Goal: Task Accomplishment & Management: Manage account settings

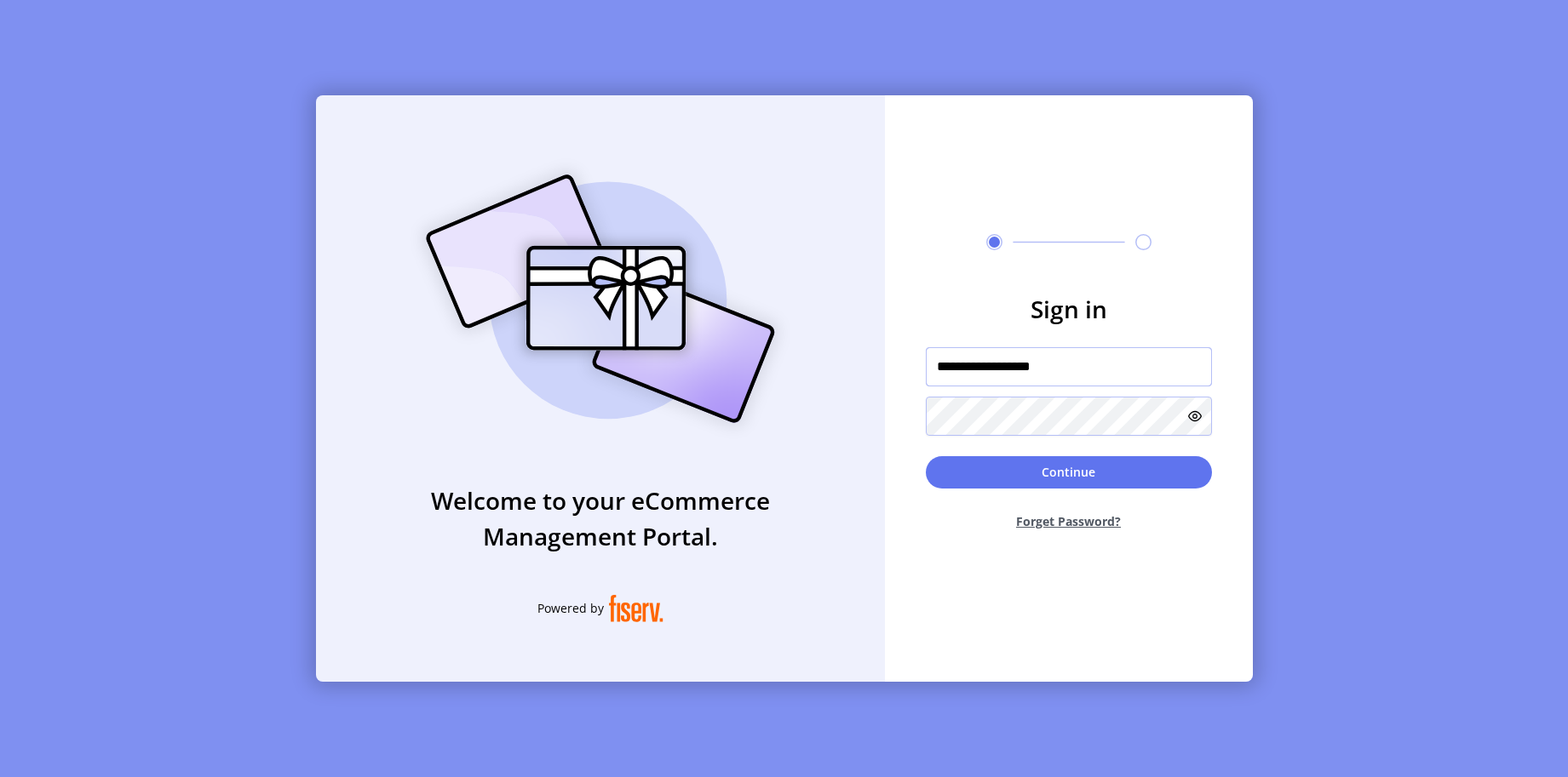
click at [985, 370] on input "**********" at bounding box center [1069, 367] width 287 height 39
paste input "text"
type input "**********"
click at [845, 413] on div "**********" at bounding box center [784, 388] width 937 height 587
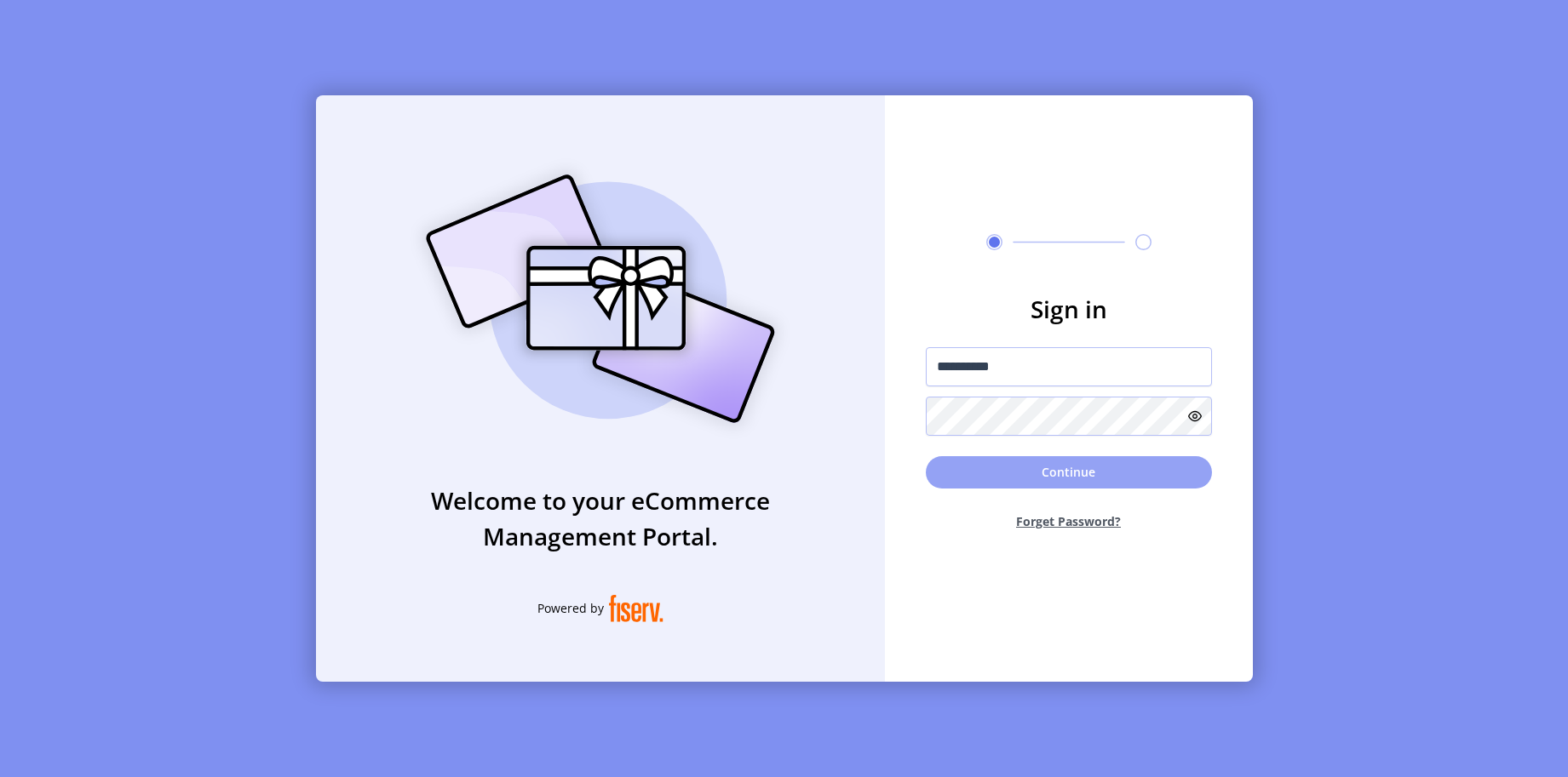
click at [966, 477] on button "Continue" at bounding box center [1069, 472] width 287 height 32
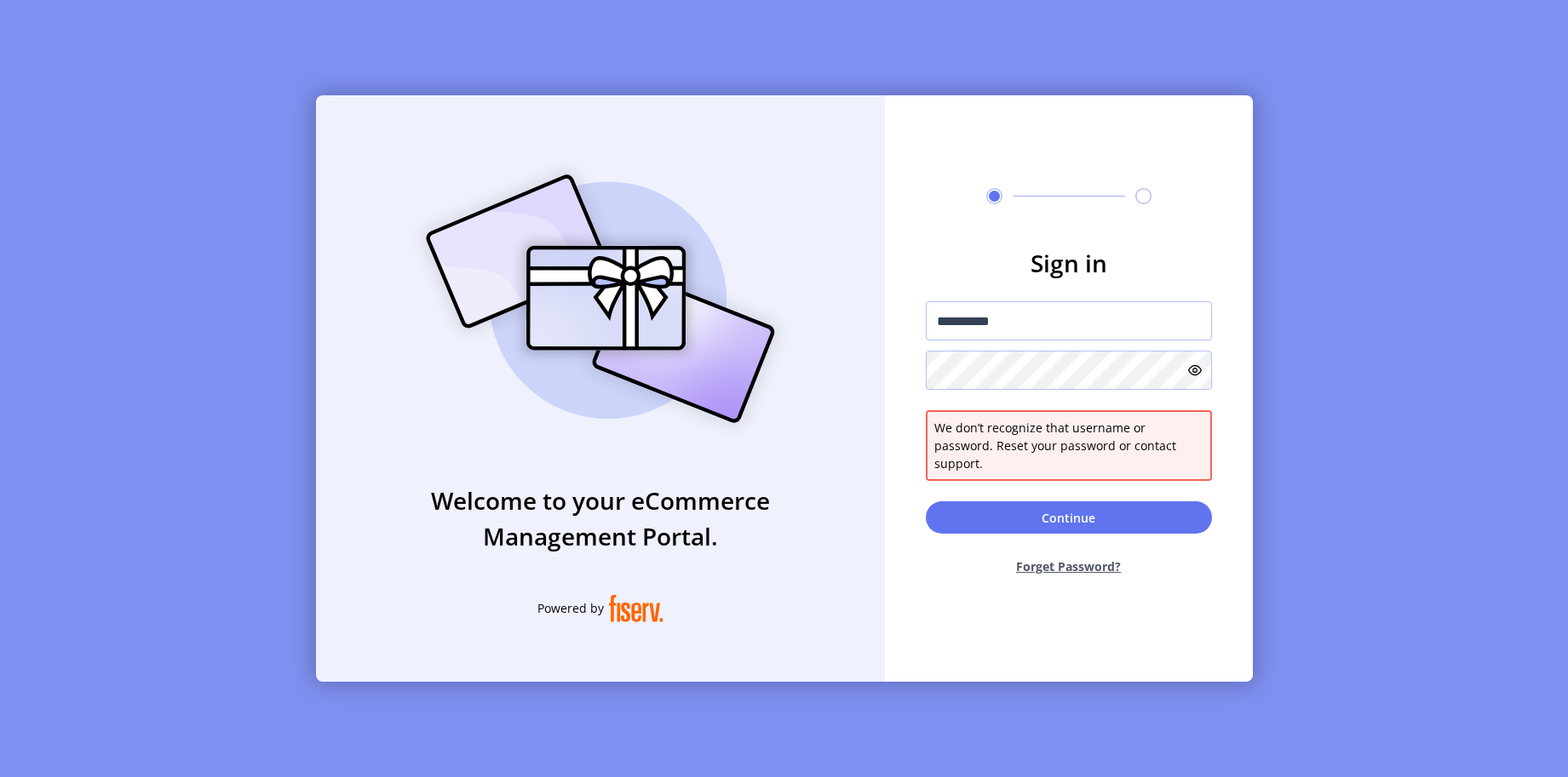
click at [1191, 377] on icon at bounding box center [1195, 370] width 14 height 14
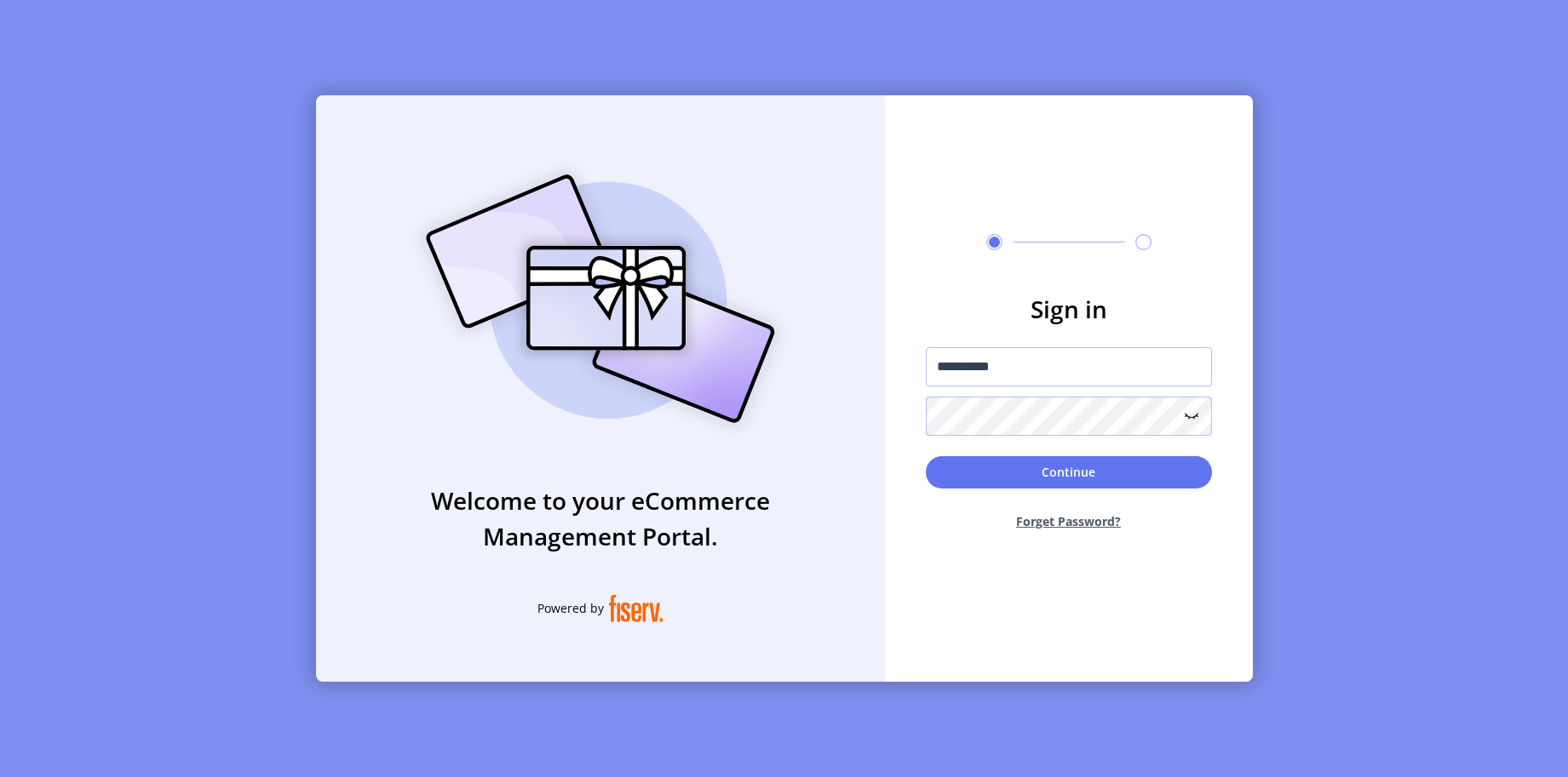
click at [926, 456] on button "Continue" at bounding box center [1069, 472] width 287 height 32
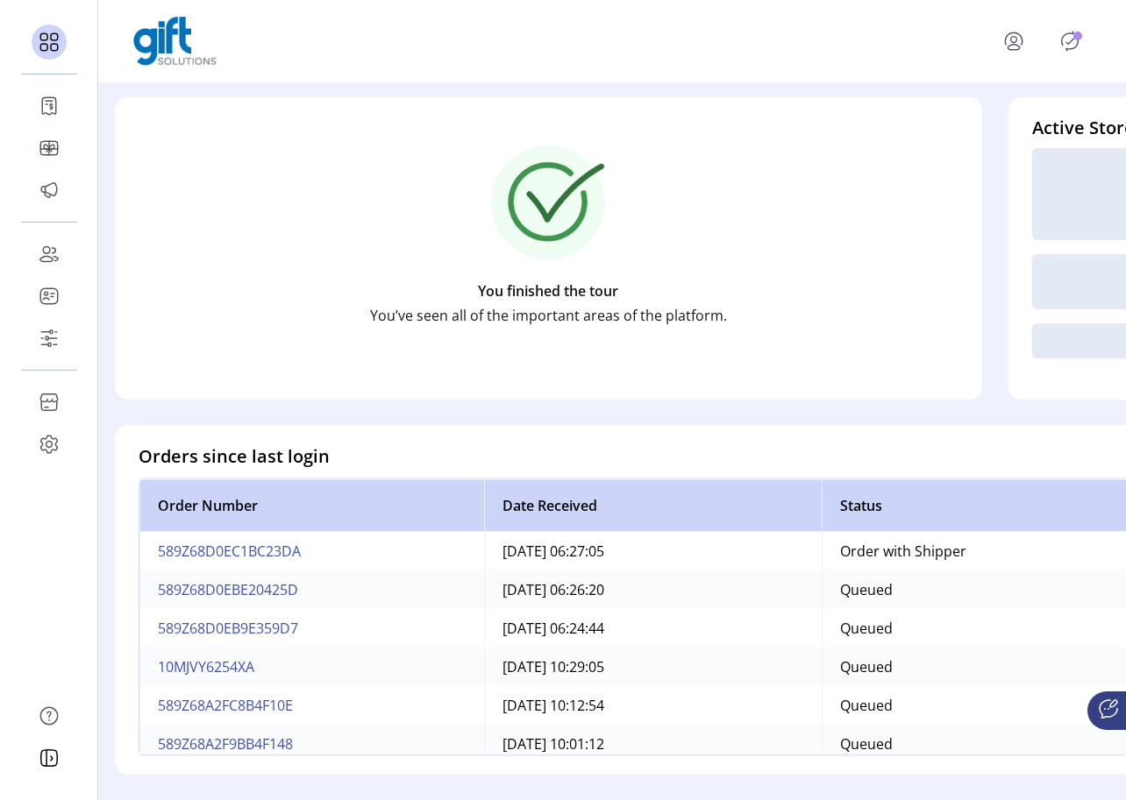
scroll to position [198, 0]
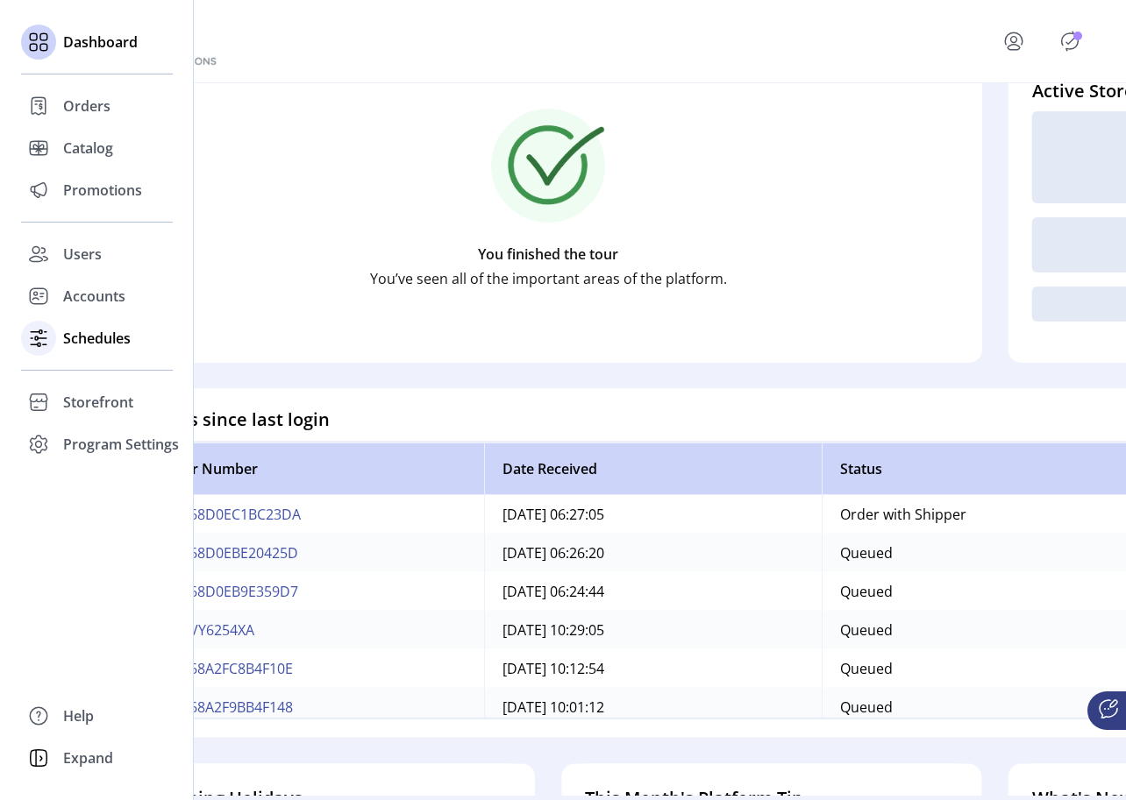
click at [63, 337] on span "Schedules" at bounding box center [96, 338] width 67 height 21
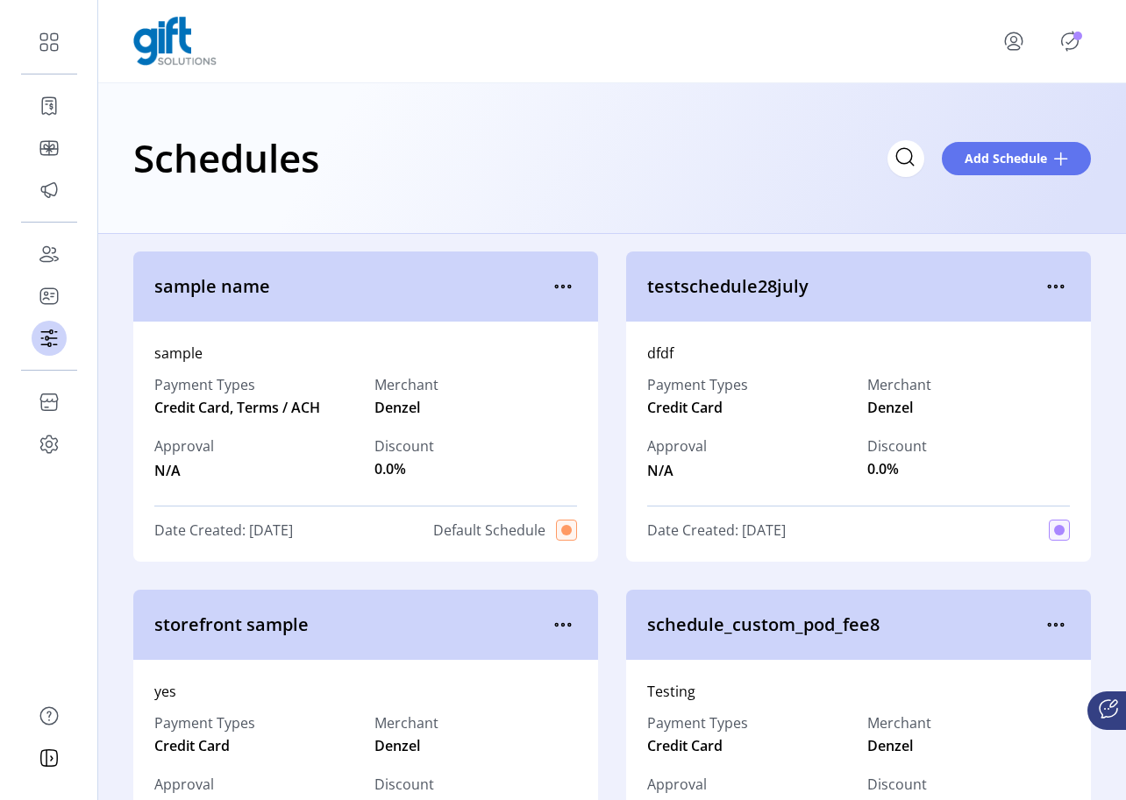
click at [1062, 42] on icon "Publisher Panel" at bounding box center [1070, 41] width 17 height 19
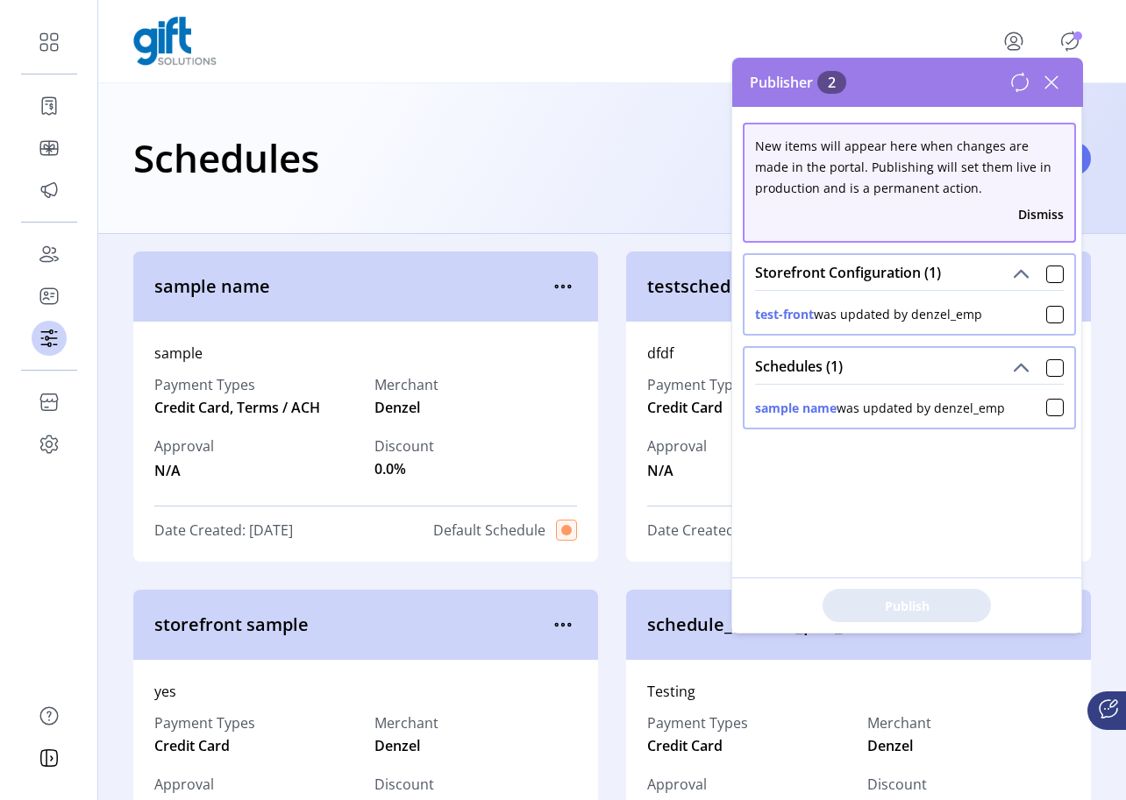
click at [1046, 264] on span at bounding box center [1055, 272] width 18 height 21
click at [1046, 269] on div at bounding box center [1055, 275] width 18 height 18
click at [907, 600] on span "Publish 2 Items" at bounding box center [906, 606] width 123 height 18
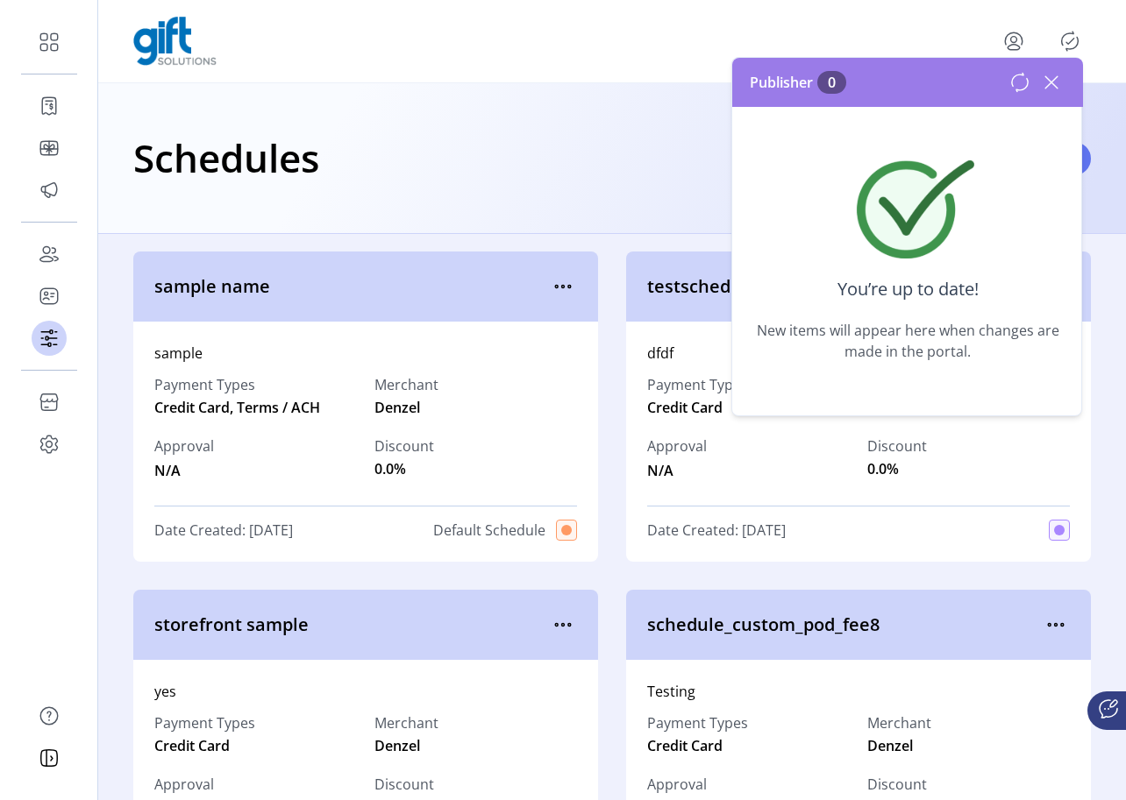
click at [1047, 84] on icon at bounding box center [1051, 82] width 28 height 28
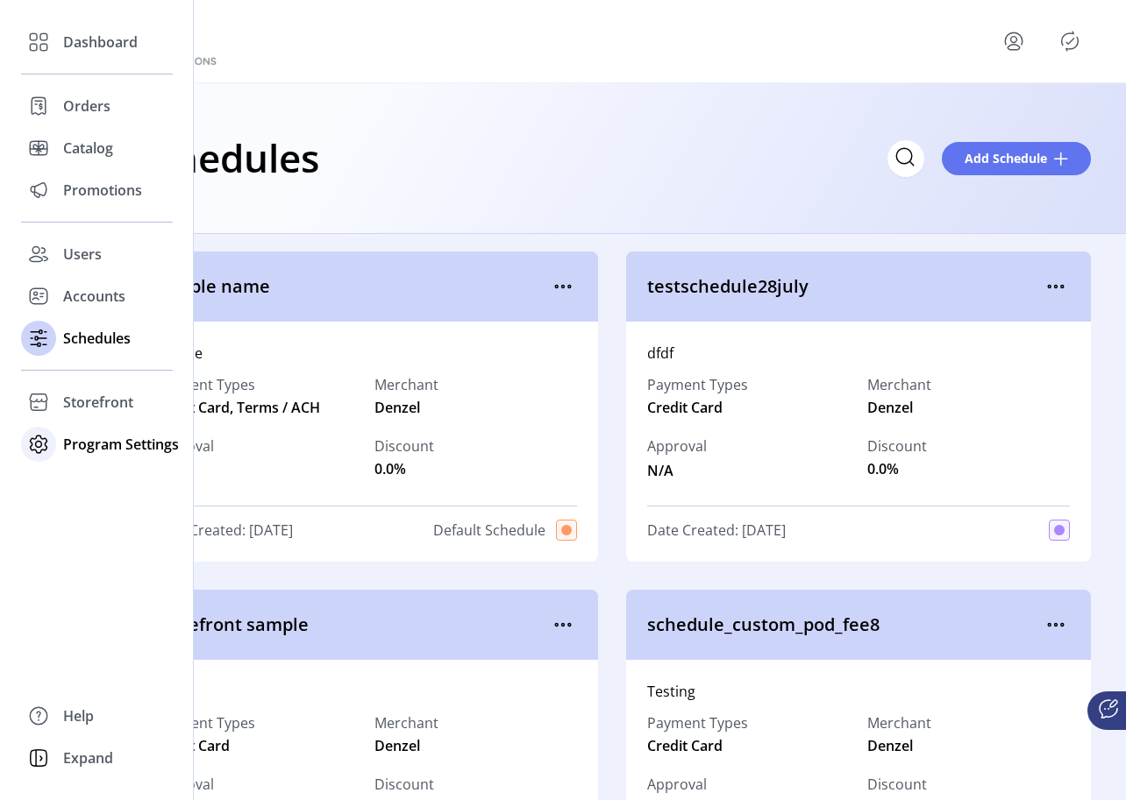
click at [98, 451] on span "Program Settings" at bounding box center [121, 444] width 116 height 21
click at [46, 443] on icon at bounding box center [39, 444] width 28 height 28
click at [58, 445] on div "Program Settings" at bounding box center [97, 444] width 152 height 42
click at [73, 473] on span "Templates" at bounding box center [97, 479] width 69 height 21
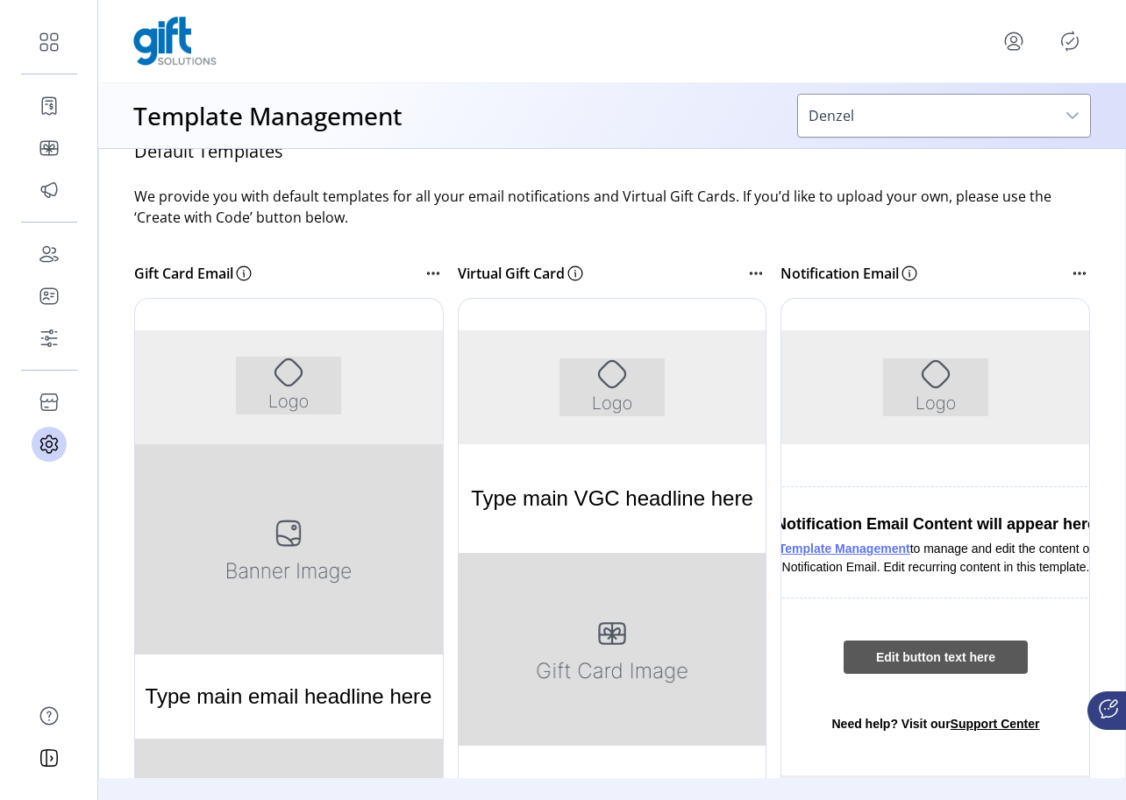
scroll to position [231, 0]
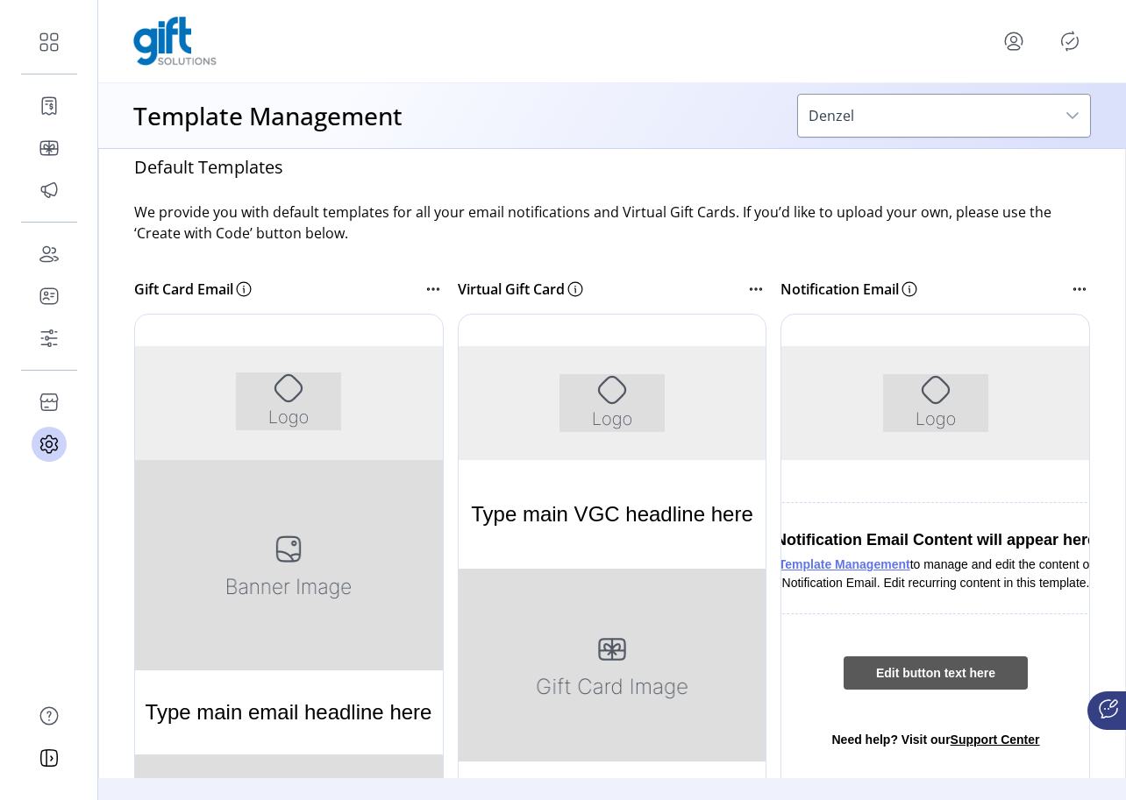
click at [427, 288] on icon at bounding box center [428, 289] width 2 height 2
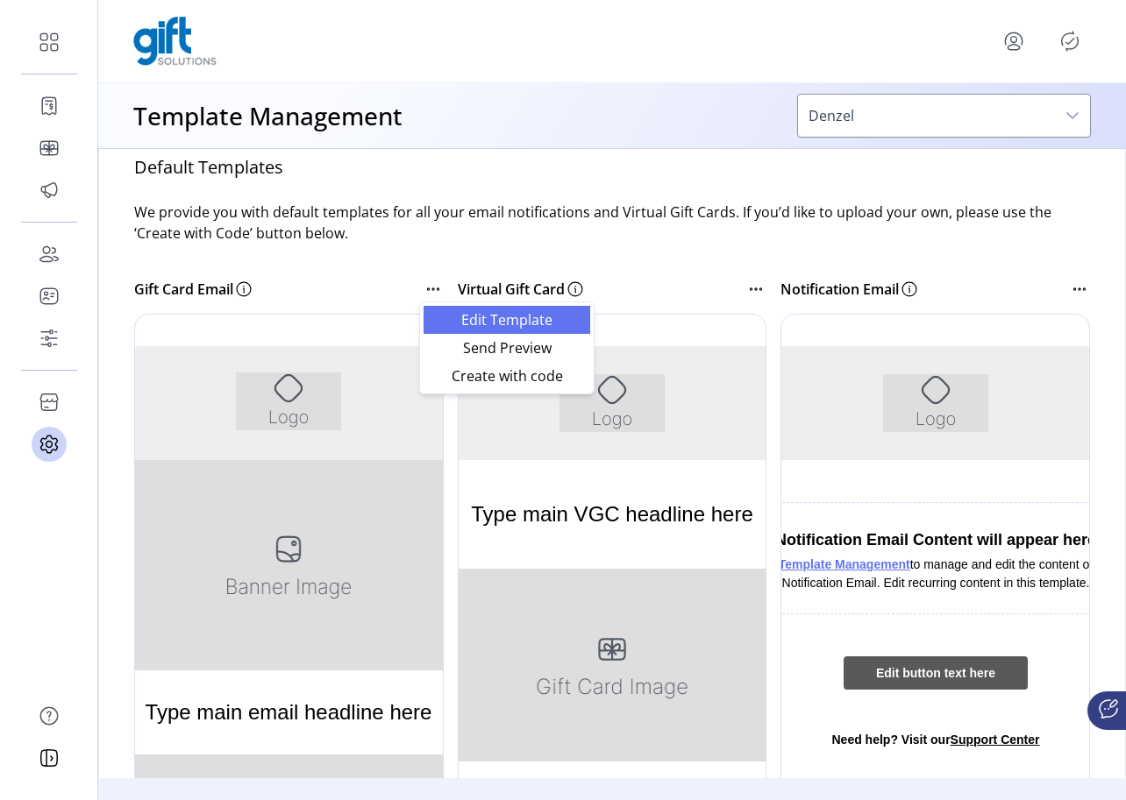
click at [437, 313] on span "Edit Template" at bounding box center [507, 320] width 146 height 14
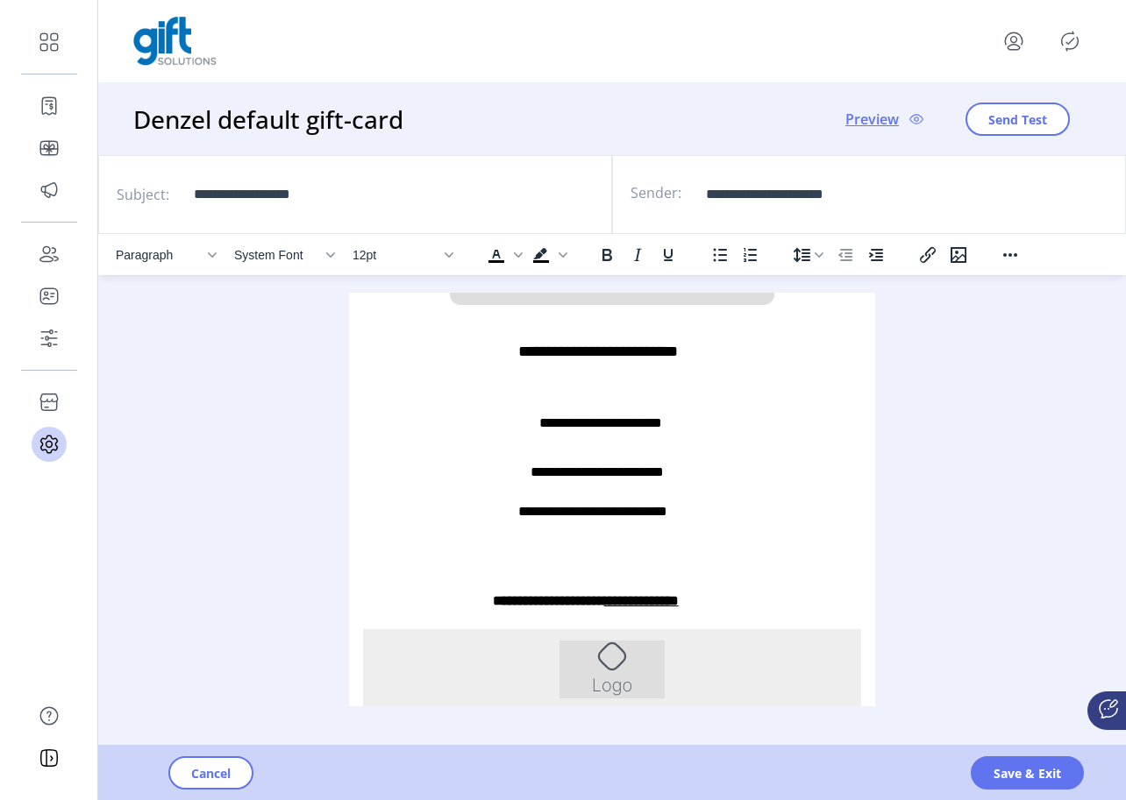
scroll to position [596, 0]
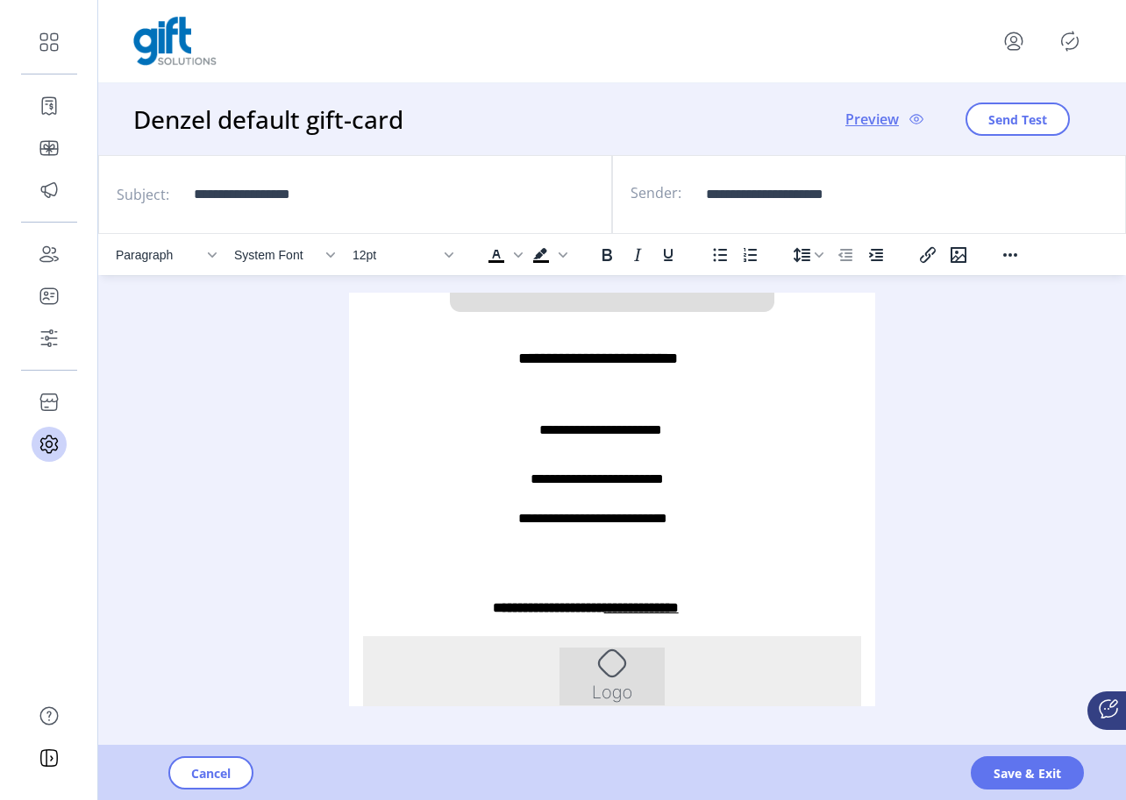
click at [576, 512] on p "**********" at bounding box center [612, 518] width 188 height 21
click at [986, 768] on button "Save & Exit" at bounding box center [1026, 773] width 113 height 33
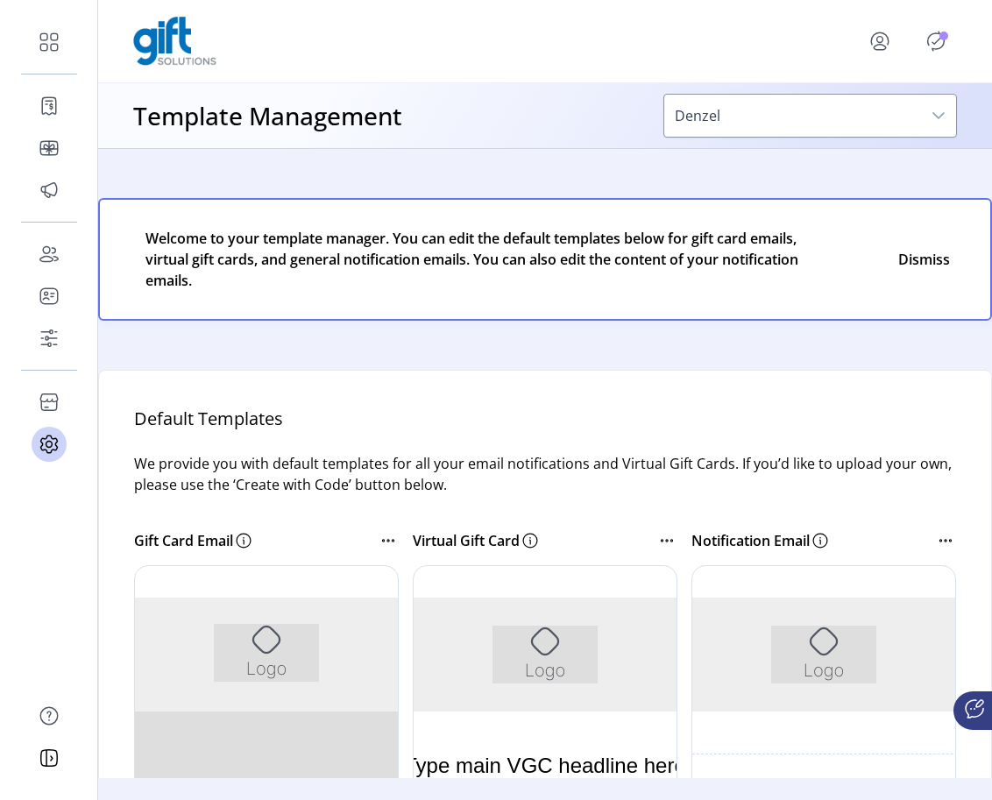
click at [387, 536] on icon at bounding box center [388, 540] width 21 height 21
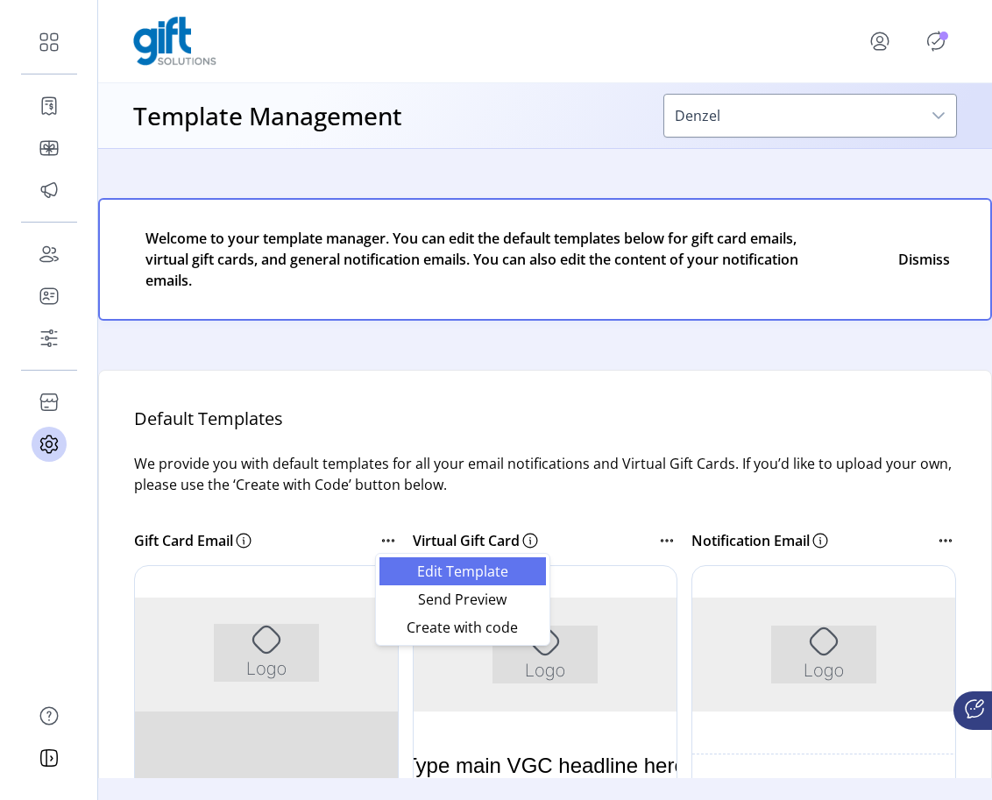
click at [407, 569] on span "Edit Template" at bounding box center [463, 572] width 146 height 14
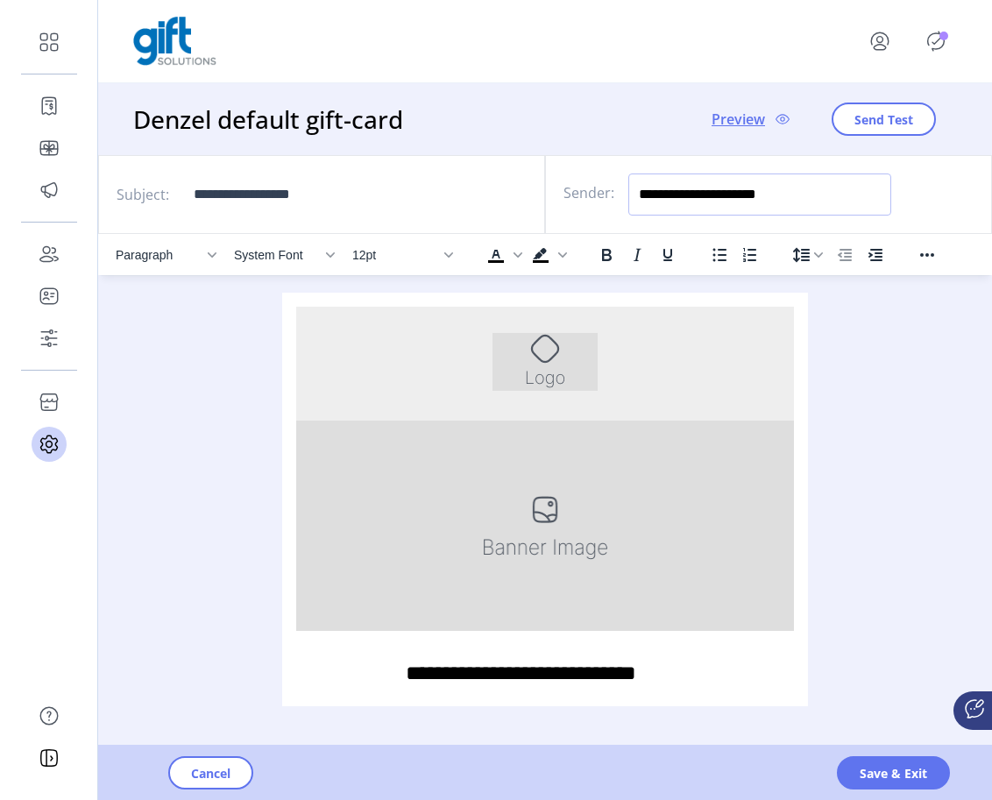
click at [722, 192] on input "**********" at bounding box center [760, 195] width 263 height 42
click at [721, 198] on input "**********" at bounding box center [760, 195] width 263 height 42
type input "*"
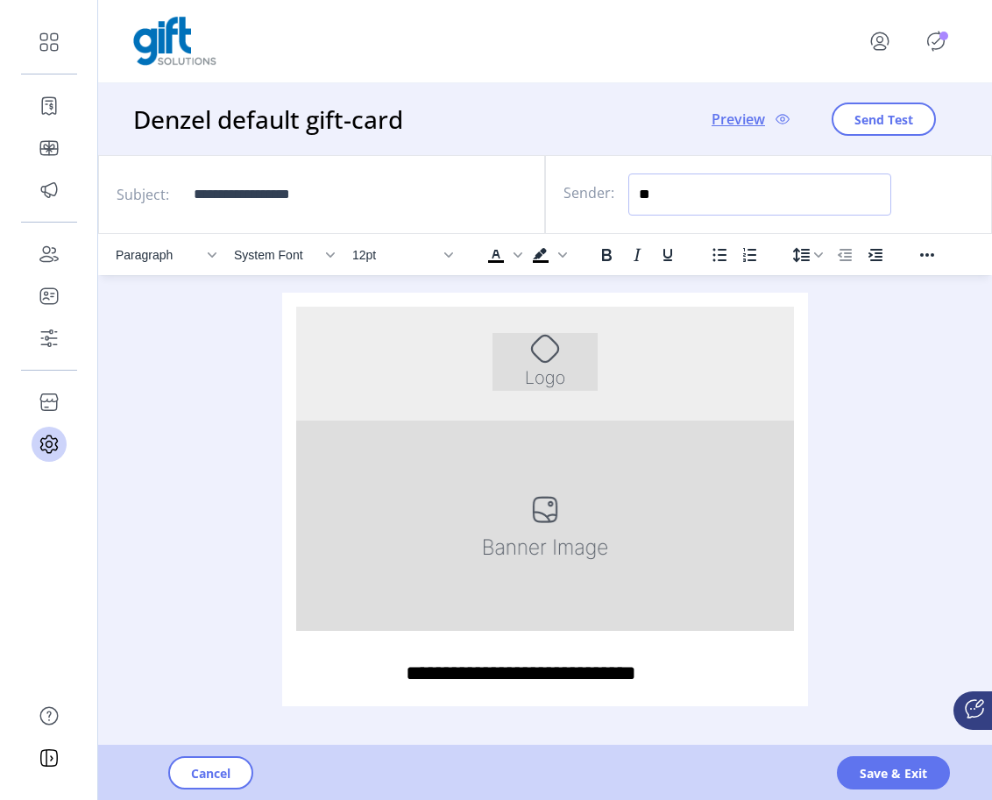
type input "*"
type input "****"
click at [880, 772] on span "Save & Exit" at bounding box center [893, 773] width 67 height 18
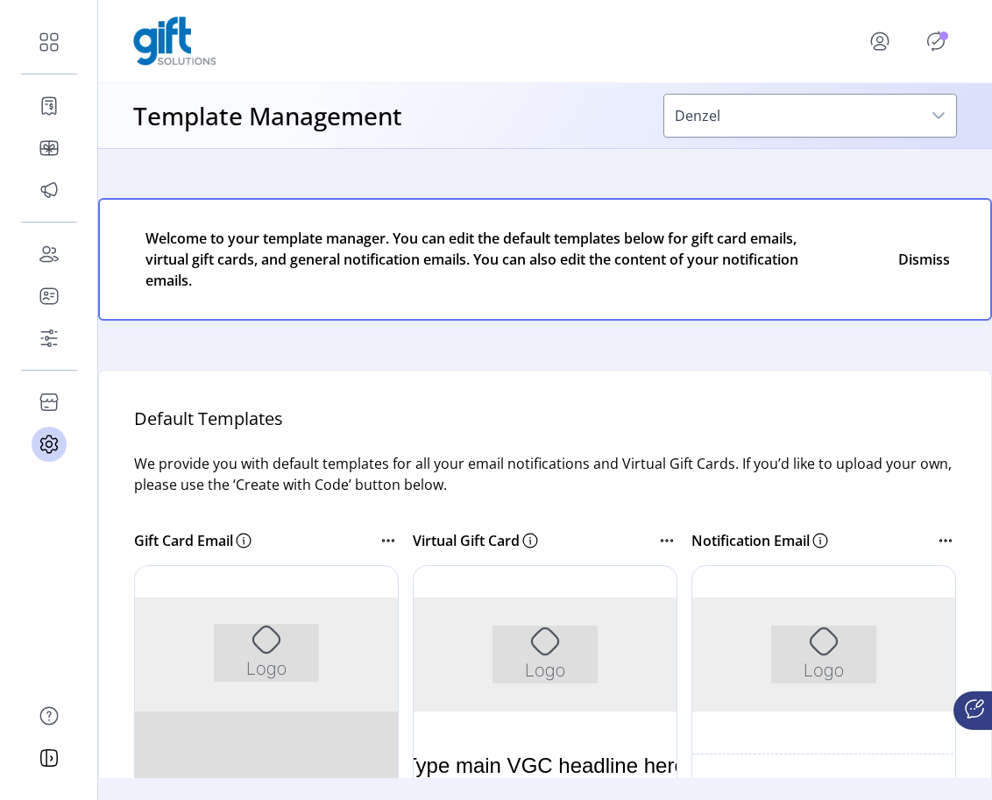
click at [778, 245] on span "Welcome to your template manager. You can edit the default templates below for …" at bounding box center [477, 259] width 662 height 63
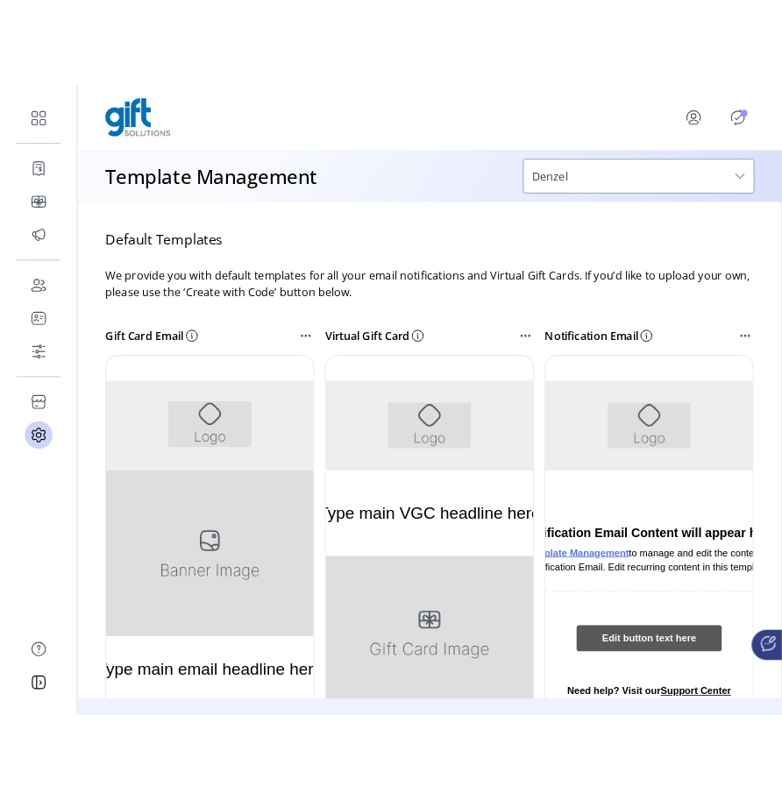
scroll to position [174, 0]
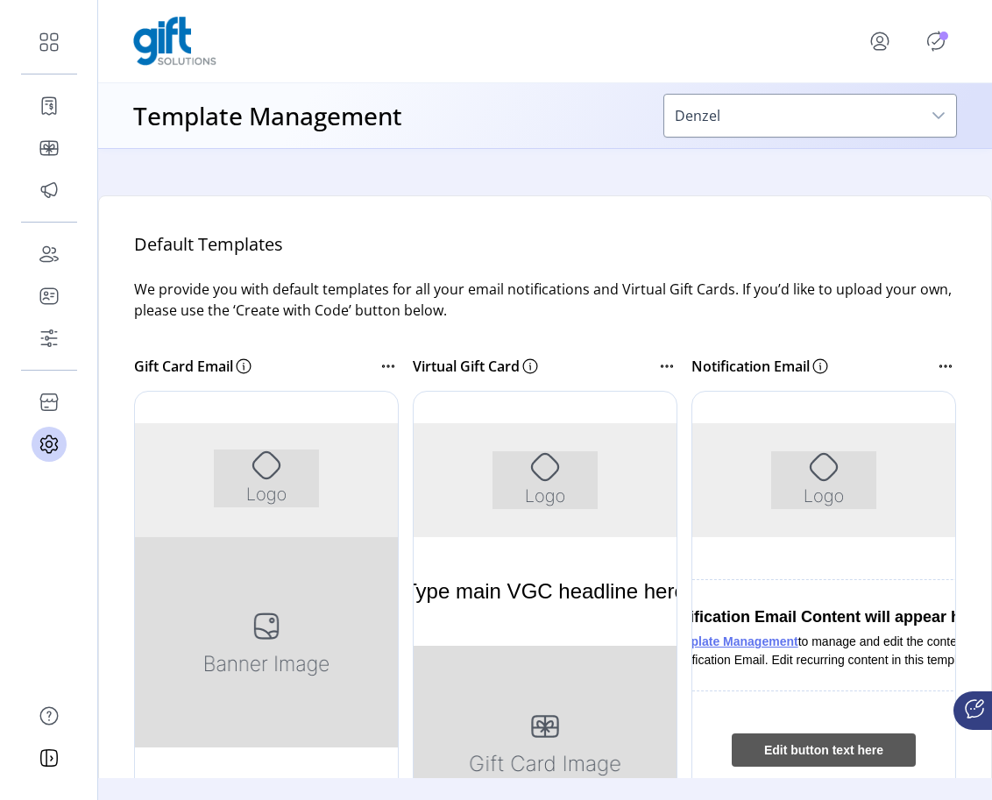
click at [660, 370] on icon at bounding box center [667, 366] width 21 height 21
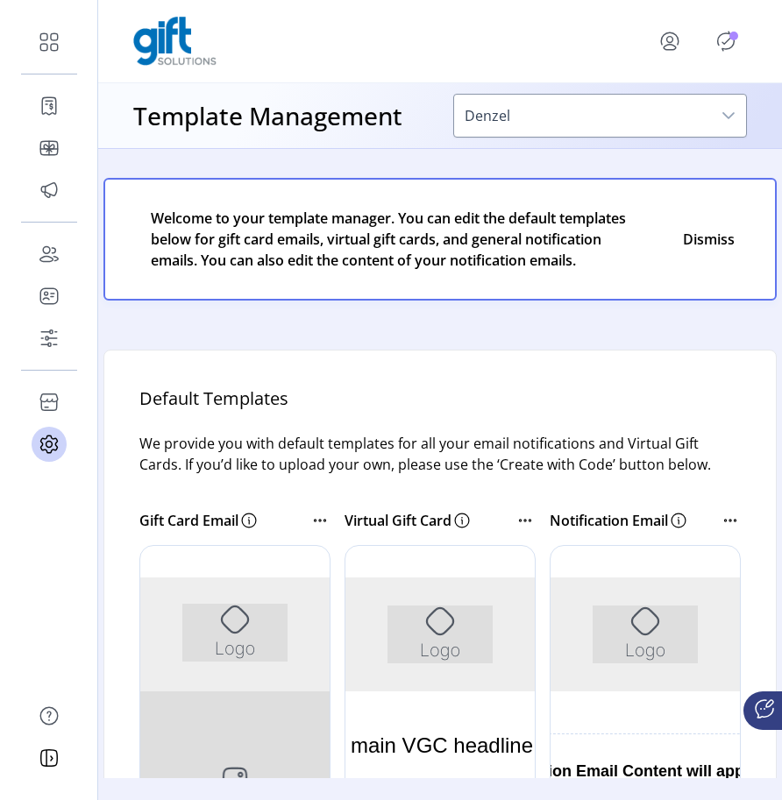
scroll to position [21, 0]
click at [721, 521] on icon at bounding box center [730, 519] width 21 height 21
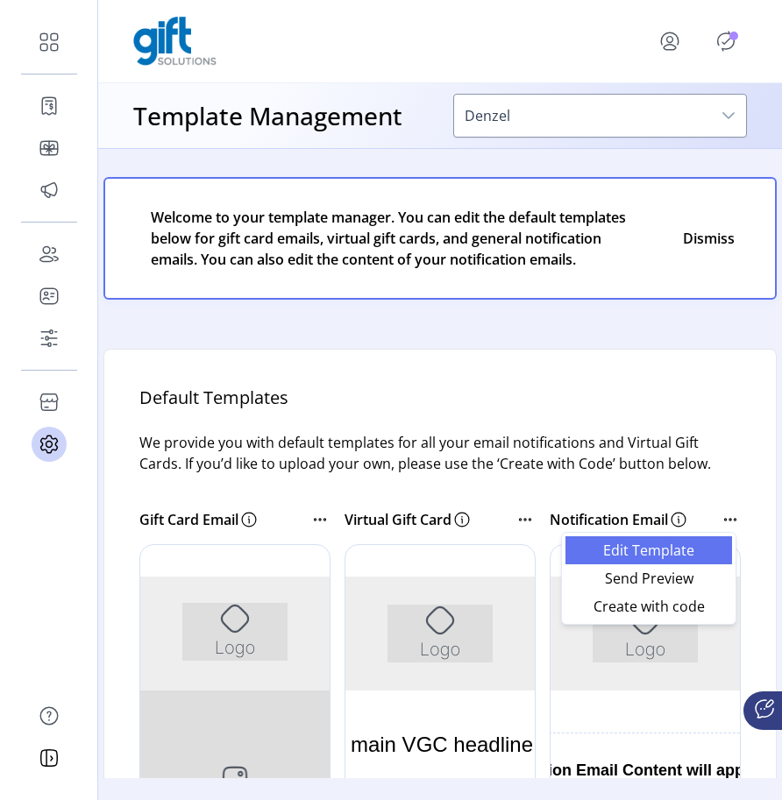
click at [695, 552] on span "Edit Template" at bounding box center [649, 551] width 146 height 14
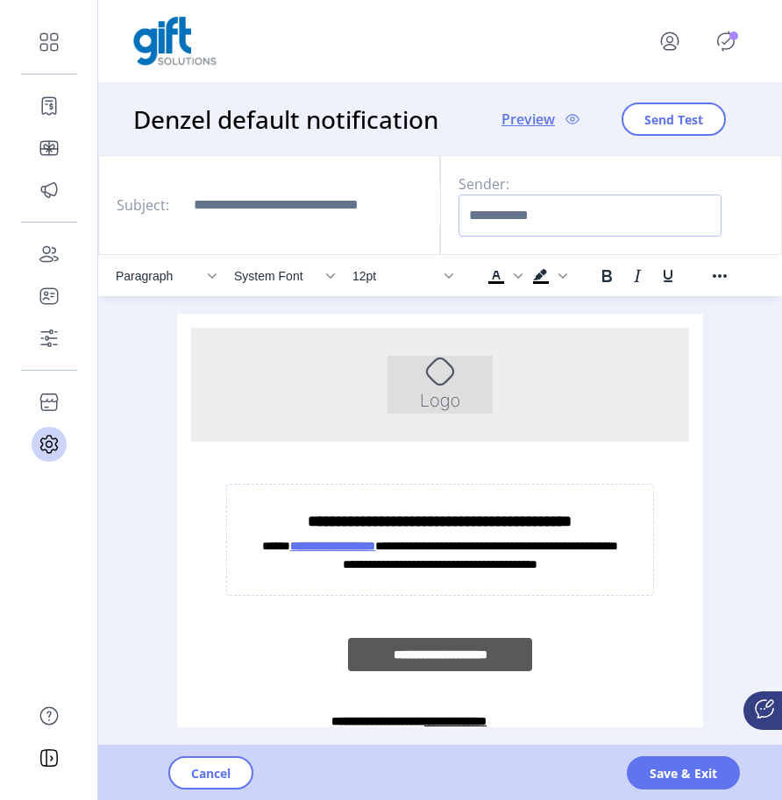
click at [579, 228] on input "Sender:" at bounding box center [589, 216] width 263 height 42
click at [583, 215] on input "Sender:" at bounding box center [589, 216] width 263 height 42
type input "**********"
click at [687, 127] on span "Send Test" at bounding box center [673, 119] width 59 height 18
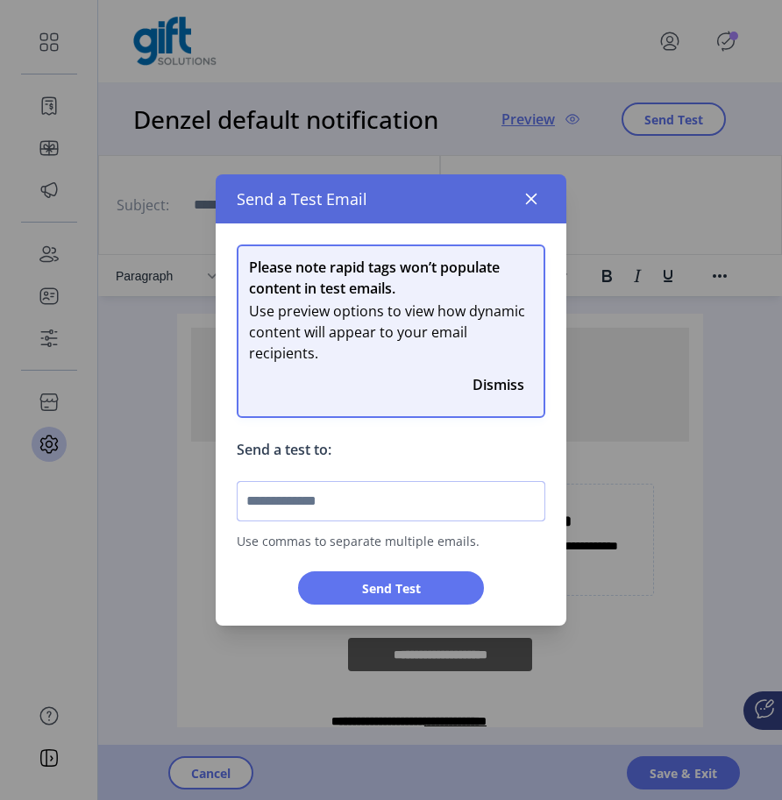
click at [451, 499] on input "text" at bounding box center [391, 501] width 309 height 40
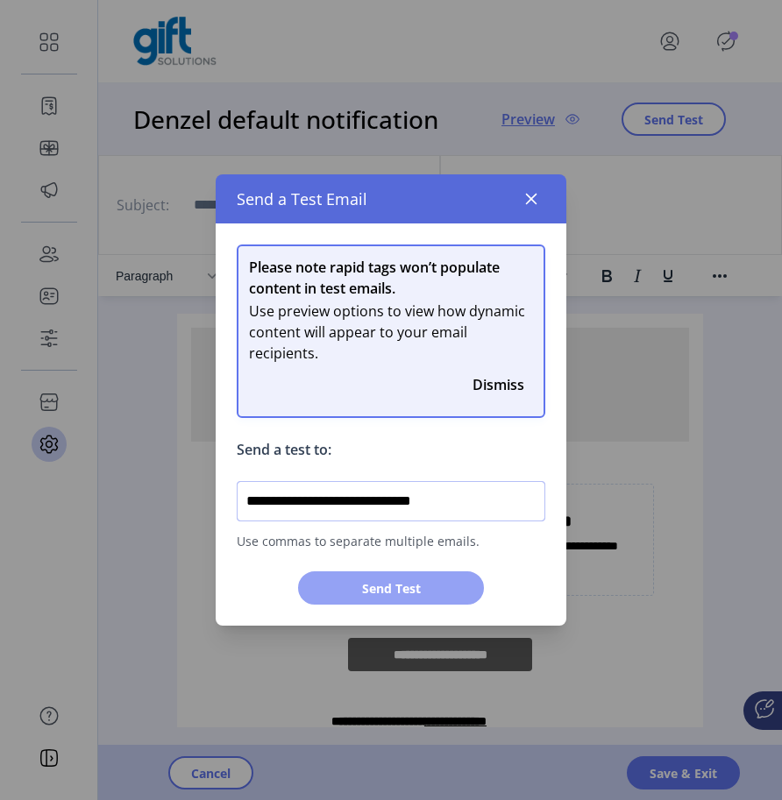
type input "**********"
click at [419, 583] on span "Send Test" at bounding box center [390, 588] width 139 height 18
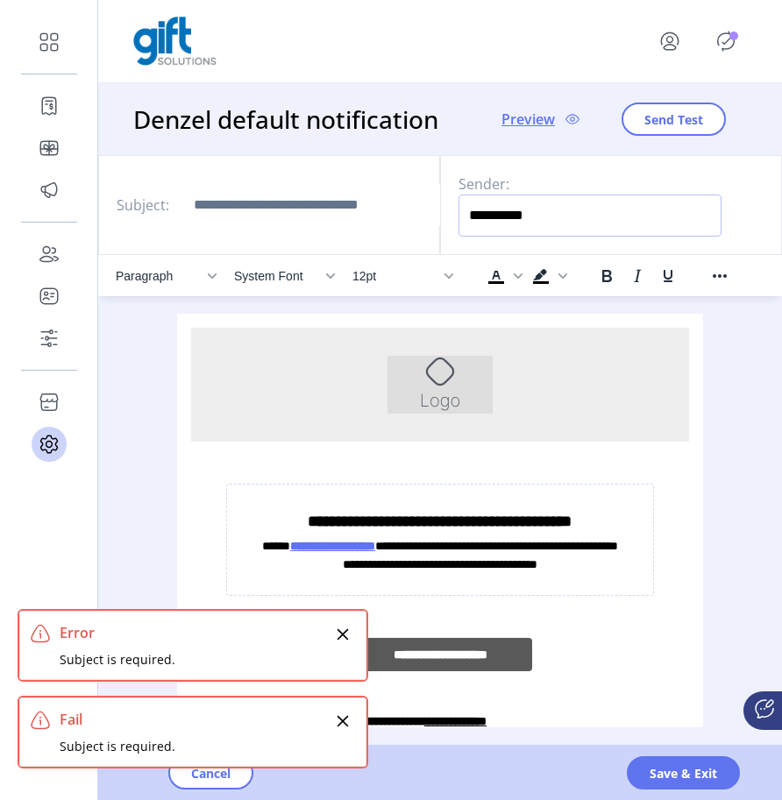
click at [497, 224] on input "**********" at bounding box center [589, 216] width 263 height 42
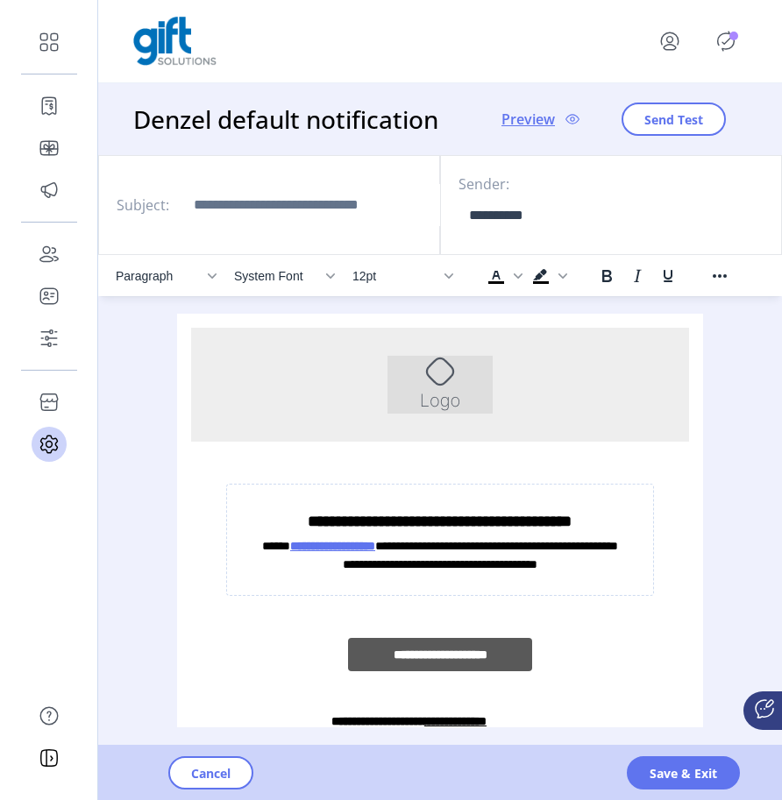
click at [374, 236] on div "Subject:" at bounding box center [269, 205] width 342 height 100
click at [373, 219] on input "Subject:" at bounding box center [314, 205] width 263 height 42
click at [641, 122] on button "Send Test" at bounding box center [674, 119] width 104 height 33
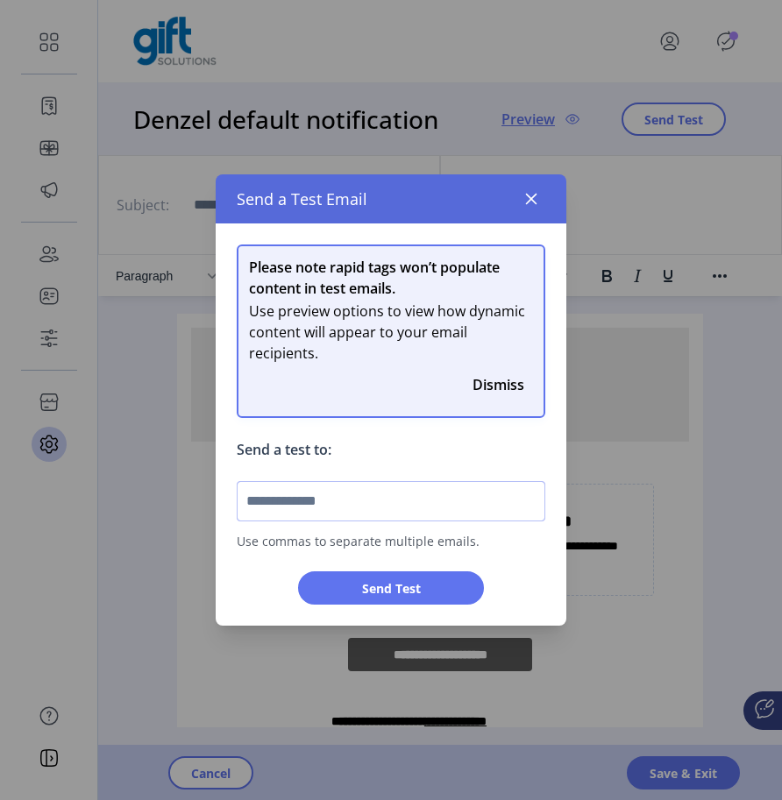
click at [373, 513] on input "text" at bounding box center [391, 501] width 309 height 40
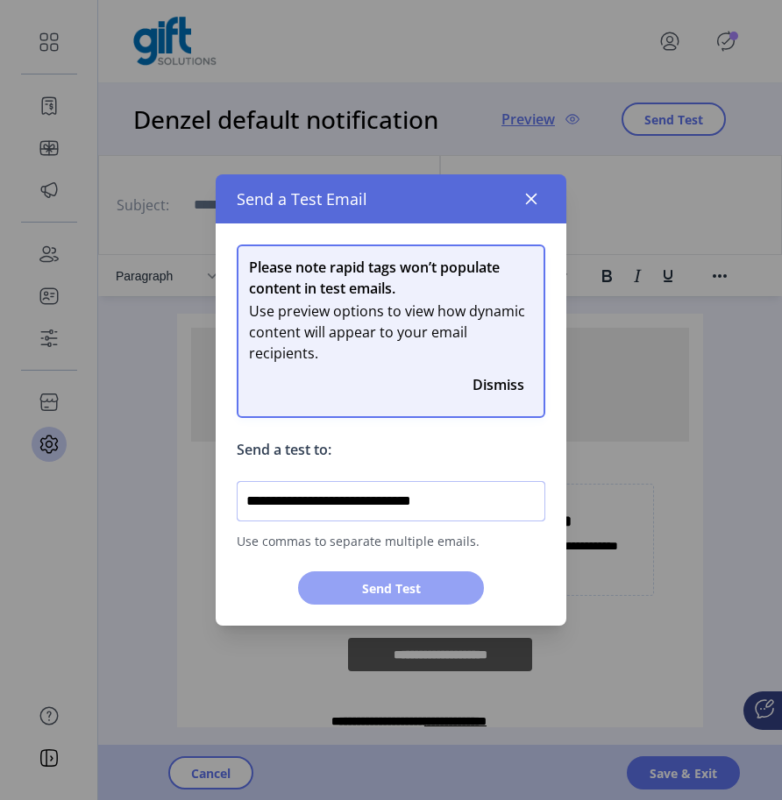
type input "**********"
click at [350, 593] on span "Send Test" at bounding box center [390, 588] width 139 height 18
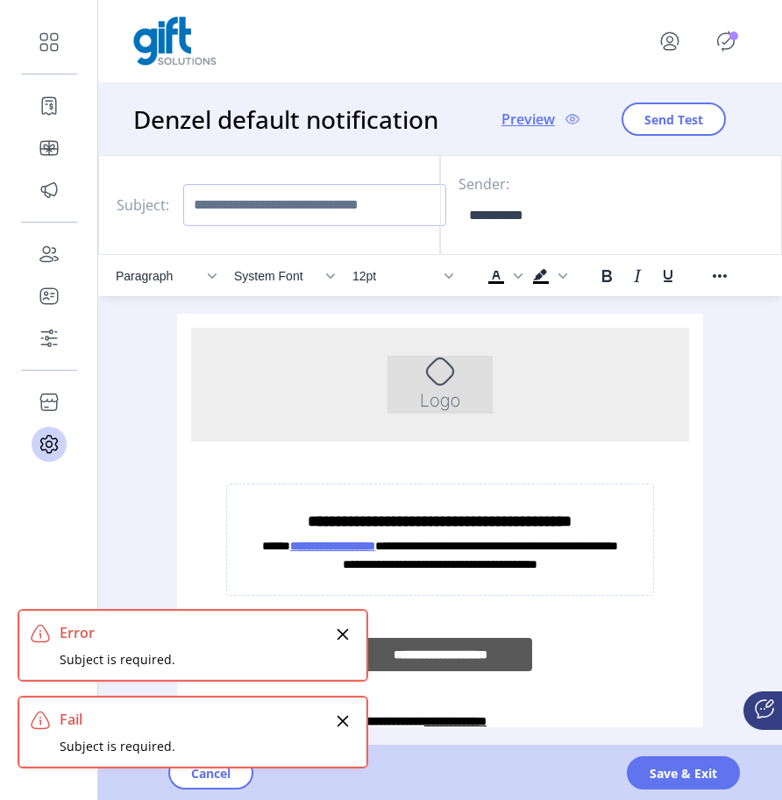
click at [345, 210] on input "Subject:" at bounding box center [314, 205] width 263 height 42
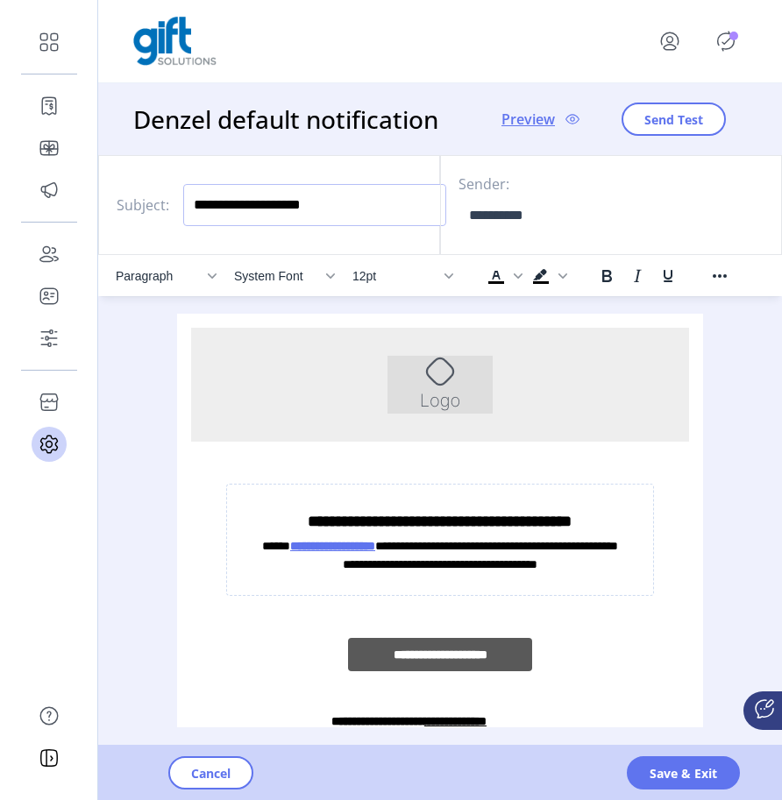
type input "**********"
click at [498, 218] on input "**********" at bounding box center [589, 216] width 263 height 42
click at [693, 123] on span "Send Test" at bounding box center [673, 119] width 59 height 18
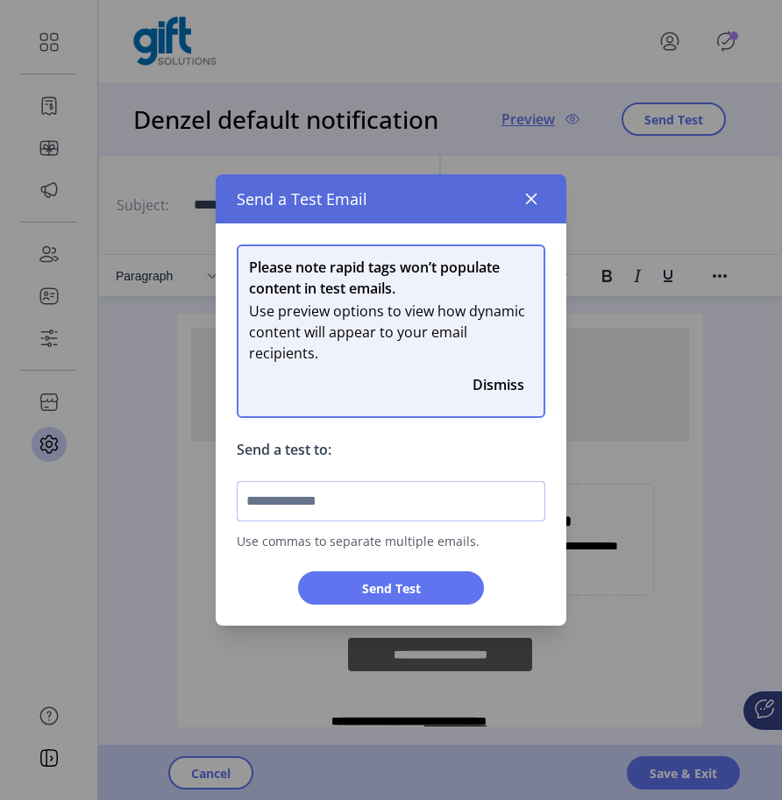
click at [424, 512] on input "text" at bounding box center [391, 501] width 309 height 40
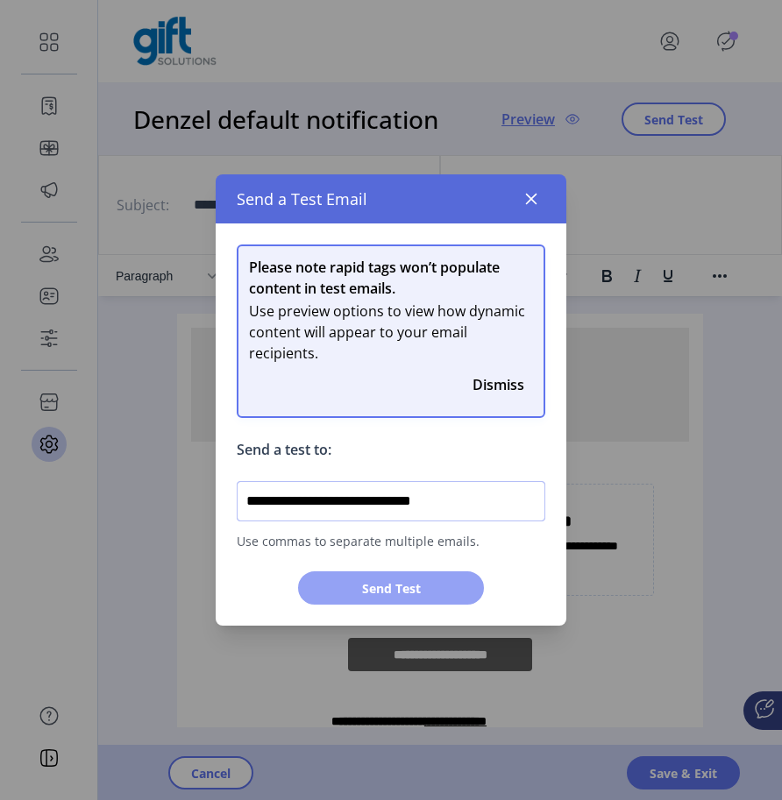
type input "**********"
click at [417, 583] on span "Send Test" at bounding box center [390, 588] width 139 height 18
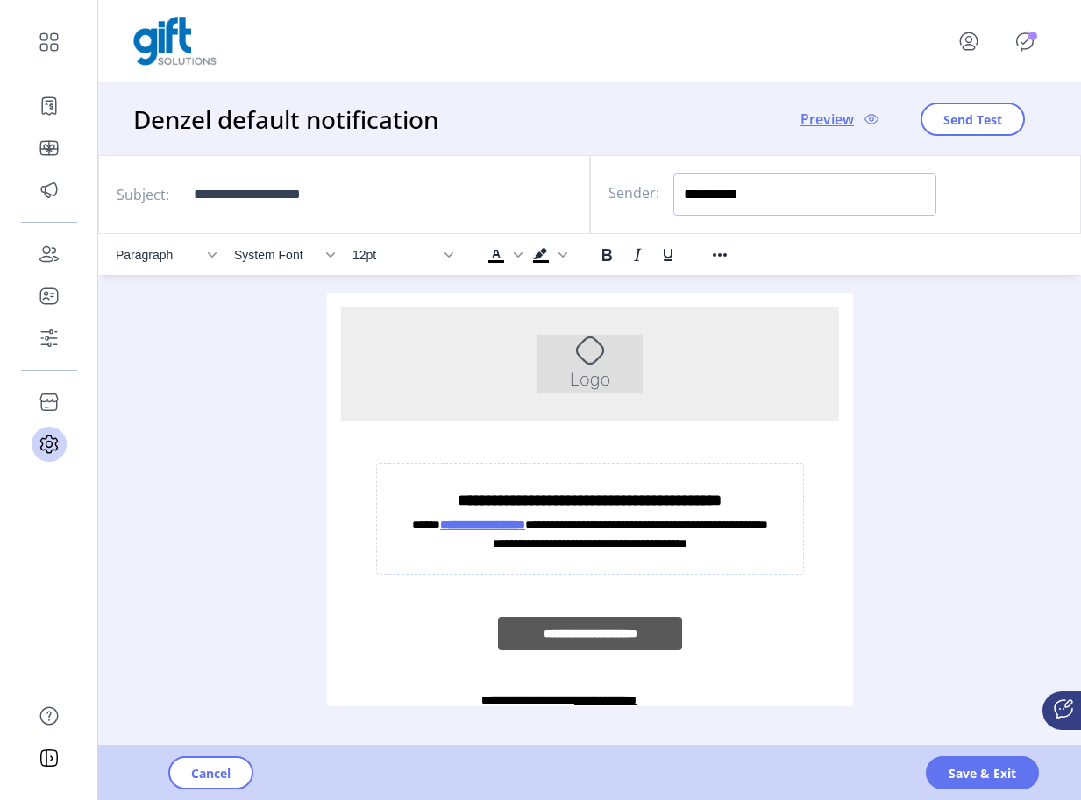
click at [713, 191] on input "**********" at bounding box center [804, 195] width 263 height 42
type input "**********"
click at [981, 771] on span "Save & Exit" at bounding box center [982, 773] width 67 height 18
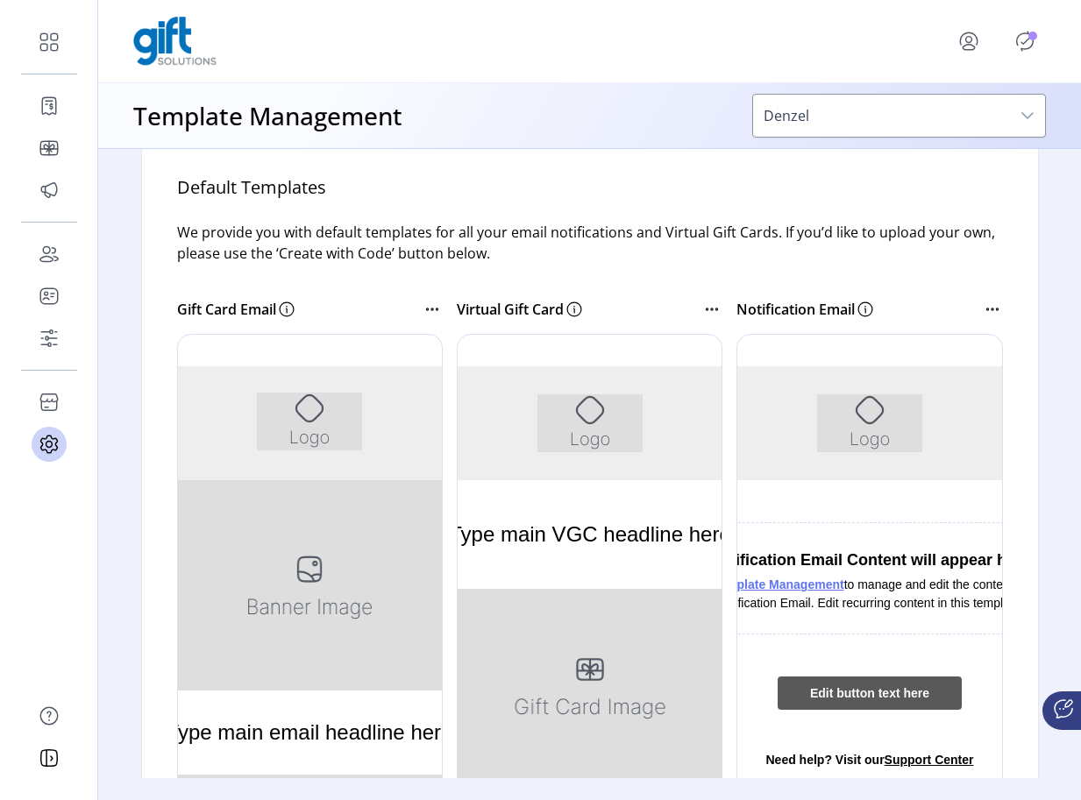
scroll to position [285, 0]
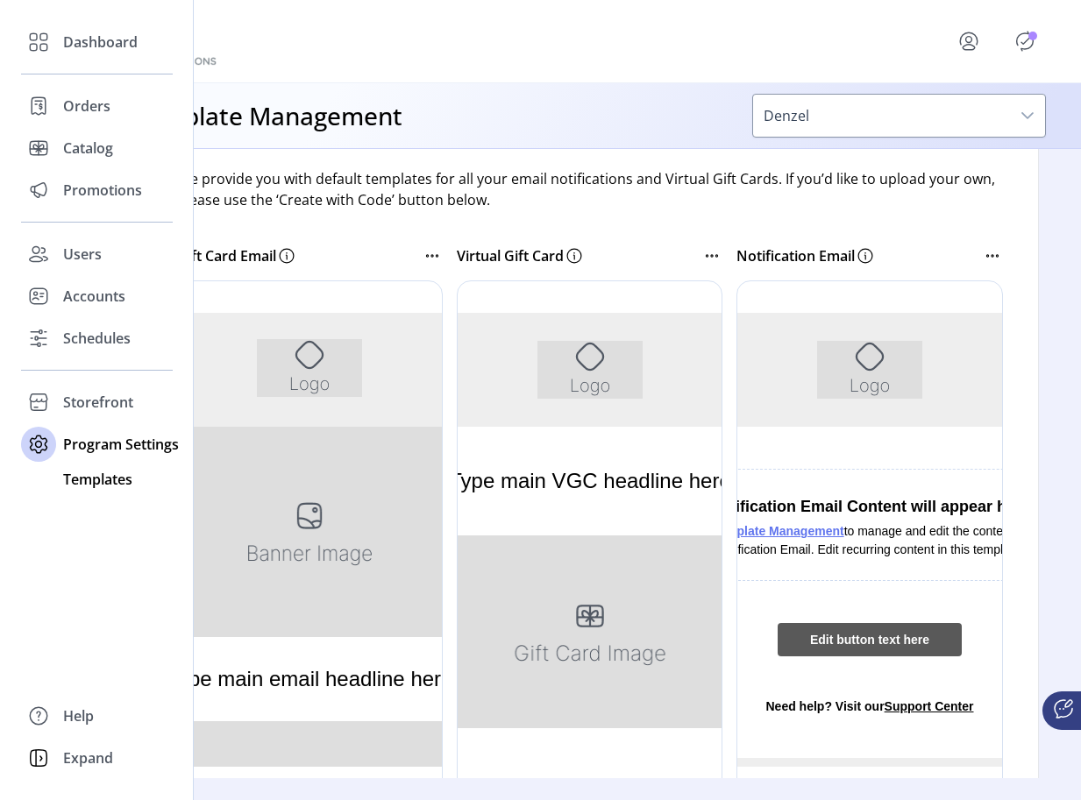
click at [79, 487] on span "Templates" at bounding box center [97, 479] width 69 height 21
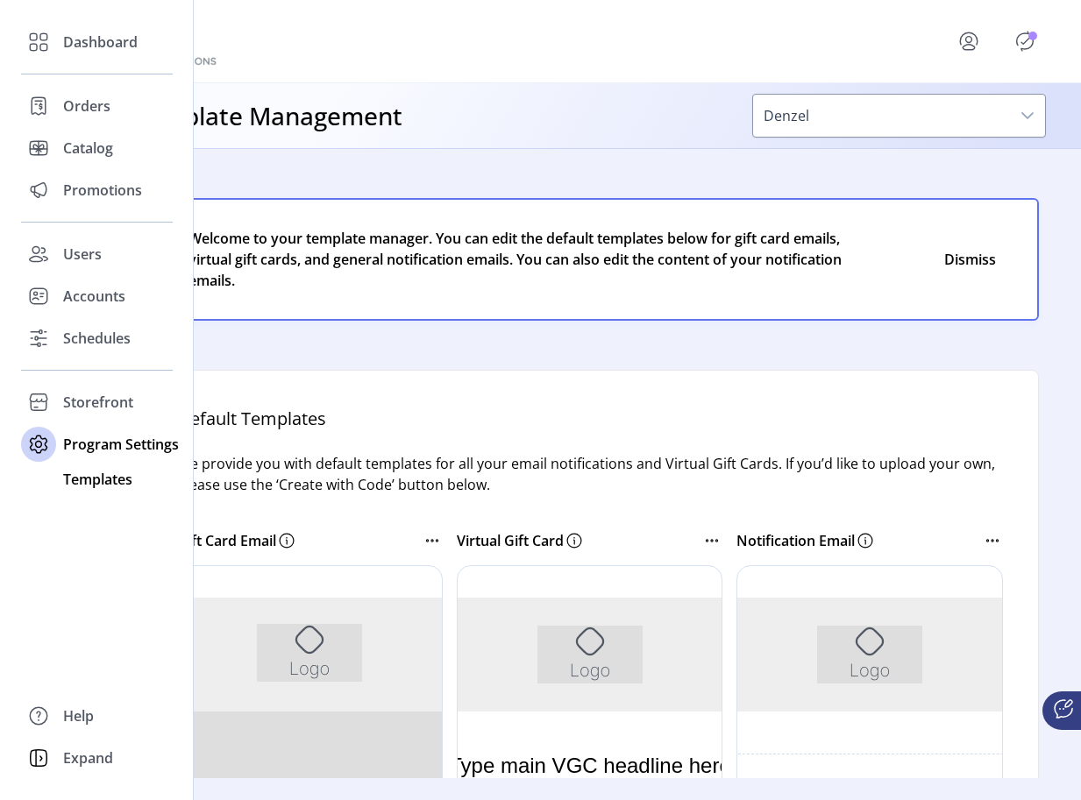
click at [89, 478] on span "Templates" at bounding box center [97, 479] width 69 height 21
click at [92, 482] on span "Templates" at bounding box center [97, 479] width 69 height 21
click at [91, 484] on span "Templates" at bounding box center [97, 479] width 69 height 21
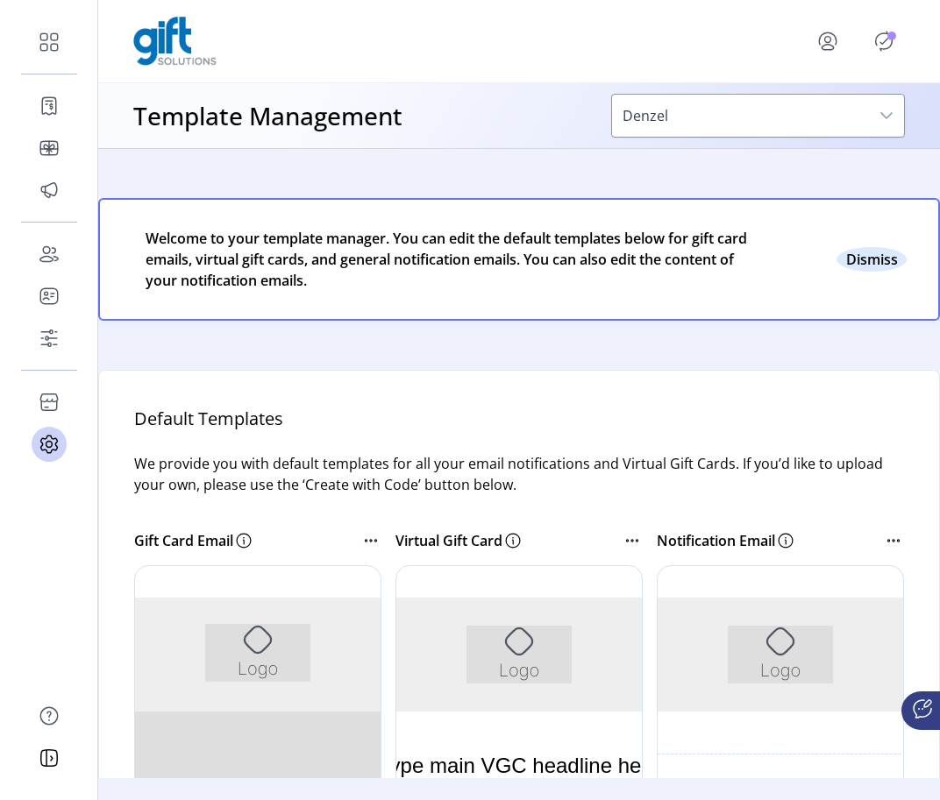
click at [859, 260] on button "Close" at bounding box center [871, 259] width 70 height 25
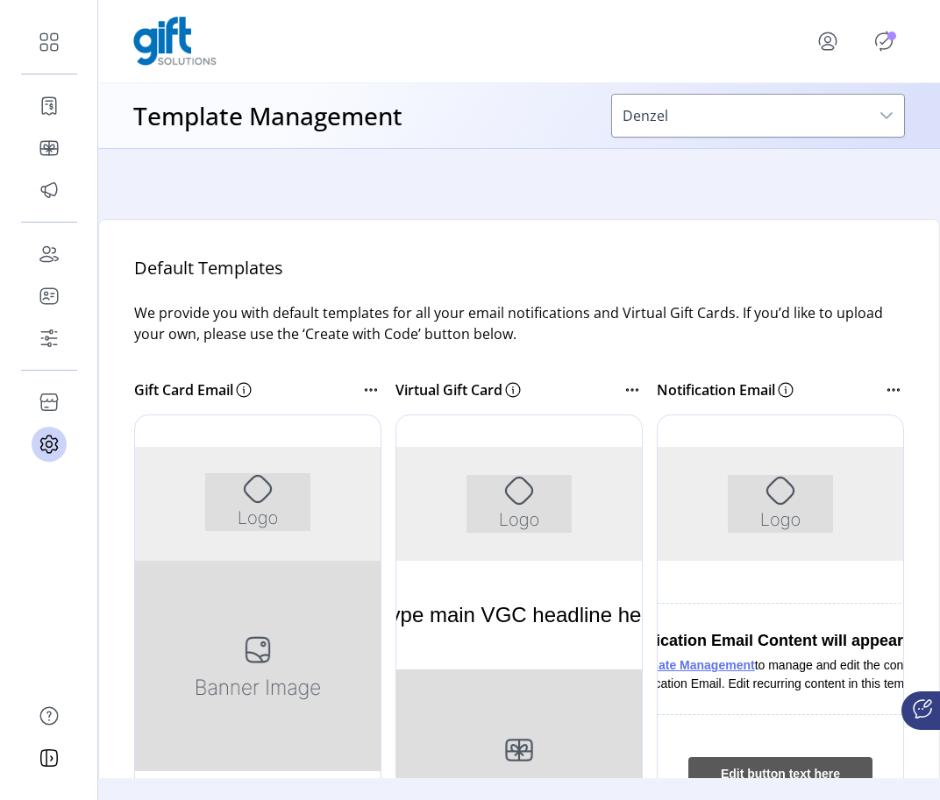
click at [805, 98] on span "Denzel" at bounding box center [740, 116] width 257 height 42
click at [870, 381] on div "Notification Email" at bounding box center [770, 390] width 226 height 21
click at [883, 384] on icon at bounding box center [893, 390] width 21 height 21
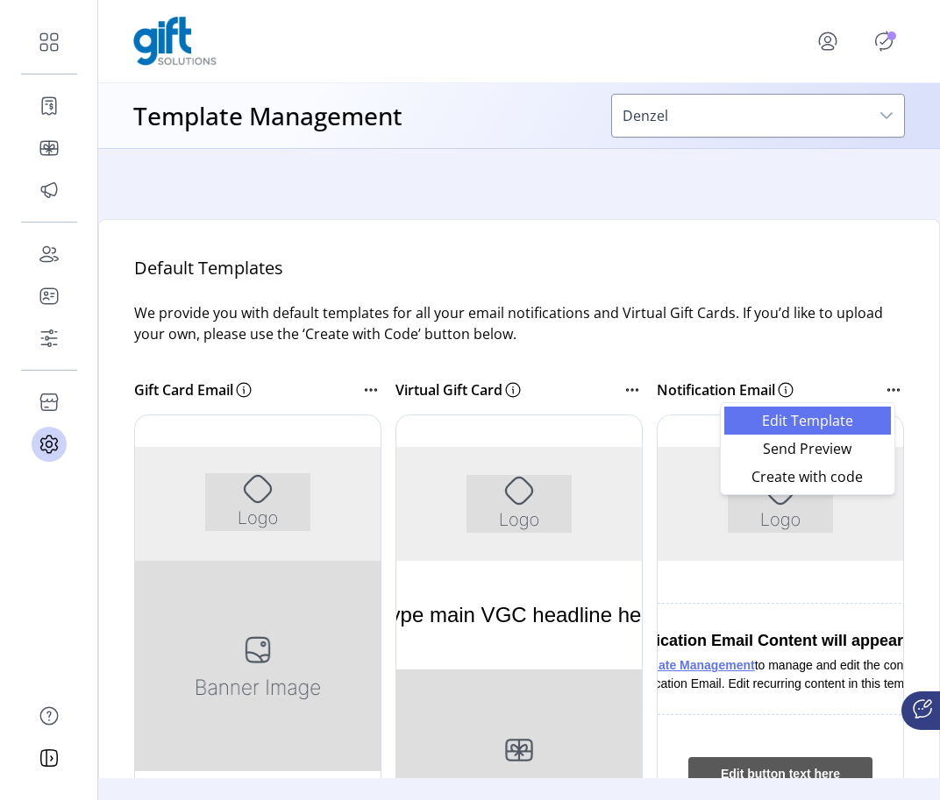
click at [860, 414] on span "Edit Template" at bounding box center [808, 421] width 146 height 14
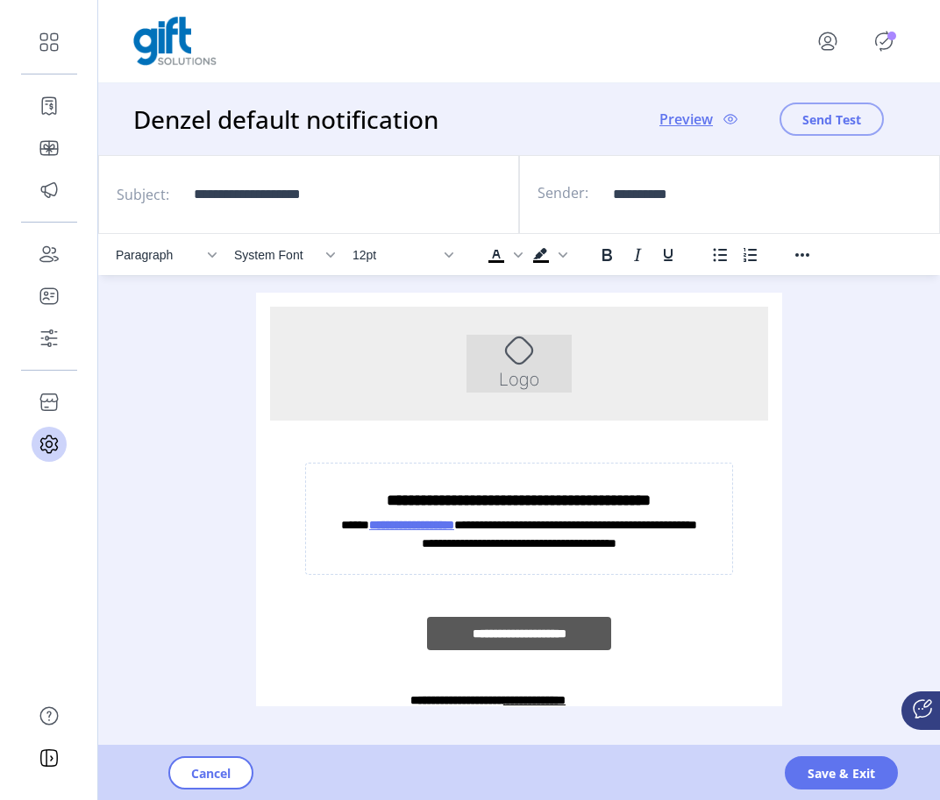
click at [834, 124] on span "Send Test" at bounding box center [831, 119] width 59 height 18
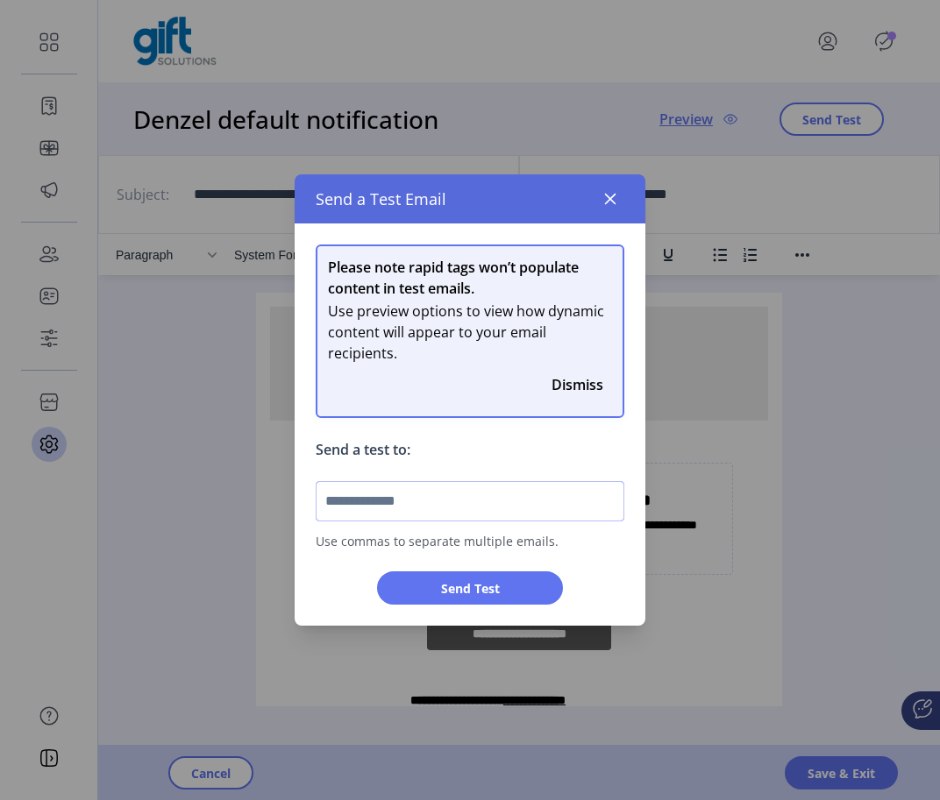
click at [522, 513] on input "text" at bounding box center [470, 501] width 309 height 40
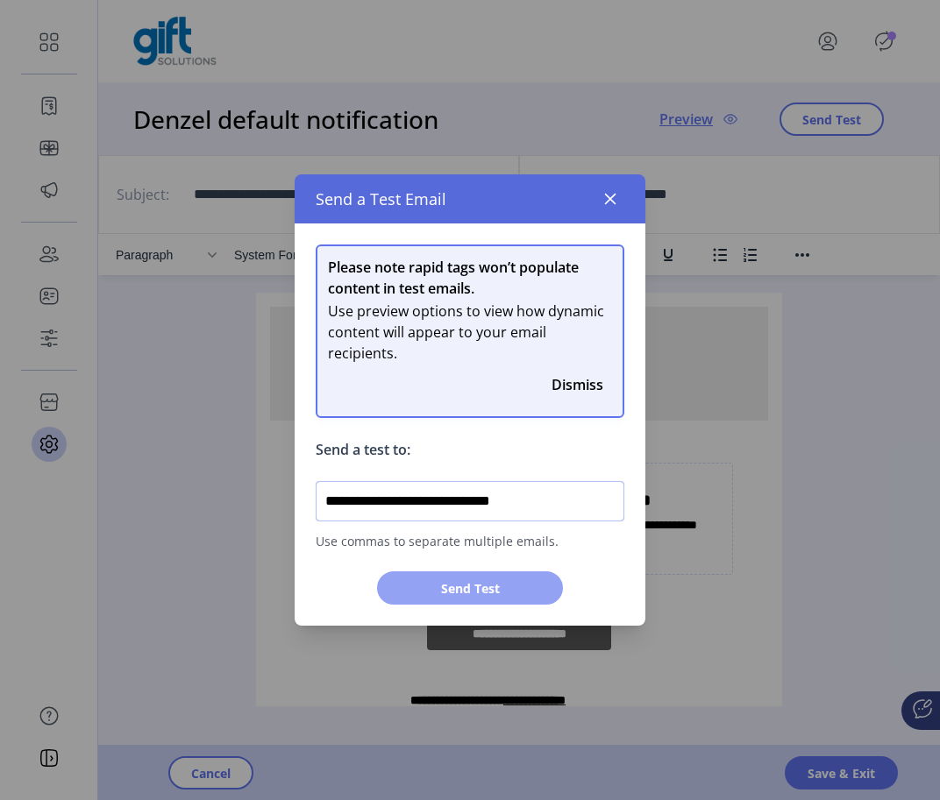
type input "**********"
click at [526, 595] on span "Send Test" at bounding box center [469, 588] width 139 height 18
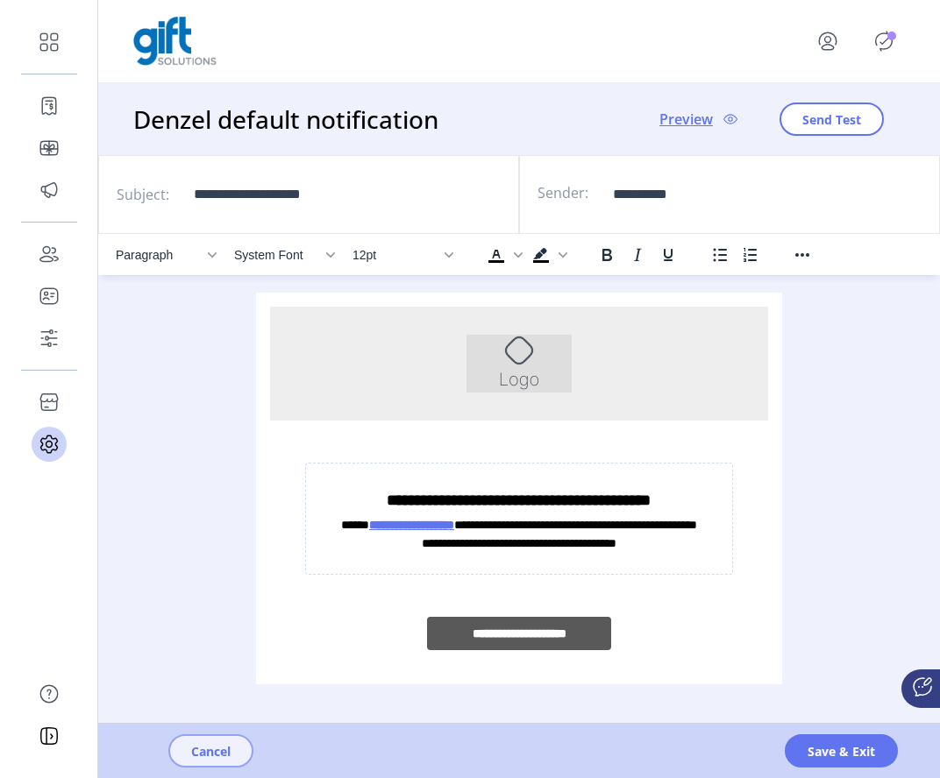
click at [217, 749] on span "Cancel" at bounding box center [210, 751] width 39 height 18
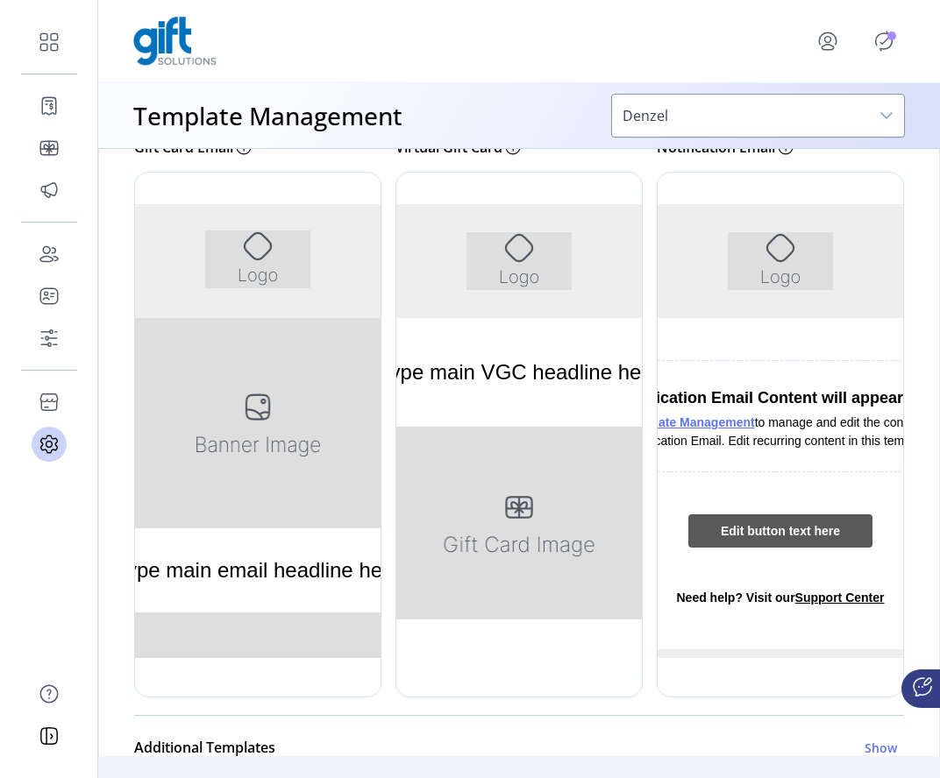
scroll to position [167, 0]
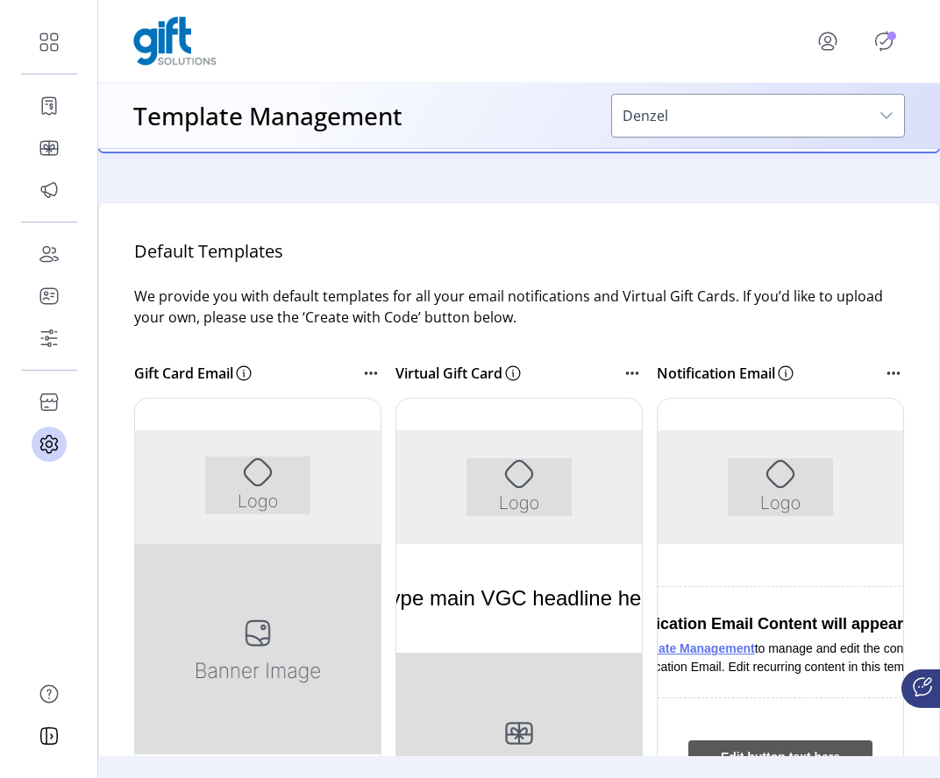
click at [367, 372] on icon at bounding box center [370, 373] width 21 height 21
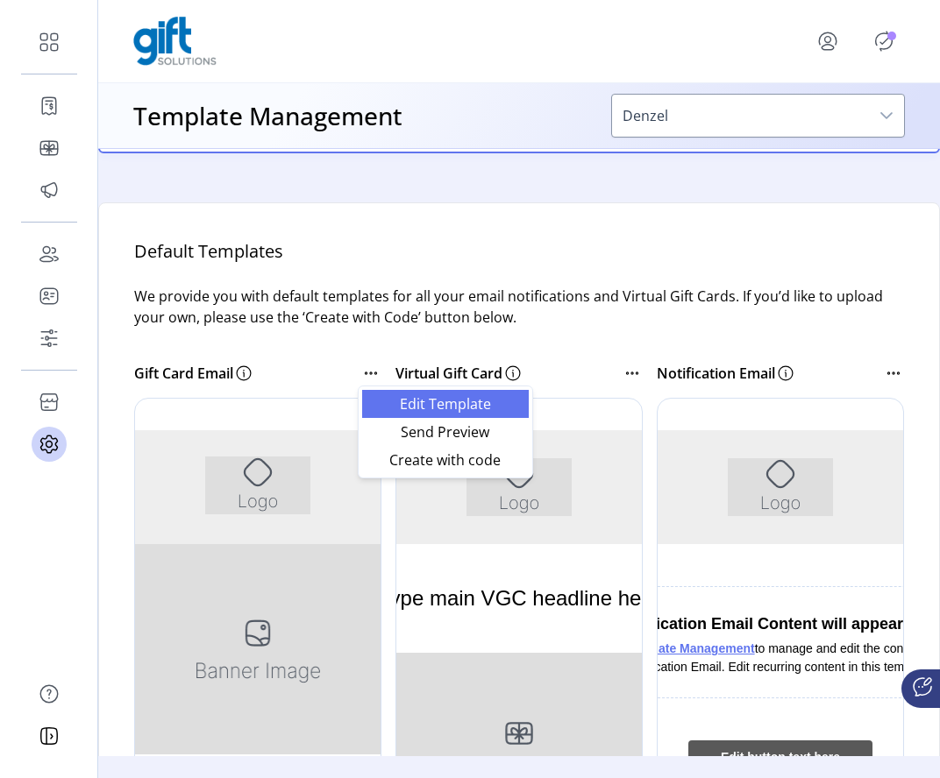
click at [386, 416] on link "Edit Template" at bounding box center [445, 404] width 167 height 28
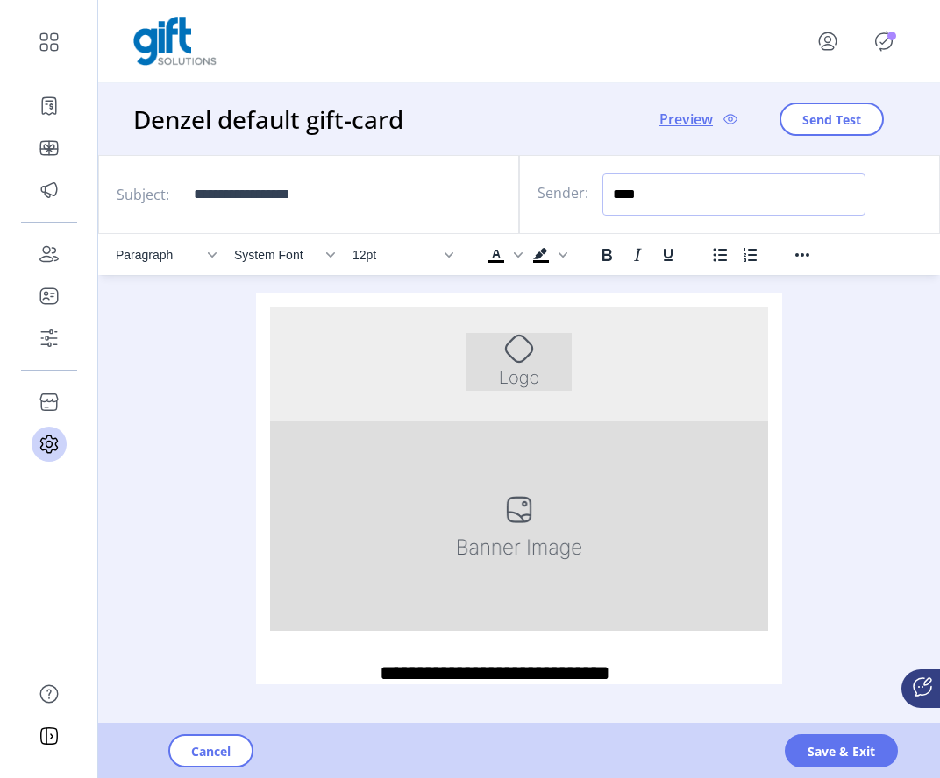
click at [699, 210] on input "****" at bounding box center [733, 195] width 263 height 42
type input "********"
click at [809, 757] on span "Save & Exit" at bounding box center [840, 751] width 67 height 18
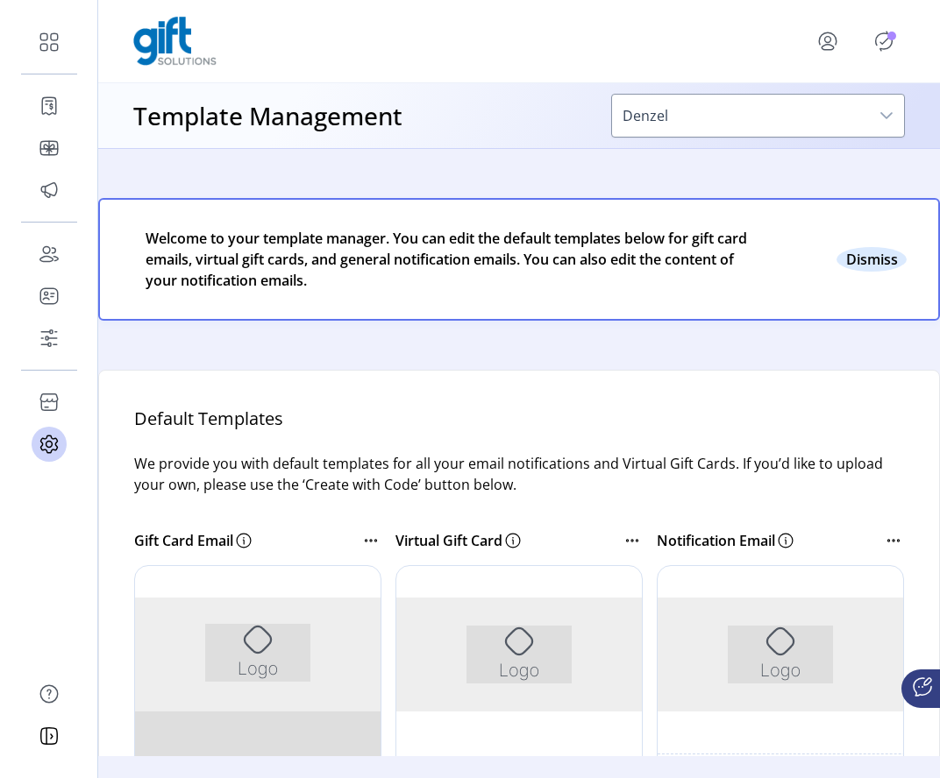
click at [870, 260] on button "Close" at bounding box center [871, 259] width 70 height 25
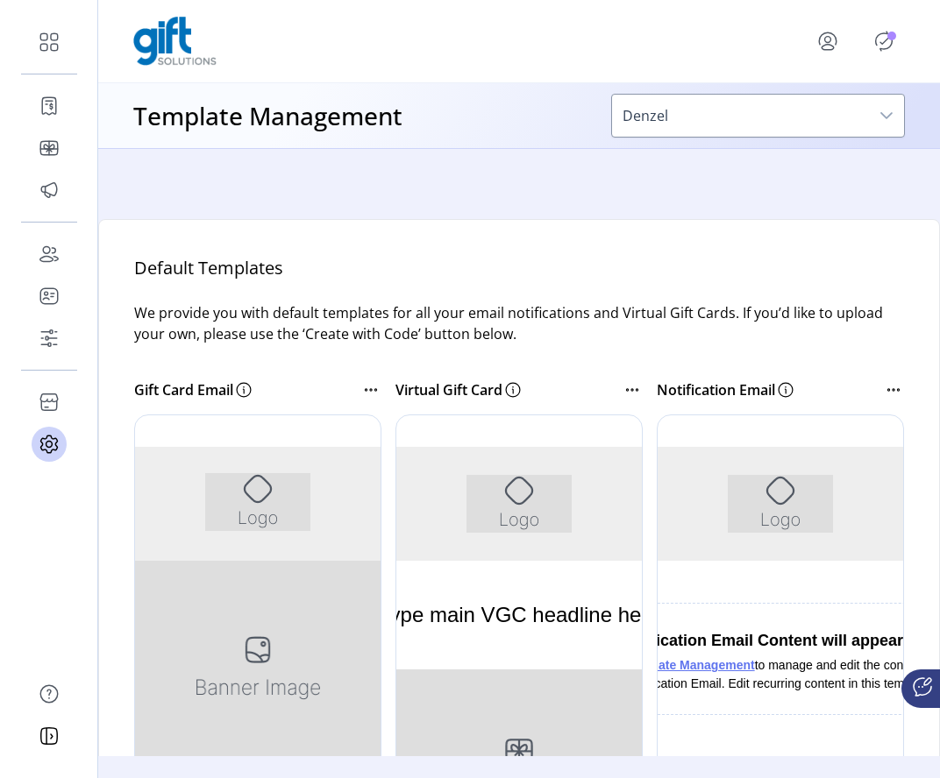
click at [887, 394] on icon at bounding box center [893, 390] width 21 height 21
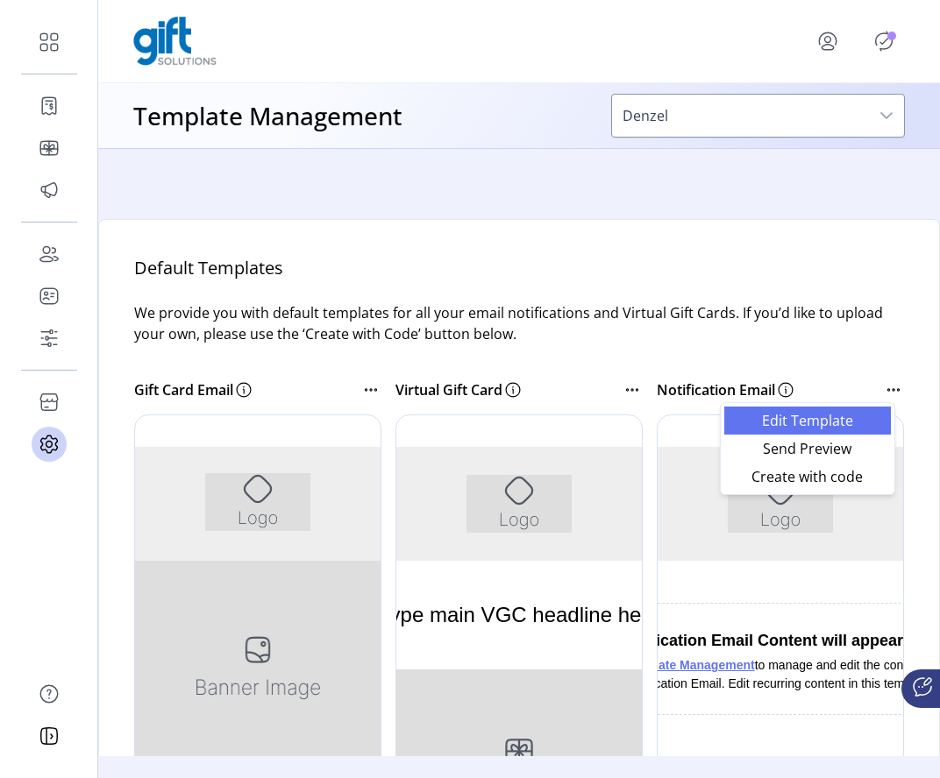
click at [833, 422] on span "Edit Template" at bounding box center [808, 421] width 146 height 14
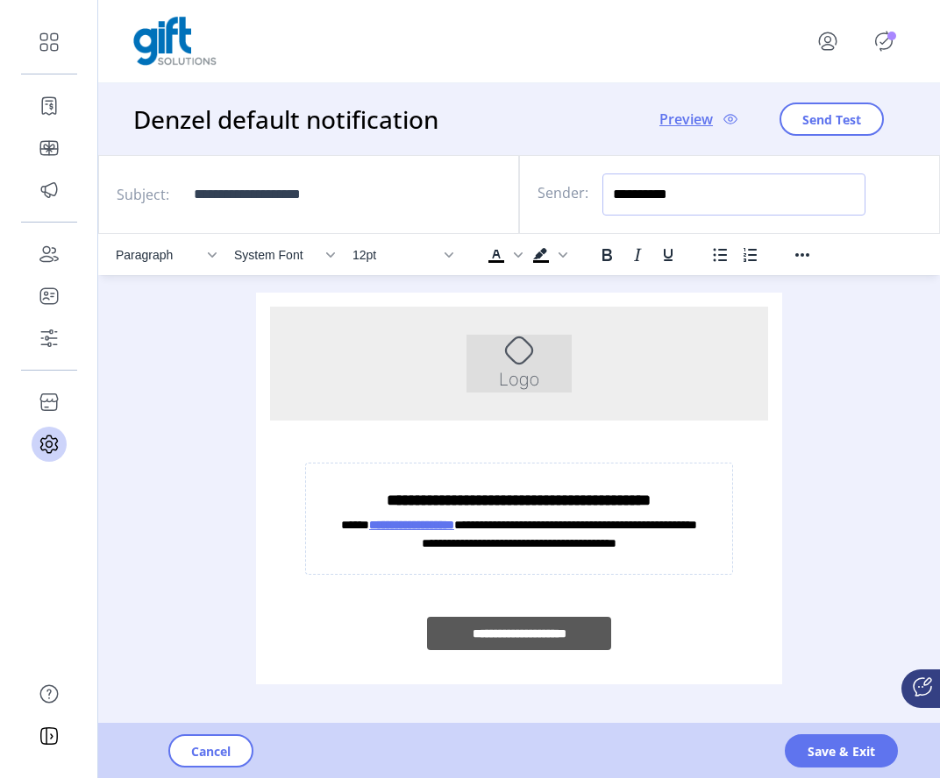
click at [691, 187] on input "**********" at bounding box center [733, 195] width 263 height 42
type input "**********"
click at [806, 750] on button "Save & Exit" at bounding box center [841, 751] width 113 height 33
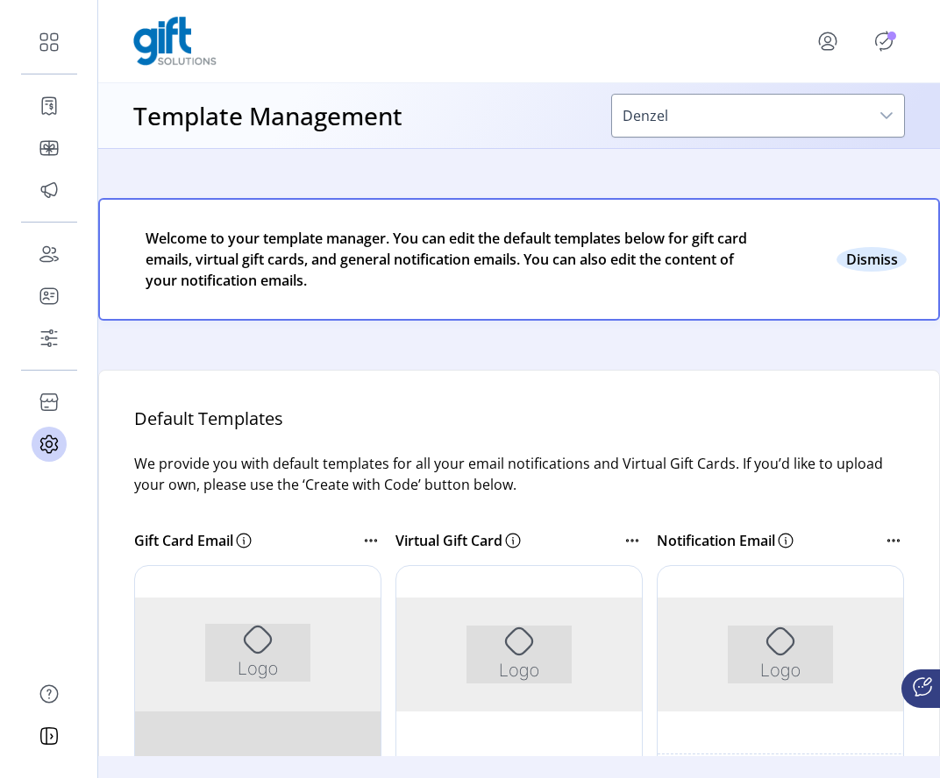
click at [869, 252] on button "Close" at bounding box center [871, 259] width 70 height 25
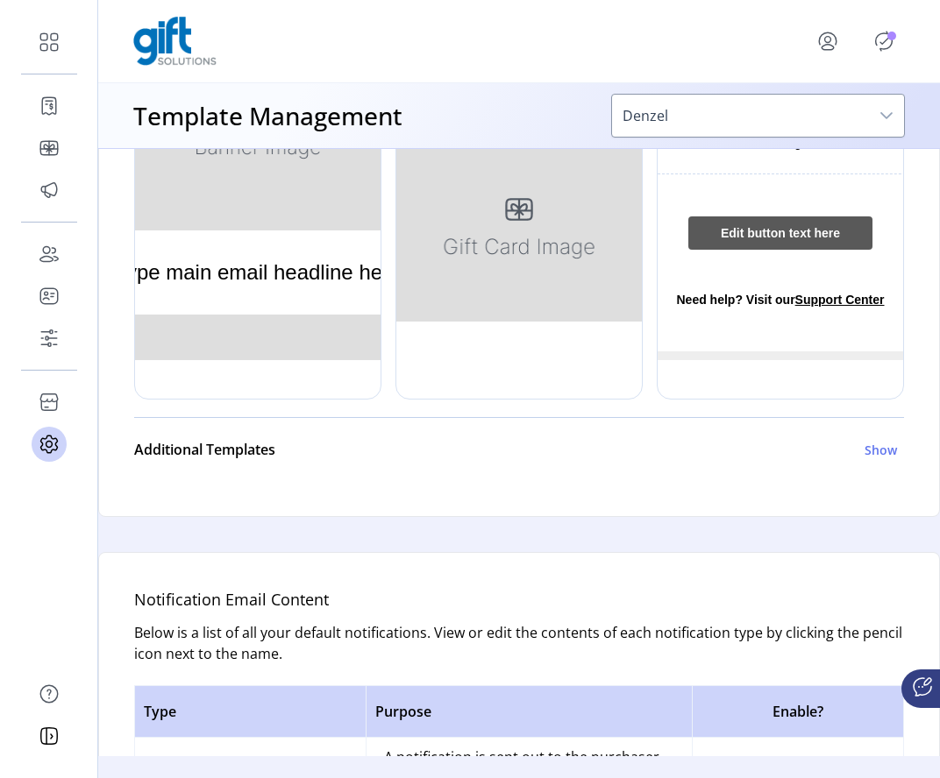
scroll to position [524, 0]
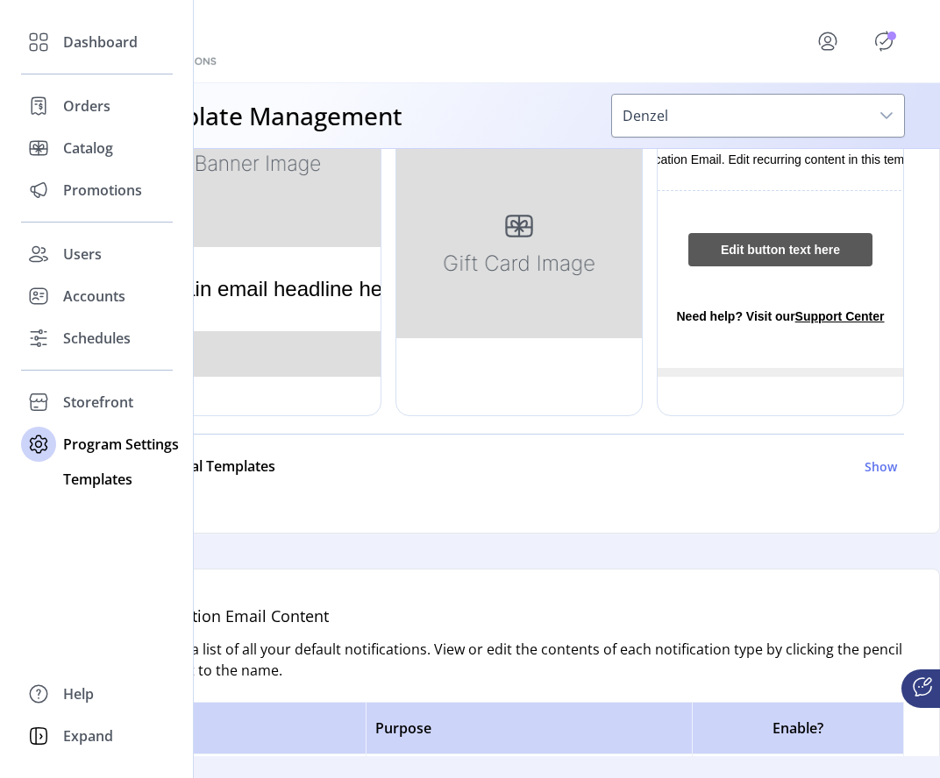
click at [98, 473] on span "Templates" at bounding box center [97, 479] width 69 height 21
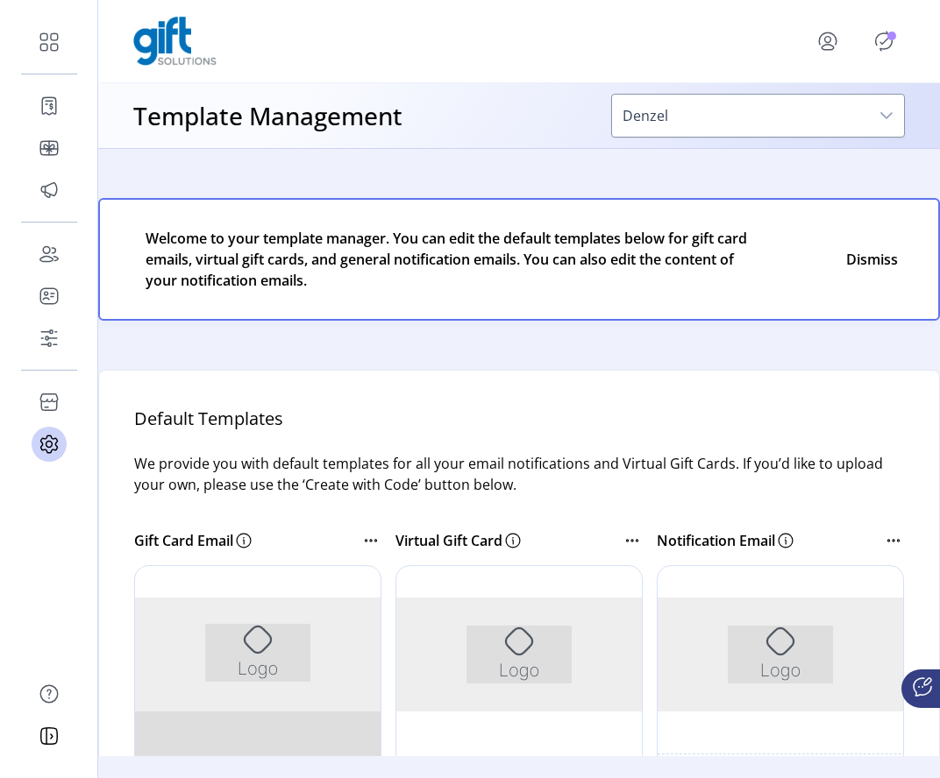
scroll to position [18, 0]
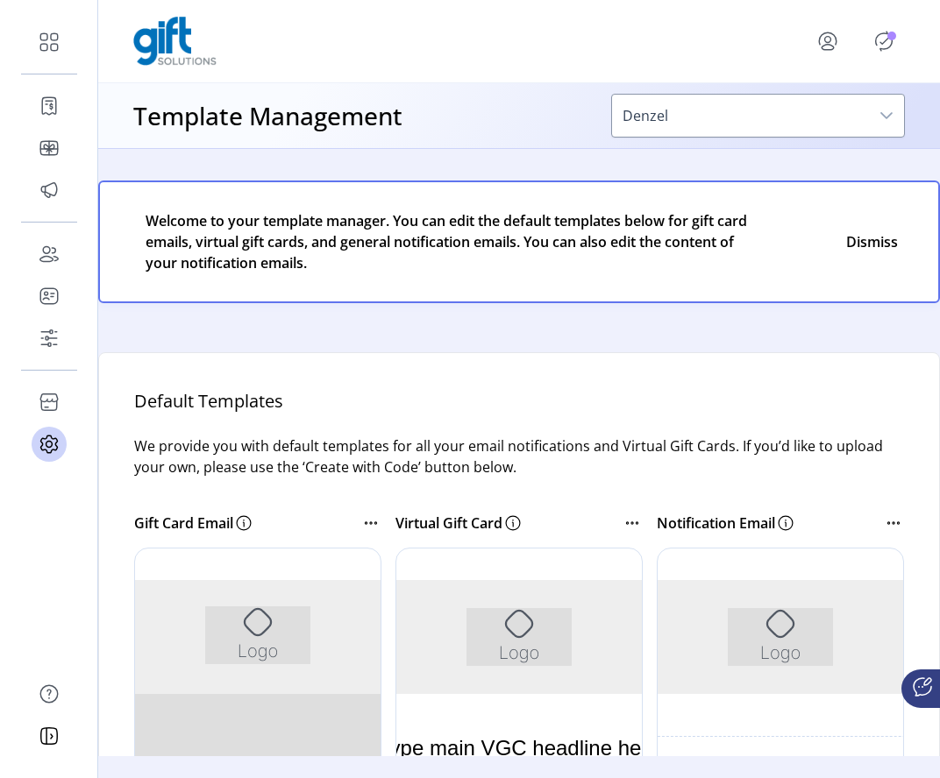
click at [629, 525] on icon at bounding box center [632, 523] width 21 height 21
click at [651, 555] on span "Edit Template" at bounding box center [703, 554] width 146 height 14
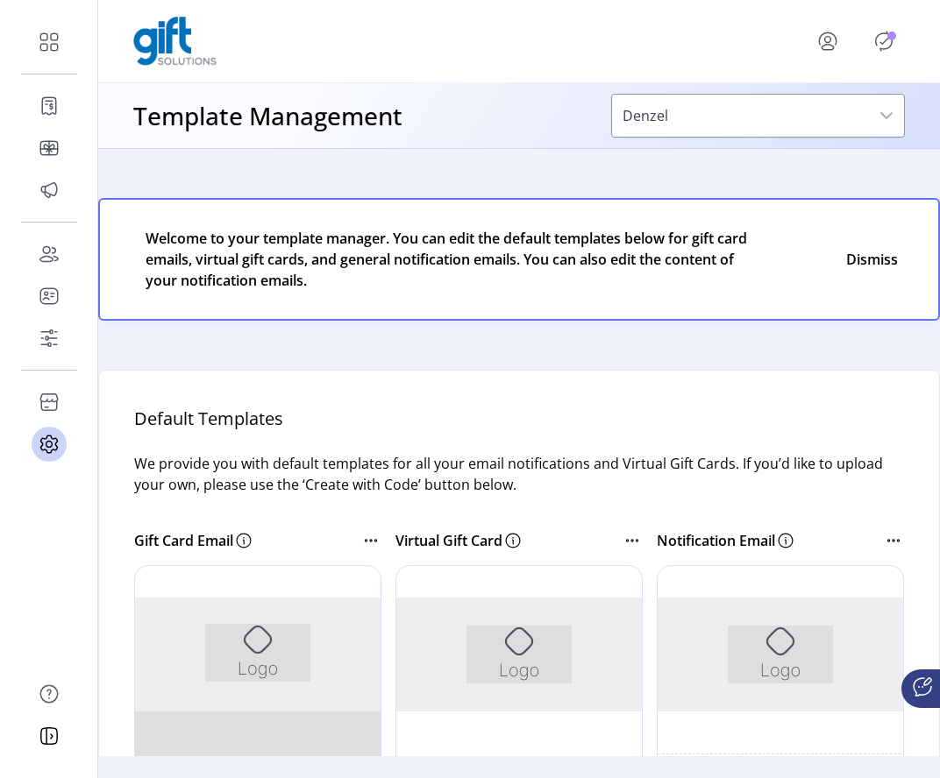
click at [883, 538] on icon at bounding box center [893, 540] width 21 height 21
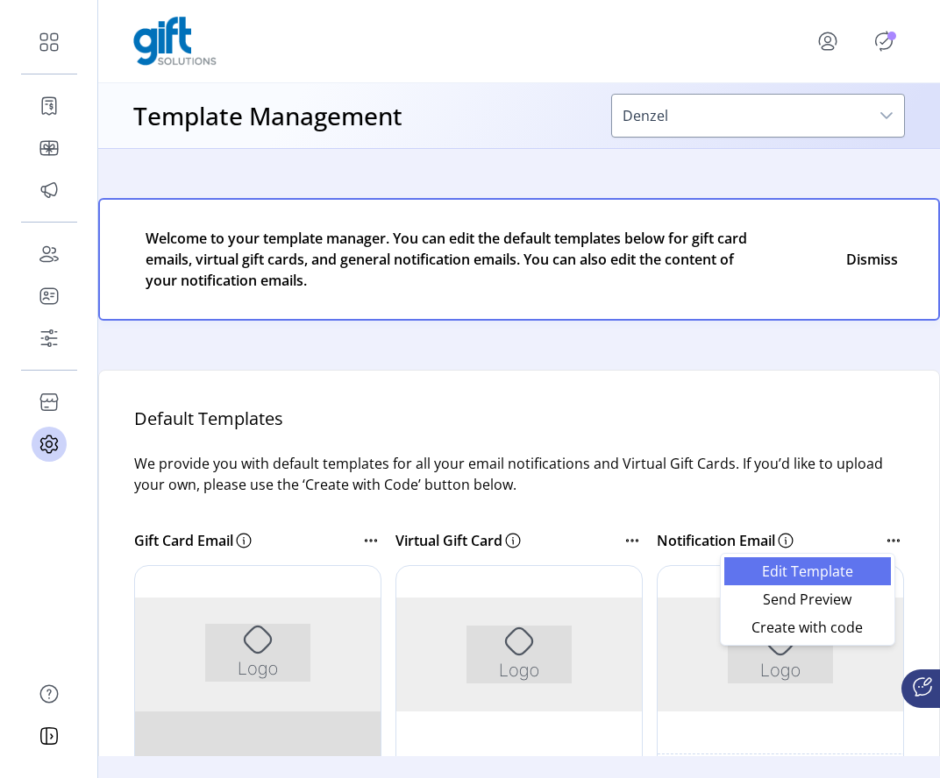
click at [816, 571] on span "Edit Template" at bounding box center [808, 572] width 146 height 14
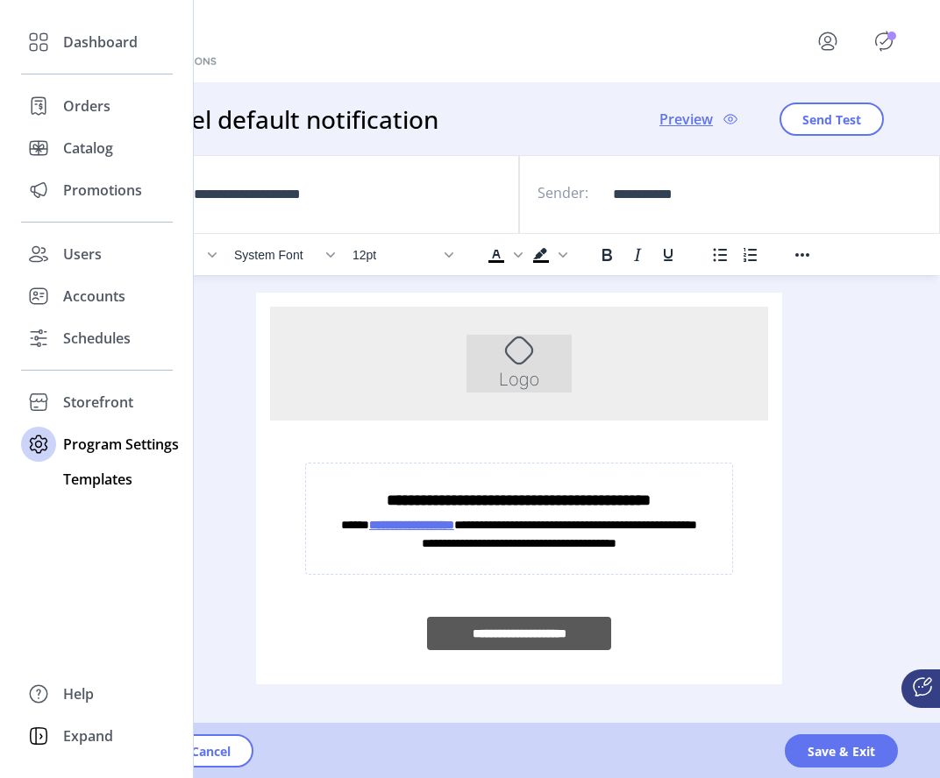
click at [90, 477] on span "Templates" at bounding box center [97, 479] width 69 height 21
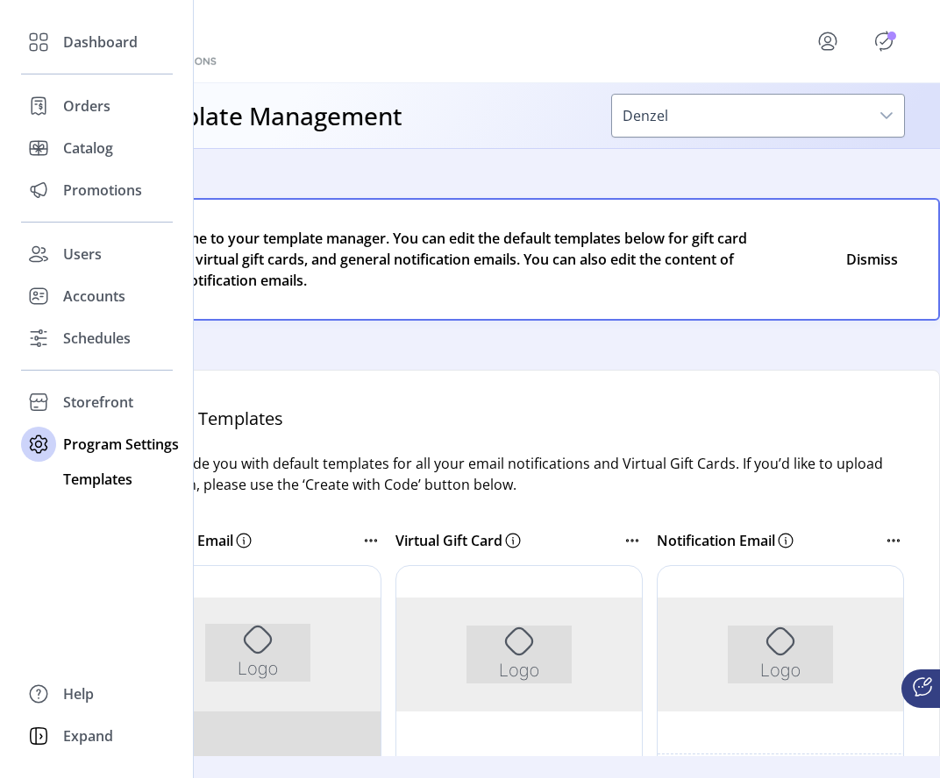
click at [89, 480] on span "Templates" at bounding box center [97, 479] width 69 height 21
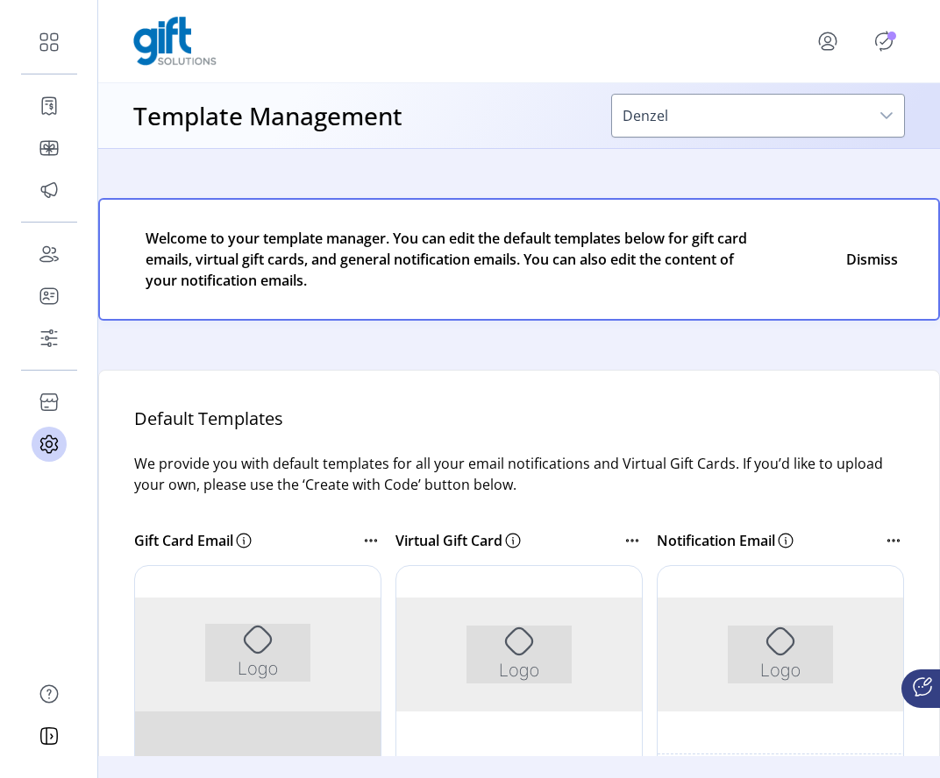
click at [904, 37] on span "Publisher Panel" at bounding box center [908, 40] width 21 height 14
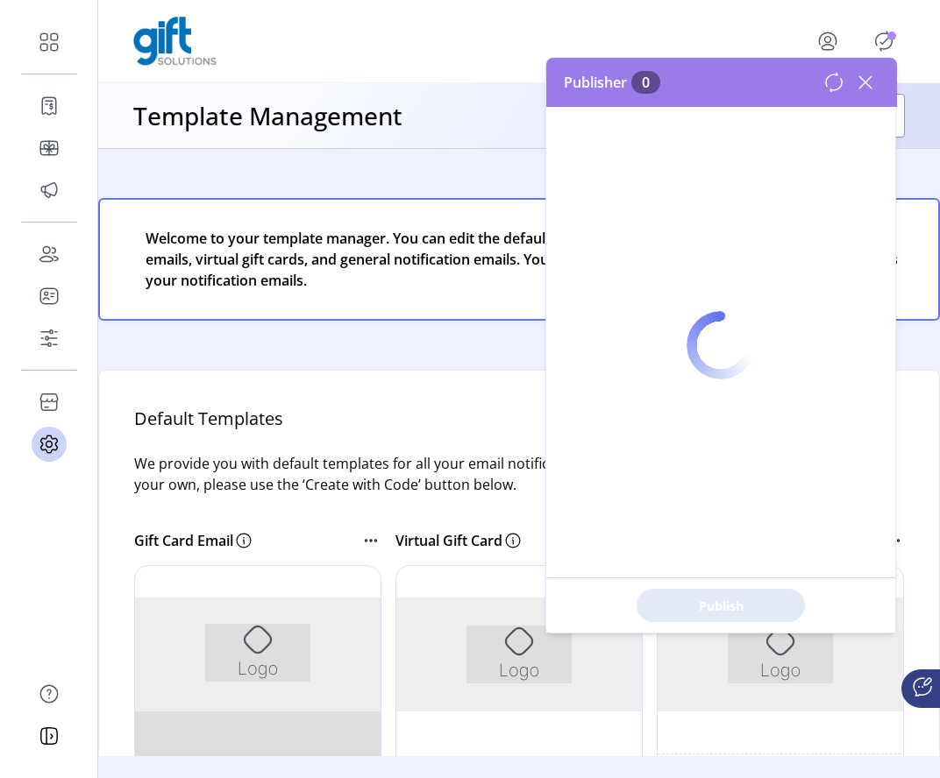
click at [889, 37] on p-badge "Publisher Panel" at bounding box center [891, 36] width 9 height 9
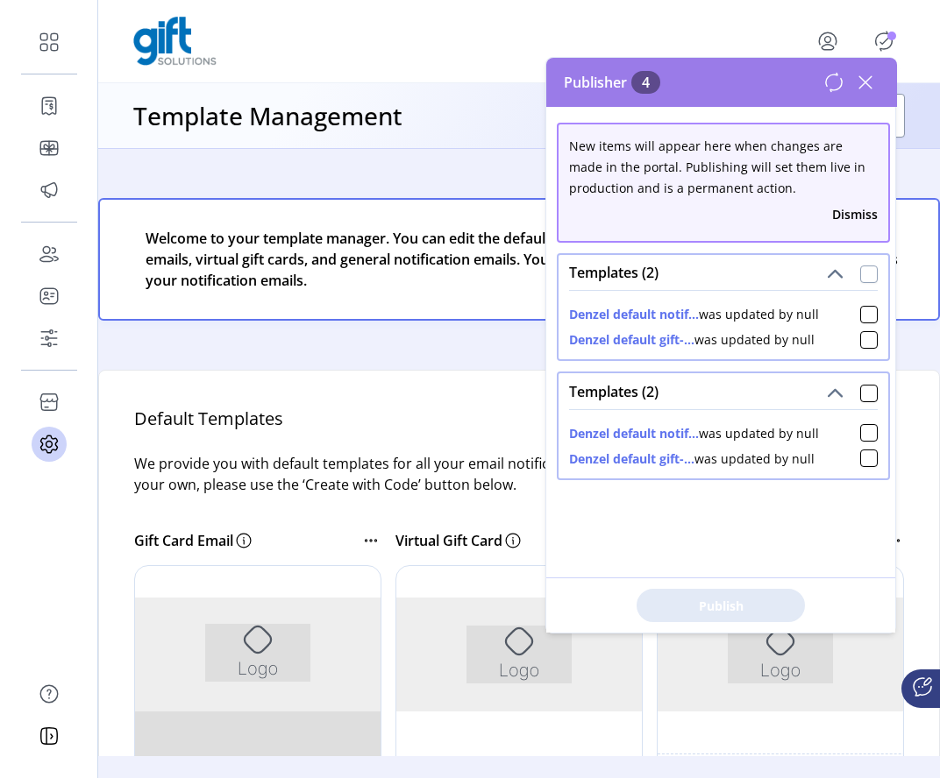
click at [860, 270] on div at bounding box center [869, 275] width 18 height 18
click at [867, 399] on div at bounding box center [869, 394] width 18 height 18
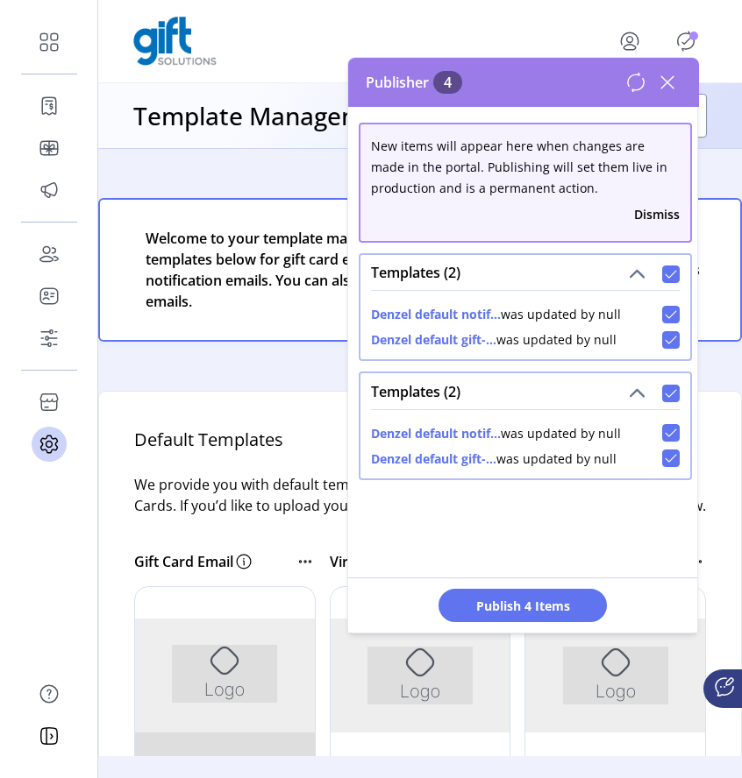
click at [669, 82] on icon at bounding box center [667, 82] width 28 height 28
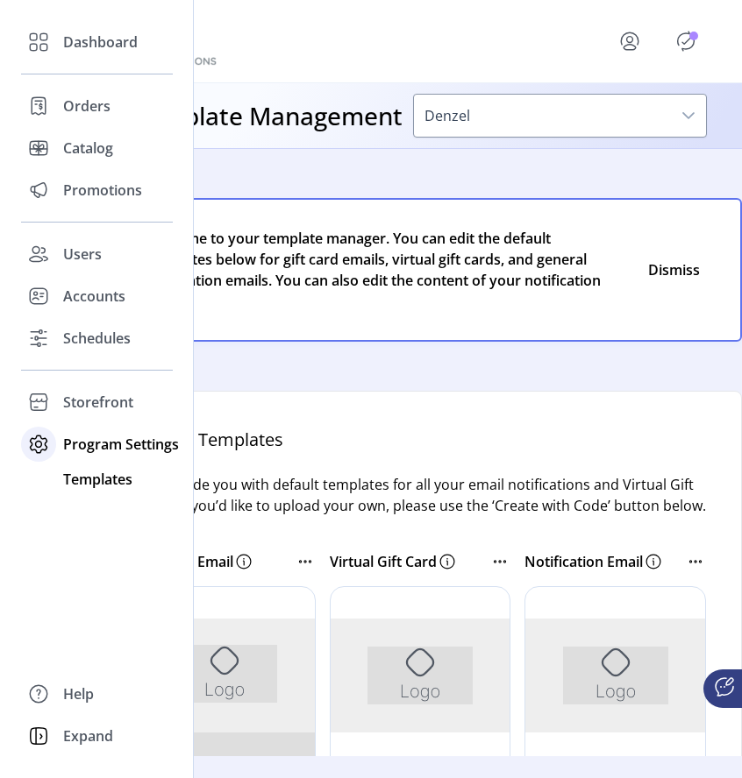
click at [46, 447] on icon at bounding box center [39, 444] width 17 height 17
click at [86, 447] on span "Program Settings" at bounding box center [121, 444] width 116 height 21
click at [104, 479] on span "Templates" at bounding box center [97, 479] width 69 height 21
click at [94, 475] on span "Templates" at bounding box center [97, 479] width 69 height 21
click at [94, 481] on span "Templates" at bounding box center [97, 479] width 69 height 21
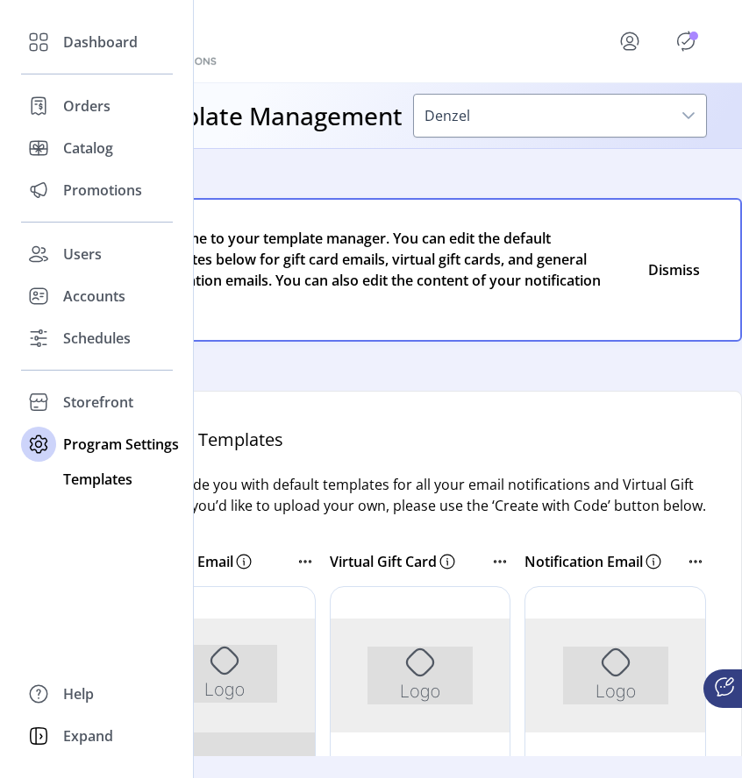
click at [100, 533] on div "Dashboard Orders Catalog Promotions Users Accounts Schedules Storefront Configu…" at bounding box center [97, 389] width 194 height 778
click at [104, 471] on span "Templates" at bounding box center [97, 479] width 69 height 21
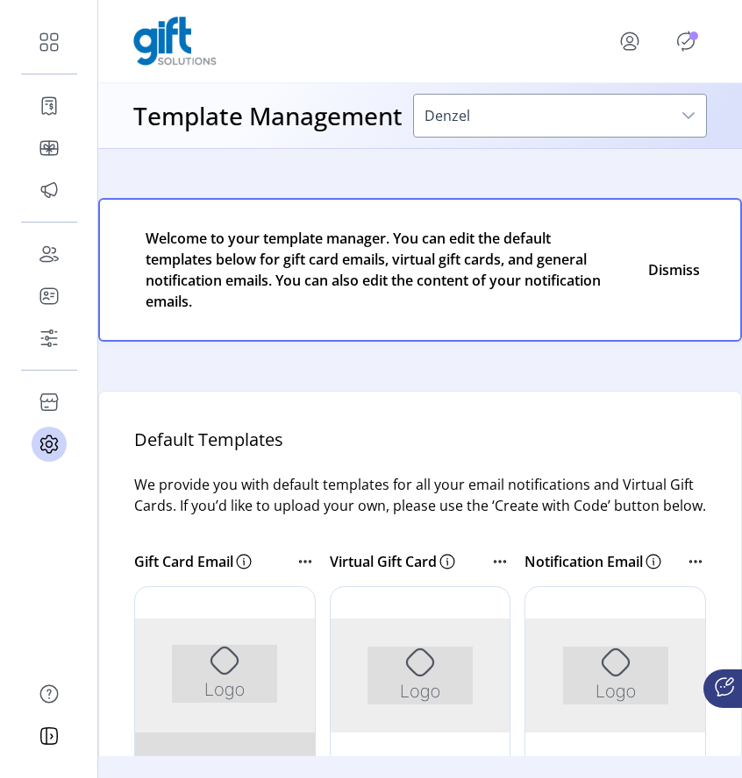
click at [494, 121] on span "Denzel" at bounding box center [542, 116] width 257 height 42
click at [691, 49] on icon "Publisher Panel" at bounding box center [685, 41] width 28 height 28
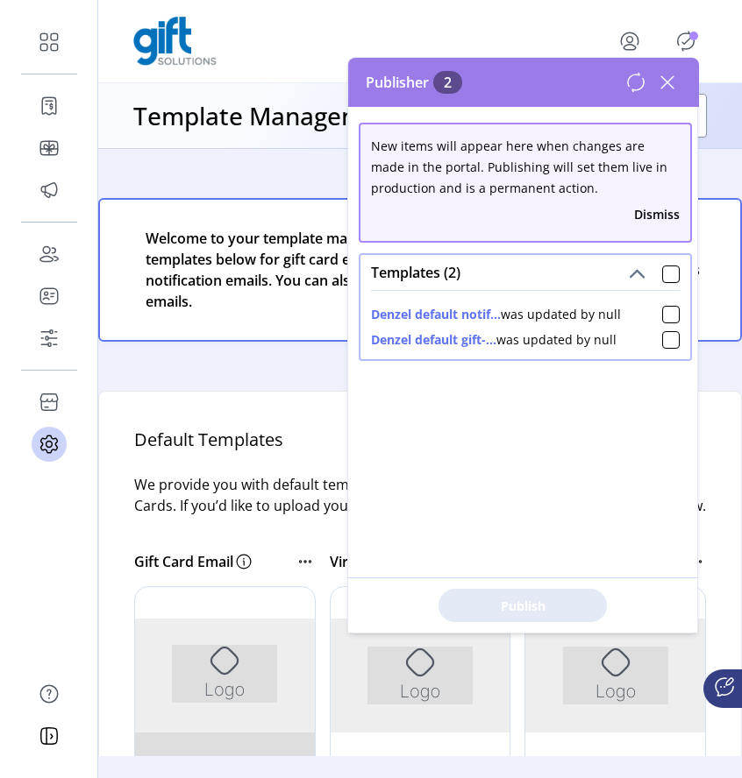
click at [668, 81] on icon at bounding box center [667, 82] width 12 height 12
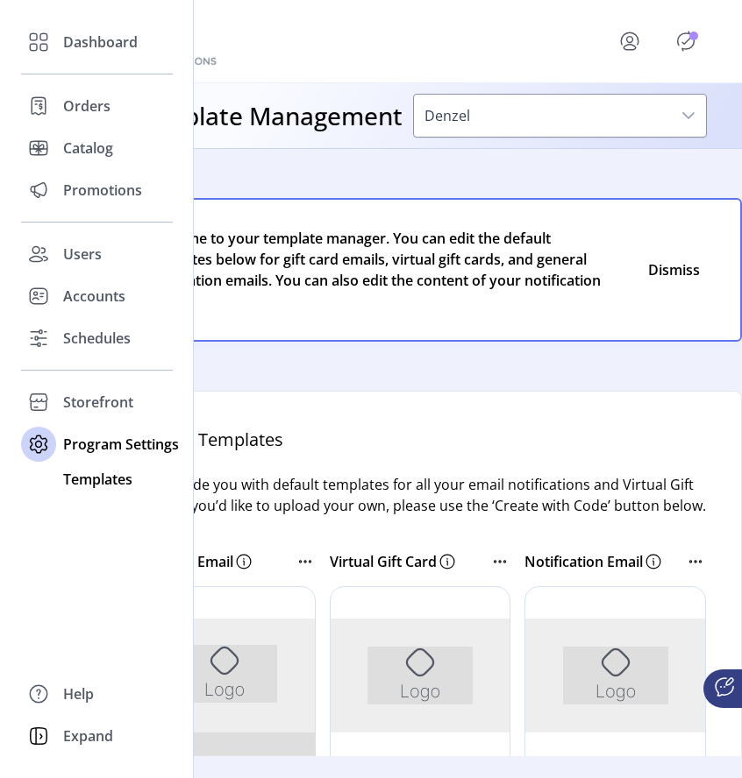
click at [82, 479] on span "Templates" at bounding box center [97, 479] width 69 height 21
click at [90, 480] on span "Templates" at bounding box center [97, 479] width 69 height 21
click at [90, 481] on span "Templates" at bounding box center [97, 479] width 69 height 21
click at [105, 543] on div "Dashboard Orders Catalog Promotions Users Accounts Schedules Storefront Configu…" at bounding box center [97, 389] width 194 height 778
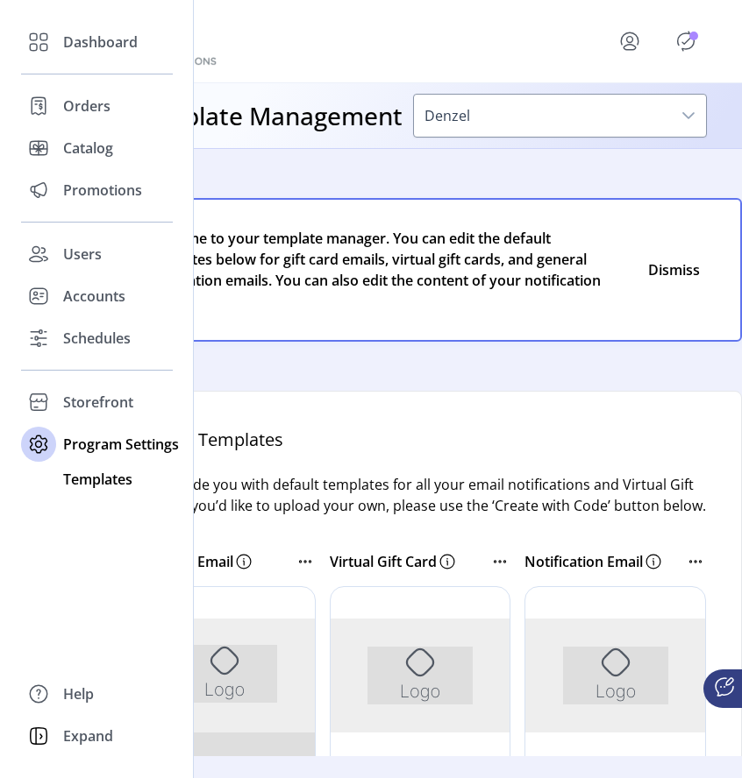
click at [102, 483] on span "Templates" at bounding box center [97, 479] width 69 height 21
click at [98, 401] on span "Storefront" at bounding box center [98, 402] width 70 height 21
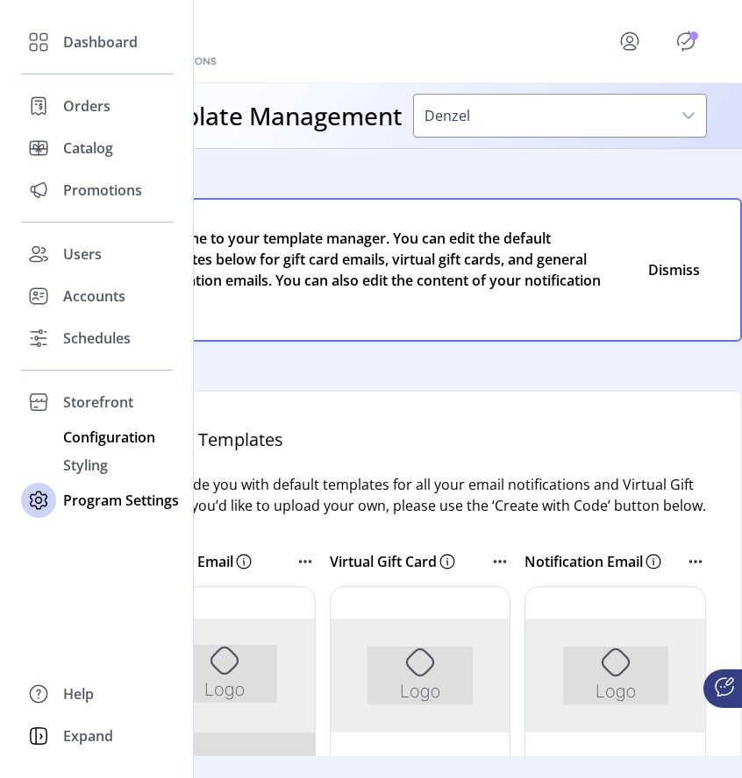
click at [99, 430] on span "Configuration" at bounding box center [109, 437] width 92 height 21
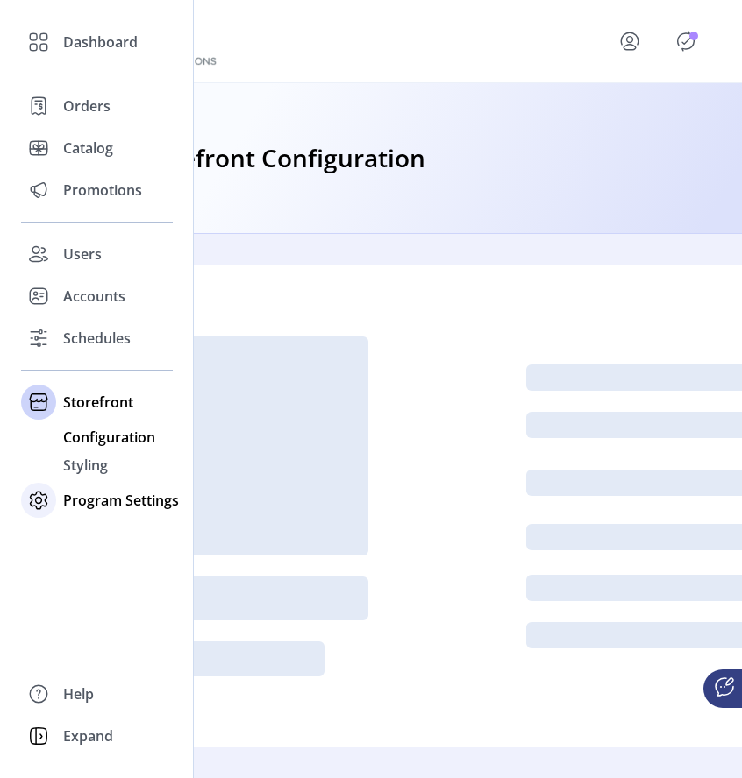
click at [100, 500] on span "Program Settings" at bounding box center [121, 500] width 116 height 21
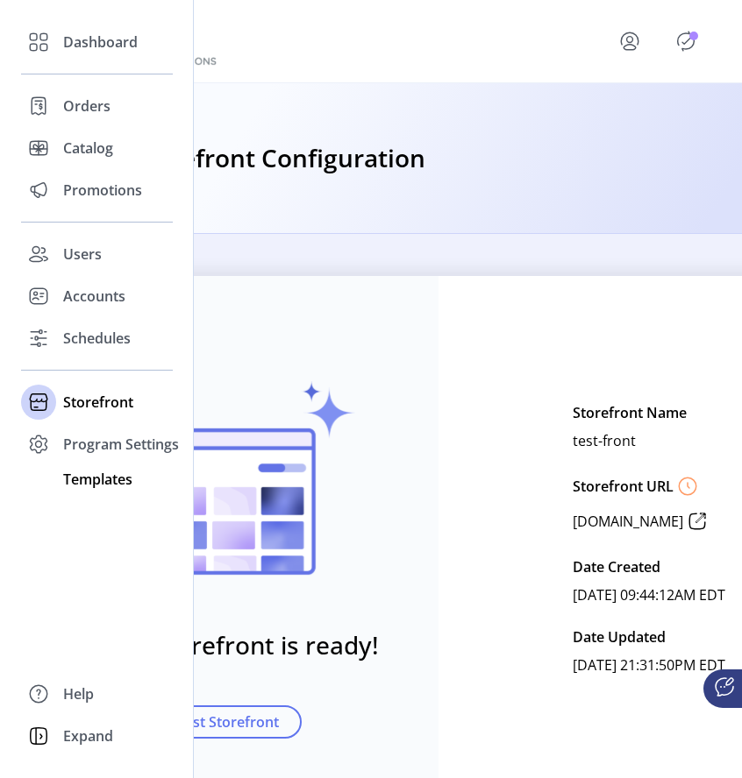
click at [110, 484] on span "Templates" at bounding box center [97, 479] width 69 height 21
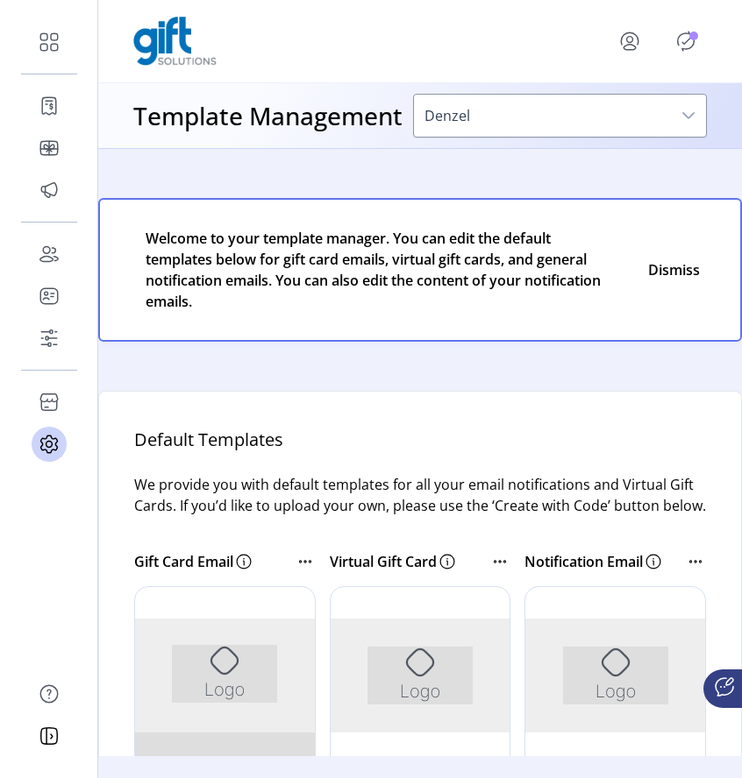
click at [683, 112] on icon "dropdown trigger" at bounding box center [688, 115] width 12 height 7
click at [679, 112] on div "dropdown trigger" at bounding box center [688, 116] width 35 height 42
click at [653, 113] on span "Denzel" at bounding box center [542, 116] width 257 height 42
click at [689, 122] on icon "dropdown trigger" at bounding box center [688, 116] width 14 height 14
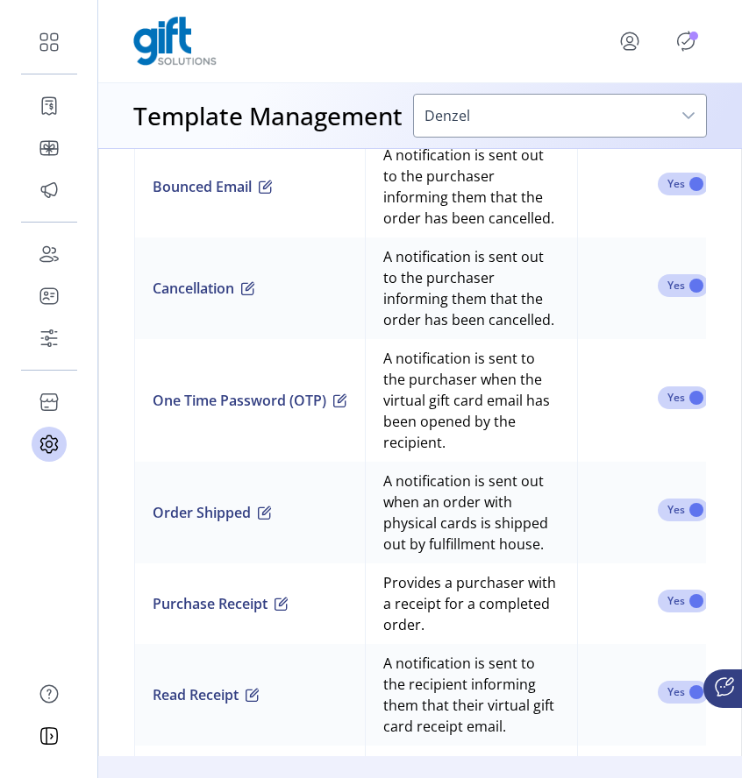
scroll to position [1456, 0]
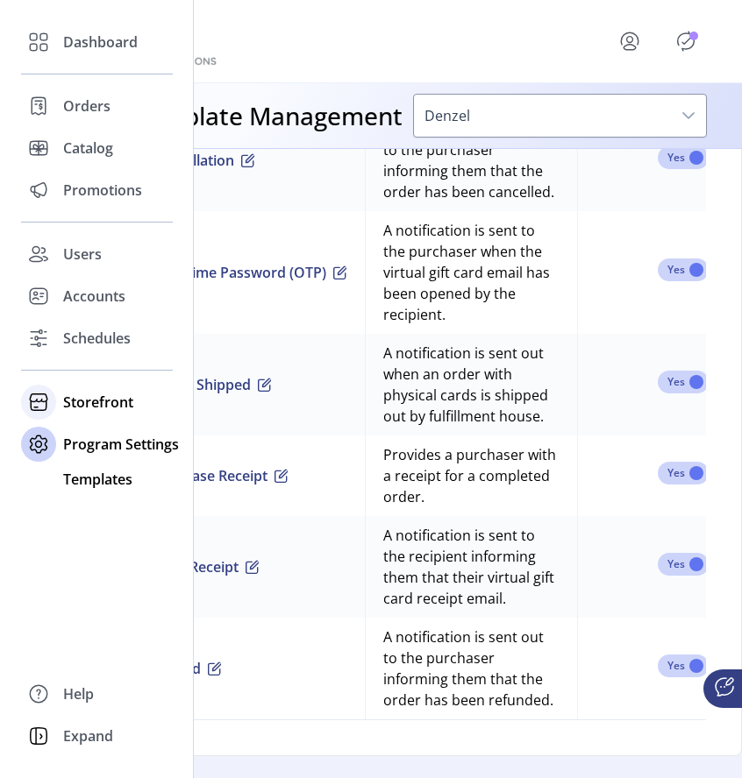
click at [69, 417] on div "Storefront" at bounding box center [97, 402] width 152 height 42
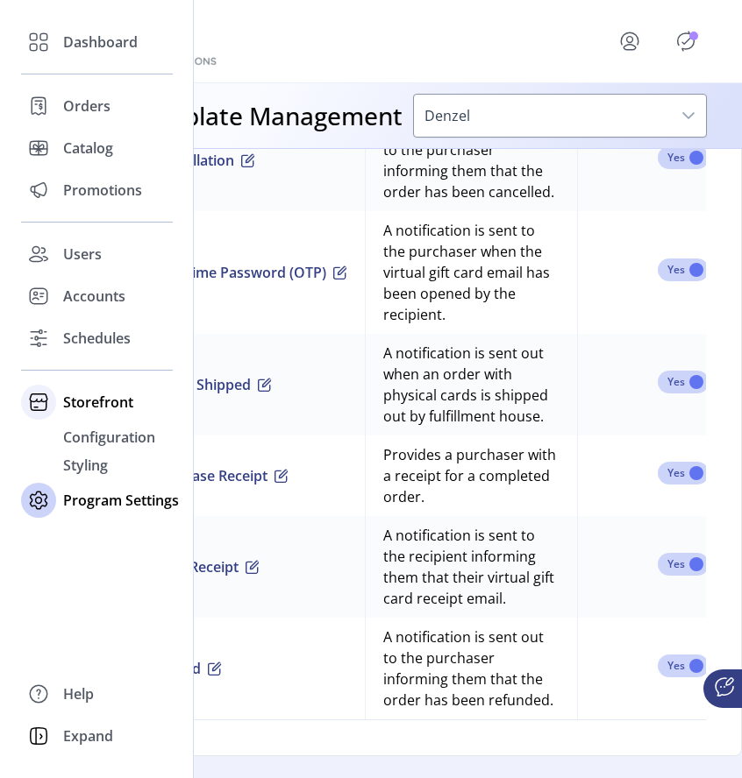
click at [78, 416] on div "Storefront" at bounding box center [97, 402] width 152 height 42
click at [80, 412] on span "Storefront" at bounding box center [98, 402] width 70 height 21
click at [80, 441] on span "Configuration" at bounding box center [109, 437] width 92 height 21
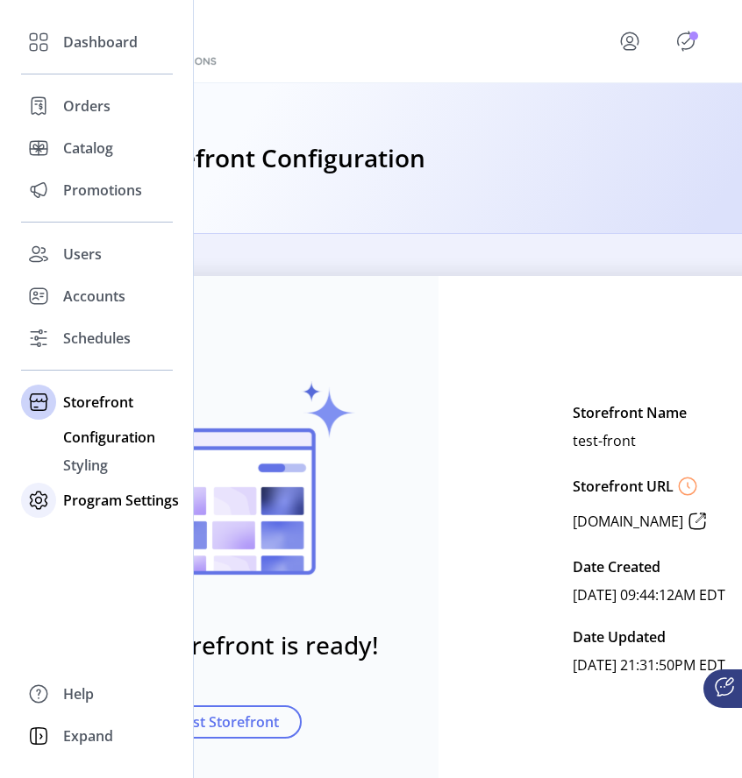
click at [102, 500] on span "Program Settings" at bounding box center [121, 500] width 116 height 21
click at [110, 485] on span "Templates" at bounding box center [97, 479] width 69 height 21
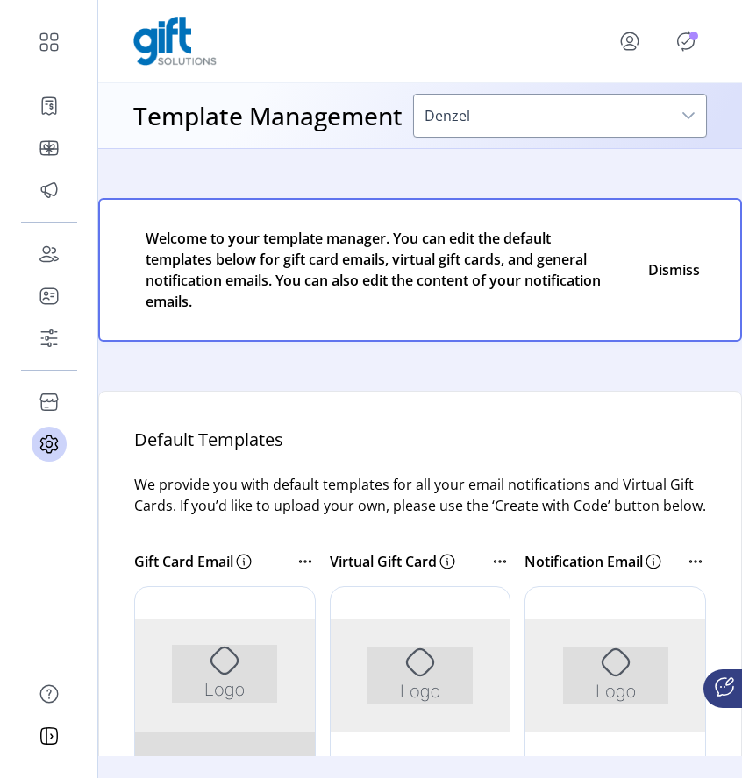
click at [685, 572] on icon at bounding box center [695, 561] width 21 height 21
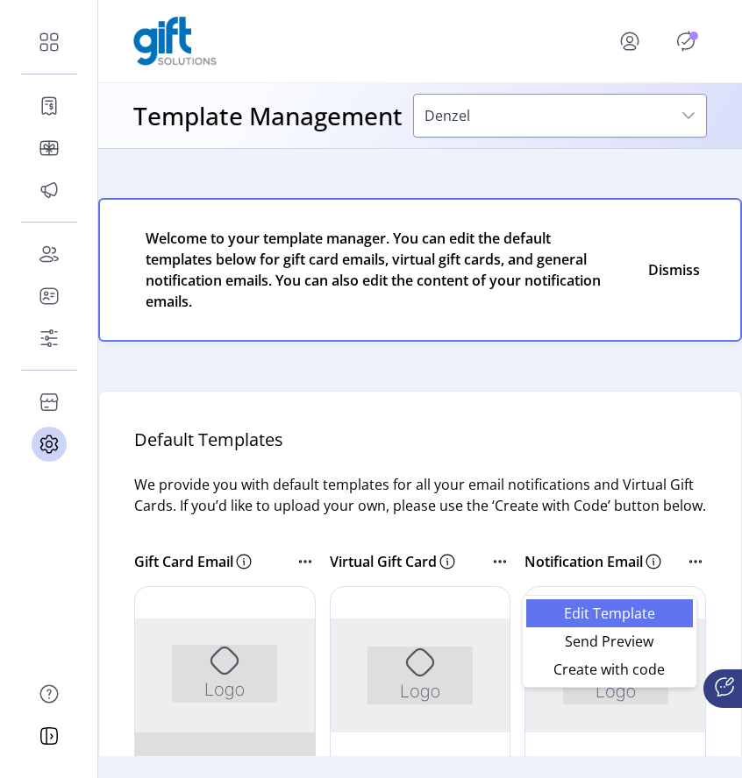
click at [662, 607] on span "Edit Template" at bounding box center [609, 614] width 146 height 14
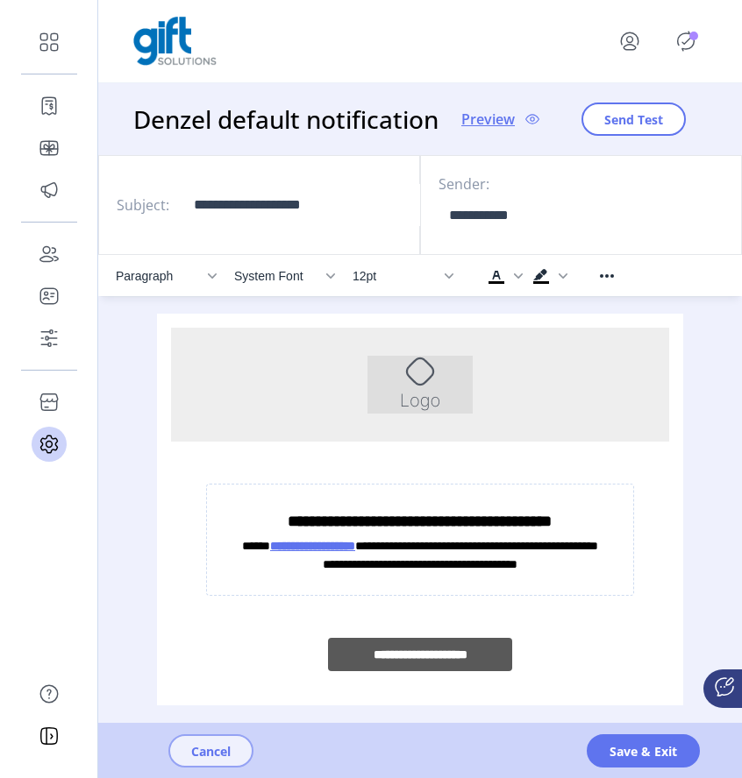
click at [236, 741] on button "Cancel" at bounding box center [210, 751] width 85 height 33
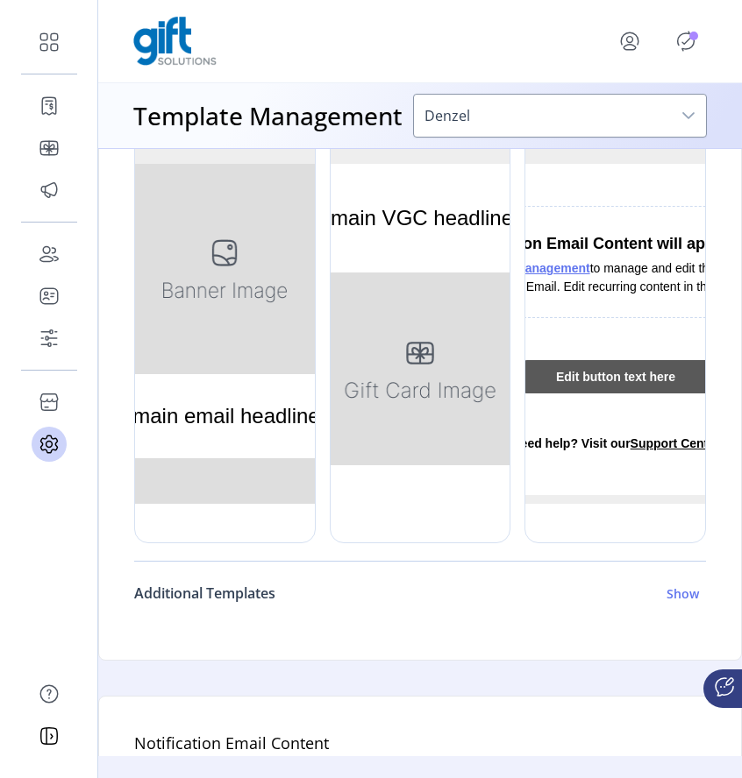
scroll to position [572, 0]
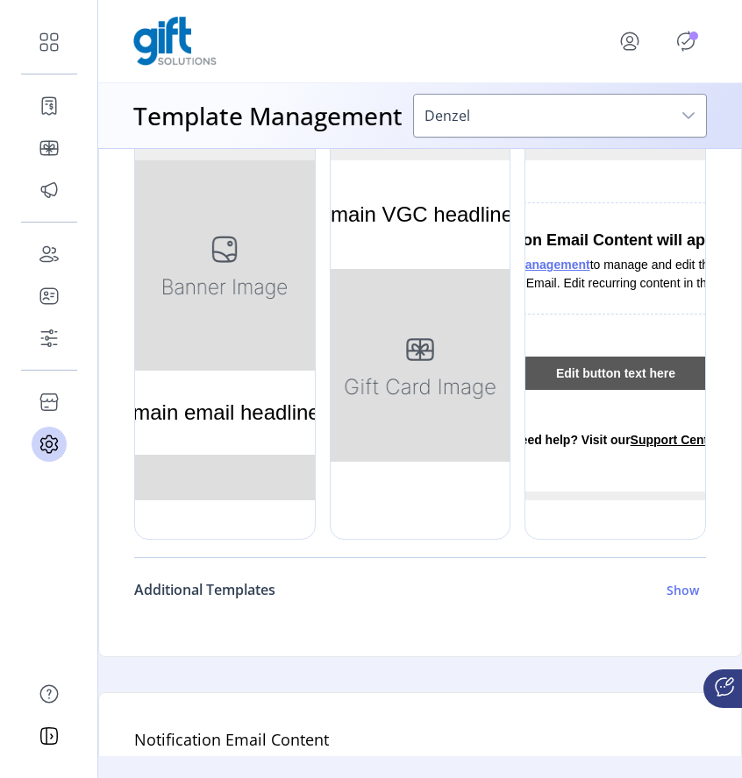
click at [670, 600] on h6 "Show" at bounding box center [682, 590] width 32 height 18
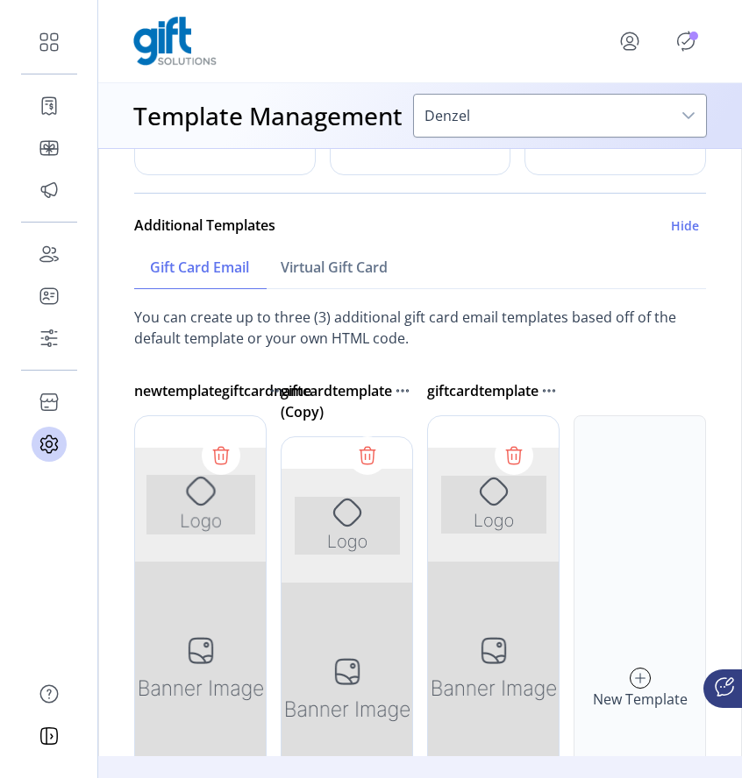
scroll to position [763, 0]
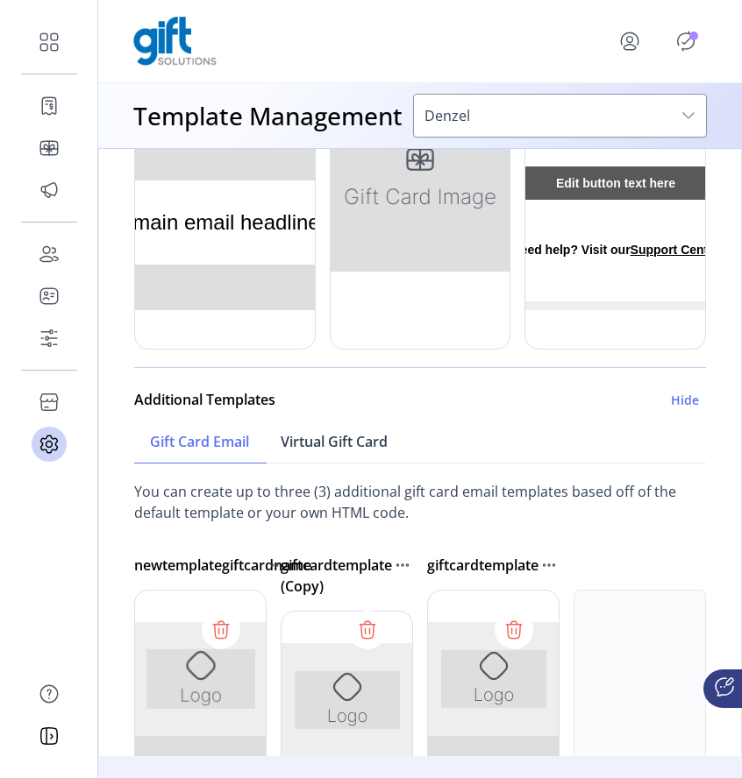
click at [345, 464] on link "Virtual Gift Card" at bounding box center [334, 442] width 139 height 43
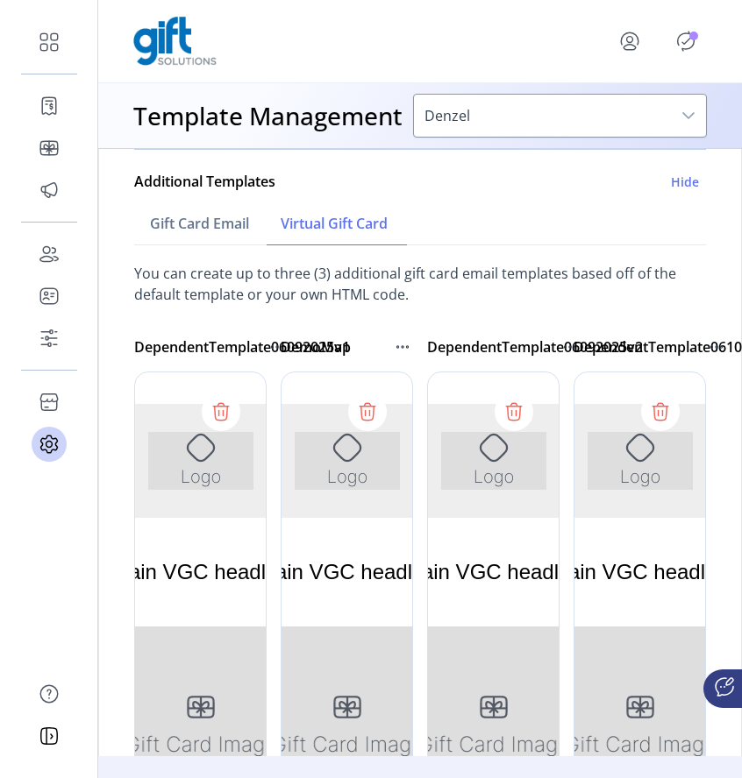
scroll to position [987, 0]
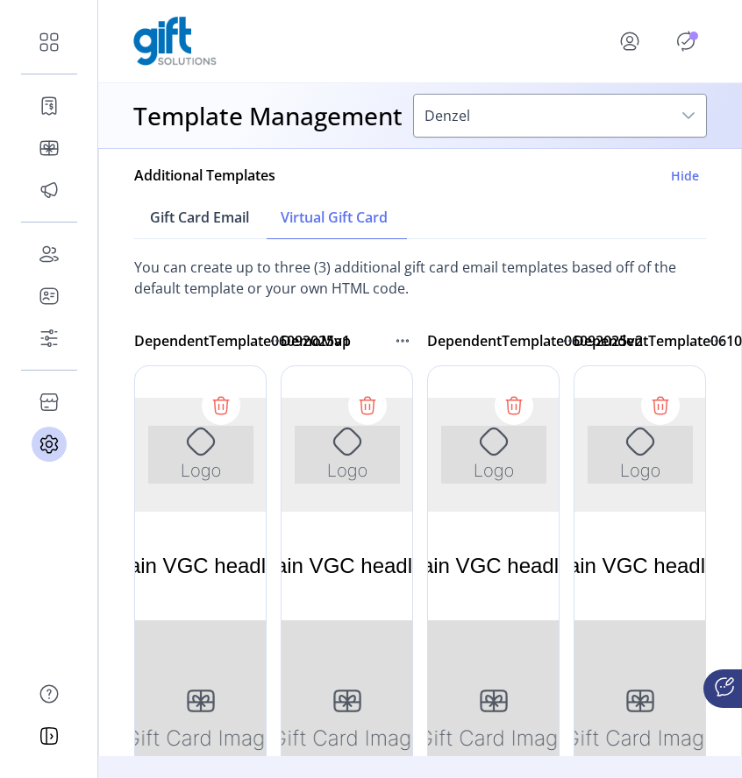
click at [228, 224] on span "Gift Card Email" at bounding box center [199, 217] width 99 height 14
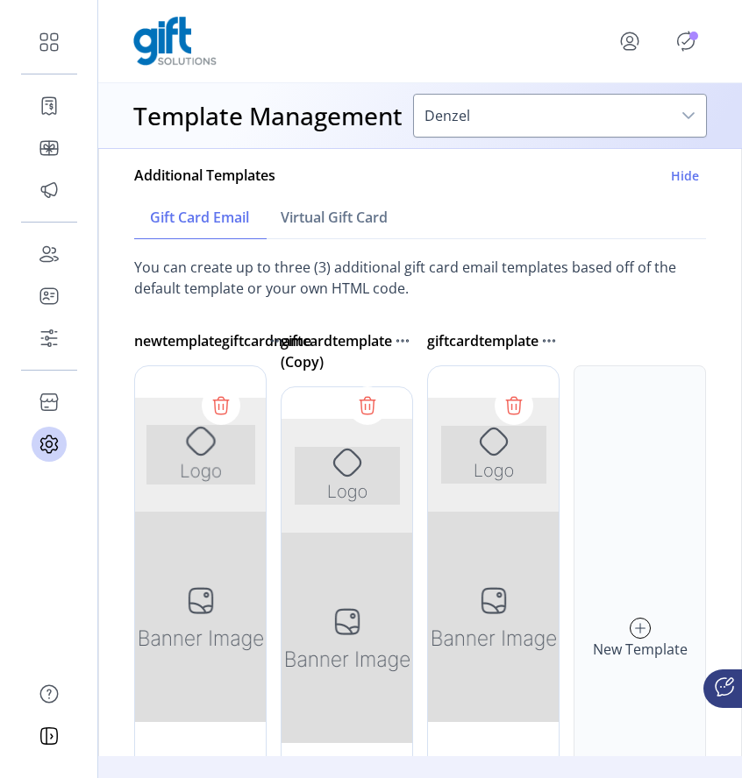
scroll to position [0, 0]
click at [630, 643] on icon at bounding box center [639, 629] width 19 height 28
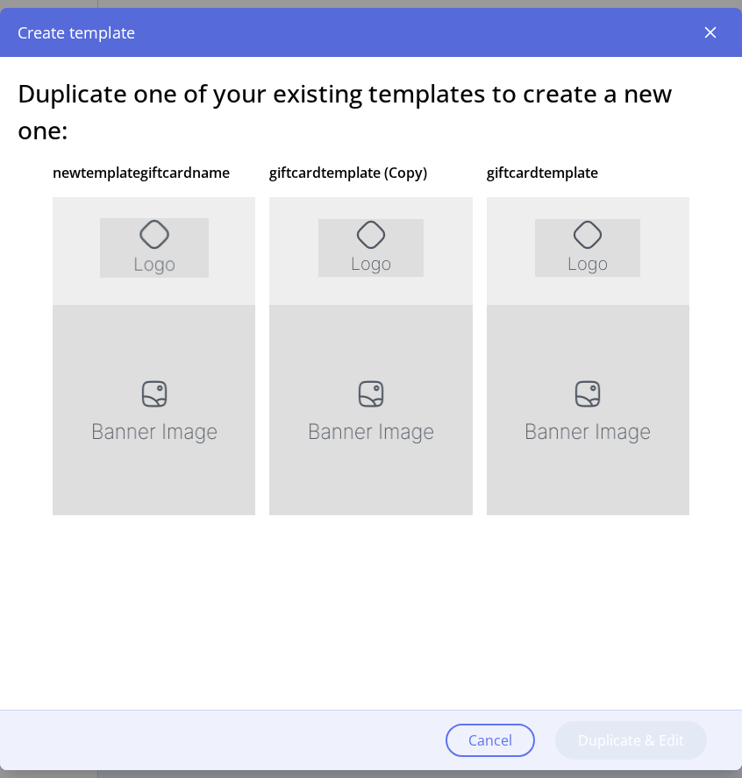
click at [535, 264] on div at bounding box center [588, 460] width 202 height 526
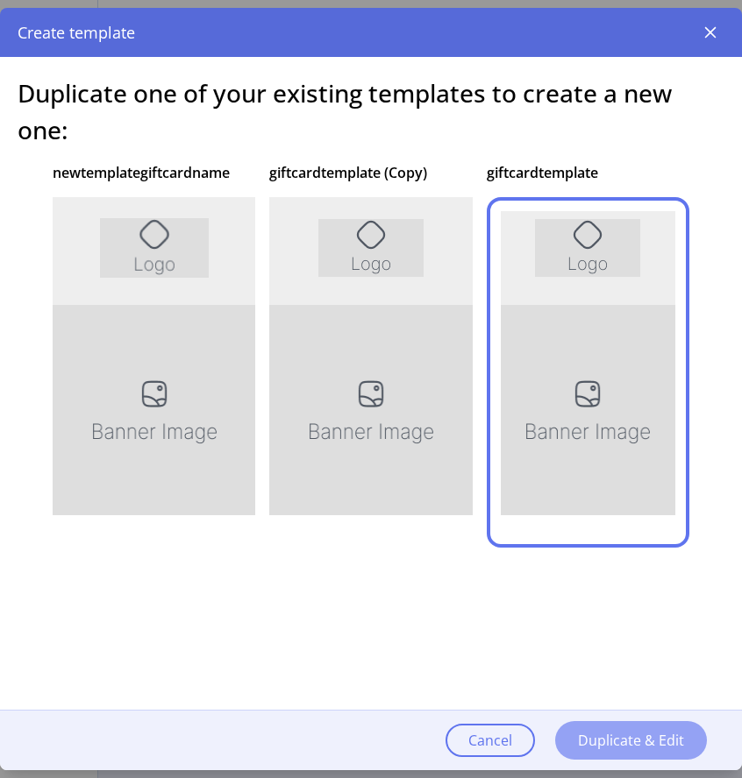
click at [623, 740] on span "Duplicate & Edit" at bounding box center [631, 740] width 106 height 21
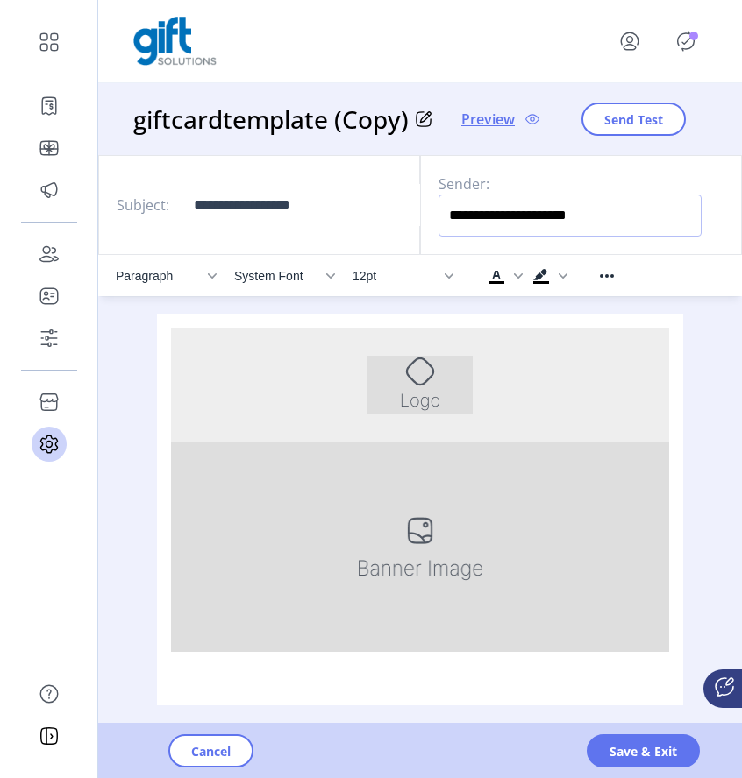
click at [577, 215] on input "**********" at bounding box center [569, 216] width 263 height 42
click at [324, 205] on input "**********" at bounding box center [314, 205] width 263 height 42
click at [659, 757] on span "Save & Exit" at bounding box center [642, 751] width 67 height 18
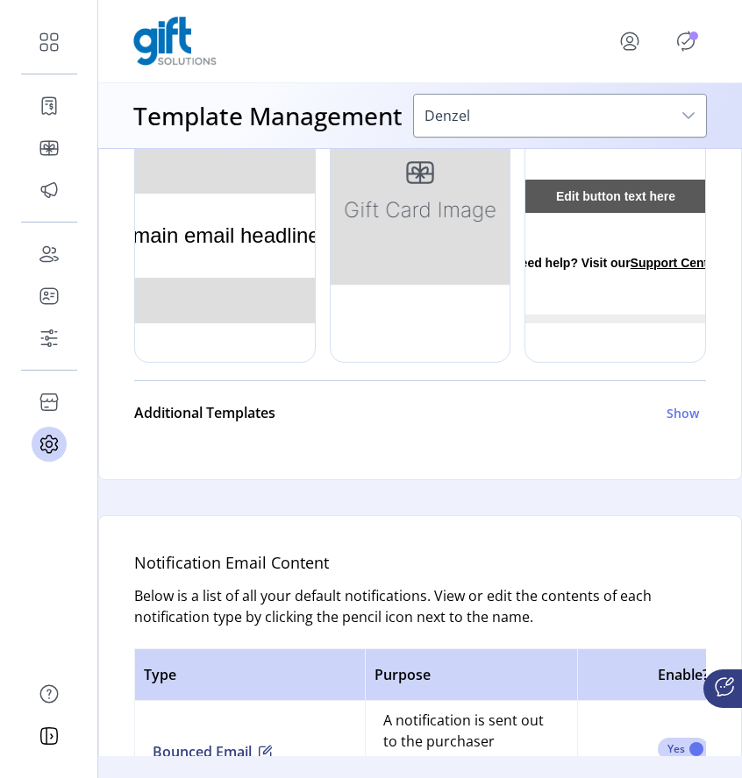
scroll to position [818, 0]
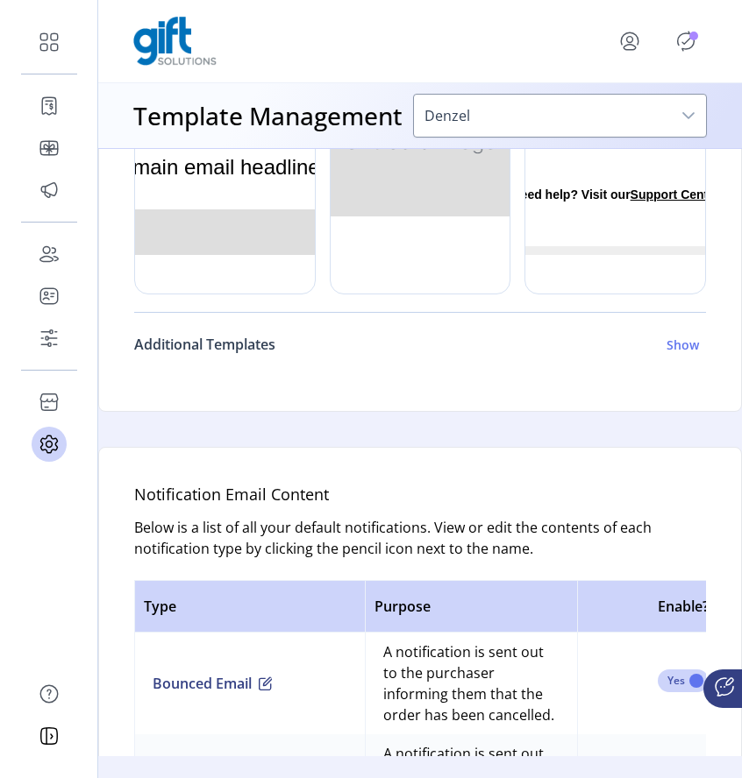
click at [683, 354] on h6 "Show" at bounding box center [682, 345] width 32 height 18
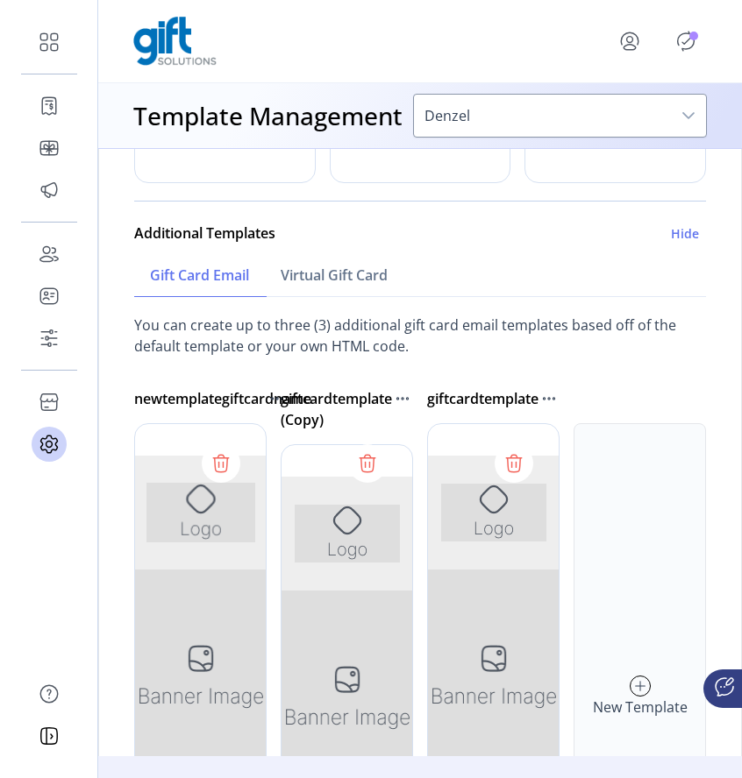
scroll to position [932, 0]
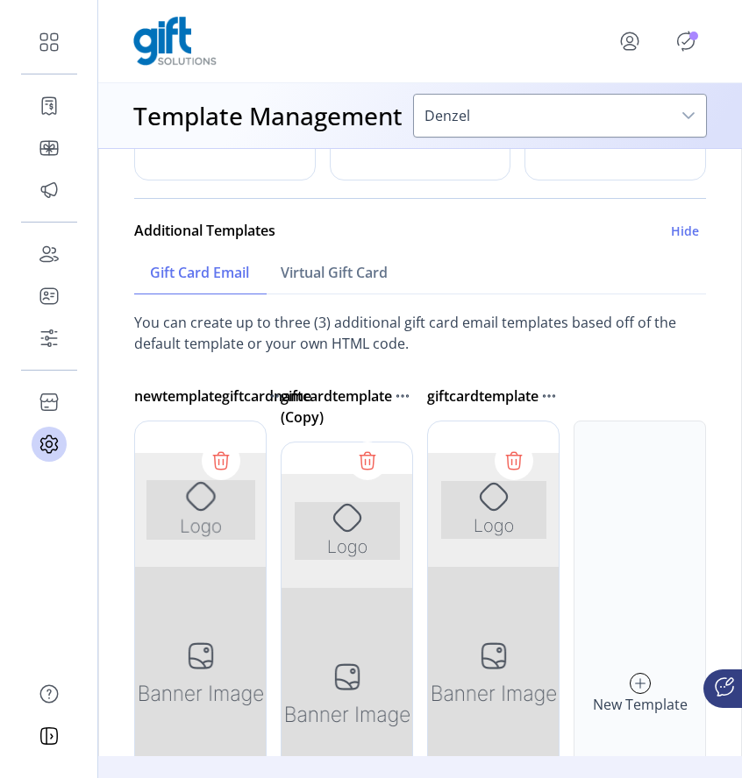
click at [630, 693] on icon at bounding box center [639, 684] width 19 height 28
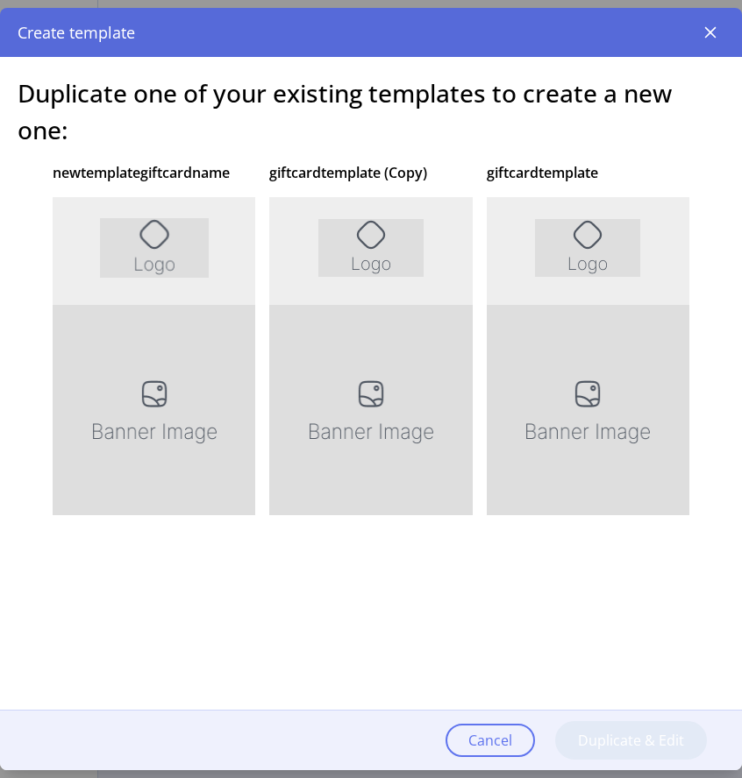
scroll to position [0, 0]
click at [577, 242] on div at bounding box center [588, 460] width 202 height 526
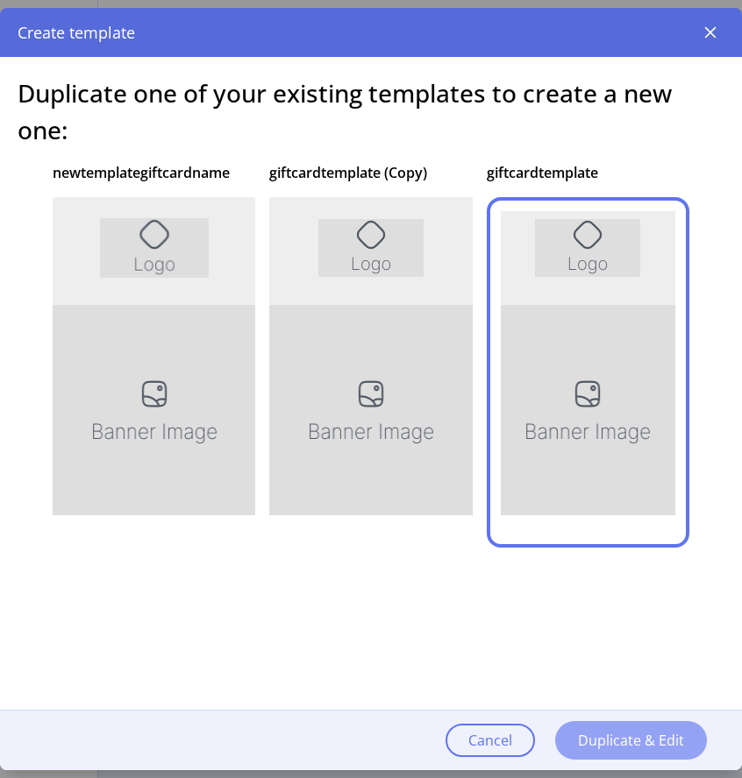
click at [578, 738] on span "Duplicate & Edit" at bounding box center [631, 740] width 106 height 21
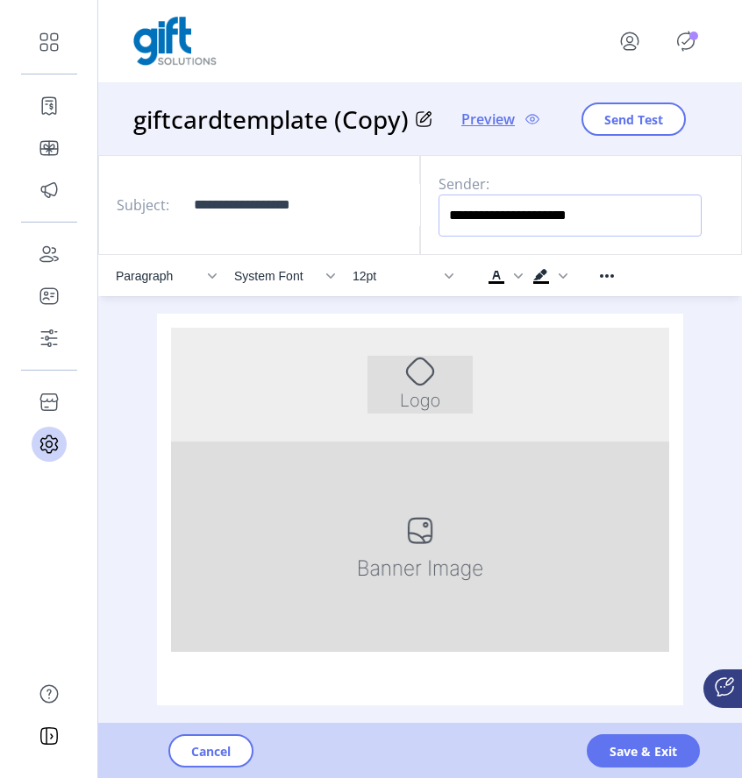
click at [499, 223] on input "**********" at bounding box center [569, 216] width 263 height 42
type input "**********"
click at [513, 224] on input "**********" at bounding box center [569, 216] width 263 height 42
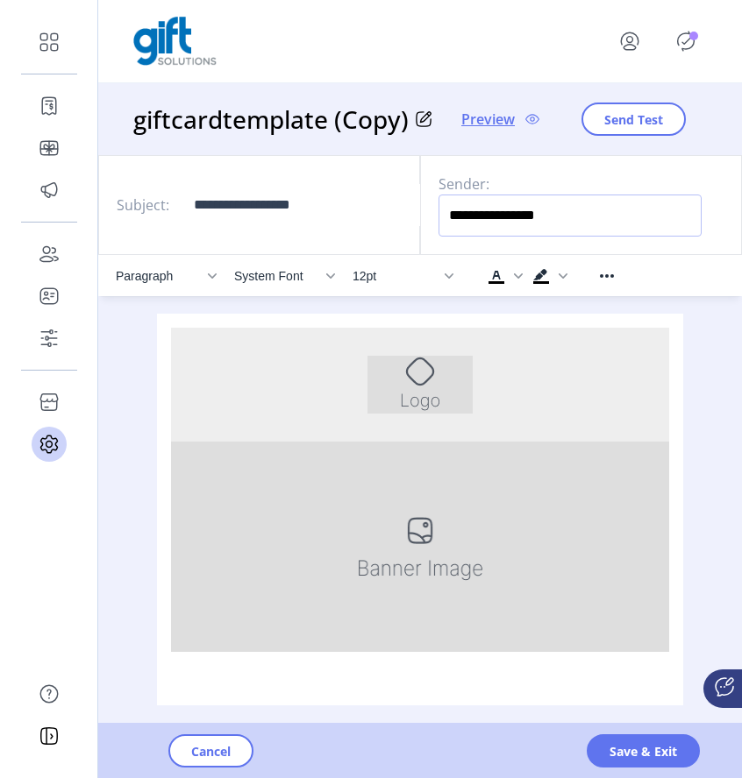
click at [513, 224] on input "**********" at bounding box center [569, 216] width 263 height 42
type input "*"
type input "*******"
click at [342, 197] on input "**********" at bounding box center [314, 205] width 263 height 42
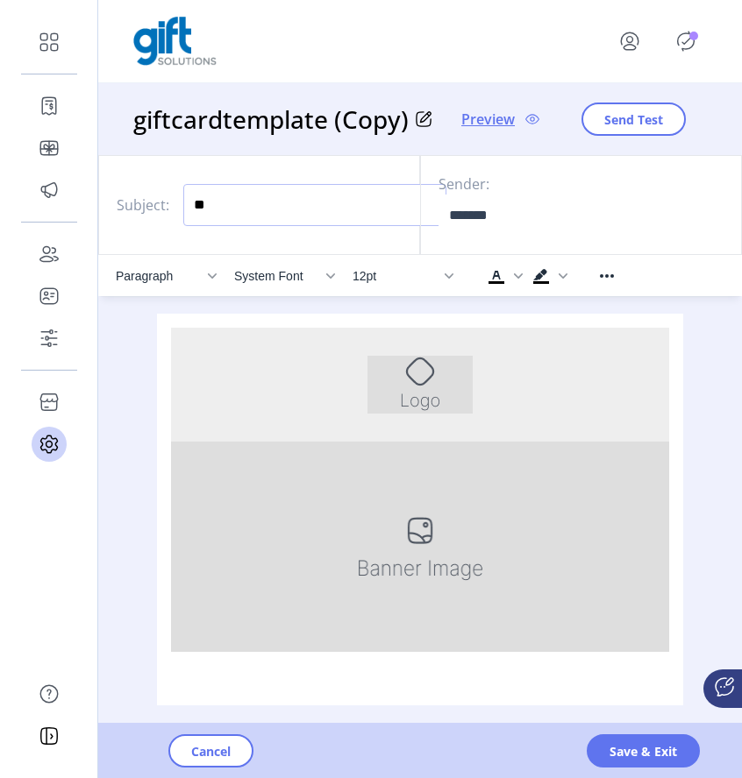
type input "*"
type input "******"
click at [622, 758] on span "Save & Exit" at bounding box center [642, 751] width 67 height 18
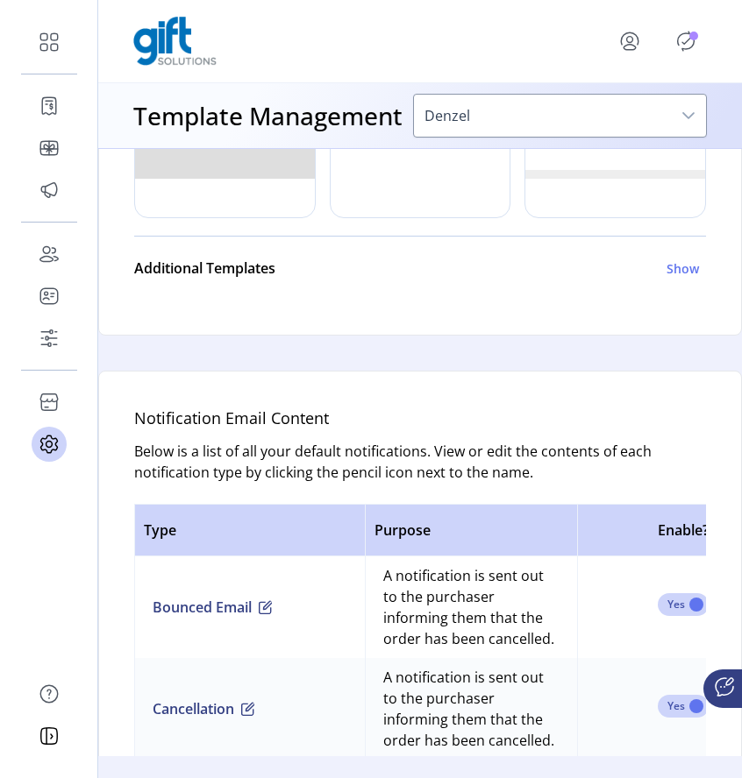
scroll to position [966, 0]
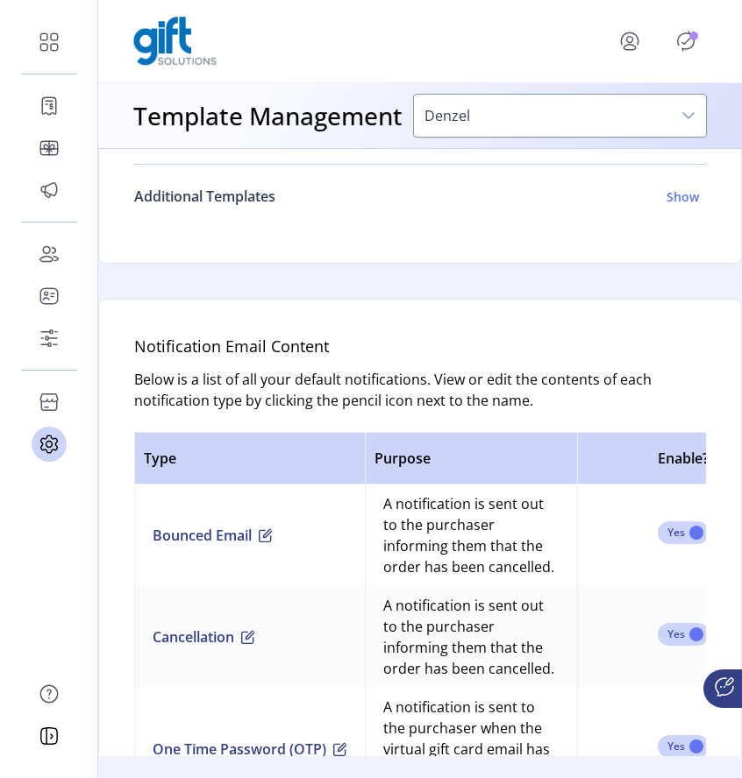
click at [680, 206] on h6 "Show" at bounding box center [682, 197] width 32 height 18
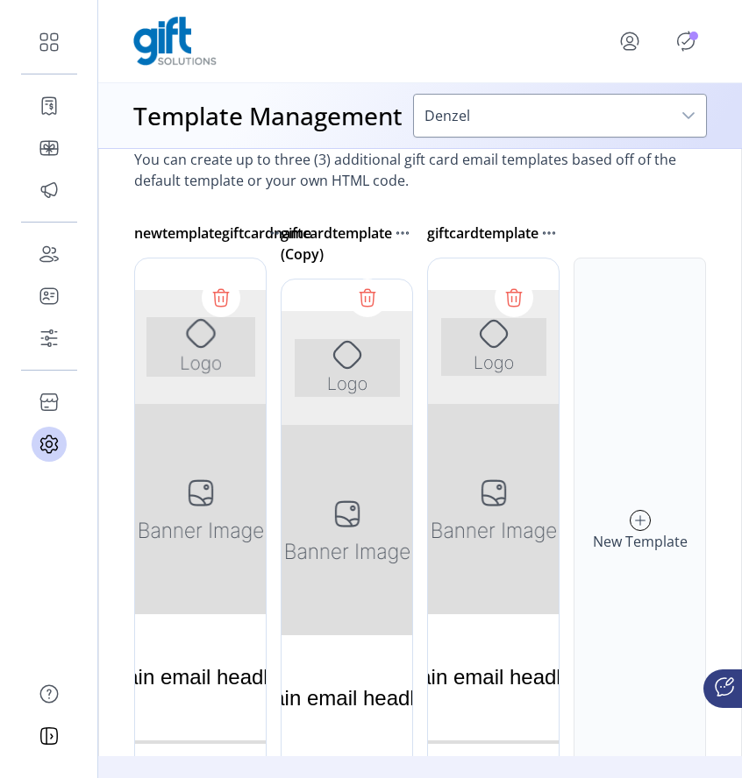
scroll to position [1104, 0]
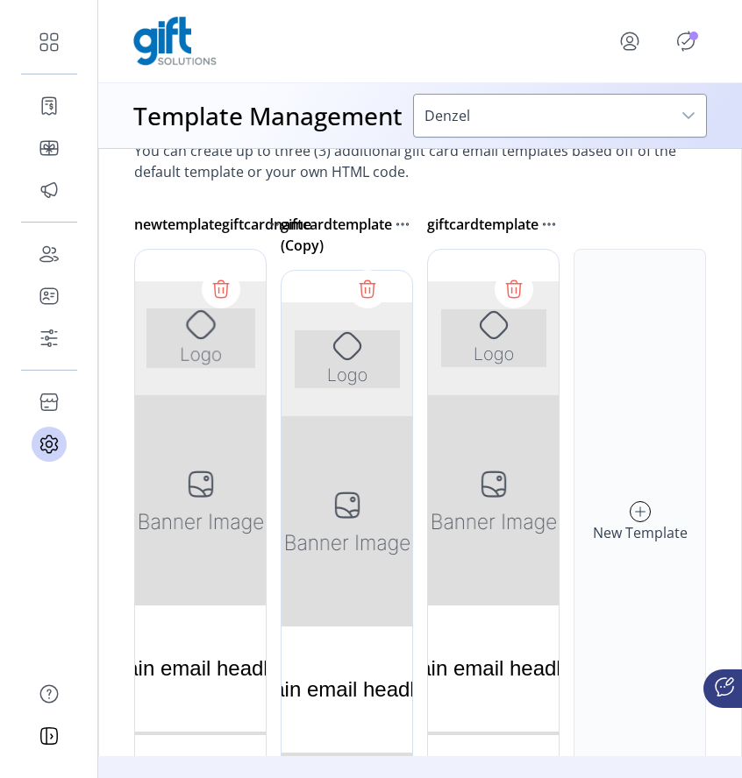
click at [622, 544] on h6 "New Template" at bounding box center [640, 532] width 95 height 21
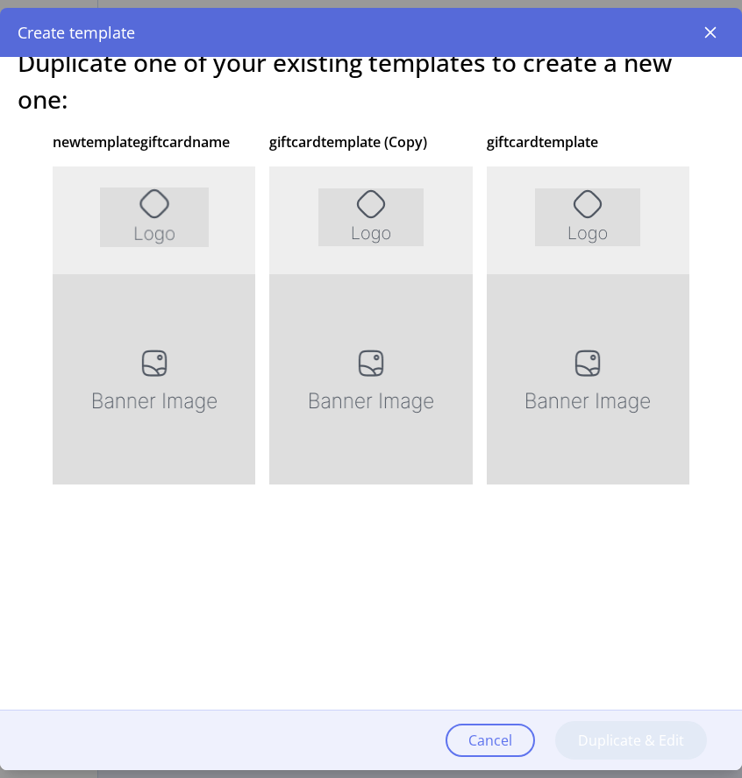
scroll to position [0, 0]
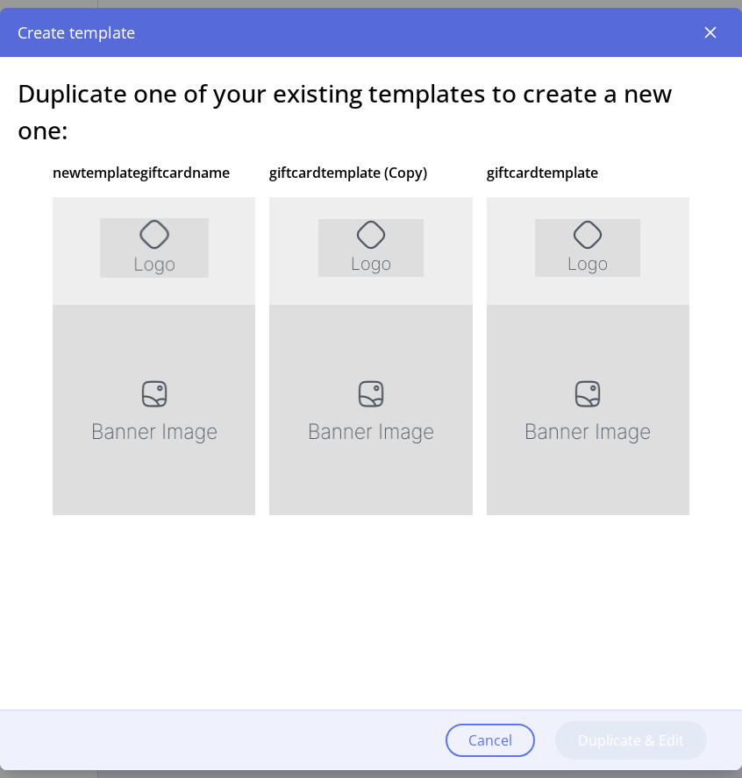
click at [394, 422] on div at bounding box center [370, 460] width 202 height 526
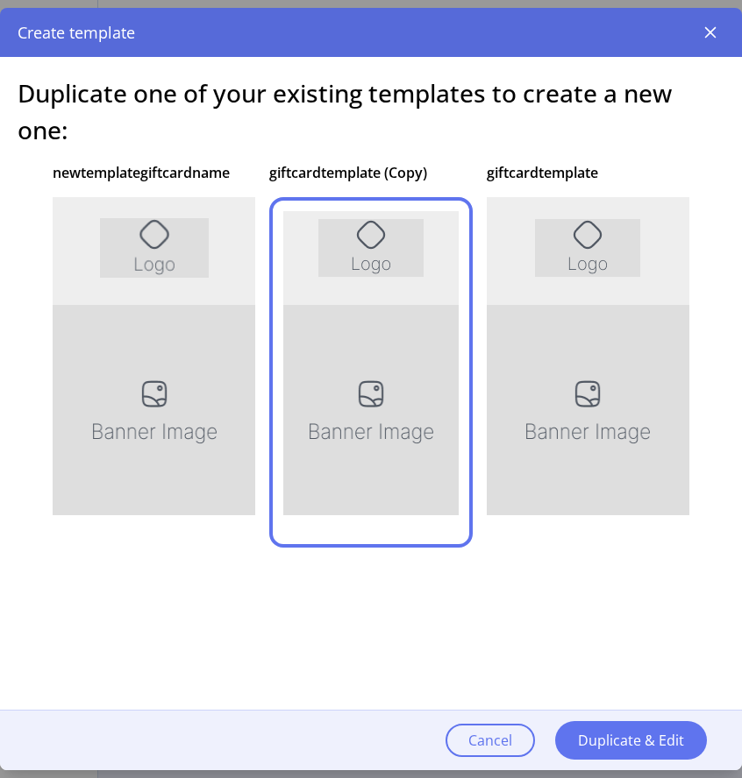
click at [394, 422] on div at bounding box center [370, 460] width 202 height 526
click at [544, 422] on div at bounding box center [588, 460] width 202 height 526
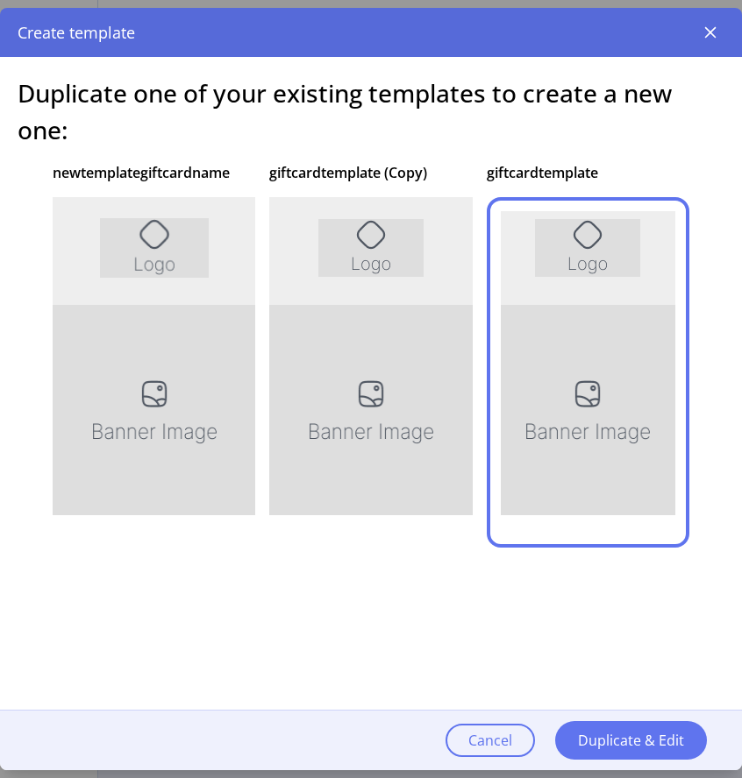
click at [113, 346] on div at bounding box center [154, 460] width 202 height 526
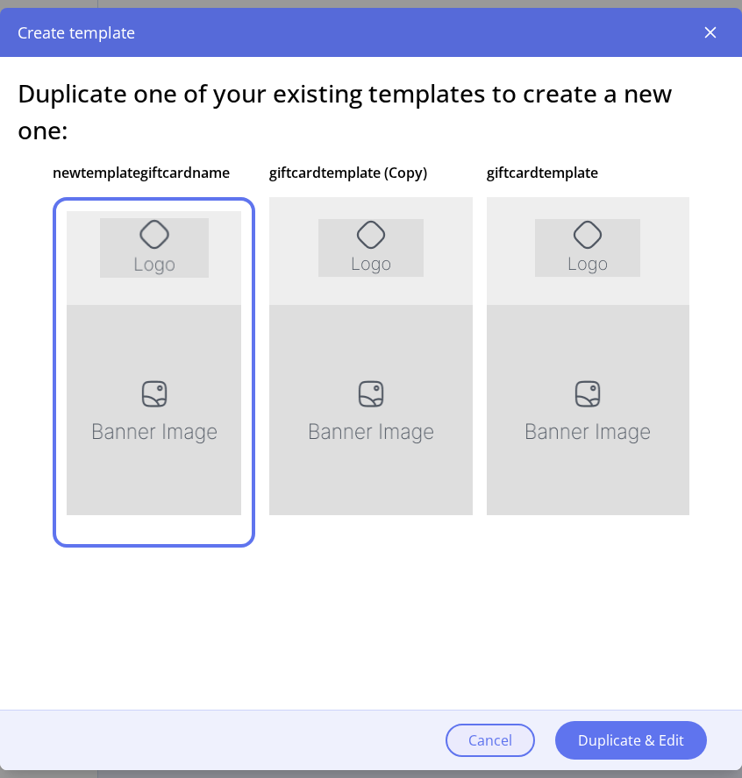
click at [470, 745] on span "Cancel" at bounding box center [490, 740] width 44 height 21
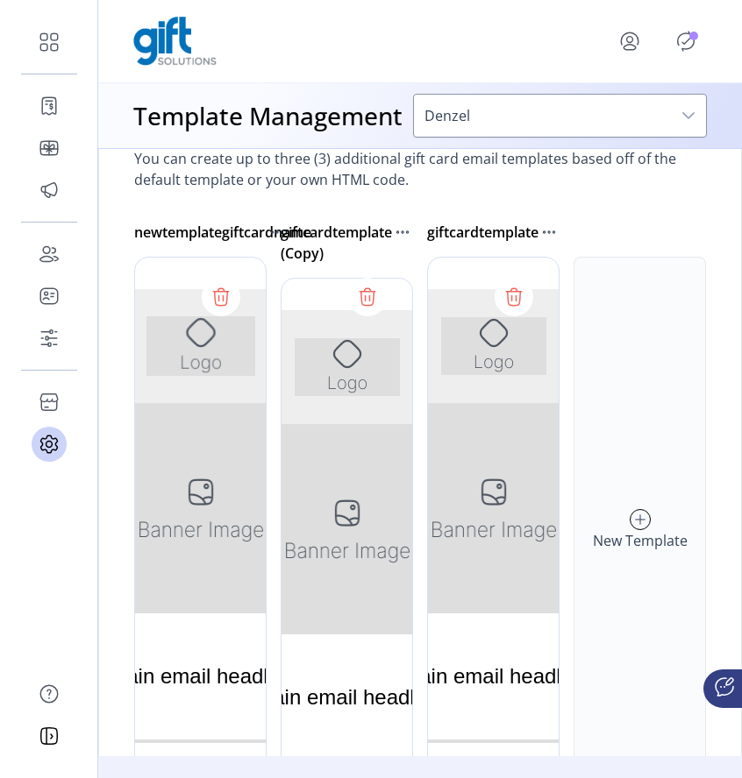
scroll to position [1065, 0]
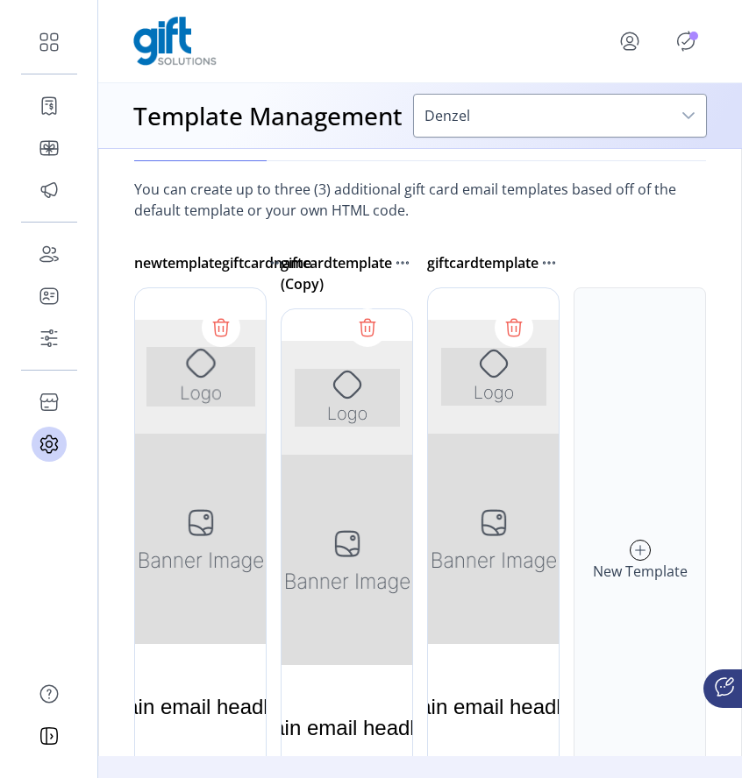
click at [514, 615] on div at bounding box center [493, 551] width 132 height 526
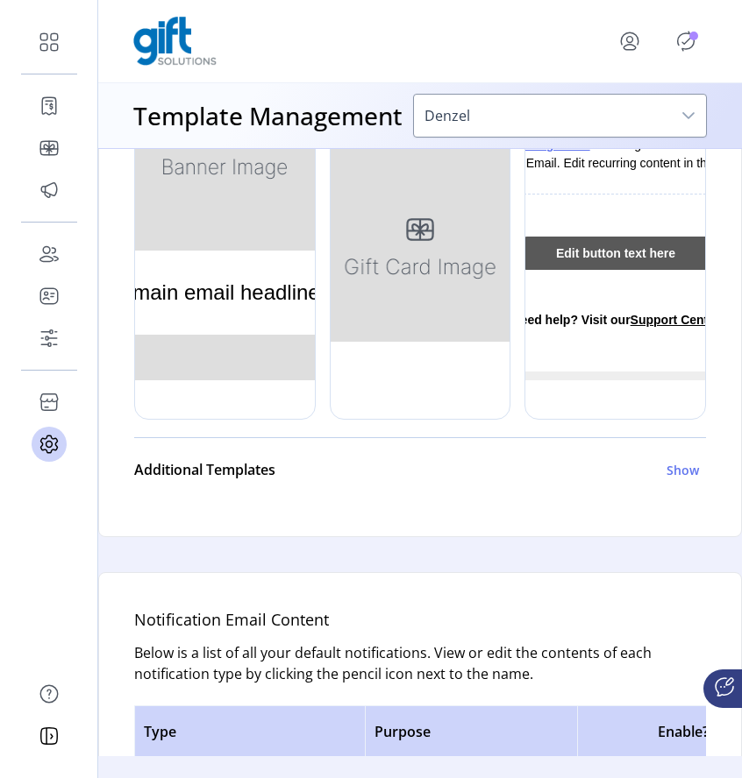
scroll to position [709, 0]
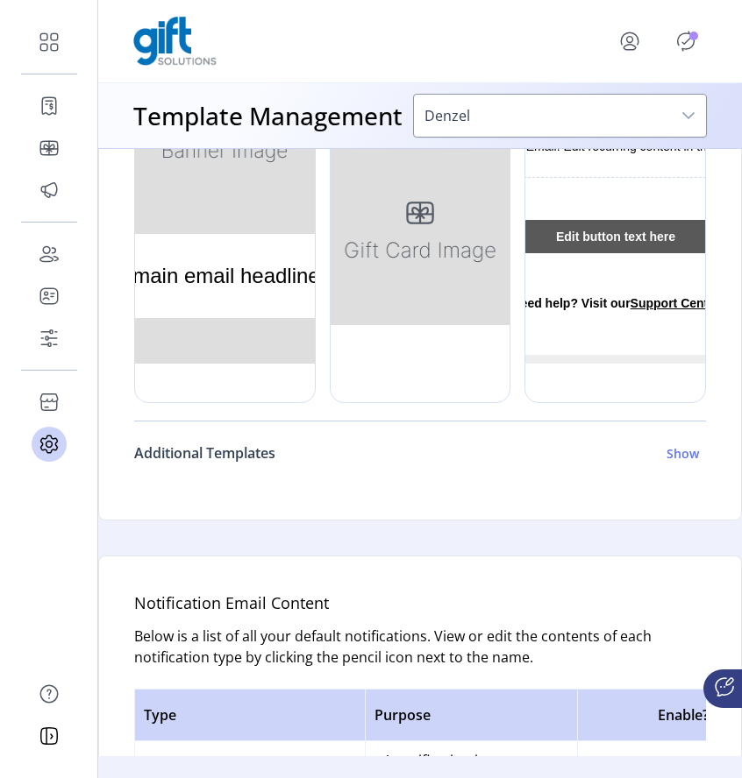
click at [674, 463] on h6 "Show" at bounding box center [682, 453] width 32 height 18
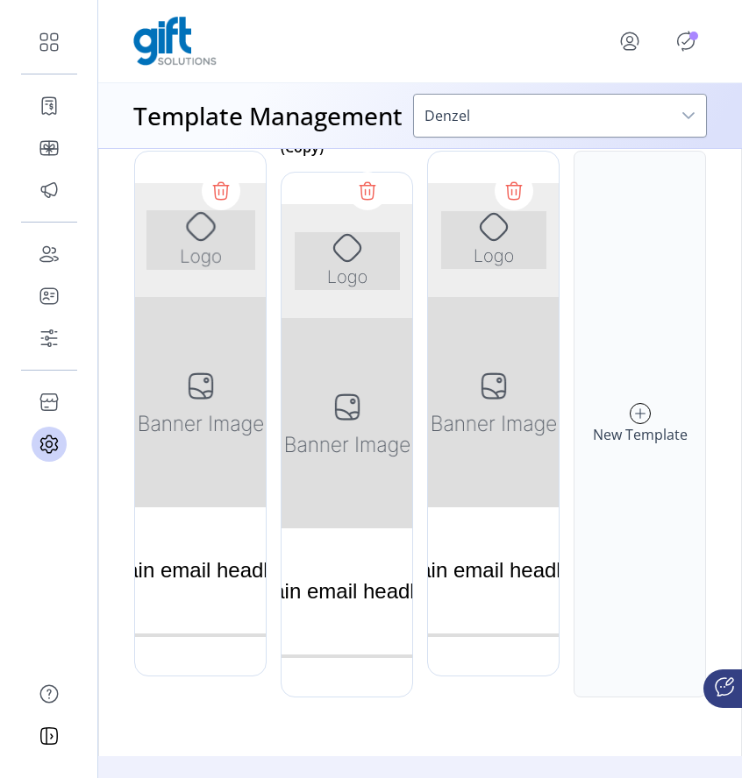
scroll to position [1190, 0]
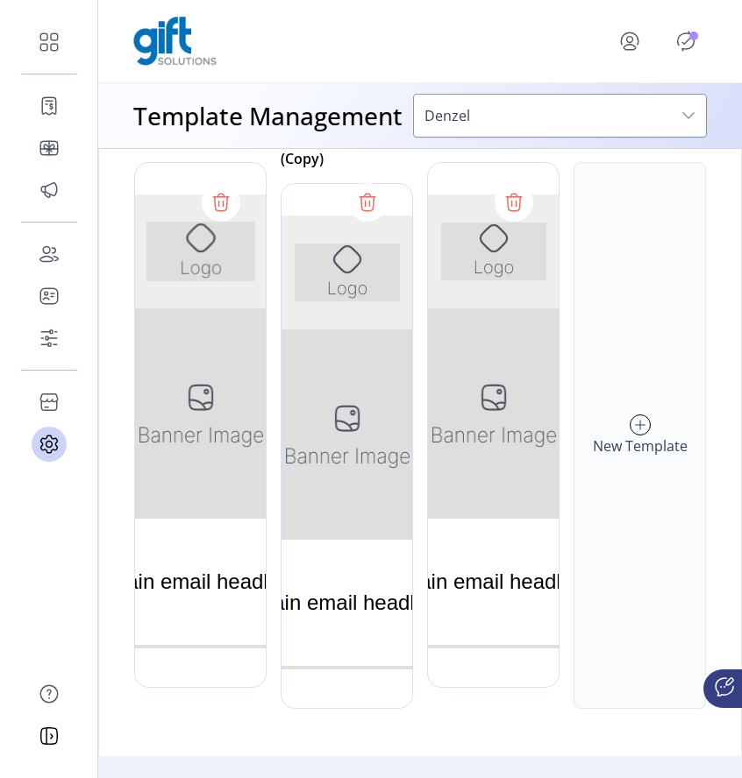
click at [627, 457] on h6 "New Template" at bounding box center [640, 446] width 95 height 21
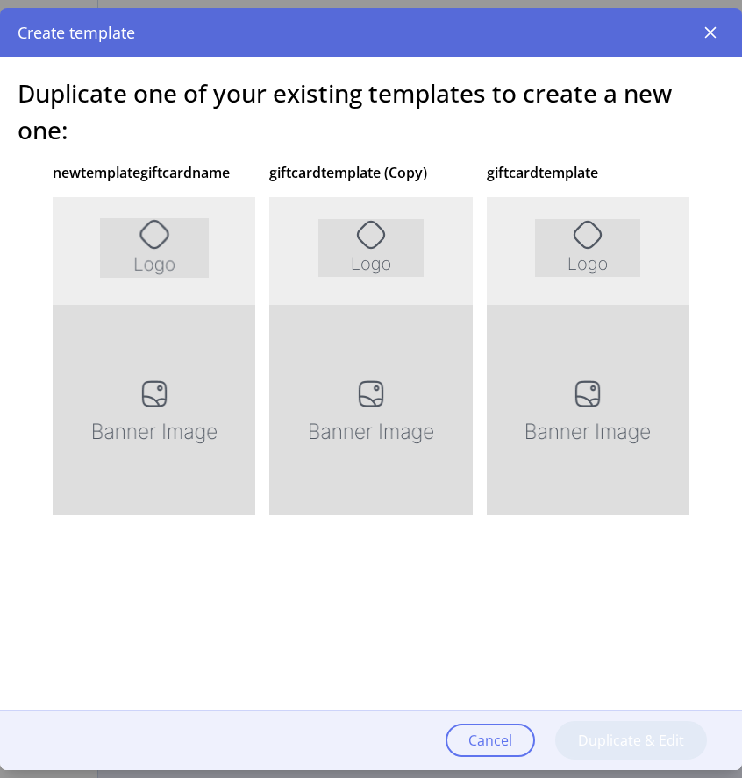
scroll to position [31, 0]
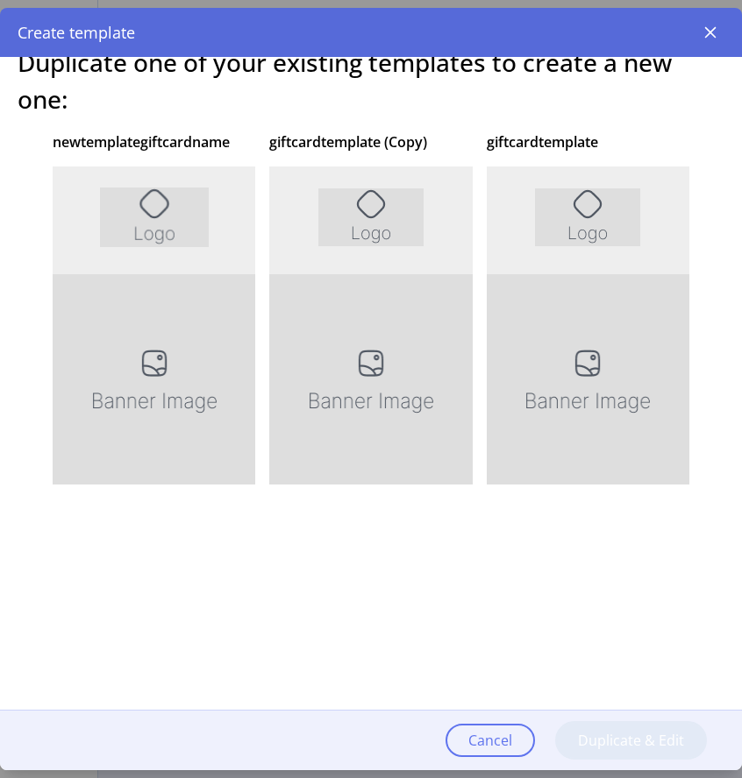
click at [591, 208] on div at bounding box center [588, 430] width 202 height 526
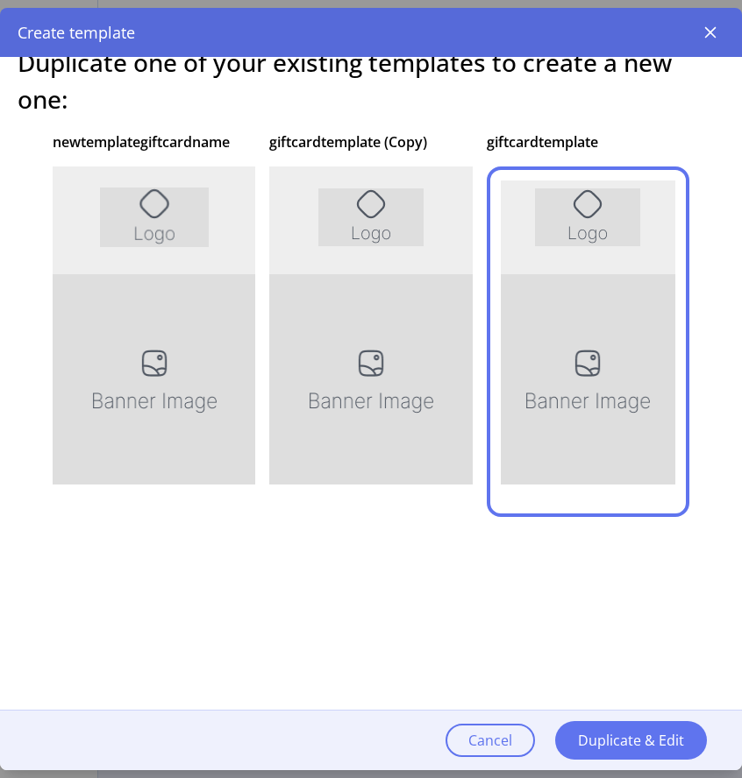
click at [386, 360] on div at bounding box center [370, 430] width 202 height 526
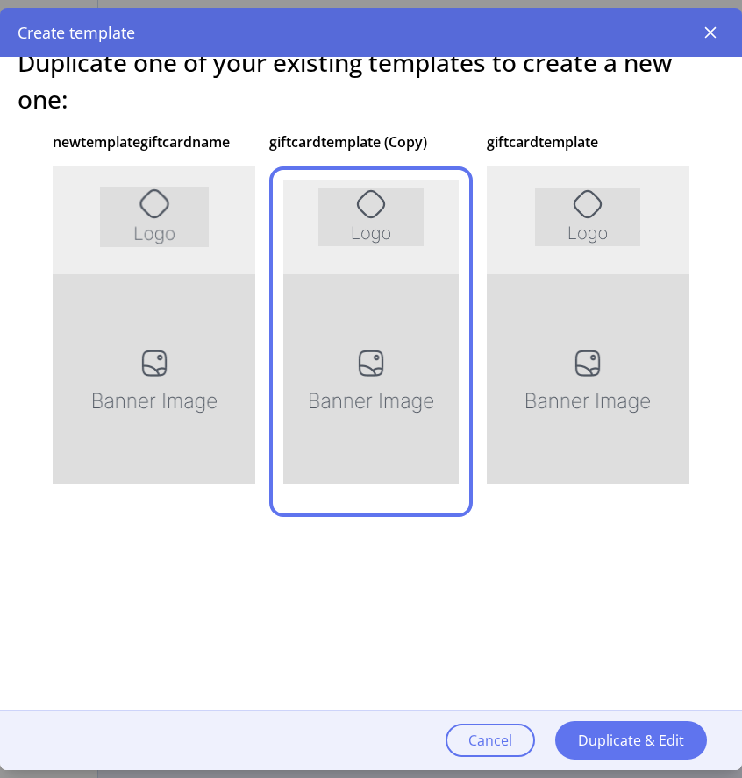
click at [214, 316] on div at bounding box center [154, 430] width 202 height 526
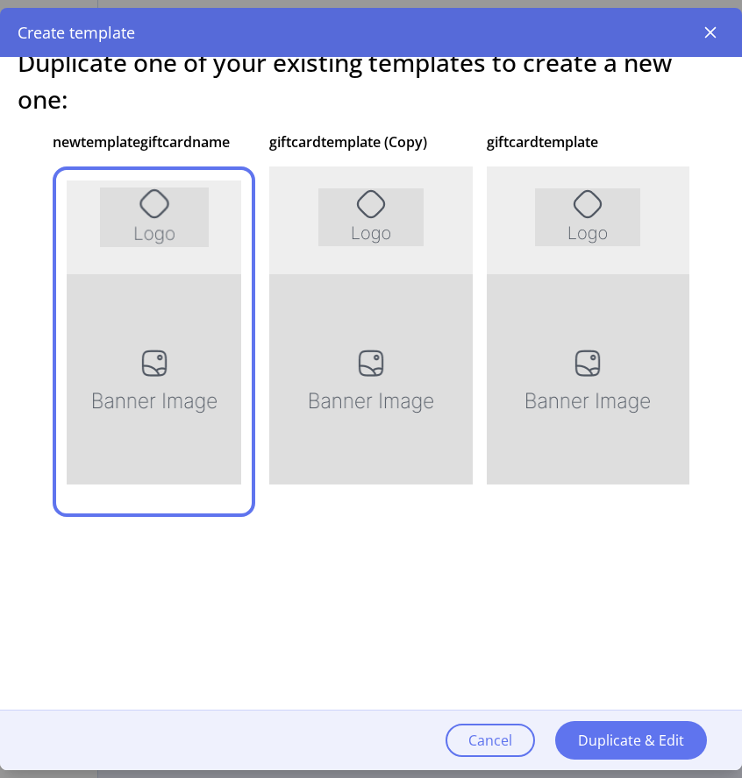
click at [515, 303] on div at bounding box center [588, 430] width 202 height 526
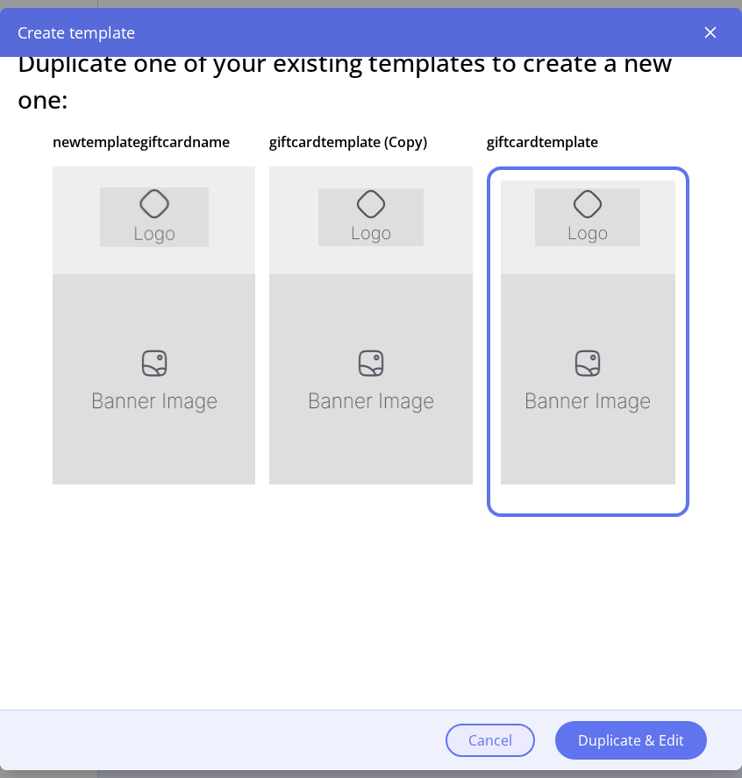
click at [494, 744] on span "Cancel" at bounding box center [490, 740] width 44 height 21
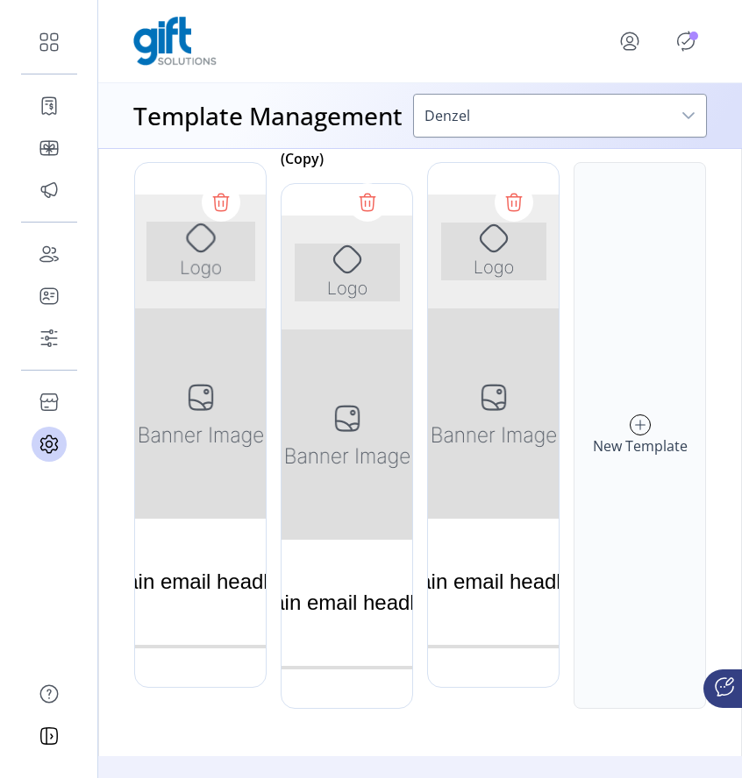
click at [601, 457] on h6 "New Template" at bounding box center [640, 446] width 95 height 21
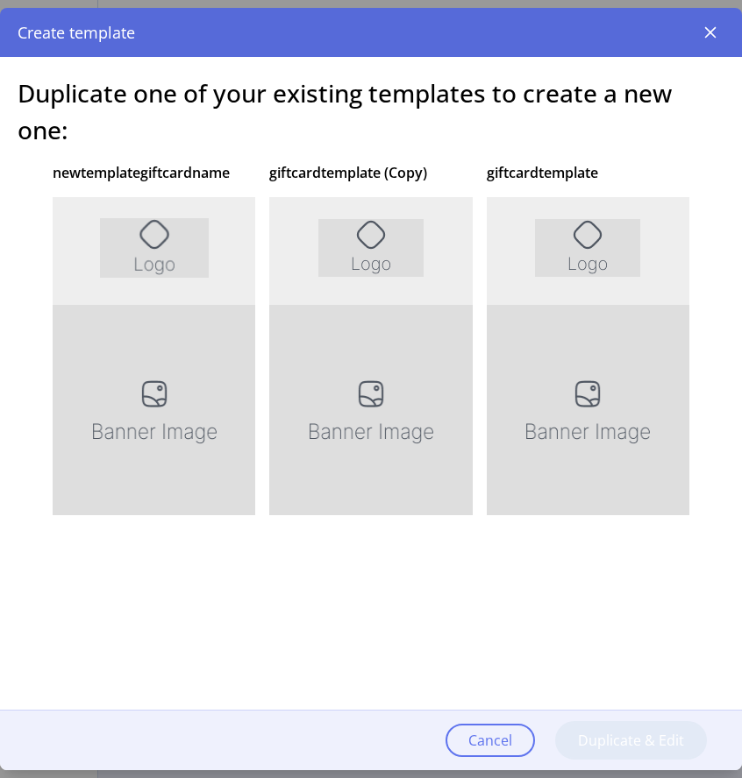
scroll to position [0, 0]
click at [545, 391] on div at bounding box center [588, 460] width 202 height 526
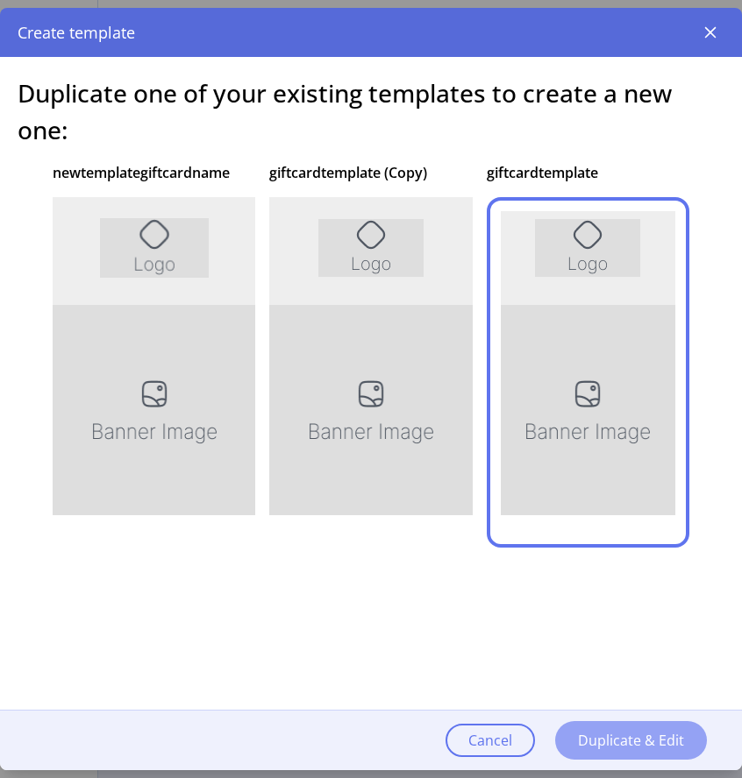
click at [600, 735] on span "Duplicate & Edit" at bounding box center [631, 740] width 106 height 21
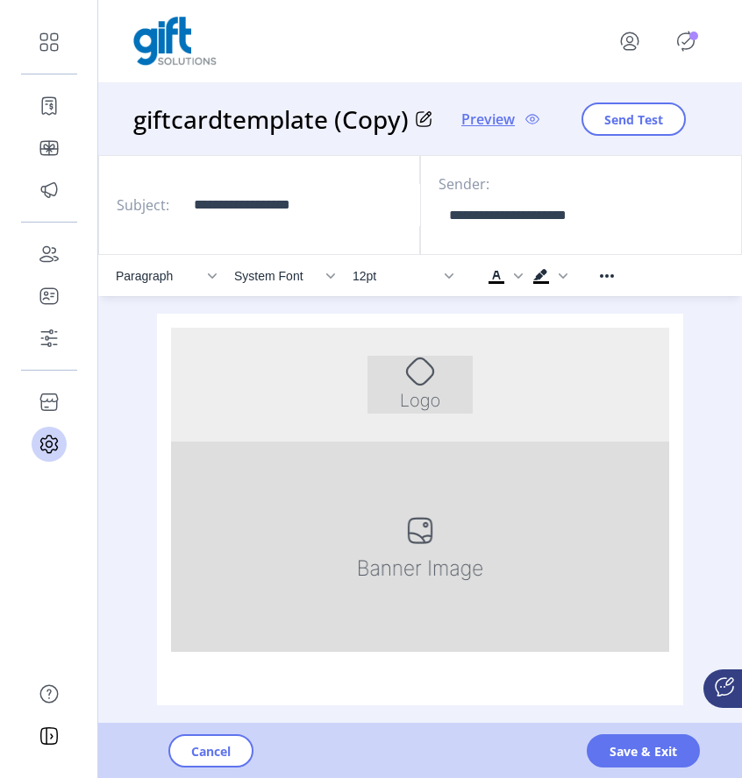
click at [520, 118] on svg-icon at bounding box center [529, 119] width 28 height 21
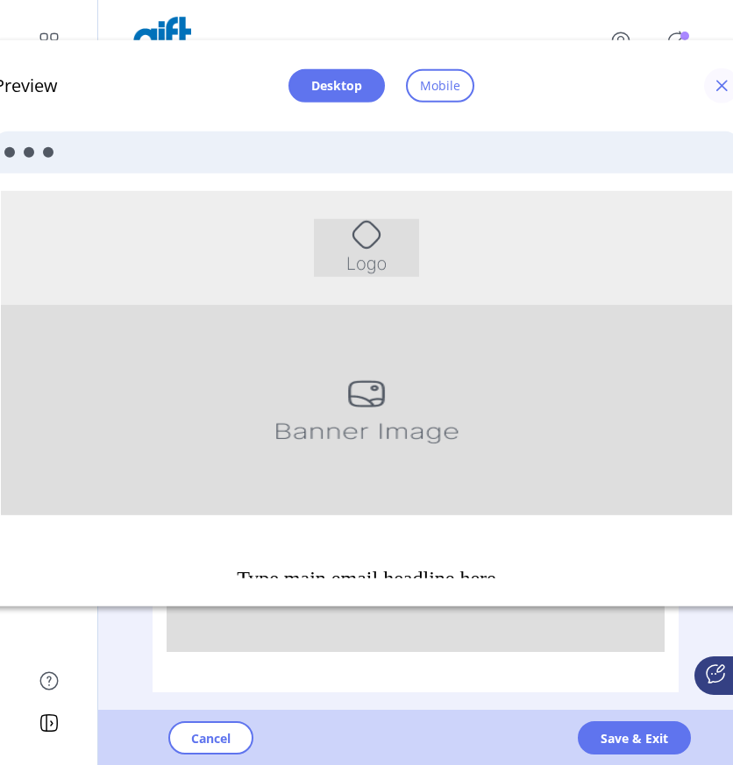
click at [718, 83] on span "button" at bounding box center [721, 85] width 14 height 14
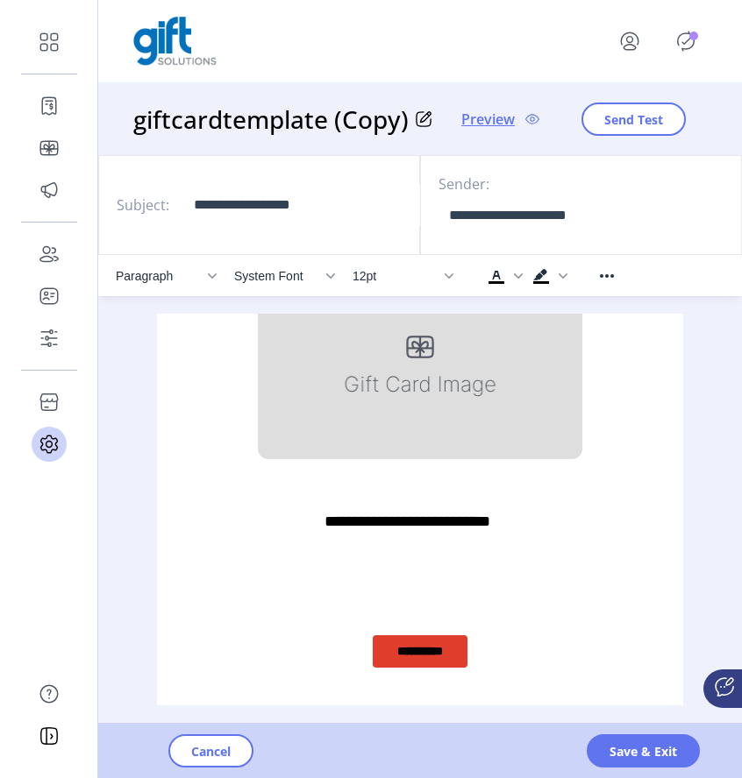
scroll to position [570, 0]
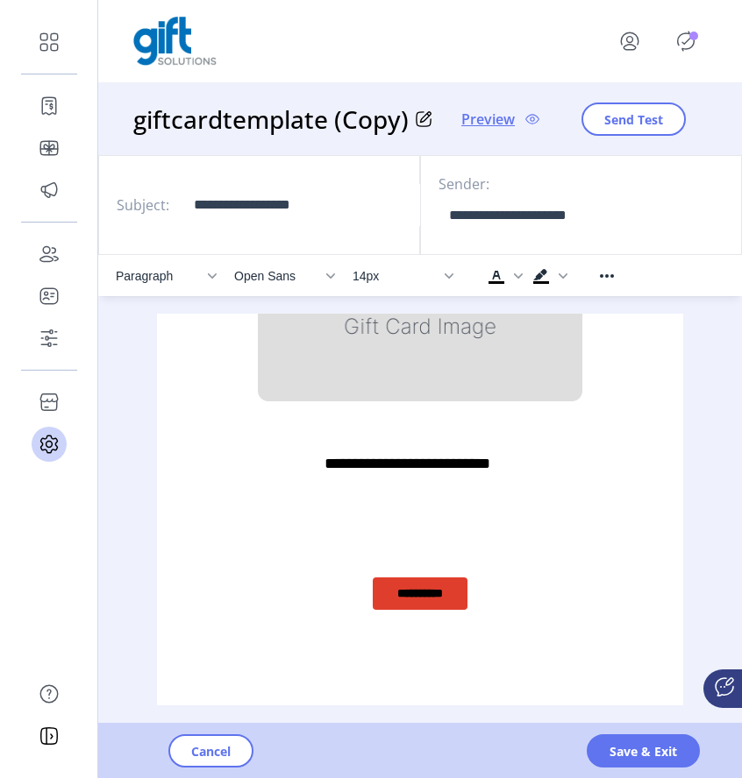
click at [412, 595] on link "**********" at bounding box center [420, 594] width 95 height 32
click at [437, 597] on link "**********" at bounding box center [420, 594] width 95 height 32
click at [636, 750] on span "Save & Exit" at bounding box center [642, 751] width 67 height 18
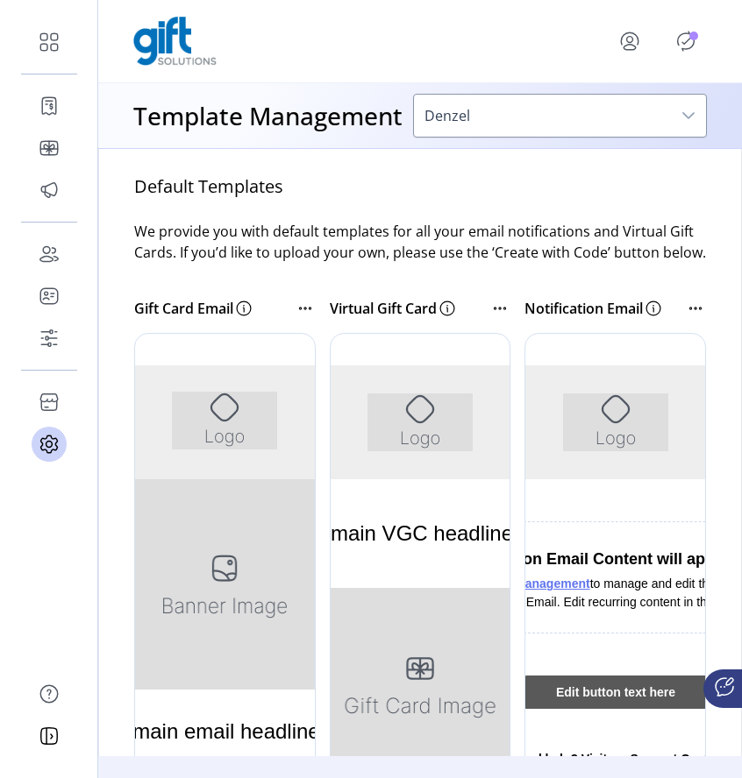
scroll to position [521, 0]
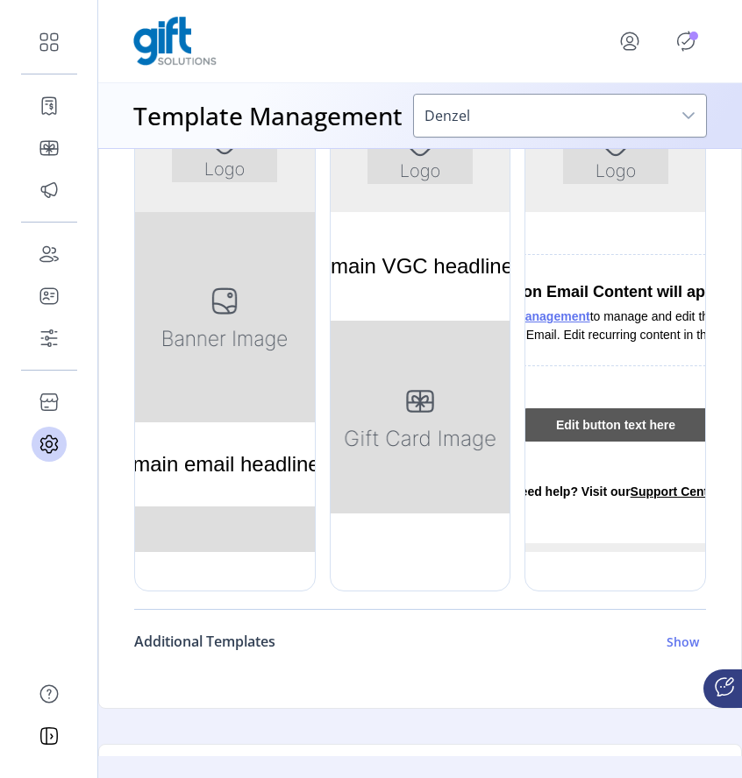
click at [666, 651] on h6 "Show" at bounding box center [682, 642] width 32 height 18
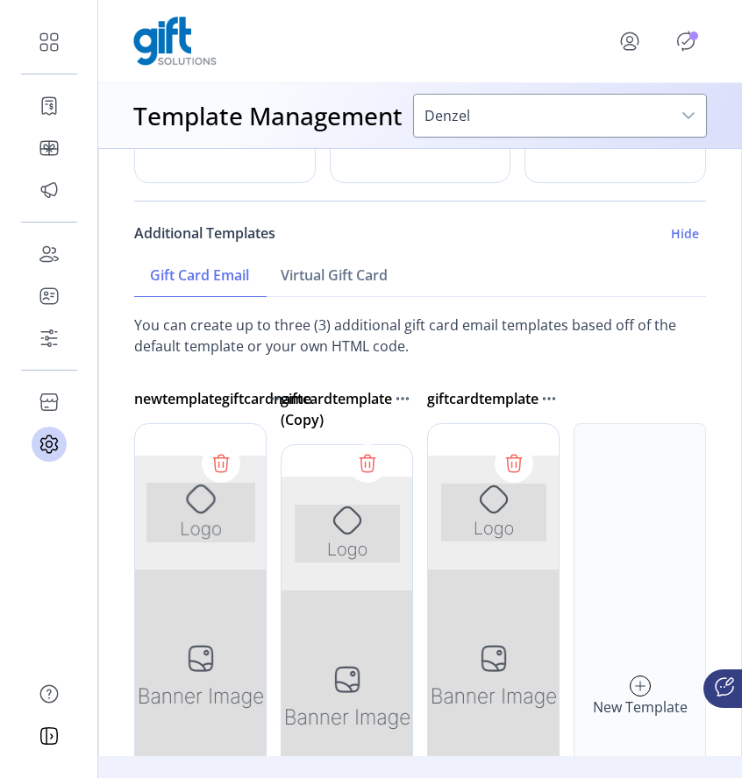
scroll to position [966, 0]
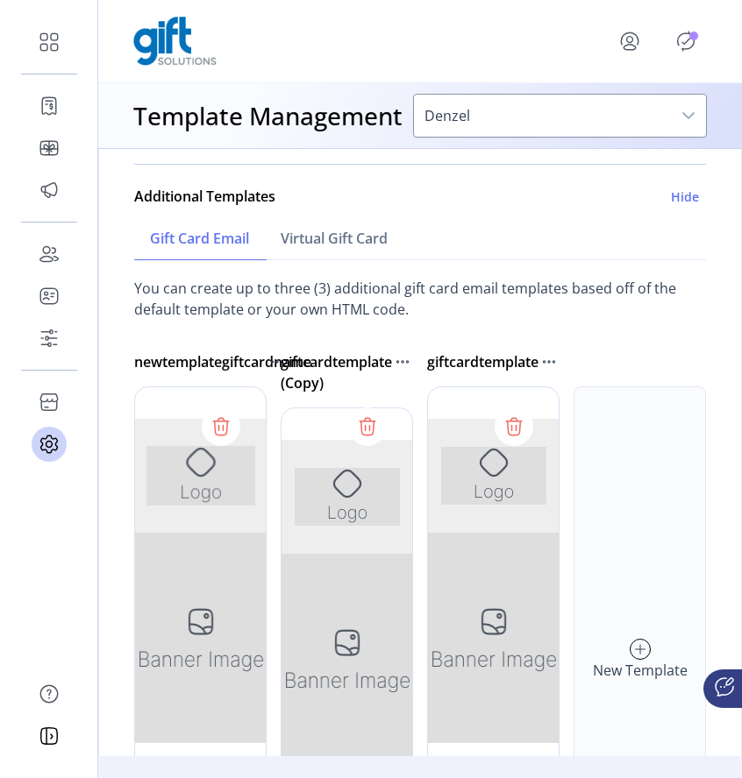
click at [630, 664] on icon at bounding box center [639, 650] width 19 height 28
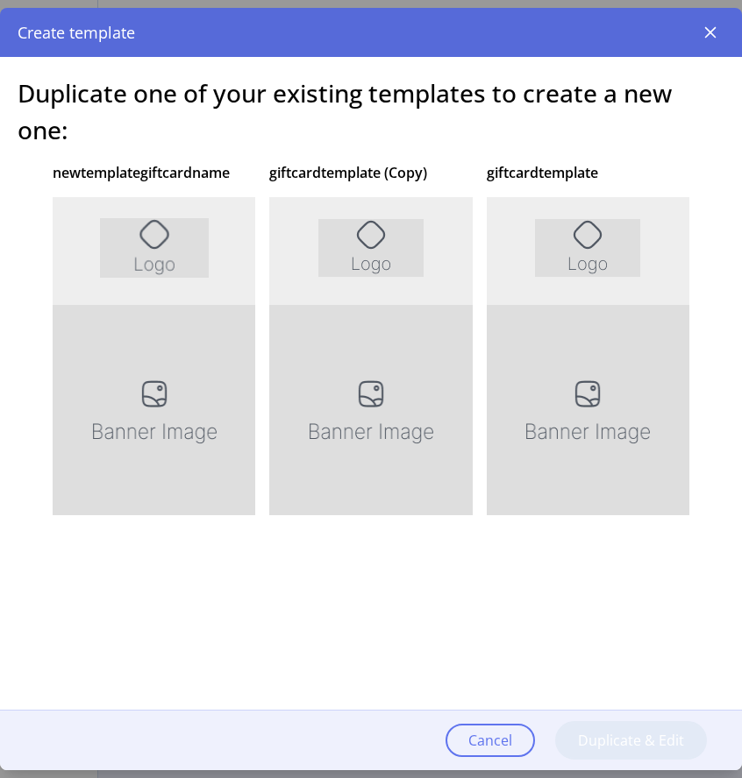
scroll to position [0, 0]
click at [593, 236] on div at bounding box center [588, 460] width 202 height 526
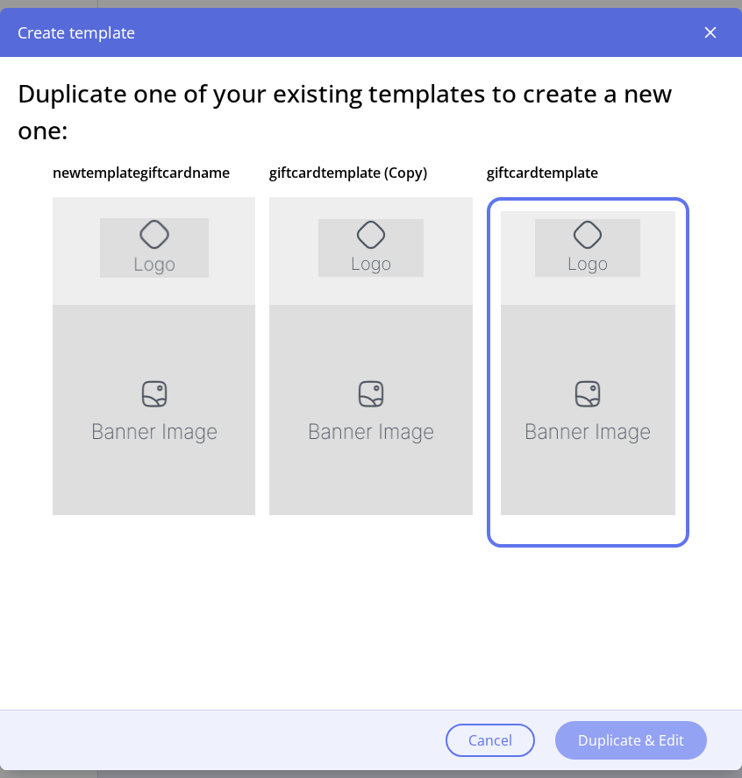
click at [569, 749] on button "Duplicate & Edit" at bounding box center [631, 740] width 152 height 39
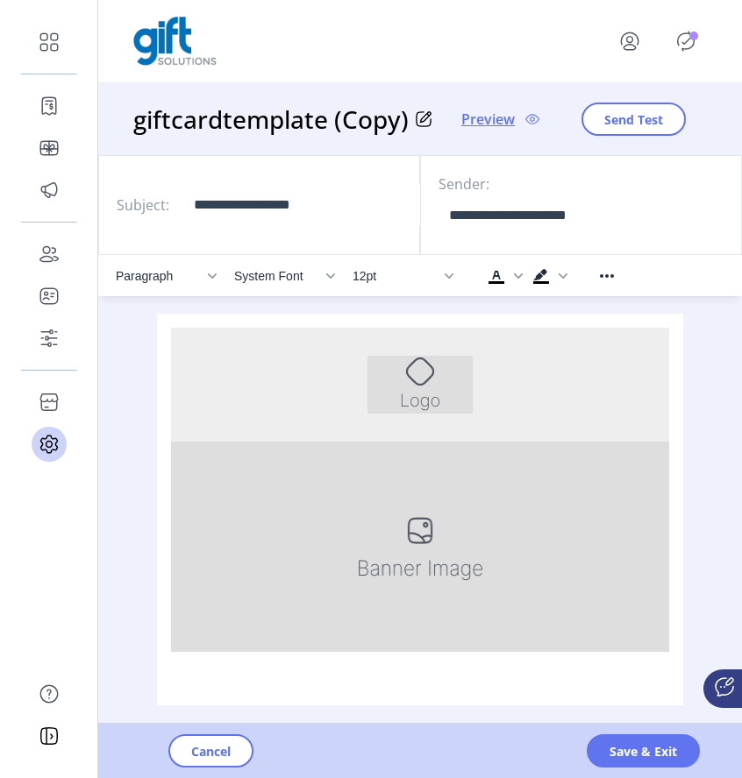
click at [340, 111] on h3 "giftcardtemplate (Copy)" at bounding box center [274, 119] width 282 height 37
click at [314, 131] on h3 "giftcardtemplate (Copy)" at bounding box center [274, 119] width 282 height 37
click at [314, 130] on h3 "giftcardtemplate (Copy)" at bounding box center [274, 119] width 282 height 37
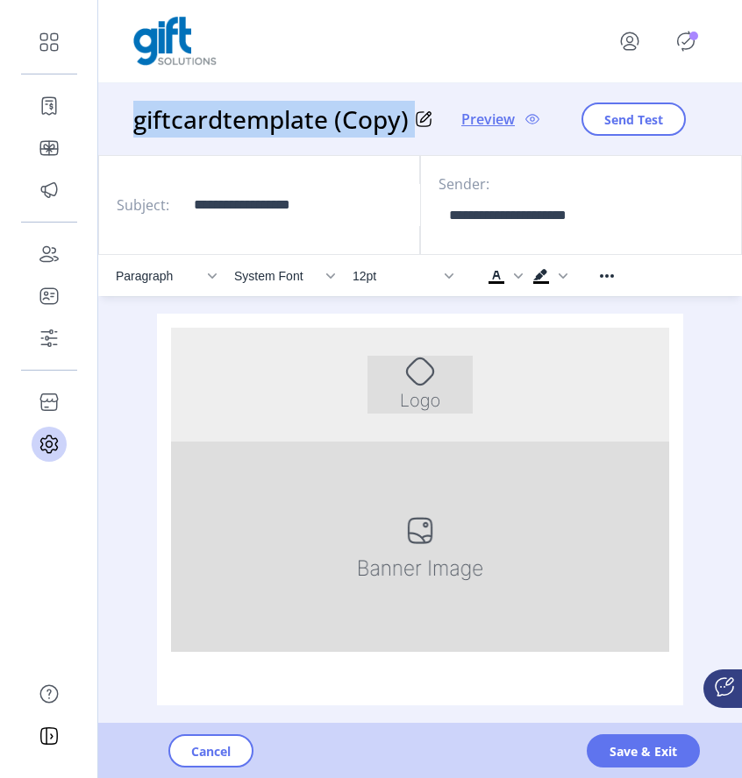
click at [314, 130] on h3 "giftcardtemplate (Copy)" at bounding box center [274, 119] width 282 height 37
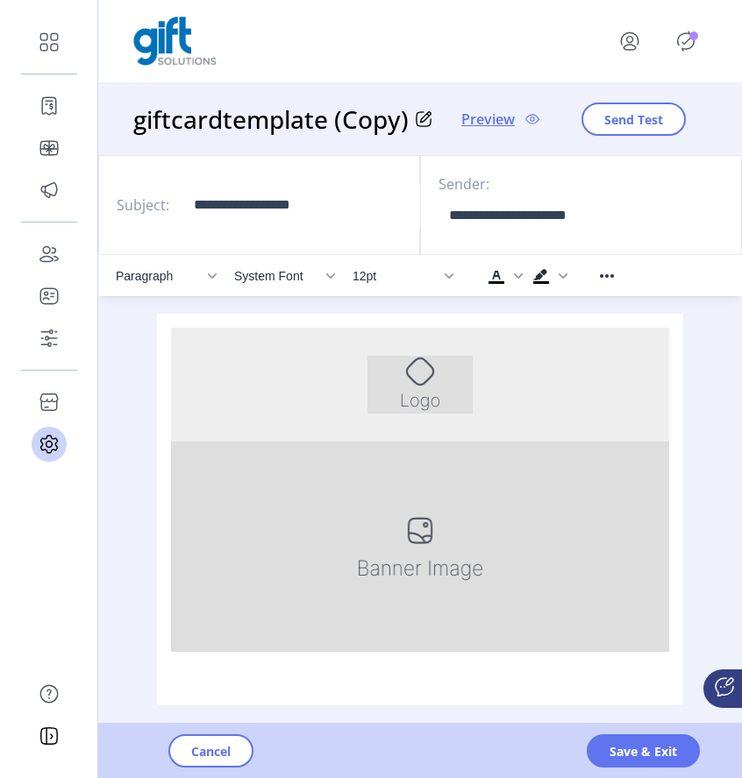
click at [431, 123] on div "giftcardtemplate (Copy) Preview Send Test" at bounding box center [419, 119] width 643 height 72
click at [426, 120] on icon at bounding box center [424, 119] width 16 height 16
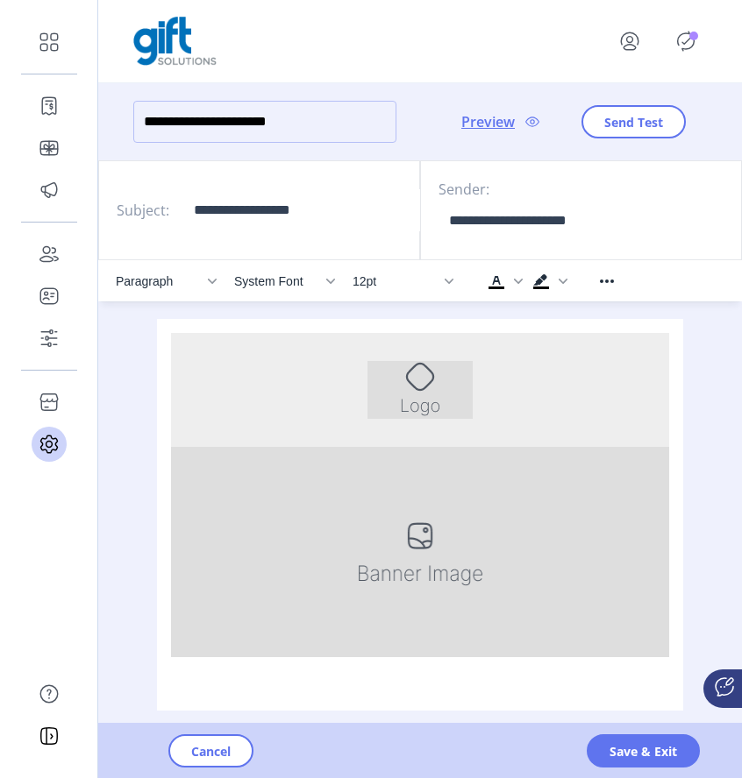
click at [252, 117] on input "**********" at bounding box center [264, 122] width 263 height 42
type input "**********"
click at [629, 748] on span "Save & Exit" at bounding box center [642, 751] width 67 height 18
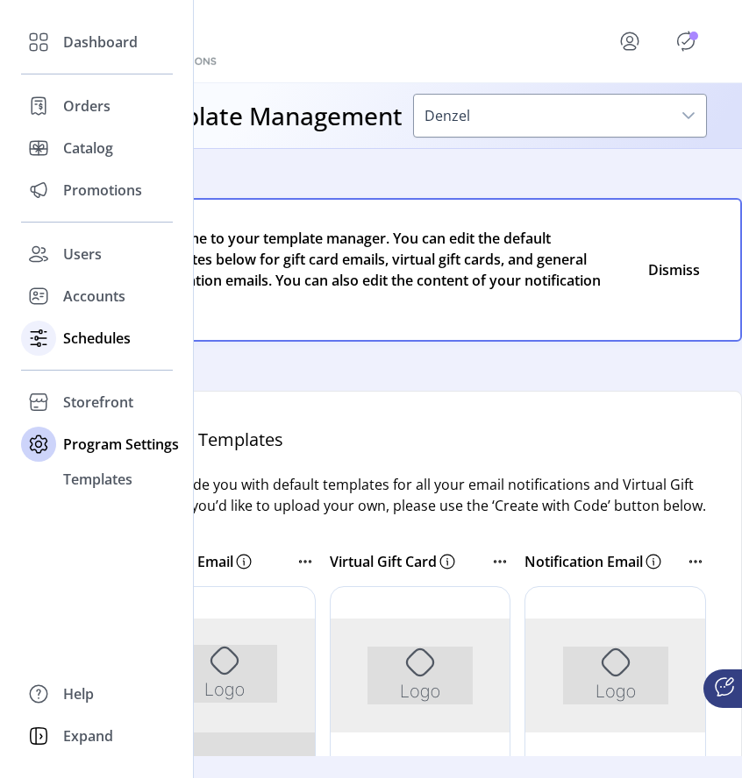
click at [84, 333] on span "Schedules" at bounding box center [96, 338] width 67 height 21
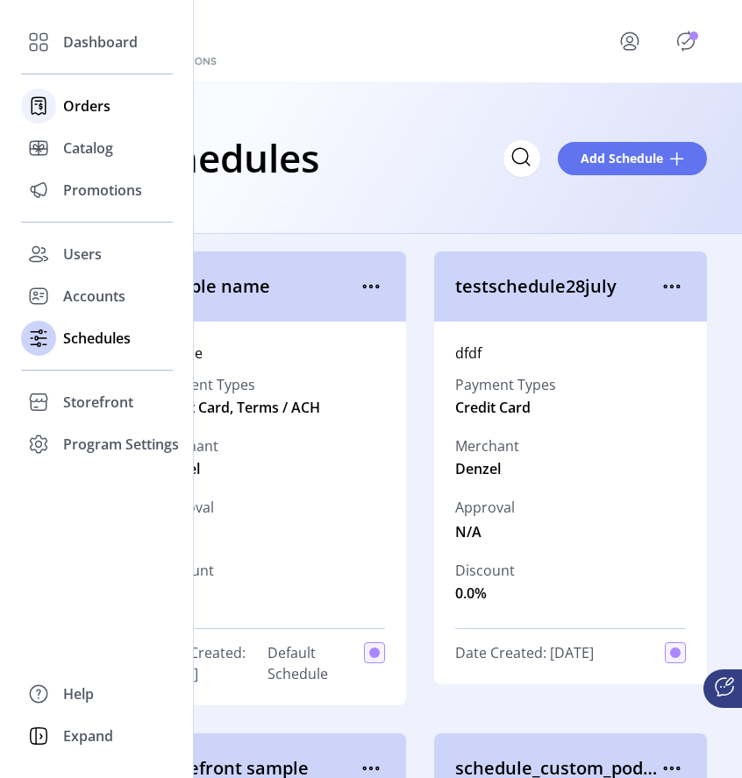
click at [97, 107] on span "Orders" at bounding box center [86, 106] width 47 height 21
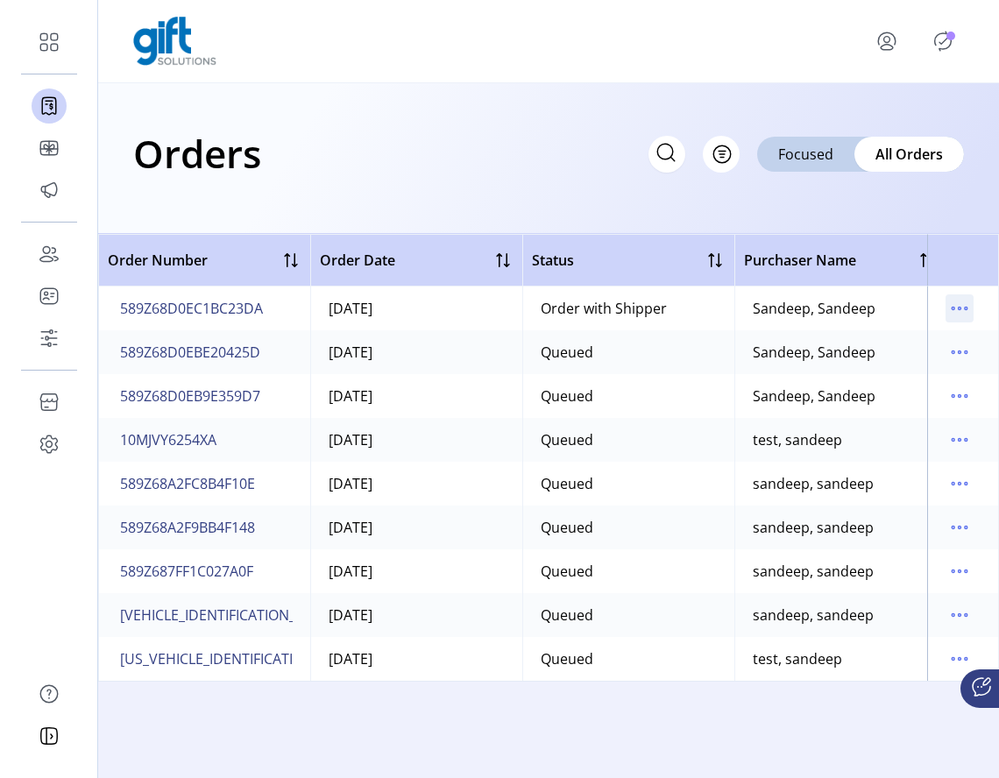
click at [953, 302] on icon "menu" at bounding box center [960, 309] width 28 height 28
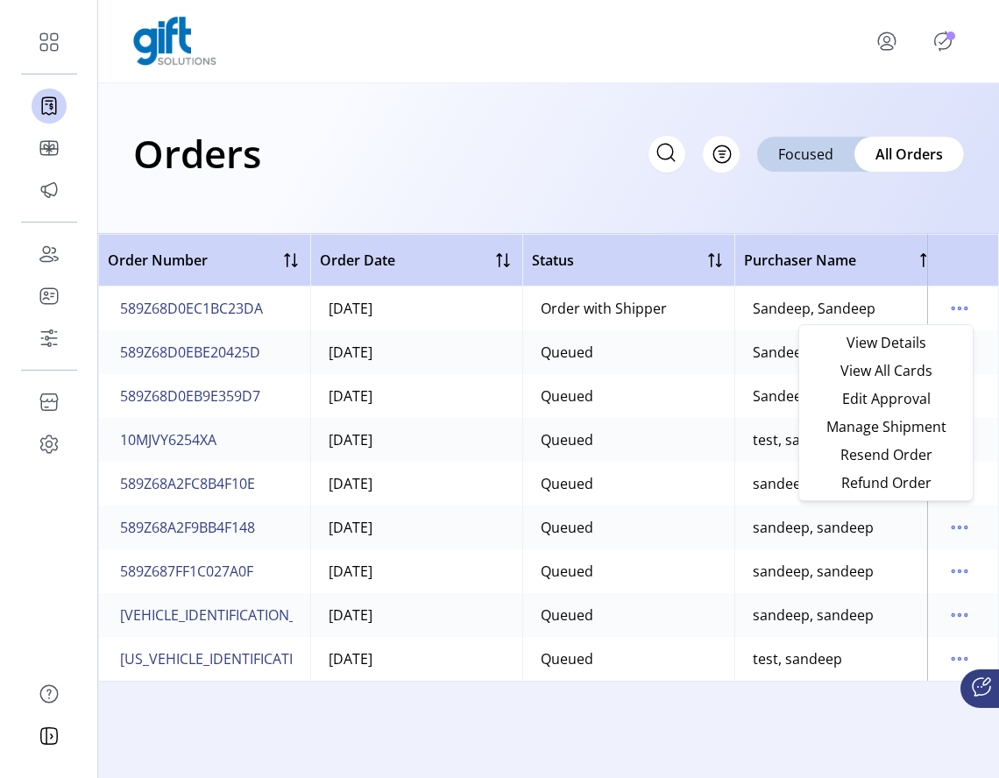
click at [947, 42] on icon "Publisher Panel" at bounding box center [943, 41] width 28 height 28
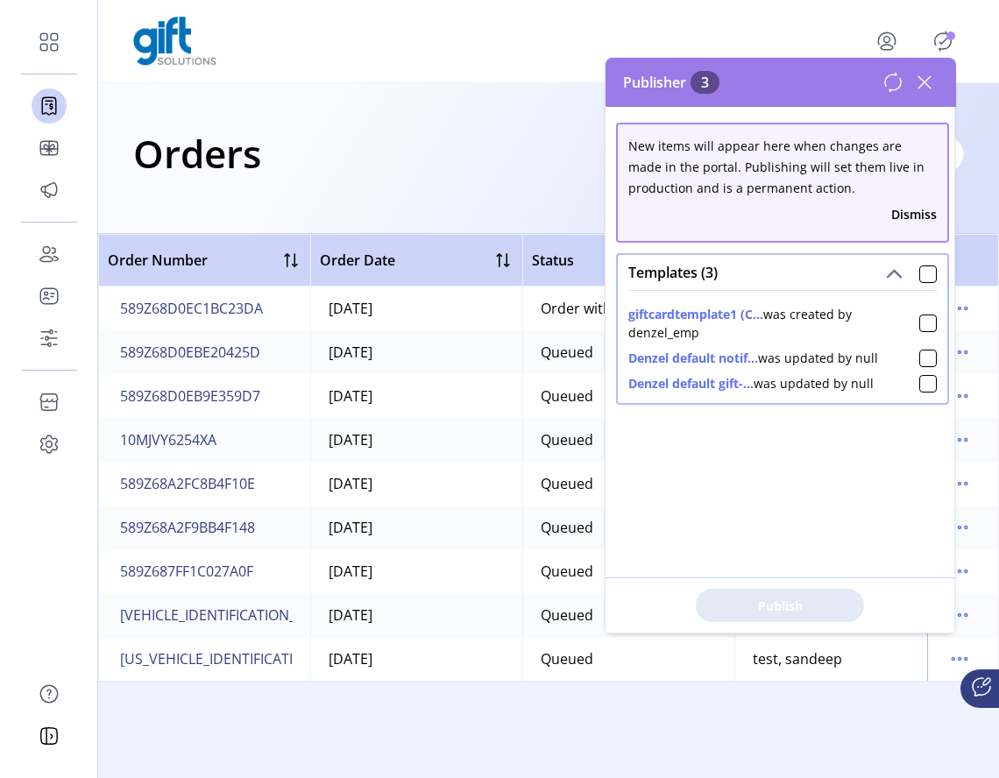
click at [924, 259] on div "Templates (3)" at bounding box center [783, 272] width 330 height 35
click at [920, 277] on div at bounding box center [929, 275] width 18 height 18
click at [814, 597] on span "Publish 3 Items" at bounding box center [780, 606] width 123 height 18
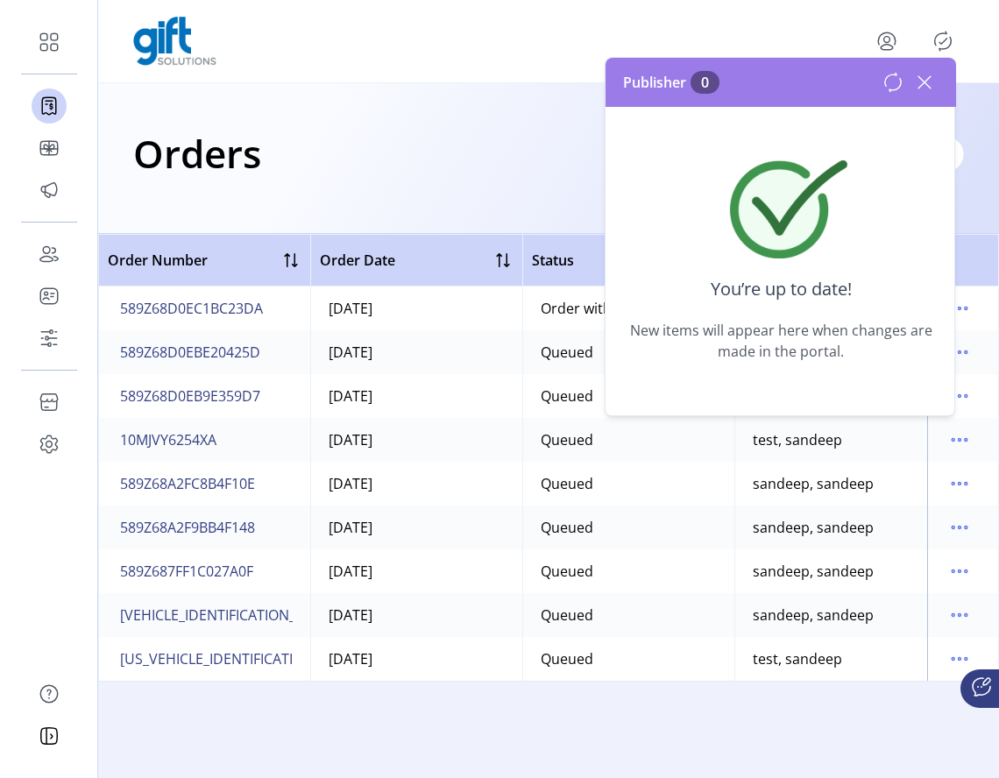
click at [545, 225] on div "Orders Filter Focused All Orders" at bounding box center [548, 158] width 901 height 151
click at [928, 89] on icon at bounding box center [925, 82] width 28 height 28
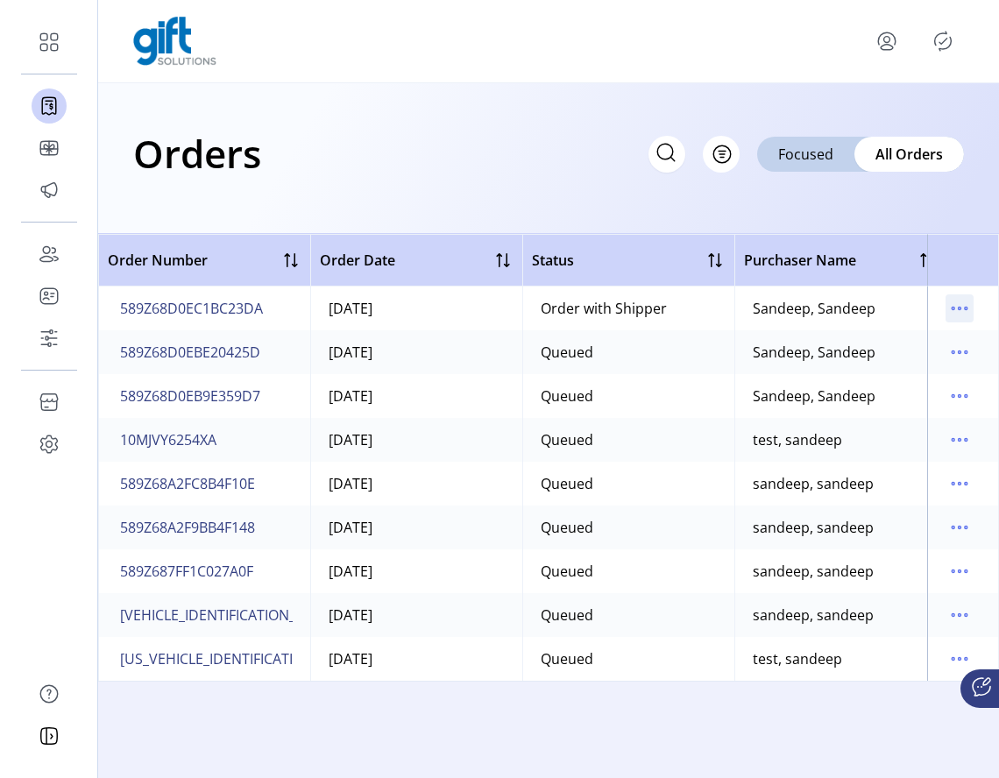
click at [963, 307] on icon "menu" at bounding box center [960, 309] width 28 height 28
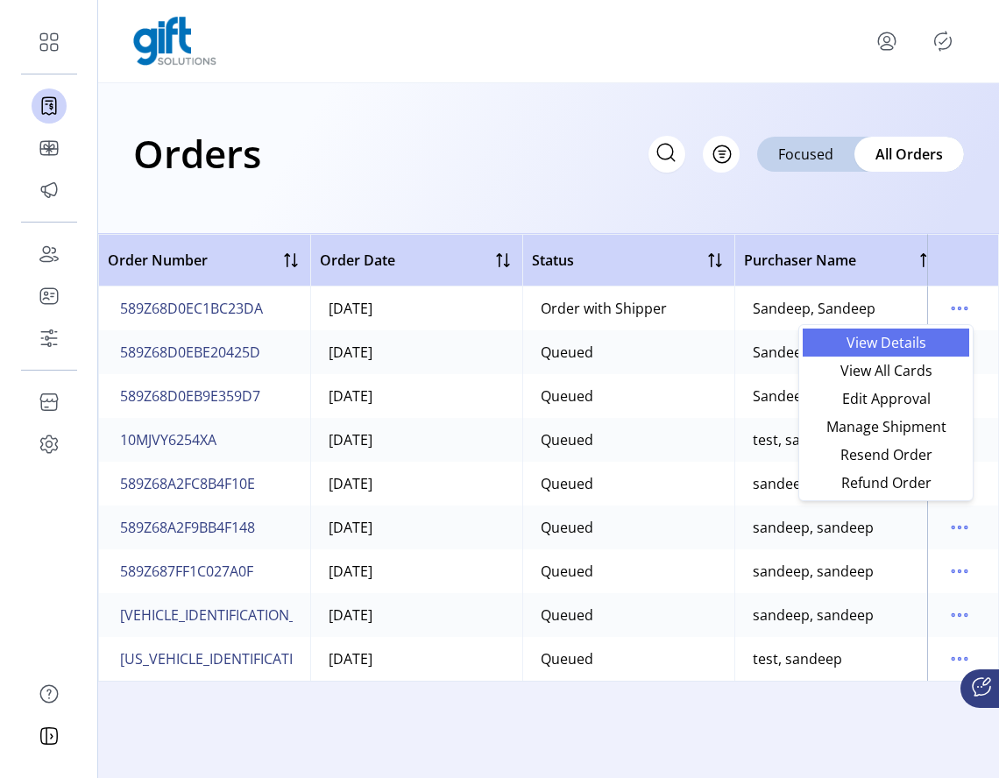
click at [905, 336] on span "View Details" at bounding box center [887, 343] width 146 height 14
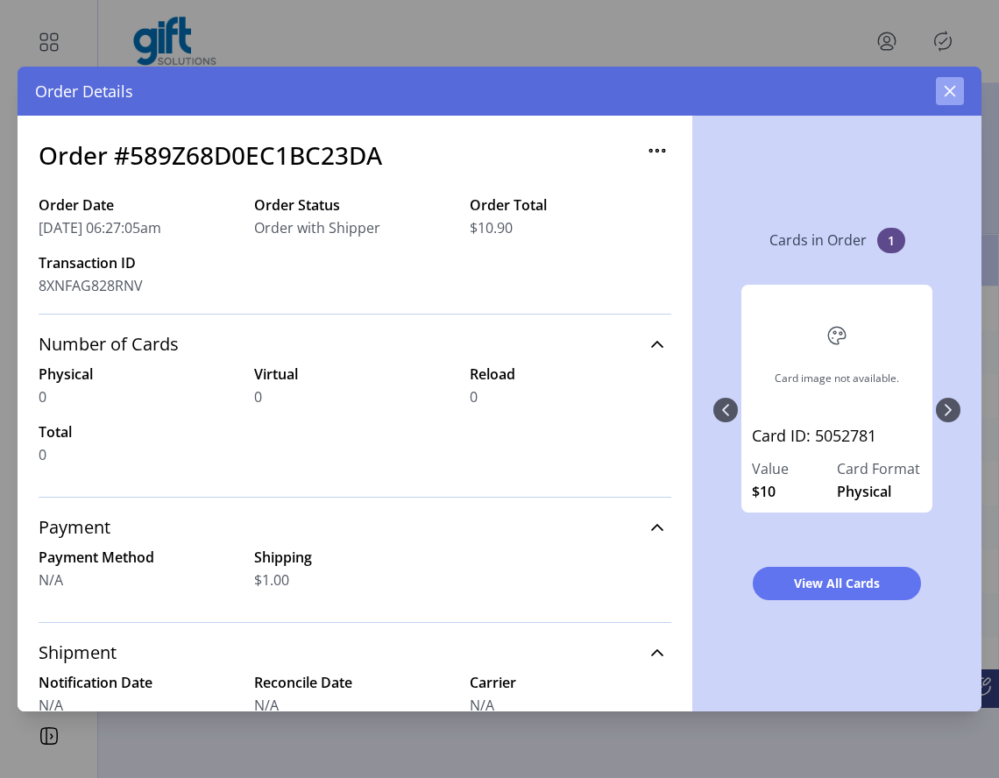
click at [945, 100] on button "button" at bounding box center [950, 91] width 28 height 28
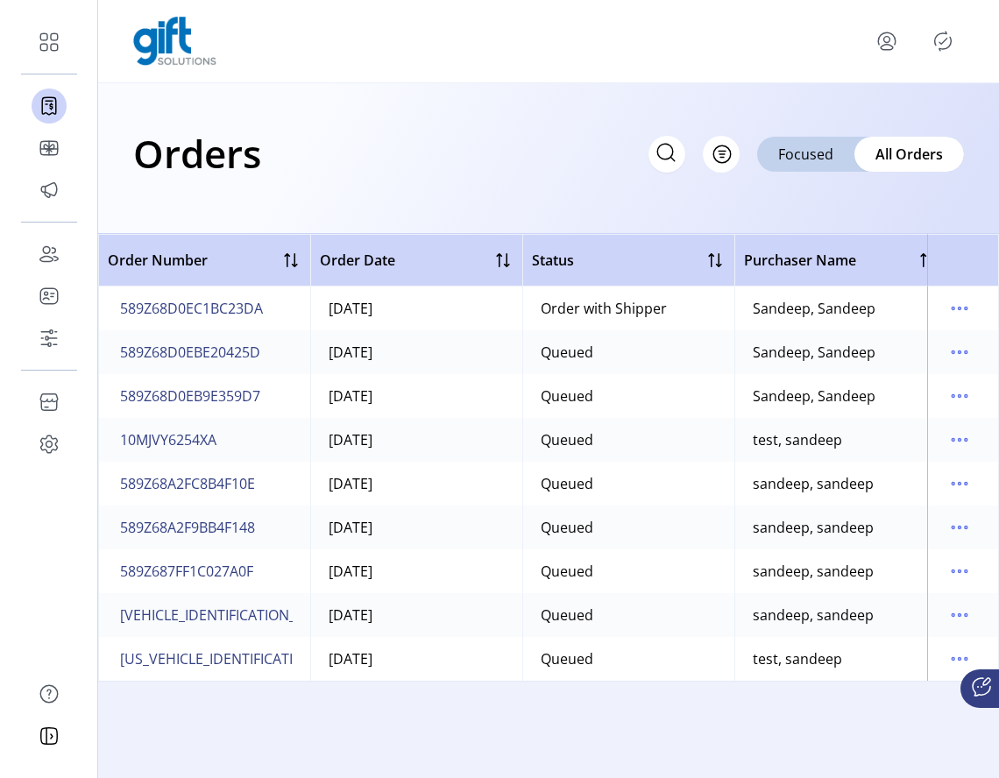
click at [942, 42] on icon "Publisher Panel" at bounding box center [943, 41] width 28 height 28
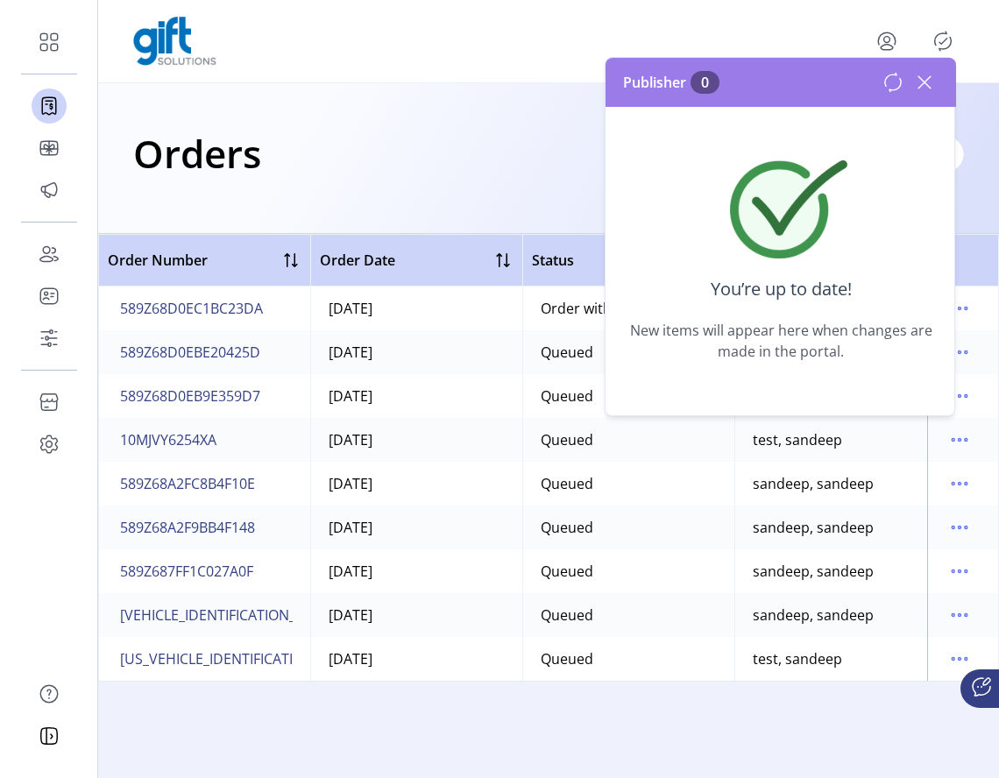
click at [927, 96] on icon at bounding box center [925, 82] width 28 height 28
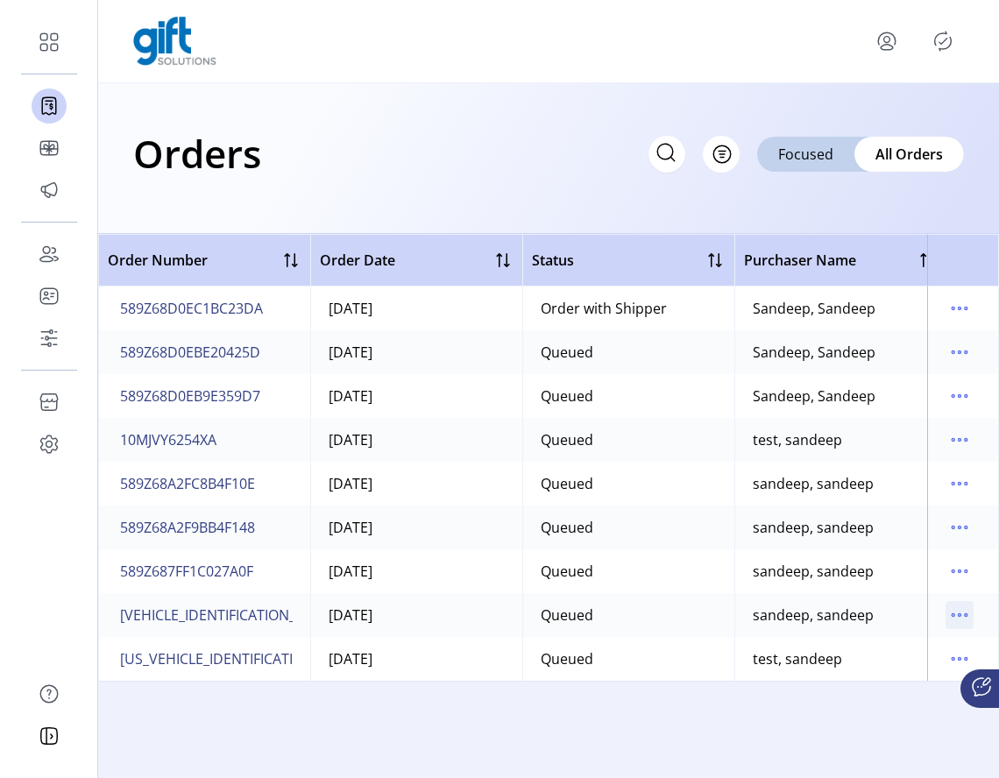
click at [956, 616] on icon "menu" at bounding box center [960, 615] width 28 height 28
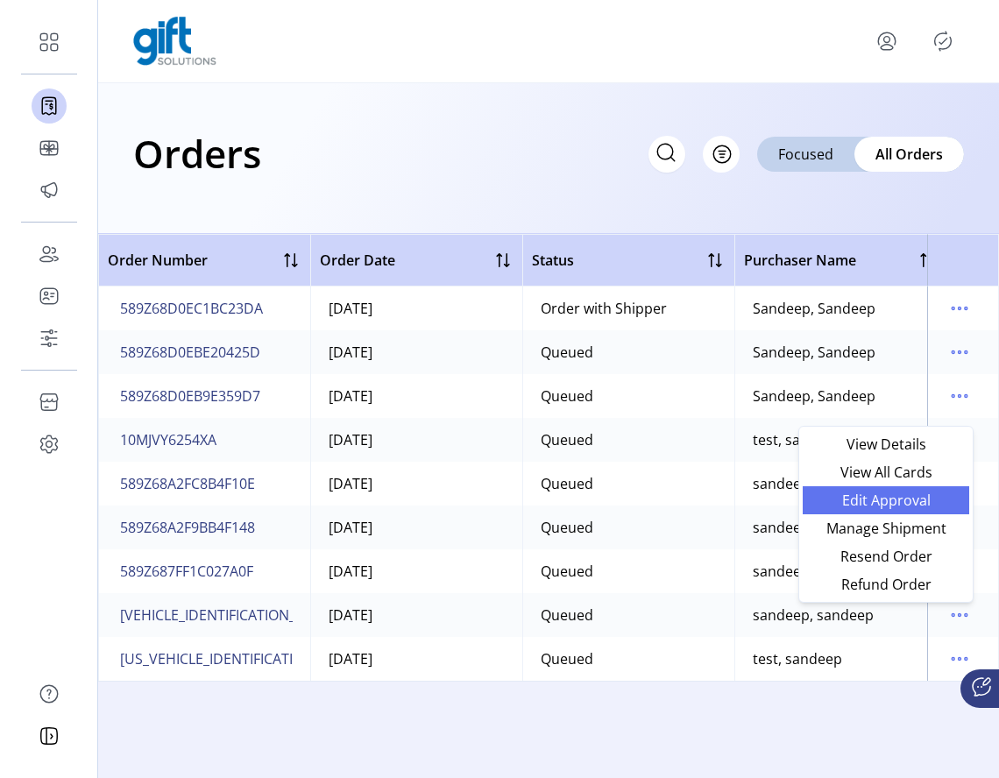
click at [918, 506] on span "Edit Approval" at bounding box center [887, 501] width 146 height 14
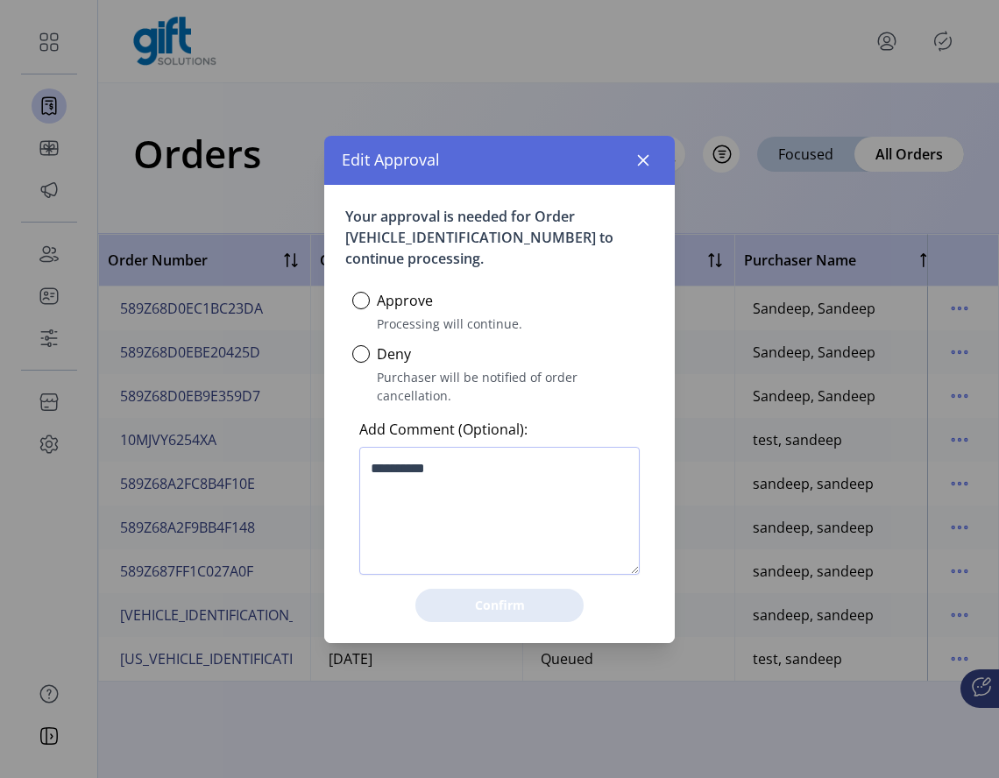
scroll to position [10, 5]
click at [639, 167] on icon "button" at bounding box center [643, 160] width 14 height 14
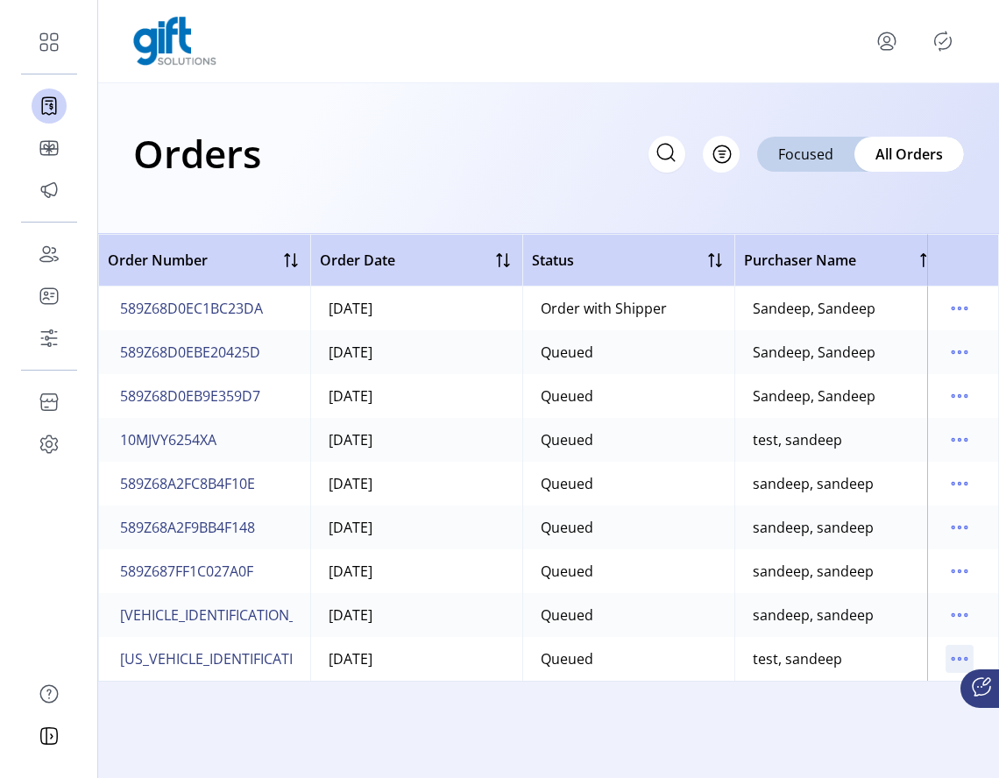
click at [953, 659] on icon "menu" at bounding box center [960, 659] width 28 height 28
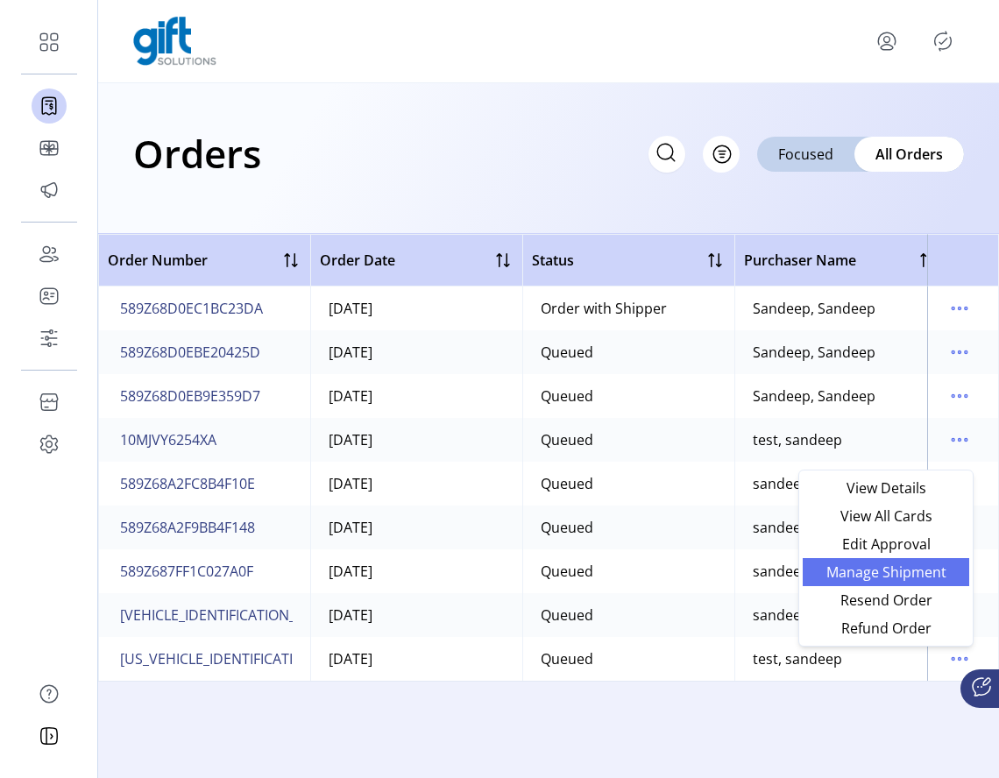
click at [908, 569] on span "Manage Shipment" at bounding box center [887, 572] width 146 height 14
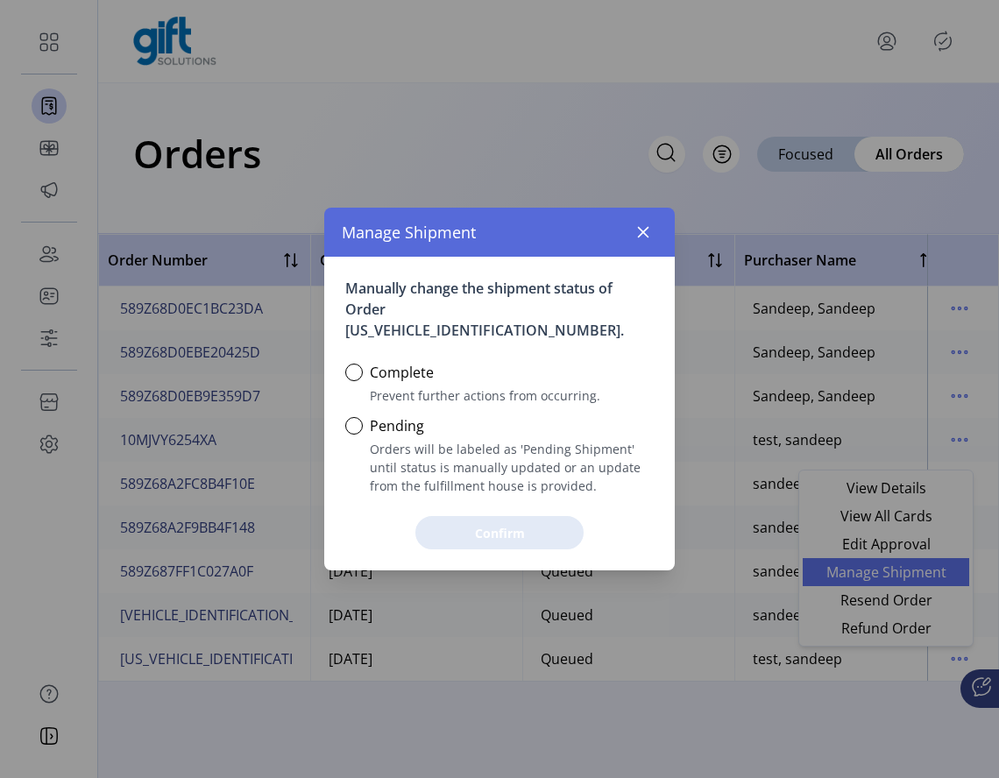
scroll to position [11, 6]
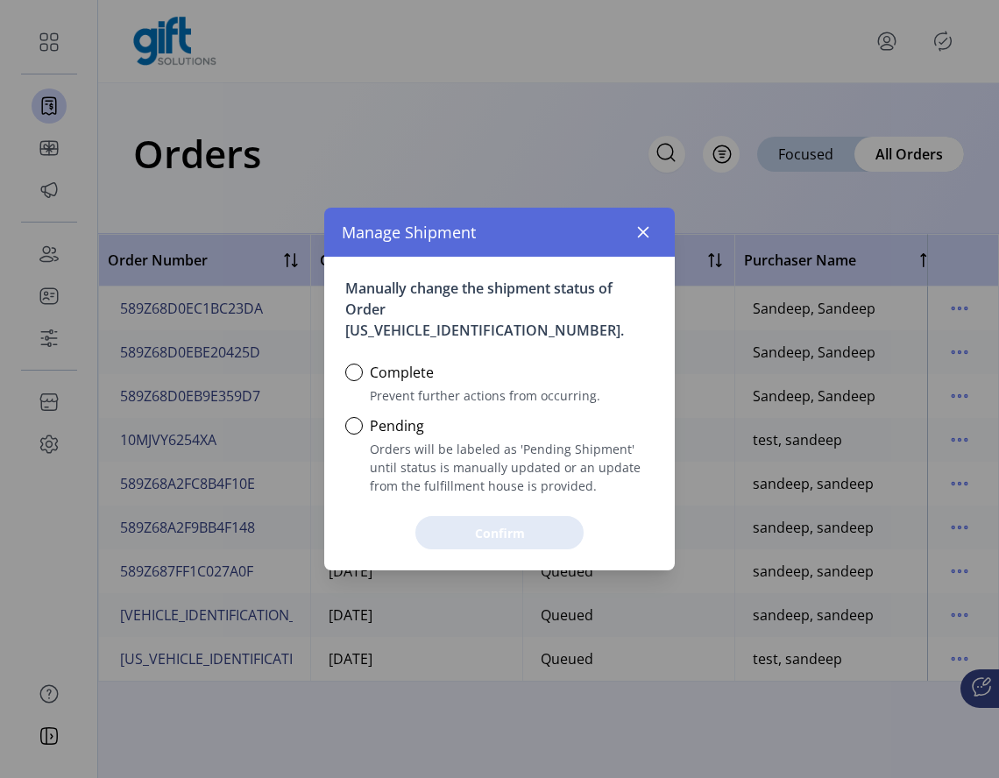
click at [370, 416] on label "Pending" at bounding box center [397, 426] width 54 height 21
click at [355, 421] on div at bounding box center [354, 426] width 18 height 18
click at [465, 524] on span "Confirm" at bounding box center [499, 533] width 123 height 18
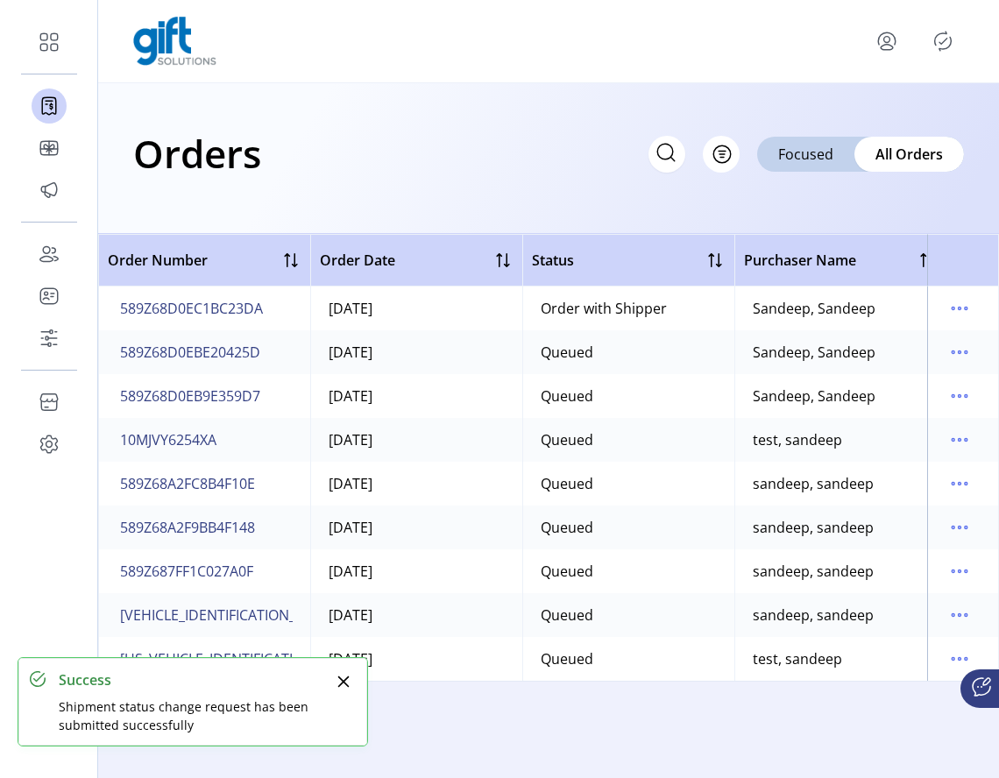
click at [939, 48] on icon "Publisher Panel" at bounding box center [943, 41] width 17 height 19
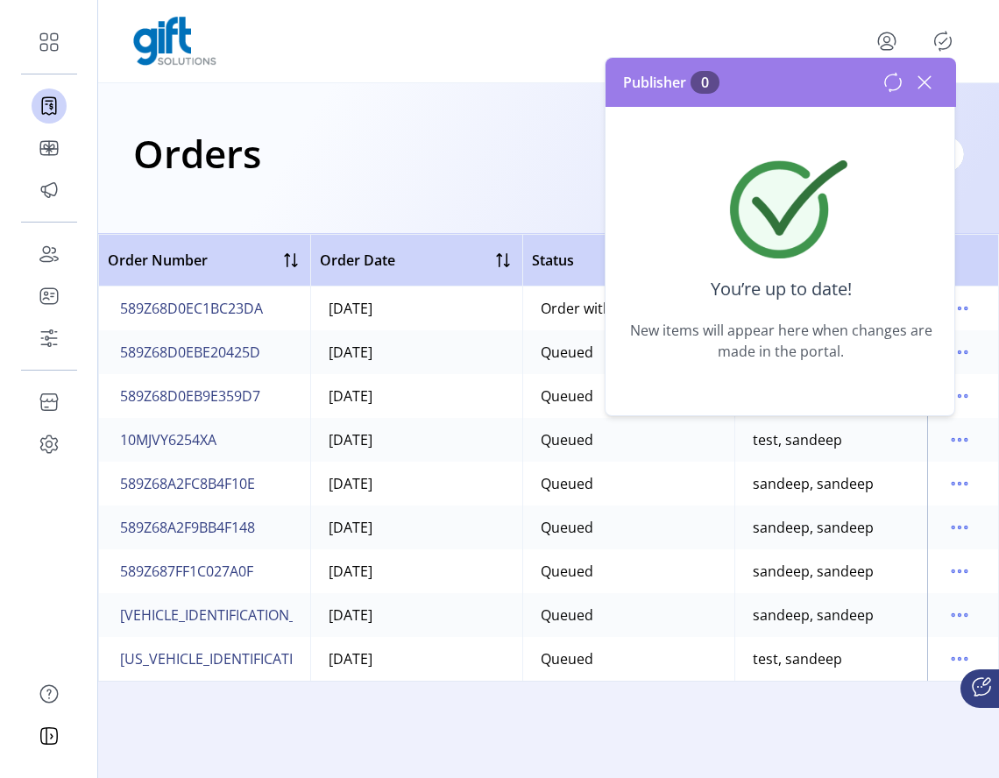
click at [452, 176] on div "Orders Filter Focused All Orders" at bounding box center [548, 153] width 831 height 61
click at [927, 88] on icon at bounding box center [925, 82] width 28 height 28
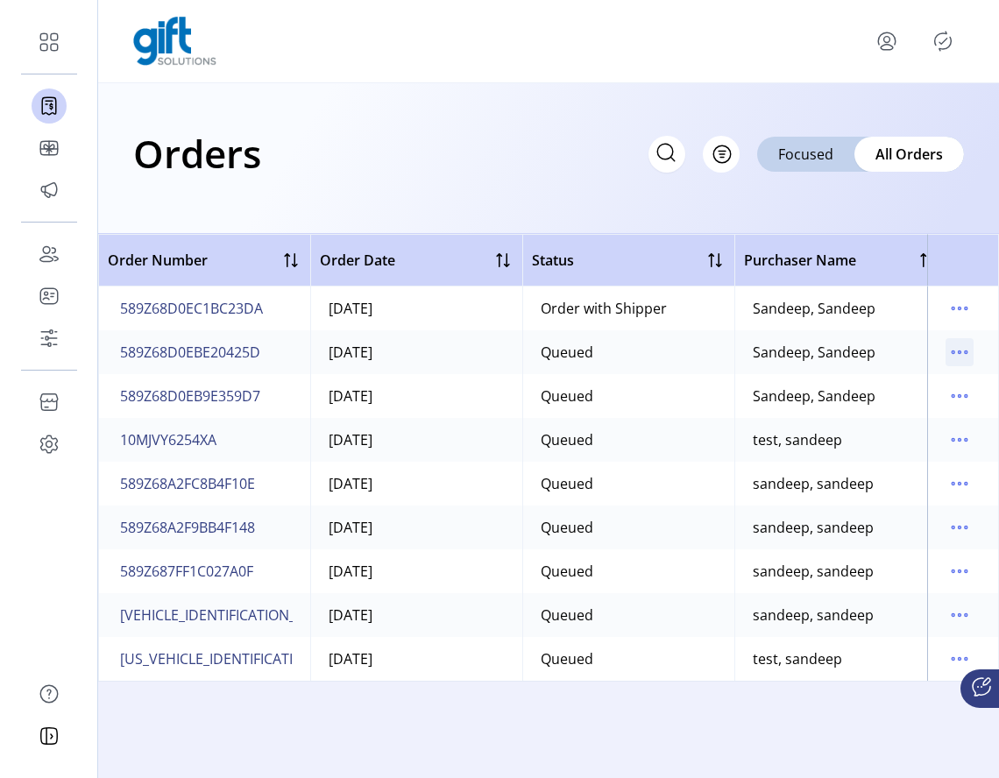
click at [957, 352] on icon "menu" at bounding box center [960, 352] width 28 height 28
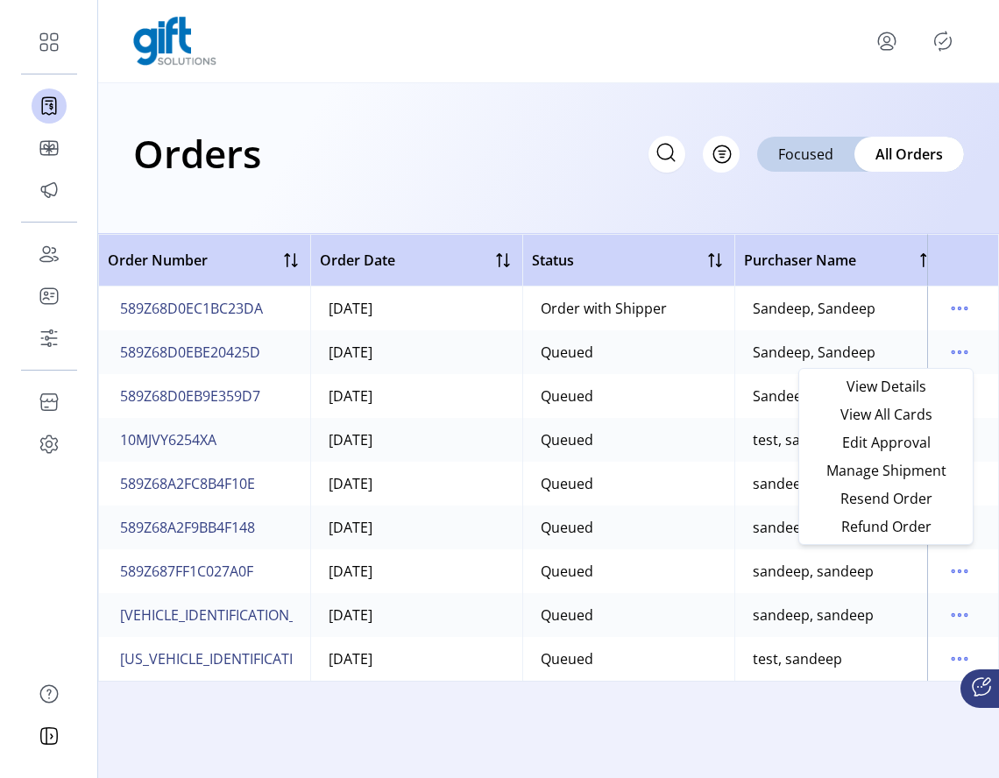
click at [888, 203] on div "Orders Filter Focused All Orders" at bounding box center [548, 158] width 901 height 151
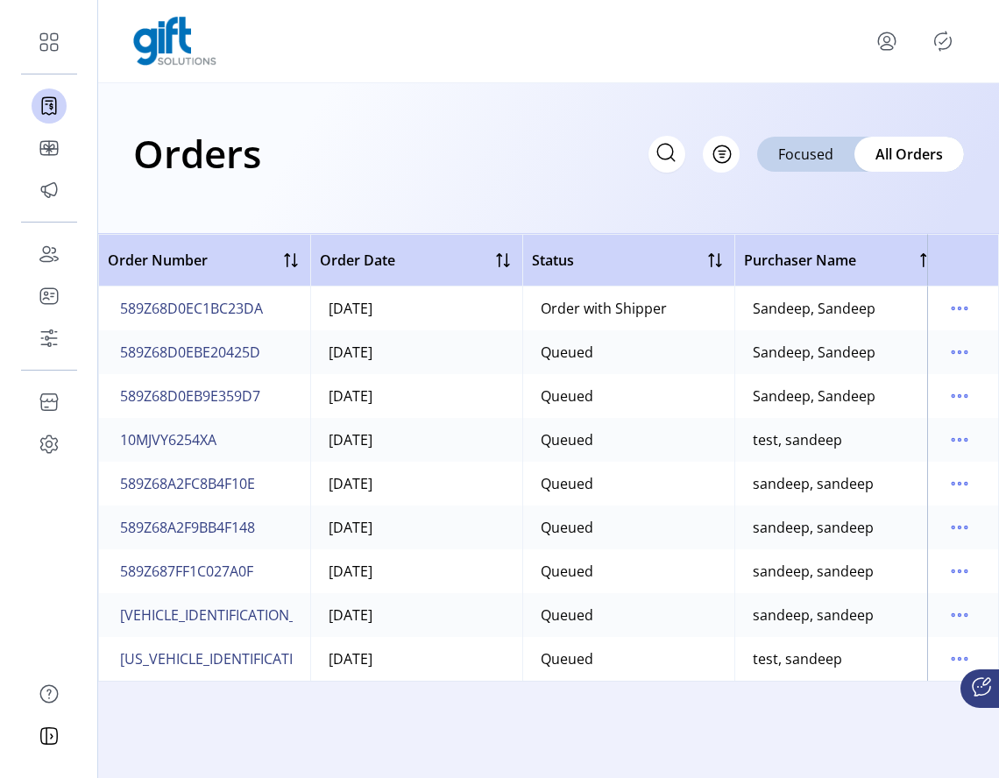
click at [947, 37] on icon "Publisher Panel" at bounding box center [943, 41] width 28 height 28
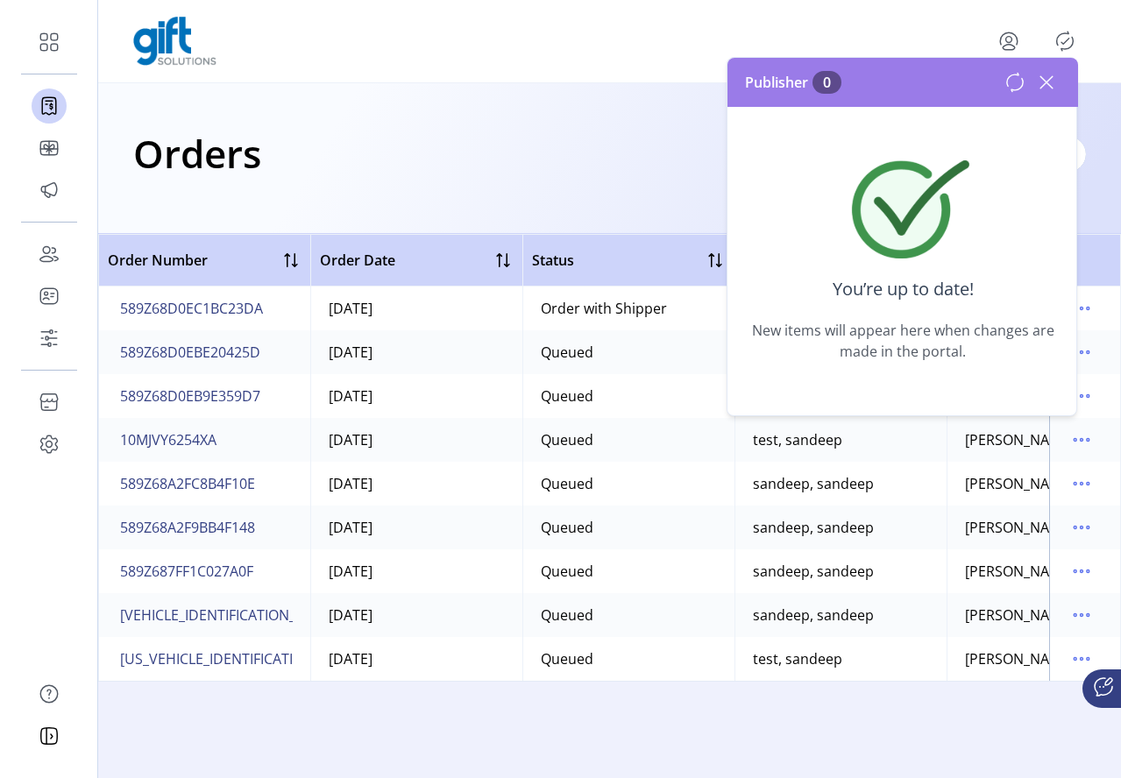
click at [494, 167] on div "Orders Filter Focused All Orders" at bounding box center [609, 153] width 953 height 61
click at [1042, 85] on icon at bounding box center [1047, 82] width 28 height 28
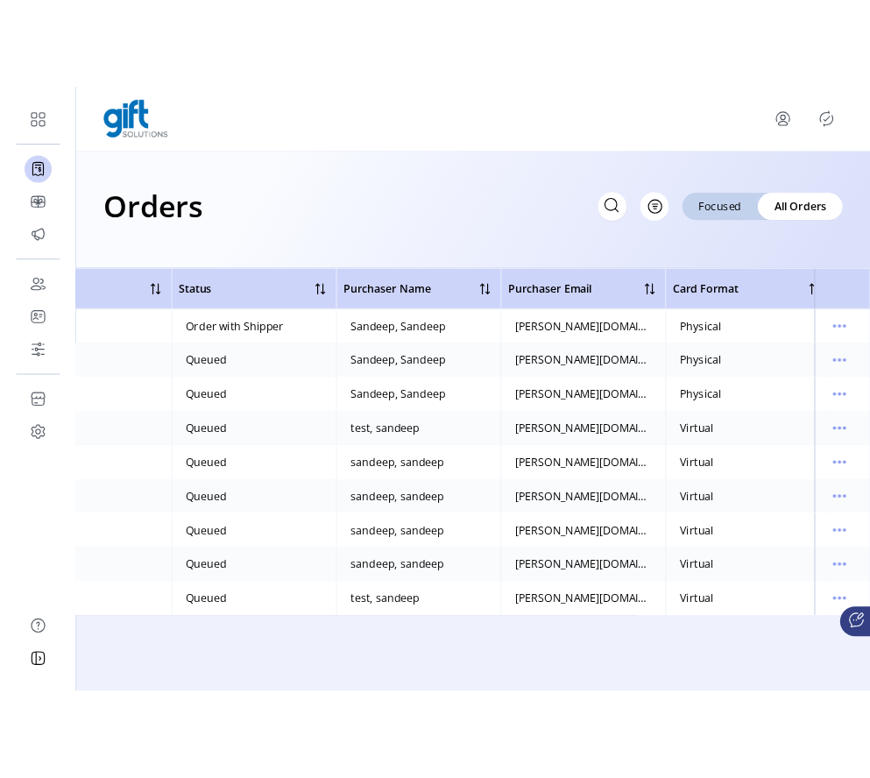
scroll to position [0, 534]
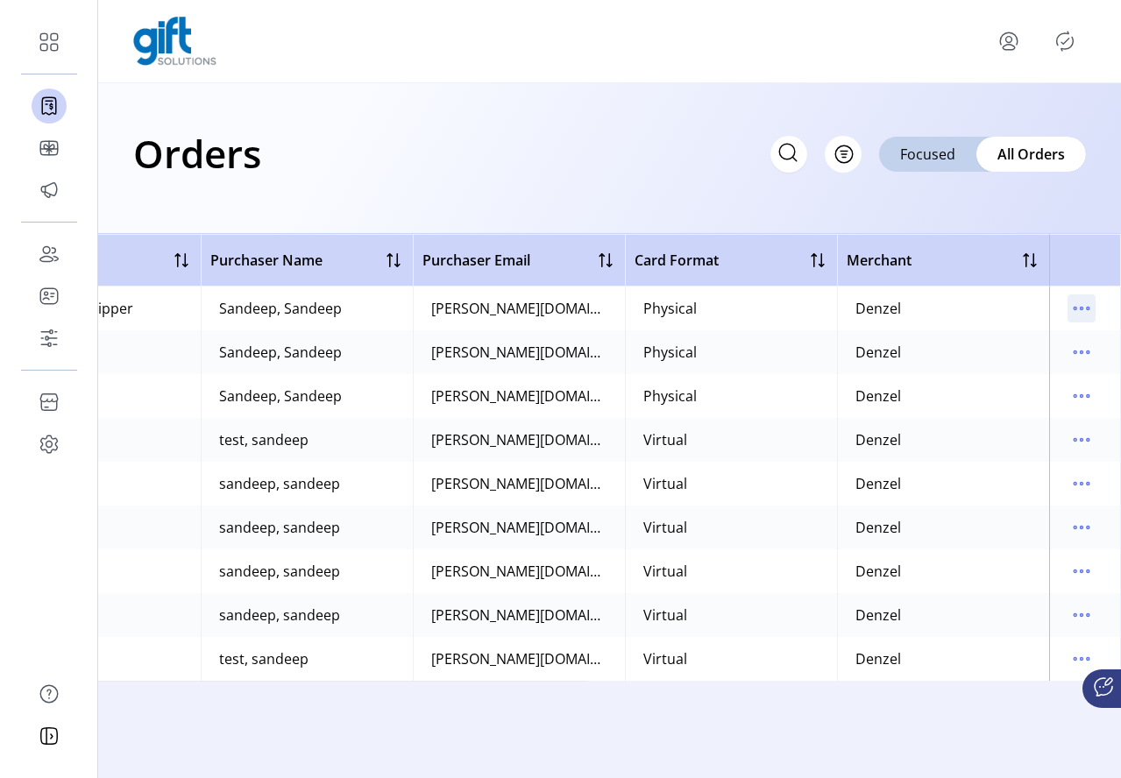
click at [1084, 317] on icon "menu" at bounding box center [1082, 309] width 28 height 28
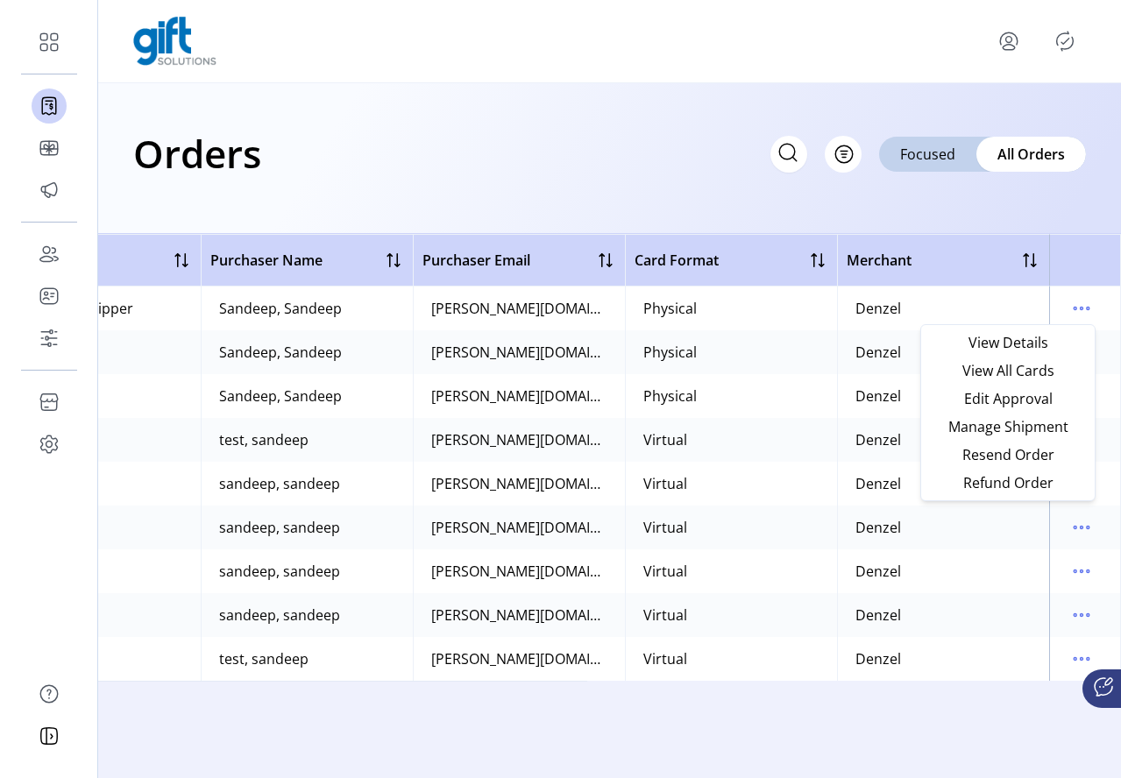
drag, startPoint x: 1120, startPoint y: 303, endPoint x: 1109, endPoint y: 303, distance: 11.4
click at [1109, 303] on td at bounding box center [1085, 309] width 72 height 44
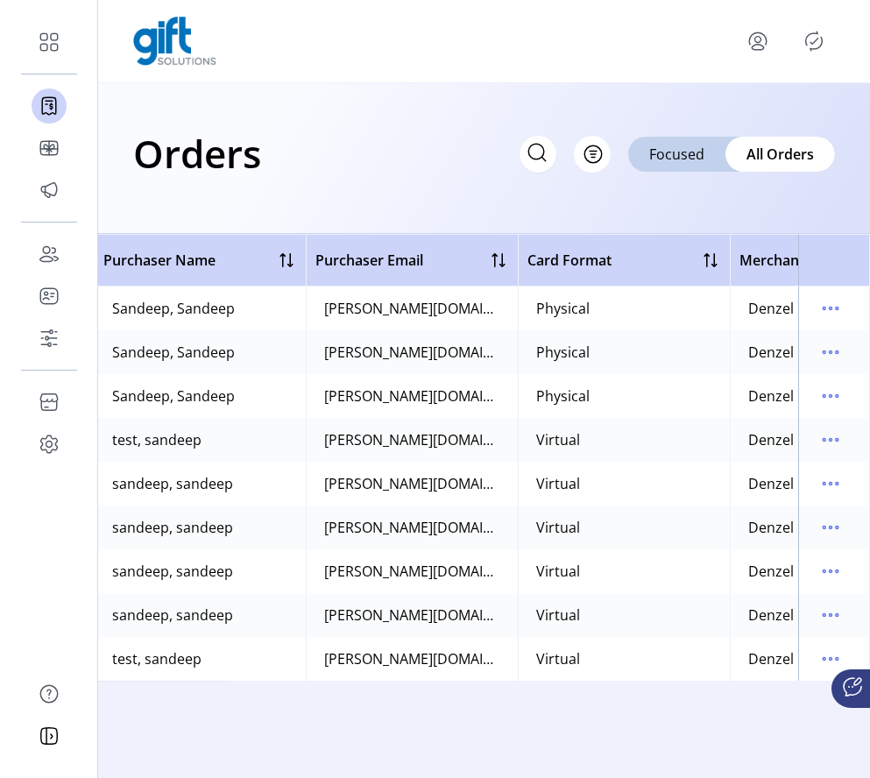
scroll to position [0, 785]
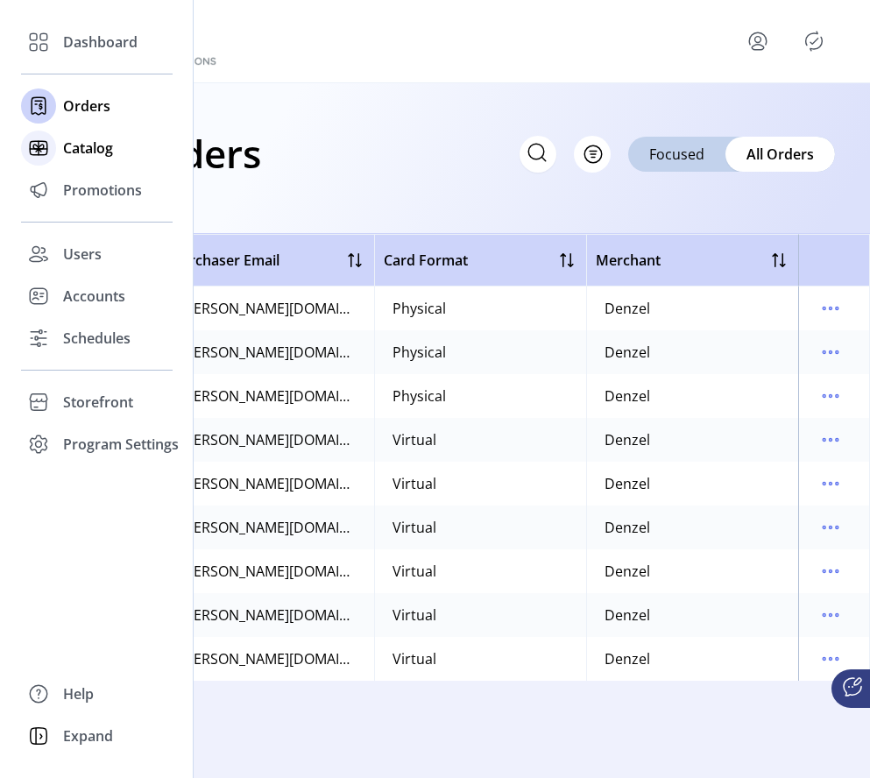
click at [63, 155] on span "Catalog" at bounding box center [88, 148] width 50 height 21
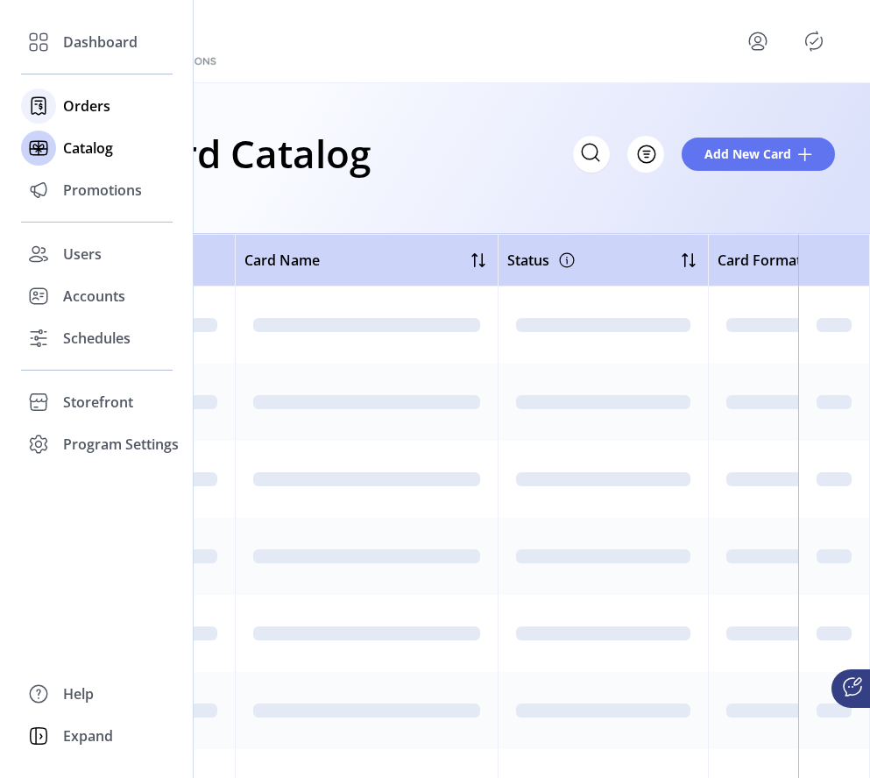
click at [76, 109] on span "Orders" at bounding box center [86, 106] width 47 height 21
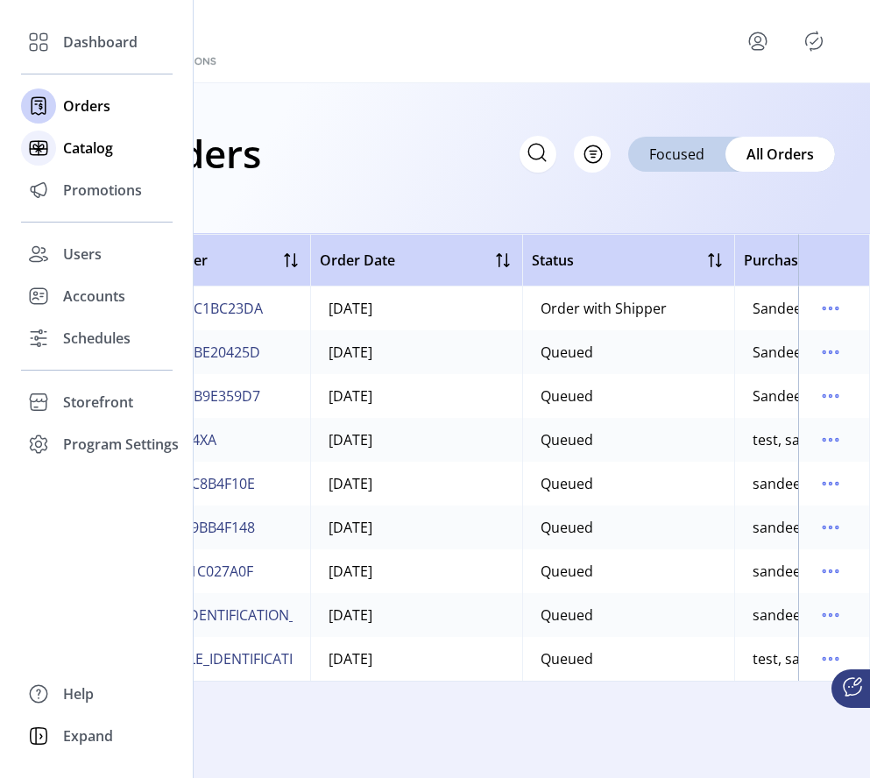
click at [68, 143] on span "Catalog" at bounding box center [88, 148] width 50 height 21
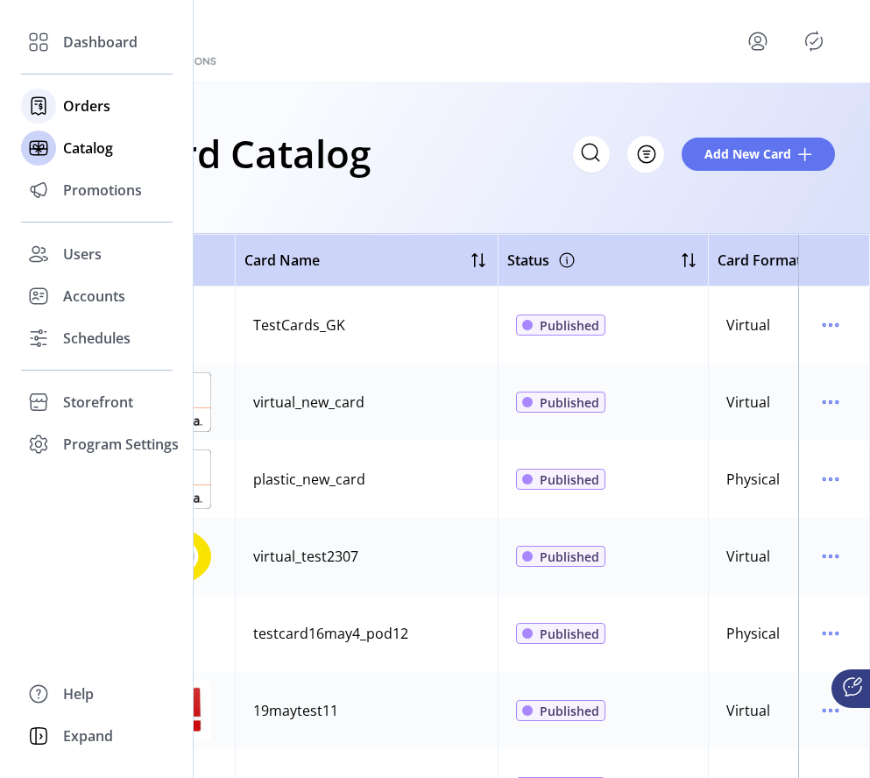
click at [57, 110] on div "Orders" at bounding box center [97, 106] width 152 height 42
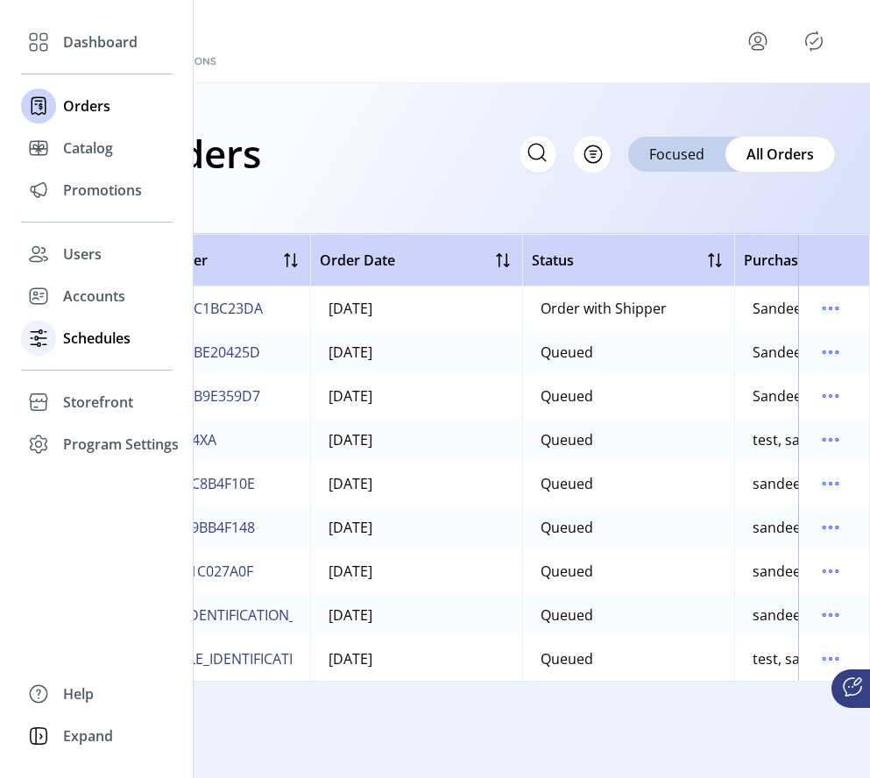
click at [98, 336] on span "Schedules" at bounding box center [96, 338] width 67 height 21
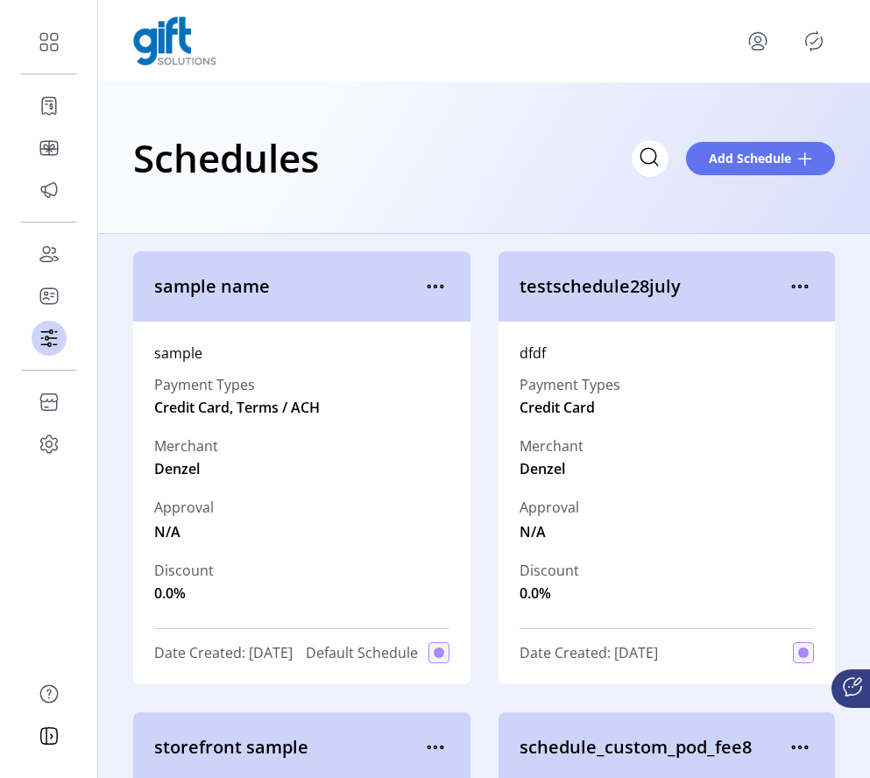
click at [811, 49] on icon "Publisher Panel" at bounding box center [814, 41] width 17 height 19
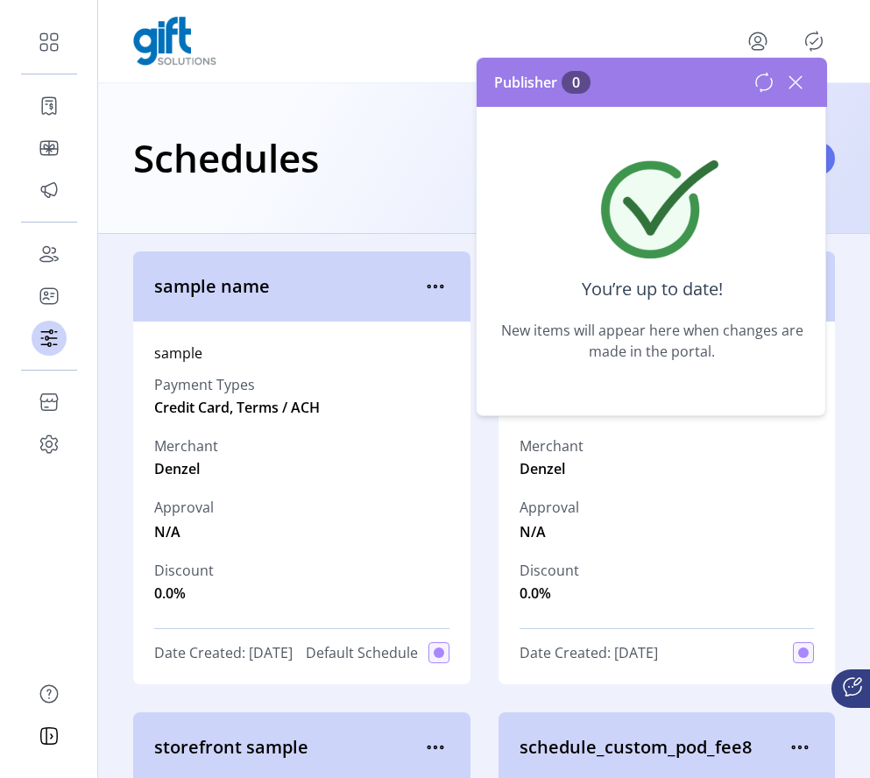
click at [441, 173] on div "Schedules Add Schedule" at bounding box center [484, 157] width 702 height 61
drag, startPoint x: 422, startPoint y: 152, endPoint x: 551, endPoint y: 136, distance: 130.7
click at [422, 152] on div "Schedules Add Schedule" at bounding box center [484, 157] width 702 height 61
click at [792, 91] on icon at bounding box center [796, 82] width 28 height 28
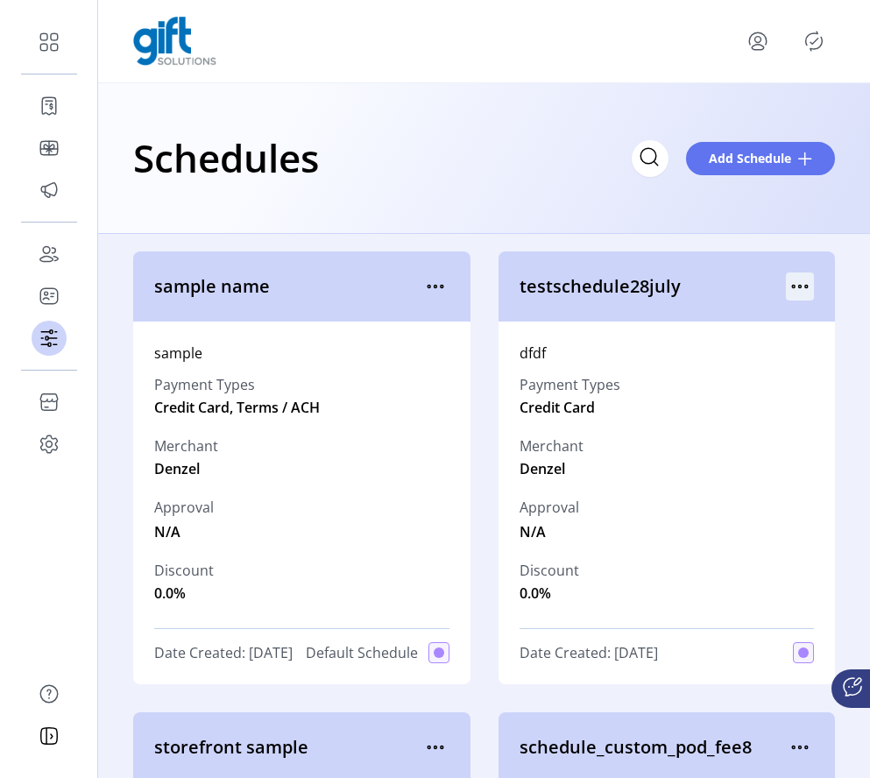
click at [786, 280] on icon "menu" at bounding box center [800, 287] width 28 height 28
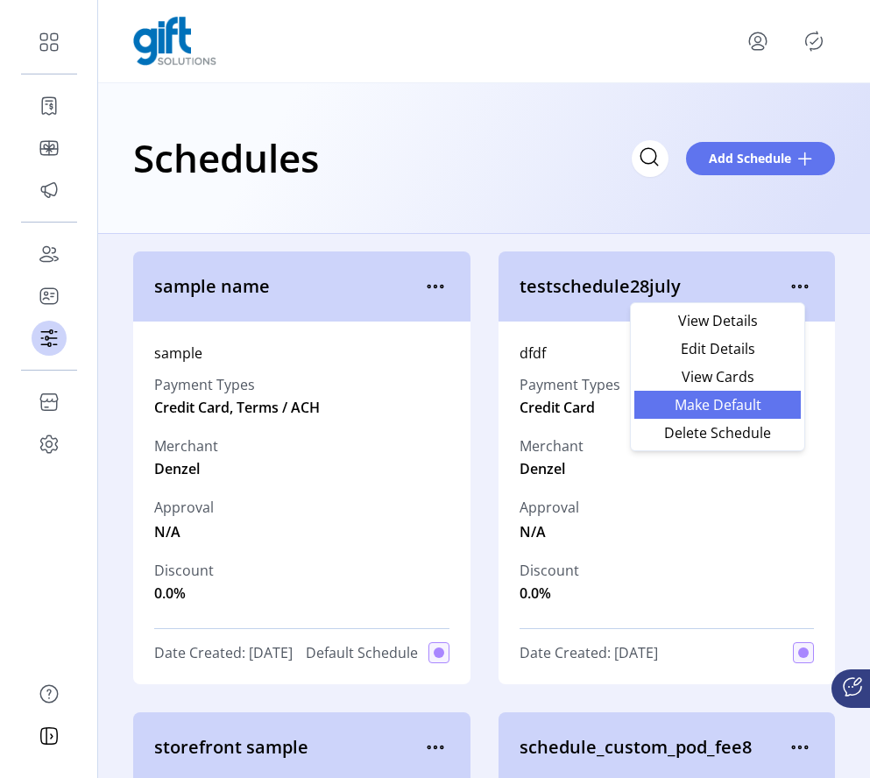
click at [730, 406] on span "Make Default" at bounding box center [718, 405] width 146 height 14
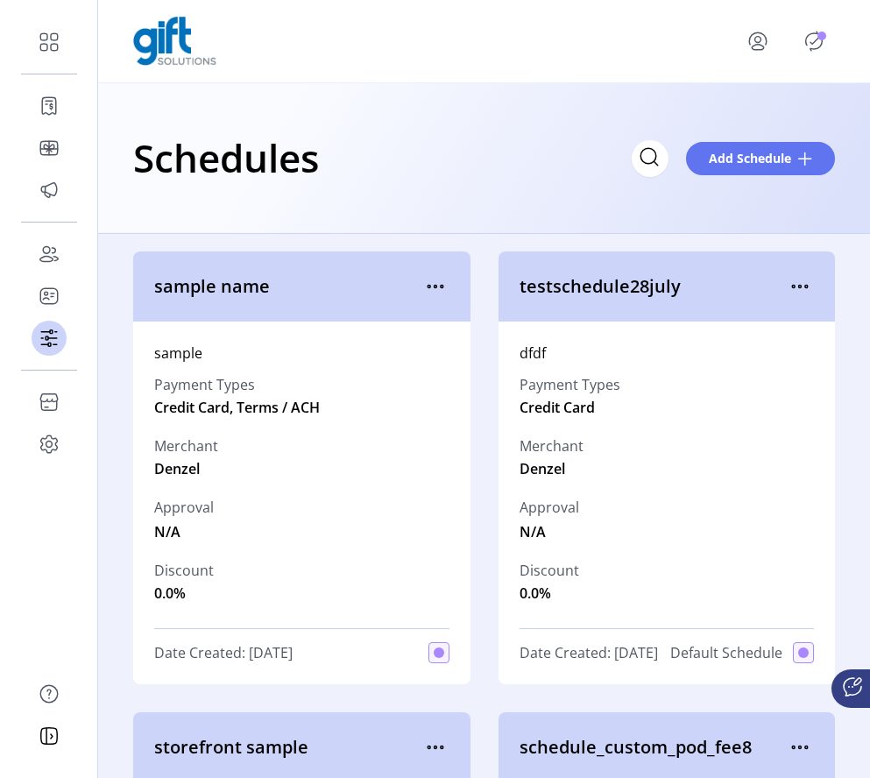
click at [815, 53] on icon "Publisher Panel" at bounding box center [814, 41] width 28 height 28
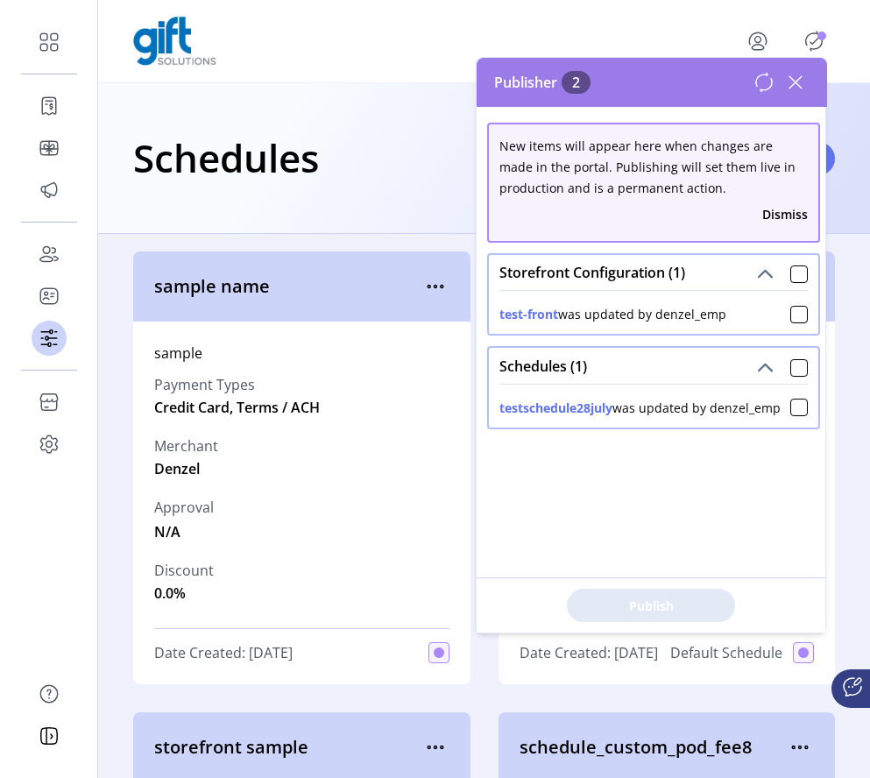
click at [797, 88] on icon at bounding box center [796, 82] width 28 height 28
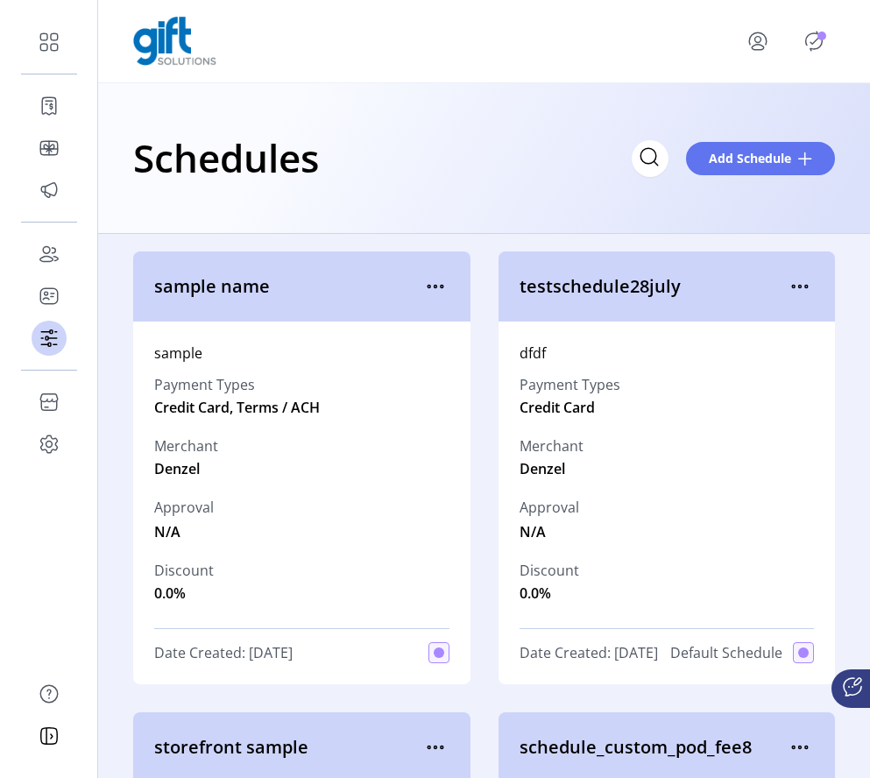
click at [814, 45] on icon "Publisher Panel" at bounding box center [814, 41] width 28 height 28
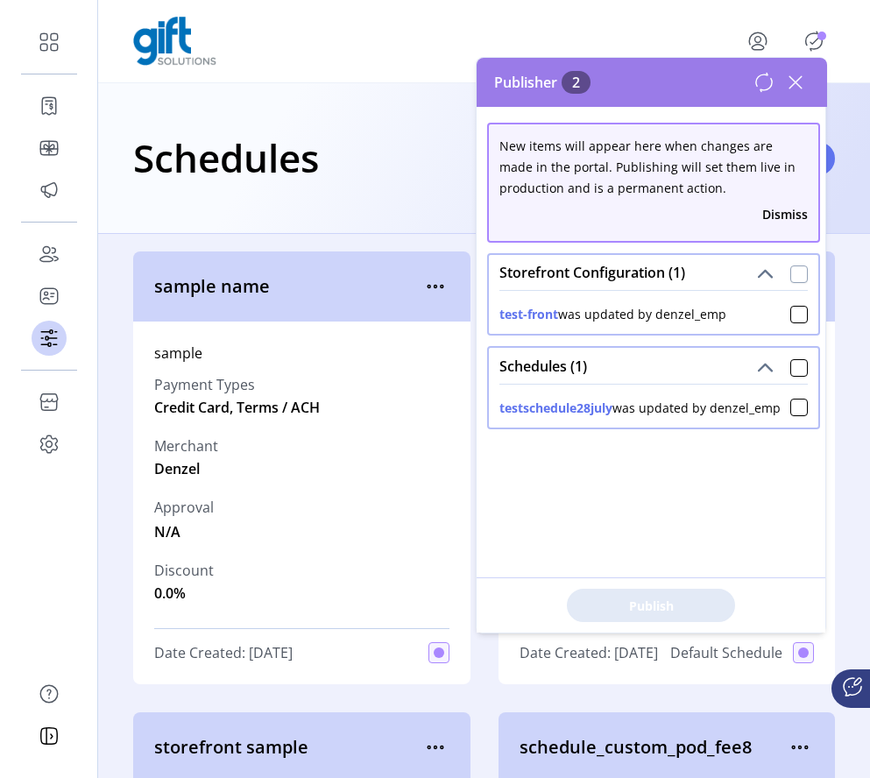
click at [791, 276] on div at bounding box center [800, 275] width 18 height 18
click at [684, 615] on span "Publish 2 Items" at bounding box center [651, 606] width 123 height 18
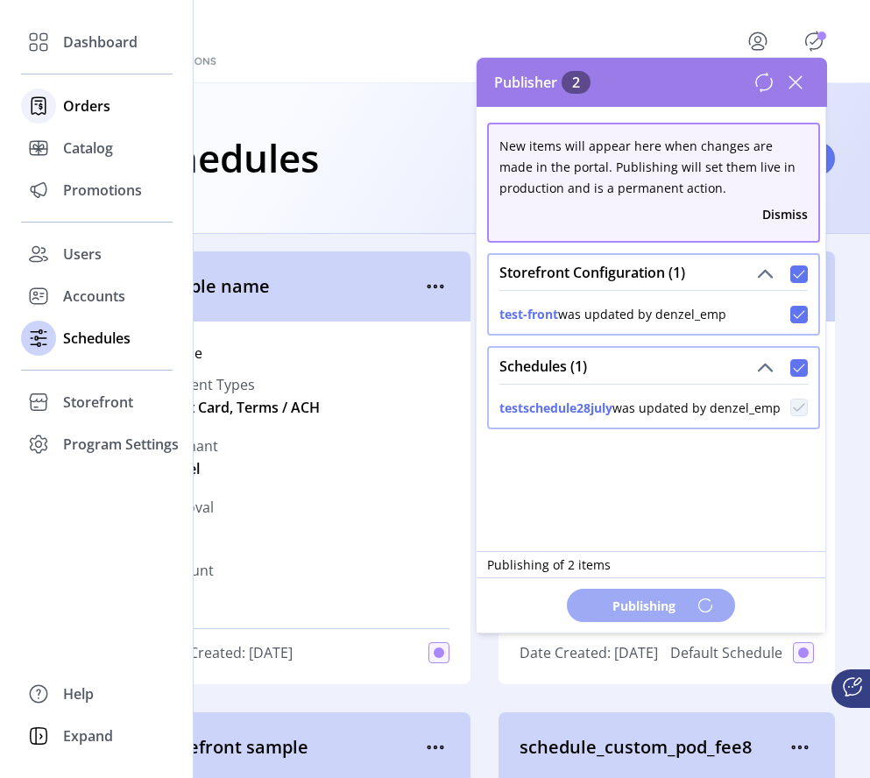
click at [75, 107] on span "Orders" at bounding box center [86, 106] width 47 height 21
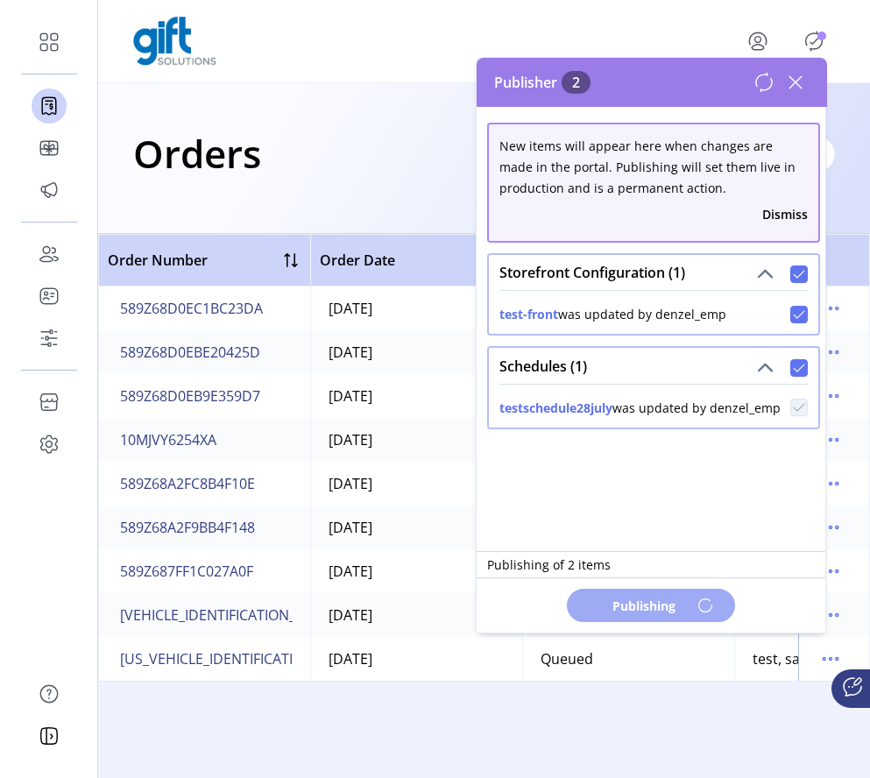
click at [799, 86] on icon at bounding box center [796, 82] width 12 height 12
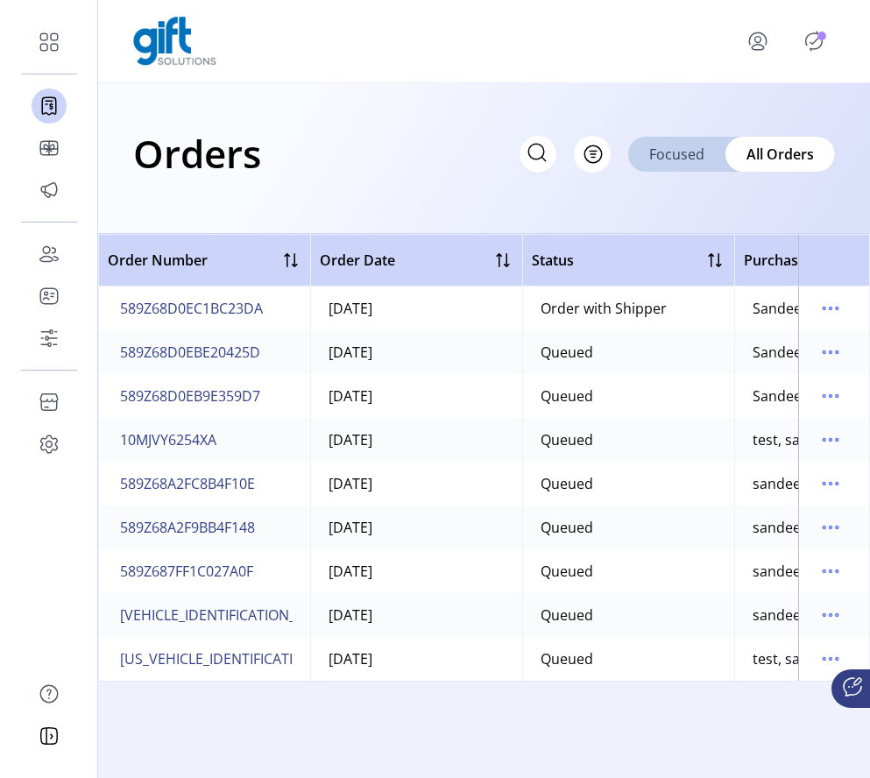
click at [670, 151] on span "Focused" at bounding box center [677, 154] width 55 height 21
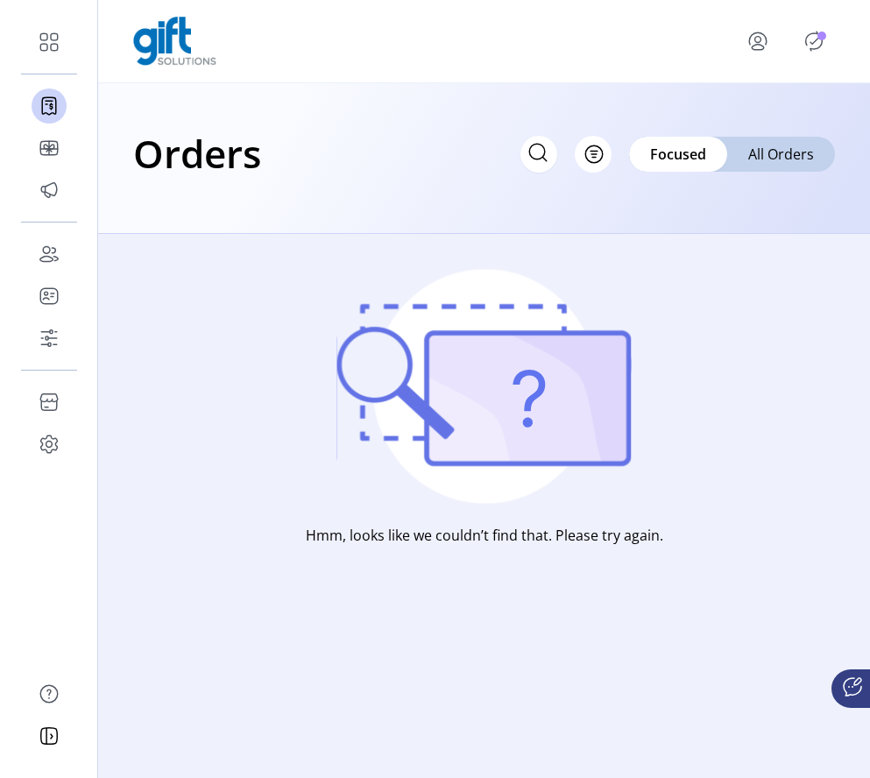
click at [813, 32] on icon "Publisher Panel" at bounding box center [814, 41] width 17 height 19
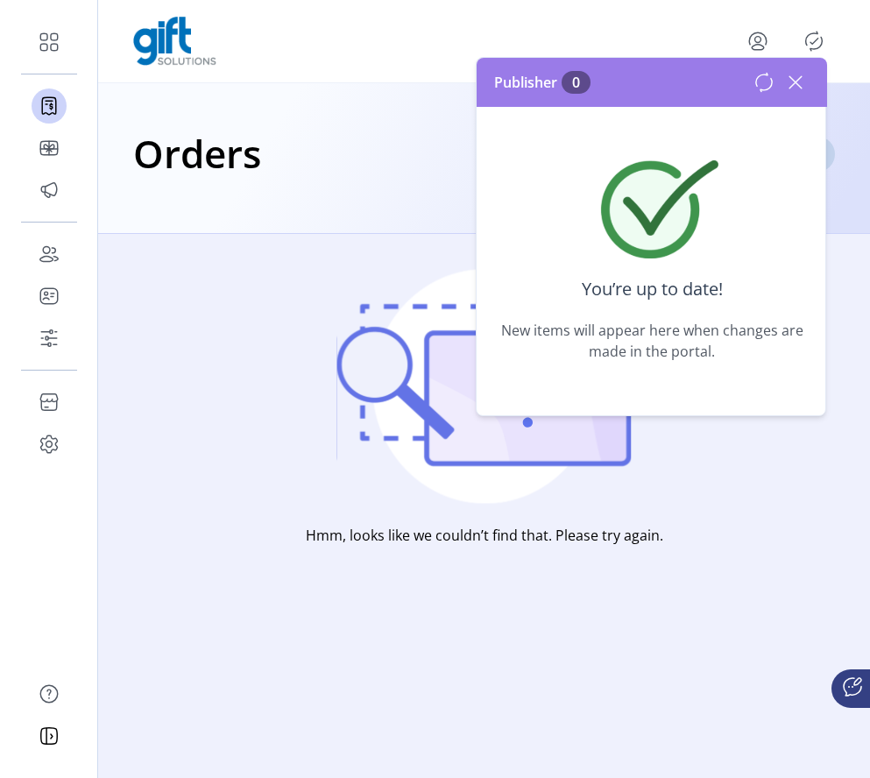
click at [790, 90] on icon at bounding box center [796, 82] width 28 height 28
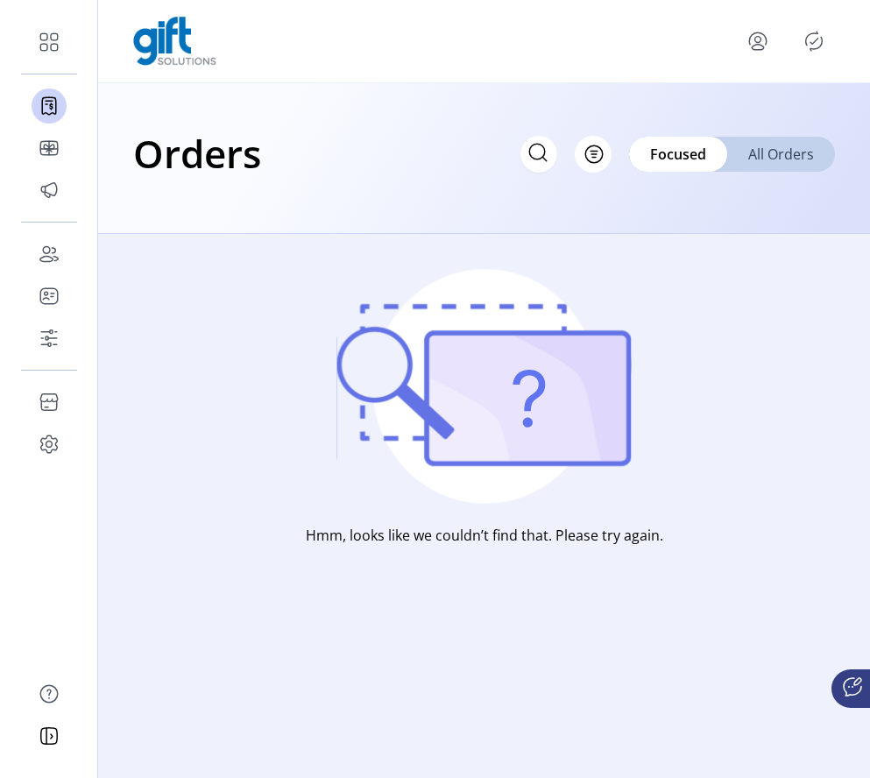
click at [784, 158] on span "All Orders" at bounding box center [782, 154] width 66 height 21
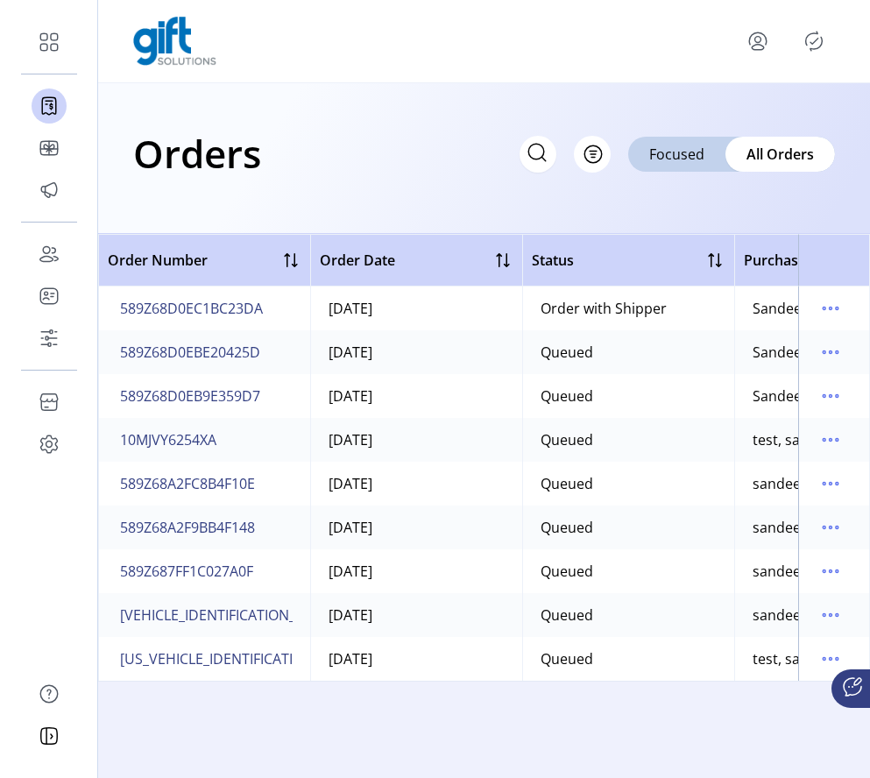
click at [814, 42] on icon "Publisher Panel" at bounding box center [815, 42] width 8 height 6
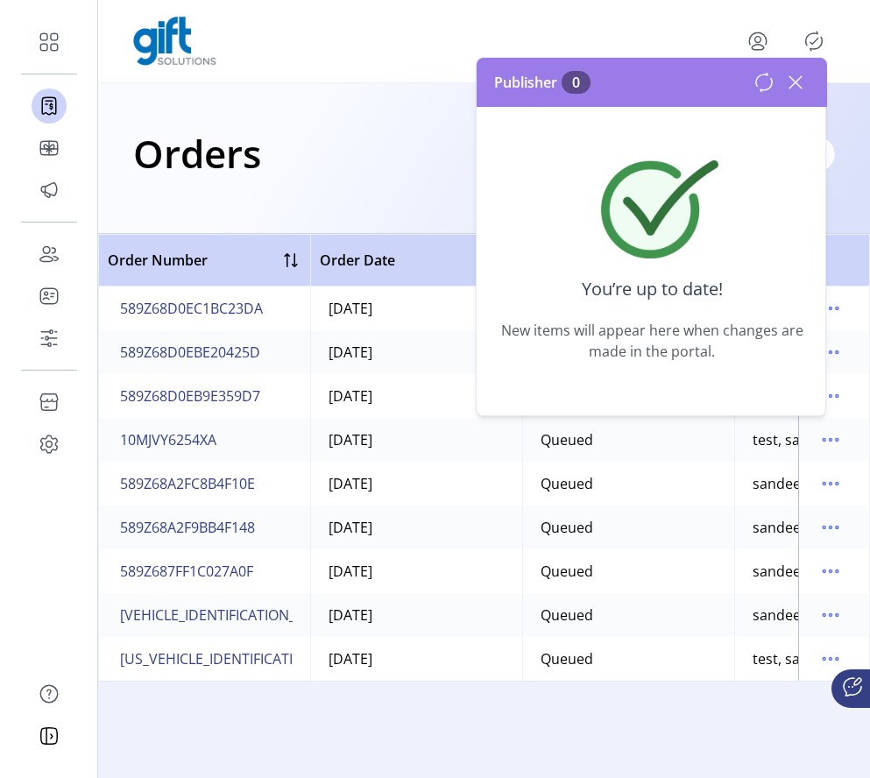
click at [368, 96] on div "Orders Filter Focused All Orders" at bounding box center [484, 158] width 772 height 151
click at [794, 85] on icon at bounding box center [796, 82] width 28 height 28
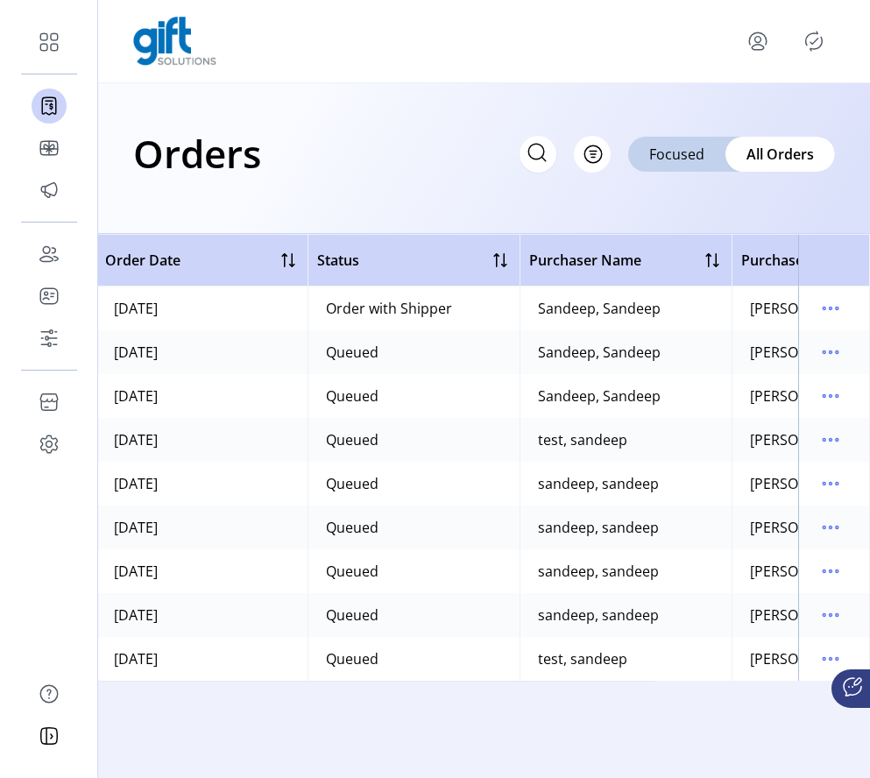
scroll to position [0, 216]
click at [829, 311] on icon "menu" at bounding box center [831, 309] width 28 height 28
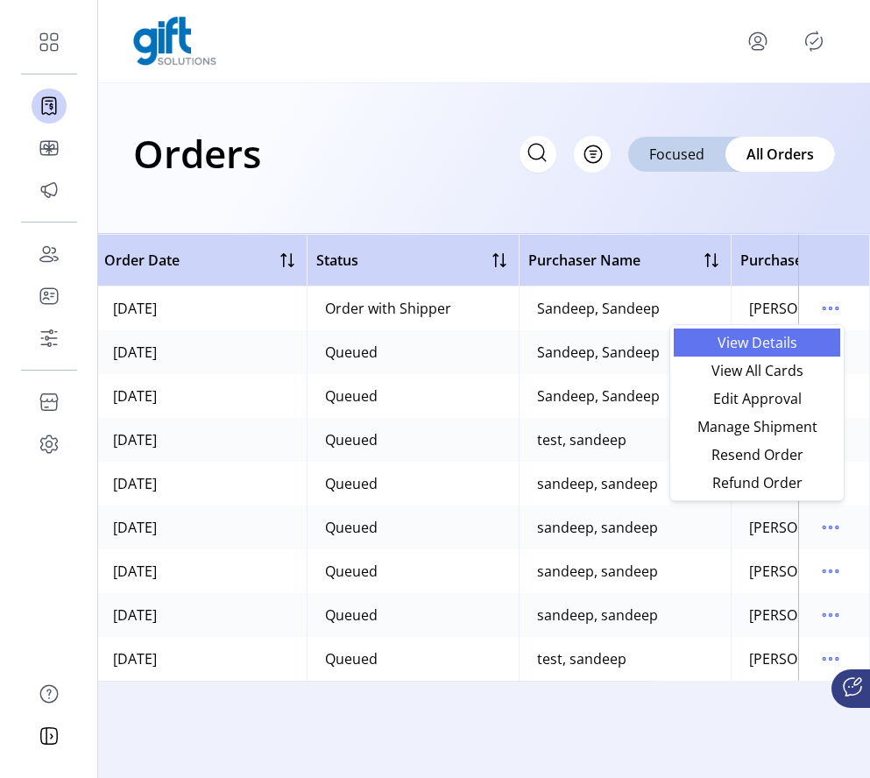
click at [794, 344] on span "View Details" at bounding box center [758, 343] width 146 height 14
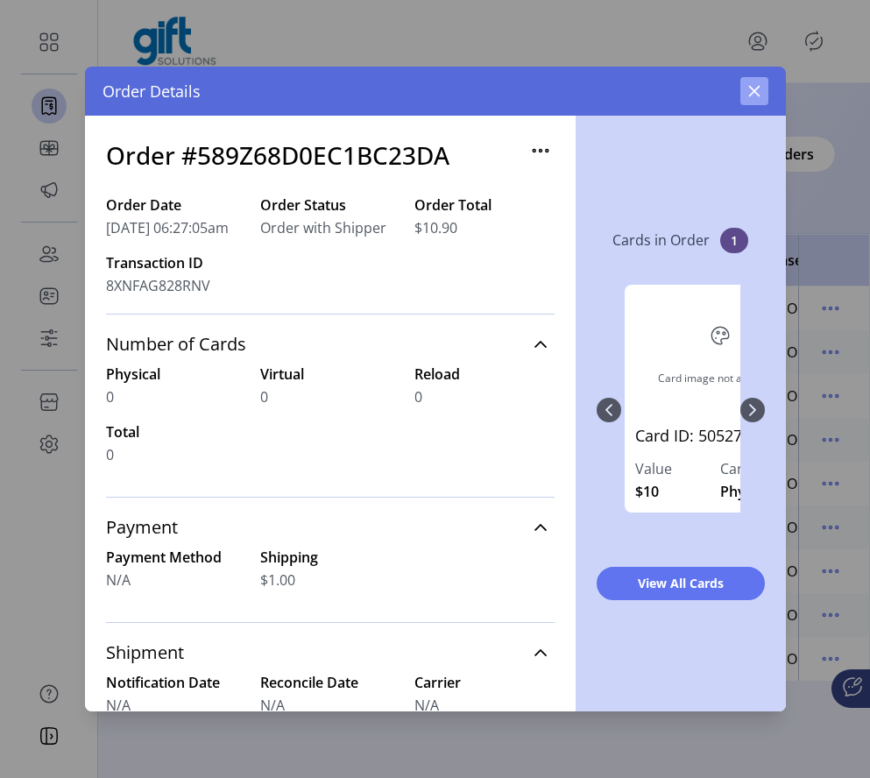
click at [752, 84] on icon "button" at bounding box center [755, 91] width 14 height 14
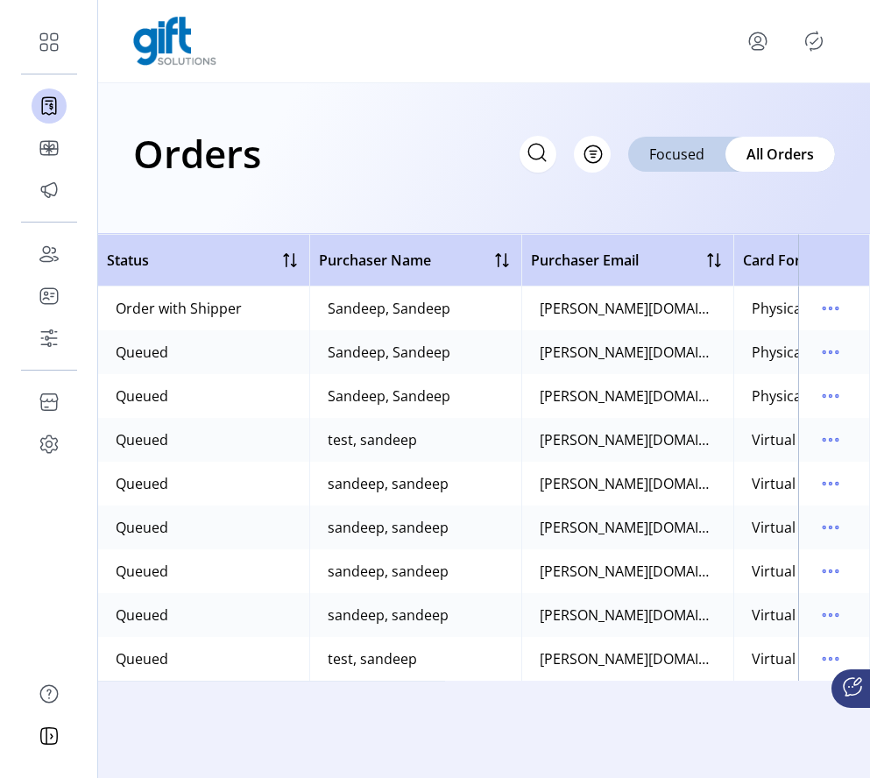
scroll to position [0, 785]
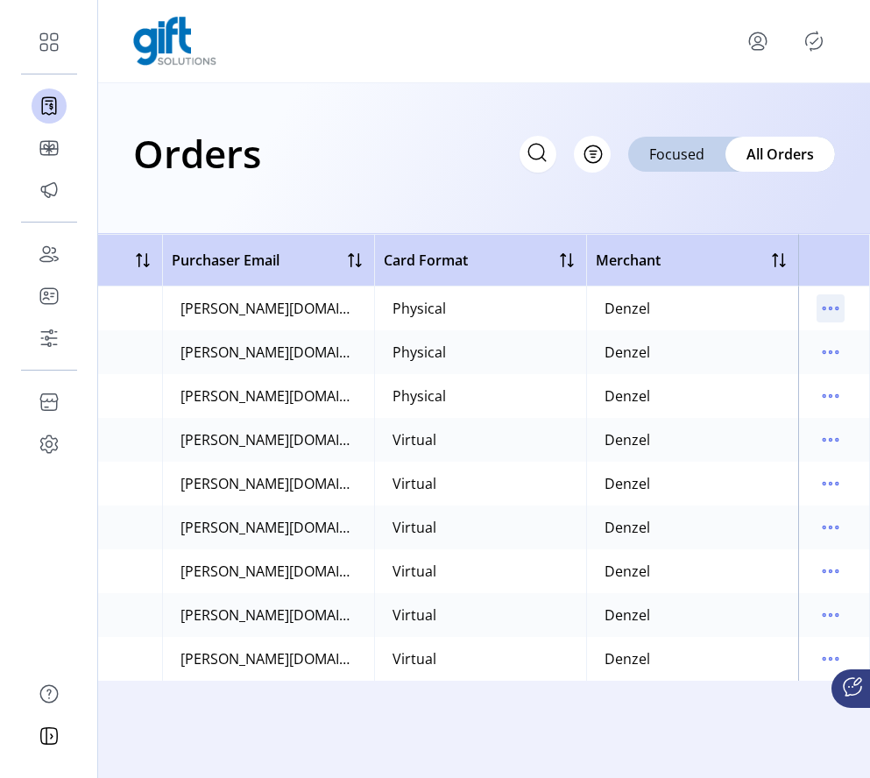
click at [829, 311] on icon "menu" at bounding box center [831, 309] width 28 height 28
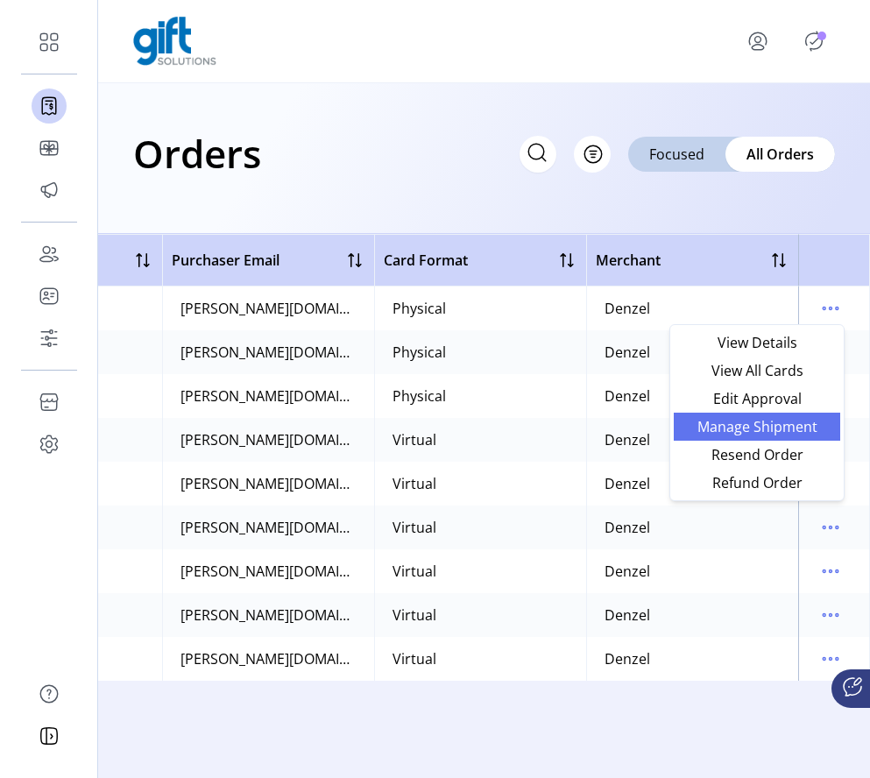
click at [759, 424] on span "Manage Shipment" at bounding box center [758, 427] width 146 height 14
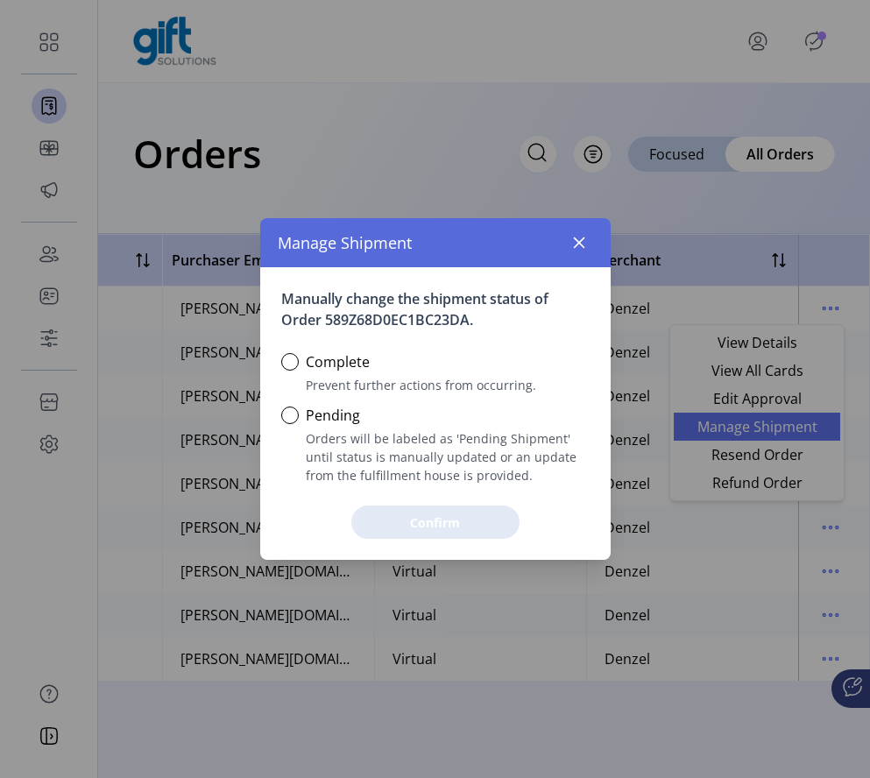
scroll to position [11, 6]
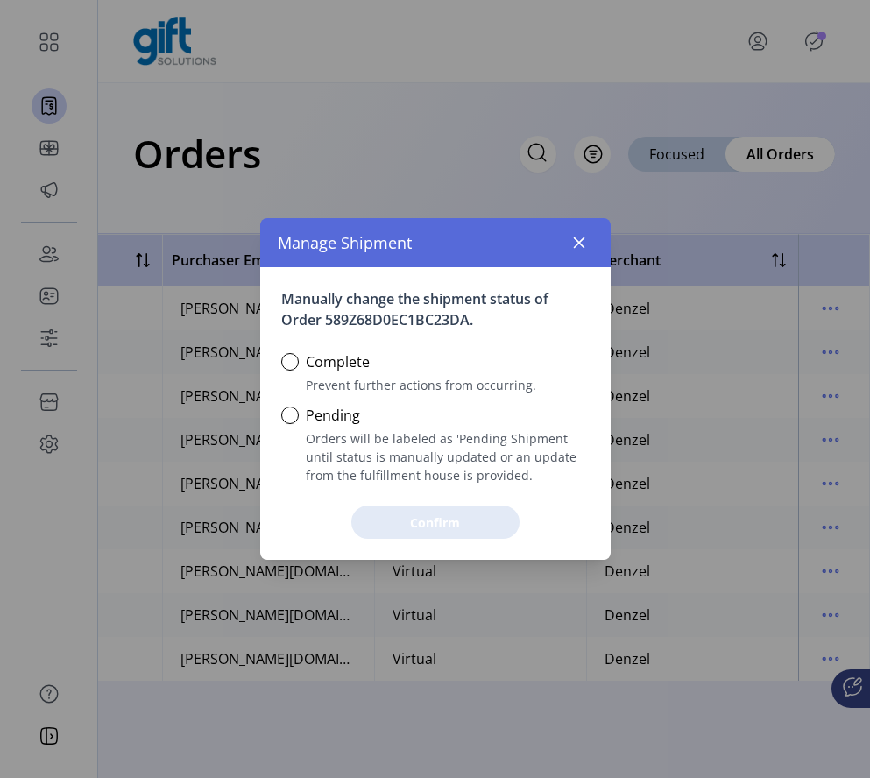
click at [359, 425] on div "Pending Orders will be labeled as 'Pending Shipment' until status is manually u…" at bounding box center [435, 439] width 309 height 90
click at [317, 414] on label "Pending" at bounding box center [333, 415] width 54 height 21
click at [285, 415] on div at bounding box center [290, 416] width 18 height 18
click at [584, 236] on icon "button" at bounding box center [579, 243] width 14 height 14
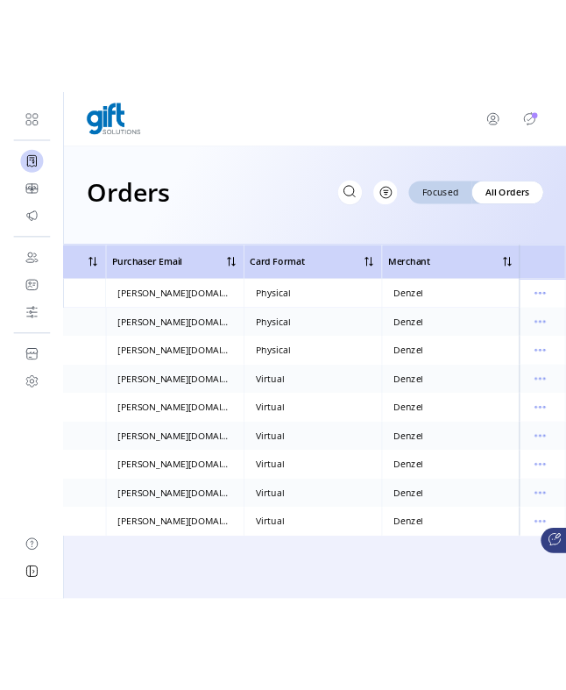
scroll to position [0, 785]
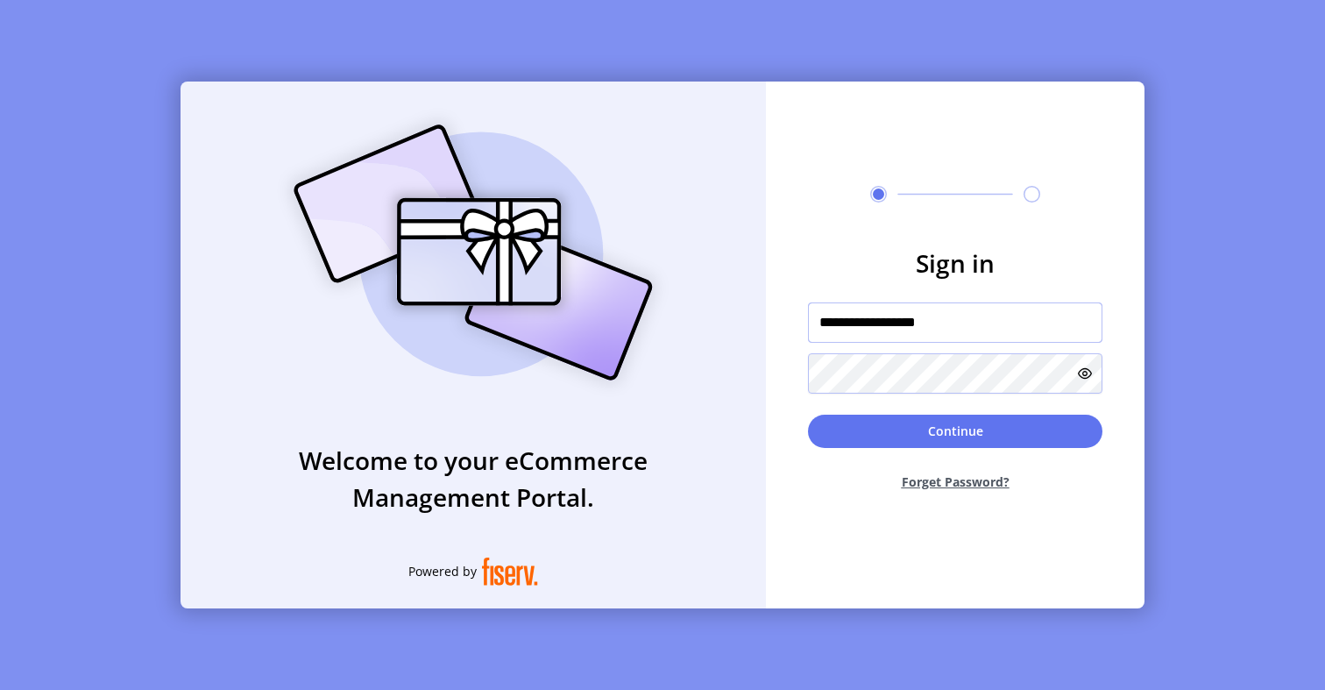
click at [860, 319] on input "**********" at bounding box center [955, 322] width 295 height 40
paste input "text"
type input "**********"
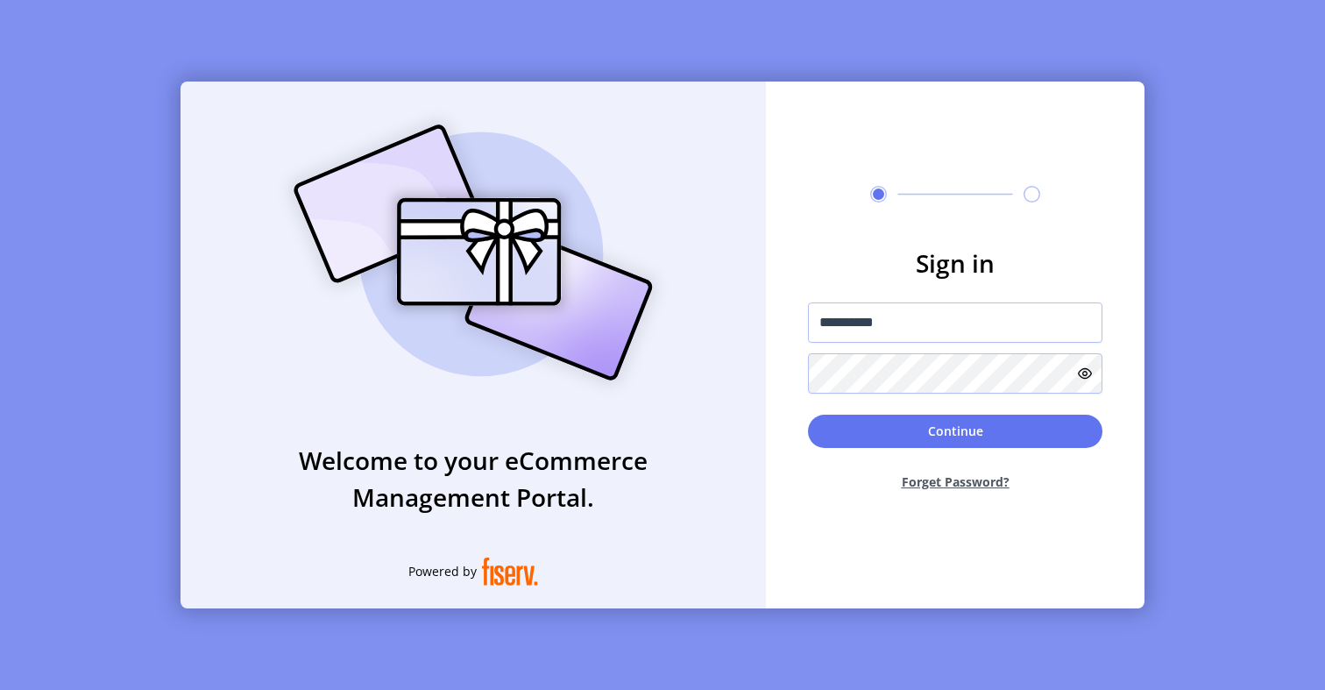
click at [1086, 376] on icon at bounding box center [1085, 373] width 14 height 14
click at [977, 394] on form "**********" at bounding box center [955, 375] width 379 height 260
click at [848, 429] on button "Continue" at bounding box center [955, 431] width 295 height 33
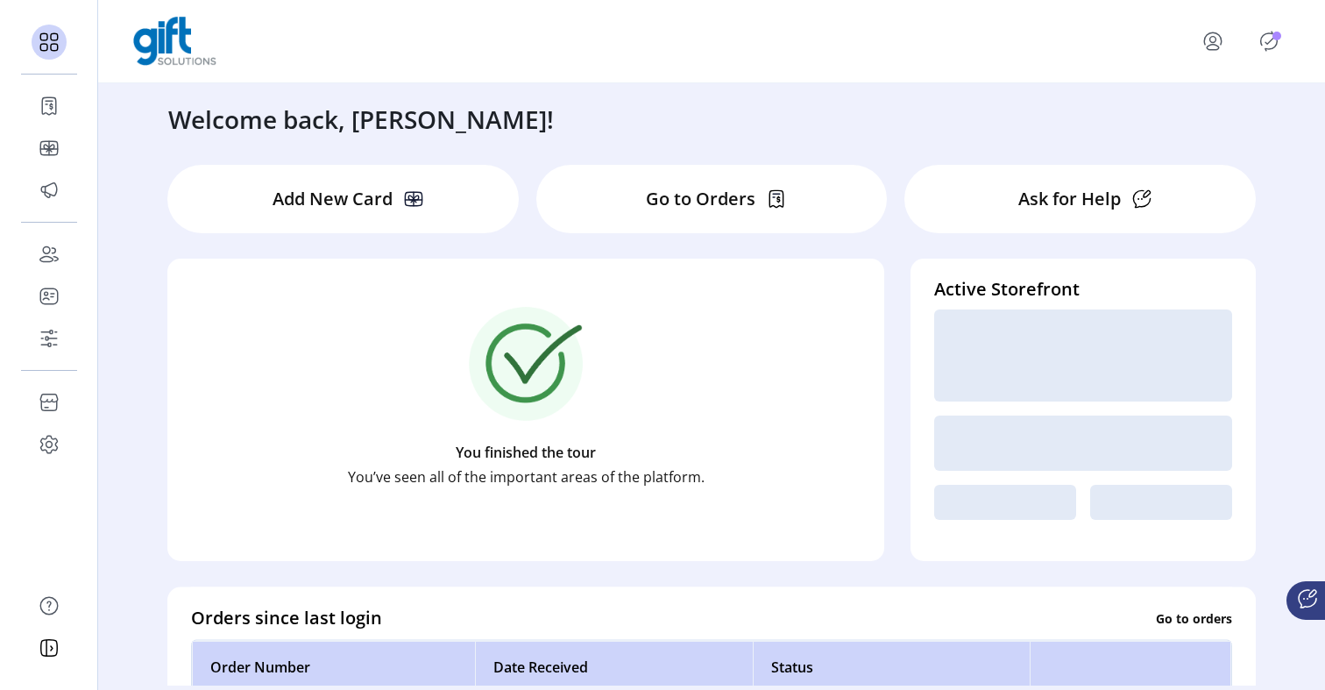
click at [1284, 46] on div at bounding box center [1234, 41] width 112 height 42
click at [1276, 44] on icon "Publisher Panel" at bounding box center [1269, 41] width 17 height 19
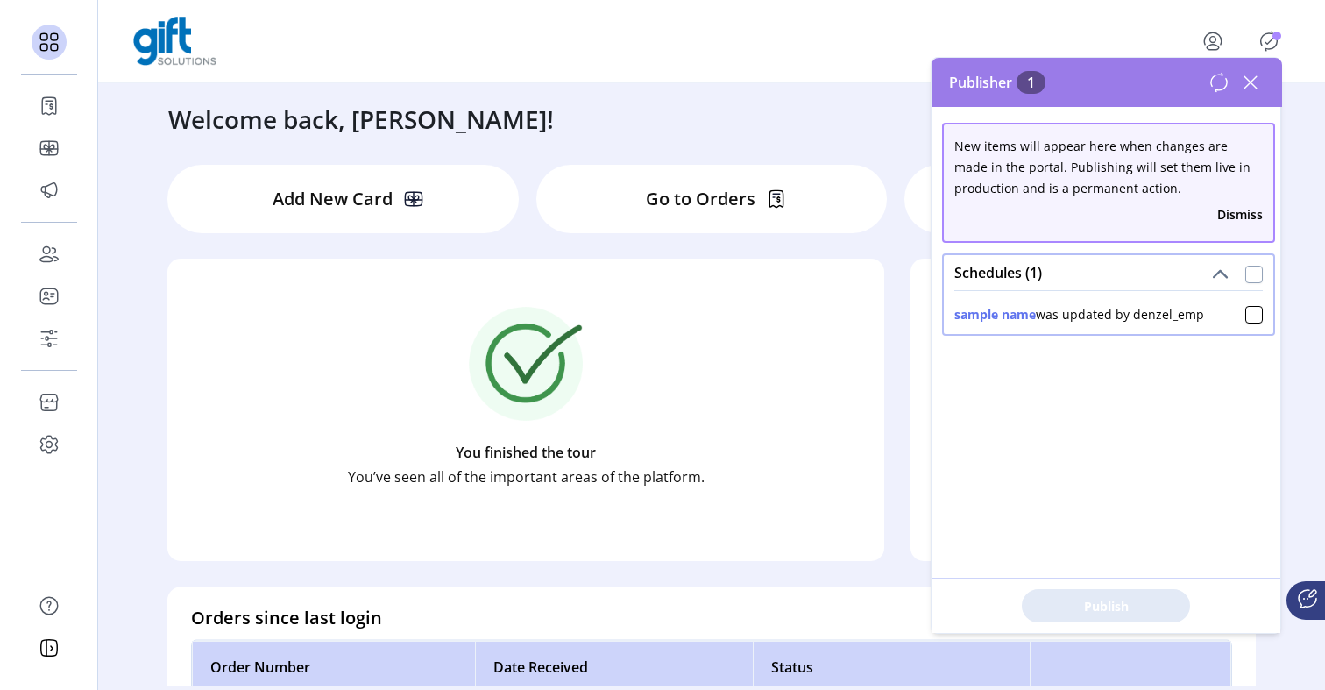
click at [1246, 266] on div at bounding box center [1255, 275] width 18 height 18
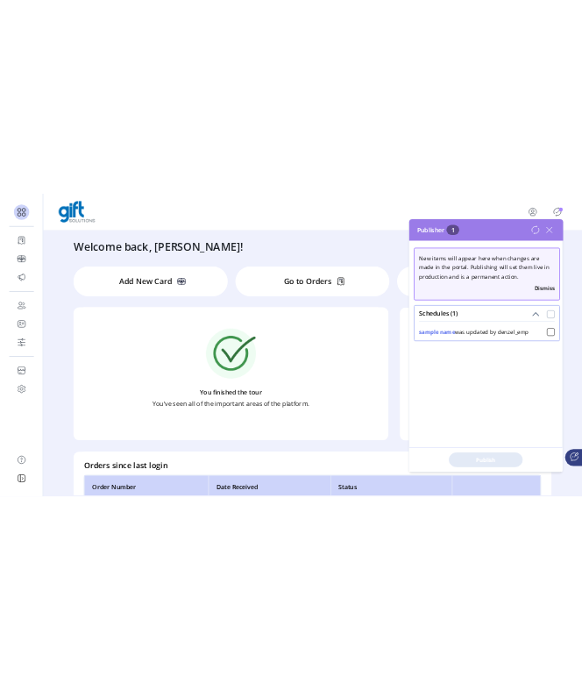
scroll to position [10, 5]
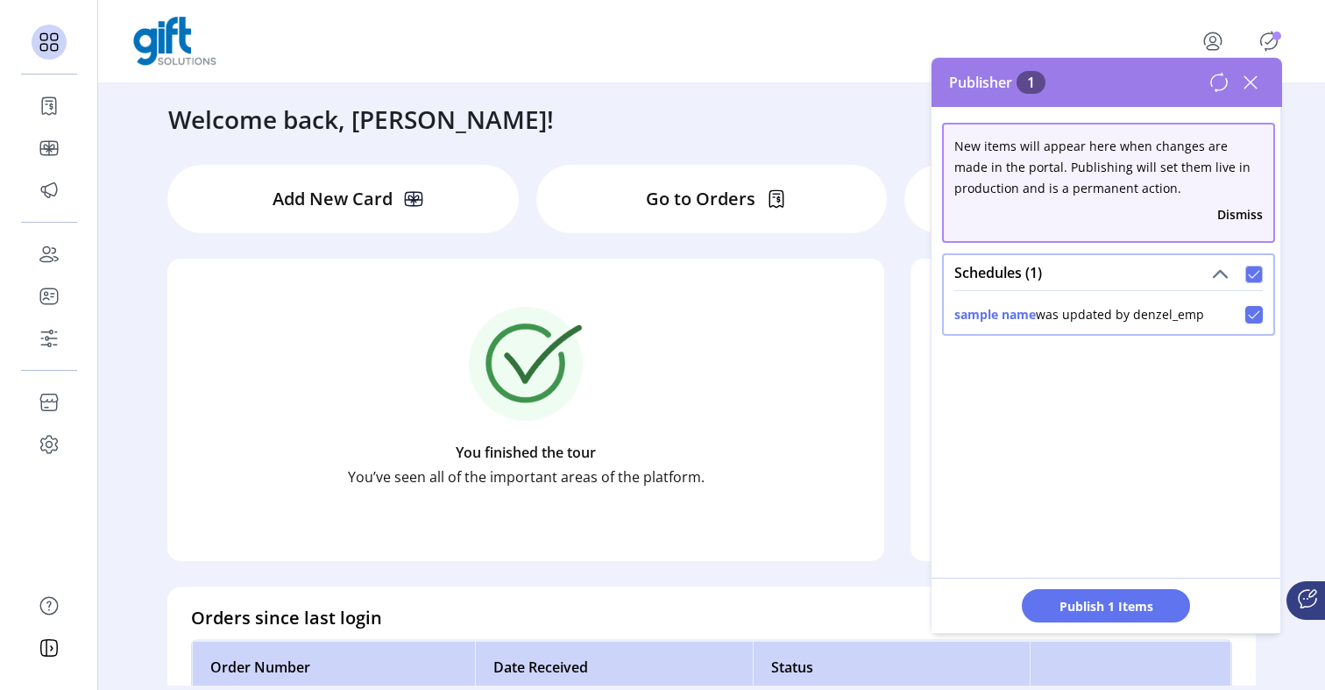
click at [1245, 72] on icon at bounding box center [1251, 82] width 28 height 28
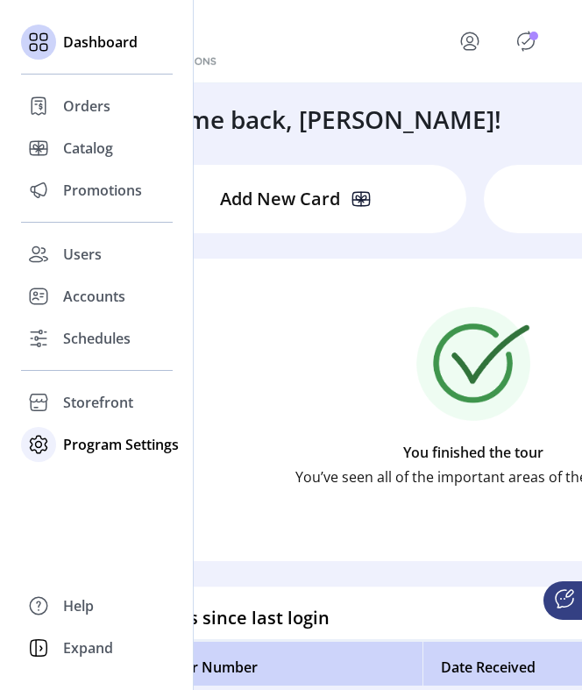
click at [80, 450] on span "Program Settings" at bounding box center [121, 444] width 116 height 21
click at [90, 481] on span "Templates" at bounding box center [97, 479] width 69 height 21
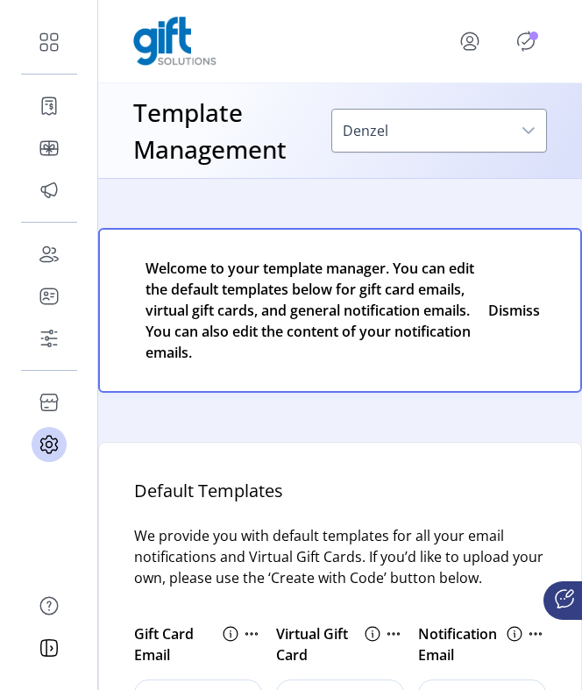
drag, startPoint x: 581, startPoint y: 147, endPoint x: 731, endPoint y: 147, distance: 149.9
click at [582, 147] on html "Dashboard Orders Catalog Promotions Users Accounts Schedules Storefront Configu…" at bounding box center [291, 345] width 582 height 690
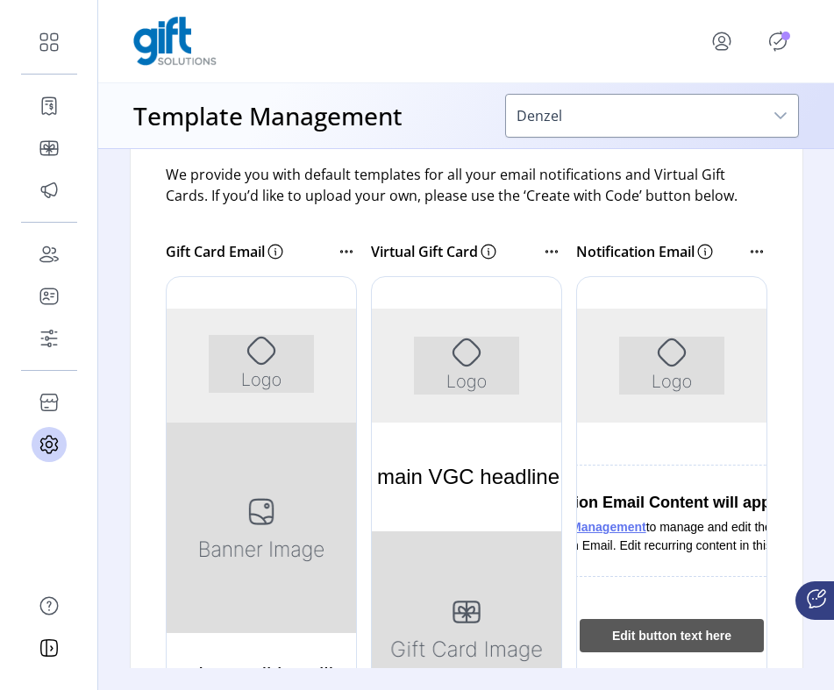
scroll to position [298, 0]
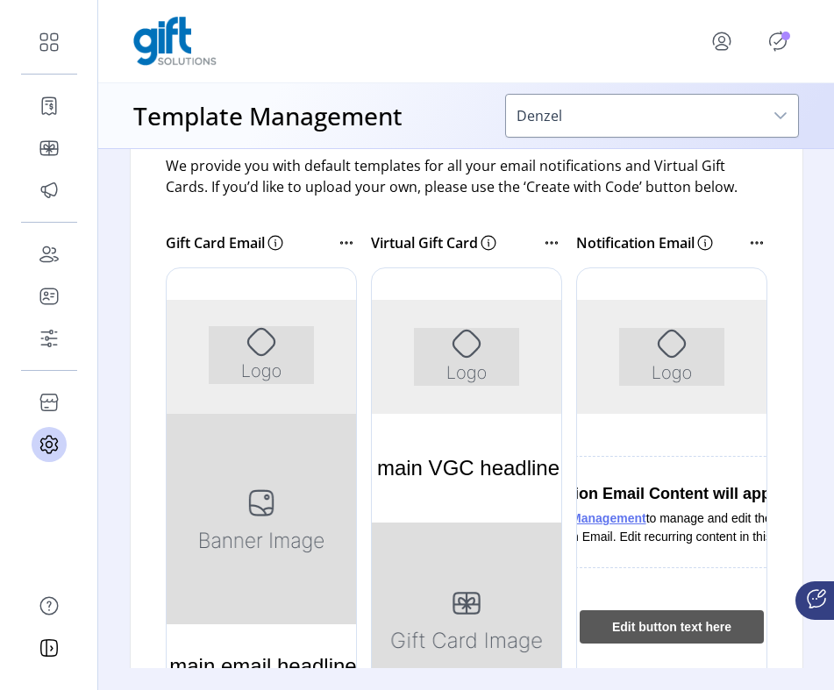
click at [746, 245] on icon at bounding box center [756, 242] width 21 height 21
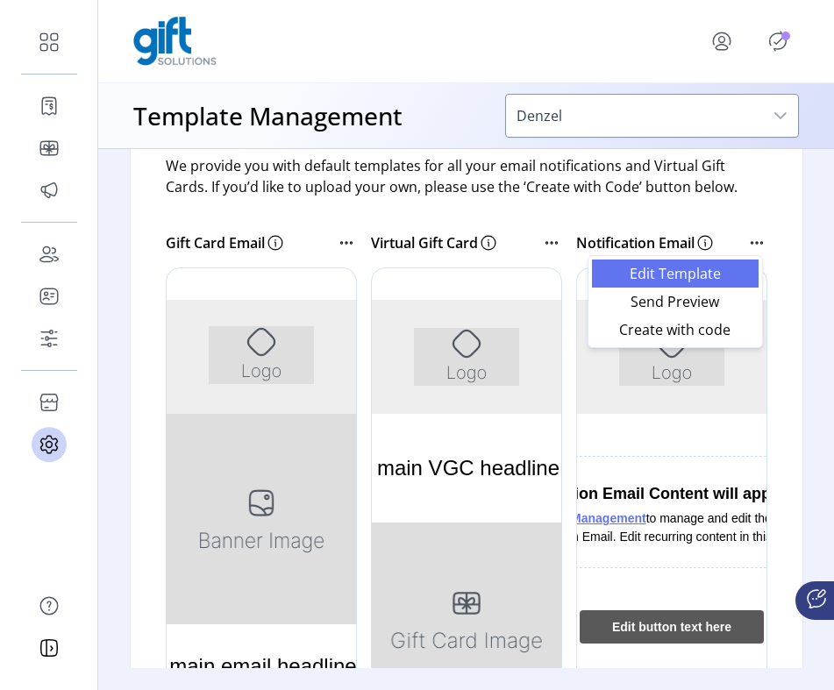
click at [679, 271] on span "Edit Template" at bounding box center [675, 273] width 146 height 14
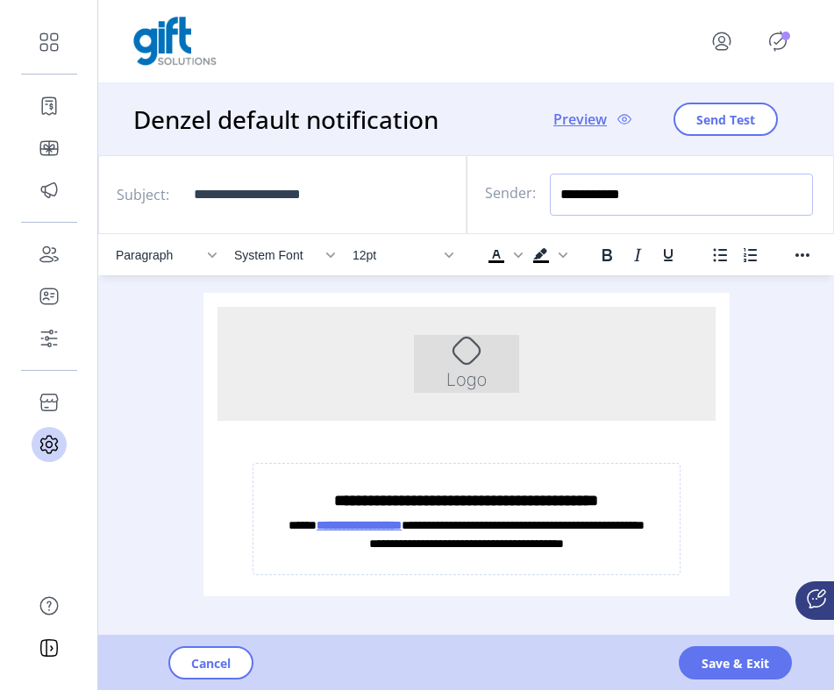
click at [638, 192] on input "**********" at bounding box center [681, 195] width 263 height 42
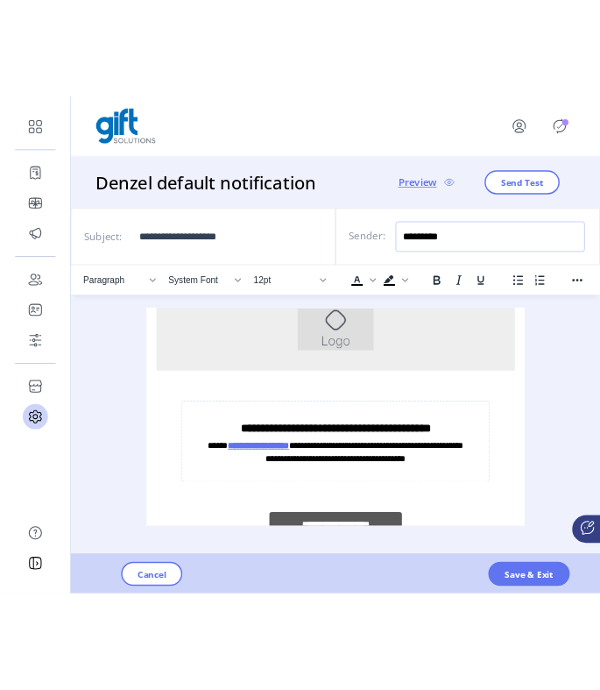
scroll to position [42, 0]
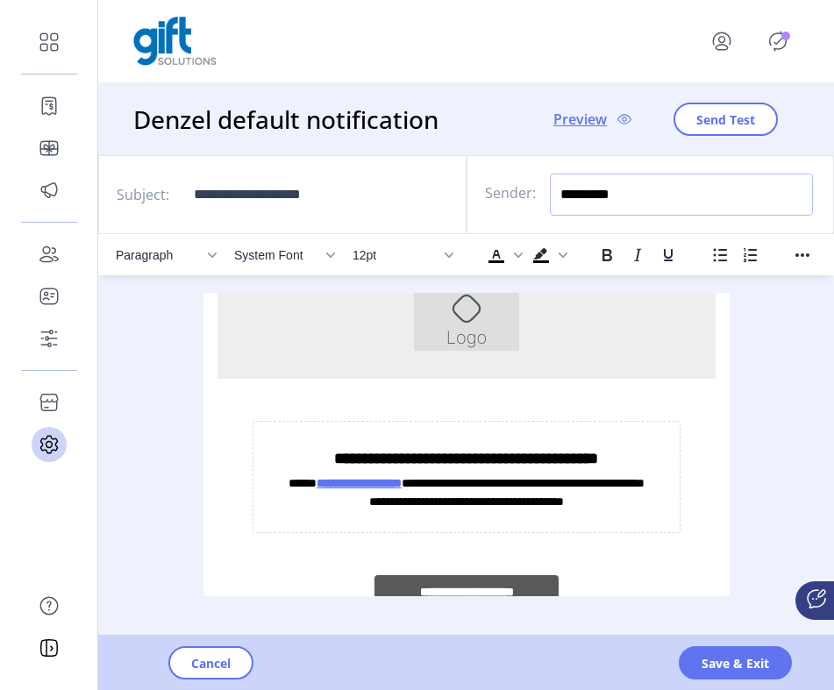
type input "*********"
click at [719, 125] on span "Send Test" at bounding box center [725, 119] width 59 height 18
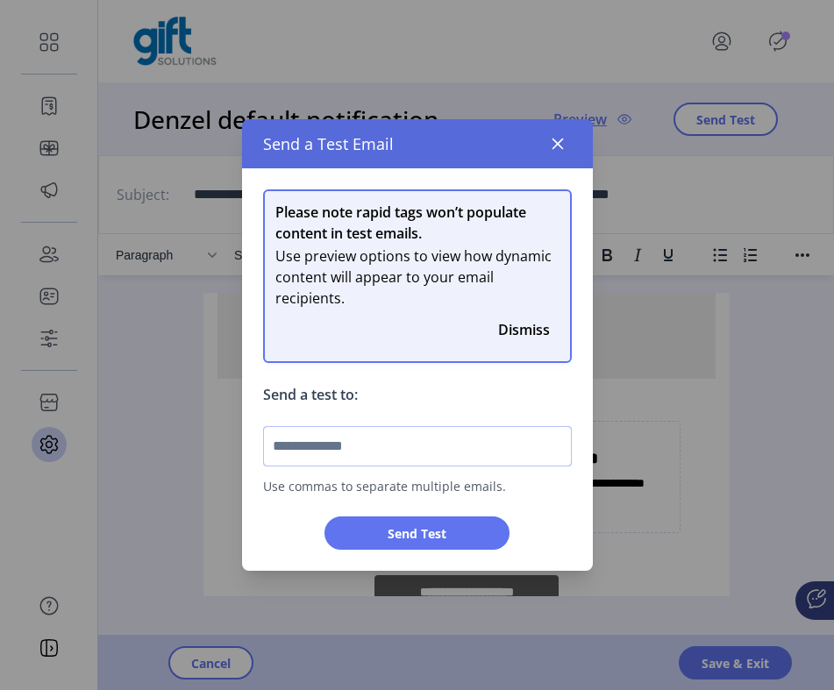
click at [425, 442] on input "text" at bounding box center [417, 446] width 309 height 40
type input "*"
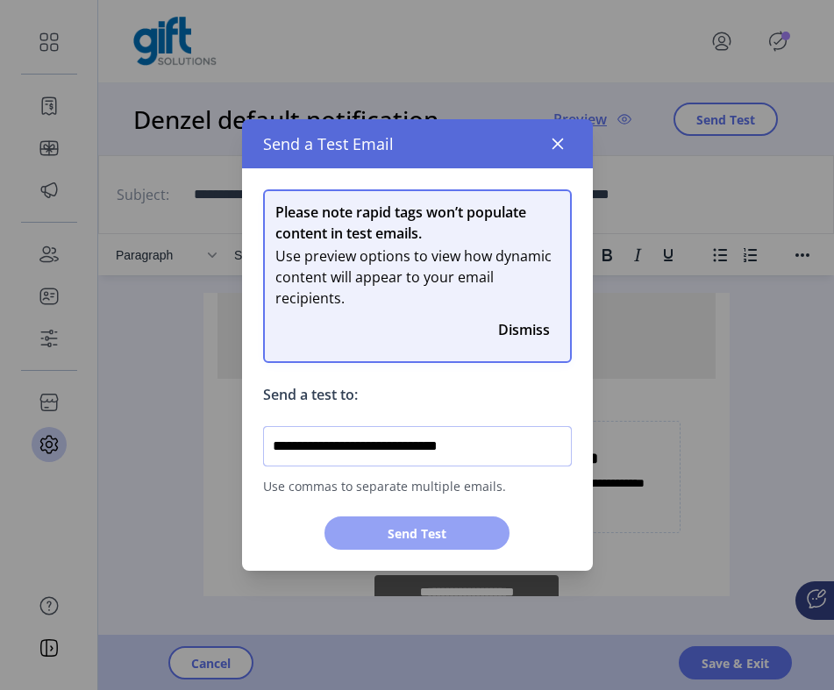
type input "**********"
click at [421, 539] on span "Send Test" at bounding box center [416, 533] width 139 height 18
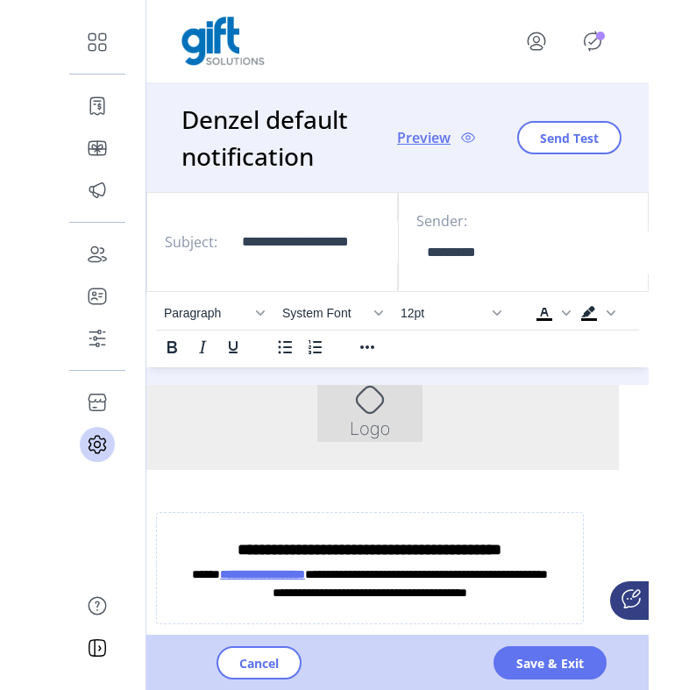
scroll to position [52, 28]
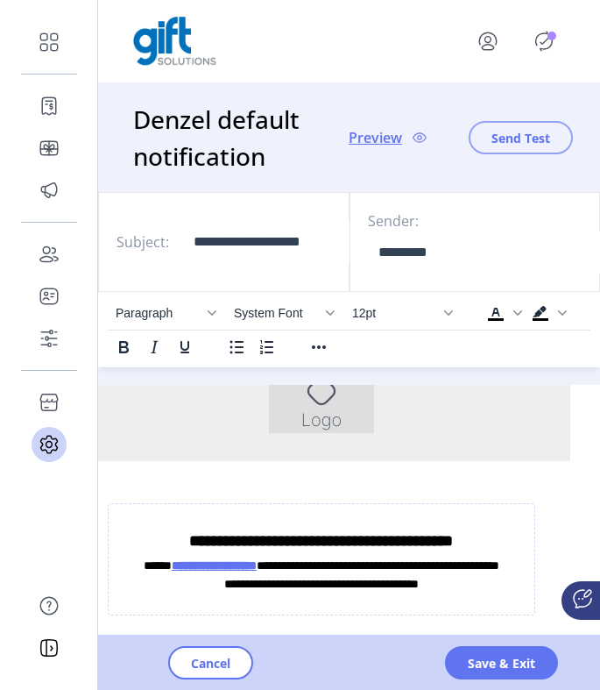
click at [500, 136] on span "Send Test" at bounding box center [521, 138] width 59 height 18
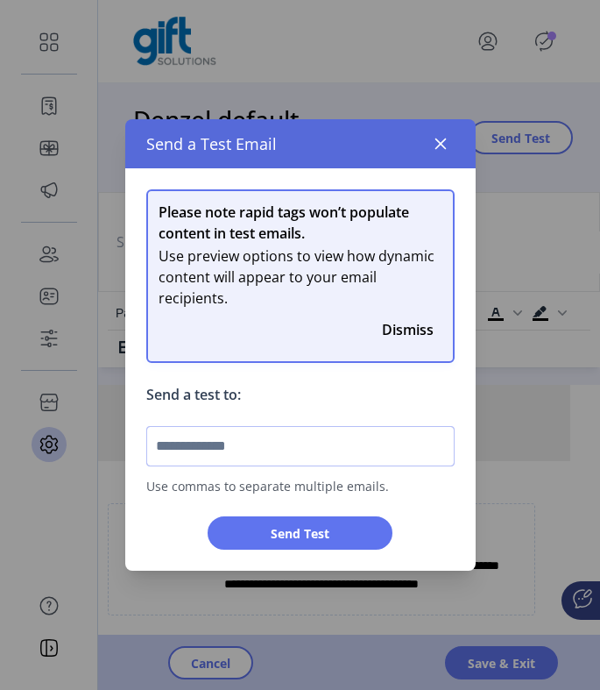
click at [297, 448] on input "text" at bounding box center [300, 446] width 309 height 40
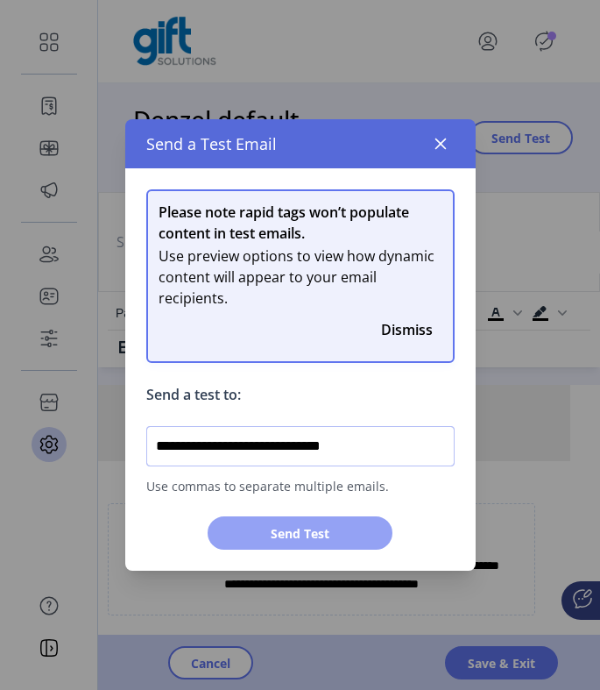
type input "**********"
click at [270, 544] on button "Send Test" at bounding box center [300, 532] width 185 height 33
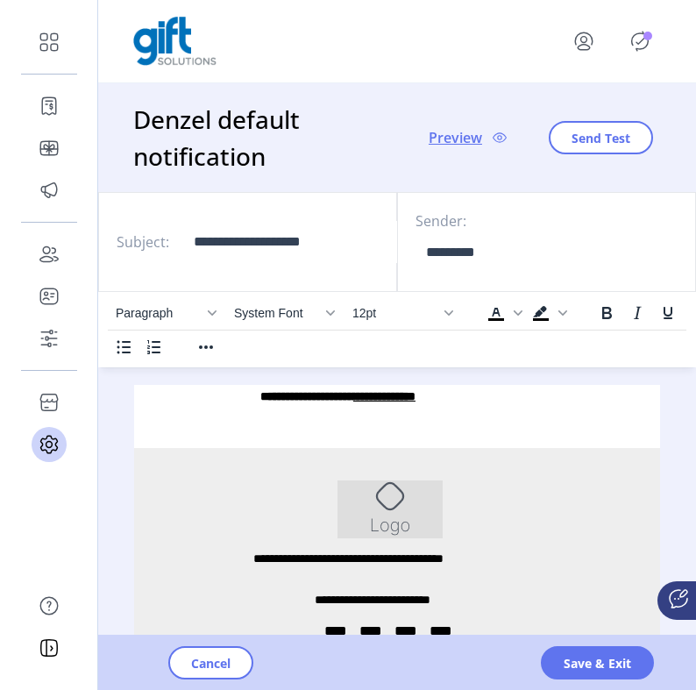
scroll to position [409, 28]
click at [501, 258] on input "*********" at bounding box center [547, 252] width 263 height 42
type input "**********"
click at [596, 659] on span "Save & Exit" at bounding box center [597, 663] width 67 height 18
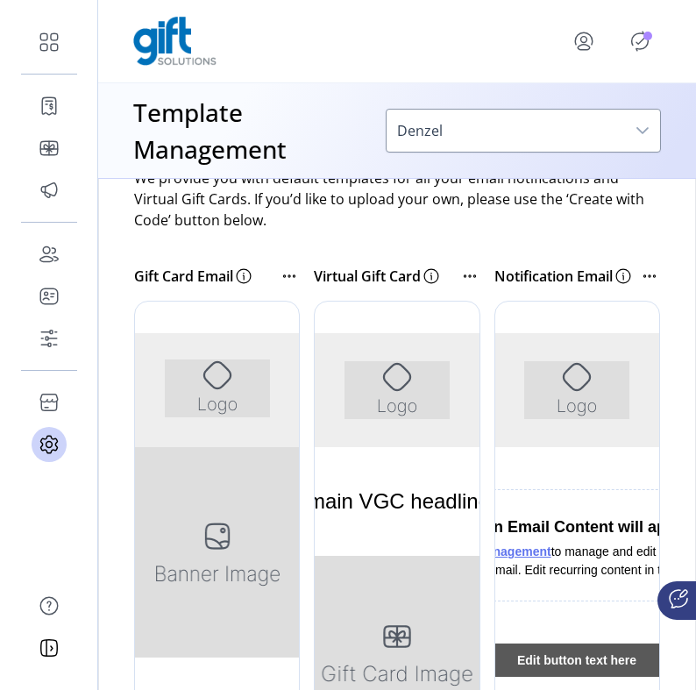
scroll to position [360, 0]
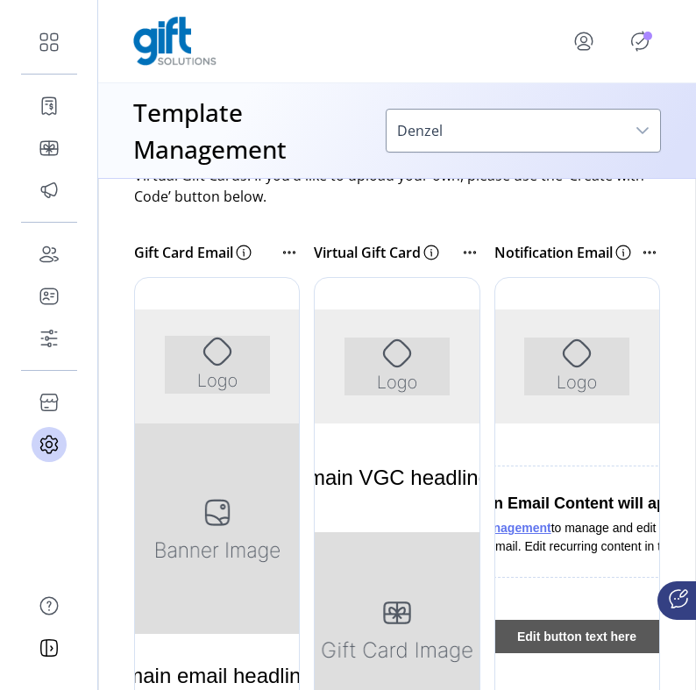
click at [641, 254] on icon at bounding box center [649, 252] width 21 height 21
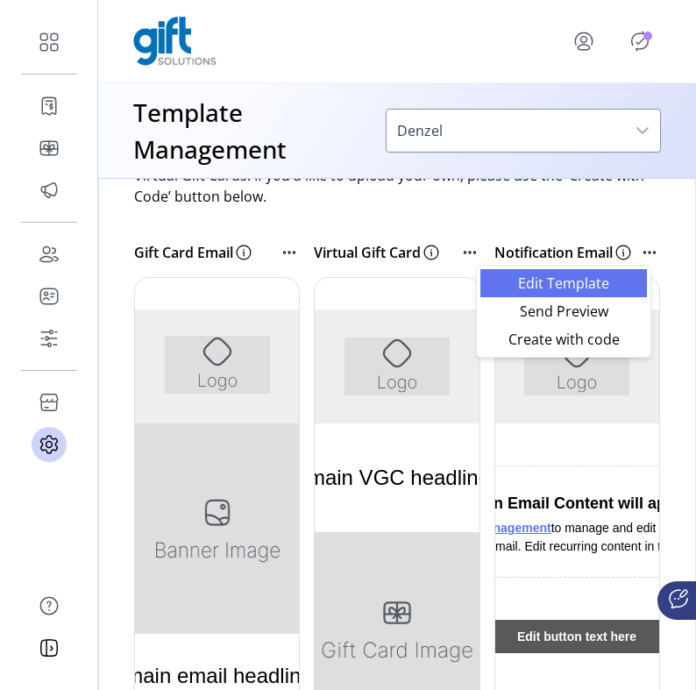
click at [613, 277] on span "Edit Template" at bounding box center [564, 283] width 146 height 14
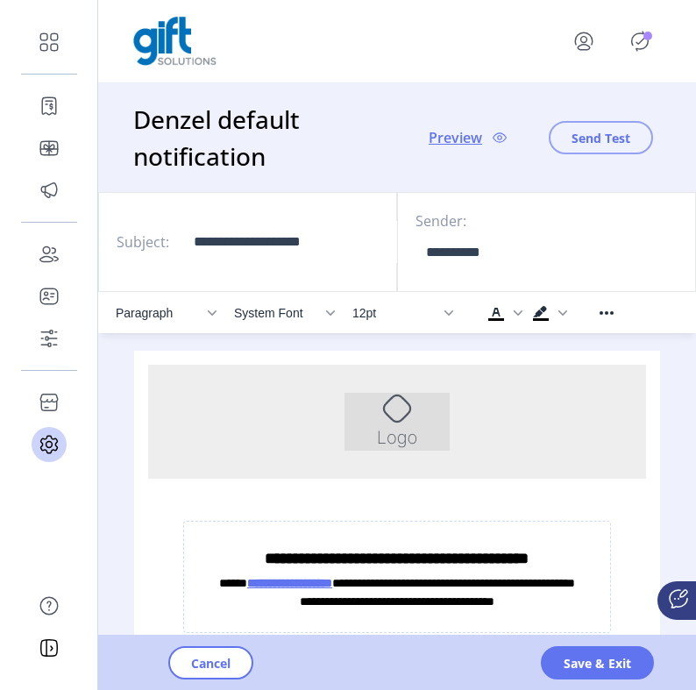
click at [608, 136] on span "Send Test" at bounding box center [601, 138] width 59 height 18
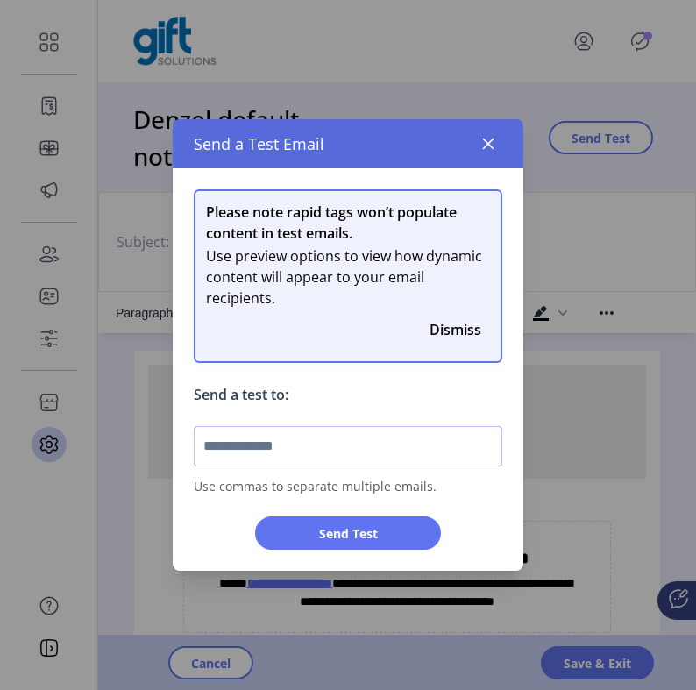
click at [366, 449] on input "text" at bounding box center [348, 446] width 309 height 40
type input "**********"
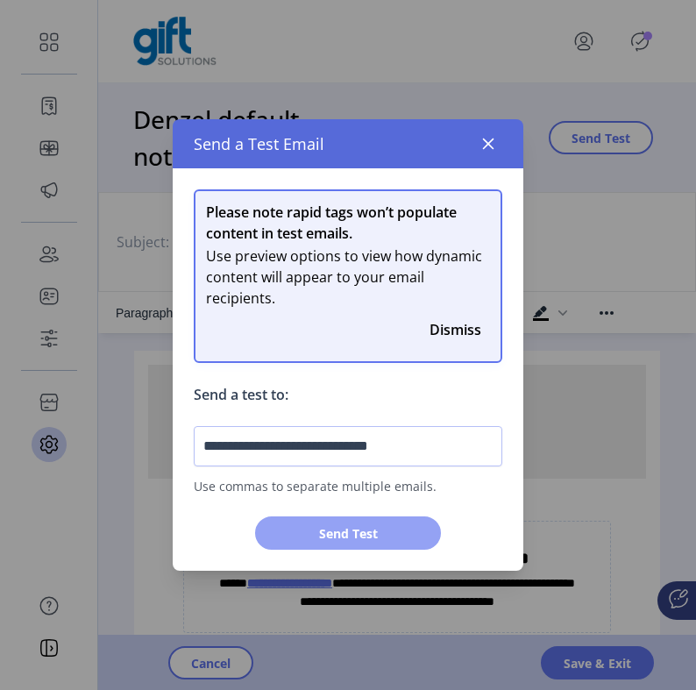
click at [344, 531] on span "Send Test" at bounding box center [347, 533] width 139 height 18
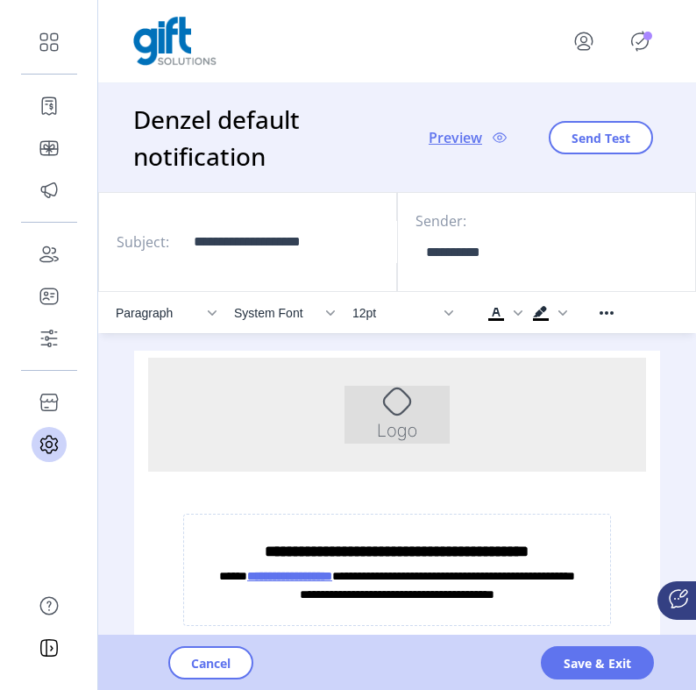
scroll to position [9, 0]
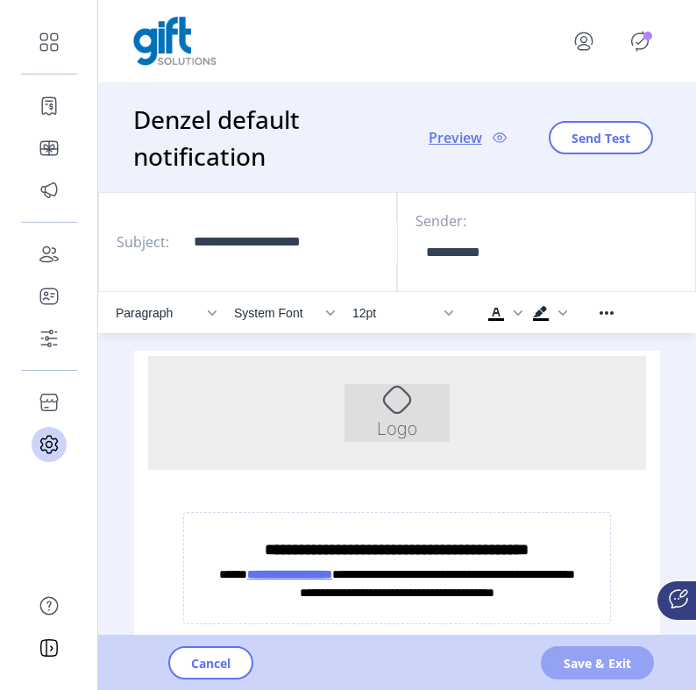
click at [594, 659] on span "Save & Exit" at bounding box center [597, 663] width 67 height 18
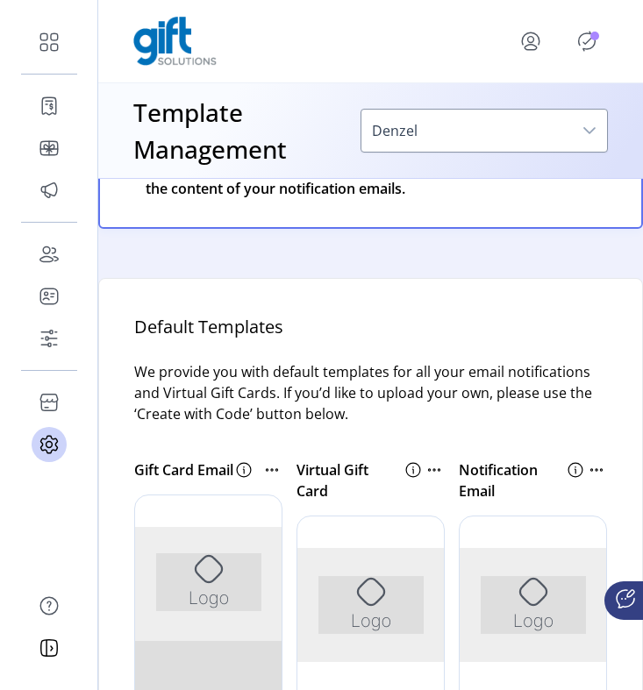
scroll to position [240, 0]
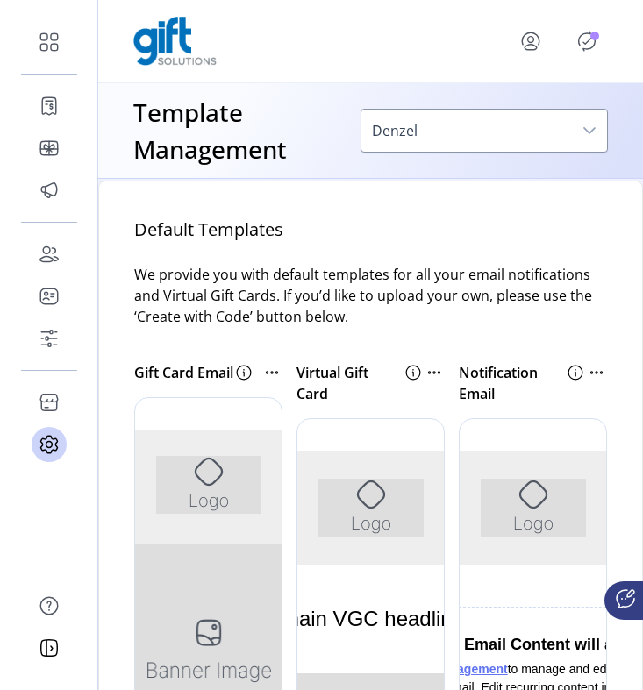
click at [598, 368] on div "Default Templates We provide you with default templates for all your email noti…" at bounding box center [370, 621] width 544 height 881
click at [600, 372] on icon at bounding box center [601, 373] width 2 height 2
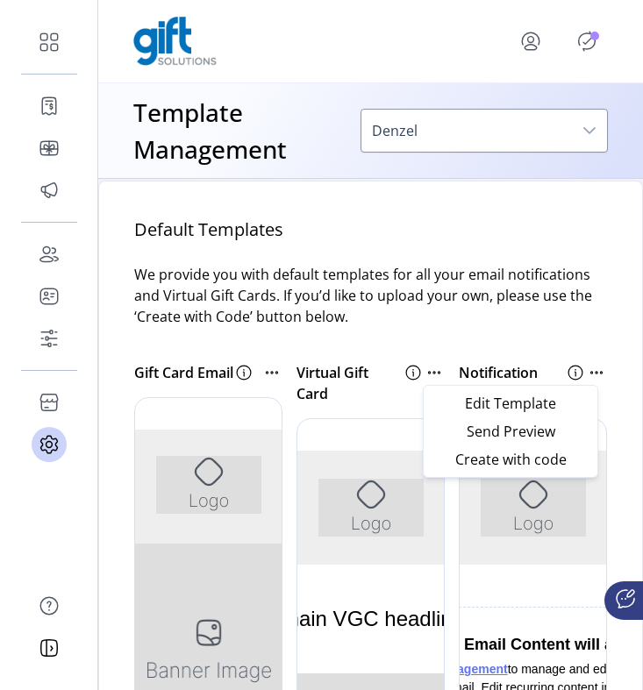
click at [561, 388] on div "Edit Template Send Preview Create with code" at bounding box center [510, 431] width 175 height 93
click at [558, 393] on link "Edit Template" at bounding box center [510, 403] width 167 height 28
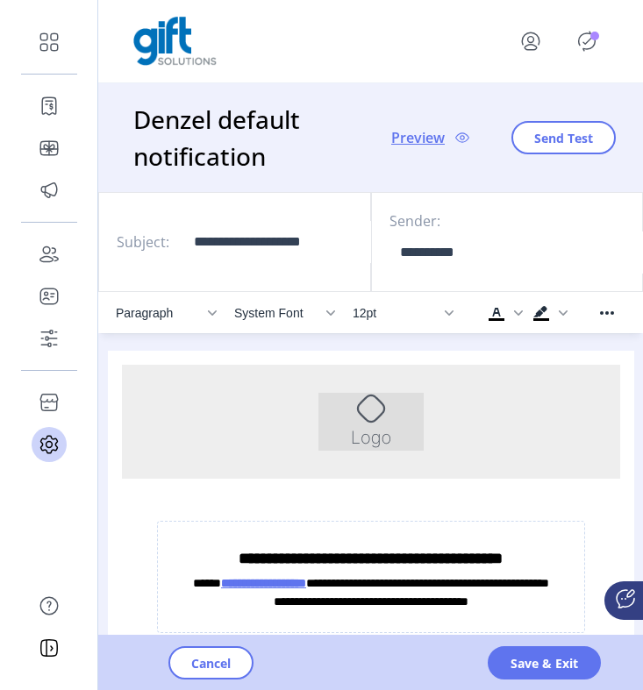
click at [591, 44] on icon "Publisher Panel" at bounding box center [586, 41] width 28 height 28
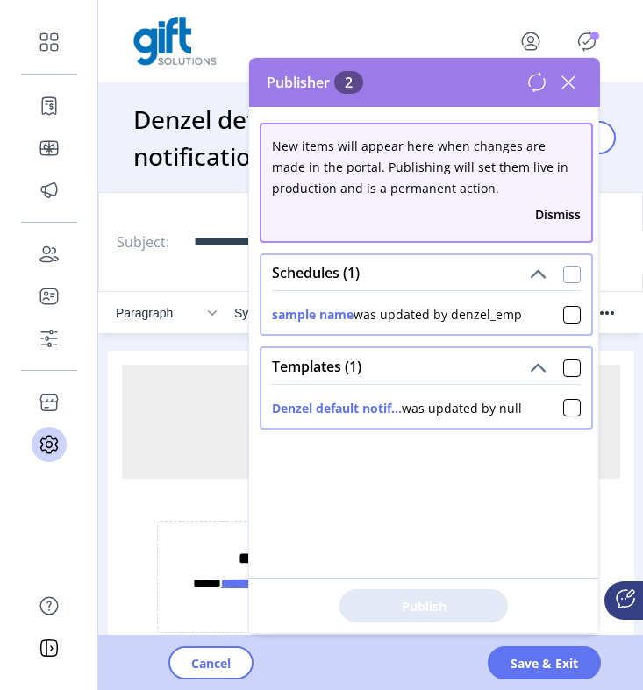
click at [563, 269] on div at bounding box center [572, 275] width 18 height 18
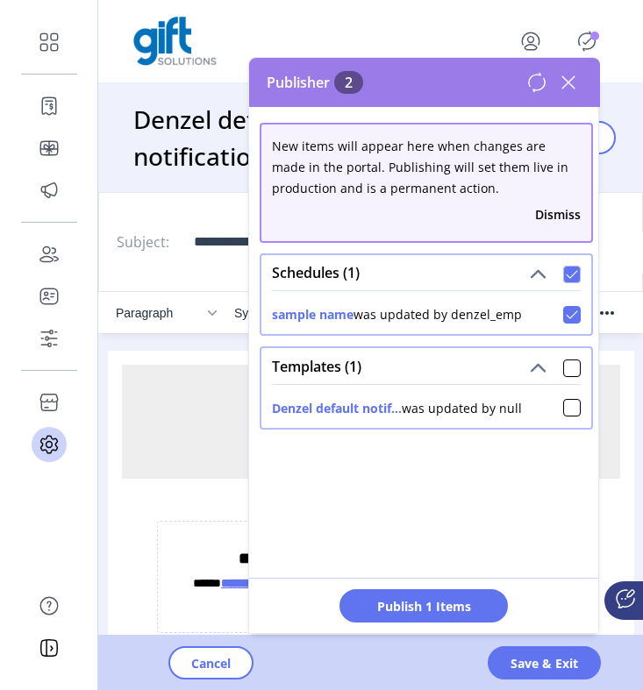
scroll to position [10, 5]
click at [448, 366] on div "Templates (1)" at bounding box center [426, 365] width 330 height 35
click at [563, 364] on div at bounding box center [572, 368] width 18 height 18
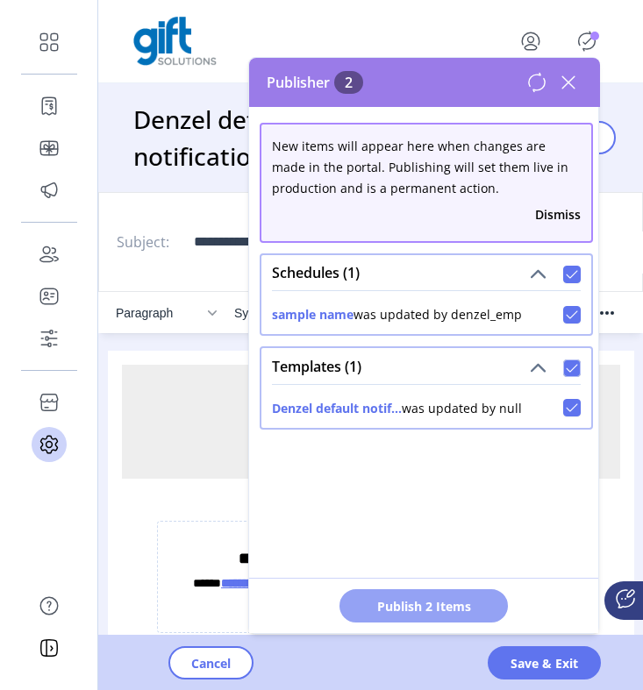
click at [444, 597] on span "Publish 2 Items" at bounding box center [423, 606] width 123 height 18
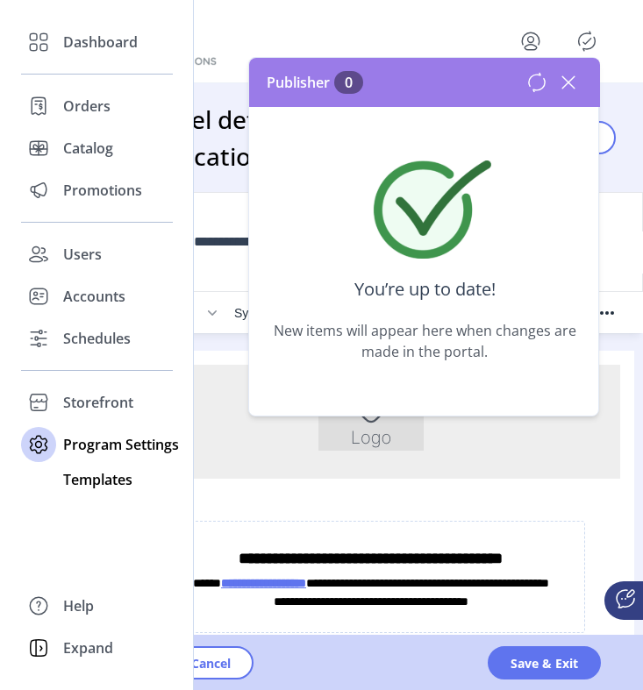
click at [96, 476] on span "Templates" at bounding box center [97, 479] width 69 height 21
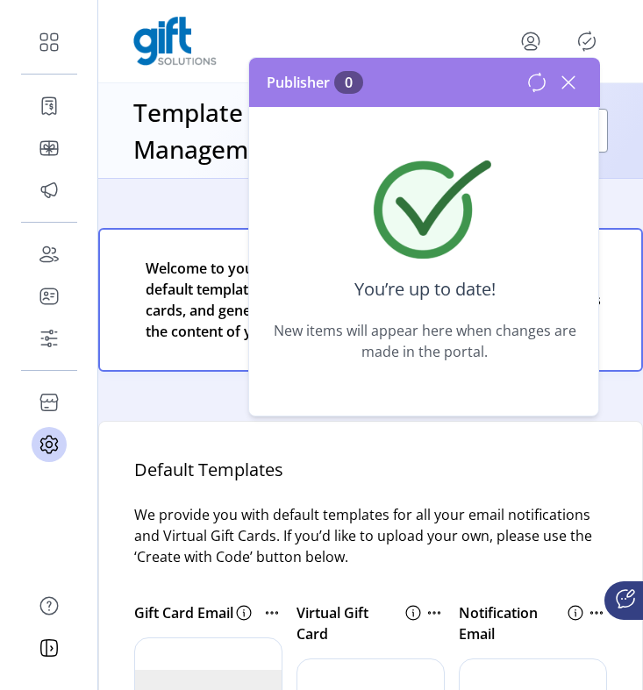
click at [570, 82] on icon at bounding box center [568, 82] width 28 height 28
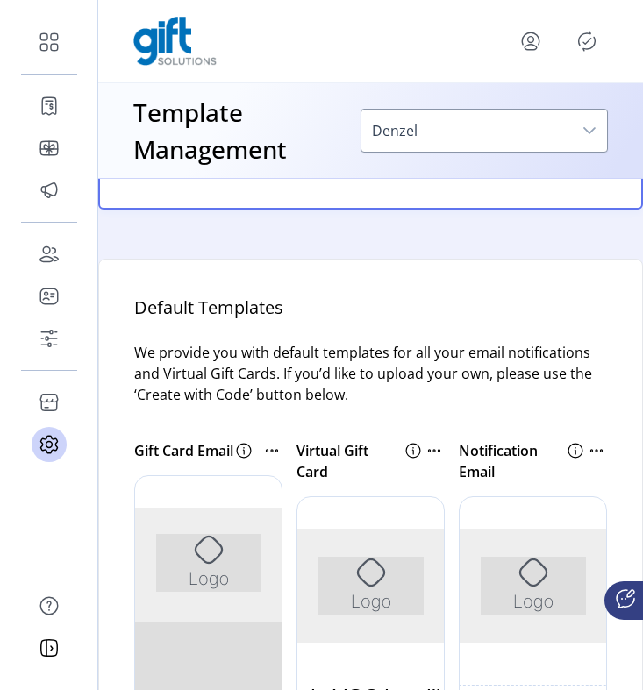
scroll to position [245, 0]
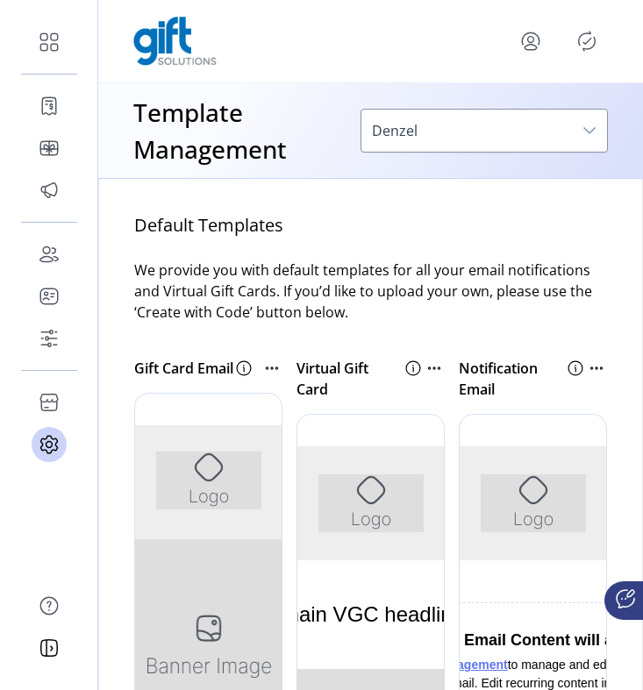
click at [437, 368] on icon at bounding box center [438, 368] width 2 height 2
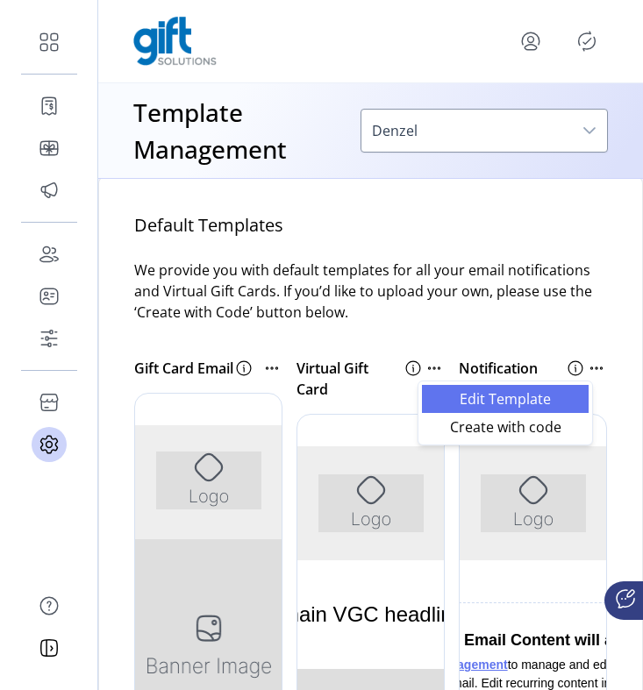
click at [465, 401] on span "Edit Template" at bounding box center [505, 399] width 146 height 14
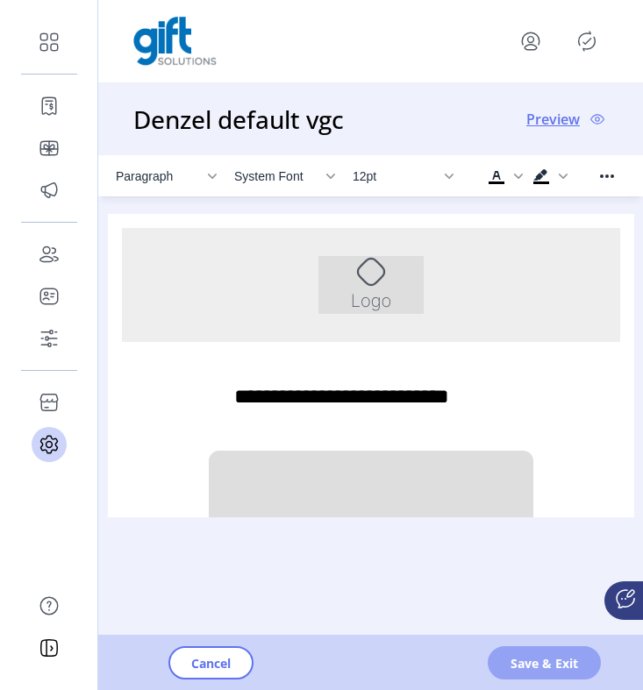
click at [553, 659] on span "Save & Exit" at bounding box center [543, 663] width 67 height 18
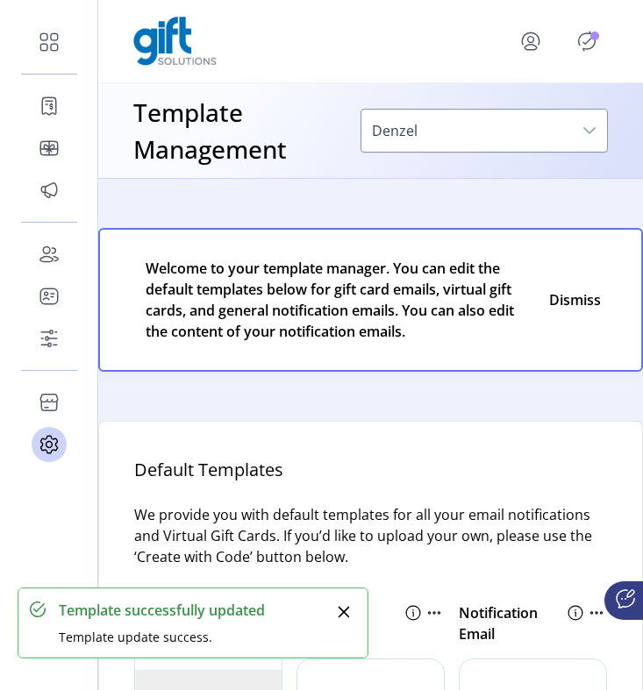
click at [581, 38] on icon "Publisher Panel" at bounding box center [586, 41] width 28 height 28
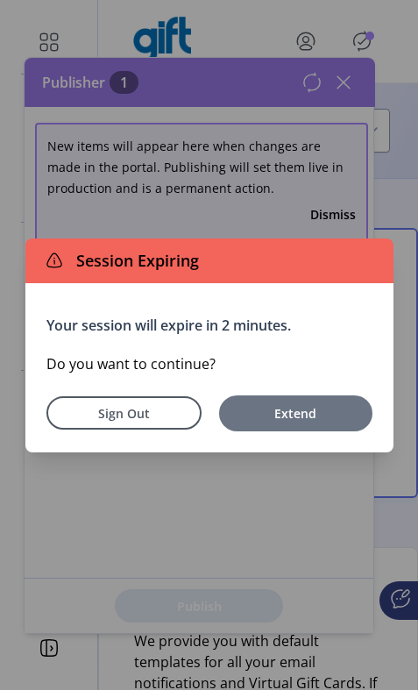
click at [273, 408] on span "Extend" at bounding box center [296, 413] width 136 height 18
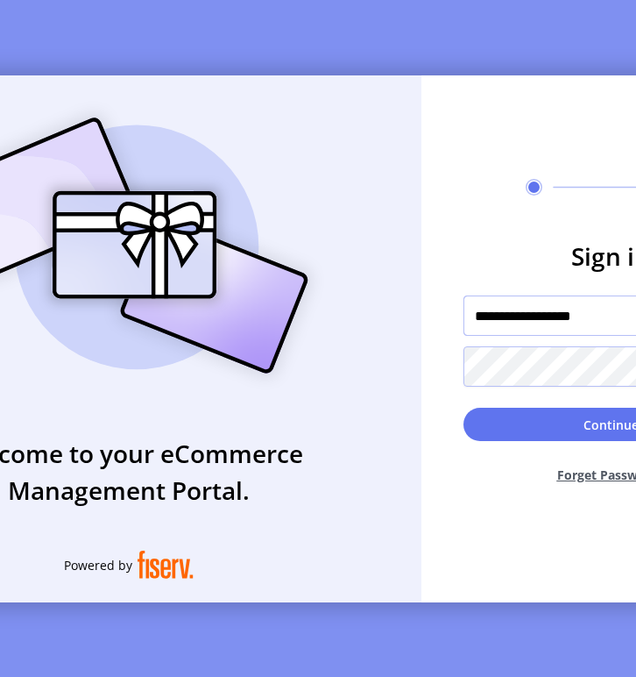
click at [591, 330] on input "**********" at bounding box center [611, 315] width 295 height 40
click at [546, 319] on input "**********" at bounding box center [611, 315] width 295 height 40
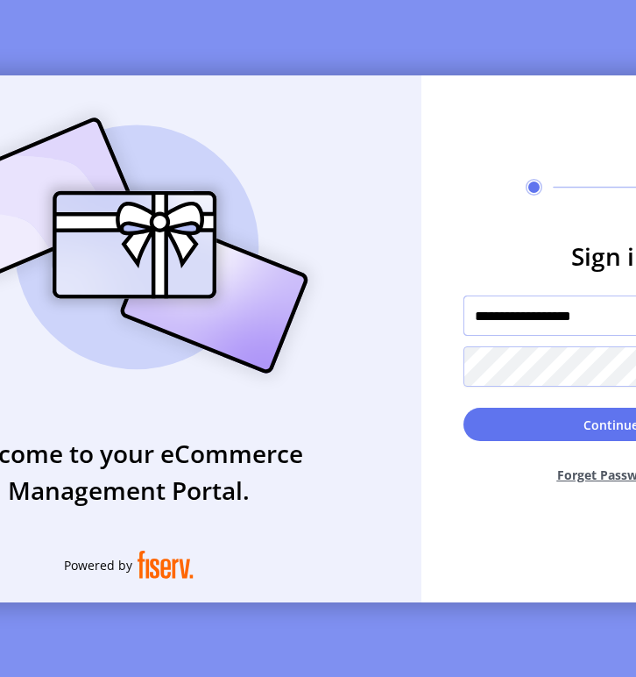
paste input "text"
type input "**********"
click at [422, 387] on div "Welcome to your eCommerce Management Portal. Powered by" at bounding box center [129, 338] width 586 height 527
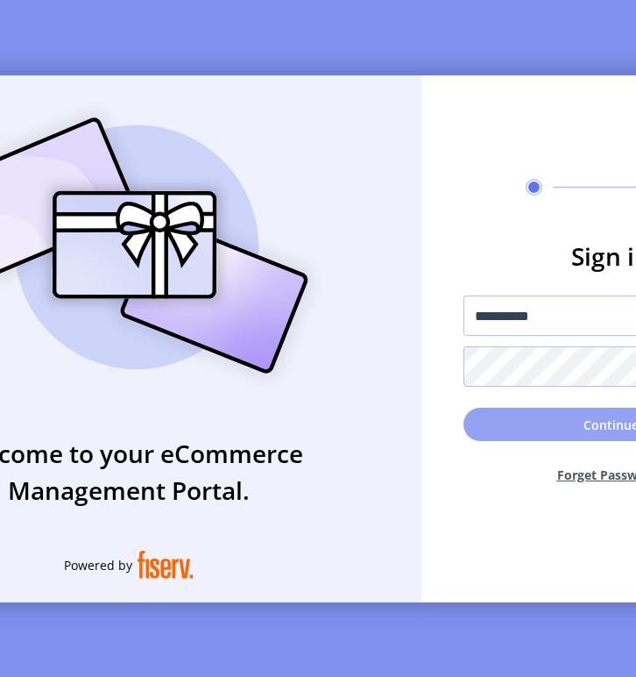
click at [517, 429] on button "Continue" at bounding box center [611, 424] width 295 height 33
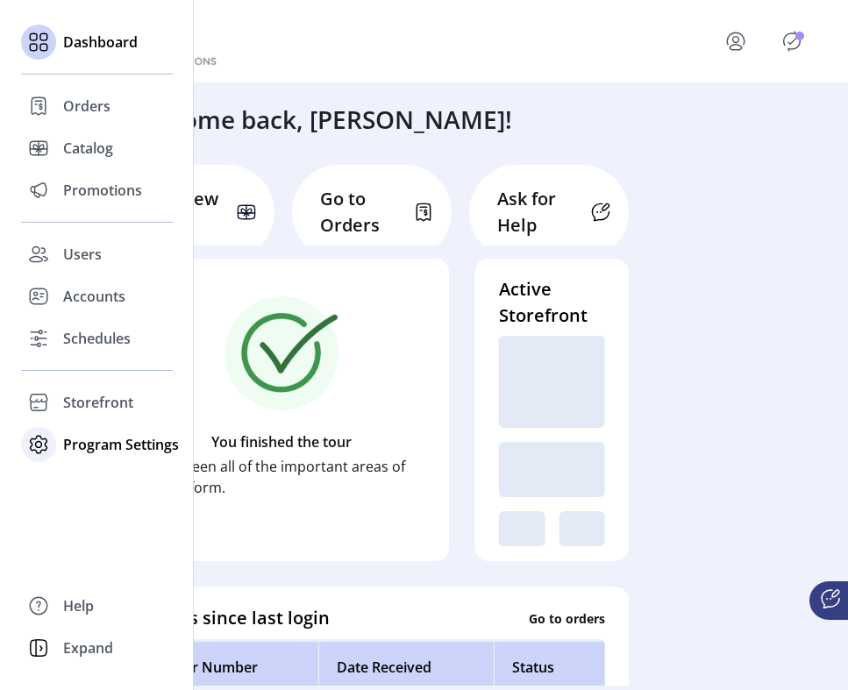
click at [92, 443] on span "Program Settings" at bounding box center [121, 444] width 116 height 21
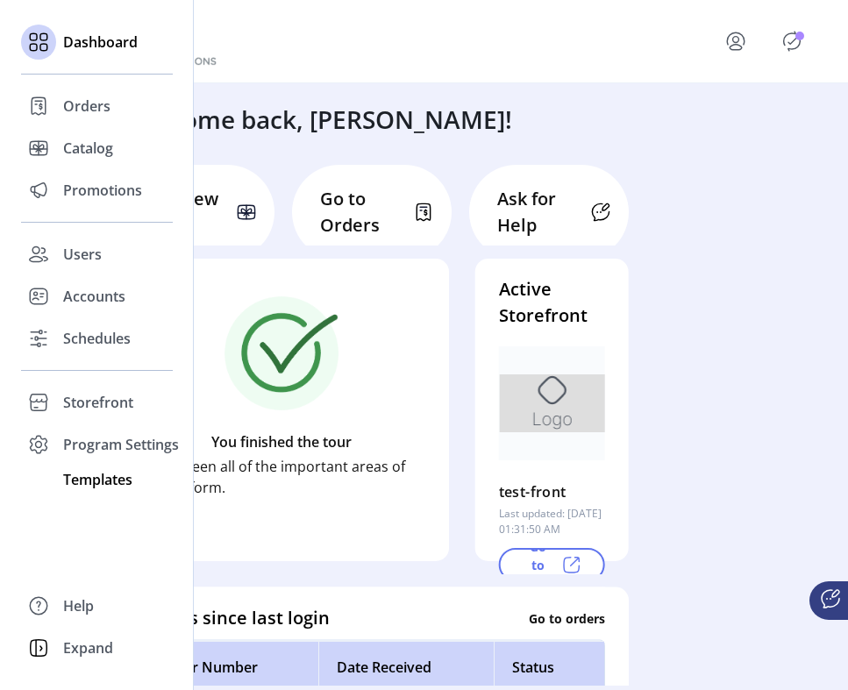
click at [94, 481] on span "Templates" at bounding box center [97, 479] width 69 height 21
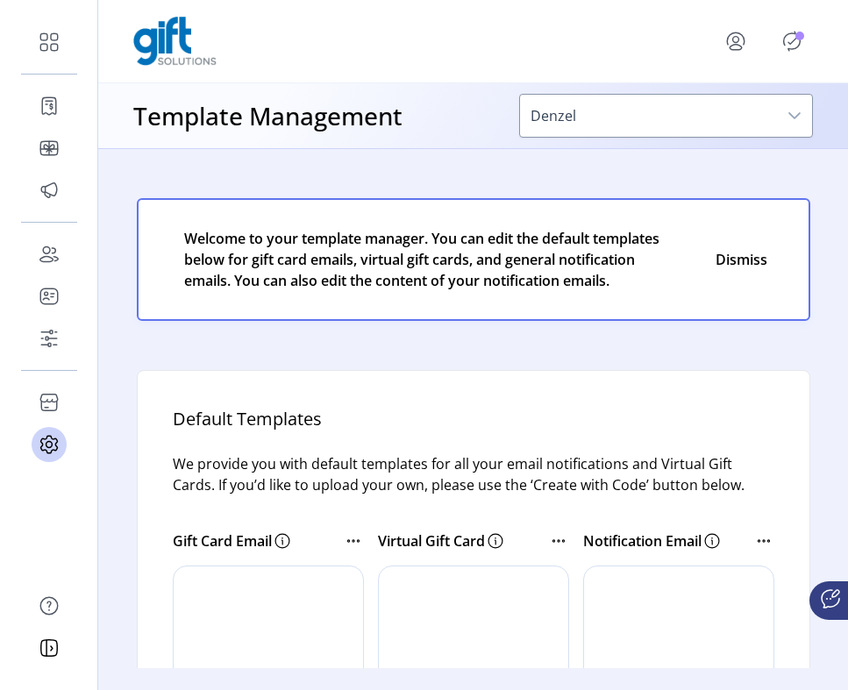
click at [780, 39] on icon "Publisher Panel" at bounding box center [792, 41] width 28 height 28
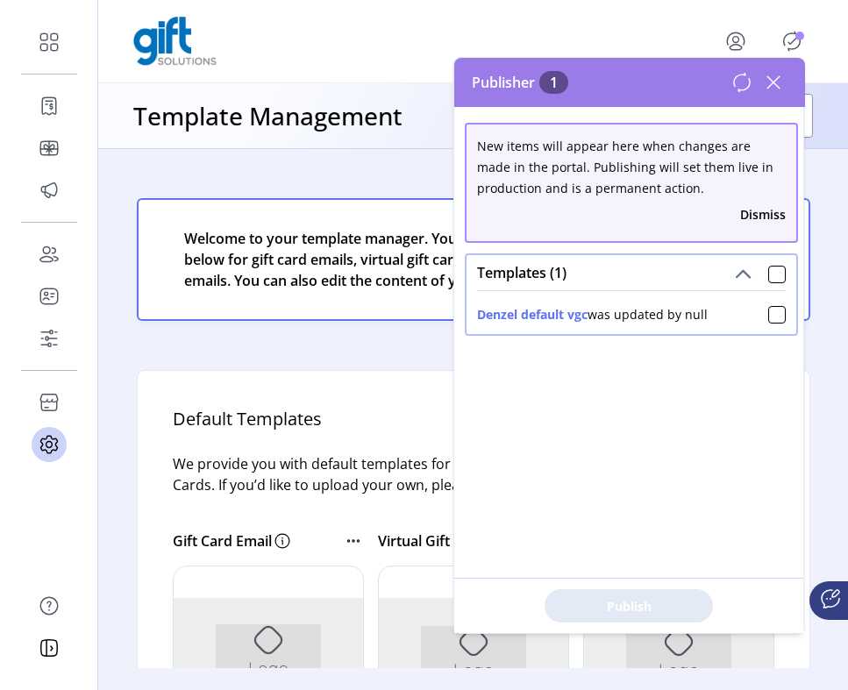
drag, startPoint x: 716, startPoint y: 315, endPoint x: 598, endPoint y: 316, distance: 118.4
click at [598, 316] on div "Denzel default vgc was updated by null" at bounding box center [631, 310] width 309 height 25
click at [768, 269] on div at bounding box center [777, 275] width 18 height 18
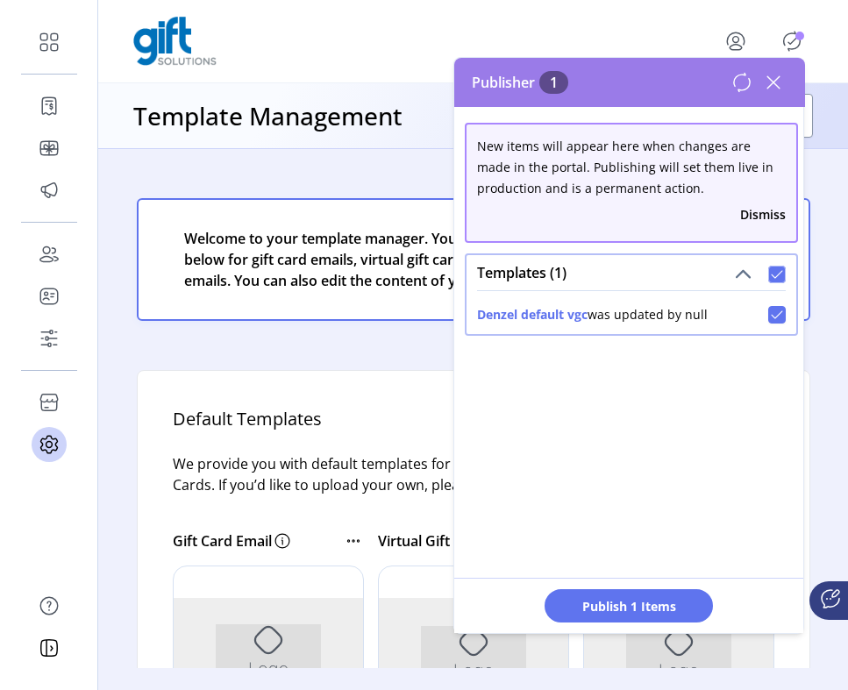
scroll to position [10, 5]
click at [651, 597] on span "Publish 1 Items" at bounding box center [628, 606] width 123 height 18
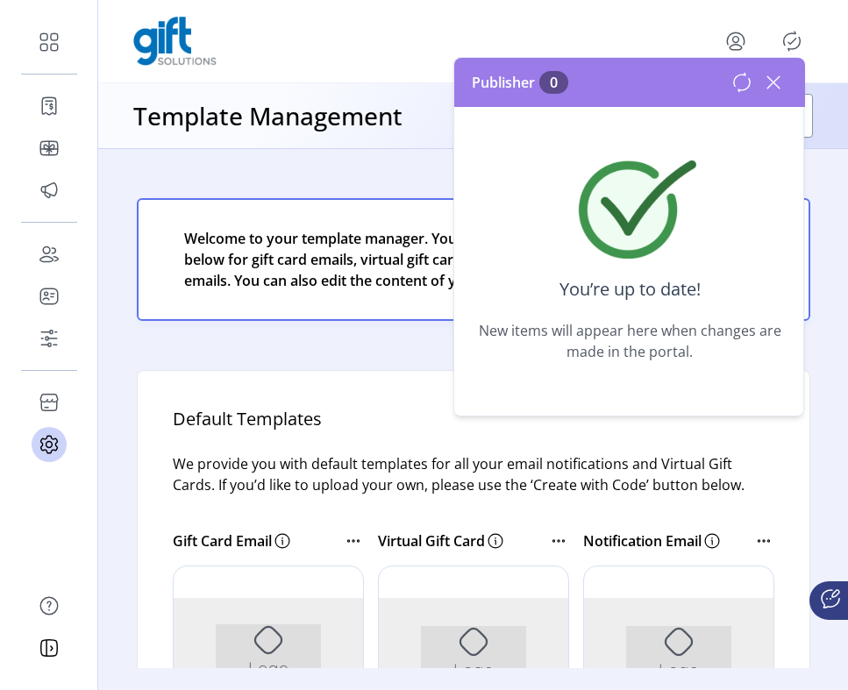
click at [775, 66] on div "Publisher 0" at bounding box center [629, 82] width 351 height 49
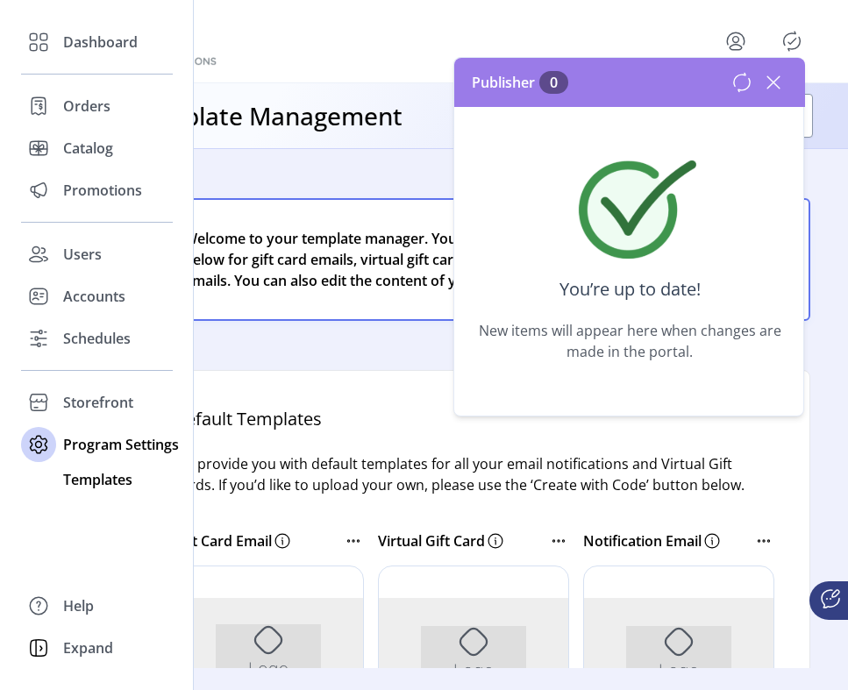
click at [93, 489] on span "Templates" at bounding box center [97, 479] width 69 height 21
click at [98, 479] on span "Templates" at bounding box center [97, 479] width 69 height 21
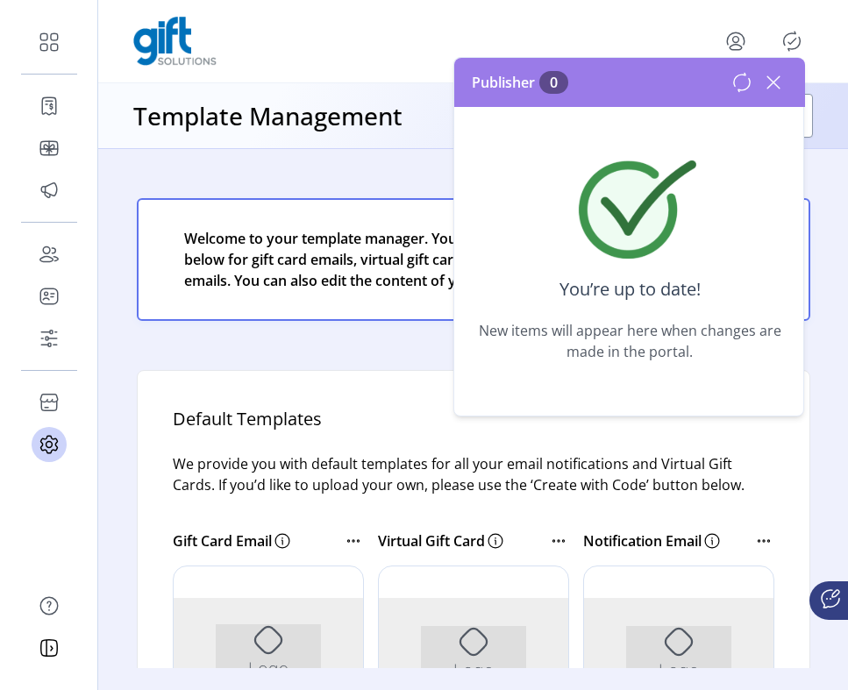
click at [349, 538] on icon at bounding box center [353, 540] width 21 height 21
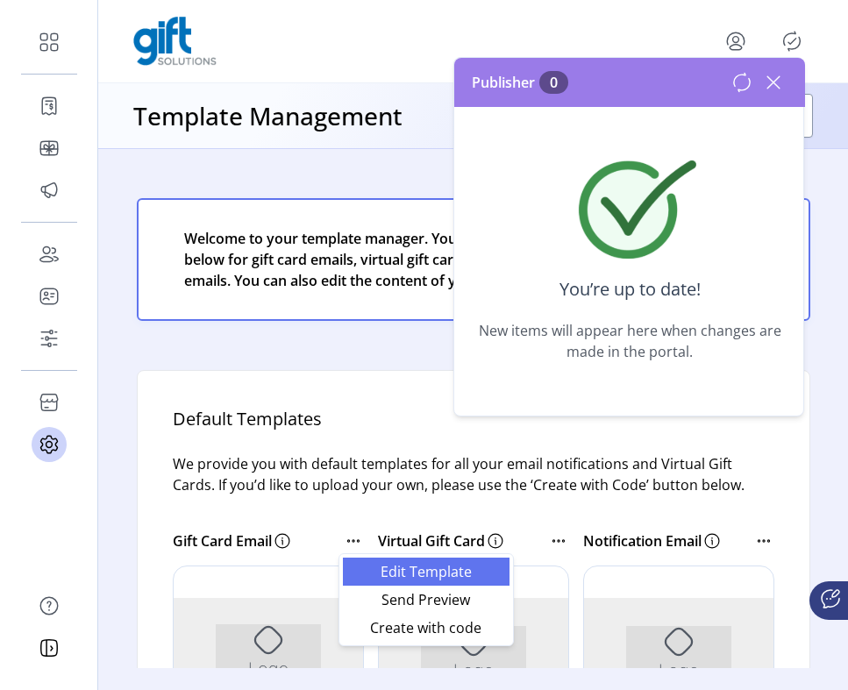
click at [373, 565] on span "Edit Template" at bounding box center [426, 572] width 146 height 14
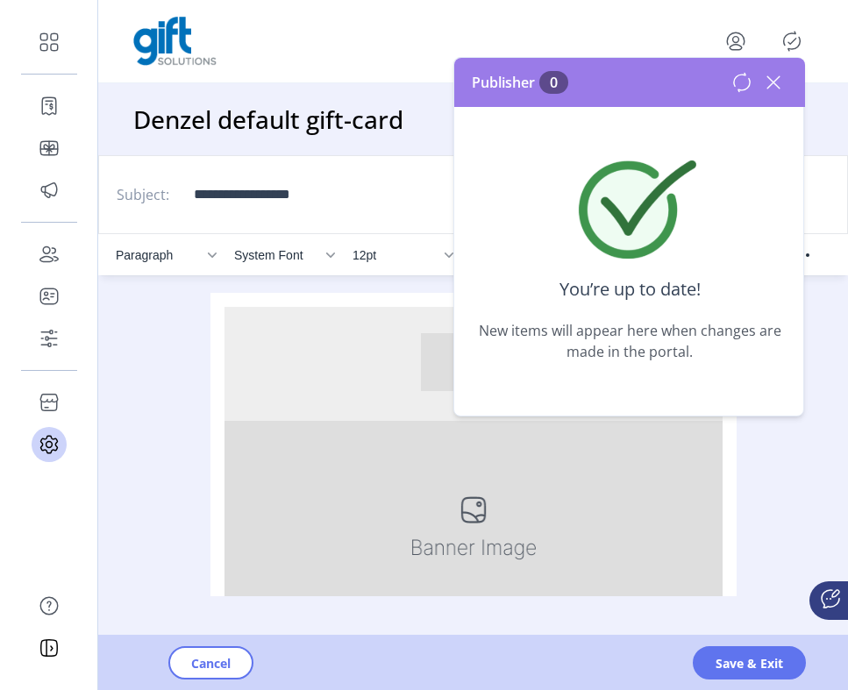
click at [769, 82] on icon at bounding box center [773, 82] width 28 height 28
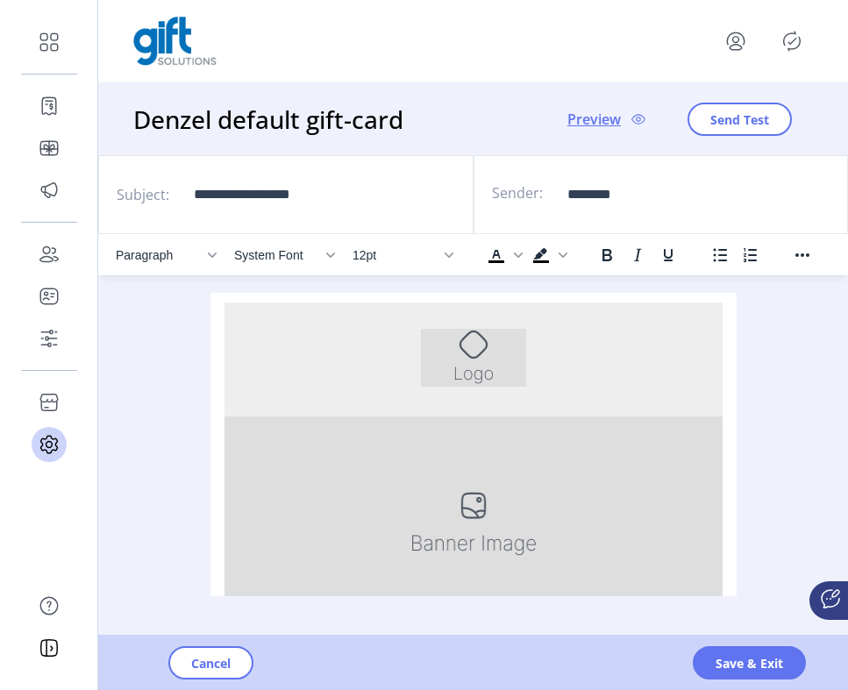
scroll to position [10, 0]
click at [721, 654] on span "Save & Exit" at bounding box center [748, 663] width 67 height 18
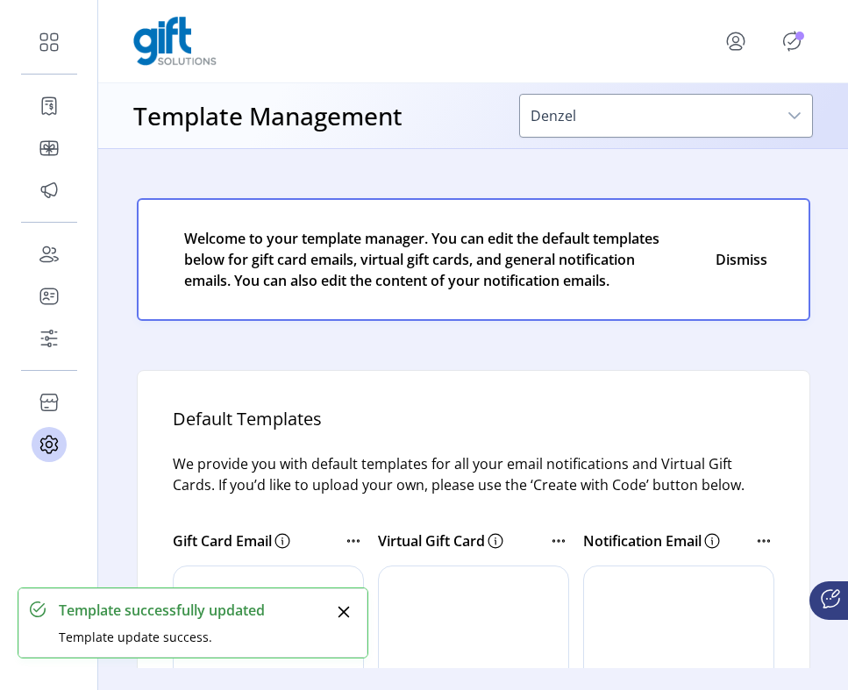
click at [792, 39] on icon "Publisher Panel" at bounding box center [792, 41] width 28 height 28
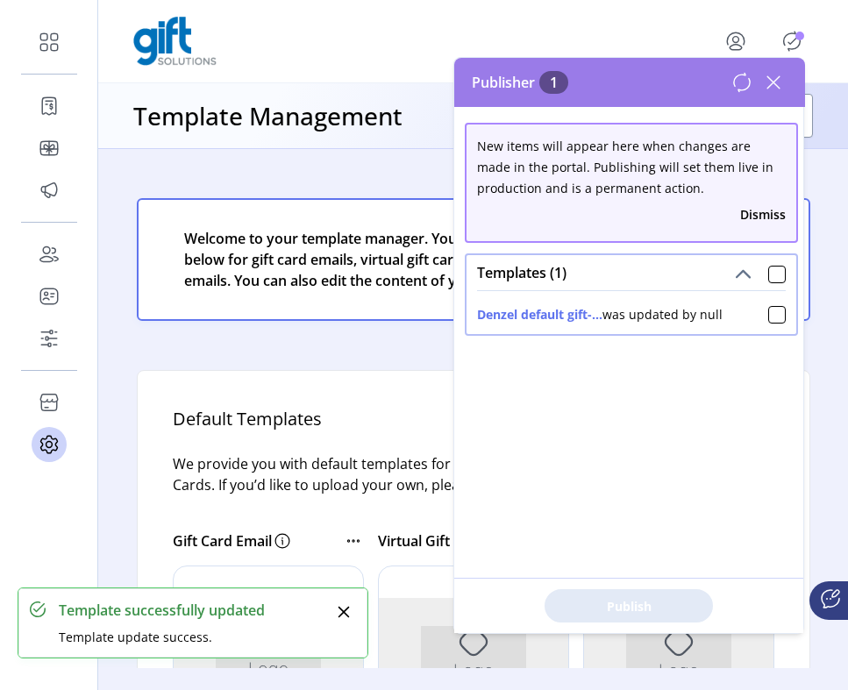
drag, startPoint x: 685, startPoint y: 320, endPoint x: 464, endPoint y: 309, distance: 221.2
click at [465, 309] on div "Templates (1) Denzel default gift-... was updated by null" at bounding box center [631, 294] width 333 height 82
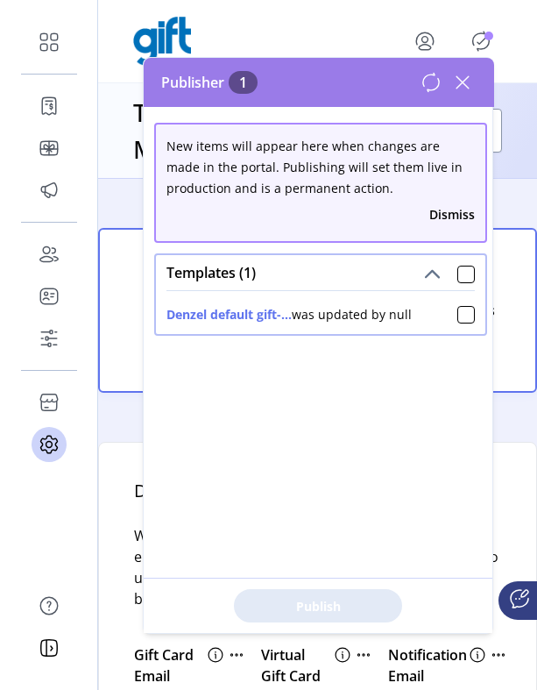
click at [460, 82] on icon at bounding box center [463, 82] width 28 height 28
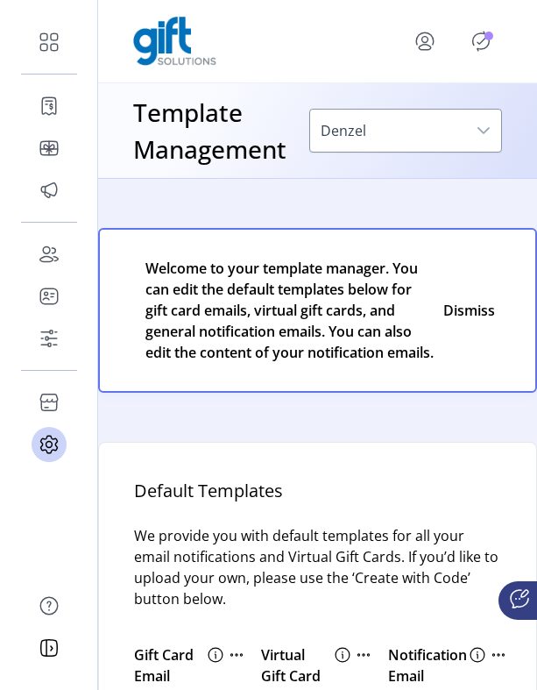
click at [485, 42] on icon "Publisher Panel" at bounding box center [481, 41] width 28 height 28
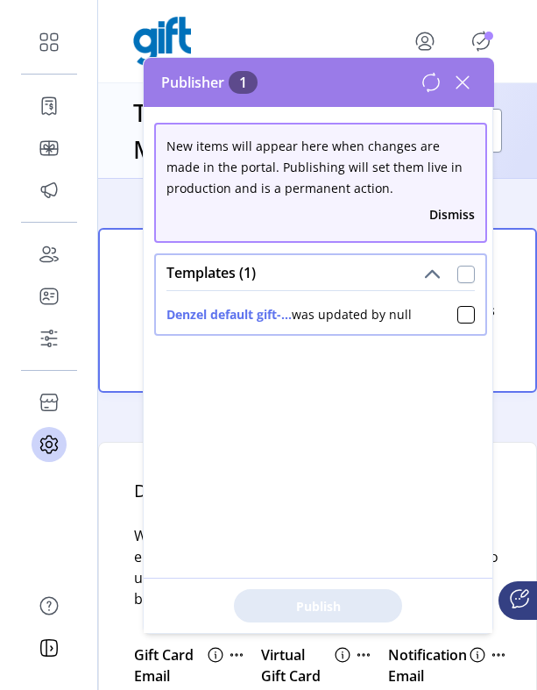
click at [458, 278] on div at bounding box center [467, 275] width 18 height 18
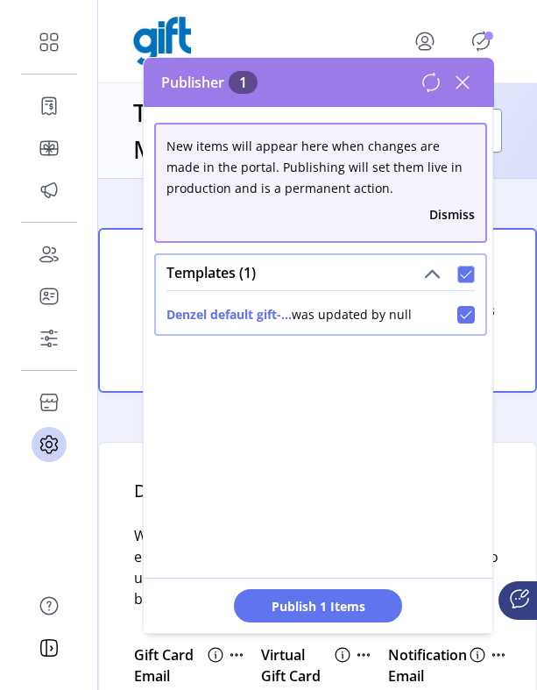
scroll to position [10, 5]
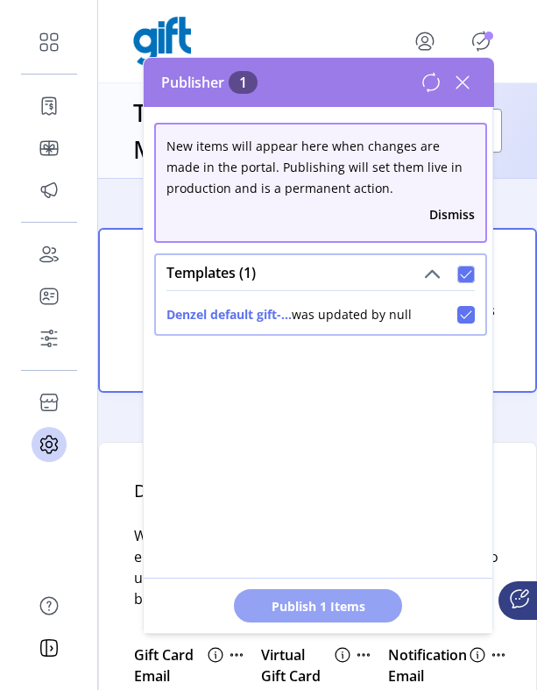
click at [353, 601] on span "Publish 1 Items" at bounding box center [318, 606] width 123 height 18
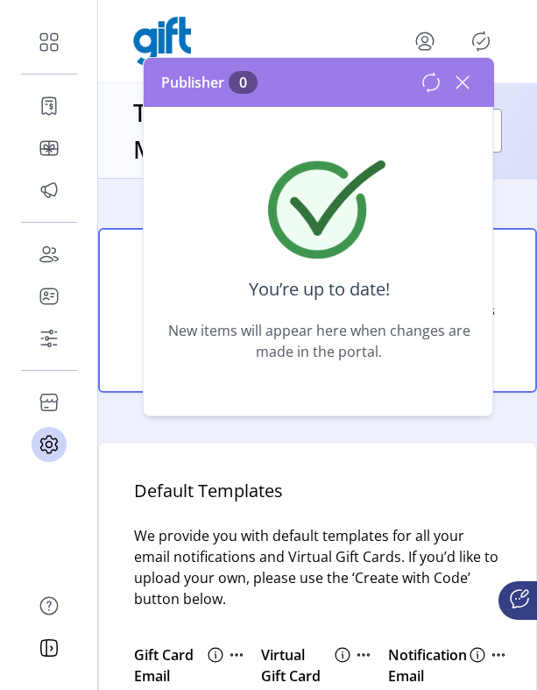
click at [467, 83] on icon at bounding box center [463, 82] width 28 height 28
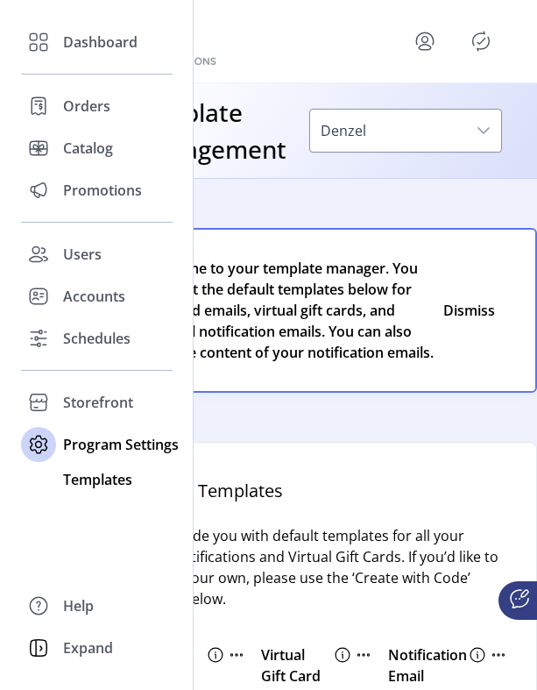
click at [76, 481] on span "Templates" at bounding box center [97, 479] width 69 height 21
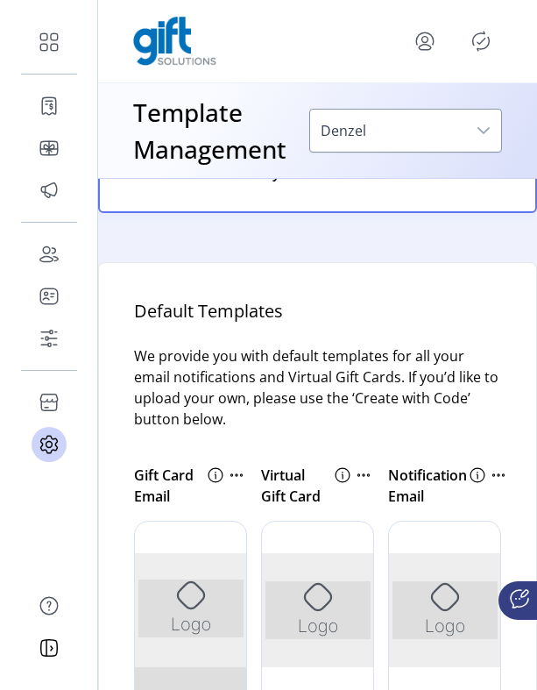
scroll to position [181, 0]
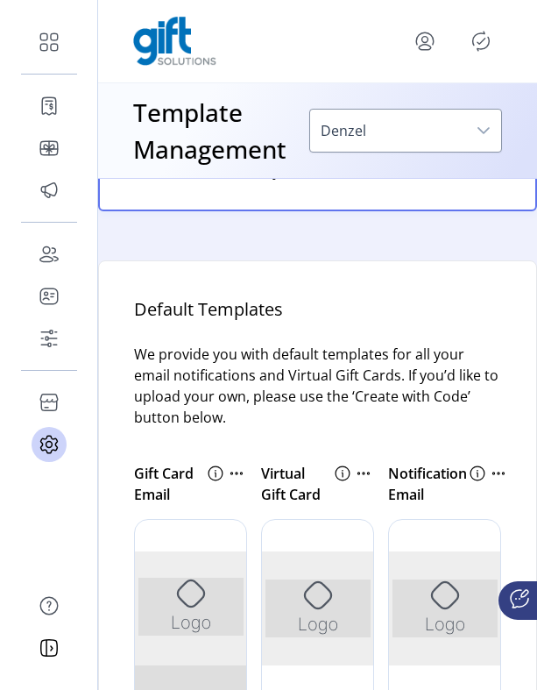
click at [479, 46] on icon "Publisher Panel" at bounding box center [481, 41] width 28 height 28
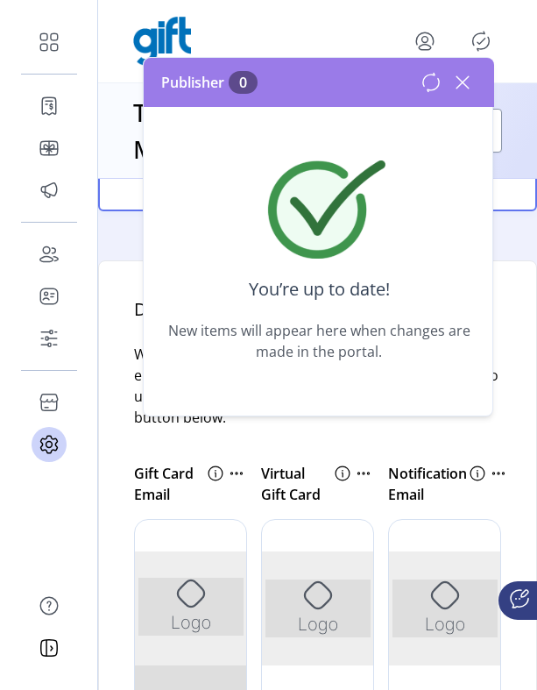
click at [461, 86] on icon at bounding box center [463, 82] width 28 height 28
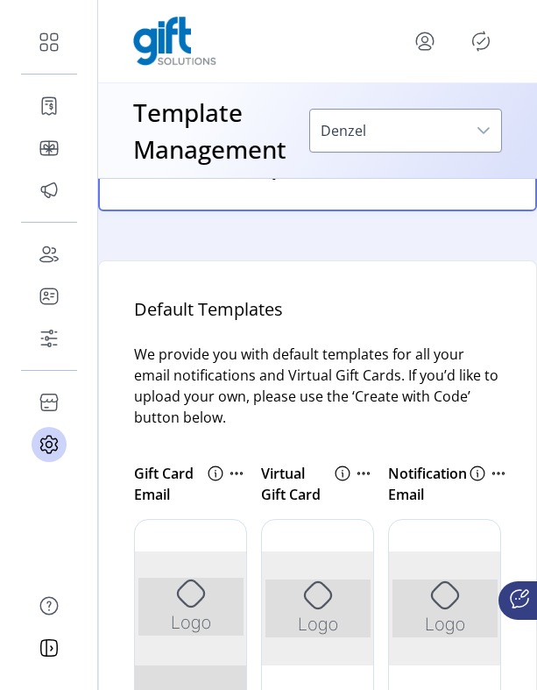
click at [478, 46] on icon "Publisher Panel" at bounding box center [481, 41] width 28 height 28
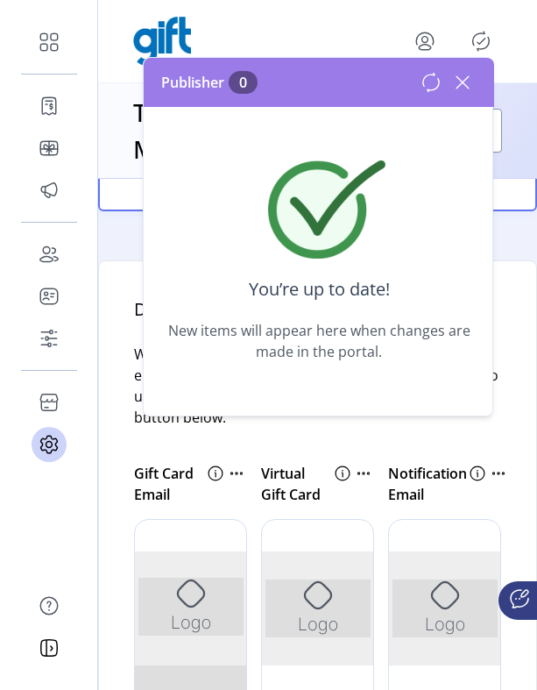
click at [461, 81] on icon at bounding box center [463, 82] width 12 height 12
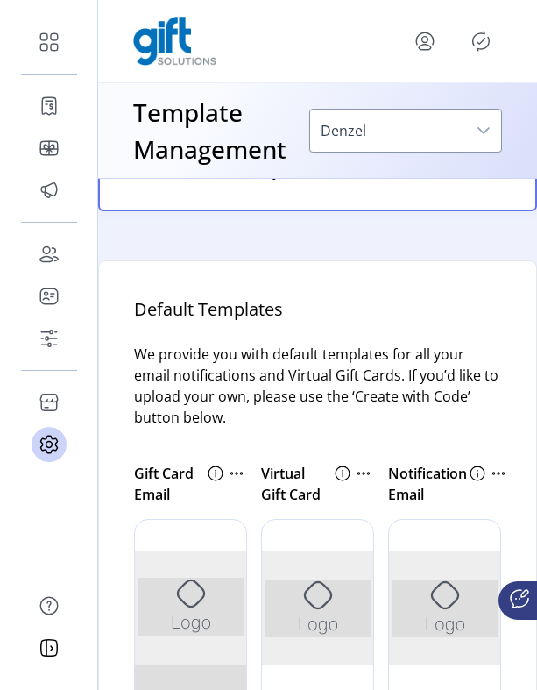
click at [237, 484] on icon at bounding box center [236, 473] width 21 height 21
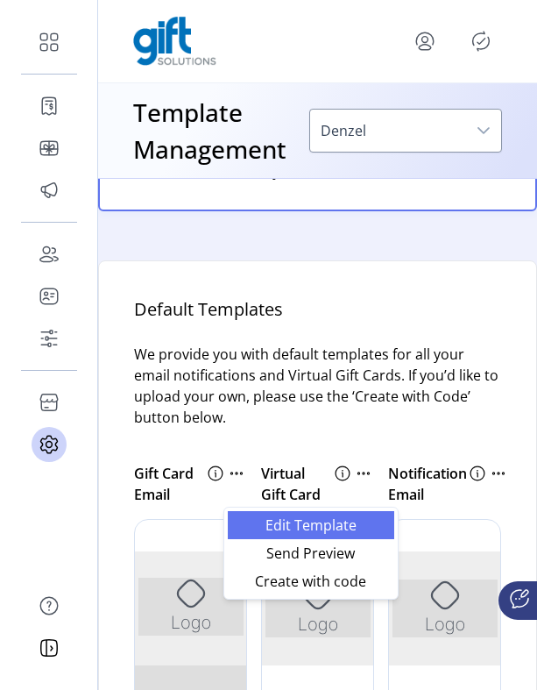
click at [250, 529] on span "Edit Template" at bounding box center [311, 525] width 146 height 14
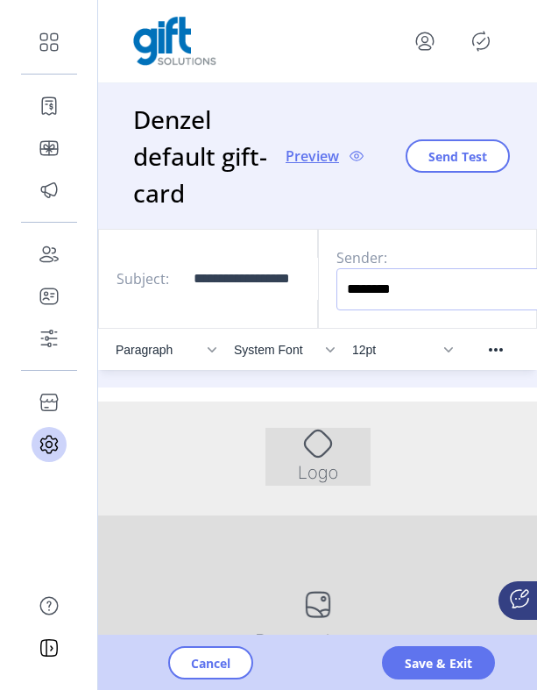
click at [406, 295] on input "********" at bounding box center [468, 289] width 263 height 42
type input "*********"
click at [427, 659] on span "Save & Exit" at bounding box center [438, 663] width 67 height 18
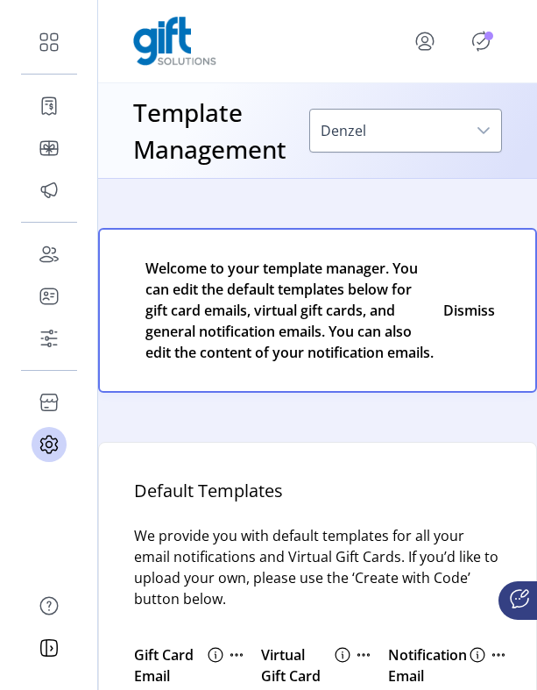
click at [484, 52] on icon "Publisher Panel" at bounding box center [481, 41] width 28 height 28
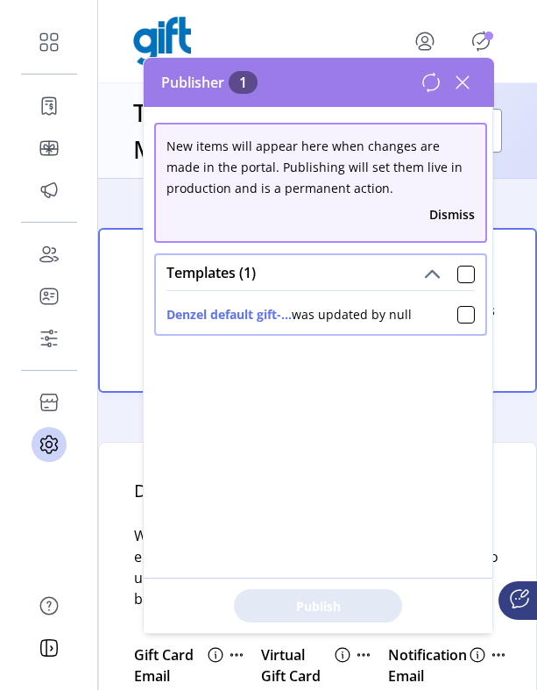
click at [441, 219] on button "Dismiss" at bounding box center [453, 214] width 46 height 18
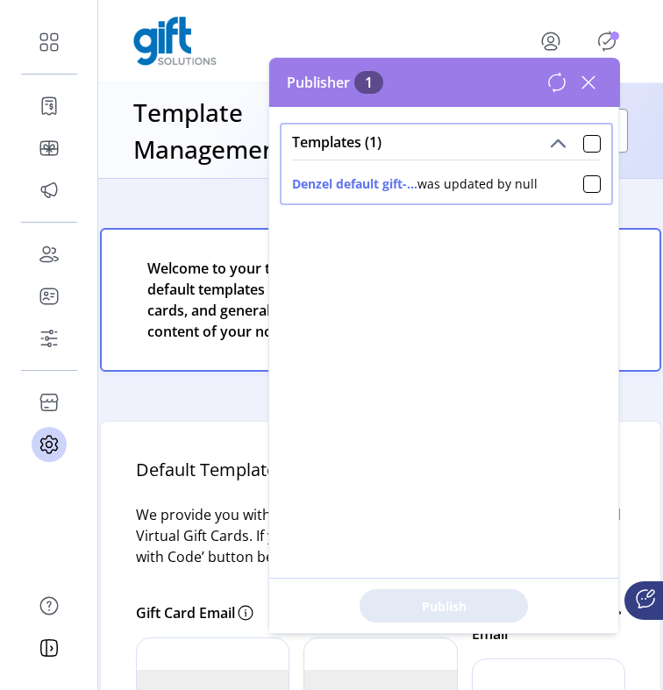
click at [586, 81] on icon at bounding box center [588, 82] width 12 height 12
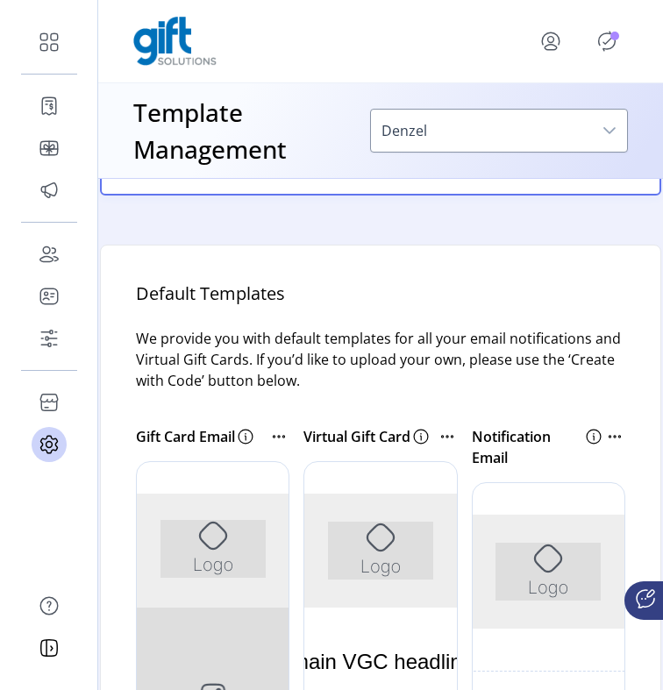
scroll to position [237, 0]
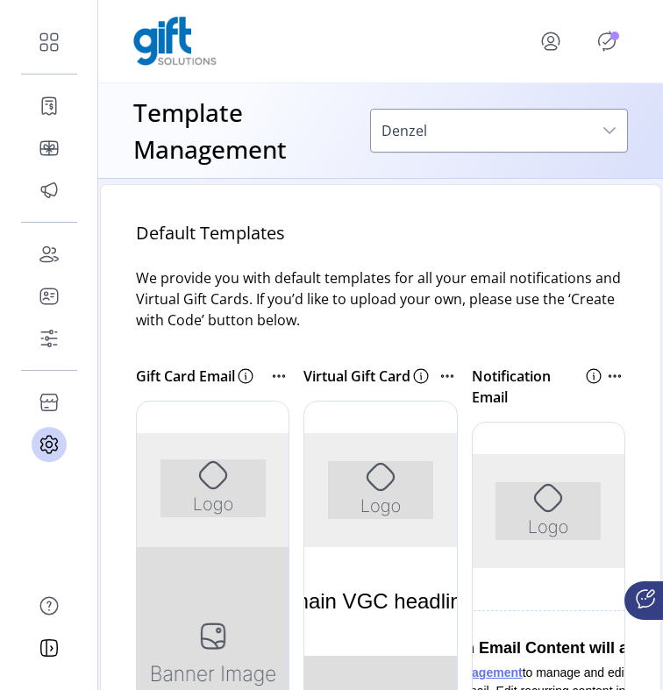
click at [604, 41] on icon "Publisher Panel" at bounding box center [607, 41] width 28 height 28
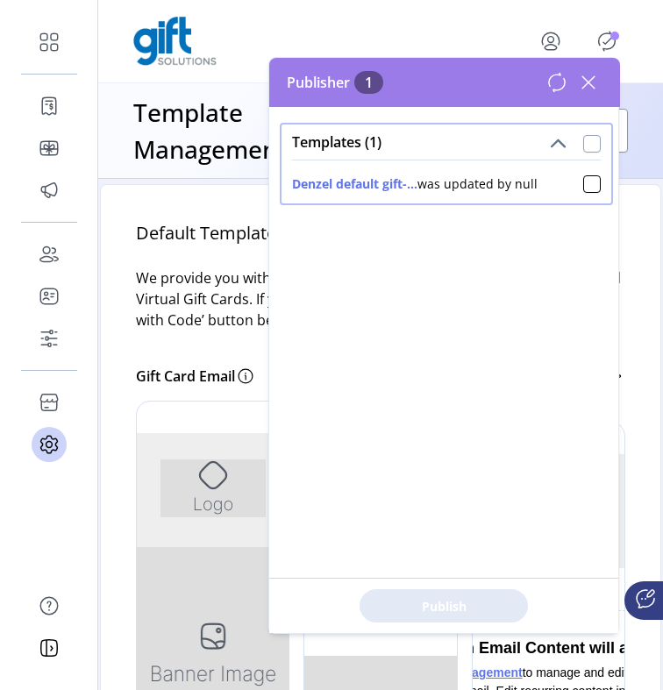
click at [584, 147] on div at bounding box center [592, 144] width 18 height 18
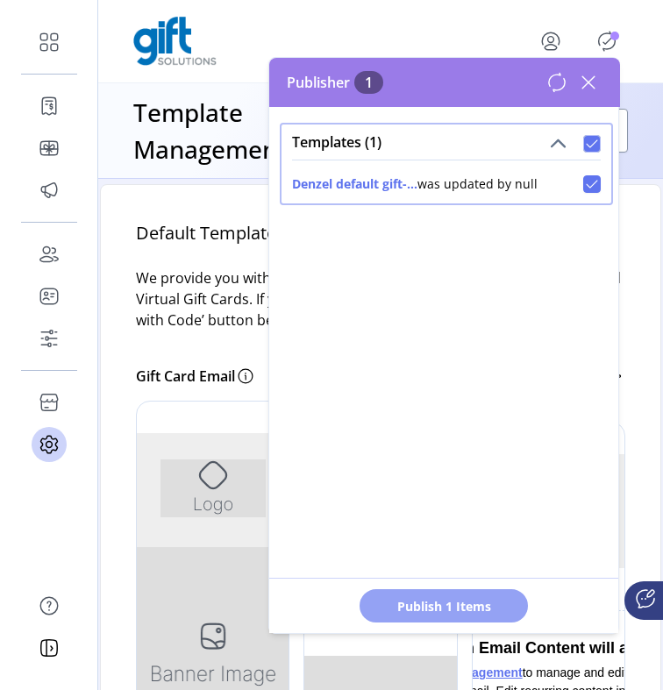
click at [474, 601] on span "Publish 1 Items" at bounding box center [443, 606] width 123 height 18
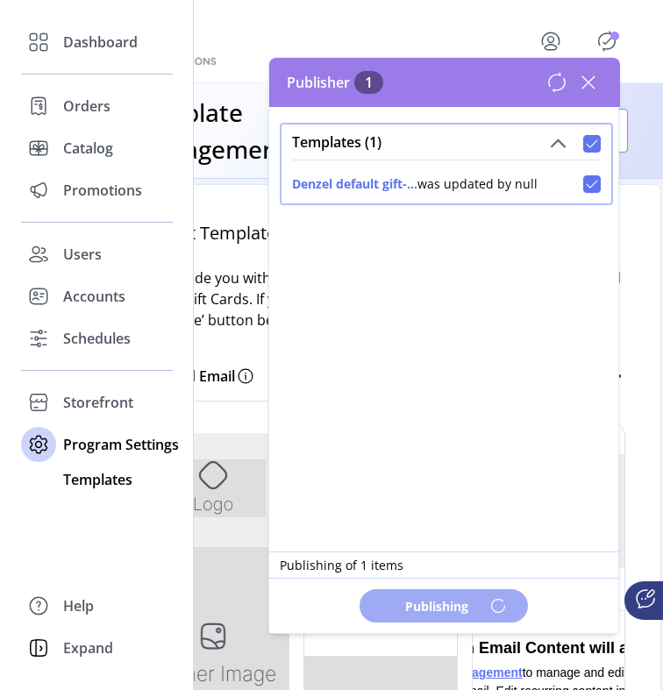
click at [90, 476] on span "Templates" at bounding box center [97, 479] width 69 height 21
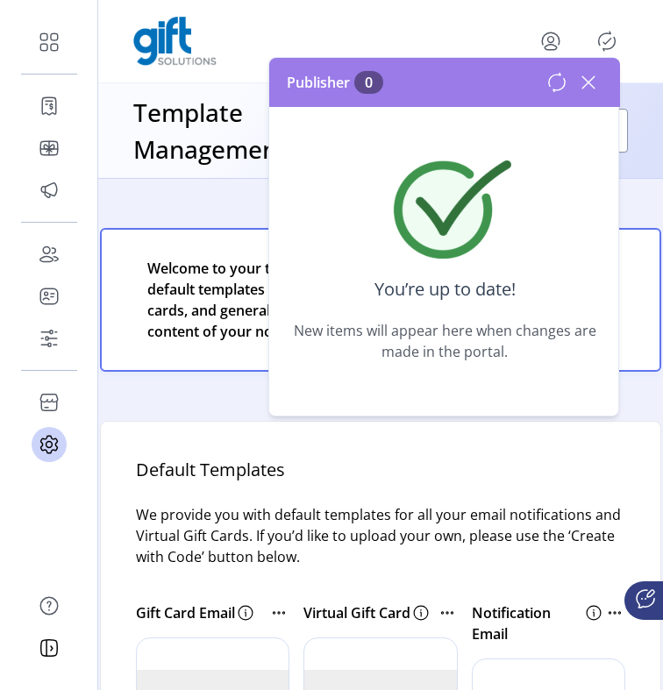
click at [589, 76] on icon at bounding box center [588, 82] width 28 height 28
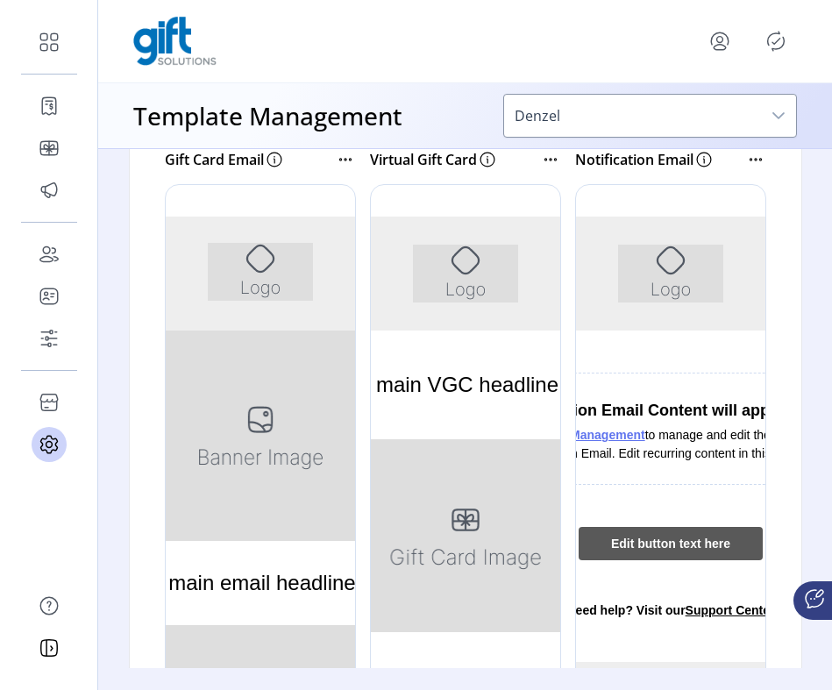
scroll to position [667, 0]
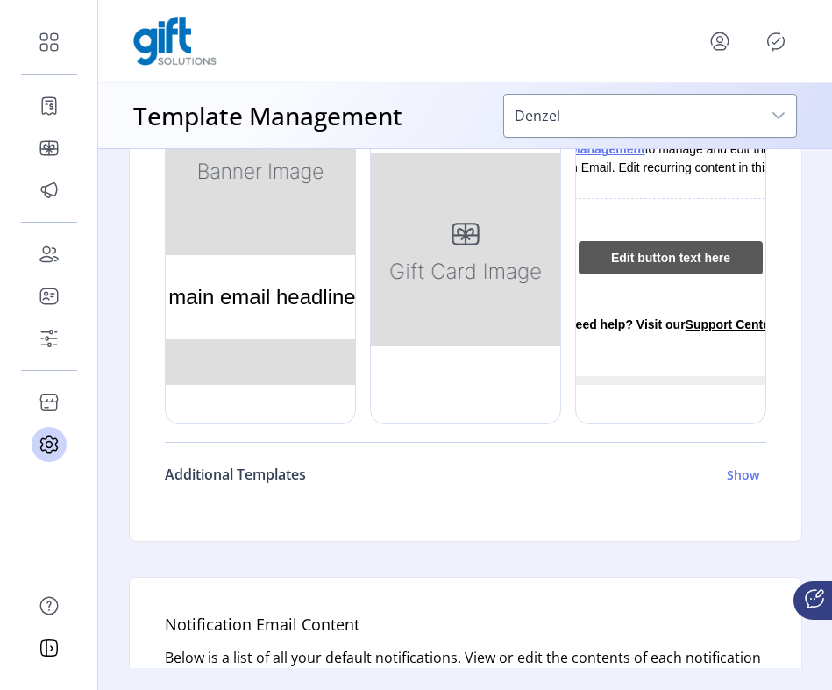
click at [738, 475] on h6 "Show" at bounding box center [743, 474] width 32 height 18
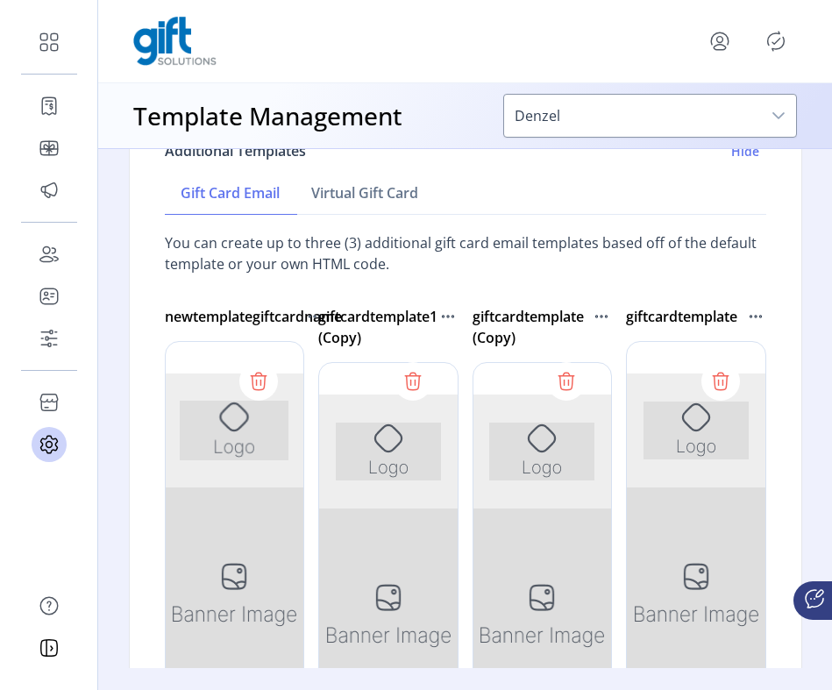
scroll to position [955, 0]
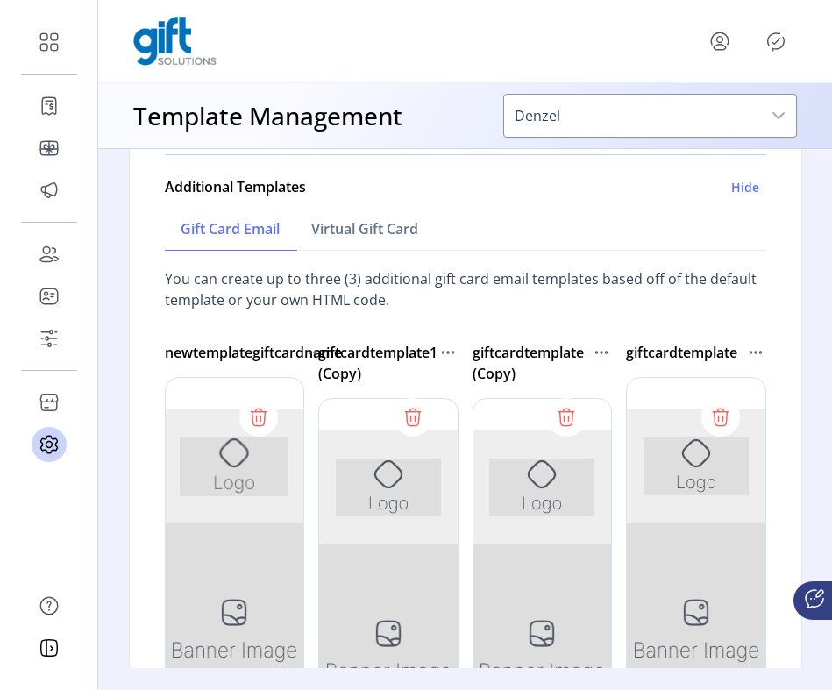
click at [723, 417] on icon at bounding box center [721, 417] width 28 height 28
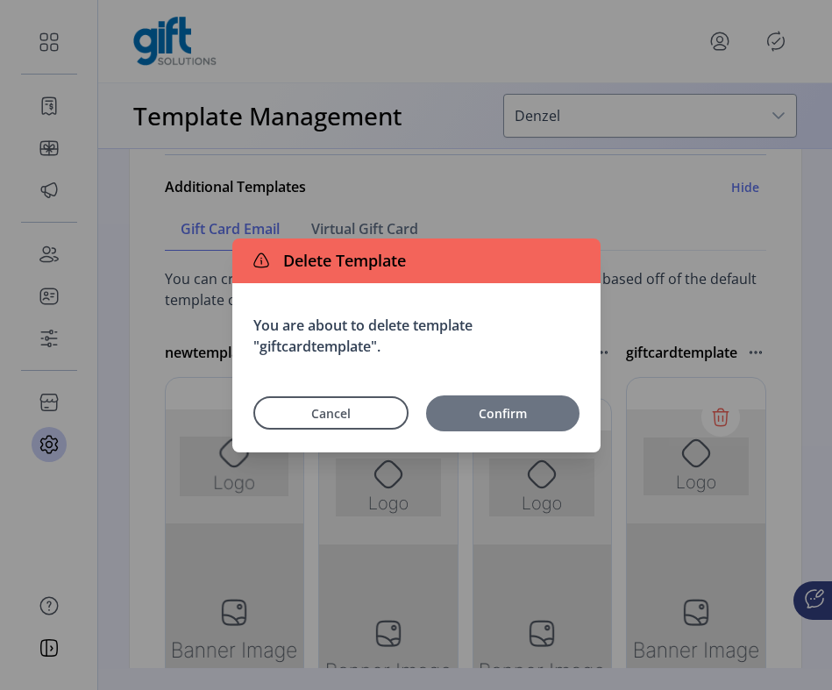
click at [523, 415] on span "Confirm" at bounding box center [503, 413] width 136 height 18
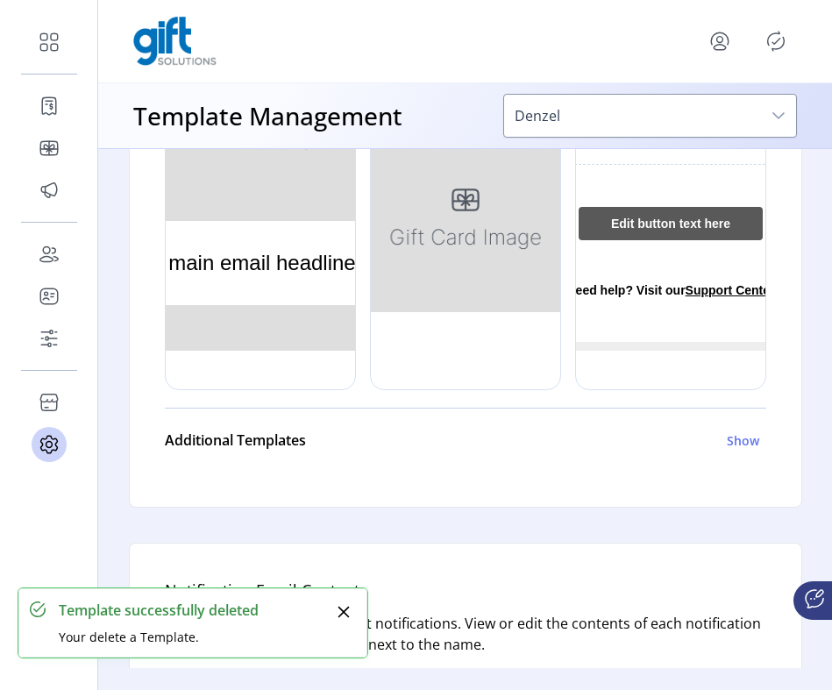
scroll to position [702, 0]
click at [734, 443] on h6 "Show" at bounding box center [743, 439] width 32 height 18
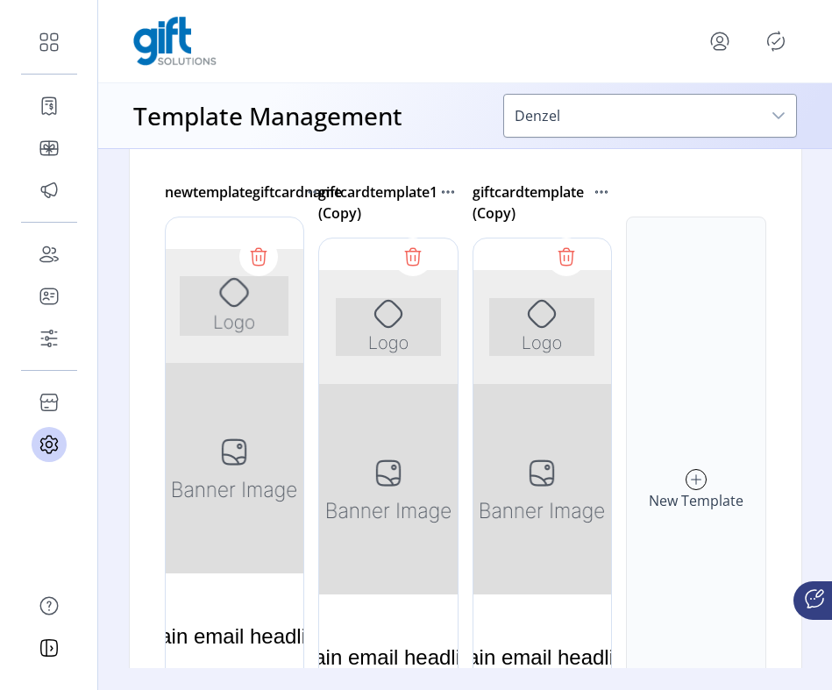
scroll to position [1179, 0]
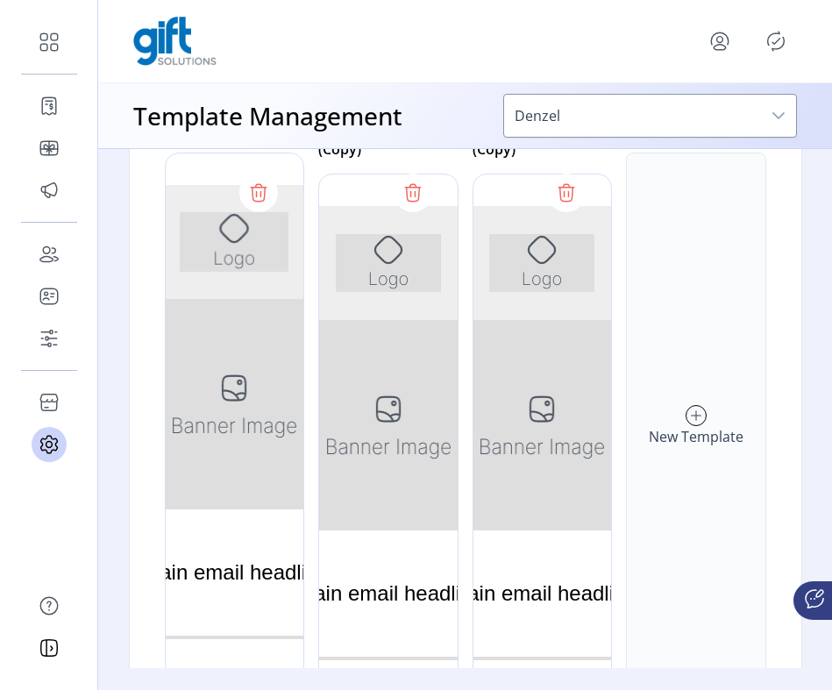
click at [686, 411] on icon at bounding box center [695, 415] width 19 height 28
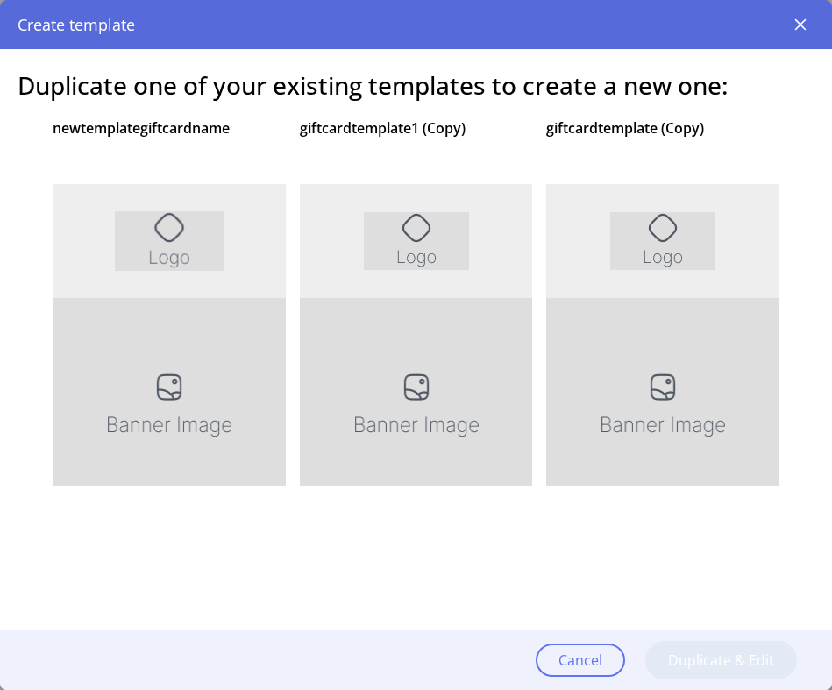
scroll to position [0, 0]
click at [587, 126] on p "giftcardtemplate (Copy)" at bounding box center [625, 127] width 158 height 21
click at [636, 259] on div at bounding box center [662, 416] width 233 height 526
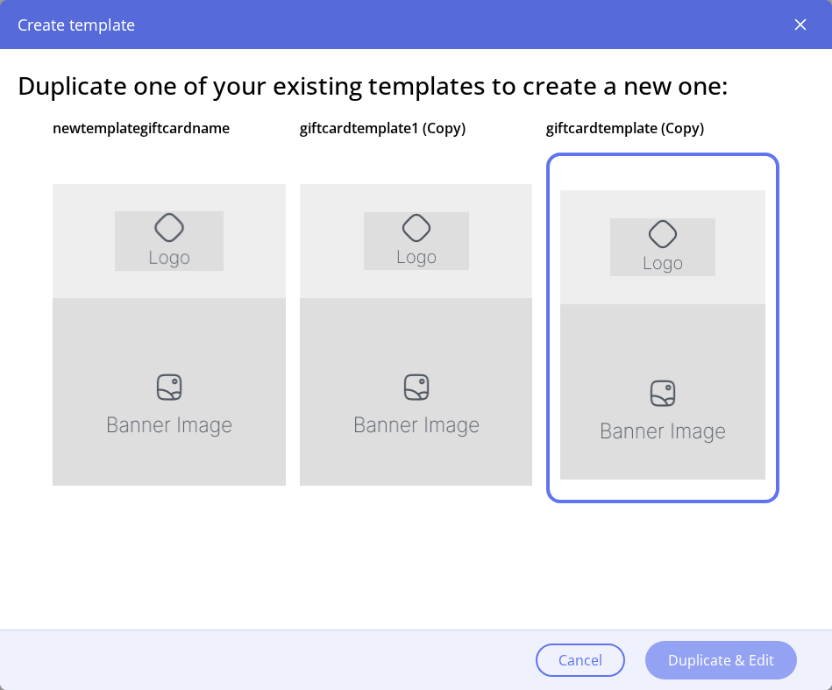
click at [668, 650] on span "Duplicate & Edit" at bounding box center [721, 660] width 106 height 21
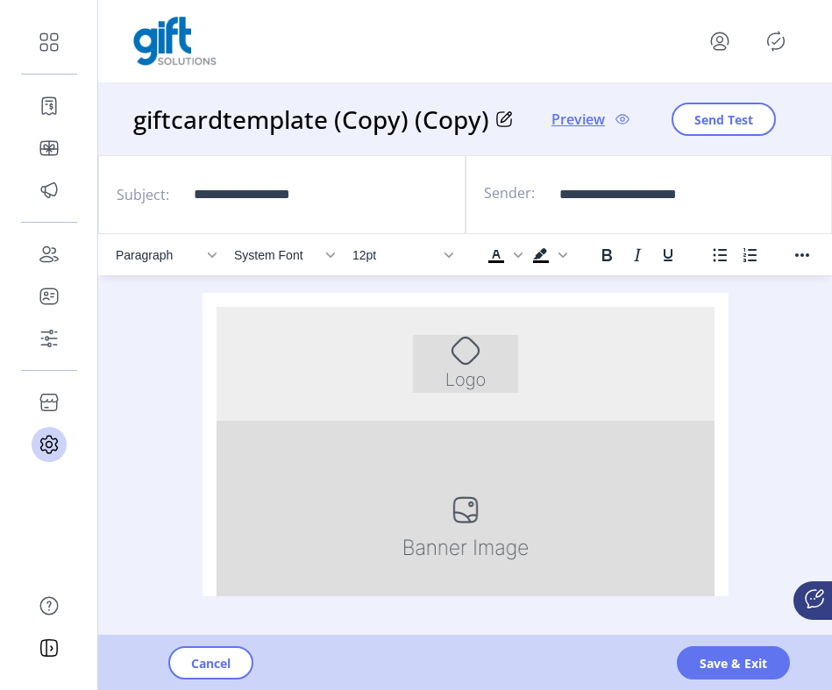
click at [364, 132] on h3 "giftcardtemplate (Copy) (Copy)" at bounding box center [314, 119] width 363 height 37
click at [364, 127] on h3 "giftcardtemplate (Copy) (Copy)" at bounding box center [314, 119] width 363 height 37
click at [416, 124] on h3 "giftcardtemplate (Copy) (Copy)" at bounding box center [314, 119] width 363 height 37
click at [499, 118] on icon at bounding box center [504, 119] width 16 height 16
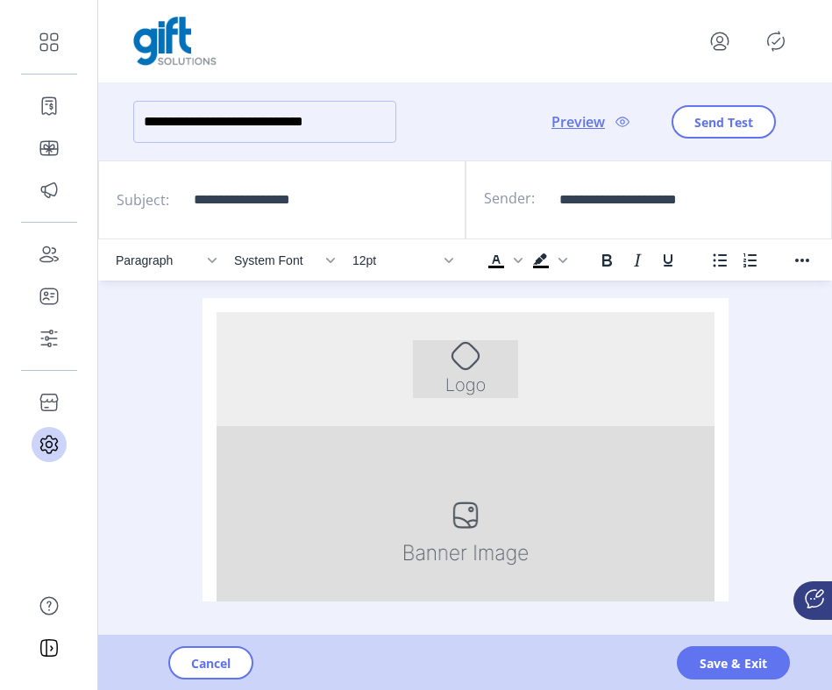
click at [352, 127] on input "**********" at bounding box center [264, 122] width 263 height 42
drag, startPoint x: 352, startPoint y: 127, endPoint x: 252, endPoint y: 127, distance: 100.8
click at [252, 127] on input "**********" at bounding box center [264, 122] width 263 height 42
type input "**********"
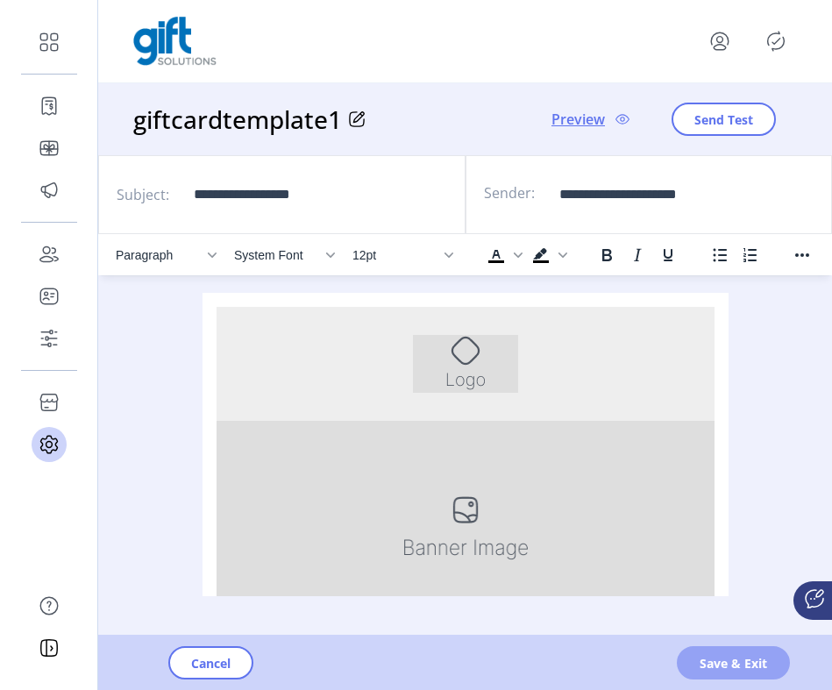
click at [736, 659] on span "Save & Exit" at bounding box center [733, 663] width 67 height 18
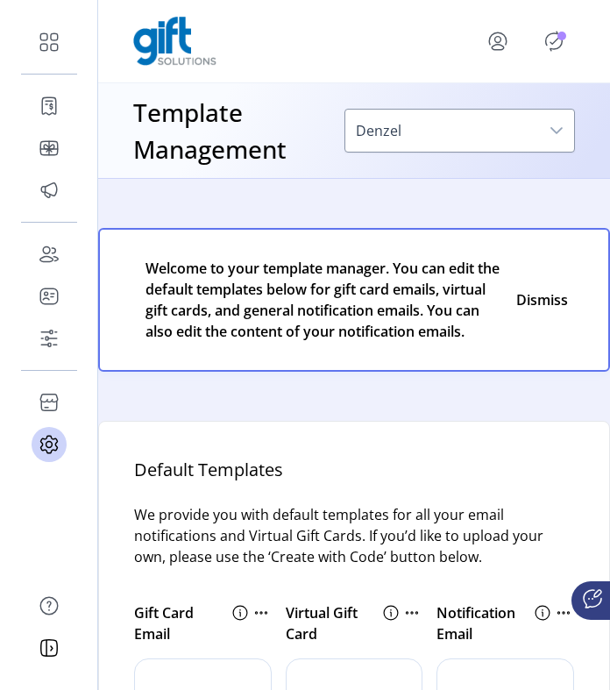
click at [550, 47] on icon "Publisher Panel" at bounding box center [554, 41] width 28 height 28
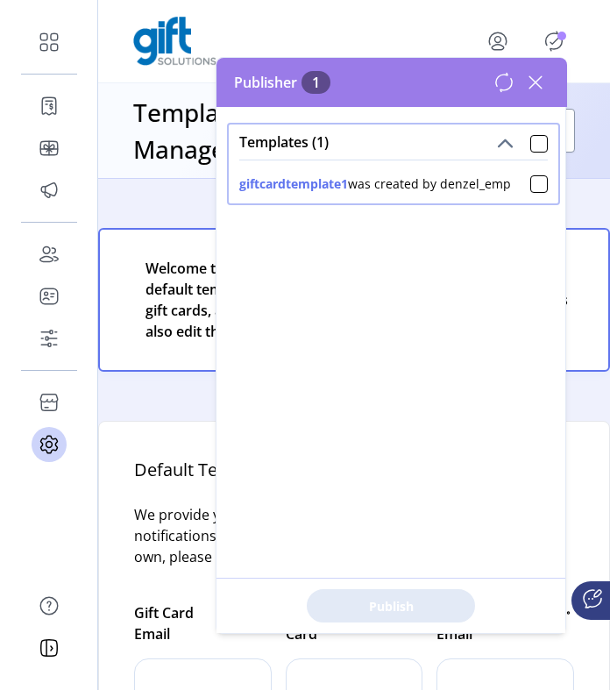
click at [537, 81] on icon at bounding box center [536, 82] width 28 height 28
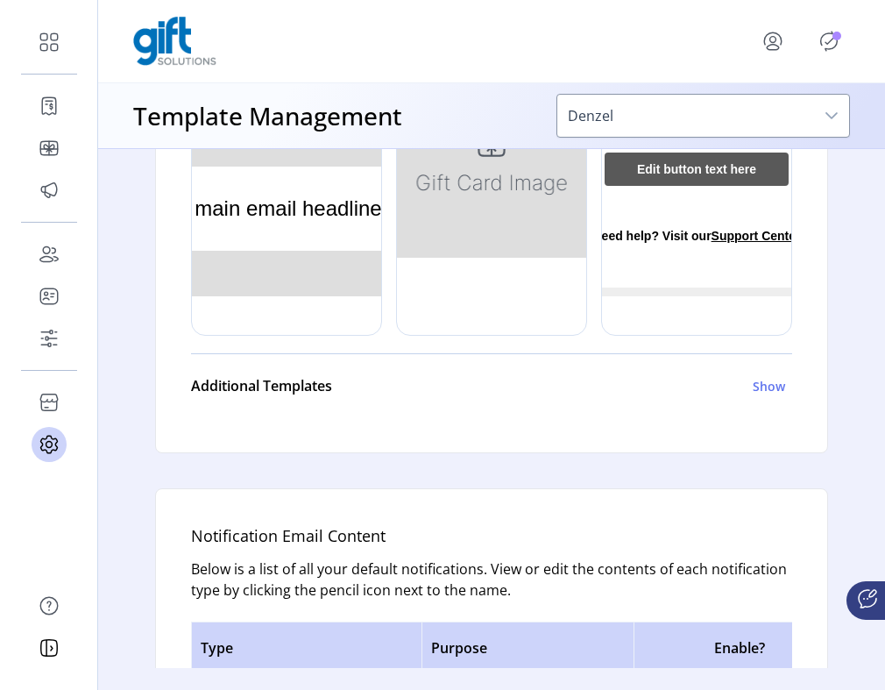
scroll to position [827, 0]
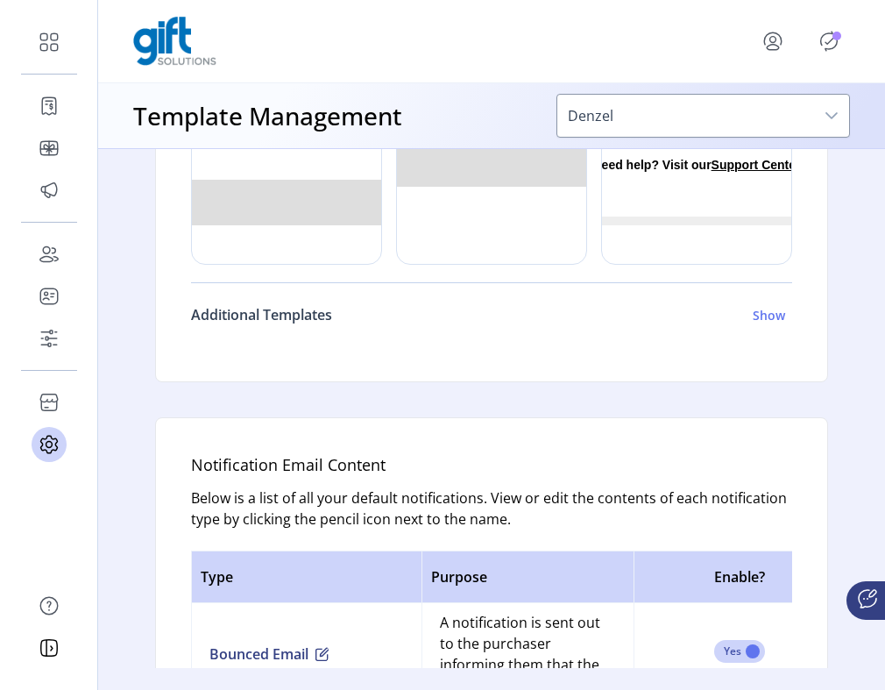
click at [765, 314] on h6 "Show" at bounding box center [769, 315] width 32 height 18
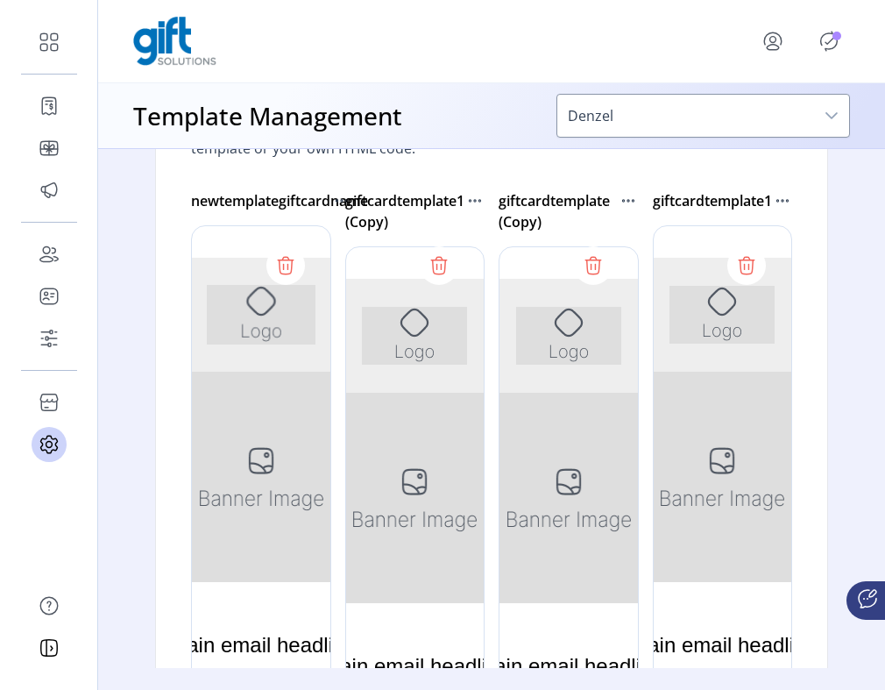
scroll to position [1244, 0]
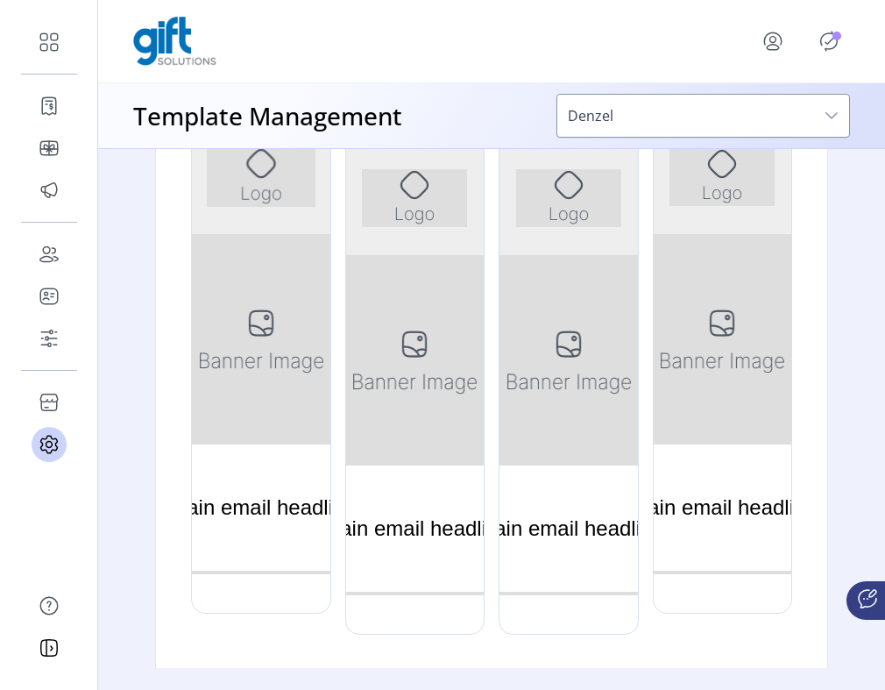
click at [714, 402] on div at bounding box center [723, 351] width 140 height 526
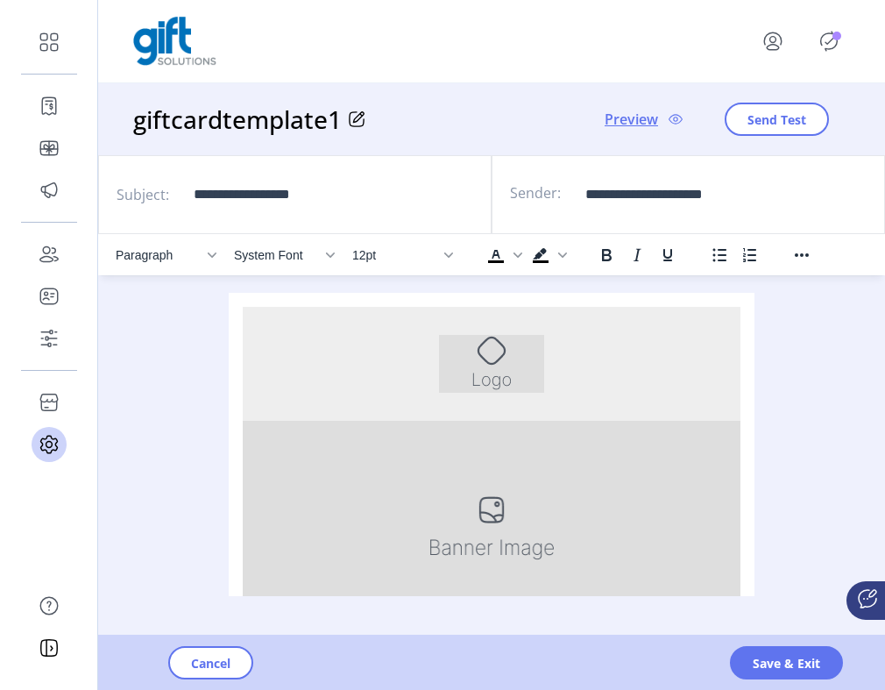
click at [829, 45] on icon "Publisher Panel" at bounding box center [829, 41] width 28 height 28
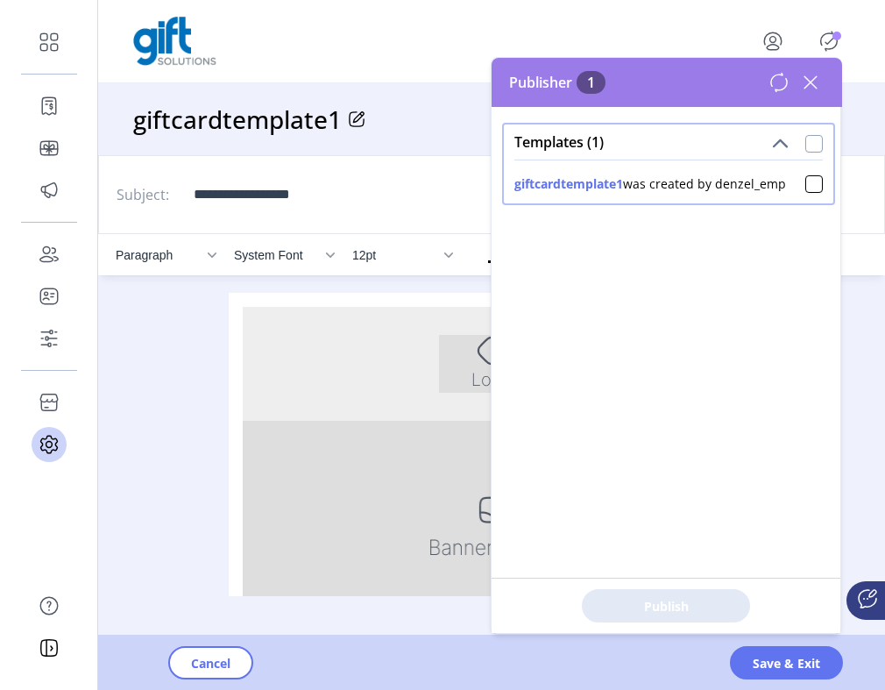
click at [806, 143] on div at bounding box center [815, 144] width 18 height 18
click at [693, 600] on span "Publish 1 Items" at bounding box center [666, 606] width 123 height 18
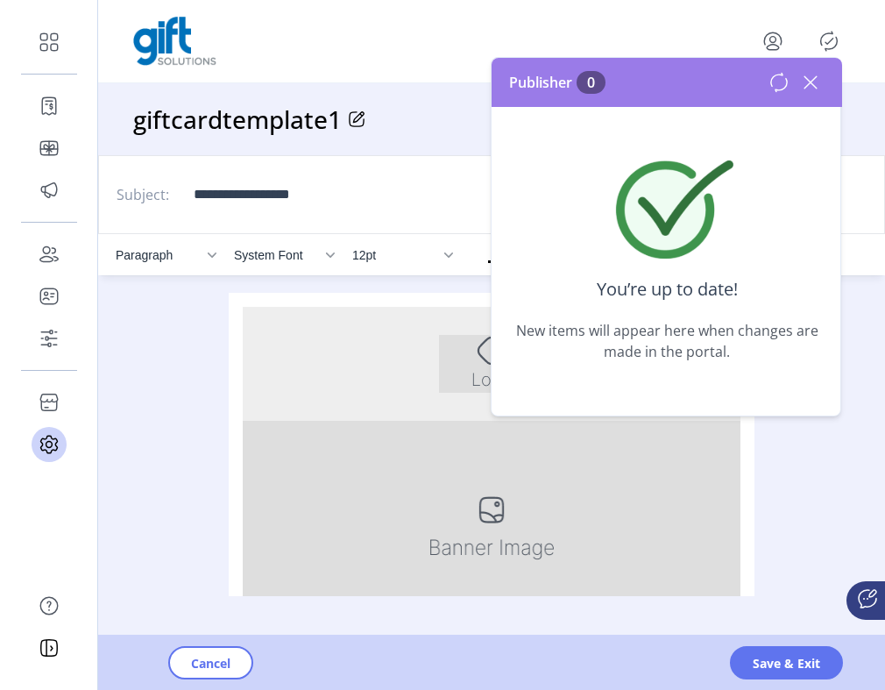
click at [796, 513] on div "Paragraph System Font 12pt To open the popup, press Shift+Enter To open the pop…" at bounding box center [491, 424] width 787 height 380
click at [814, 82] on icon at bounding box center [811, 82] width 28 height 28
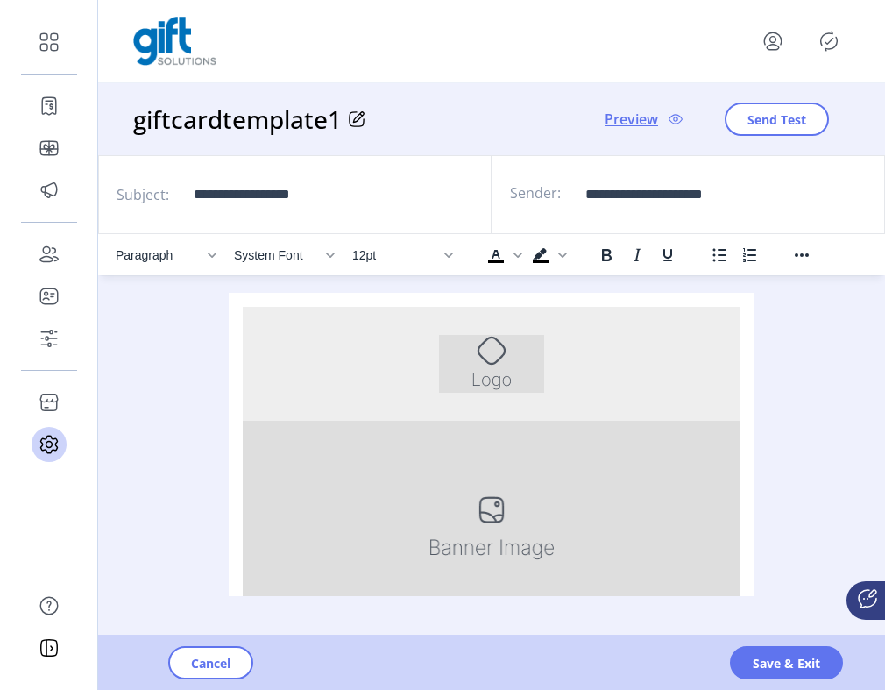
click at [773, 348] on div "Paragraph System Font 12pt To open the popup, press Shift+Enter To open the pop…" at bounding box center [491, 424] width 787 height 380
click at [635, 193] on input "**********" at bounding box center [706, 195] width 263 height 42
type input "**********"
click at [768, 655] on span "Save & Exit" at bounding box center [786, 663] width 67 height 18
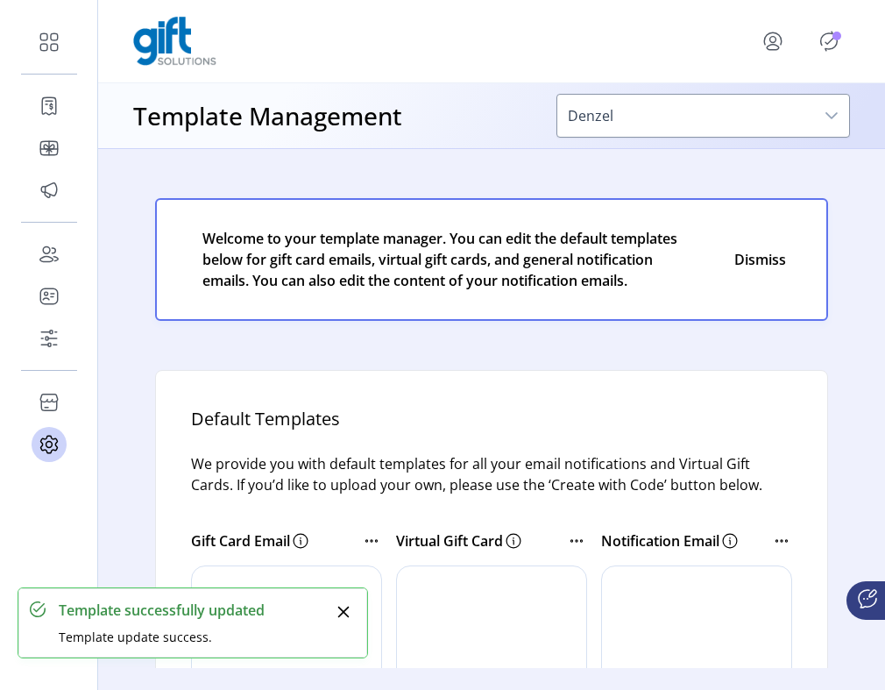
click at [827, 52] on icon "Publisher Panel" at bounding box center [829, 41] width 28 height 28
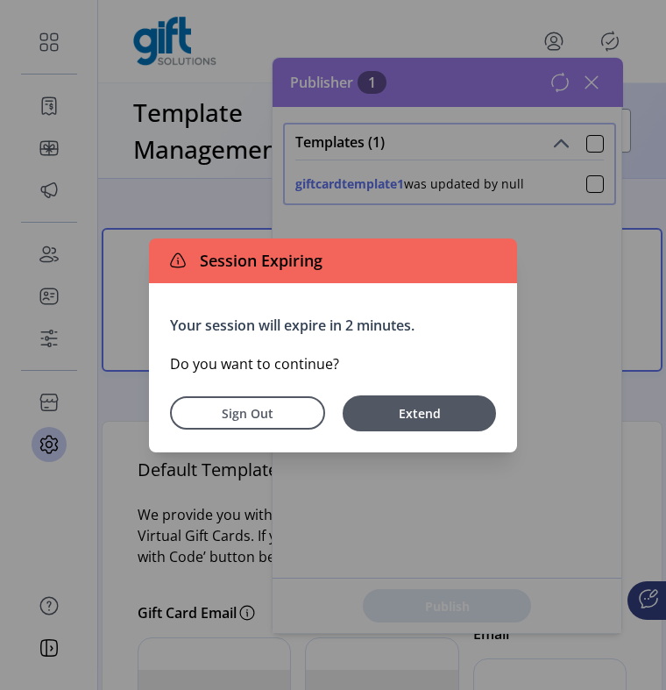
click at [396, 393] on div "Sign Out Extend" at bounding box center [333, 408] width 326 height 46
click at [396, 405] on span "Extend" at bounding box center [420, 413] width 136 height 18
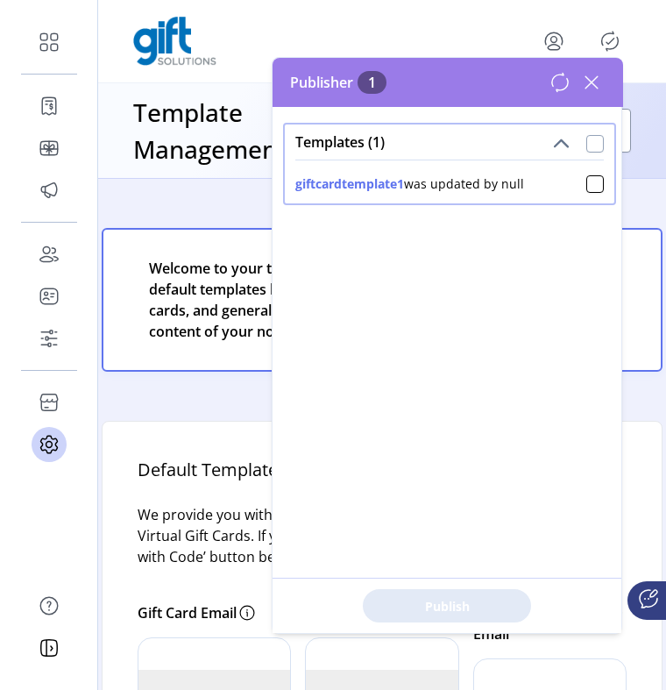
click at [587, 137] on div at bounding box center [595, 144] width 18 height 18
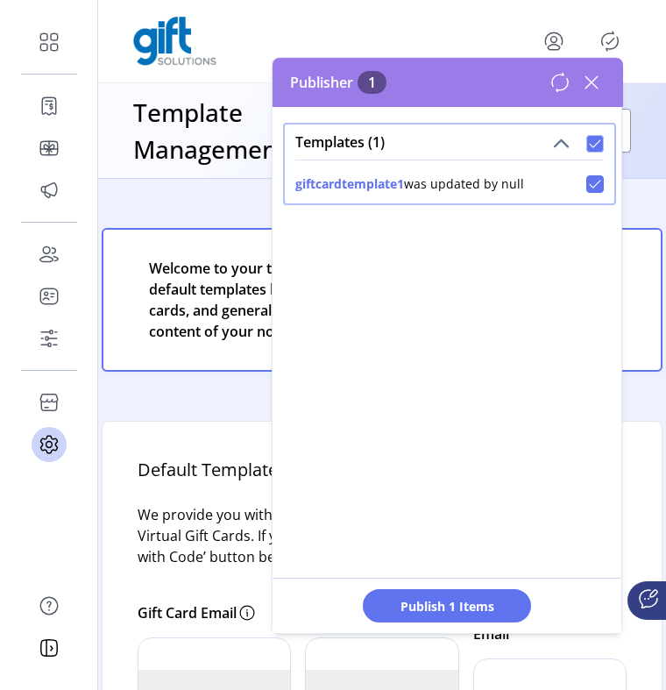
scroll to position [10, 5]
click at [454, 611] on span "Publish 1 Items" at bounding box center [447, 606] width 123 height 18
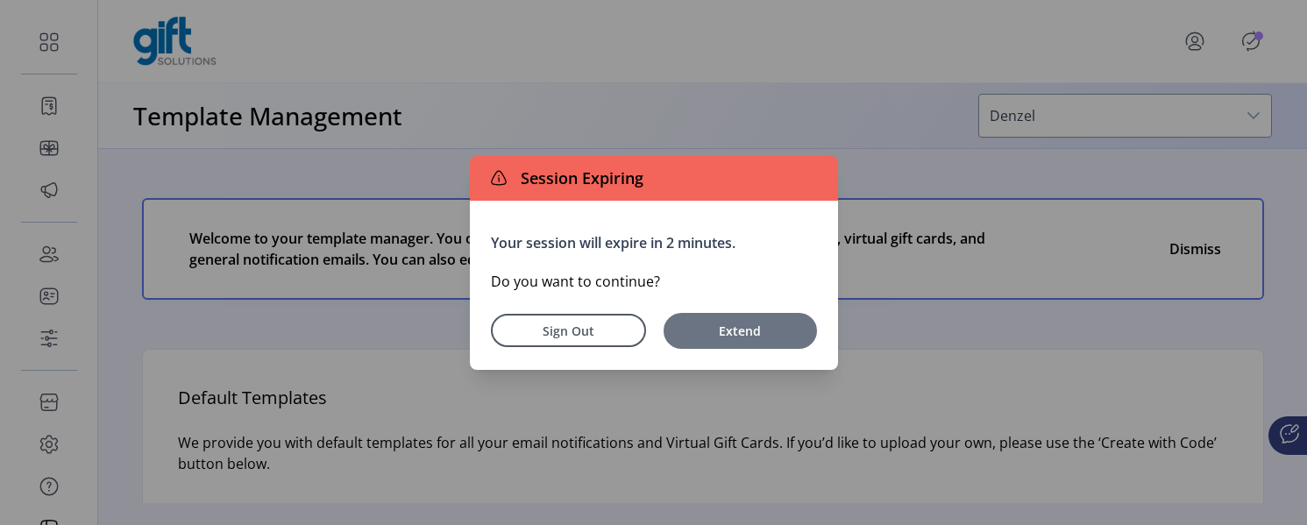
click at [742, 338] on span "Extend" at bounding box center [740, 331] width 136 height 18
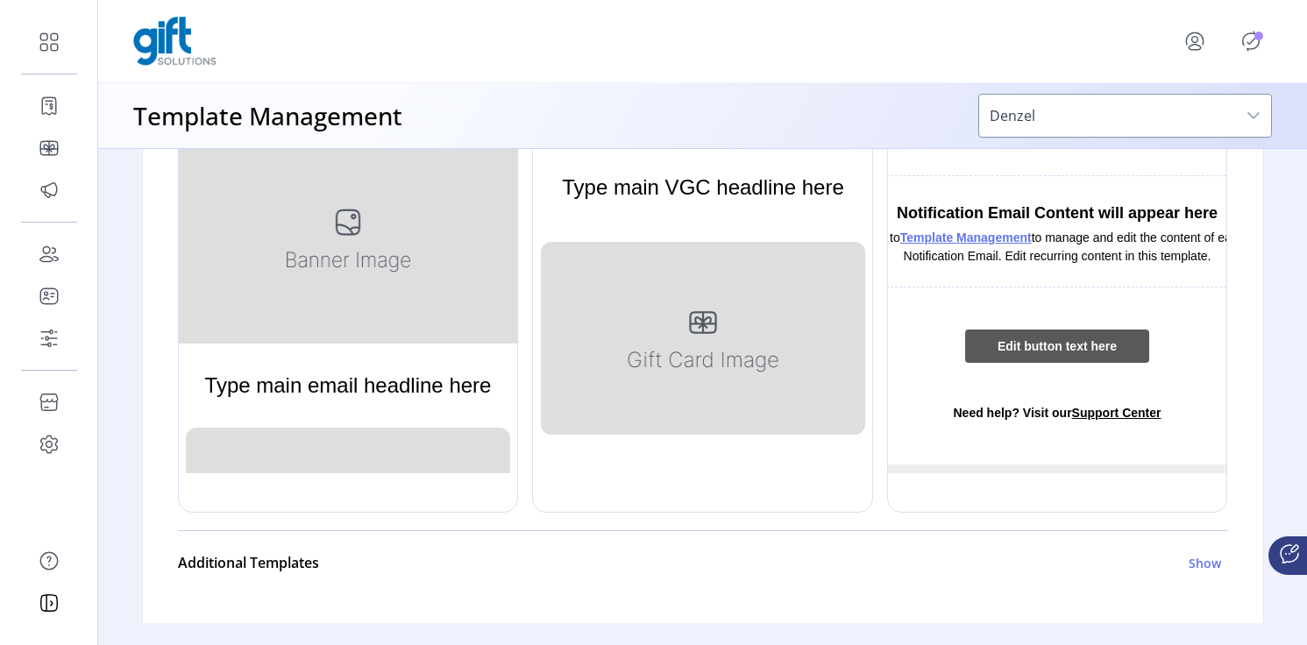
scroll to position [537, 0]
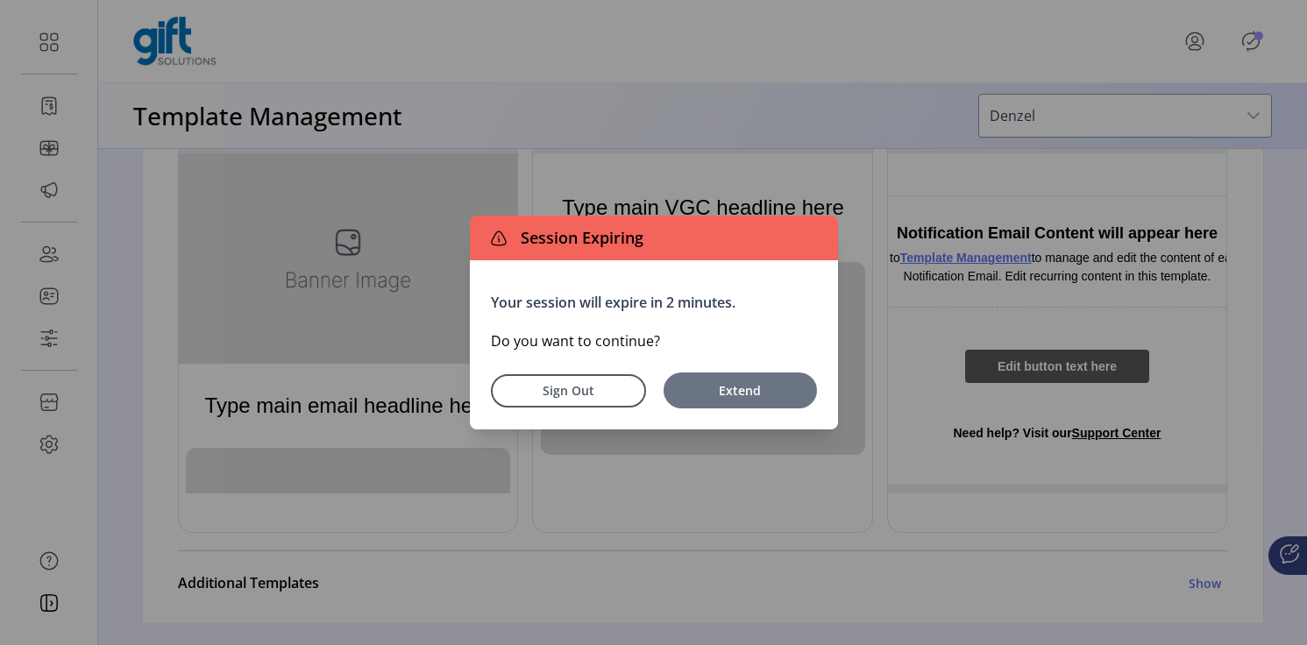
click at [735, 386] on span "Extend" at bounding box center [740, 390] width 136 height 18
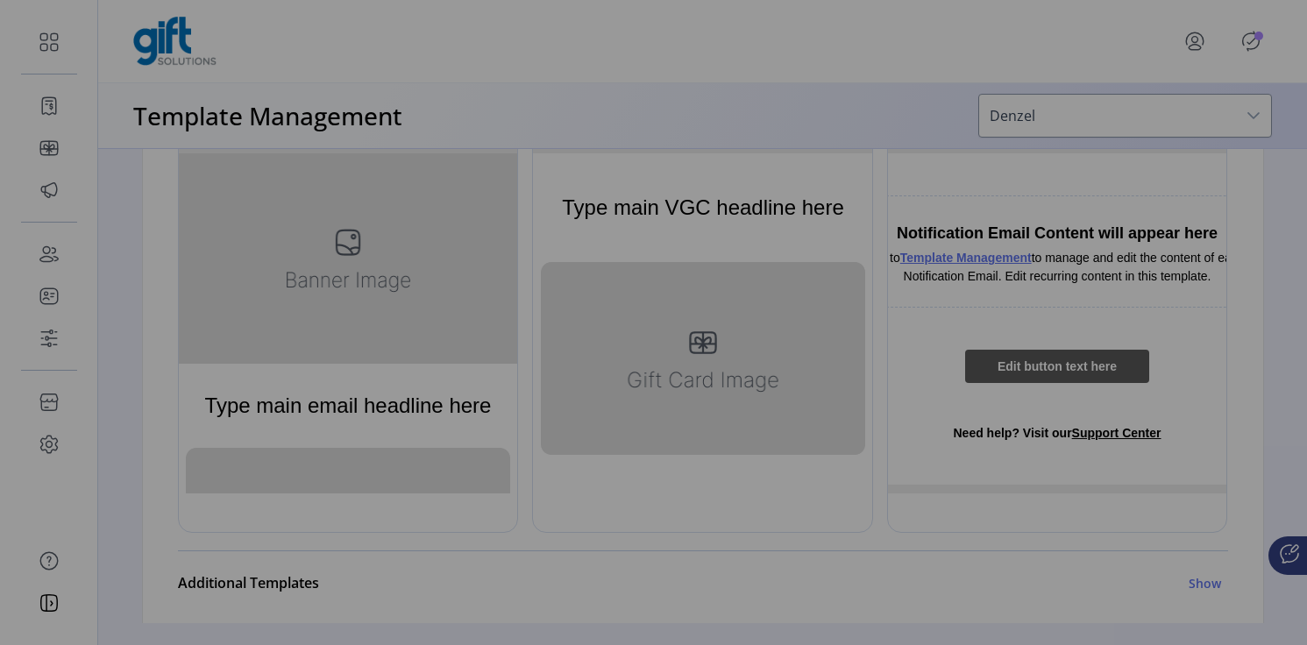
click at [735, 383] on button "Extend" at bounding box center [713, 370] width 107 height 25
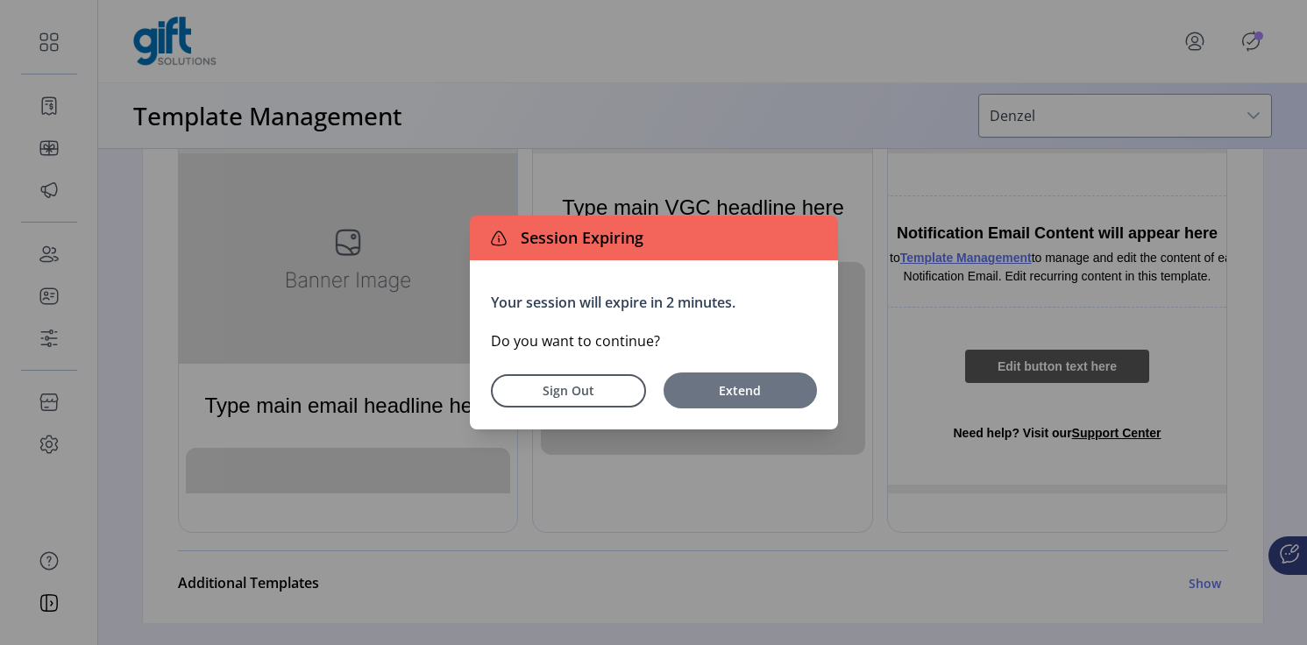
click at [724, 393] on span "Extend" at bounding box center [740, 390] width 136 height 18
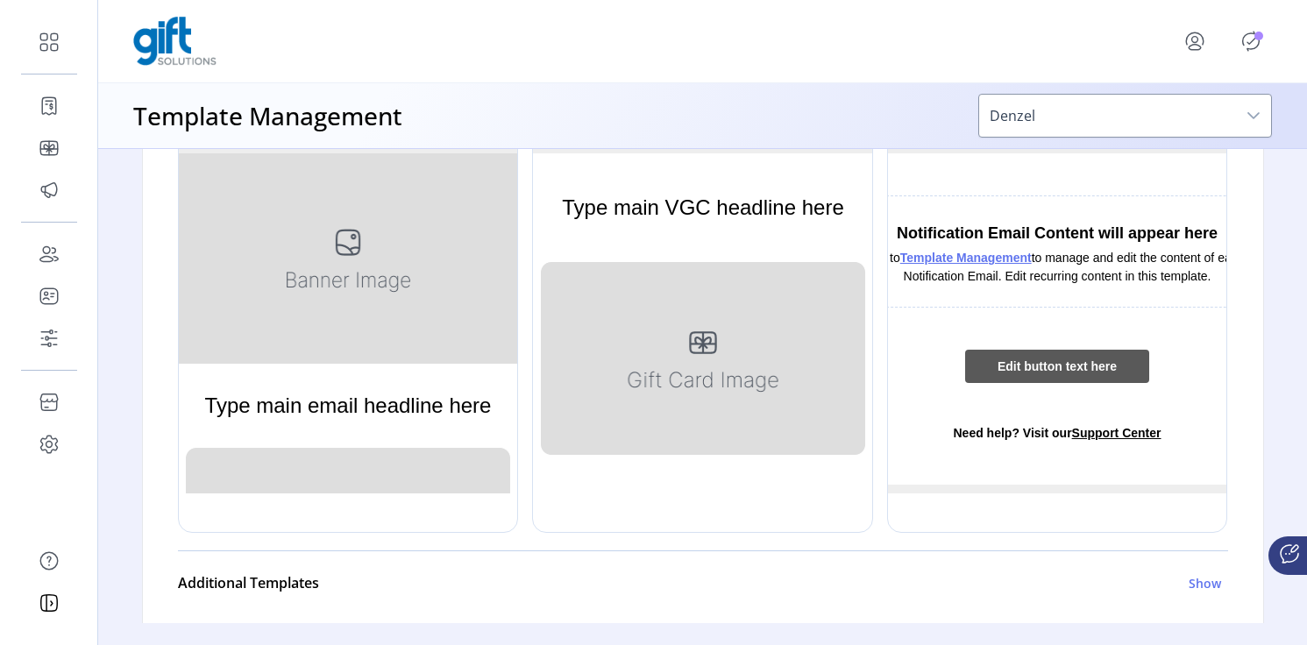
click at [1249, 43] on icon "Publisher Panel" at bounding box center [1251, 41] width 28 height 28
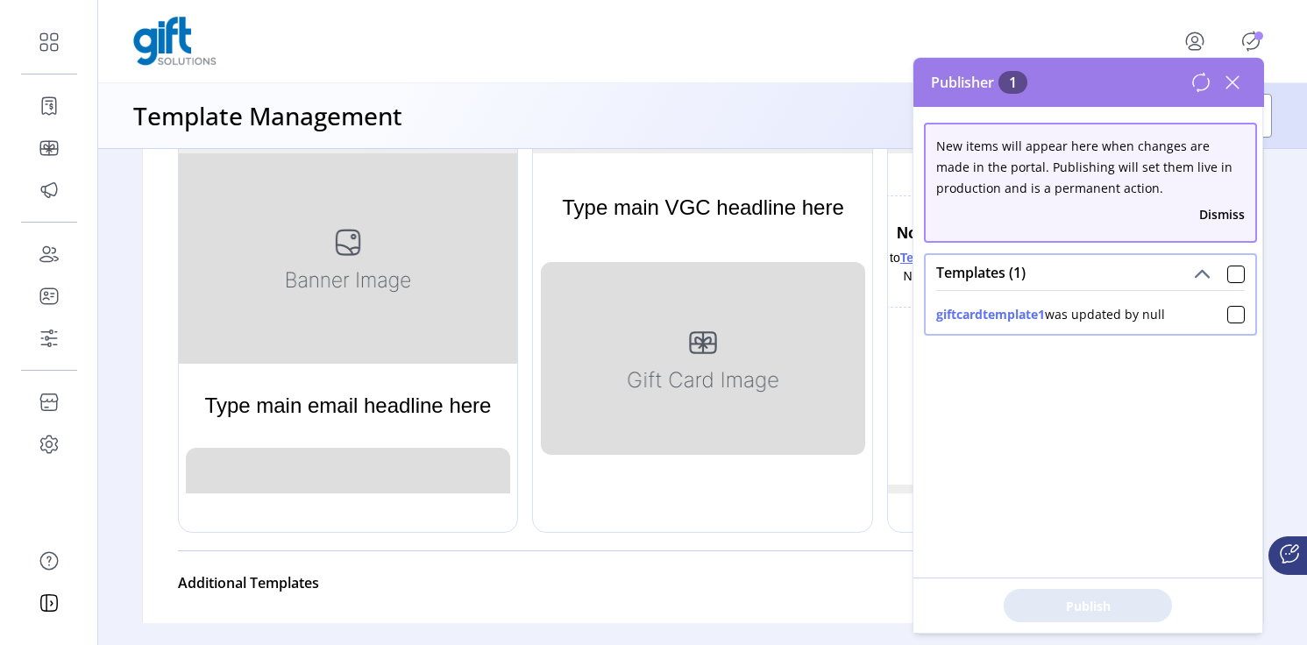
click at [1208, 225] on div "Dismiss" at bounding box center [1090, 214] width 309 height 32
click at [1208, 212] on button "Dismiss" at bounding box center [1222, 214] width 46 height 18
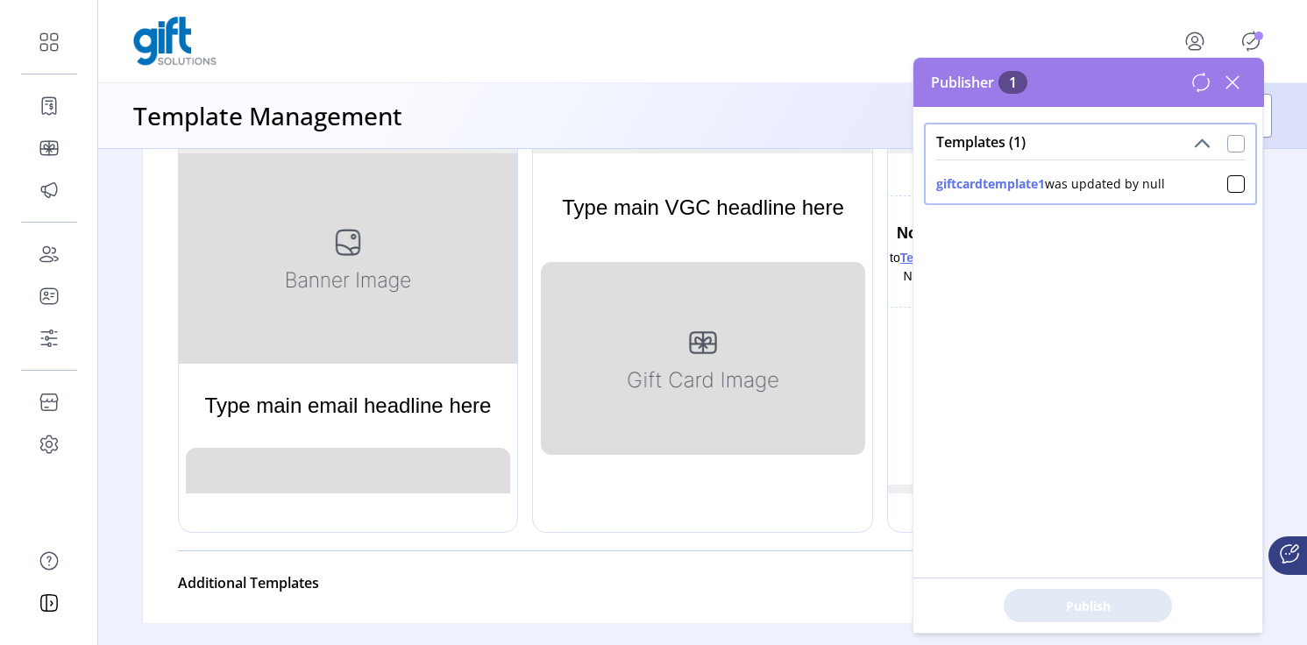
click at [1228, 148] on div at bounding box center [1236, 144] width 18 height 18
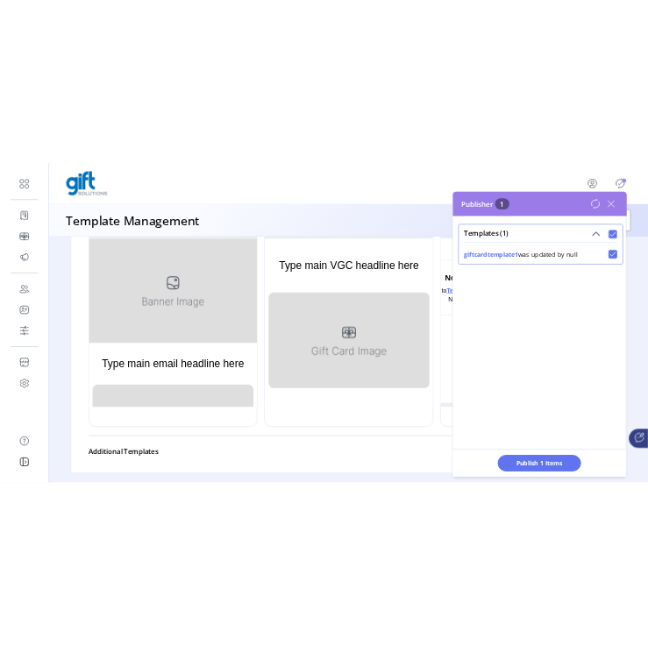
scroll to position [11, 6]
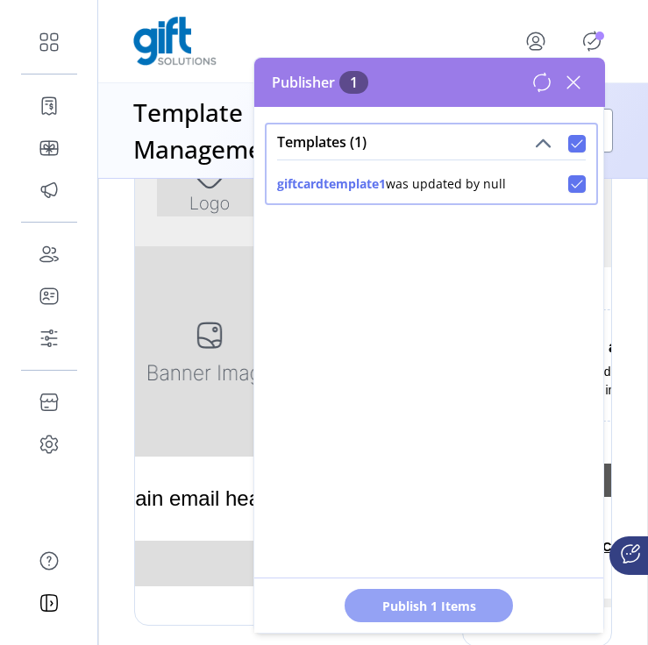
click at [446, 604] on span "Publish 1 Items" at bounding box center [428, 606] width 123 height 18
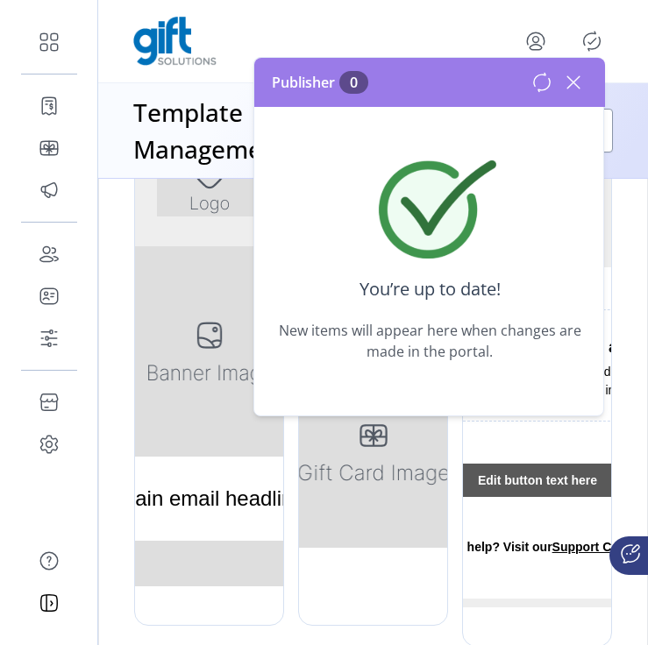
click at [574, 81] on icon at bounding box center [573, 82] width 12 height 12
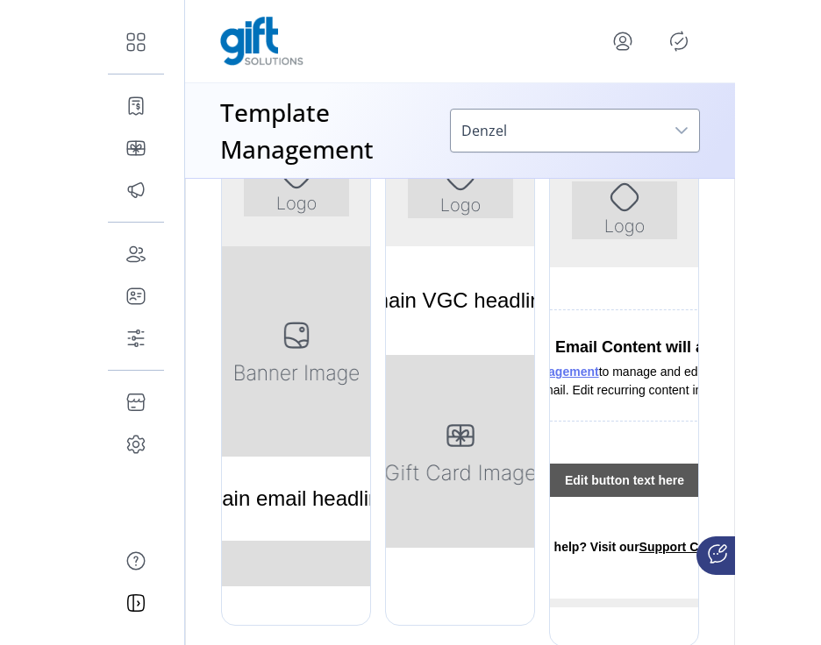
scroll to position [579, 0]
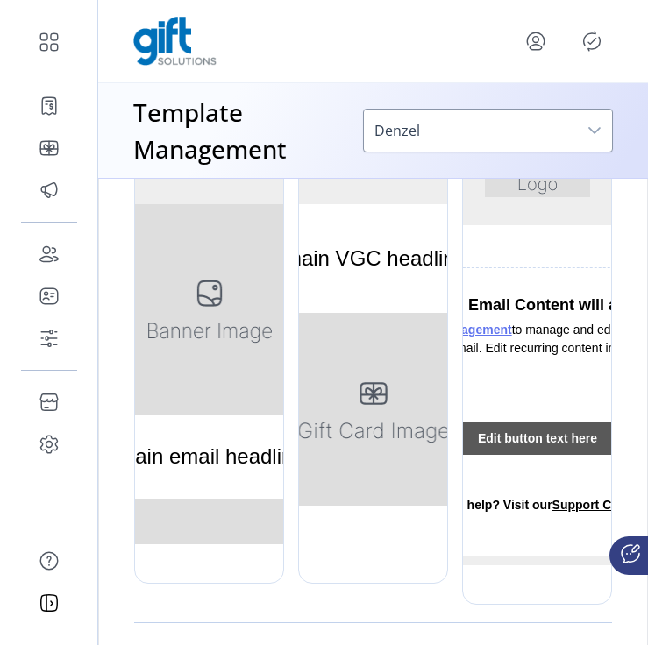
drag, startPoint x: 648, startPoint y: 284, endPoint x: 505, endPoint y: 294, distance: 143.2
click at [505, 294] on div "Welcome to your template manager. You can edit the default templates below for …" at bounding box center [373, 416] width 550 height 474
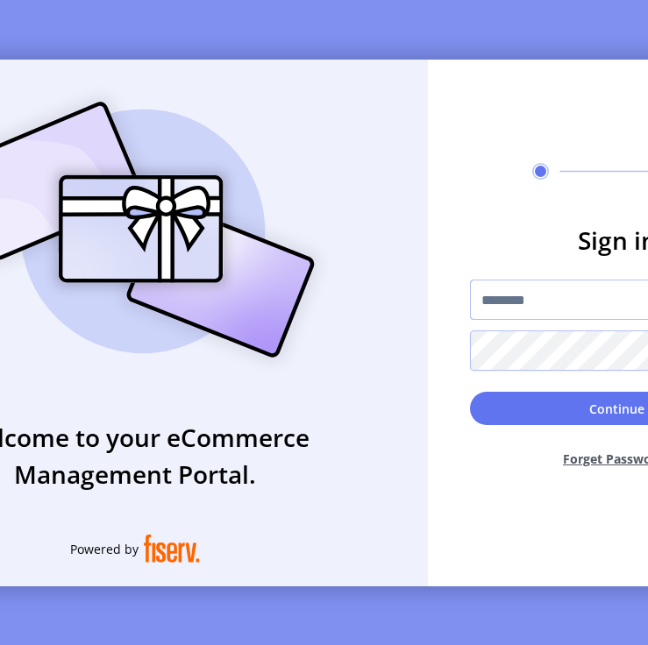
type input "**********"
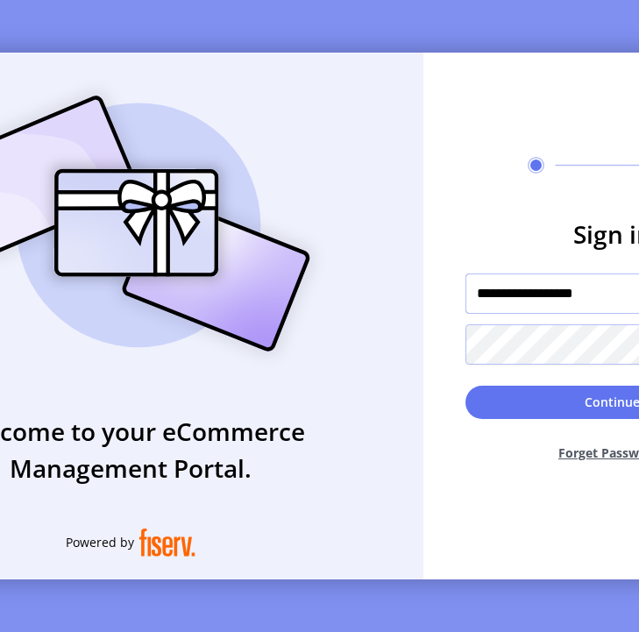
click at [504, 307] on input "**********" at bounding box center [612, 294] width 295 height 40
paste input "**********"
type input "**********"
drag, startPoint x: 452, startPoint y: 336, endPoint x: 458, endPoint y: 343, distance: 9.3
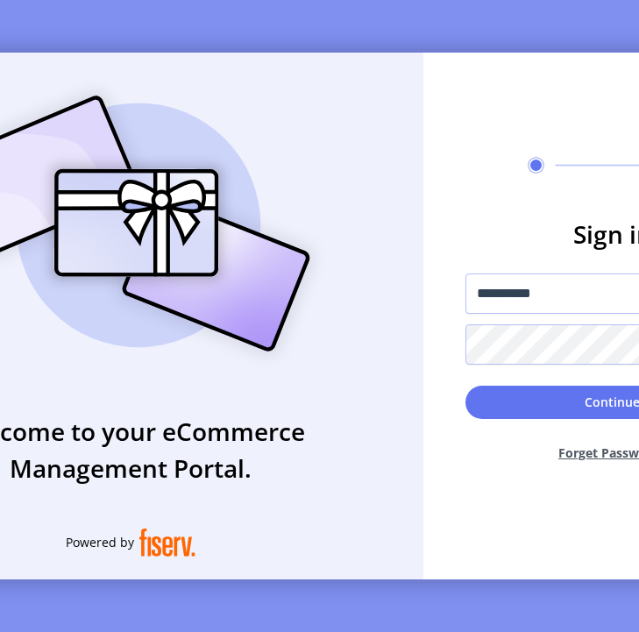
click at [452, 336] on form "**********" at bounding box center [612, 346] width 379 height 260
click at [513, 416] on button "Continue" at bounding box center [612, 402] width 295 height 33
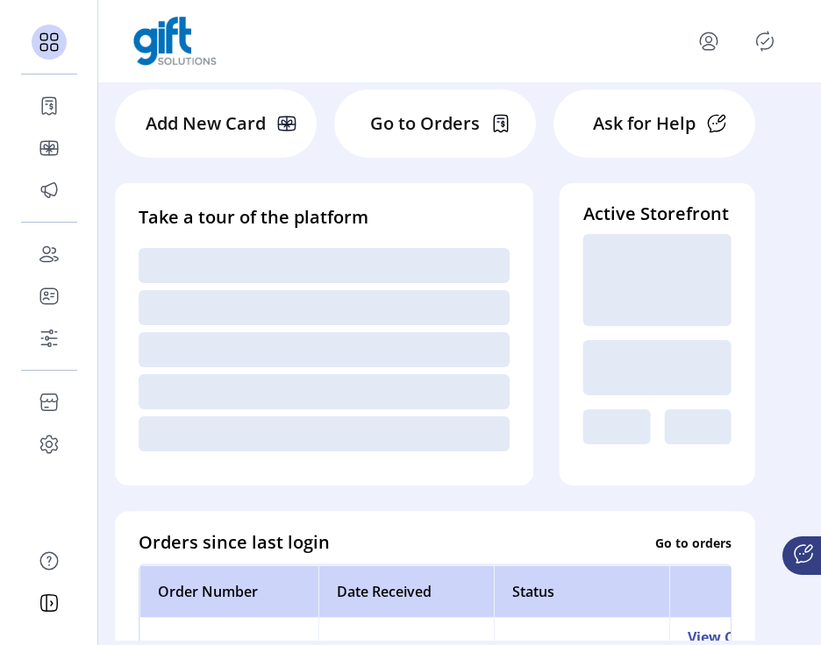
scroll to position [76, 0]
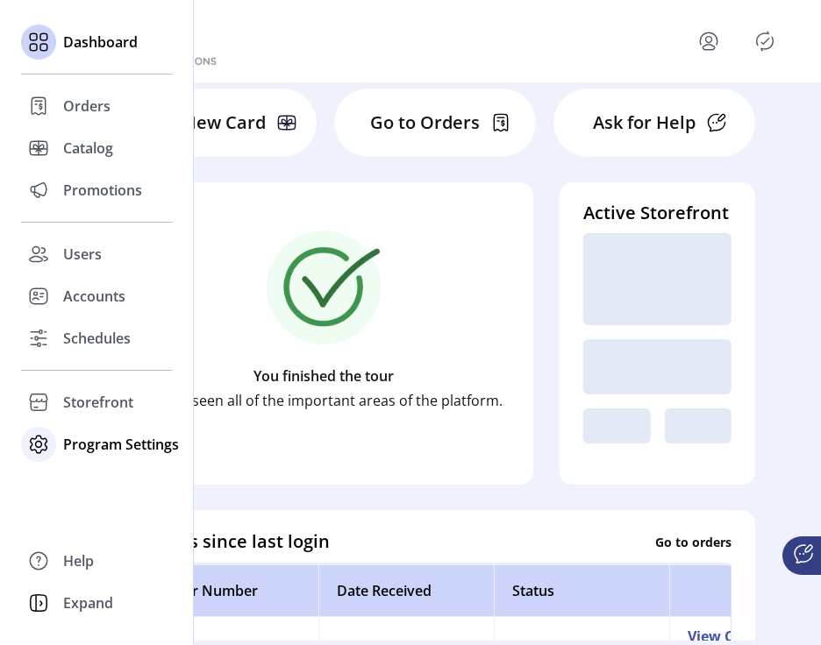
click at [87, 444] on span "Program Settings" at bounding box center [121, 444] width 116 height 21
click at [69, 467] on div "Templates" at bounding box center [97, 479] width 152 height 28
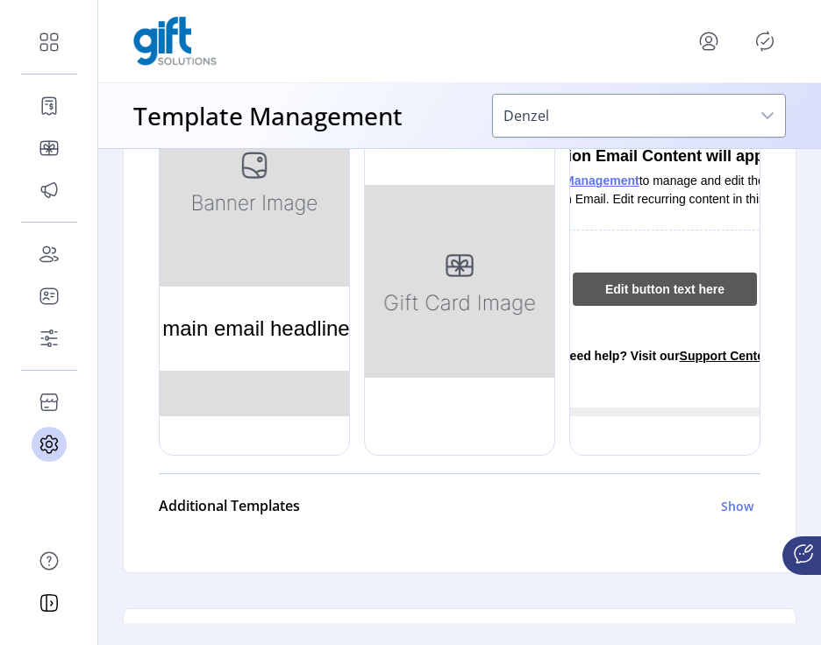
scroll to position [608, 0]
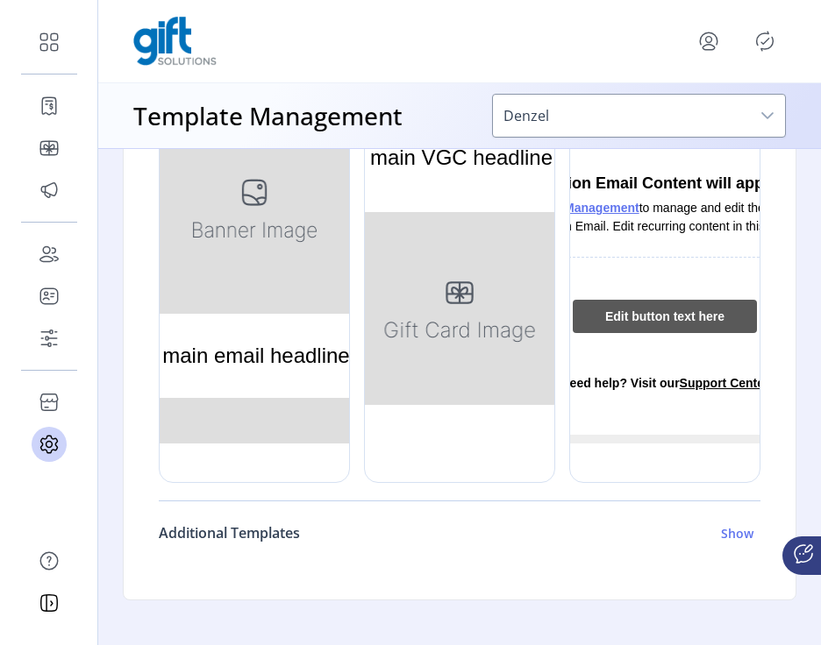
click at [739, 536] on h6 "Show" at bounding box center [737, 533] width 32 height 18
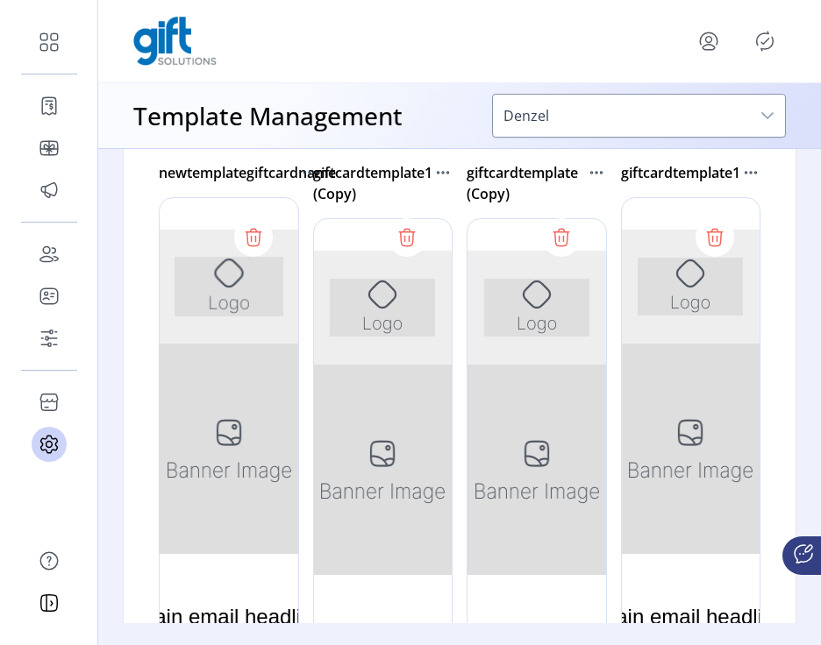
scroll to position [1131, 0]
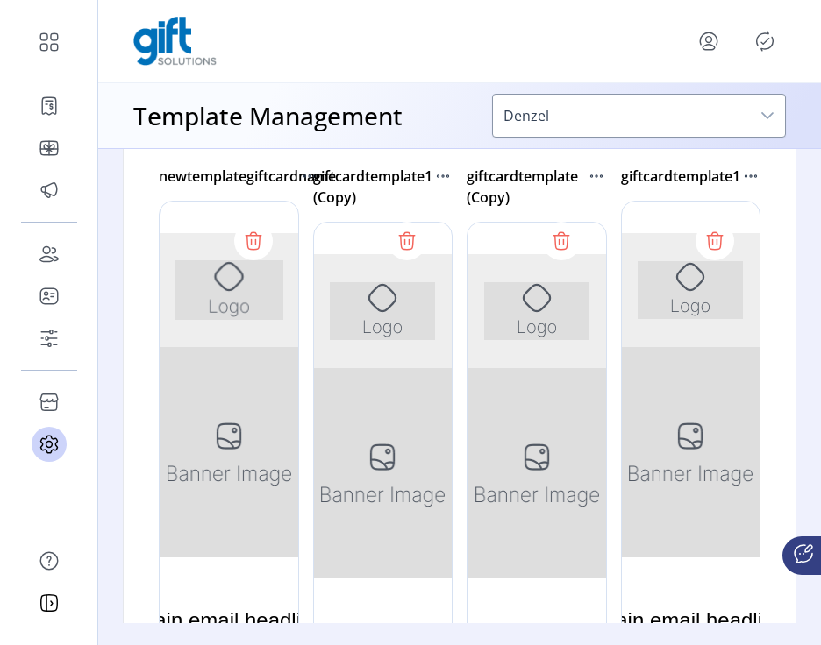
click at [716, 239] on icon at bounding box center [714, 243] width 13 height 14
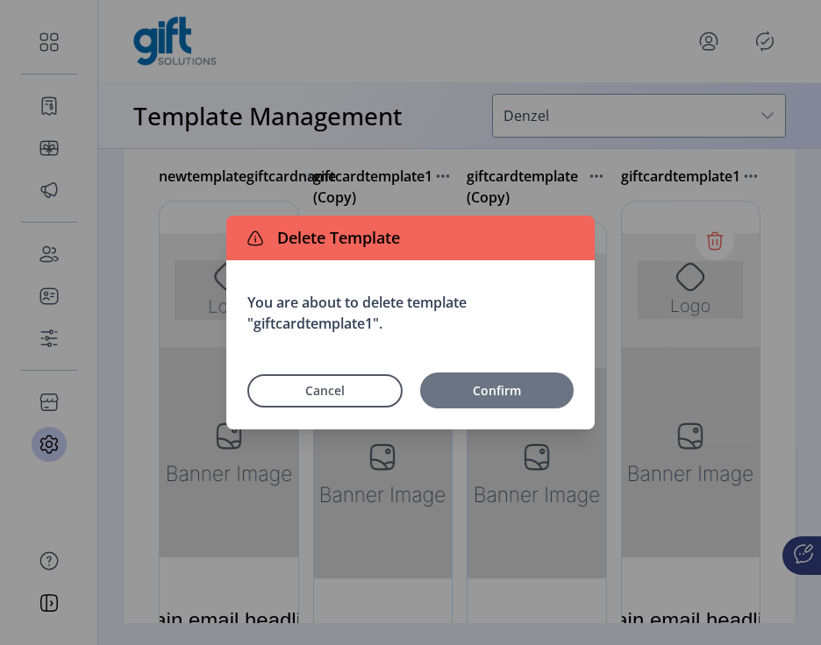
click at [523, 390] on span "Confirm" at bounding box center [497, 390] width 136 height 18
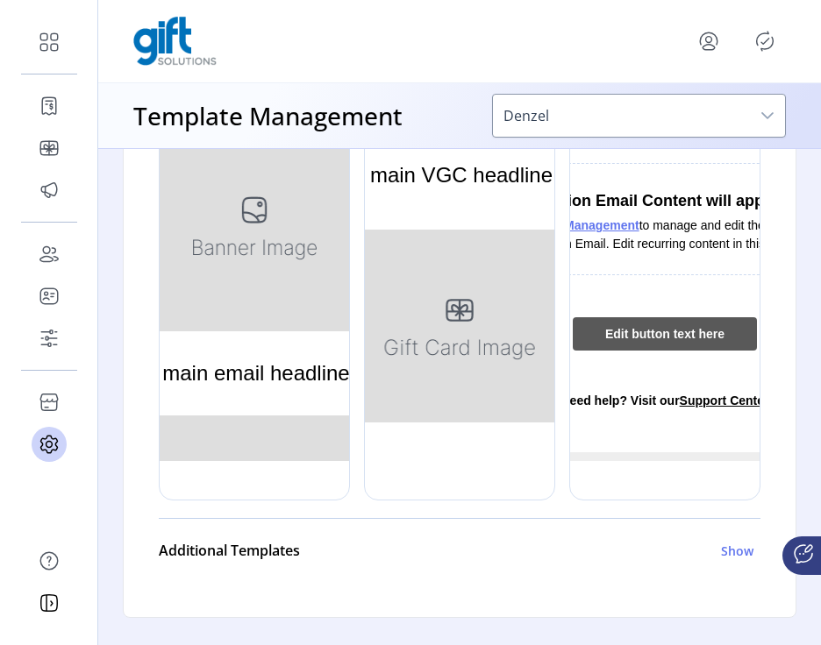
scroll to position [741, 0]
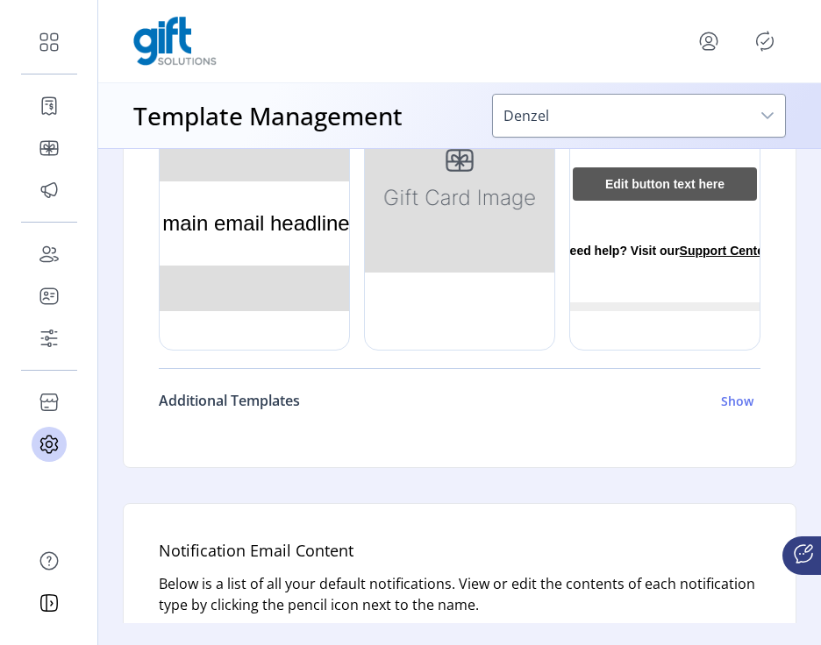
click at [724, 409] on h6 "Show" at bounding box center [737, 401] width 32 height 18
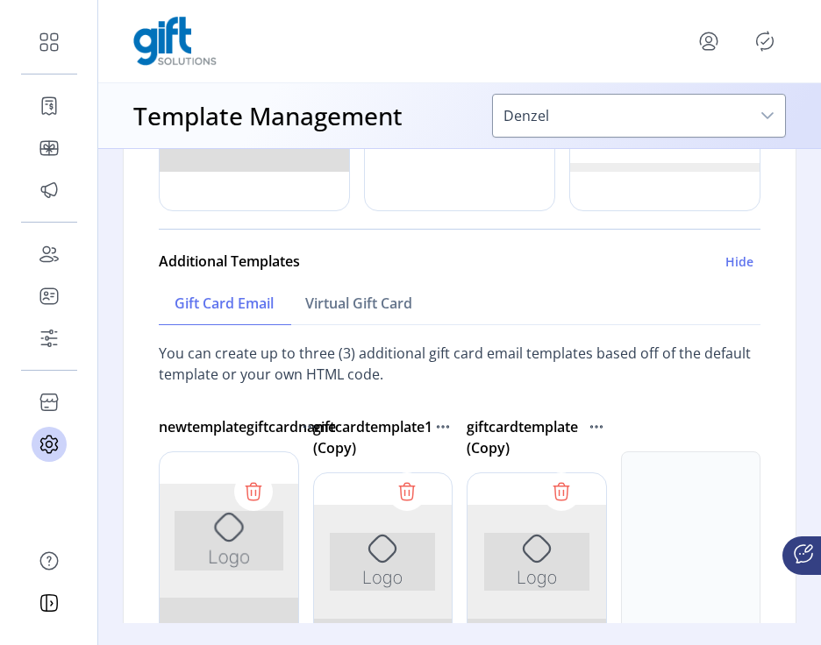
scroll to position [928, 0]
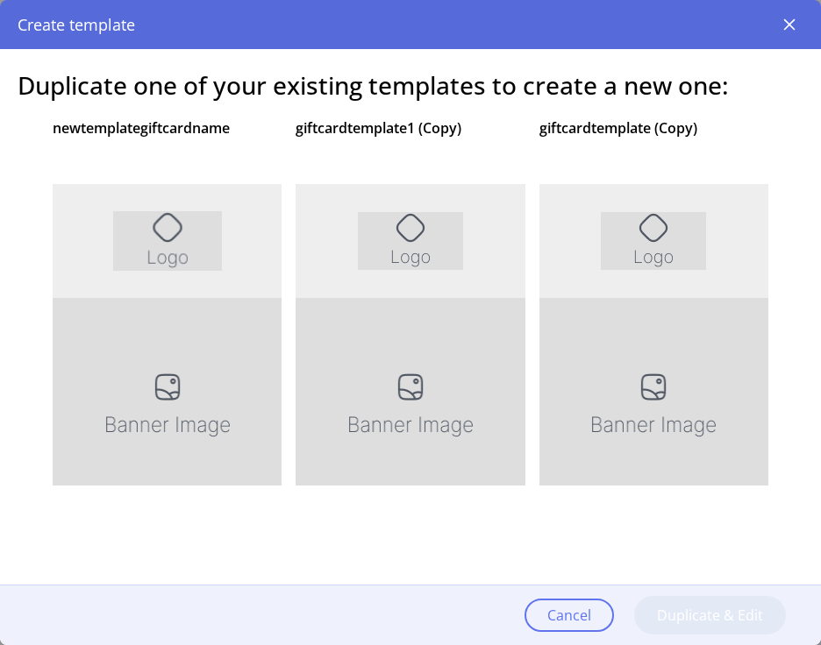
scroll to position [0, 0]
click at [786, 28] on icon "button" at bounding box center [789, 25] width 14 height 14
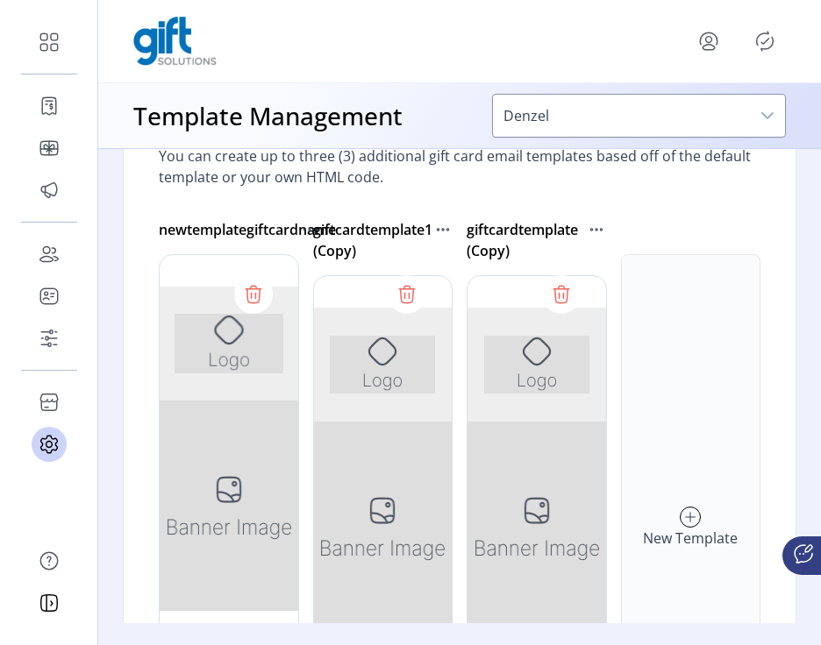
scroll to position [1181, 0]
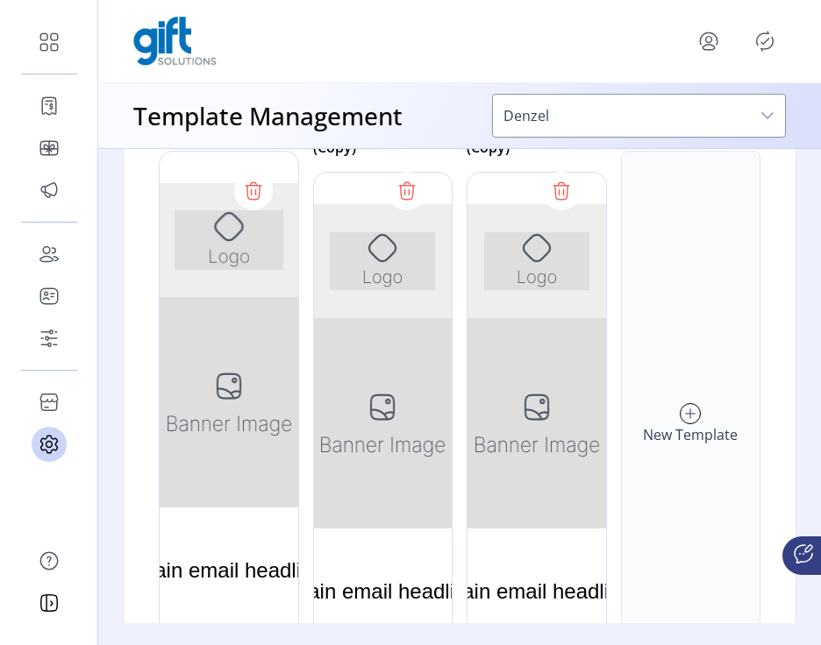
click at [539, 398] on div at bounding box center [536, 435] width 140 height 526
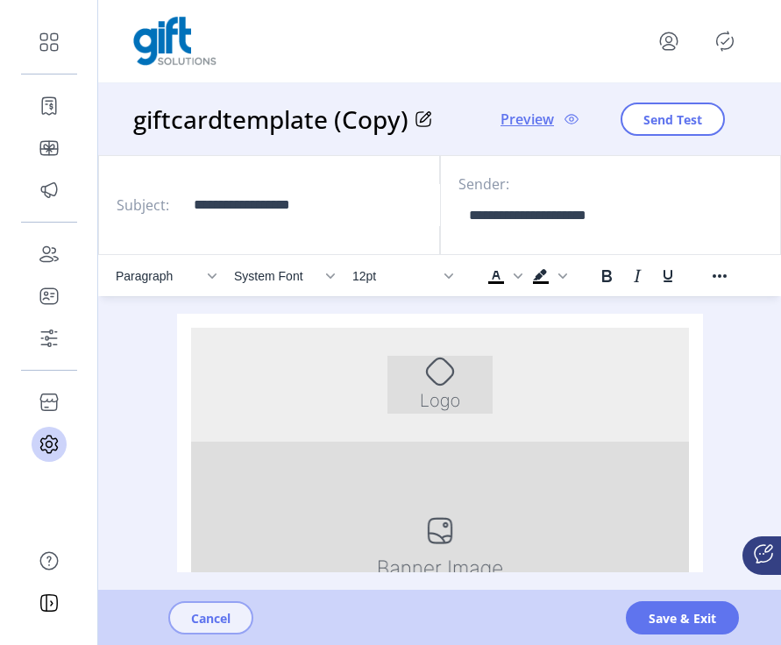
click at [205, 616] on span "Cancel" at bounding box center [210, 618] width 39 height 18
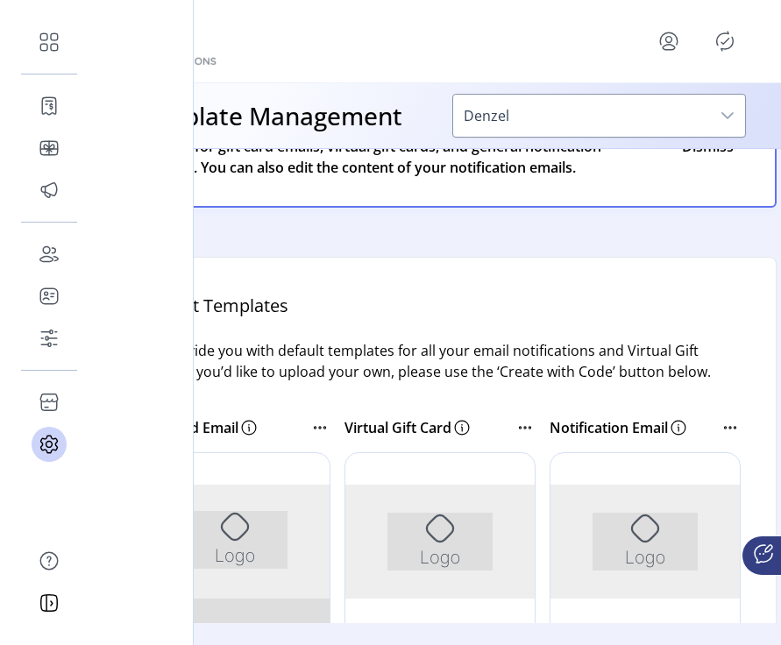
scroll to position [228, 0]
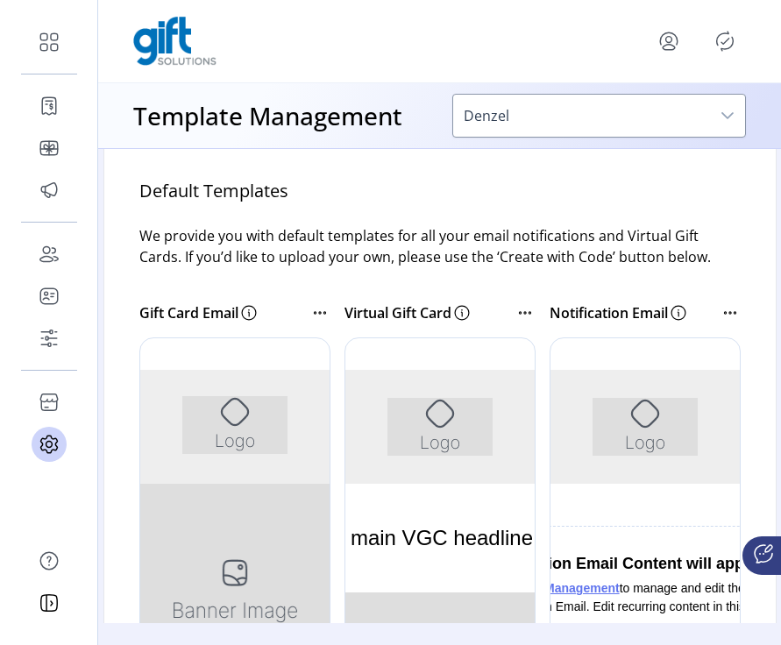
click at [523, 312] on icon at bounding box center [524, 313] width 2 height 2
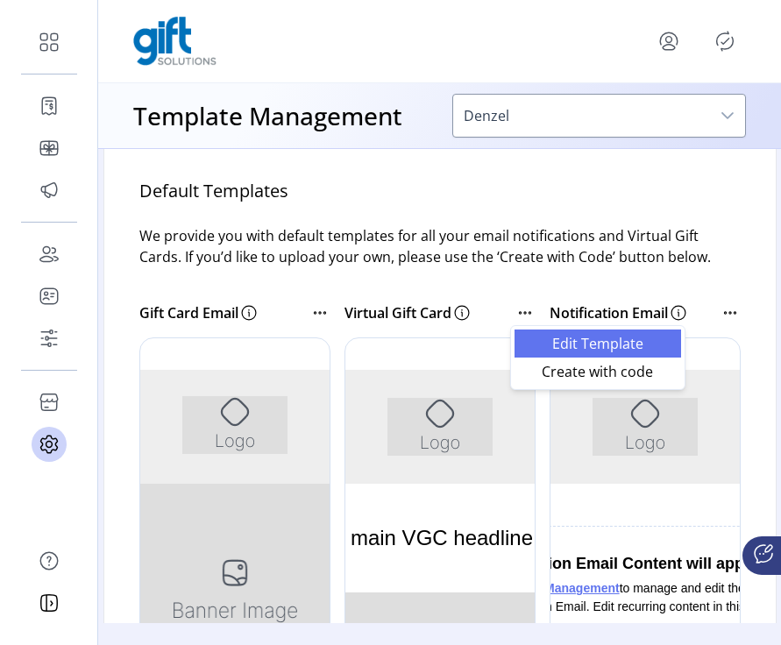
click at [540, 337] on span "Edit Template" at bounding box center [598, 344] width 146 height 14
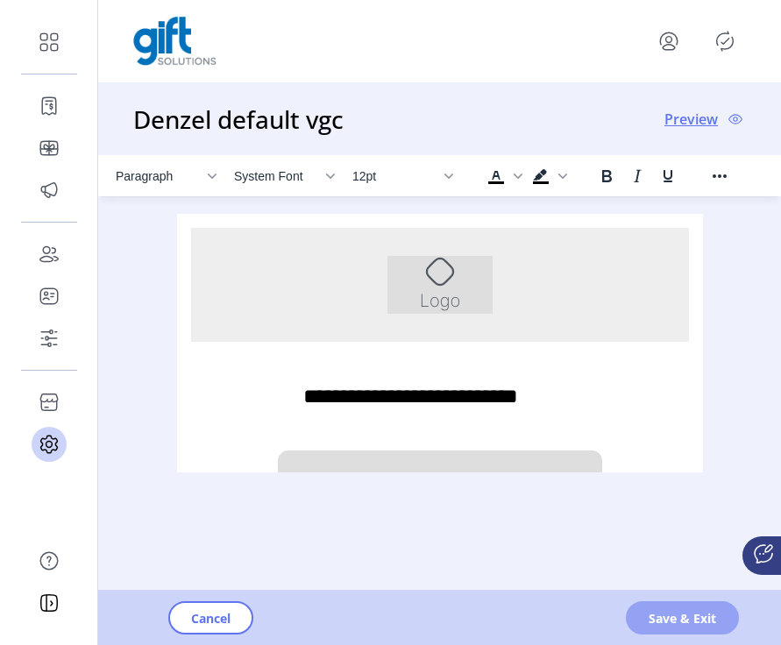
click at [653, 619] on span "Save & Exit" at bounding box center [682, 618] width 67 height 18
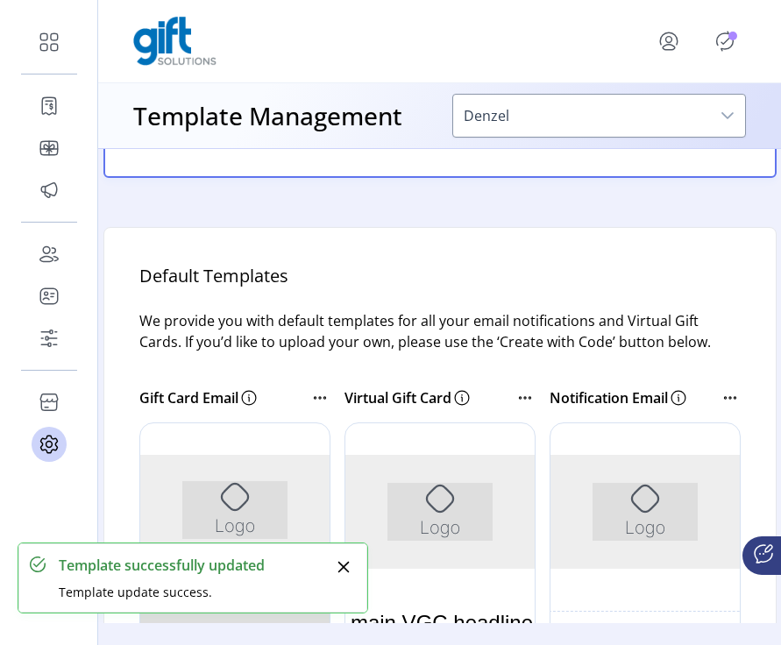
scroll to position [234, 0]
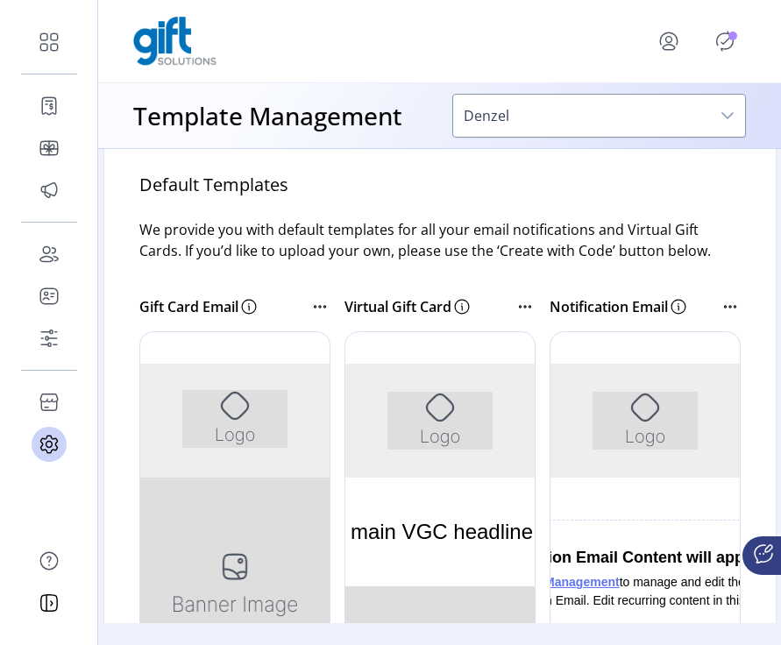
click at [516, 311] on icon at bounding box center [525, 306] width 21 height 21
click at [519, 304] on icon at bounding box center [525, 306] width 21 height 21
click at [523, 306] on icon at bounding box center [524, 307] width 2 height 2
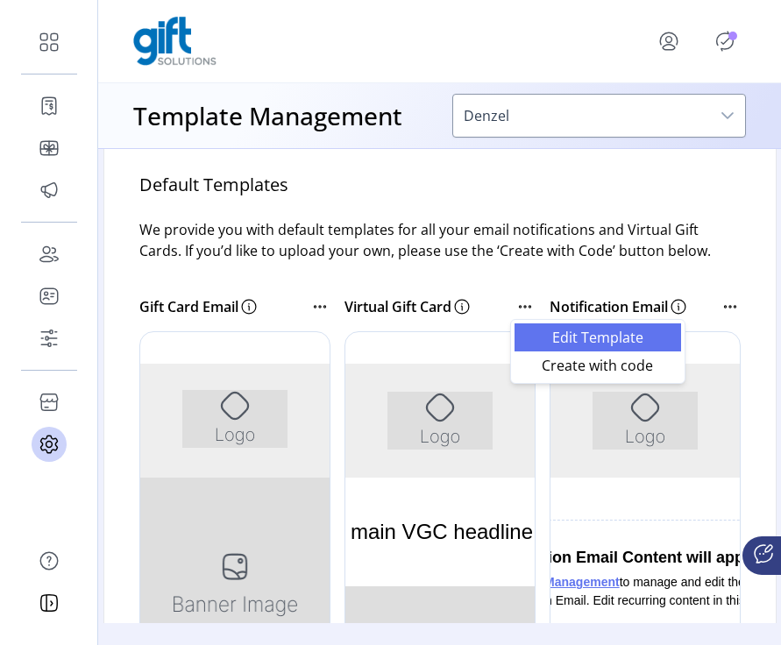
click at [530, 332] on span "Edit Template" at bounding box center [598, 337] width 146 height 14
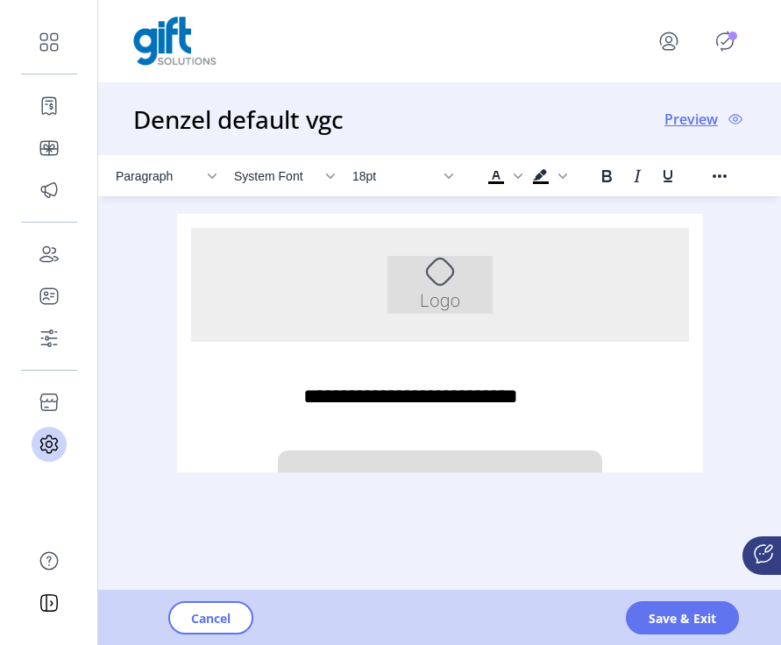
click at [427, 392] on p "**********" at bounding box center [439, 396] width 274 height 67
click at [686, 616] on span "Save & Exit" at bounding box center [682, 618] width 67 height 18
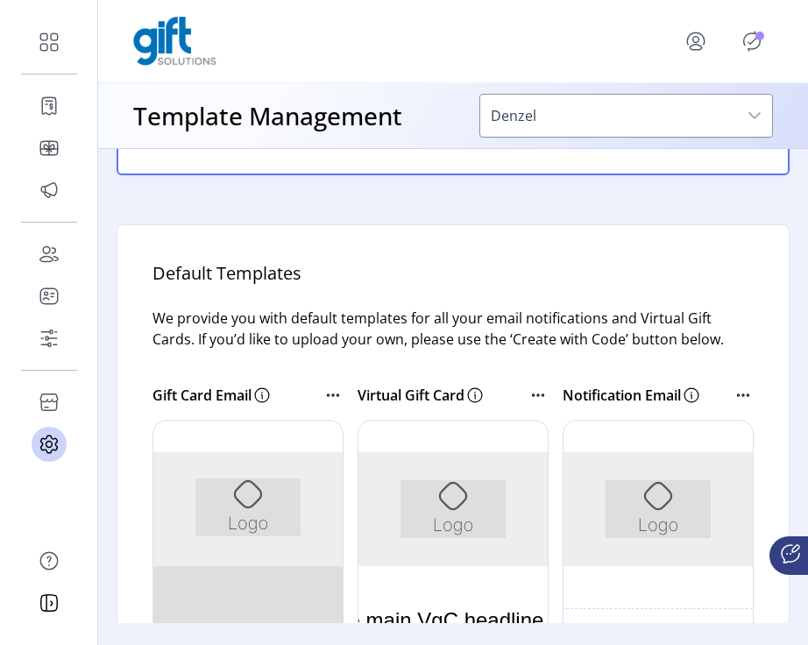
scroll to position [194, 0]
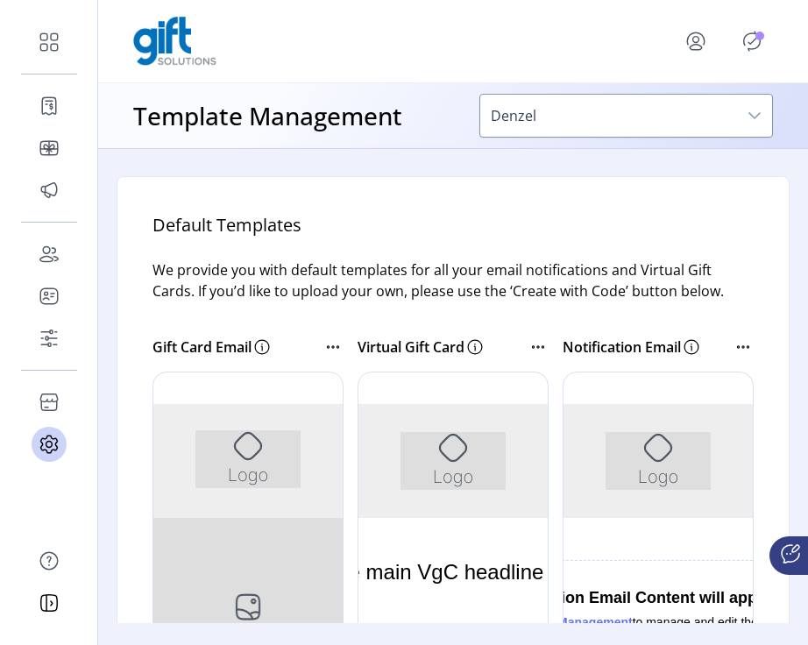
click at [744, 344] on icon at bounding box center [743, 347] width 21 height 21
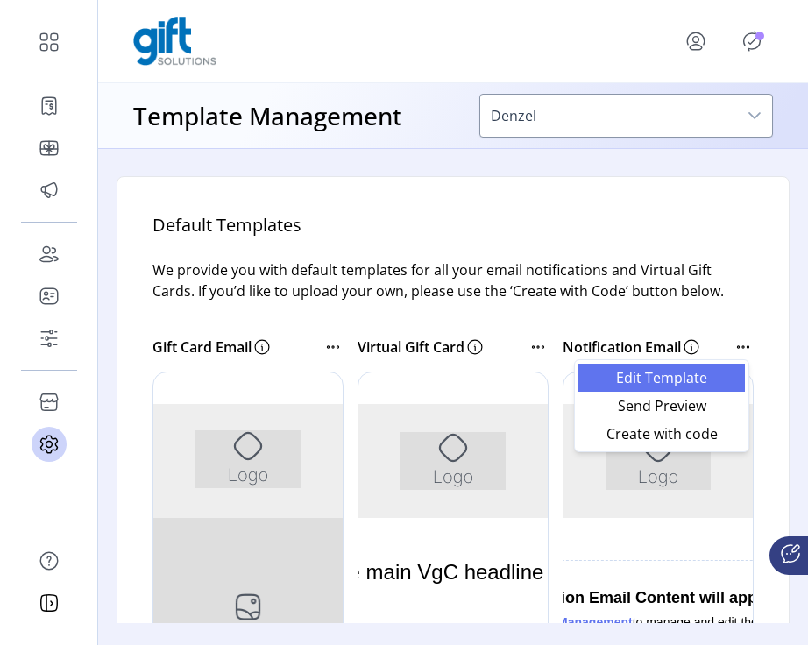
click at [712, 369] on link "Edit Template" at bounding box center [662, 378] width 167 height 28
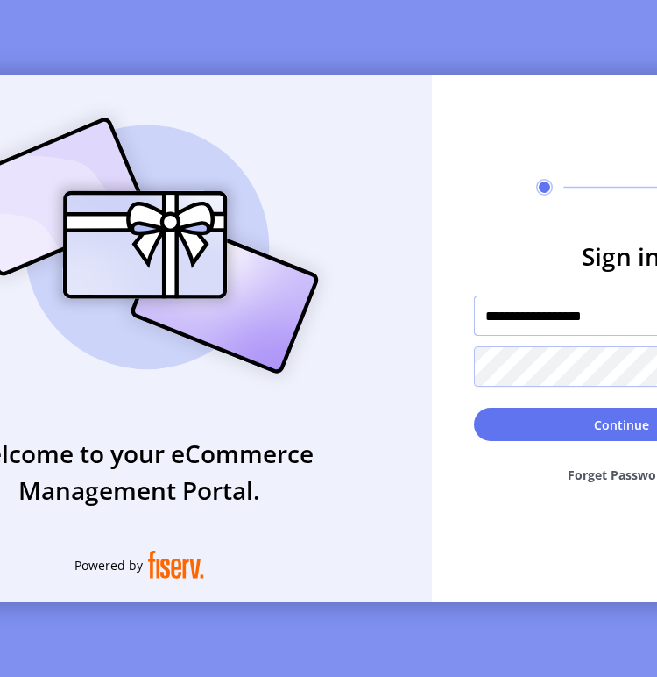
click at [579, 327] on input "**********" at bounding box center [621, 315] width 295 height 40
paste input "text"
type input "**********"
click at [459, 364] on form "**********" at bounding box center [621, 368] width 379 height 260
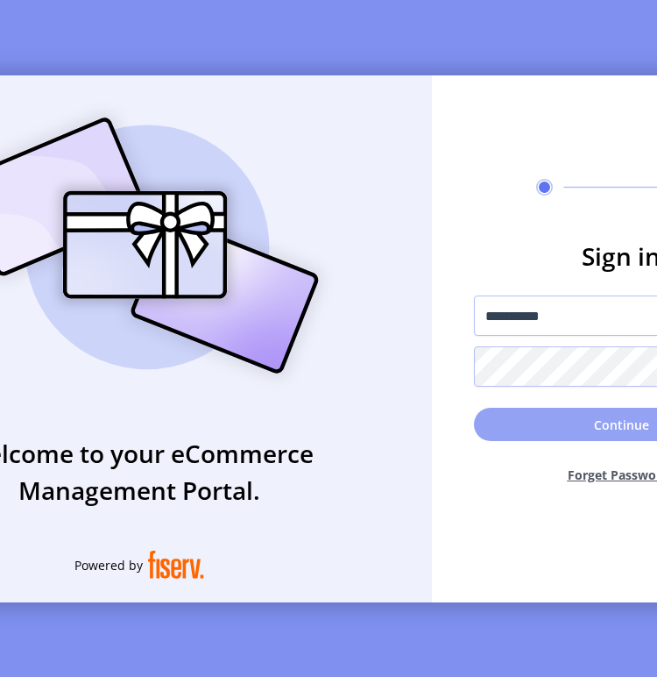
click at [515, 433] on button "Continue" at bounding box center [621, 424] width 295 height 33
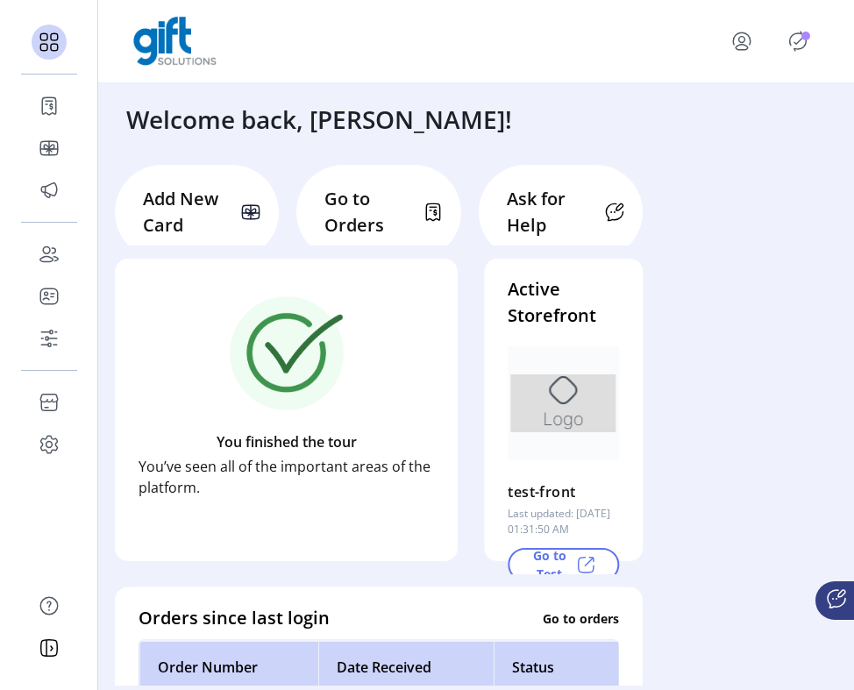
click at [657, 47] on icon "Publisher Panel" at bounding box center [798, 41] width 28 height 28
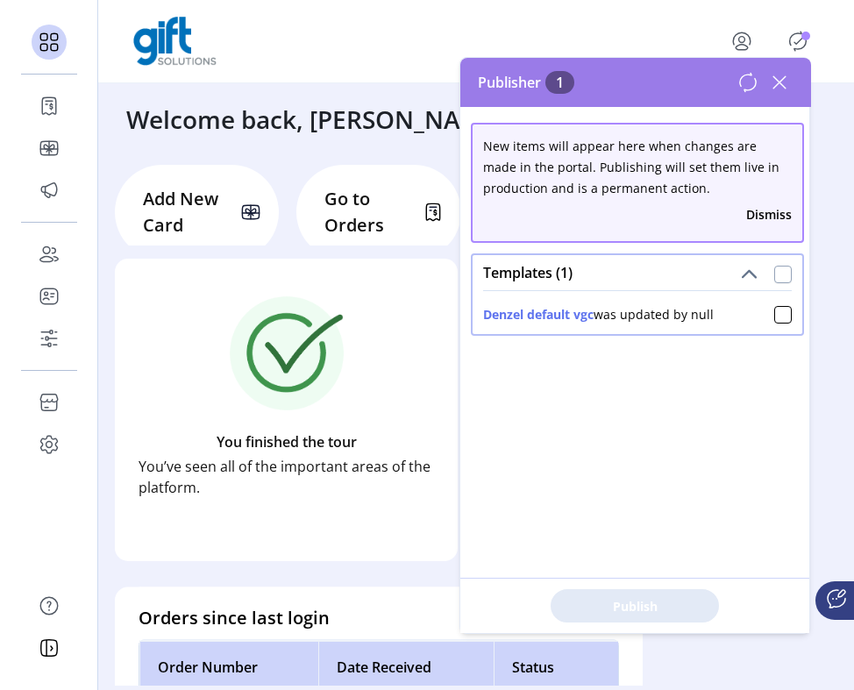
click at [657, 275] on div at bounding box center [783, 275] width 18 height 18
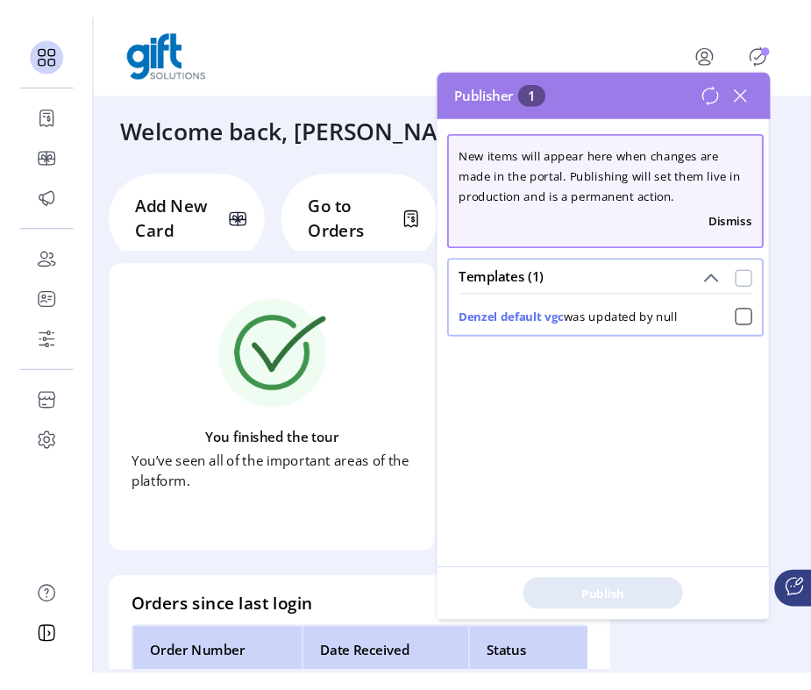
scroll to position [10, 5]
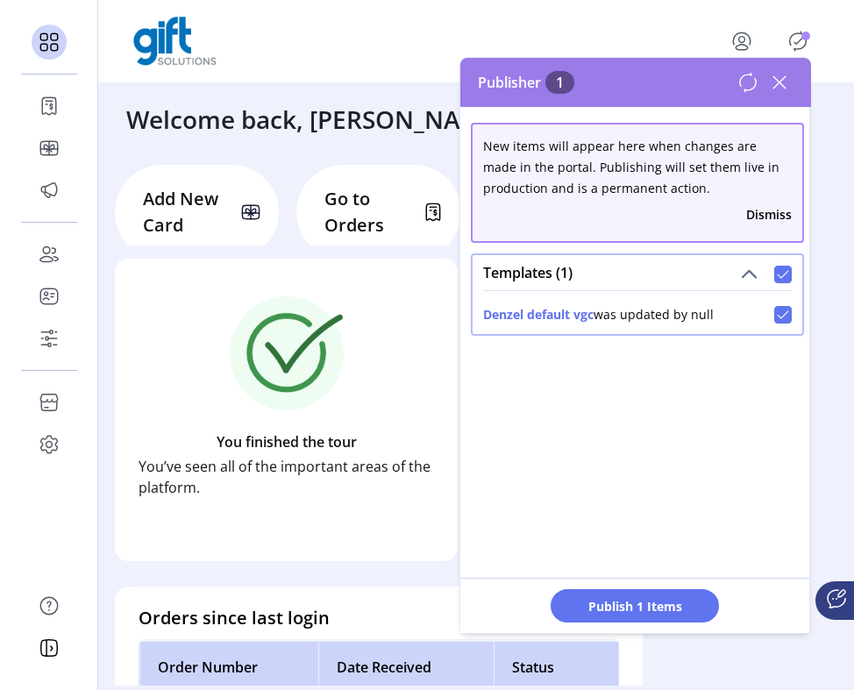
click at [657, 77] on icon at bounding box center [779, 82] width 28 height 28
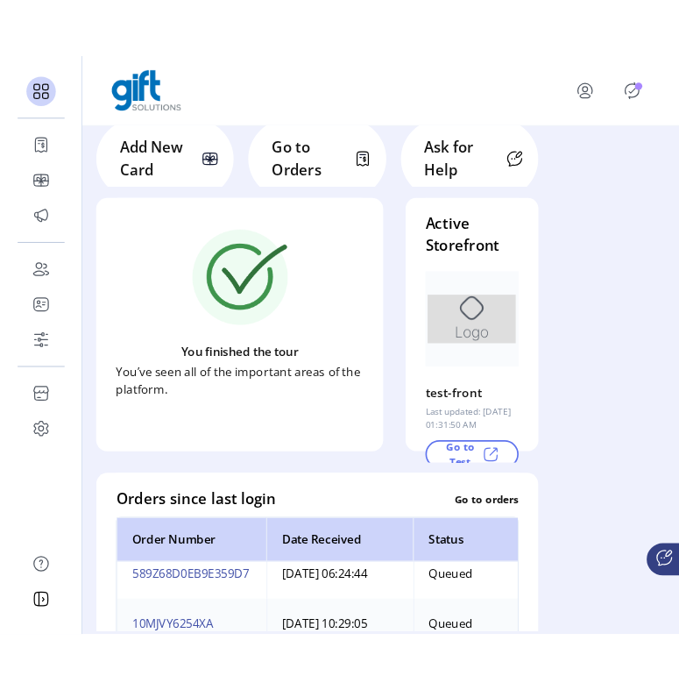
scroll to position [105, 0]
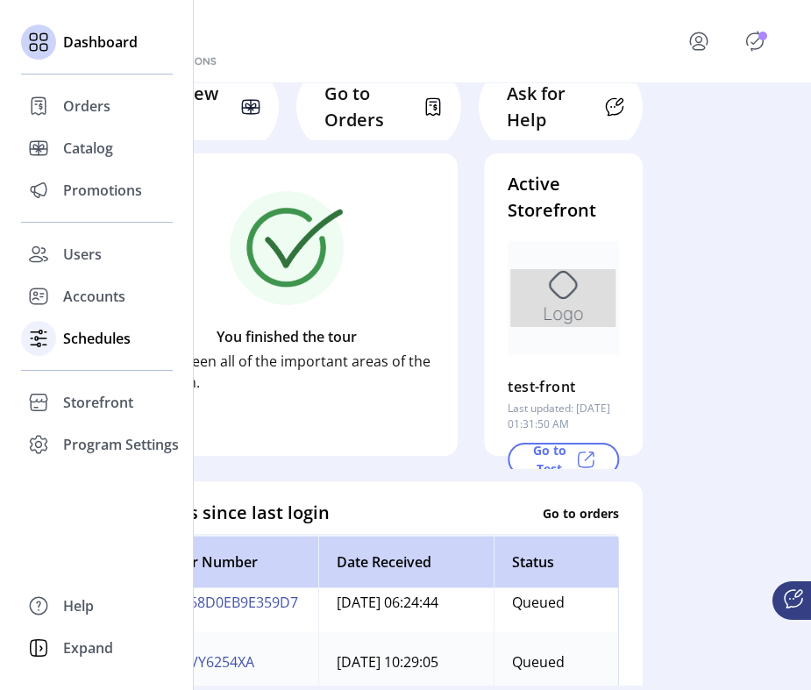
click at [101, 338] on span "Schedules" at bounding box center [96, 338] width 67 height 21
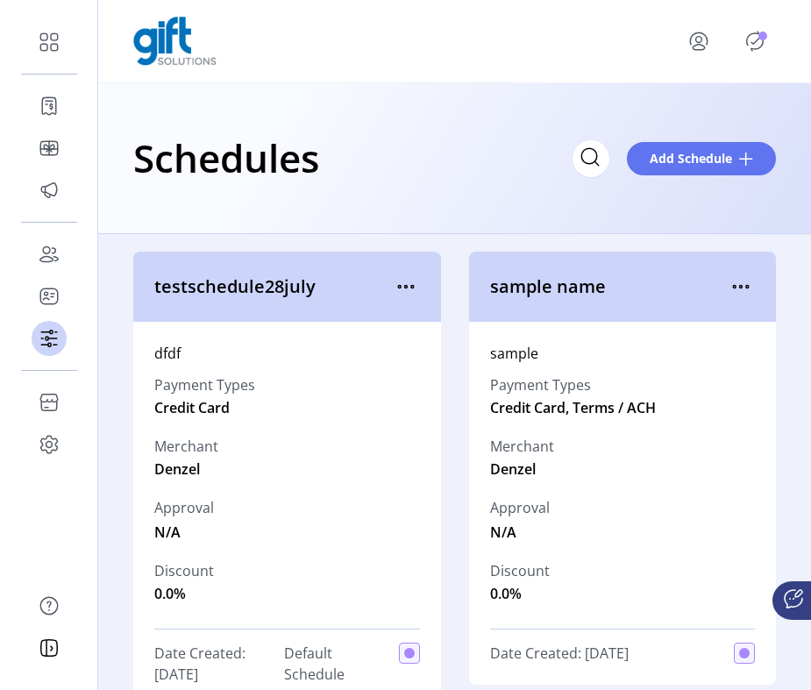
click at [657, 40] on icon "Publisher Panel" at bounding box center [755, 41] width 28 height 28
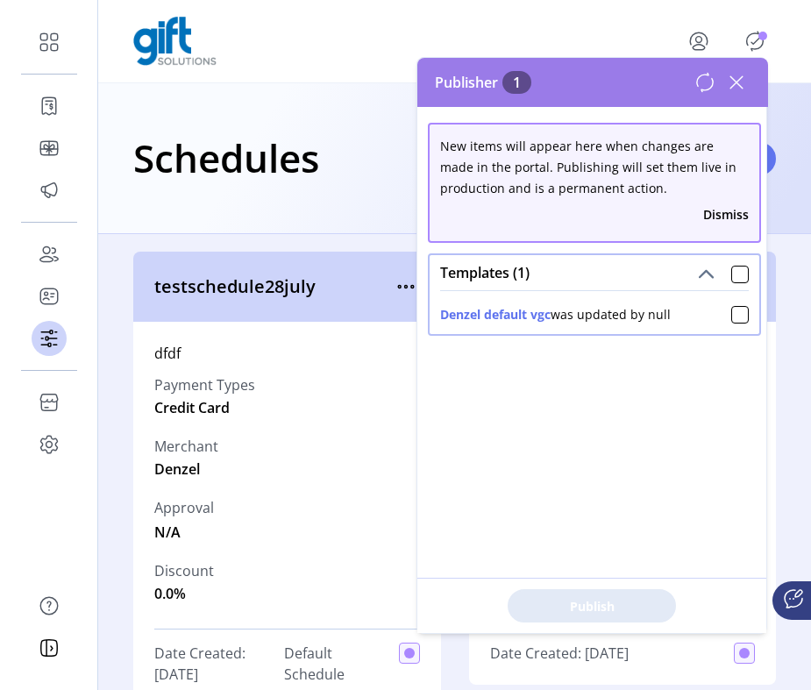
click at [657, 86] on icon at bounding box center [736, 82] width 12 height 12
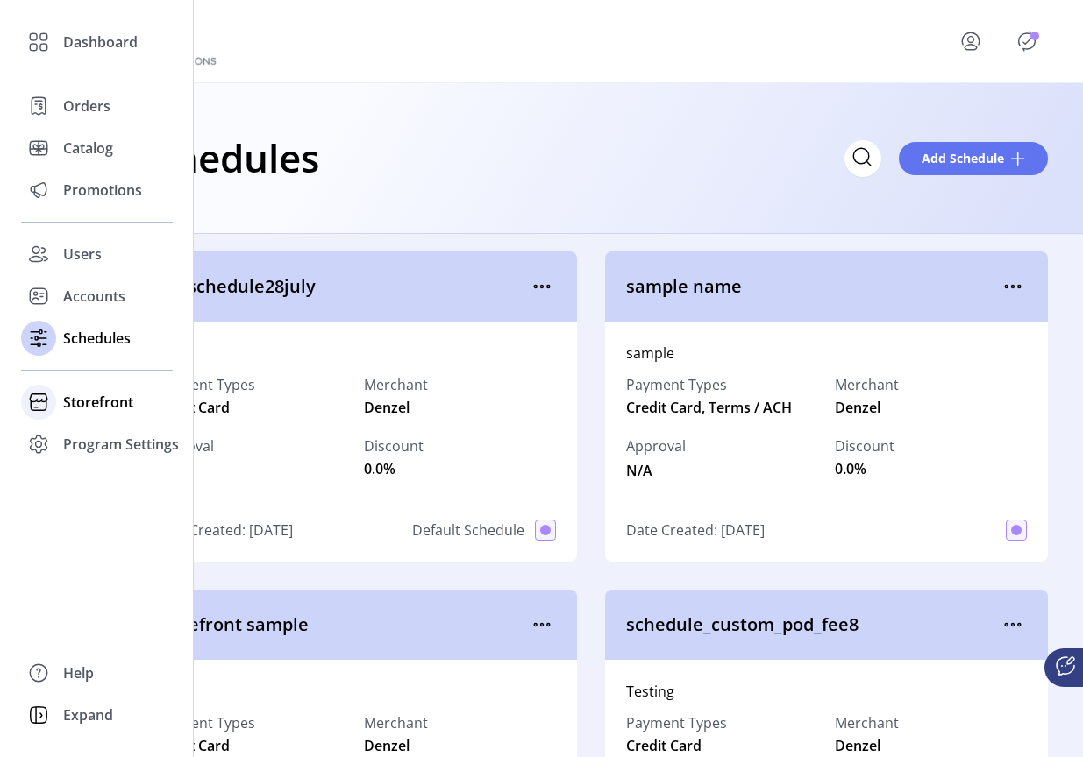
click at [108, 398] on span "Storefront" at bounding box center [98, 402] width 70 height 21
click at [116, 440] on span "Configuration" at bounding box center [109, 437] width 92 height 21
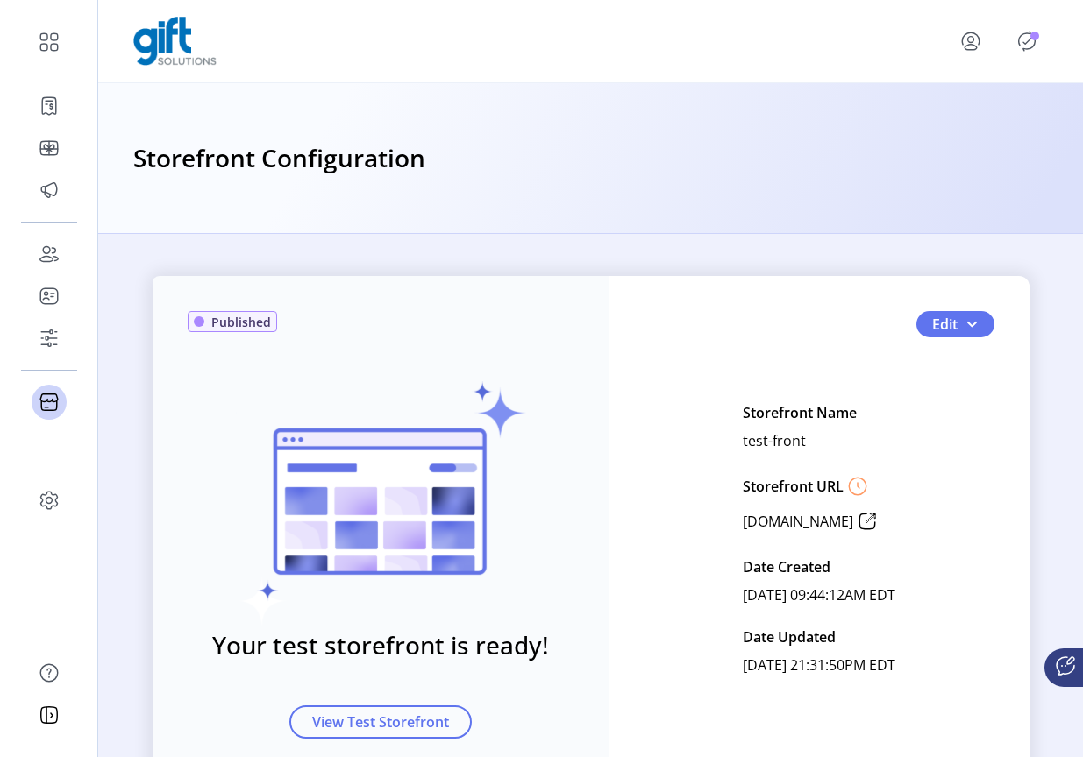
click at [657, 45] on icon "Publisher Panel" at bounding box center [1026, 41] width 28 height 28
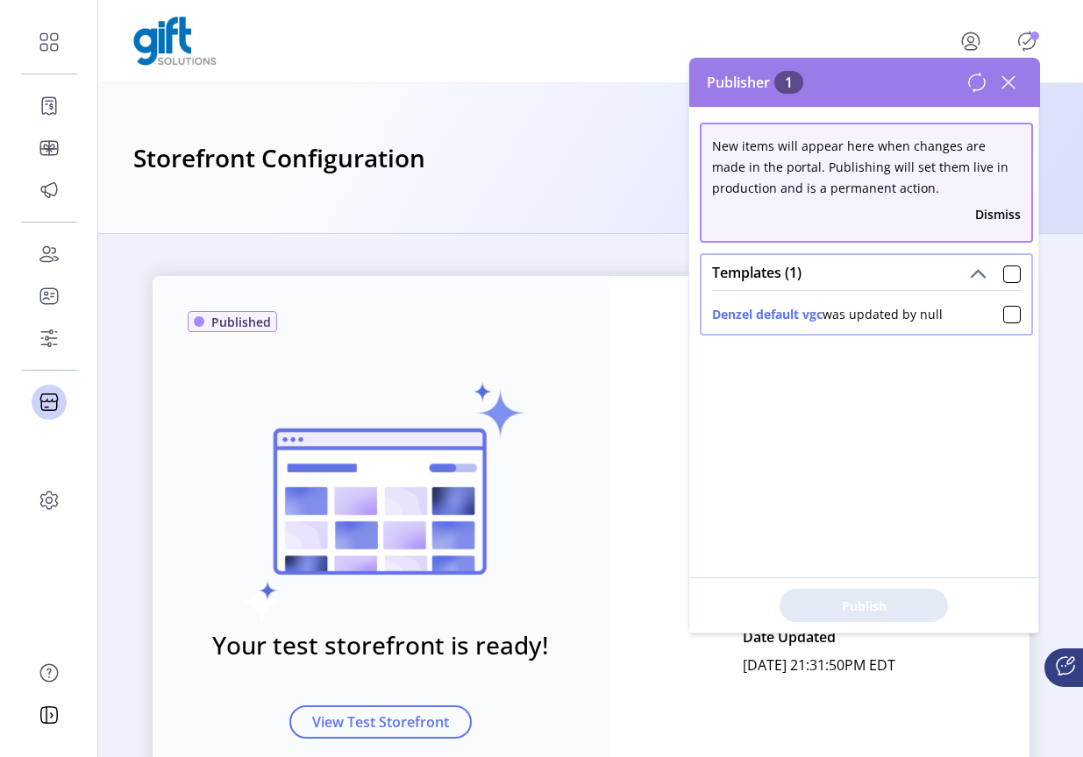
click at [657, 273] on div "Templates (1)" at bounding box center [866, 272] width 330 height 35
click at [657, 282] on div at bounding box center [1012, 275] width 18 height 18
click at [657, 613] on span "Publish 1 Items" at bounding box center [863, 606] width 123 height 18
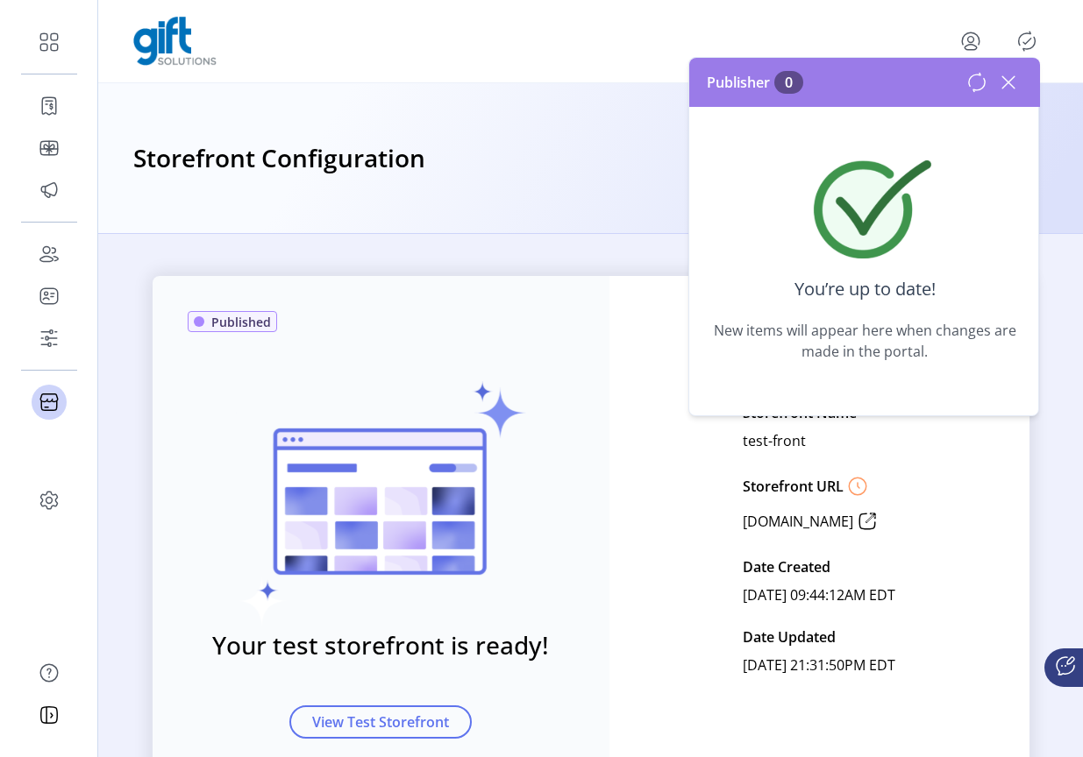
click at [555, 311] on div "Your test storefront is ready! View Test Storefront" at bounding box center [381, 525] width 387 height 428
click at [657, 79] on icon at bounding box center [1008, 82] width 28 height 28
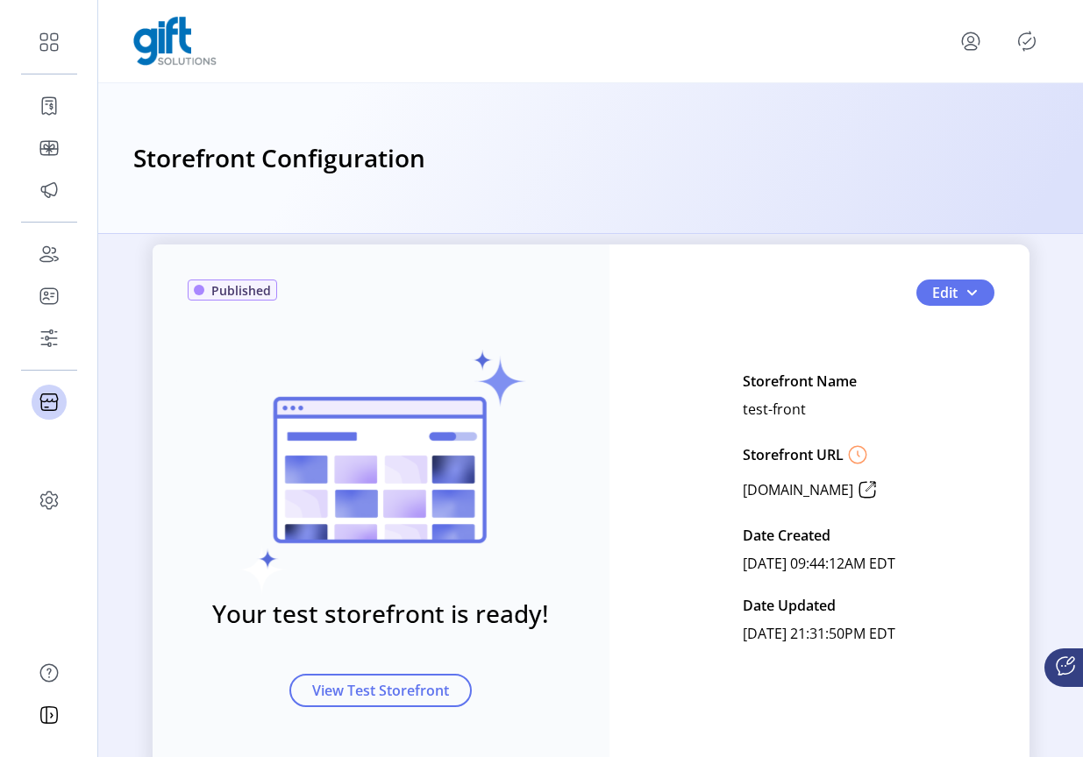
scroll to position [32, 0]
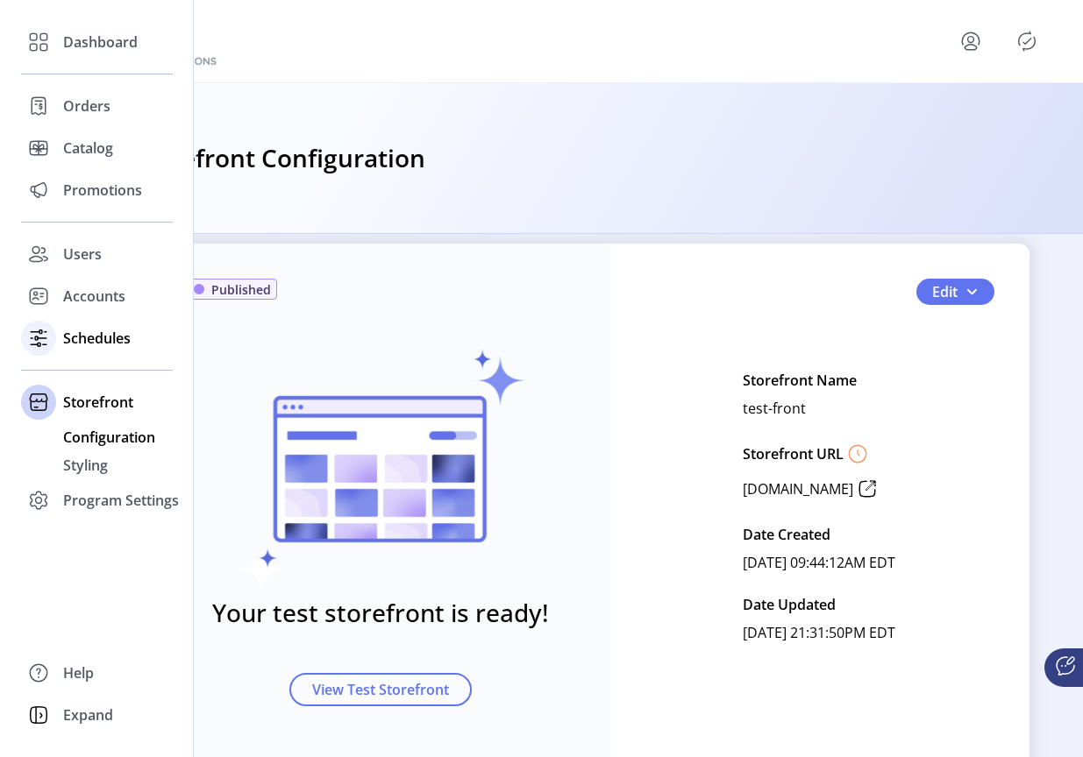
click at [48, 335] on icon at bounding box center [39, 338] width 28 height 28
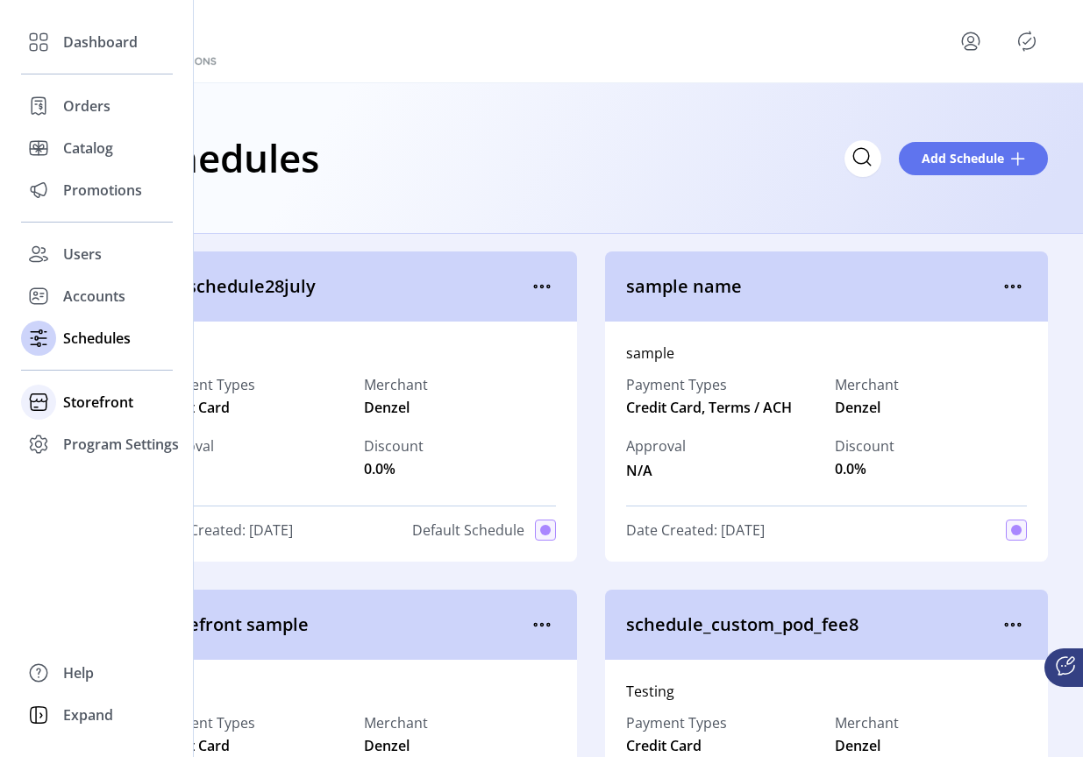
click at [79, 401] on span "Storefront" at bounding box center [98, 402] width 70 height 21
click at [51, 504] on icon at bounding box center [39, 501] width 28 height 28
click at [78, 480] on span "Templates" at bounding box center [97, 479] width 69 height 21
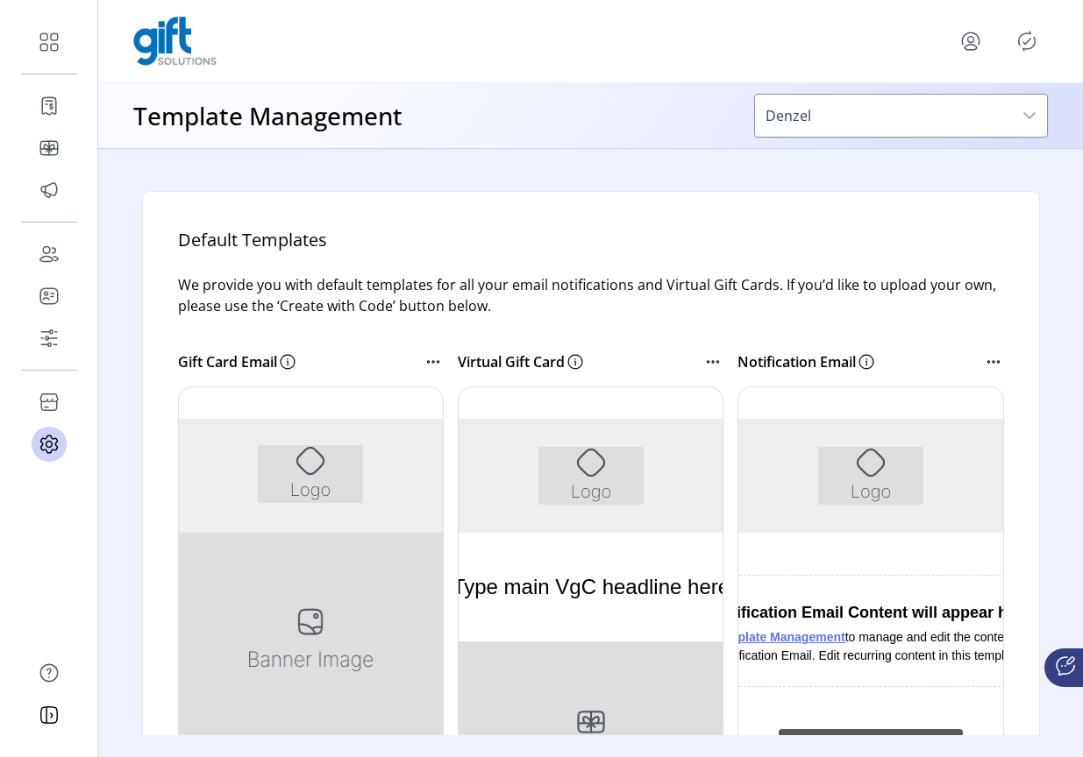
scroll to position [198, 0]
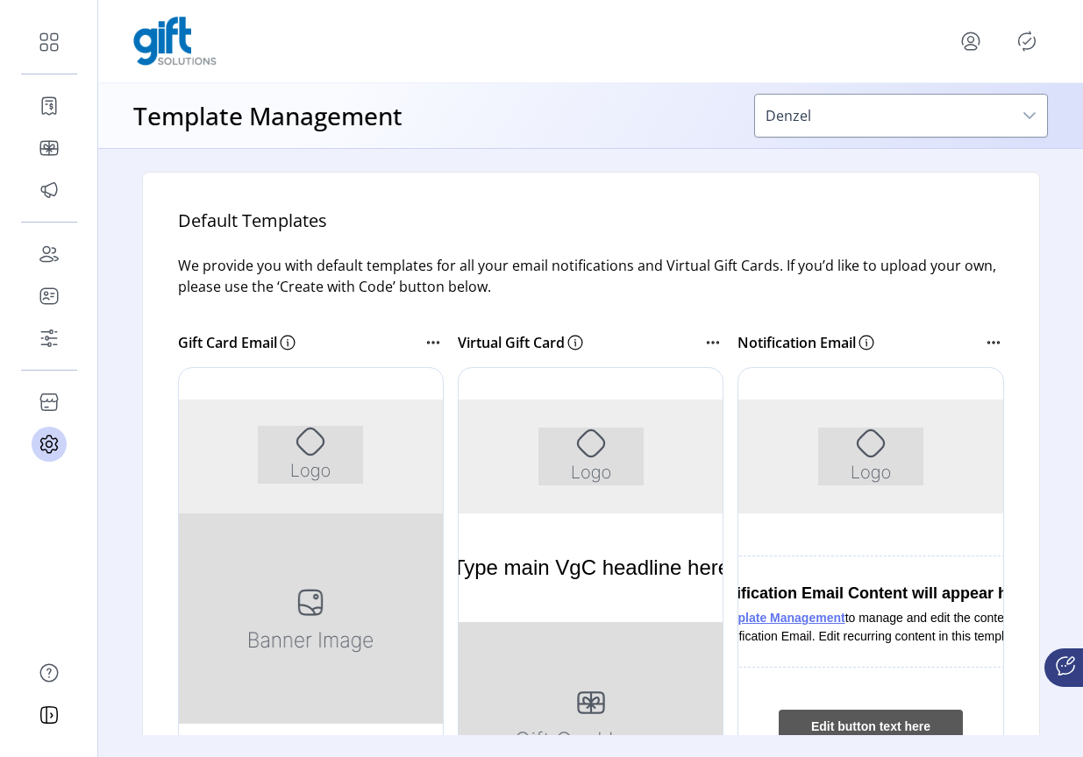
click at [430, 333] on icon at bounding box center [433, 342] width 21 height 21
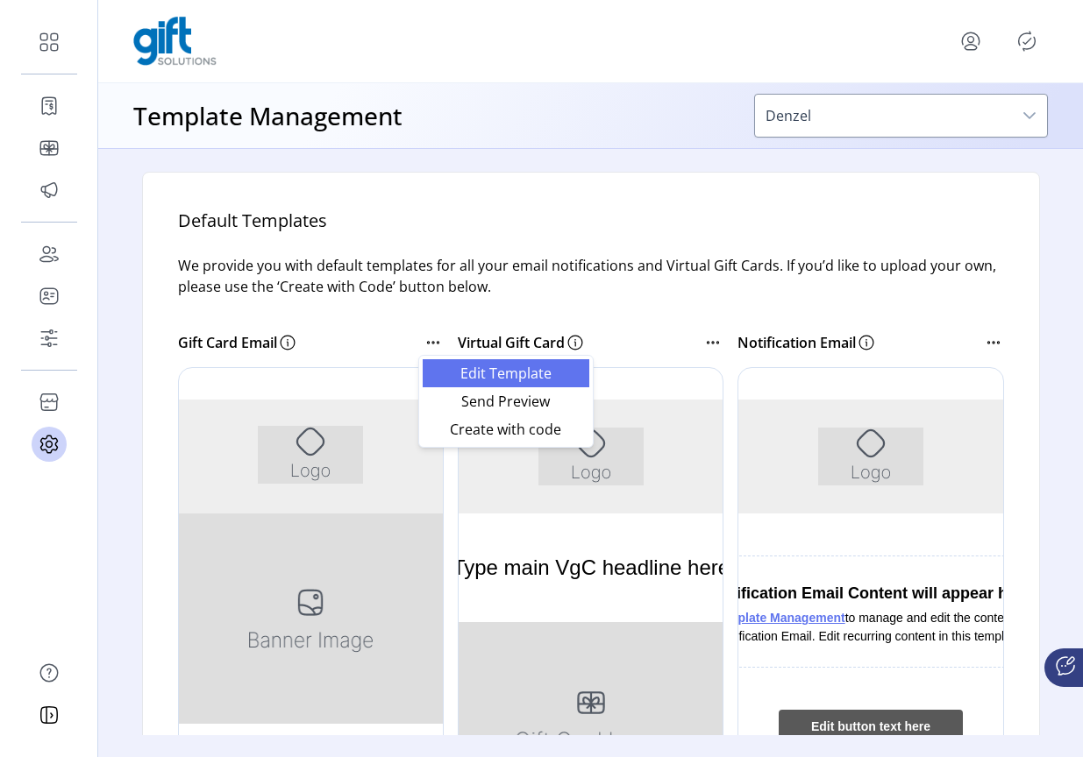
click at [525, 376] on span "Edit Template" at bounding box center [506, 373] width 146 height 14
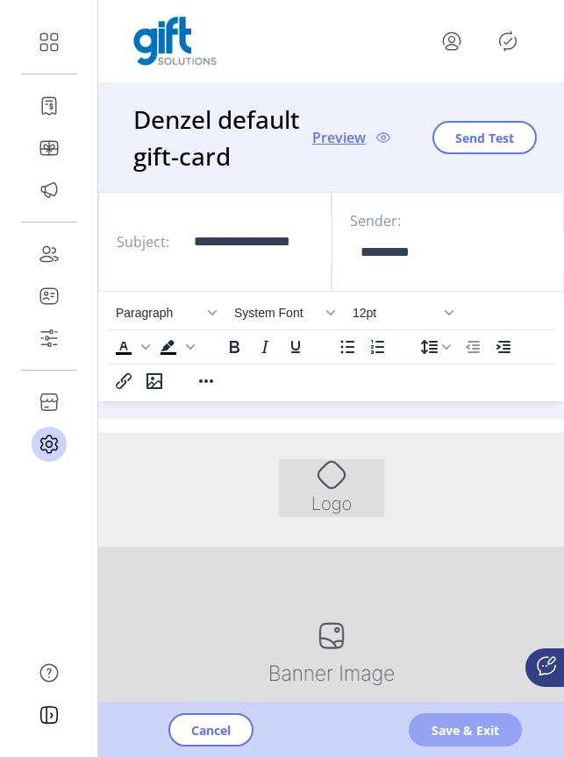
click at [462, 676] on span "Save & Exit" at bounding box center [464, 730] width 67 height 18
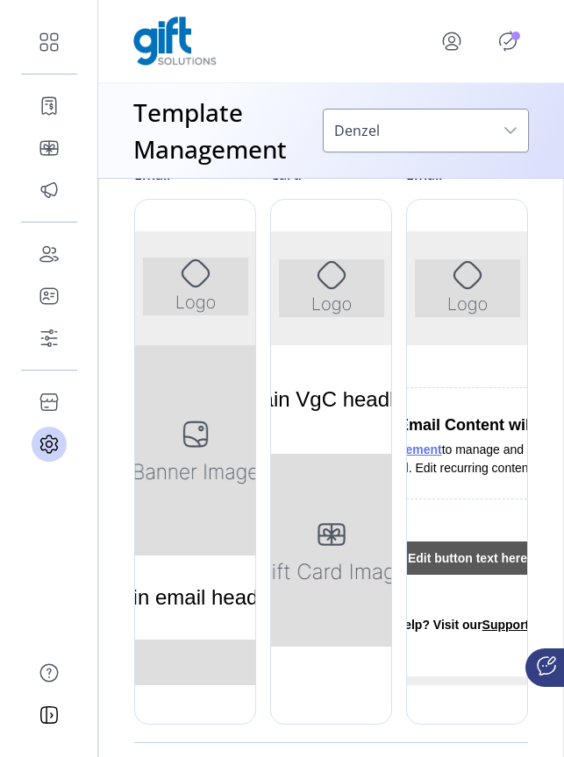
scroll to position [340, 0]
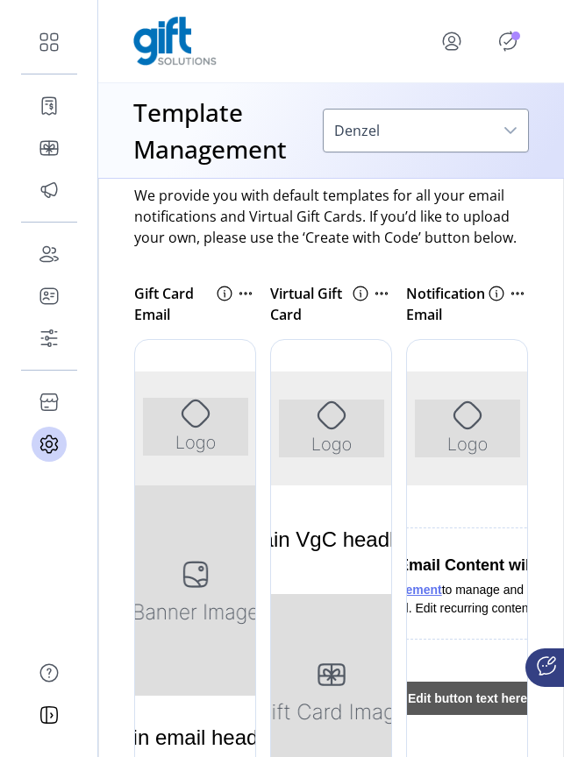
click at [508, 285] on icon at bounding box center [517, 293] width 21 height 21
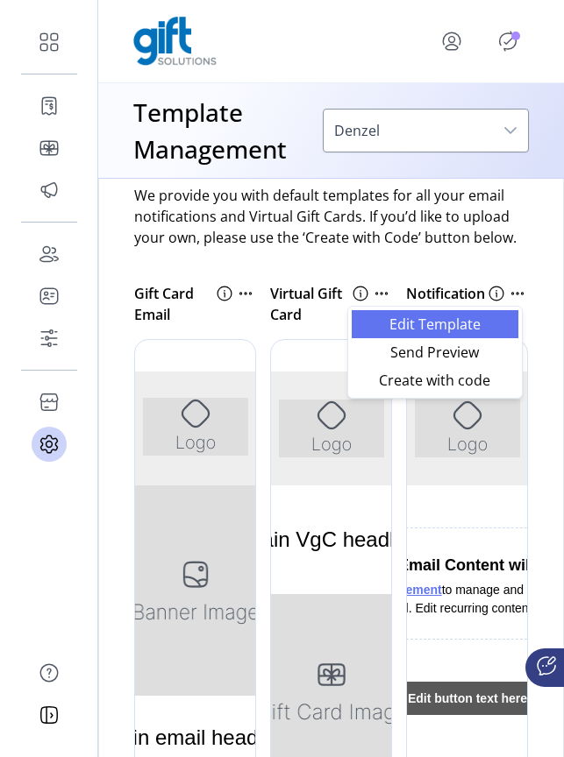
click at [497, 317] on span "Edit Template" at bounding box center [435, 324] width 146 height 14
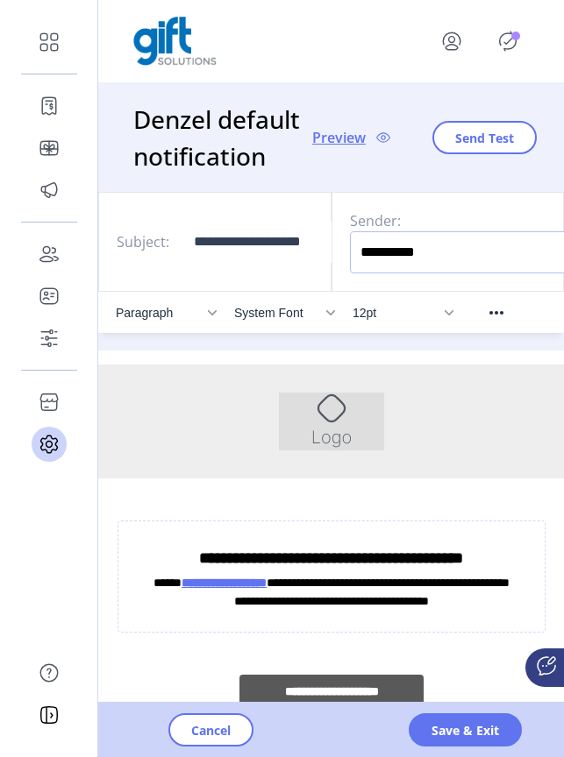
click at [426, 259] on input "**********" at bounding box center [481, 252] width 263 height 42
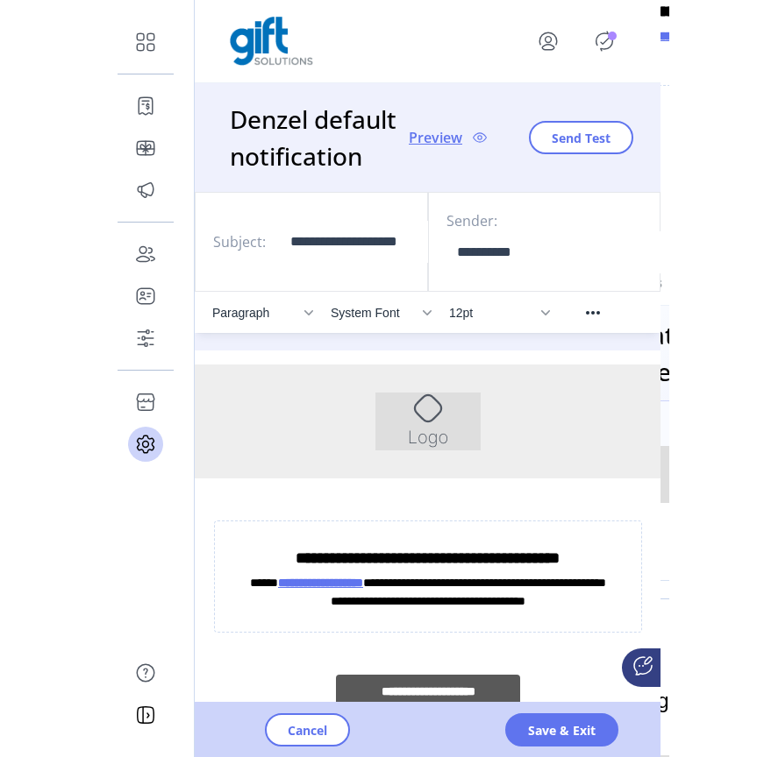
scroll to position [2, 0]
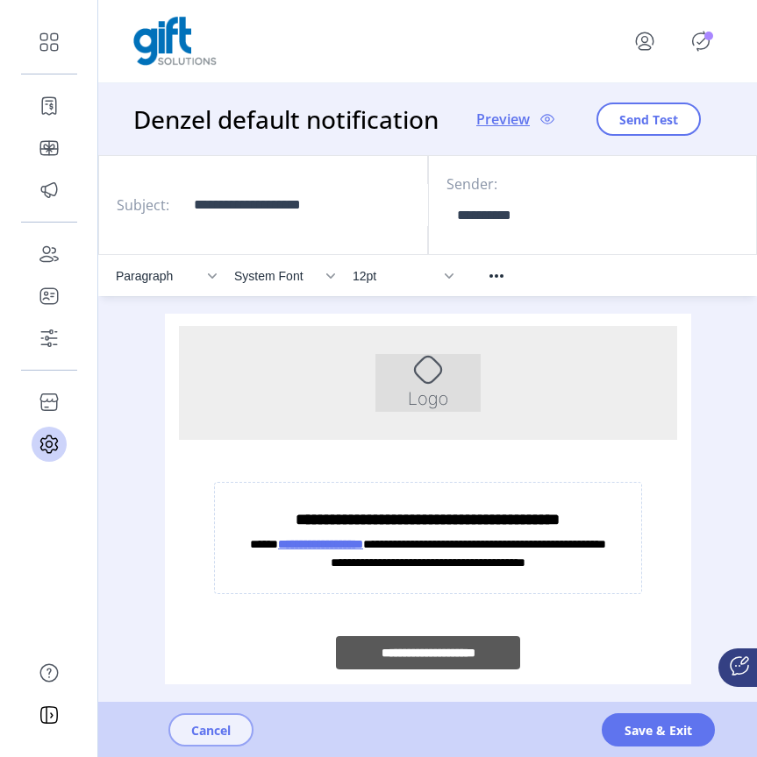
click at [227, 676] on span "Cancel" at bounding box center [210, 730] width 39 height 18
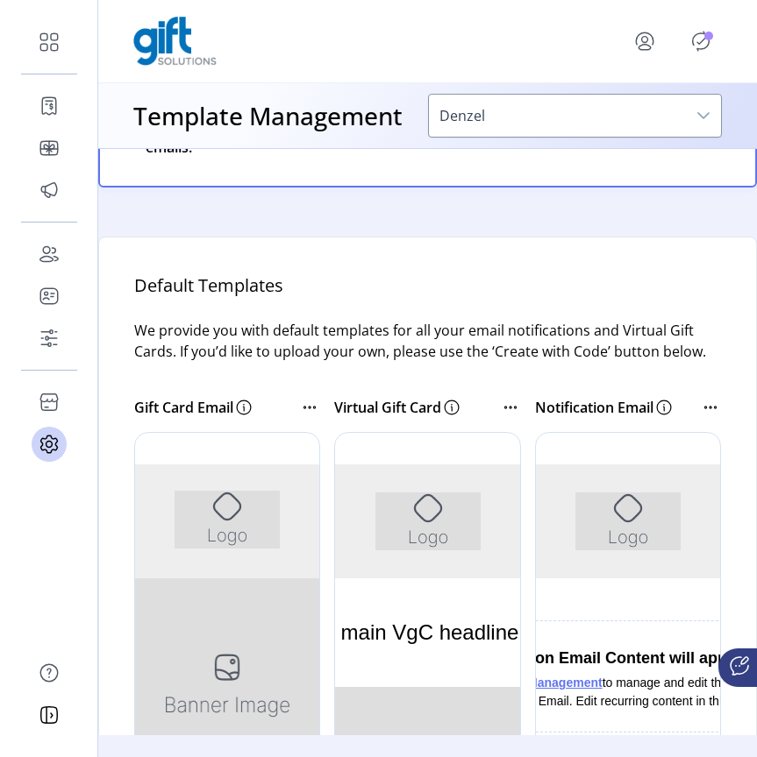
scroll to position [601, 0]
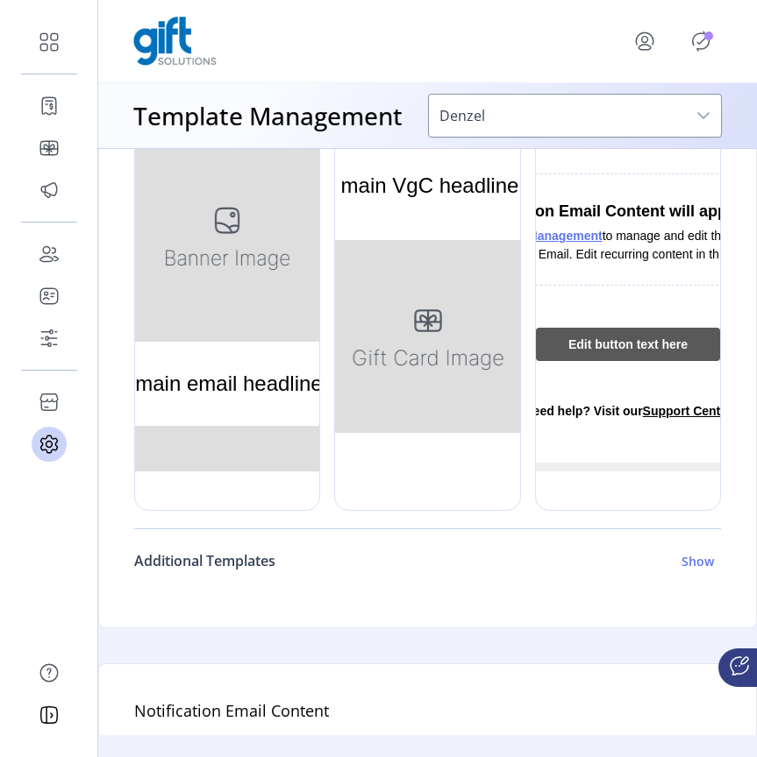
click at [657, 569] on h6 "Show" at bounding box center [697, 561] width 32 height 18
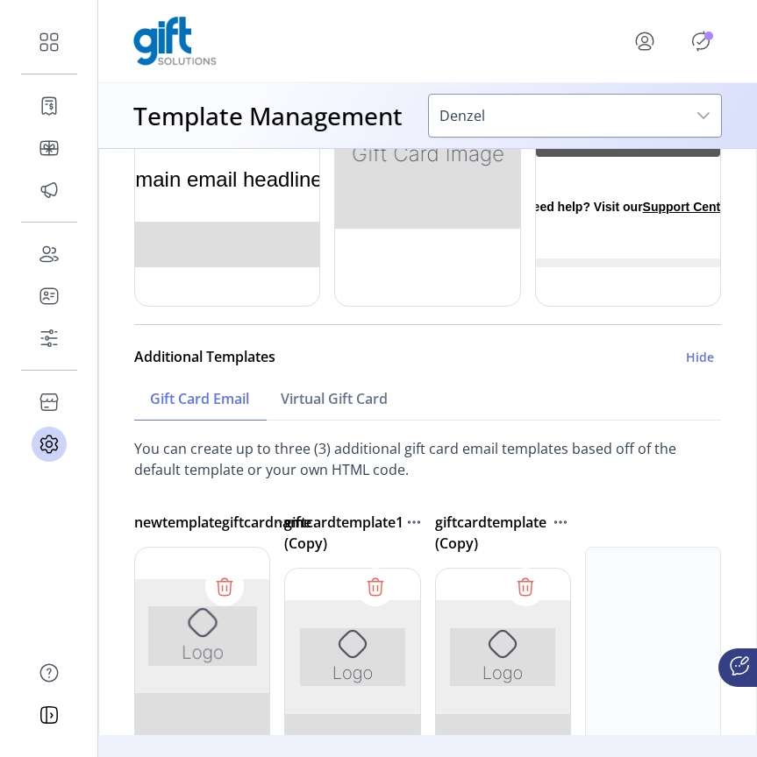
scroll to position [942, 0]
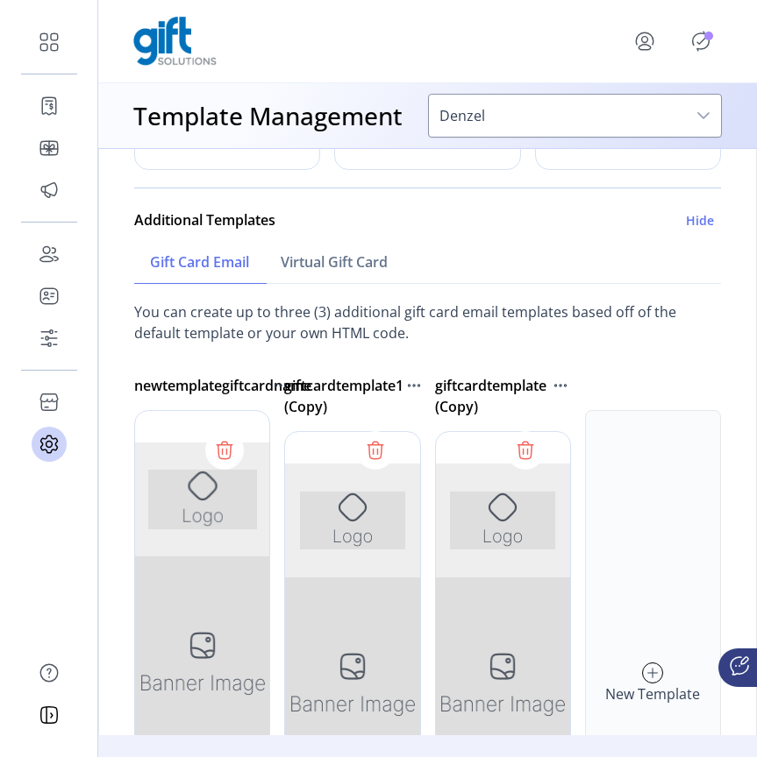
click at [643, 676] on h6 "New Template" at bounding box center [652, 694] width 95 height 21
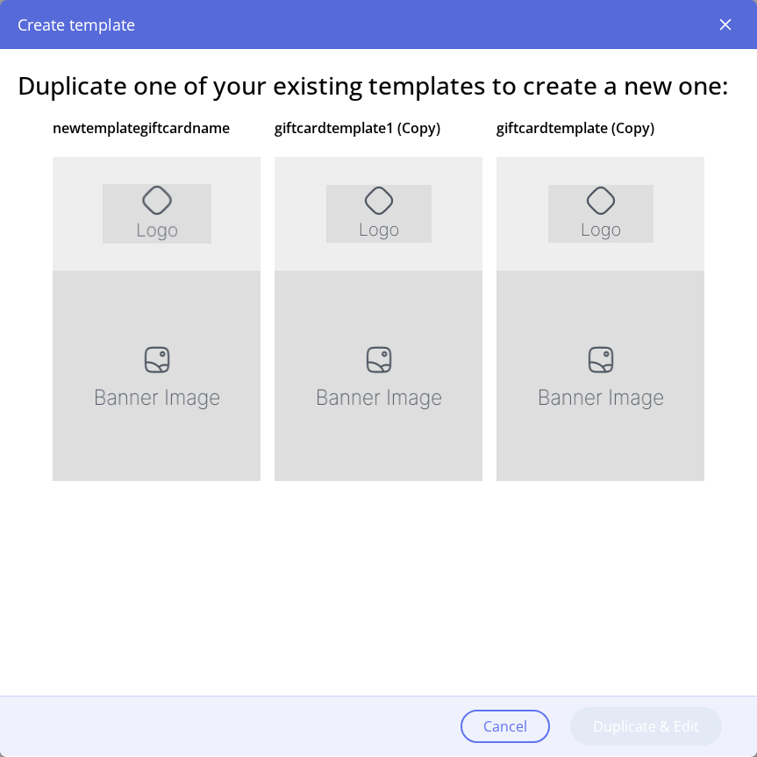
scroll to position [0, 0]
click at [204, 143] on div "newtemplategiftcardname" at bounding box center [157, 127] width 208 height 49
click at [360, 145] on div "giftcardtemplate1 (Copy)" at bounding box center [378, 127] width 208 height 49
click at [366, 185] on div at bounding box center [378, 416] width 208 height 526
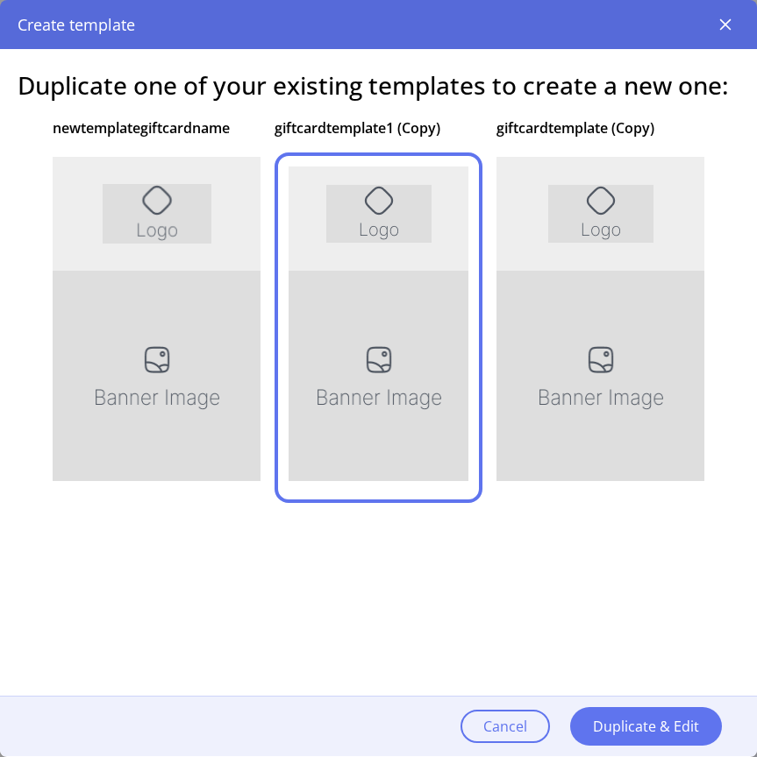
click at [192, 210] on div at bounding box center [157, 416] width 208 height 526
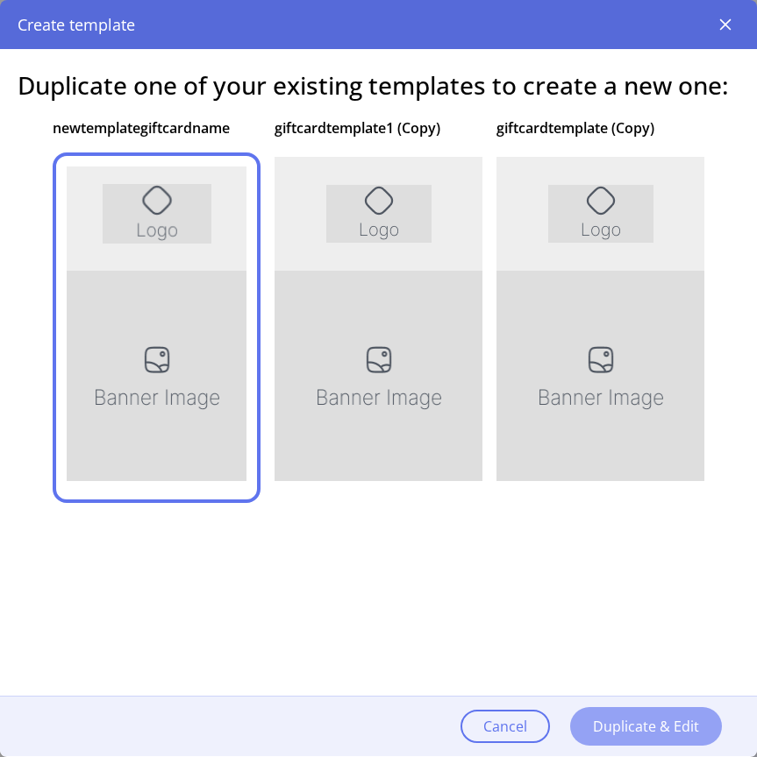
click at [643, 676] on span "Duplicate & Edit" at bounding box center [646, 726] width 106 height 21
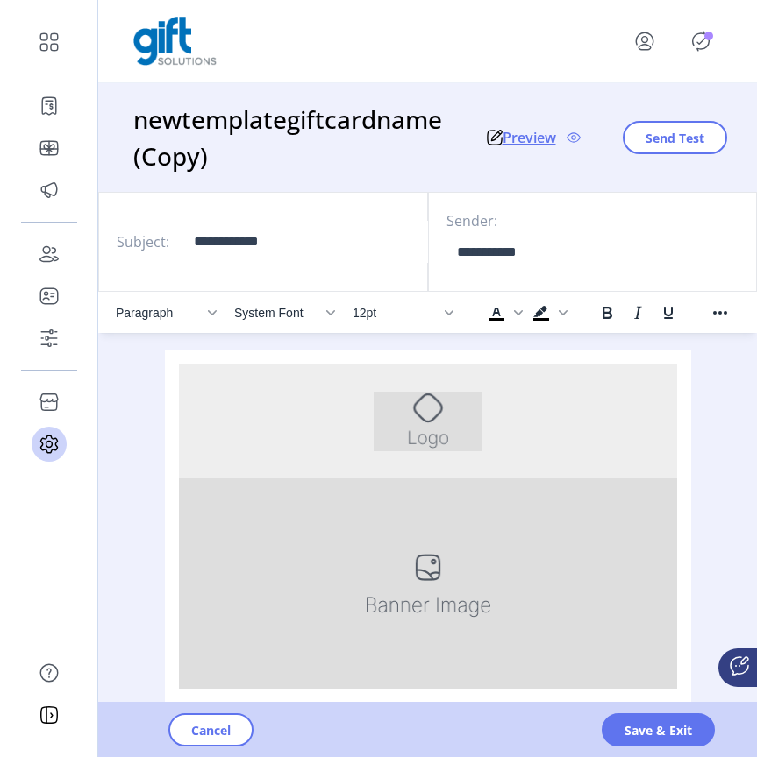
click at [206, 160] on h3 "newtemplategiftcardname (Copy)" at bounding box center [309, 138] width 353 height 74
click at [279, 139] on h3 "newtemplategiftcardname (Copy)" at bounding box center [309, 138] width 353 height 74
click at [491, 143] on icon at bounding box center [495, 138] width 16 height 16
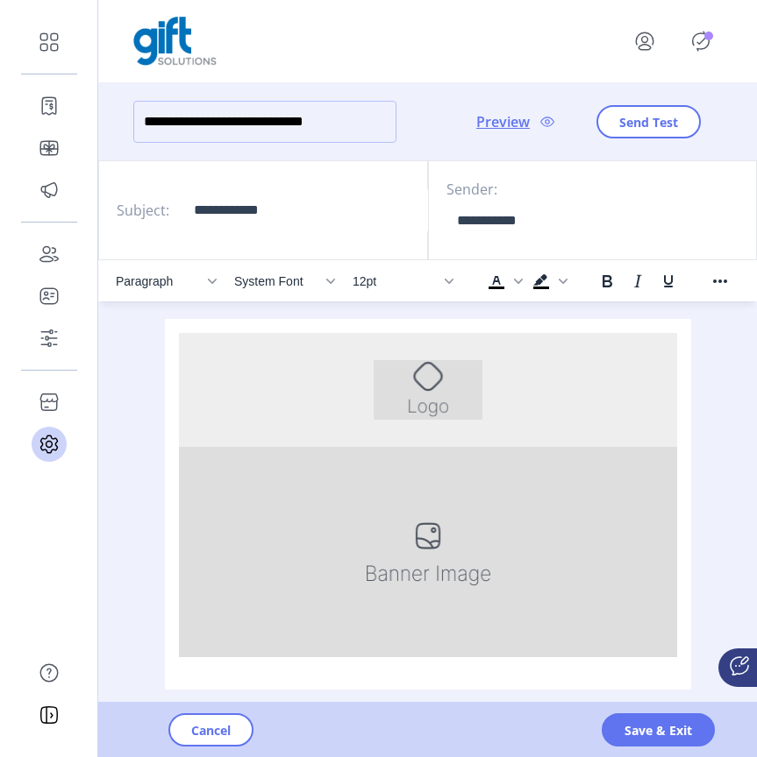
click at [379, 131] on input "**********" at bounding box center [264, 122] width 263 height 42
type input "**********"
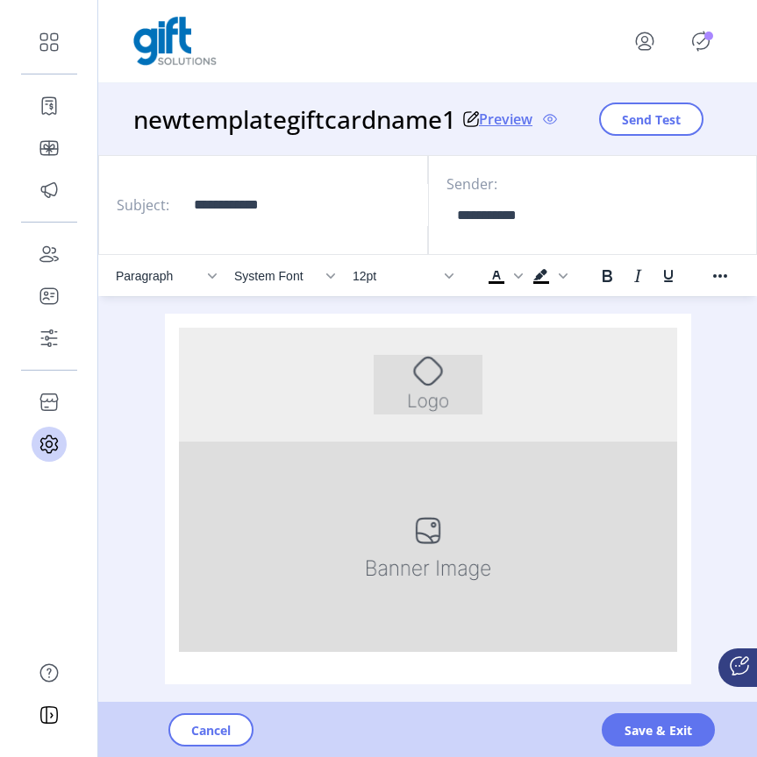
click at [657, 676] on div "Cancel Save & Exit" at bounding box center [476, 730] width 757 height 54
click at [657, 676] on span "Save & Exit" at bounding box center [657, 730] width 67 height 18
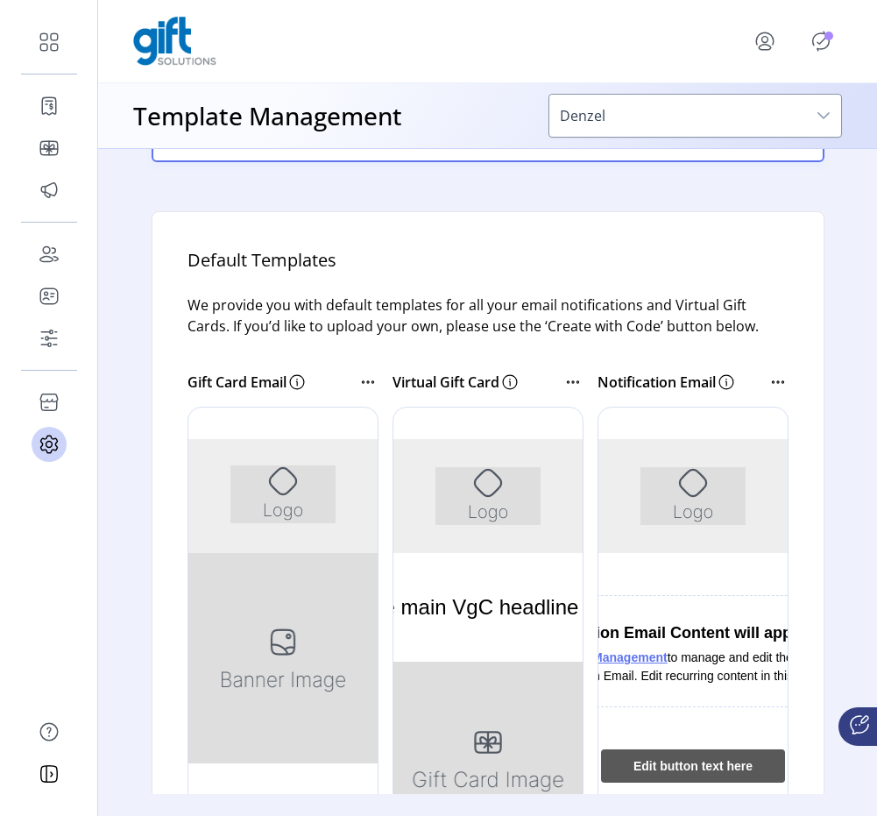
scroll to position [24, 0]
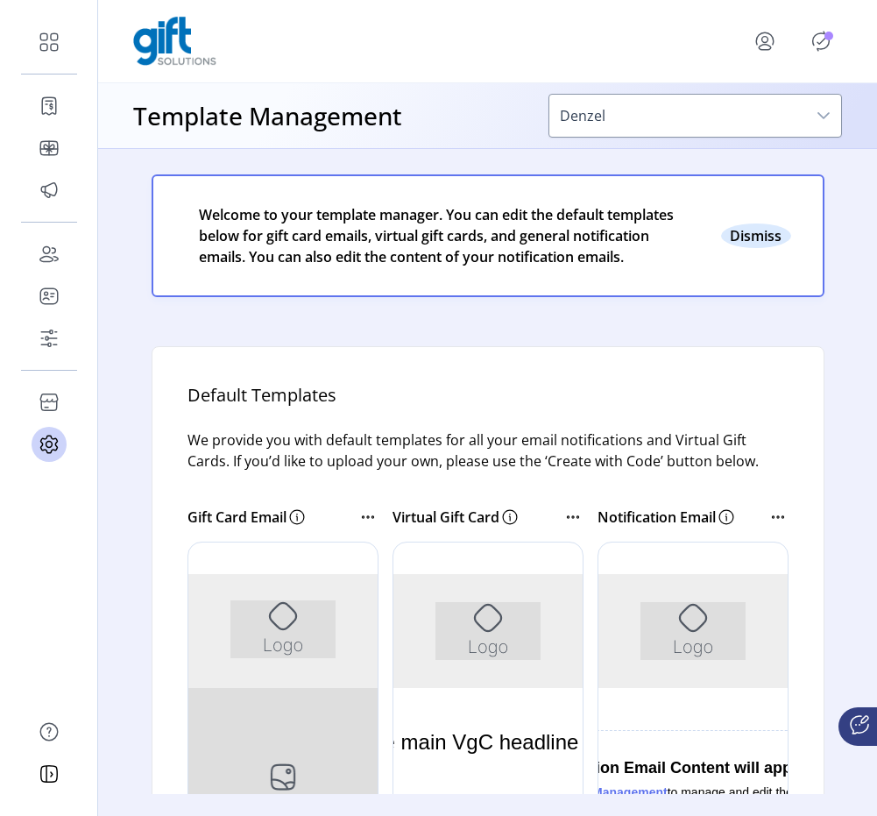
click at [657, 243] on button "Close" at bounding box center [756, 236] width 70 height 25
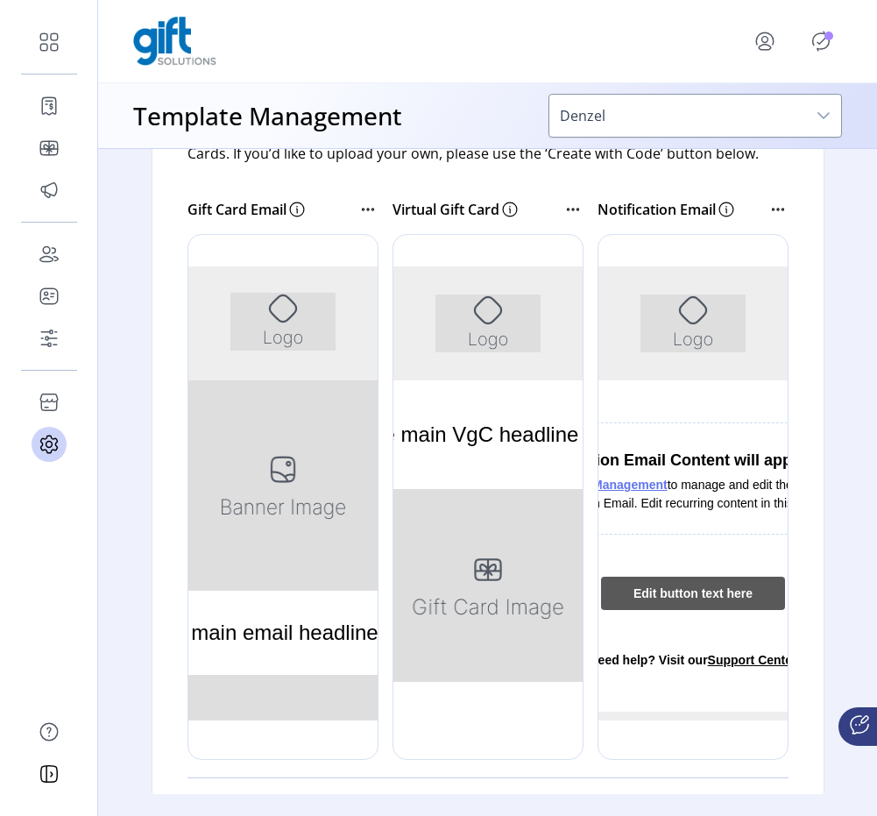
scroll to position [157, 0]
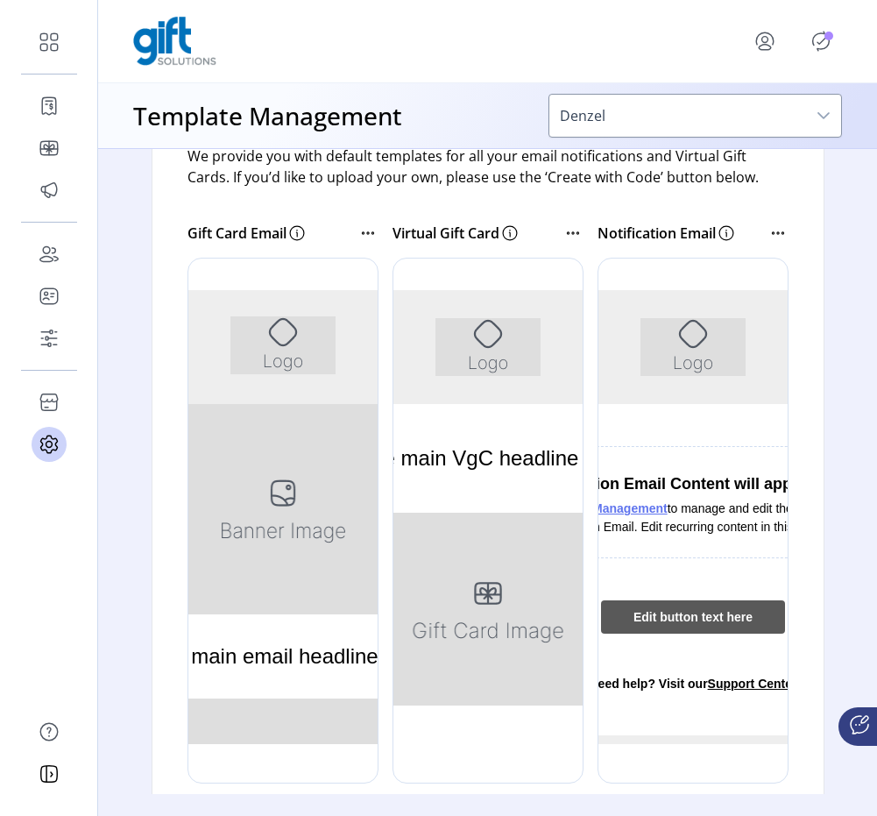
click at [657, 236] on icon at bounding box center [778, 233] width 21 height 21
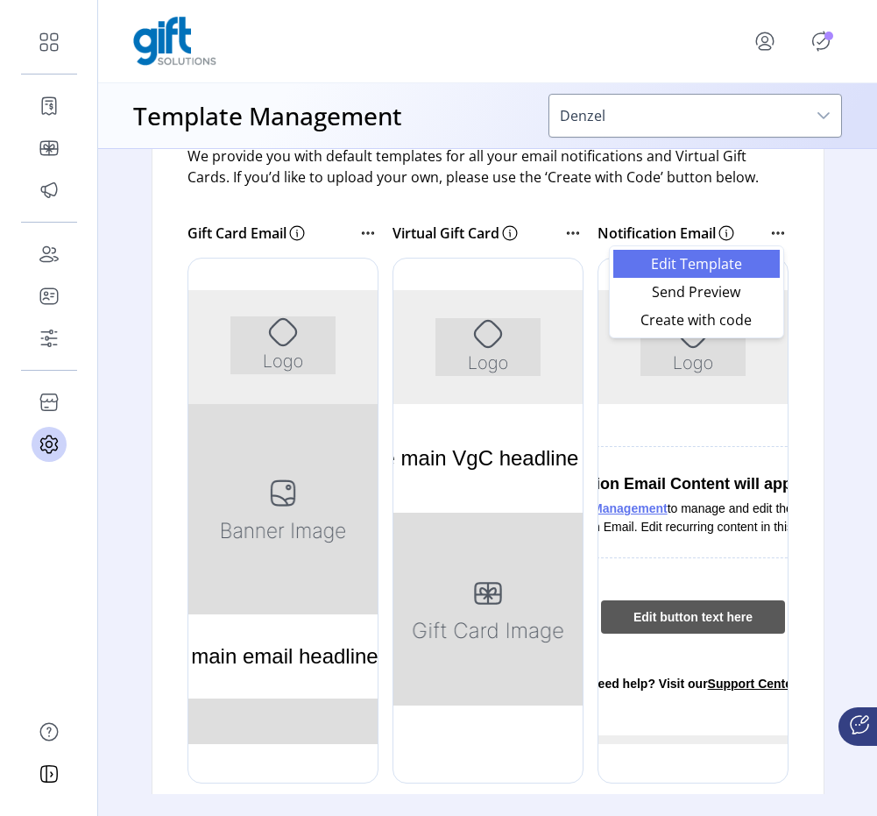
click at [657, 254] on link "Edit Template" at bounding box center [697, 264] width 167 height 28
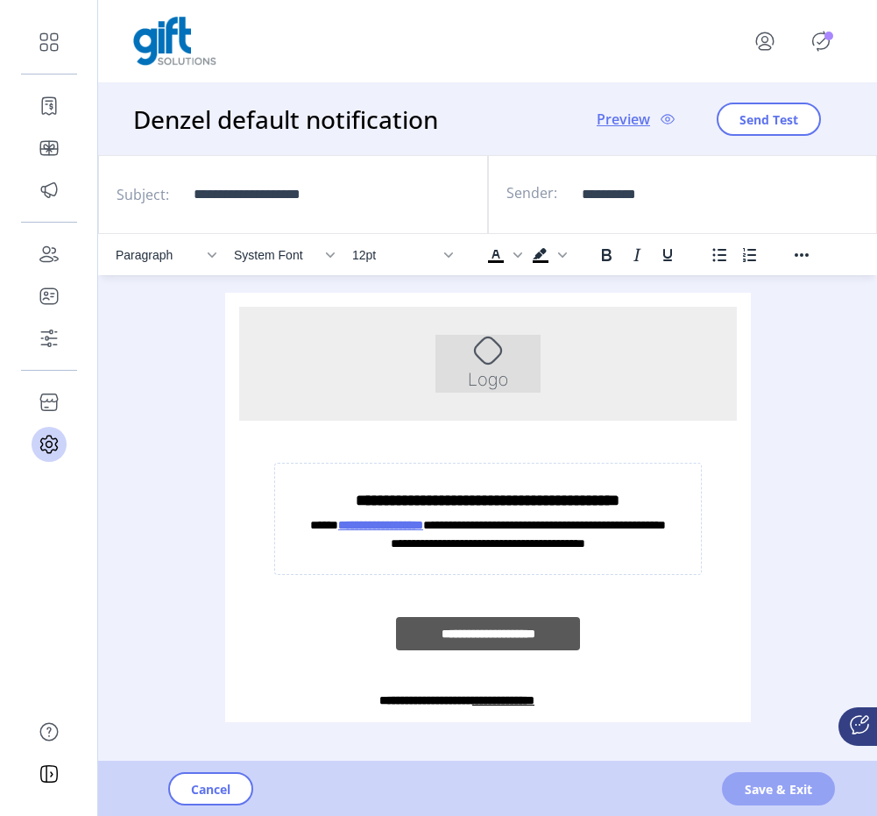
click at [657, 676] on span "Save & Exit" at bounding box center [778, 789] width 67 height 18
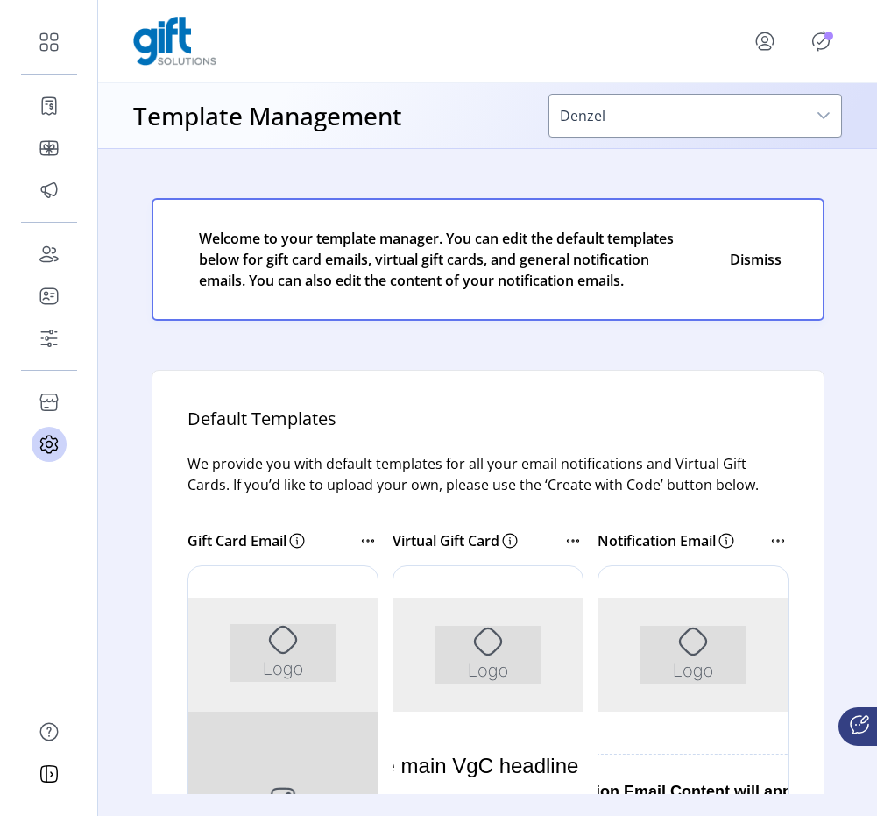
click at [657, 535] on icon at bounding box center [778, 540] width 21 height 21
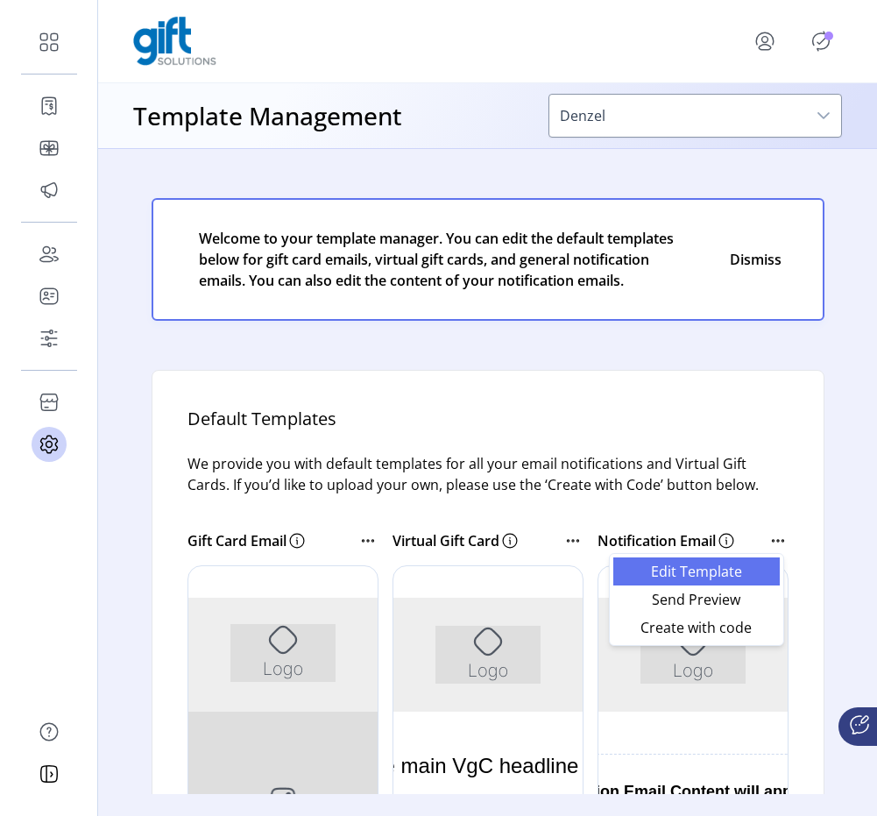
click at [657, 566] on span "Edit Template" at bounding box center [697, 572] width 146 height 14
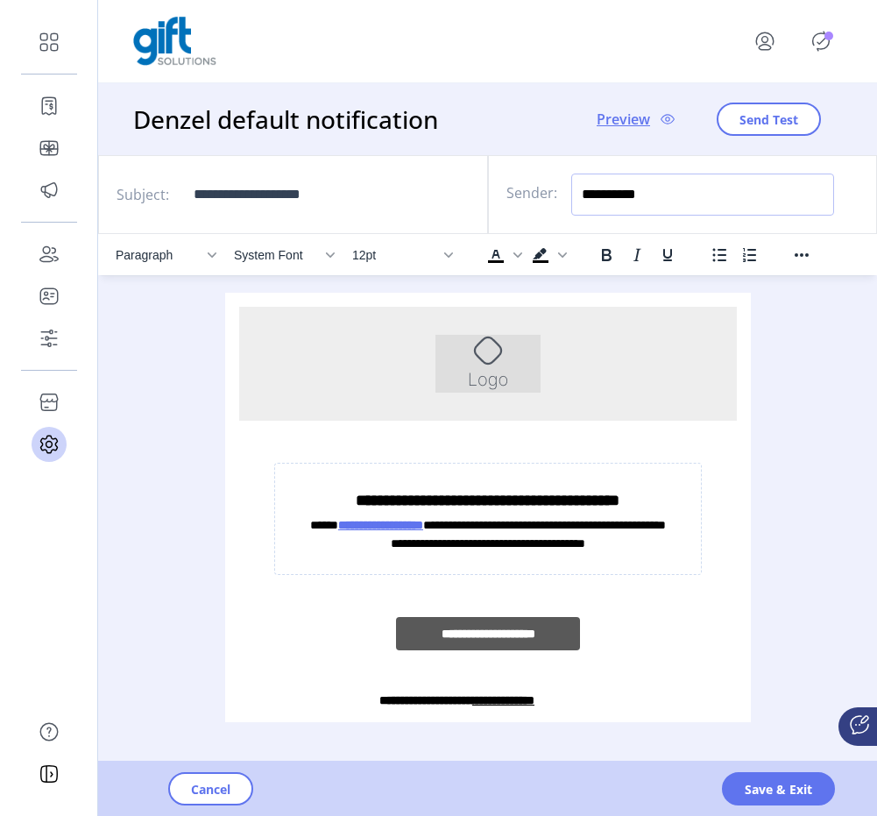
click at [657, 190] on input "**********" at bounding box center [703, 195] width 263 height 42
type input "**********"
click at [657, 676] on button "Save & Exit" at bounding box center [778, 788] width 113 height 33
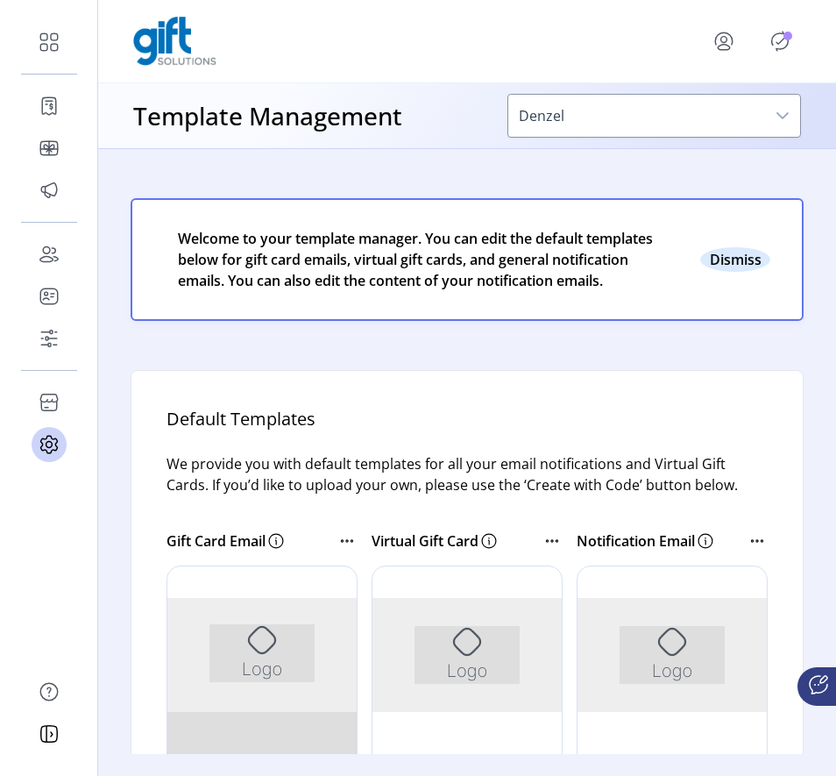
click at [657, 267] on button "Close" at bounding box center [735, 259] width 70 height 25
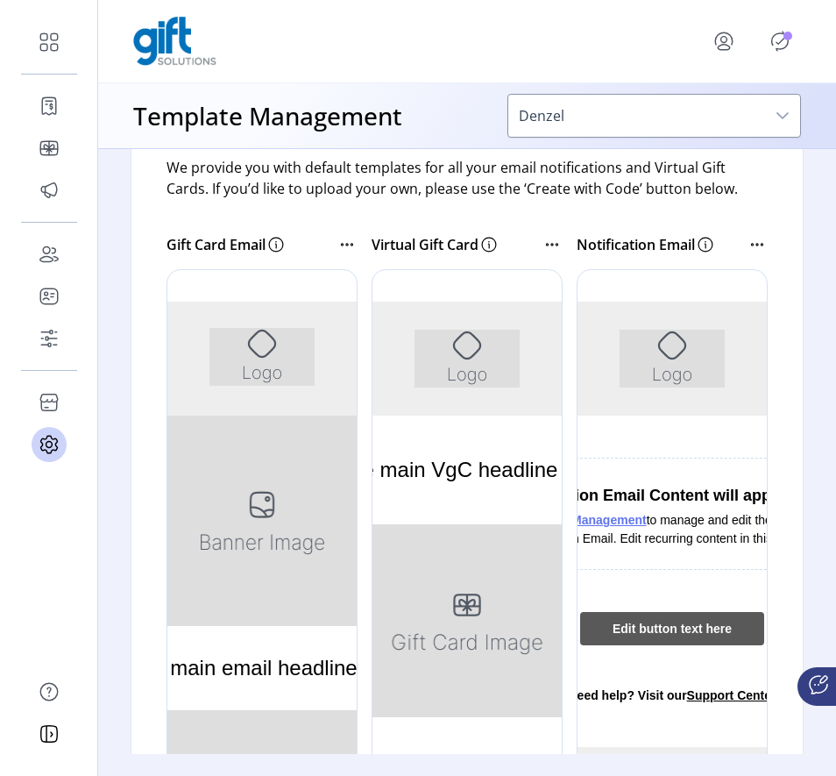
scroll to position [144, 0]
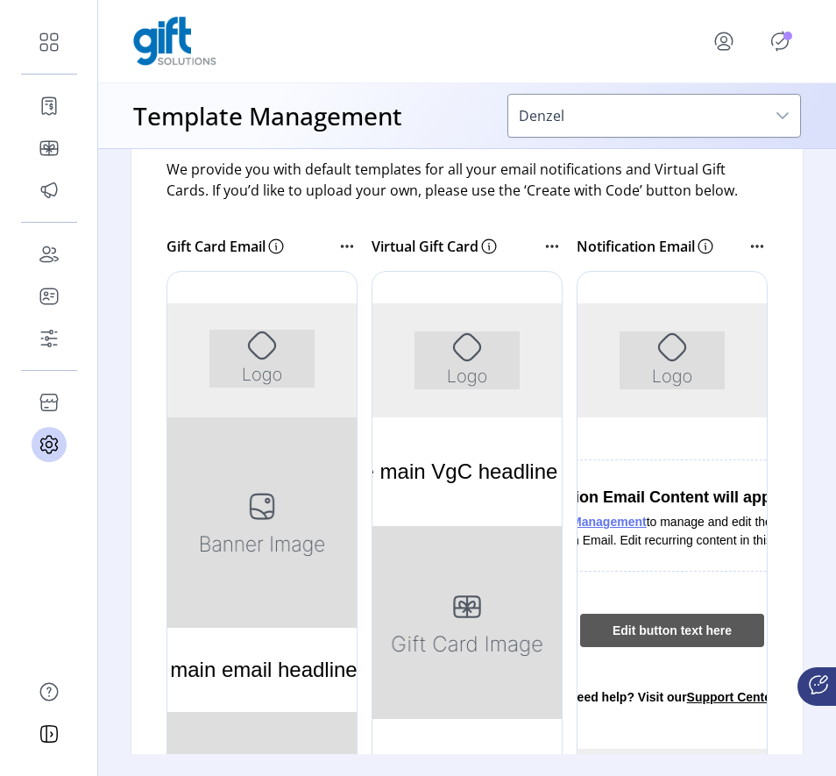
click at [657, 252] on icon at bounding box center [757, 246] width 21 height 21
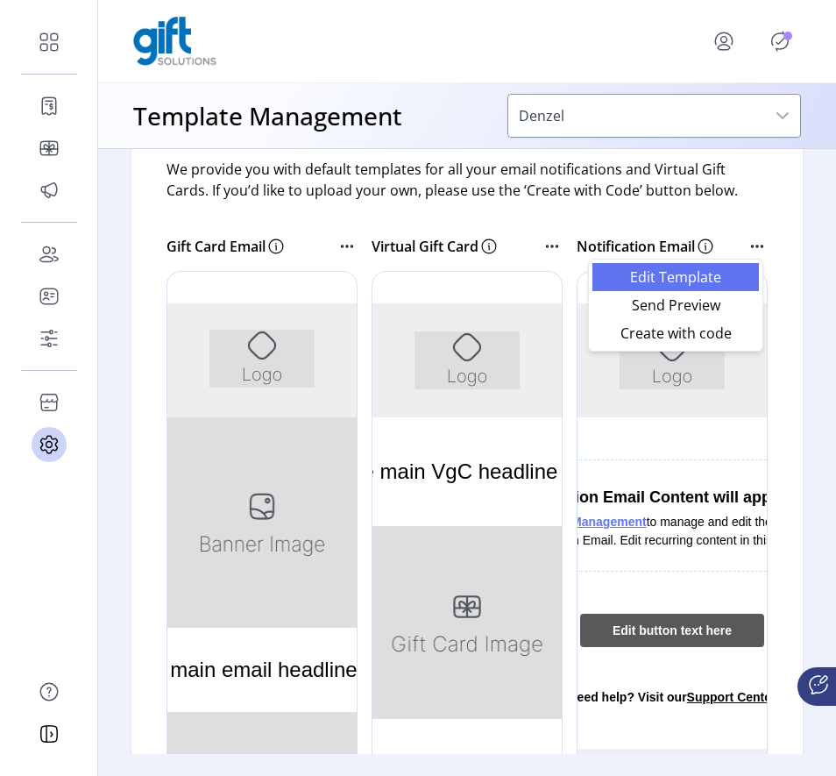
click at [657, 270] on span "Edit Template" at bounding box center [676, 277] width 146 height 14
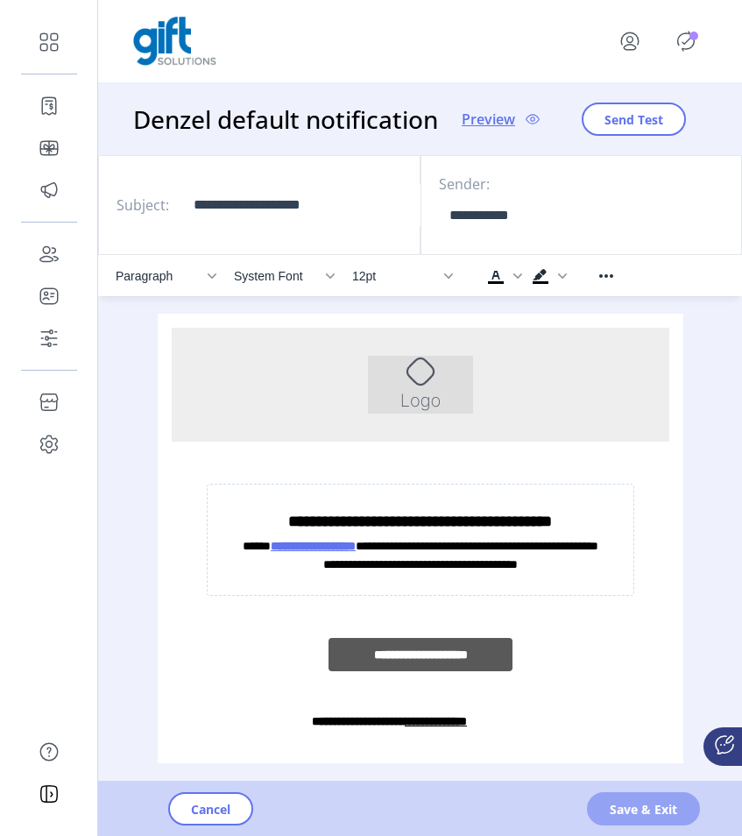
click at [626, 775] on button "Save & Exit" at bounding box center [643, 808] width 113 height 33
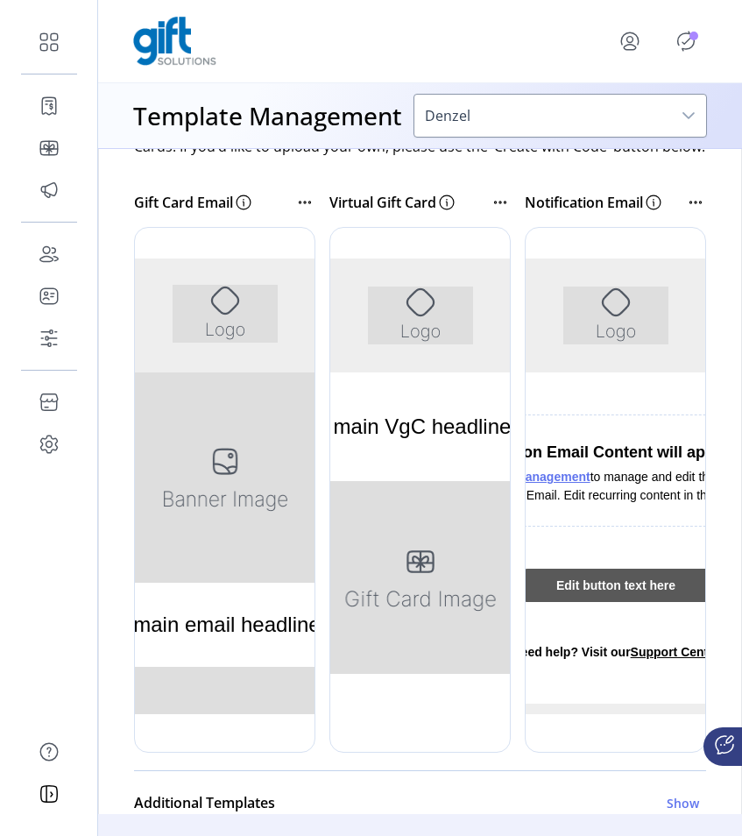
scroll to position [362, 0]
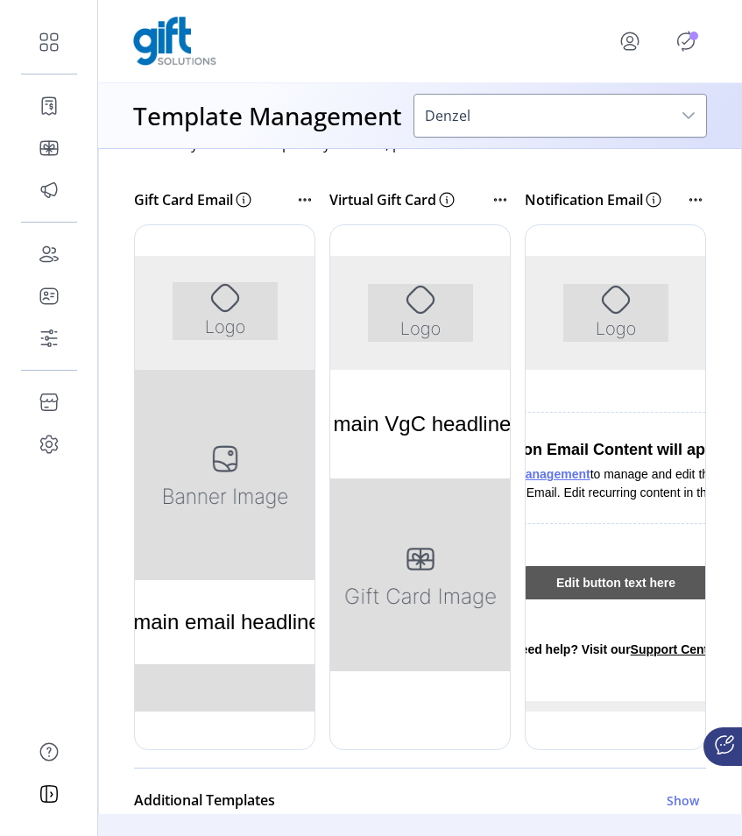
click at [686, 210] on icon at bounding box center [696, 199] width 21 height 21
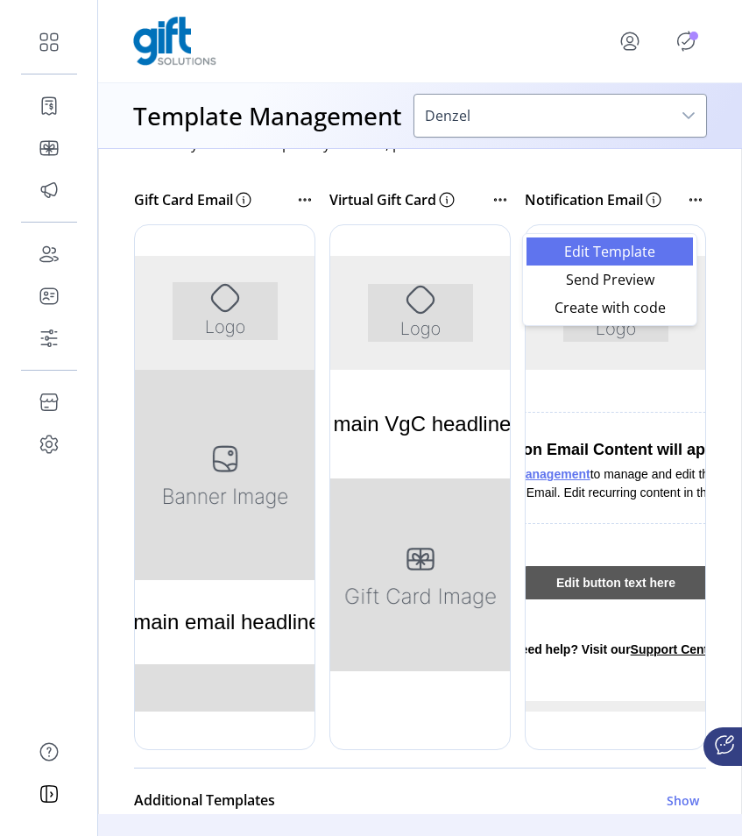
click at [662, 258] on span "Edit Template" at bounding box center [610, 252] width 146 height 14
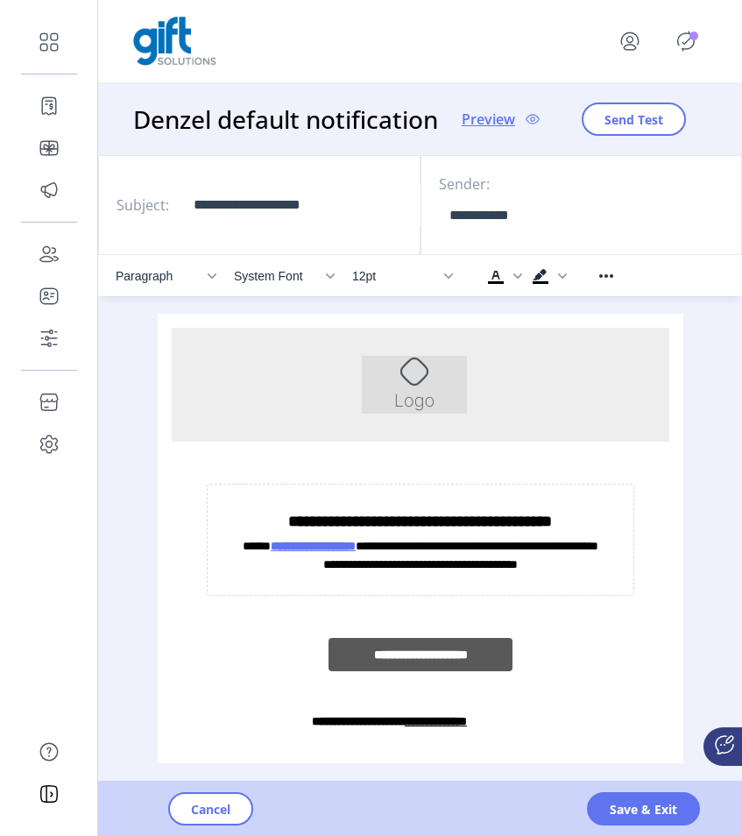
click at [154, 775] on div "Cancel Save & Exit" at bounding box center [469, 809] width 742 height 54
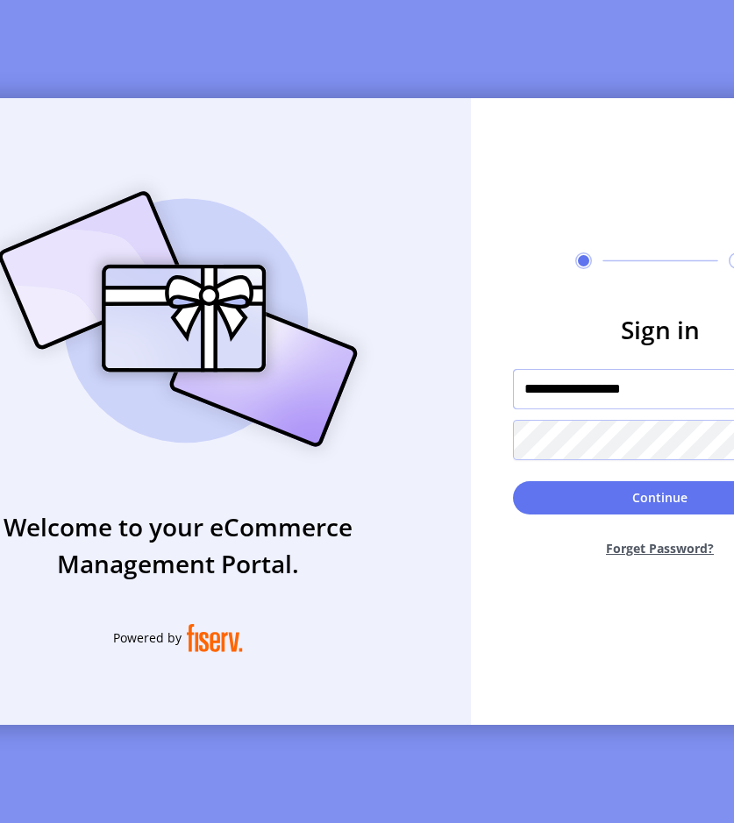
click at [570, 395] on input "**********" at bounding box center [660, 389] width 295 height 40
paste input "text"
type input "**********"
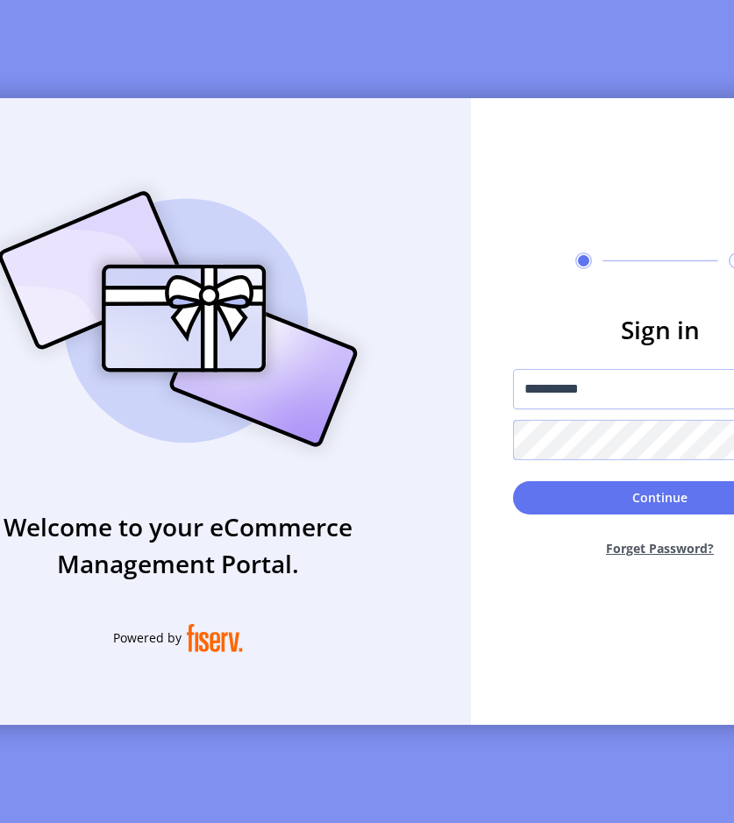
click at [513, 481] on button "Continue" at bounding box center [660, 497] width 295 height 33
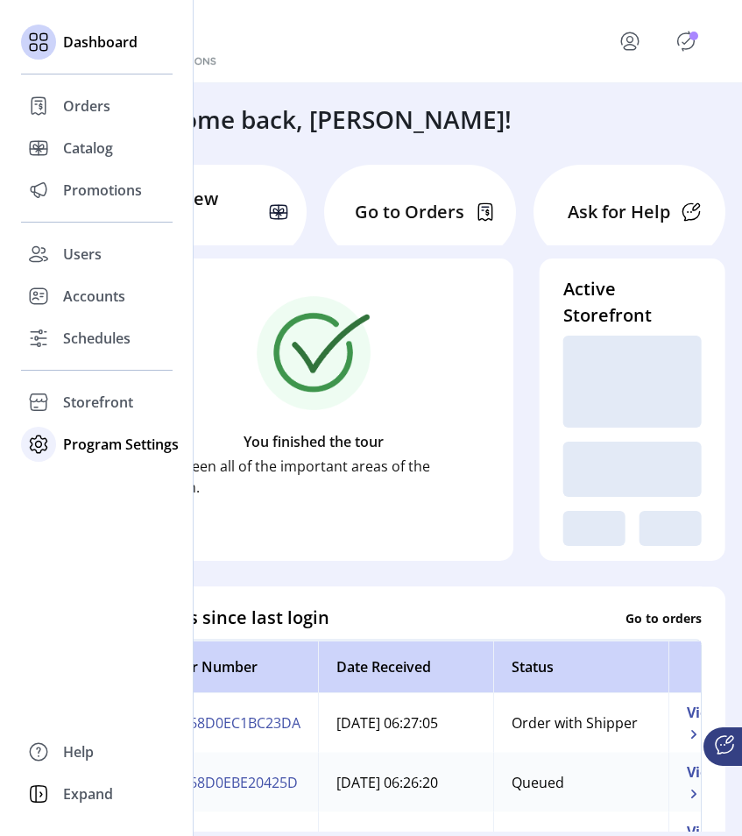
click at [76, 446] on span "Program Settings" at bounding box center [121, 444] width 116 height 21
click at [89, 480] on span "Templates" at bounding box center [97, 479] width 69 height 21
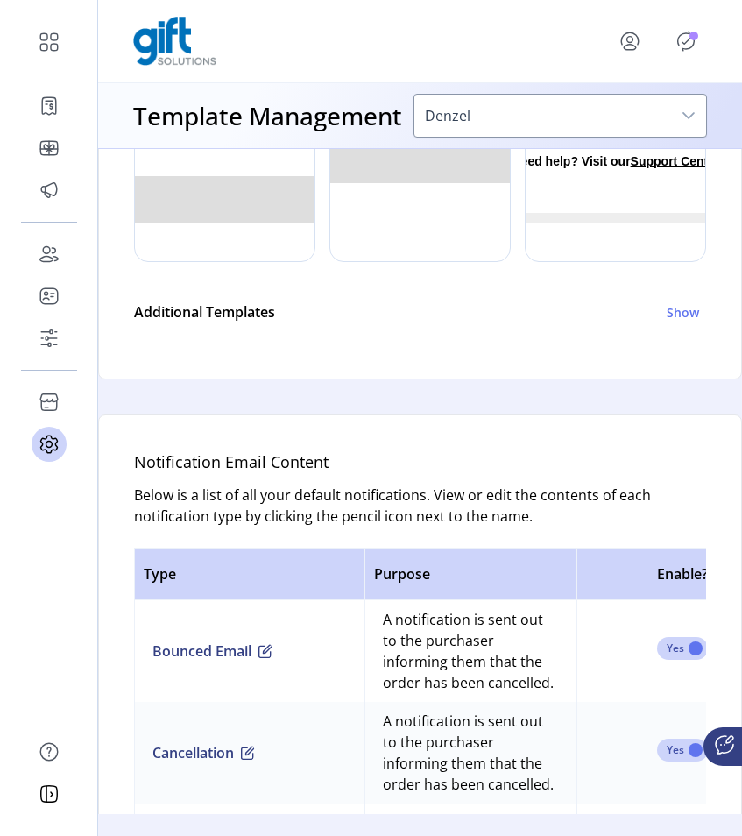
scroll to position [892, 0]
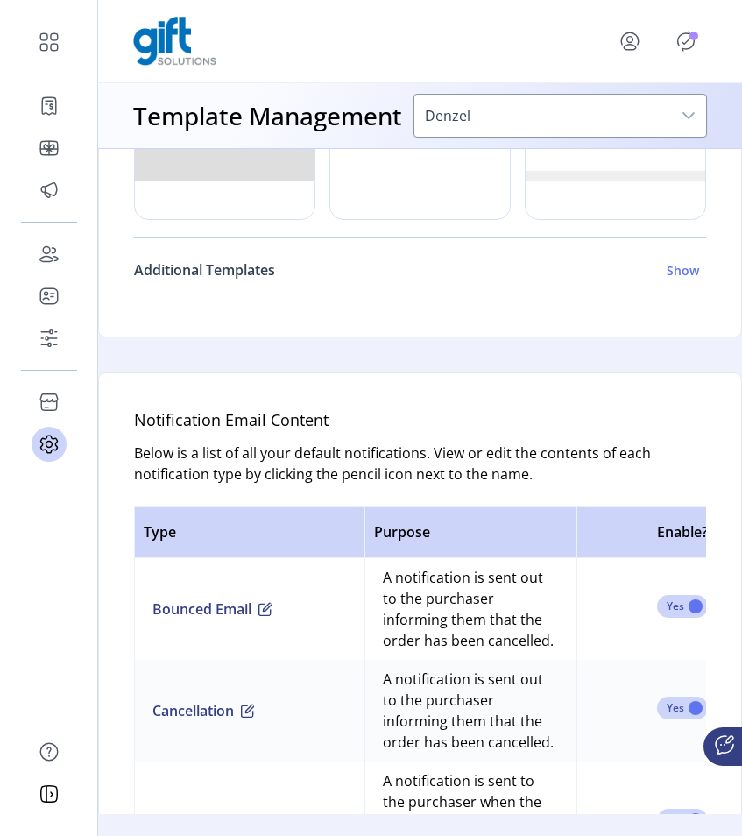
click at [675, 280] on h6 "Show" at bounding box center [683, 270] width 32 height 18
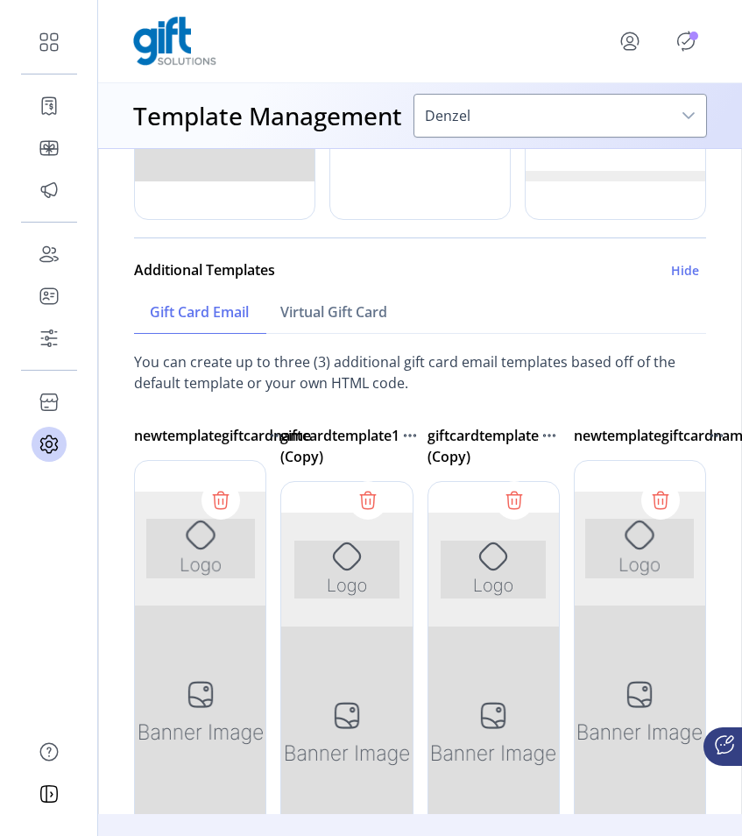
scroll to position [1190, 0]
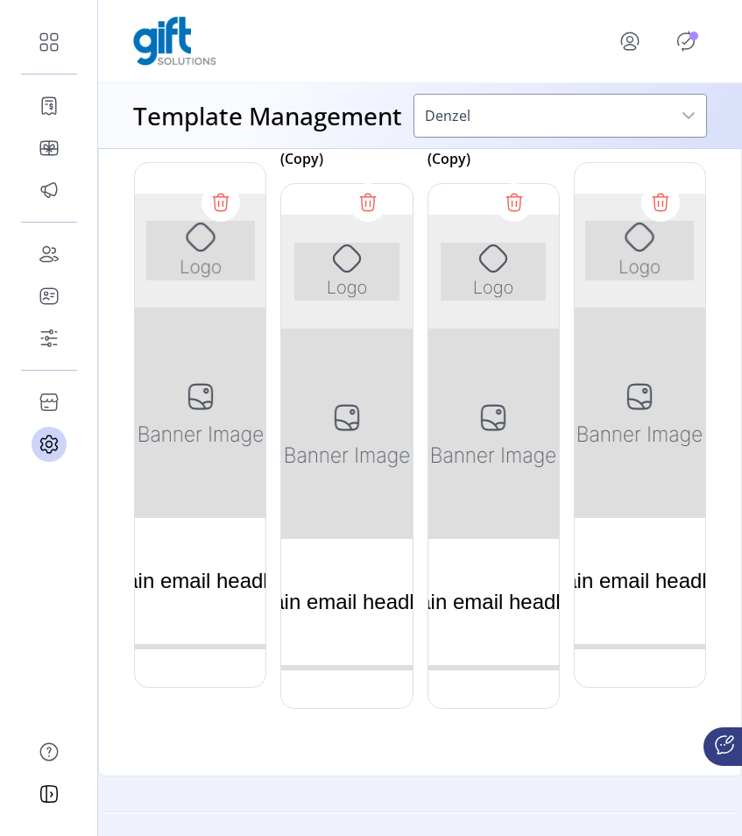
click at [655, 217] on icon at bounding box center [661, 202] width 28 height 28
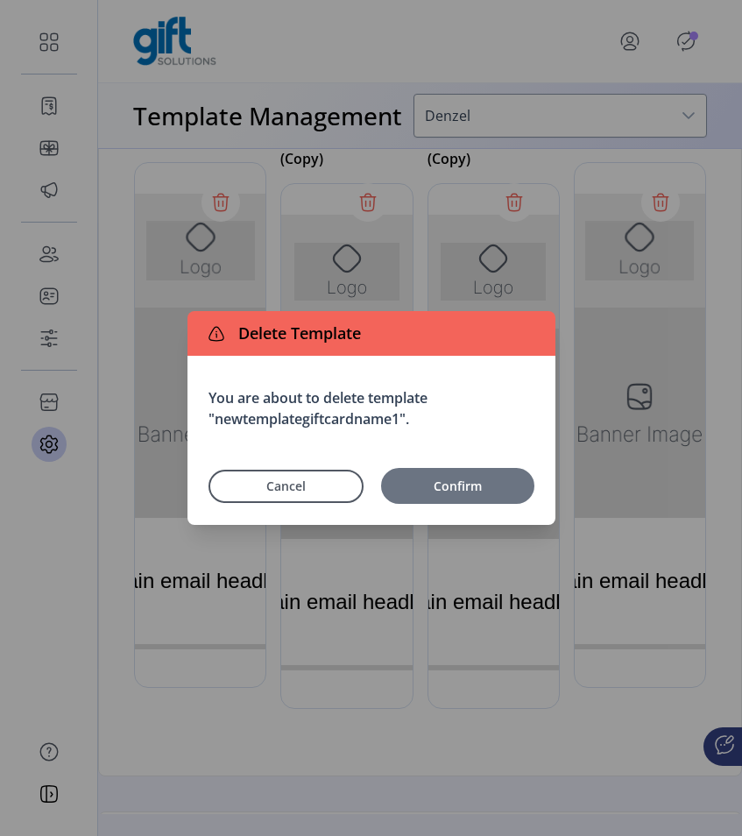
click at [490, 487] on span "Confirm" at bounding box center [458, 486] width 136 height 18
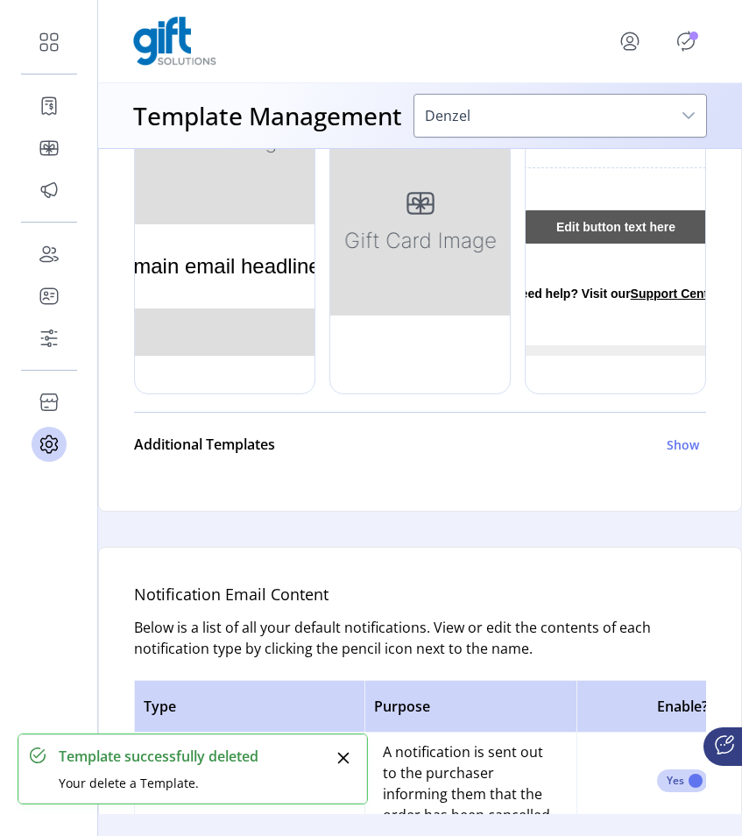
scroll to position [827, 0]
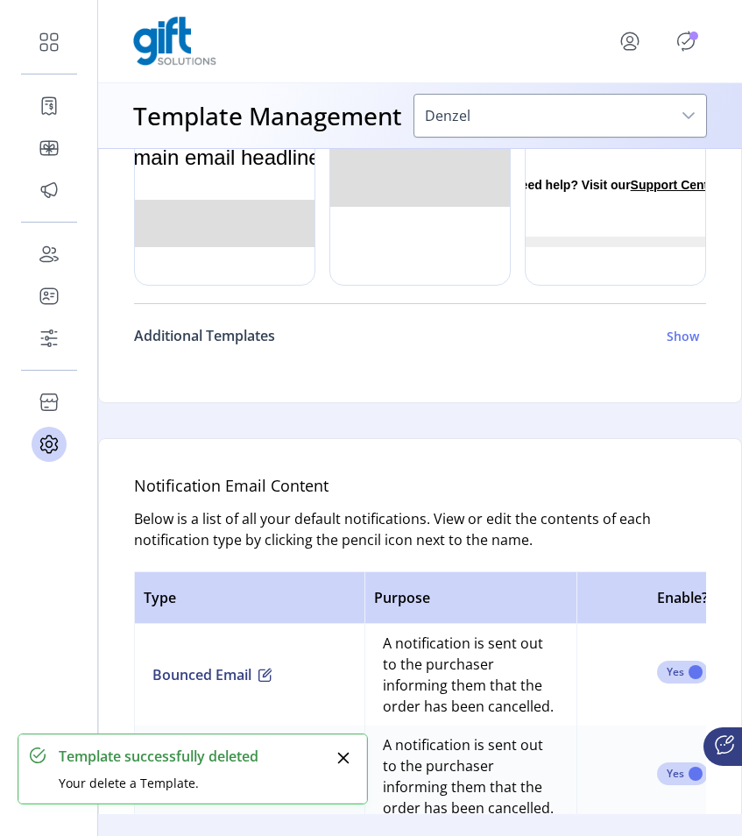
click at [669, 345] on h6 "Show" at bounding box center [683, 336] width 32 height 18
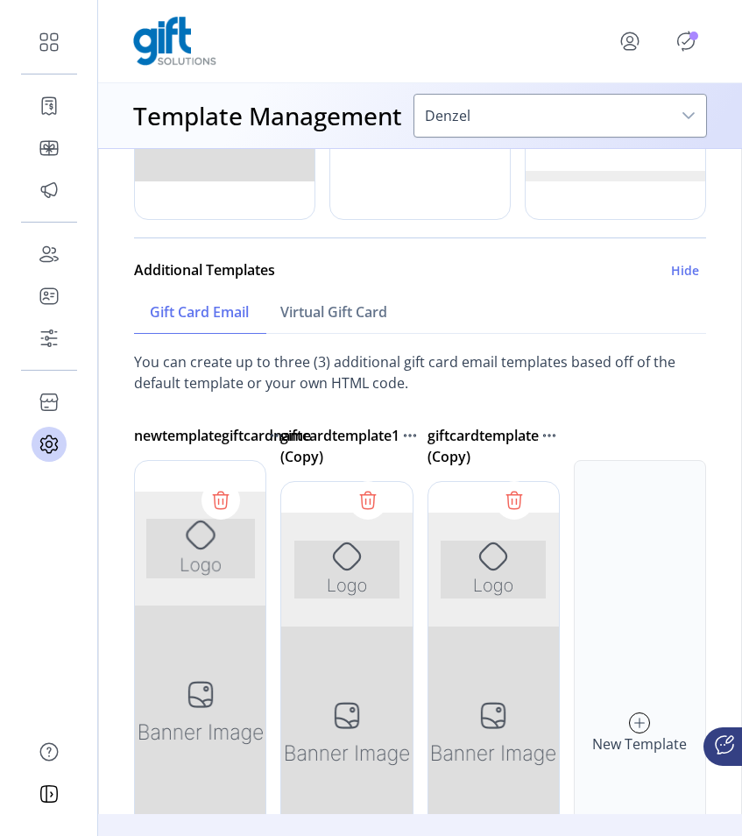
scroll to position [893, 0]
click at [635, 736] on icon at bounding box center [639, 722] width 19 height 28
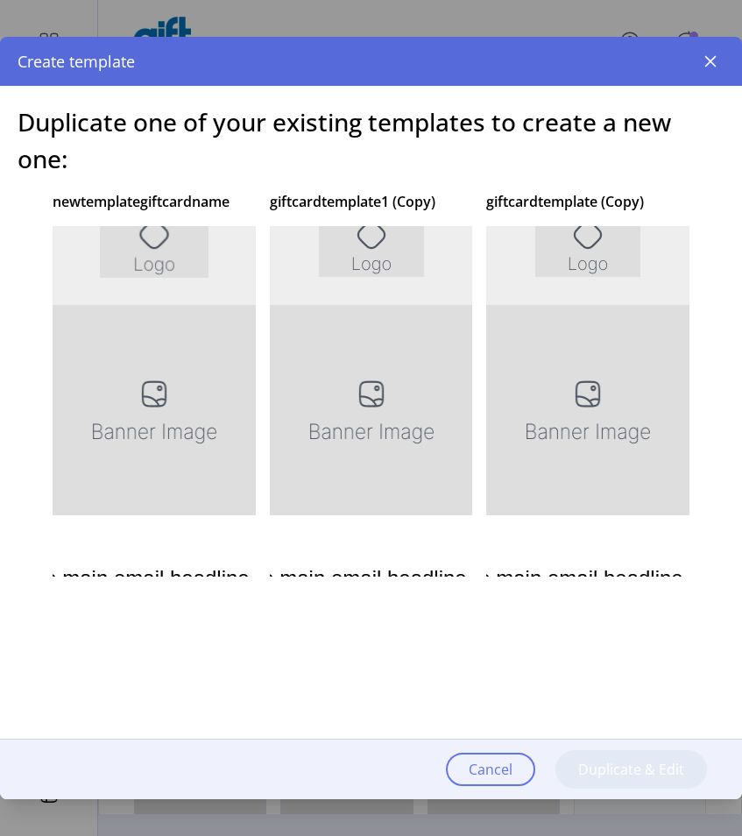
scroll to position [0, 0]
click at [395, 202] on p "giftcardtemplate1 (Copy)" at bounding box center [353, 201] width 166 height 21
click at [394, 258] on div at bounding box center [371, 489] width 203 height 526
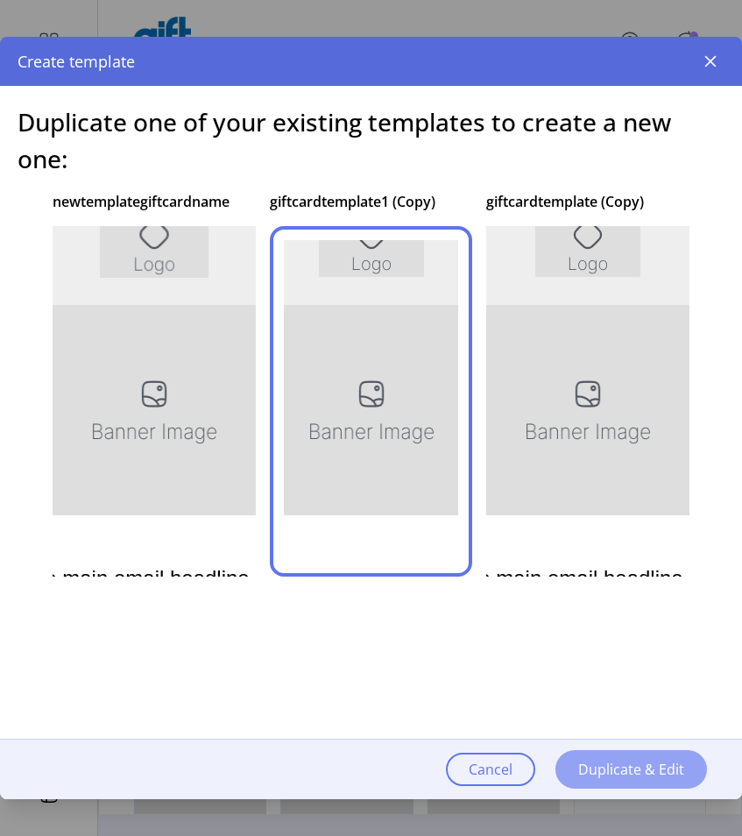
click at [619, 759] on span "Duplicate & Edit" at bounding box center [632, 769] width 106 height 21
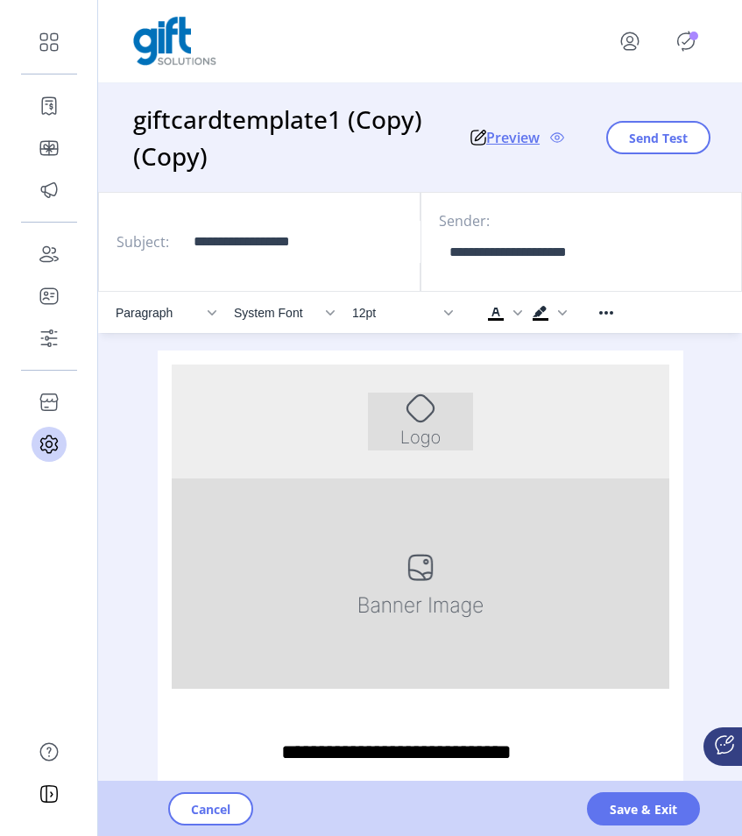
click at [479, 139] on icon at bounding box center [480, 136] width 11 height 11
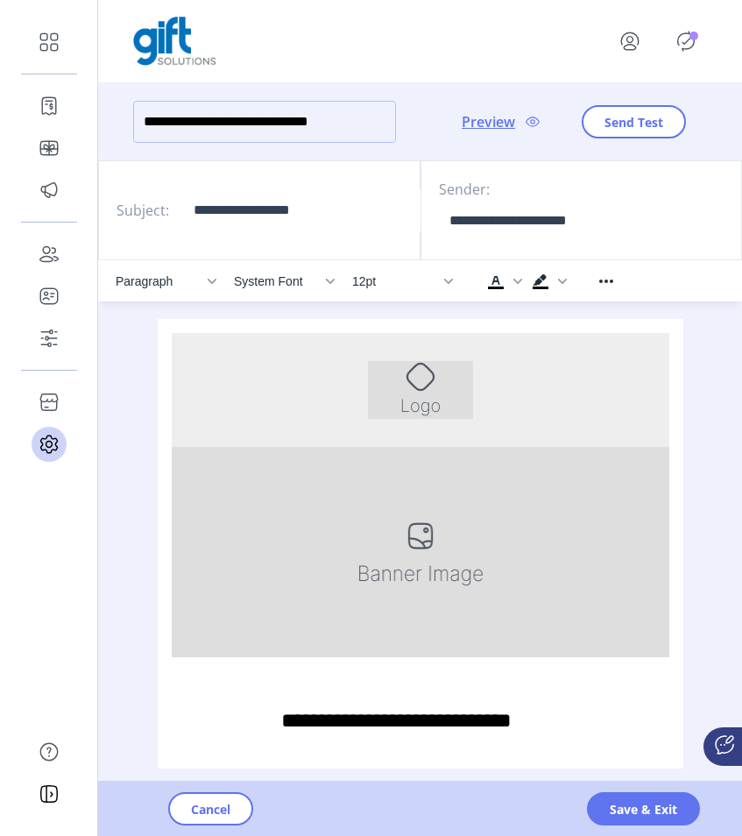
drag, startPoint x: 275, startPoint y: 119, endPoint x: 388, endPoint y: 122, distance: 113.1
click at [388, 123] on input "**********" at bounding box center [264, 122] width 263 height 42
type input "**********"
click at [657, 775] on span "Save & Exit" at bounding box center [643, 809] width 67 height 18
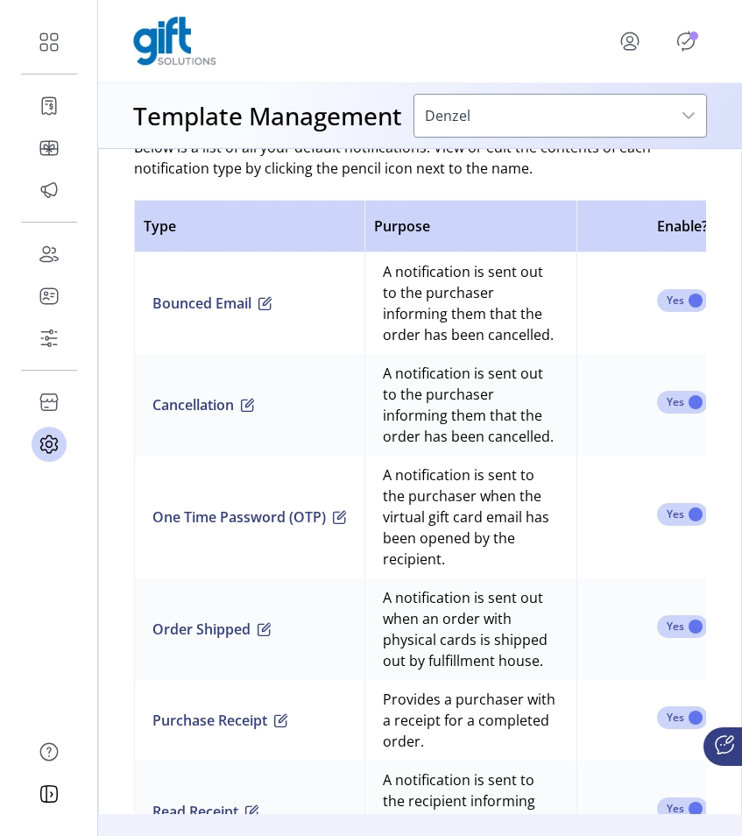
scroll to position [858, 0]
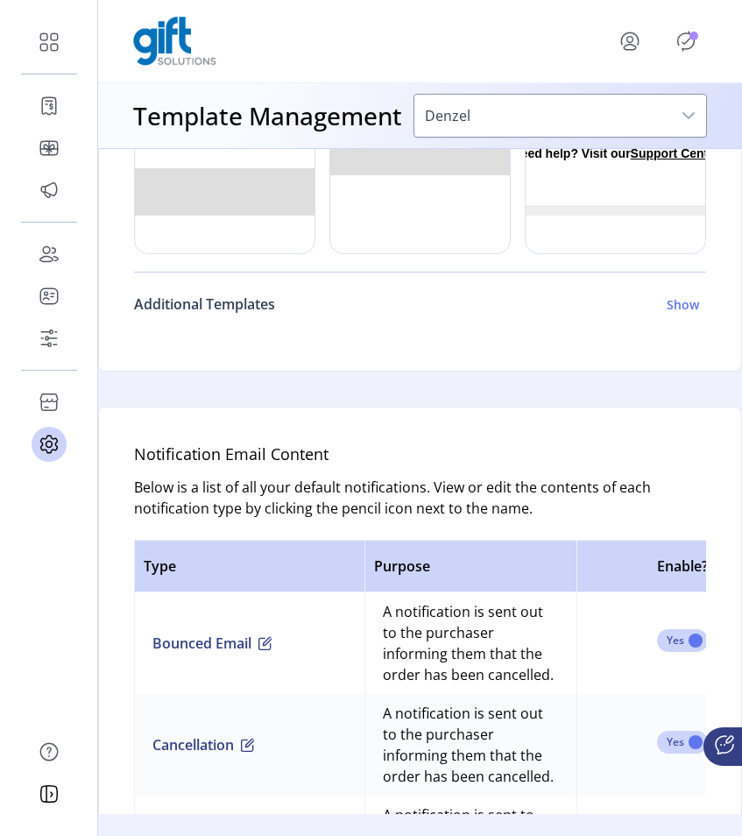
click at [673, 314] on h6 "Show" at bounding box center [683, 304] width 32 height 18
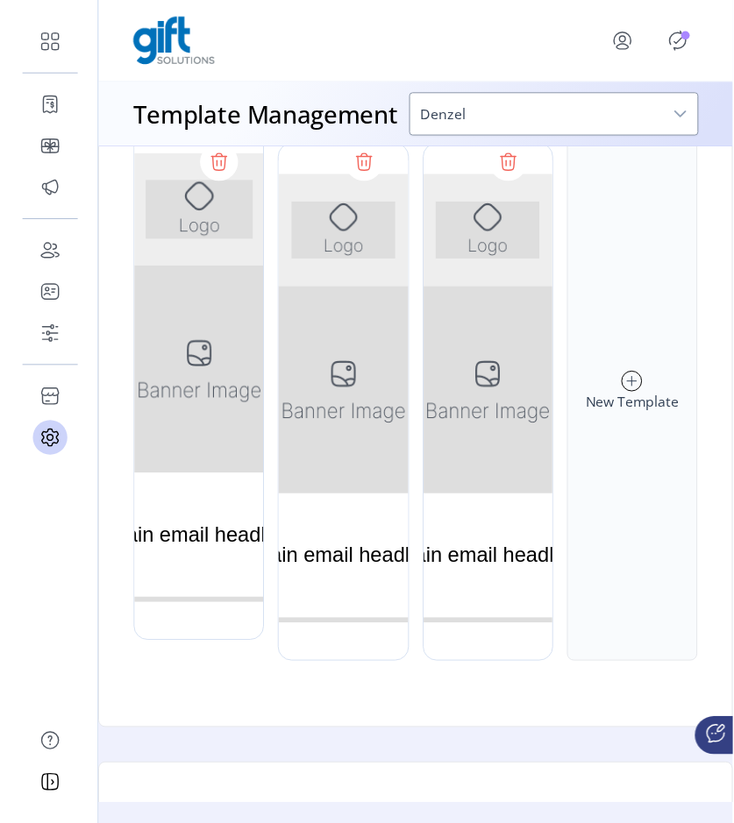
scroll to position [0, 0]
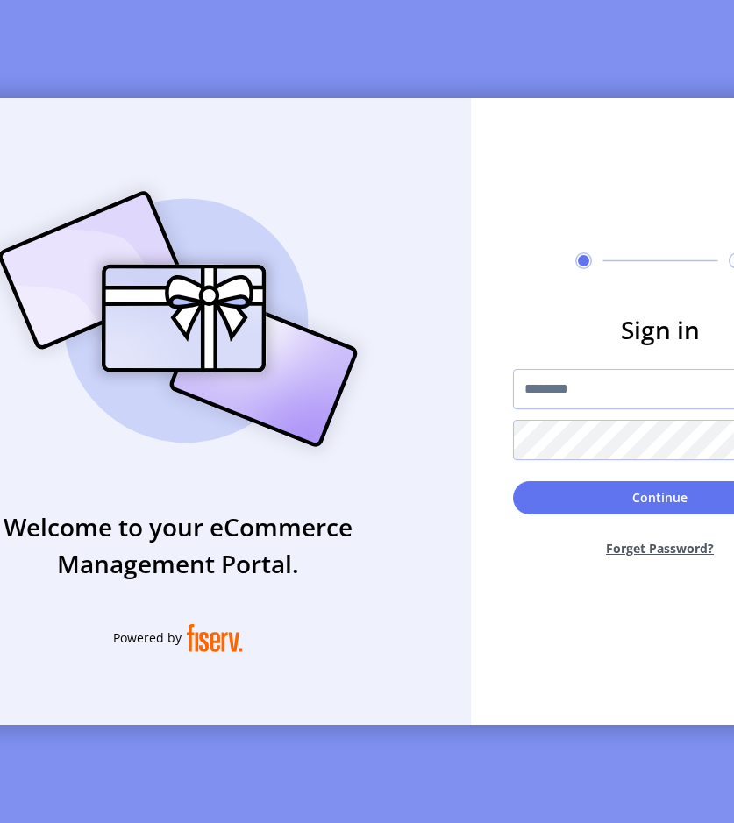
type input "**********"
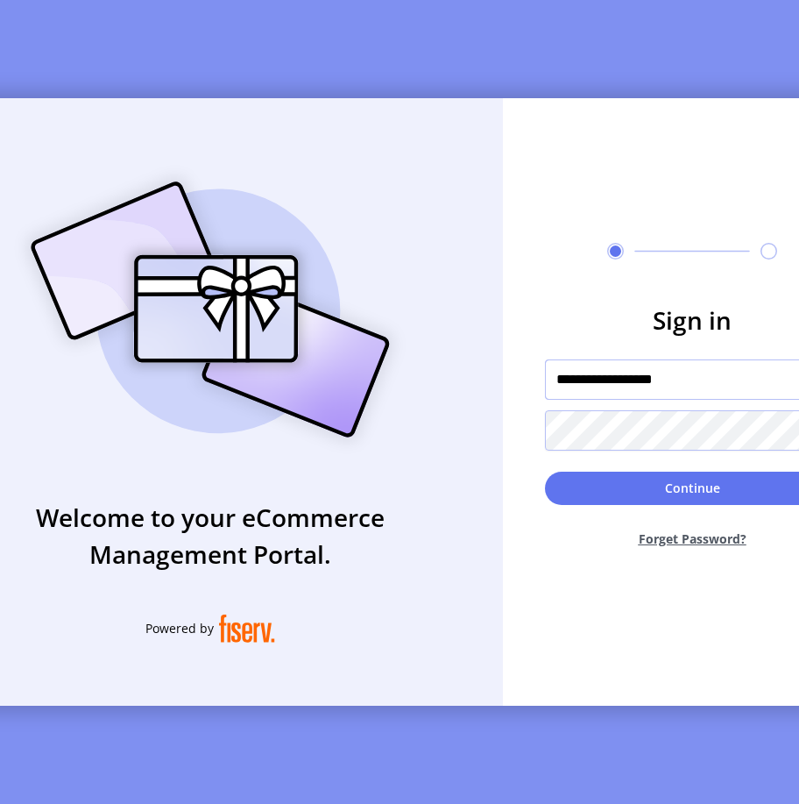
click at [586, 393] on input "**********" at bounding box center [692, 379] width 295 height 40
paste input "text"
type input "**********"
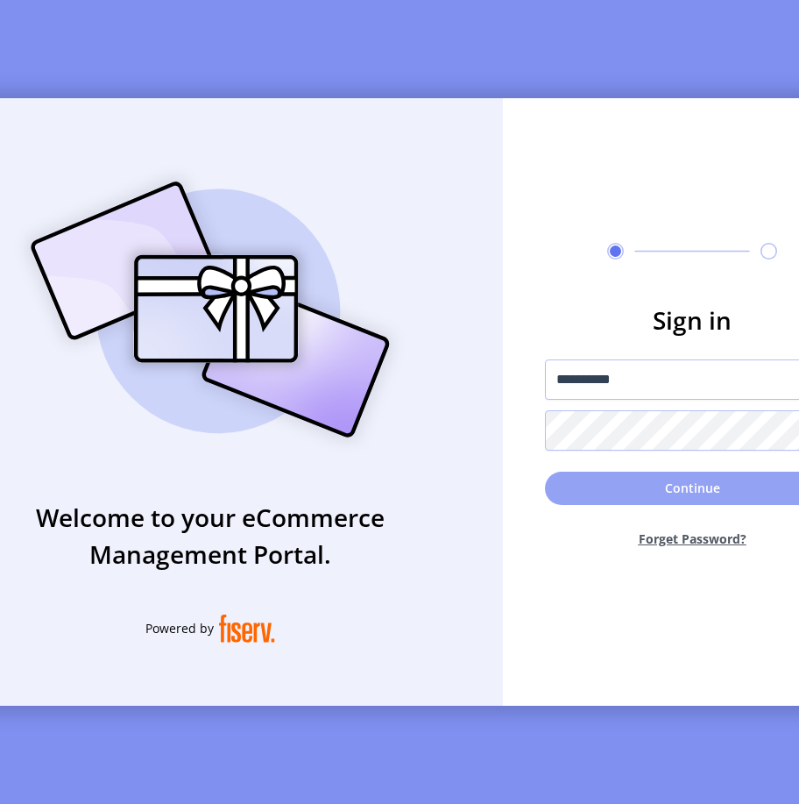
click at [582, 482] on button "Continue" at bounding box center [692, 488] width 295 height 33
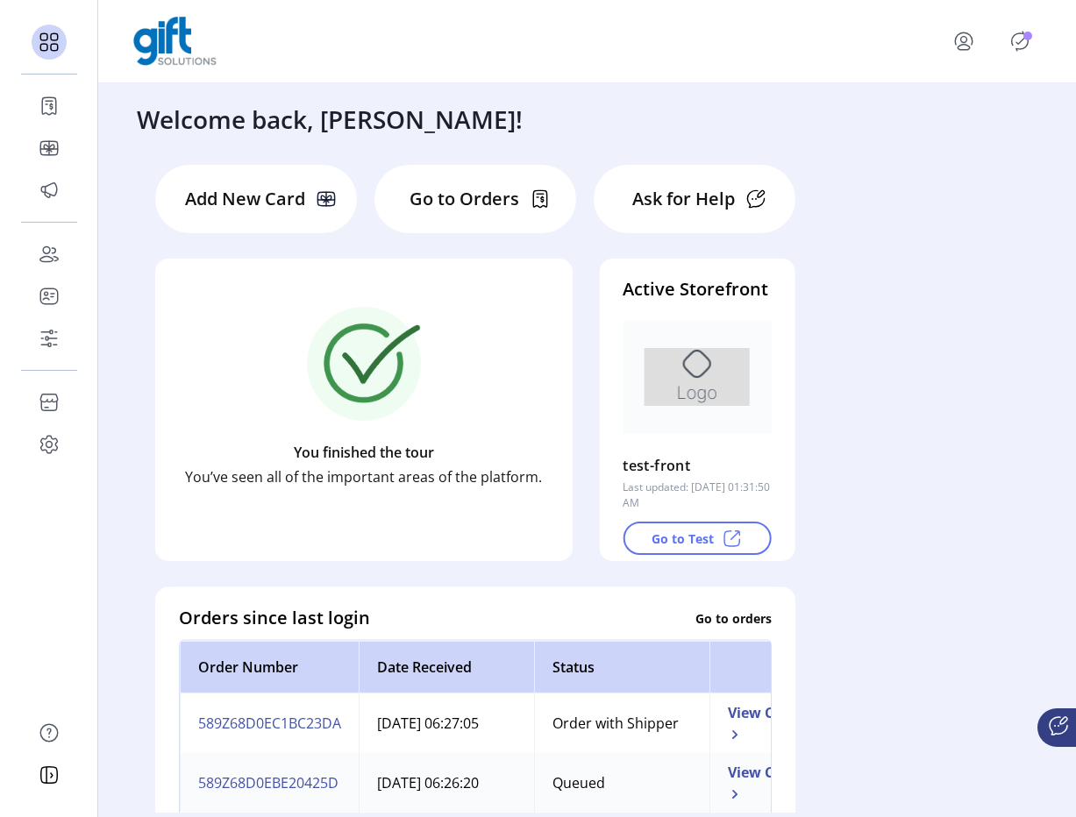
click at [799, 45] on icon "Publisher Panel" at bounding box center [1019, 41] width 28 height 28
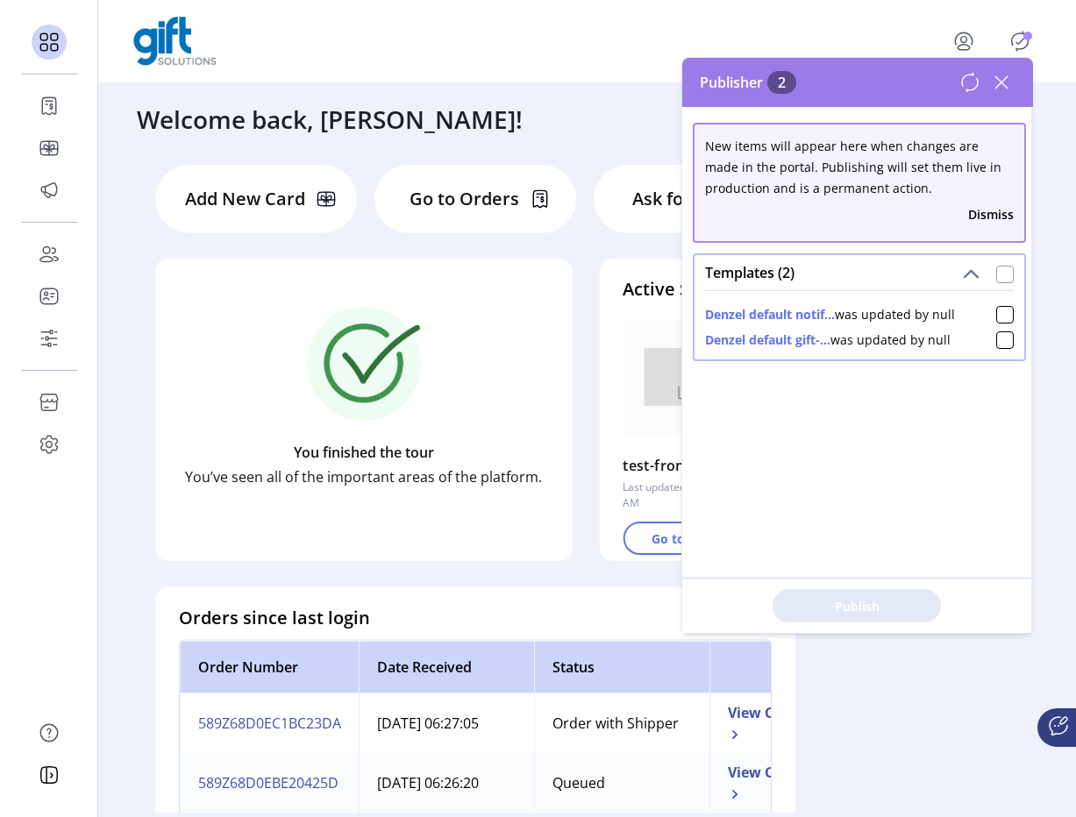
click at [799, 267] on div at bounding box center [1005, 275] width 18 height 18
click at [799, 602] on span "Publish 2 Items" at bounding box center [856, 606] width 123 height 18
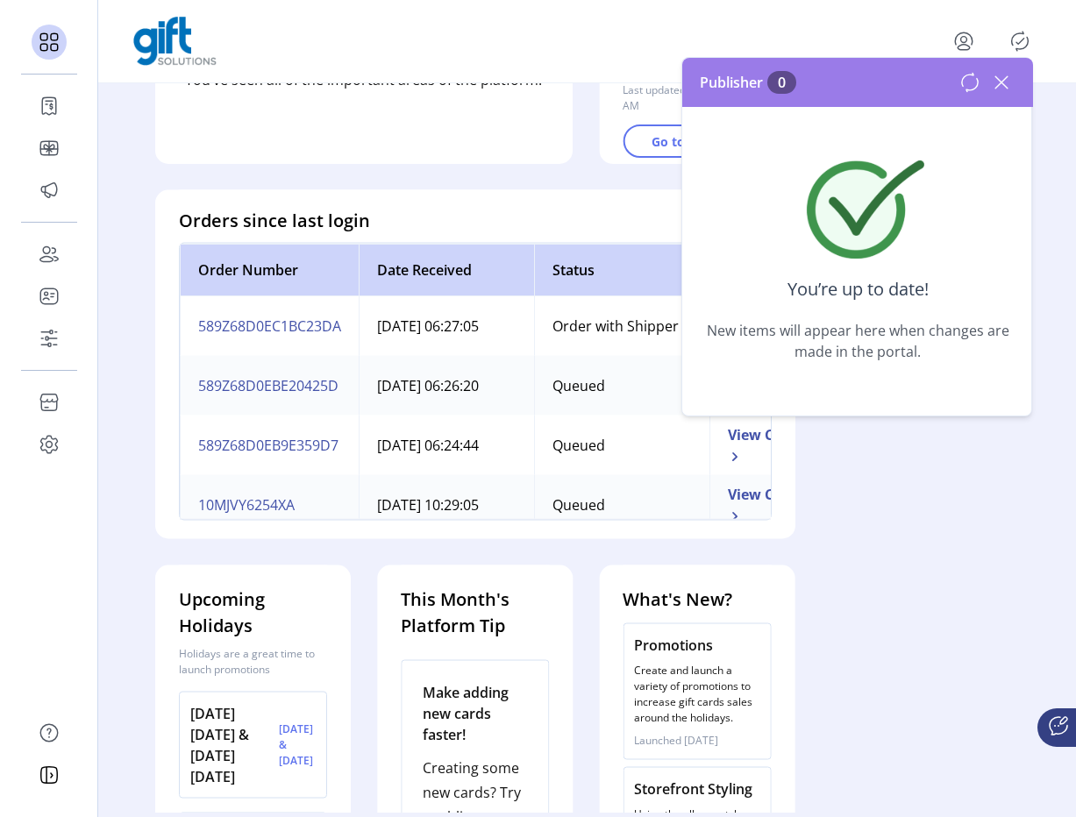
scroll to position [148, 0]
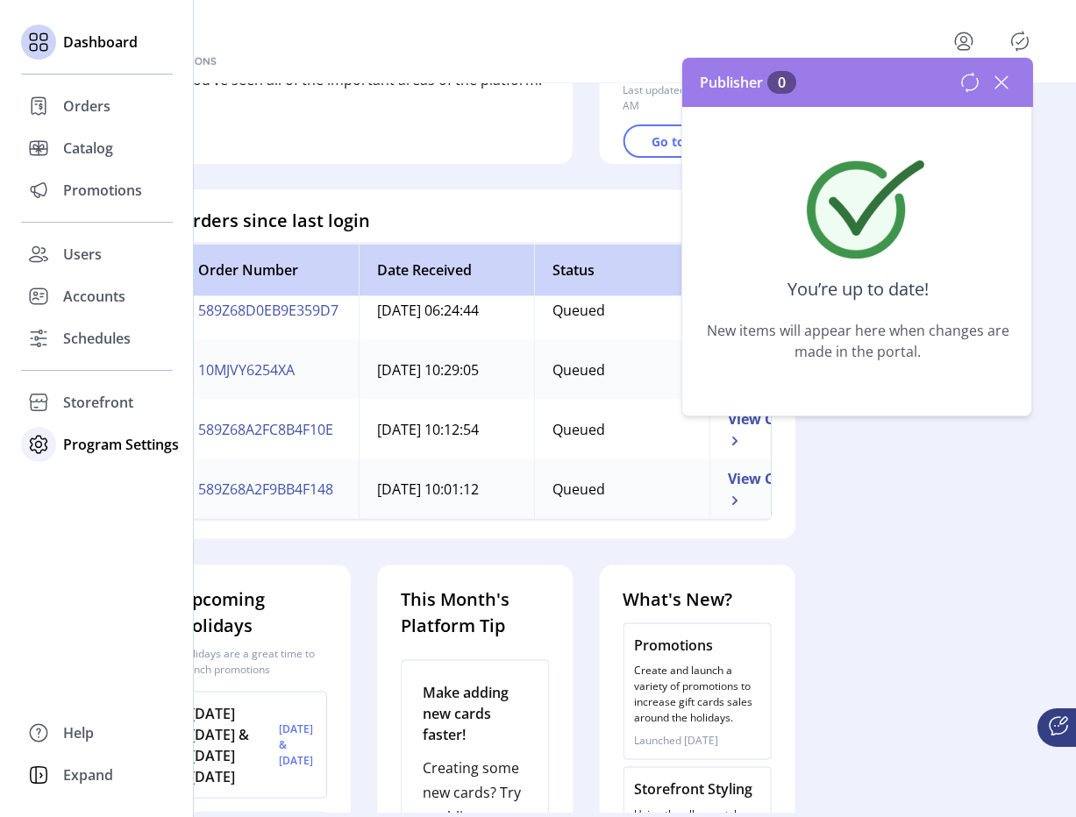
click at [57, 444] on div "Program Settings" at bounding box center [97, 444] width 152 height 42
click at [71, 464] on div "Program Settings" at bounding box center [97, 444] width 152 height 42
click at [74, 474] on div "Dashboard Orders Catalog Promotions Users Accounts Schedules Storefront Configu…" at bounding box center [97, 408] width 194 height 817
click at [75, 451] on span "Program Settings" at bounding box center [121, 444] width 116 height 21
click at [81, 486] on span "Templates" at bounding box center [97, 479] width 69 height 21
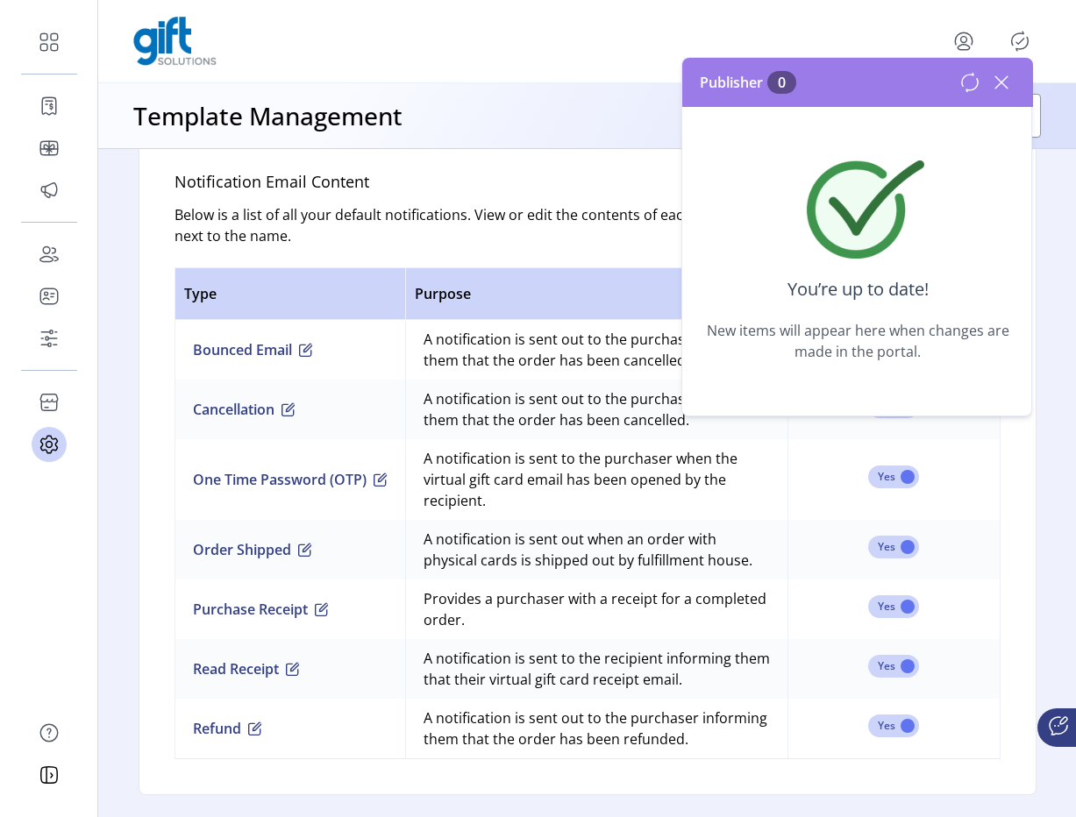
click at [799, 85] on icon at bounding box center [1001, 82] width 28 height 28
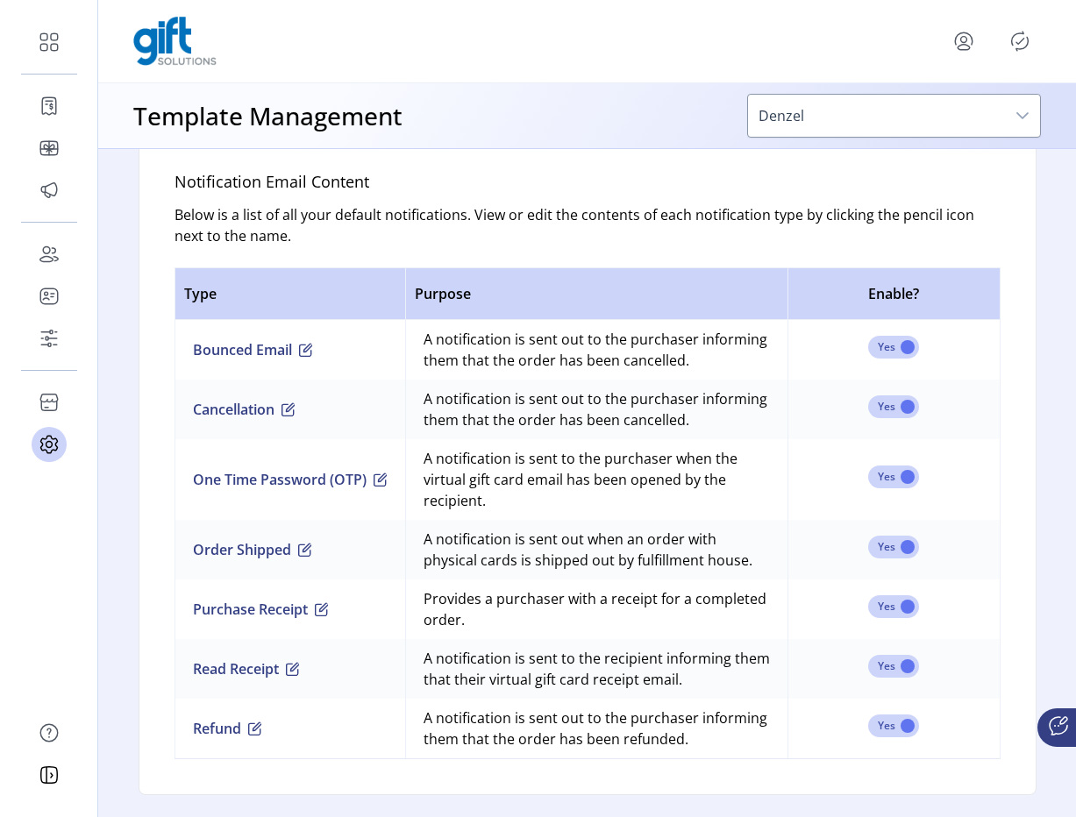
click at [799, 121] on span "Denzel" at bounding box center [876, 116] width 257 height 42
click at [799, 124] on div "dropdown trigger" at bounding box center [1022, 116] width 35 height 42
click at [799, 117] on div "dropdown trigger" at bounding box center [1022, 116] width 35 height 42
click at [799, 231] on div "Welcome to your template manager. You can edit the default templates below for …" at bounding box center [586, 472] width 977 height 646
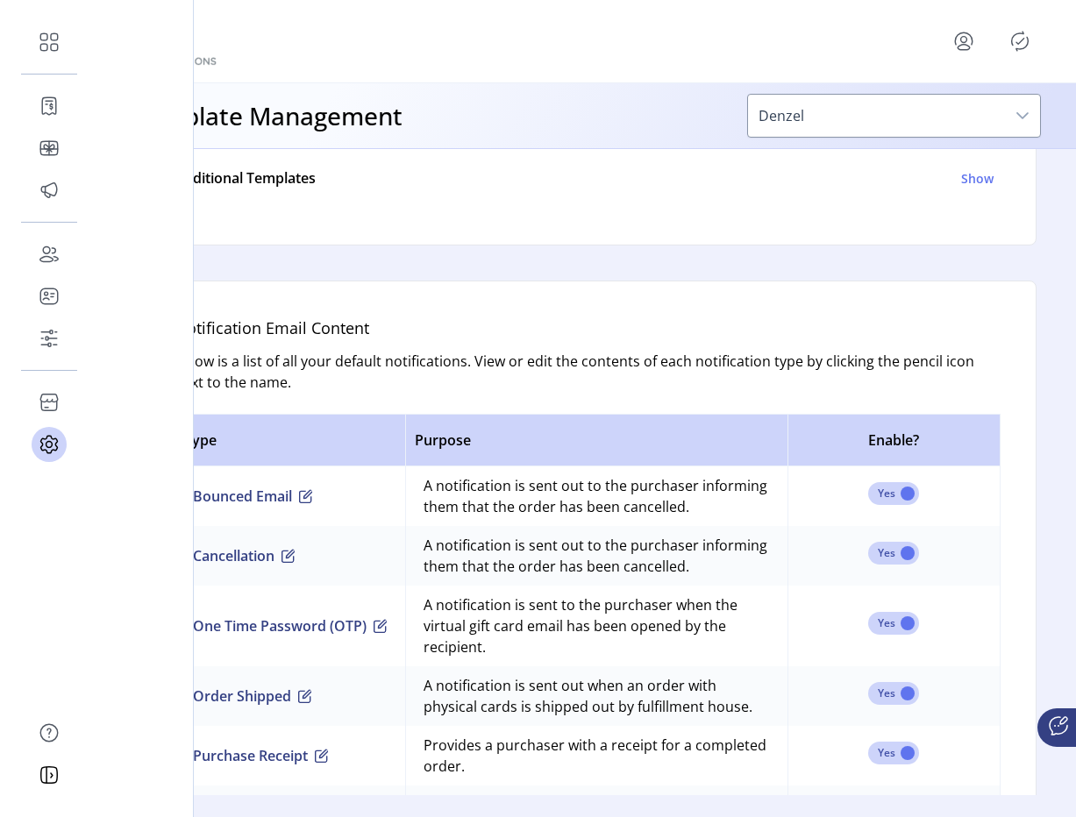
scroll to position [964, 0]
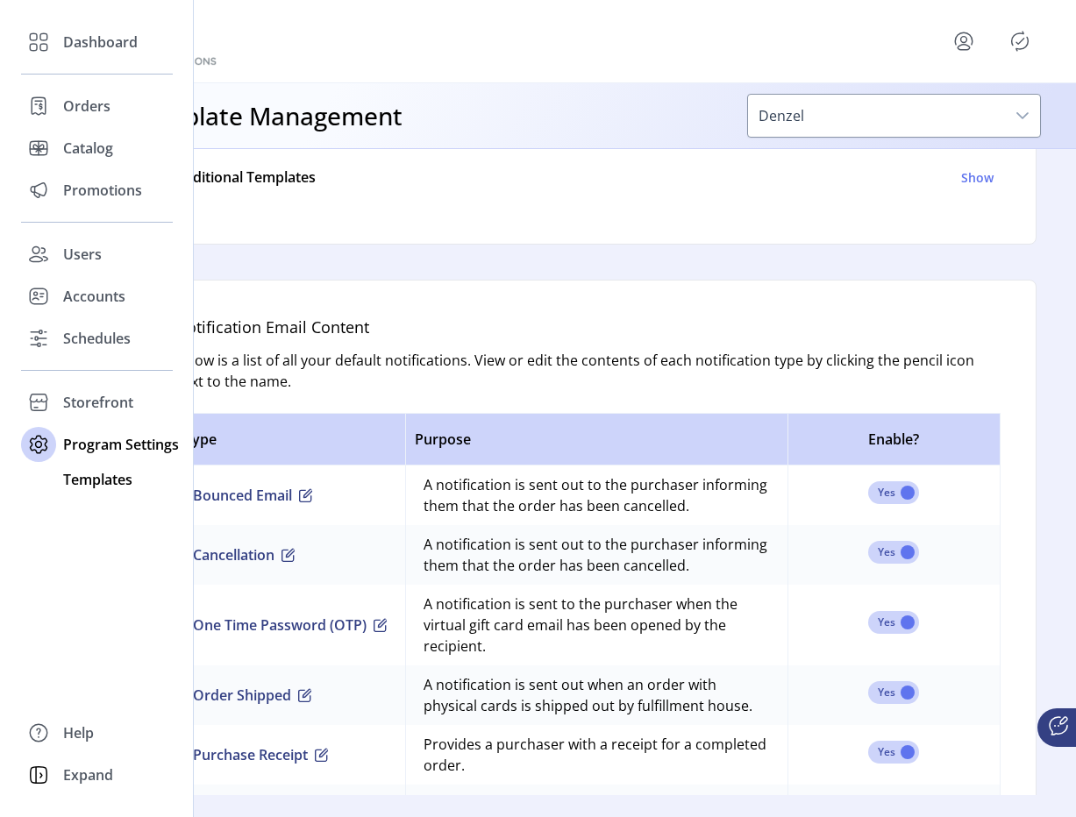
click at [90, 474] on span "Templates" at bounding box center [97, 479] width 69 height 21
click at [86, 483] on span "Templates" at bounding box center [97, 479] width 69 height 21
click at [89, 480] on span "Templates" at bounding box center [97, 479] width 69 height 21
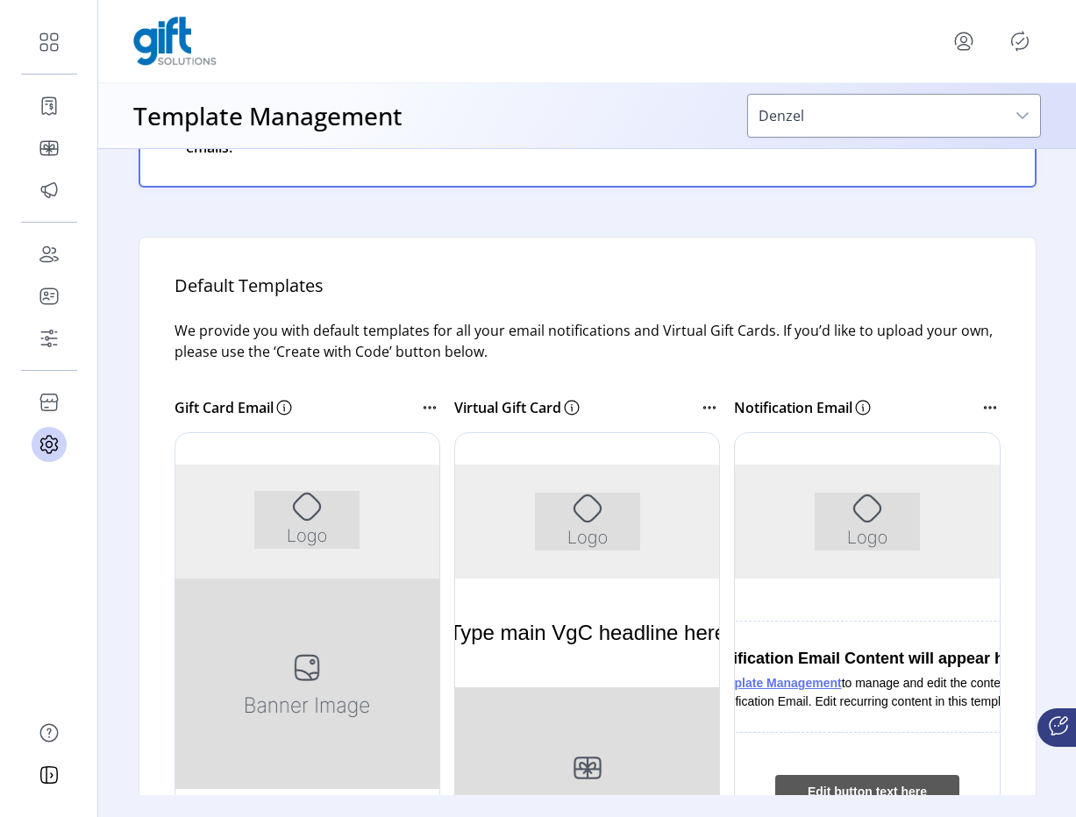
scroll to position [0, 0]
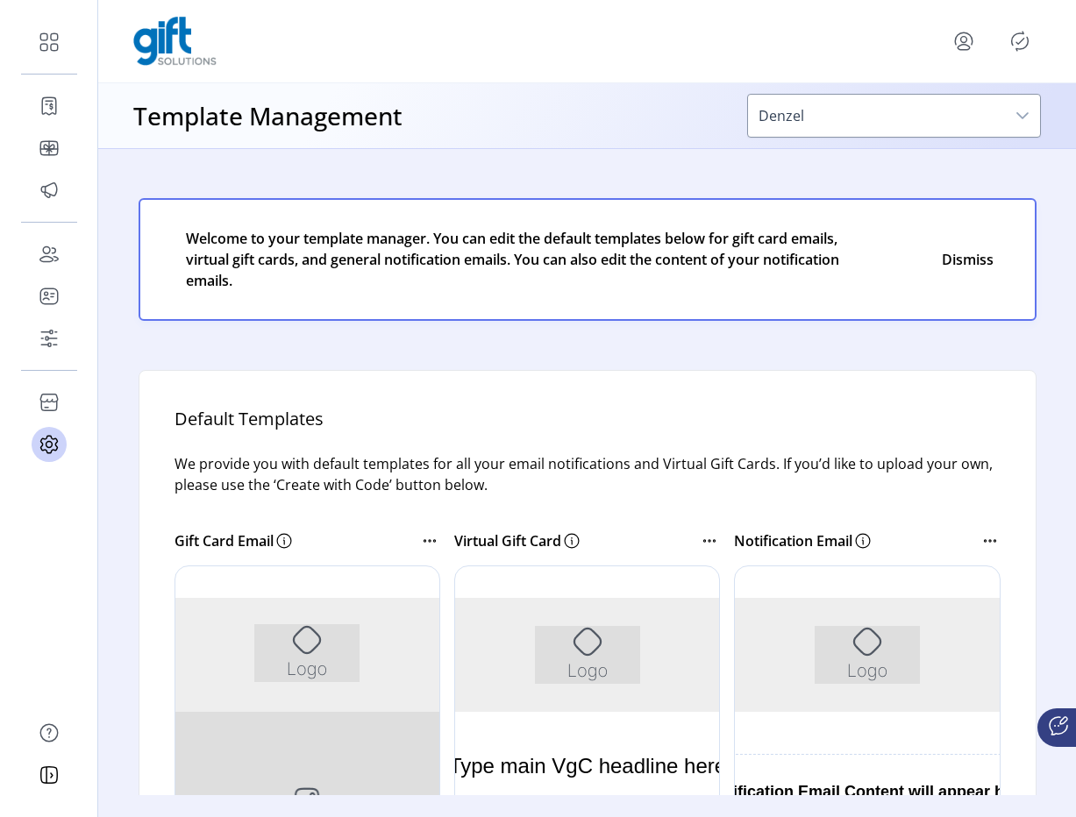
click at [799, 537] on icon at bounding box center [989, 540] width 21 height 21
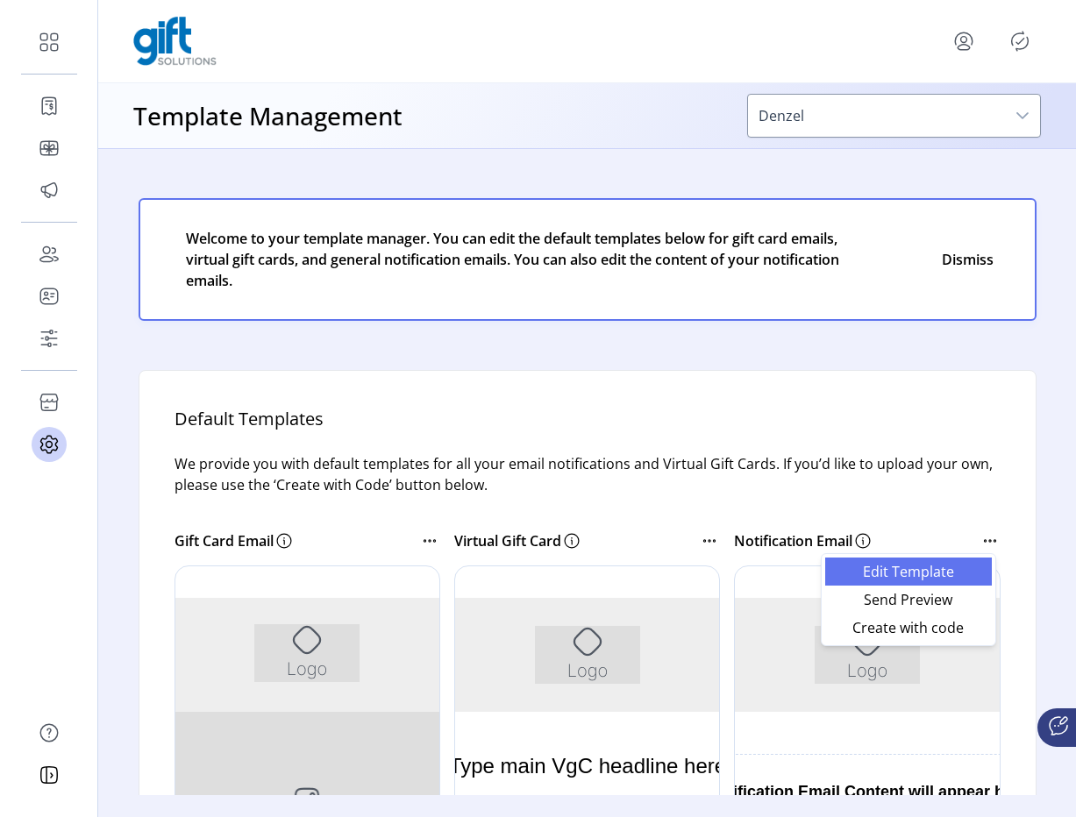
click at [799, 558] on link "Edit Template" at bounding box center [908, 572] width 167 height 28
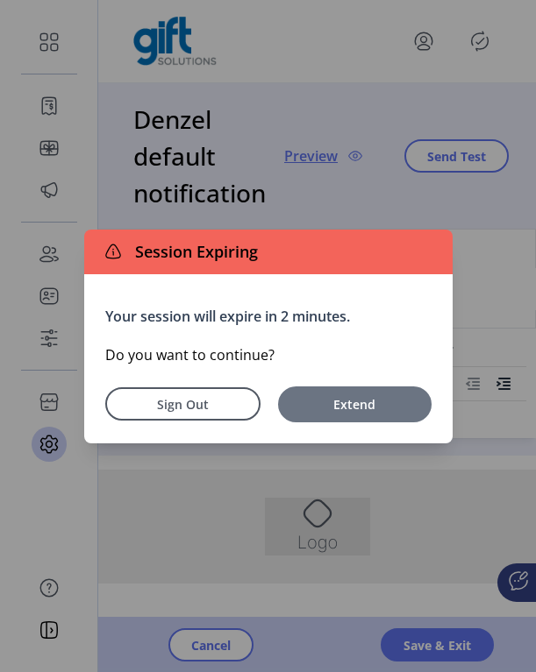
click at [330, 405] on span "Extend" at bounding box center [355, 404] width 136 height 18
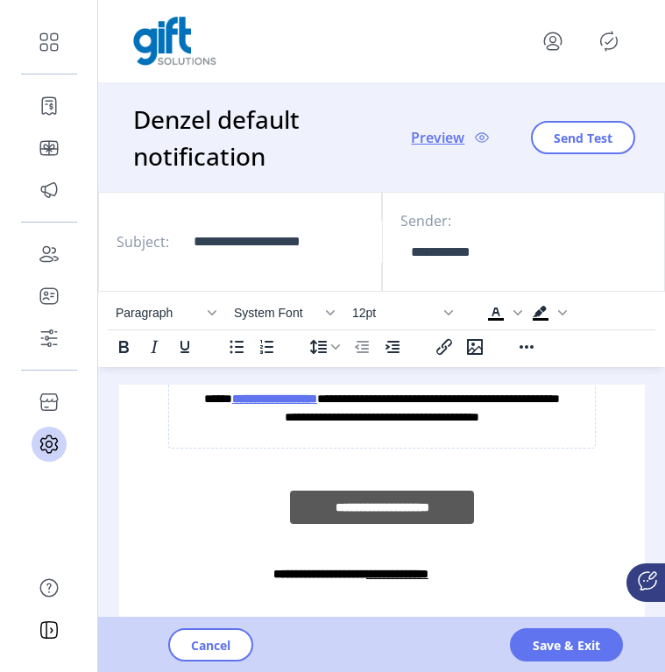
scroll to position [221, 0]
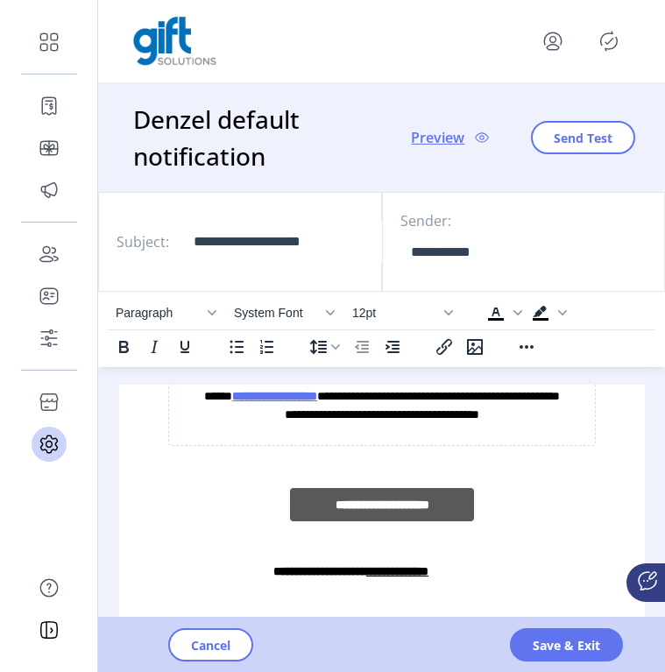
click at [454, 580] on div "**********" at bounding box center [381, 573] width 498 height 102
click at [428, 578] on link "**********" at bounding box center [397, 571] width 62 height 12
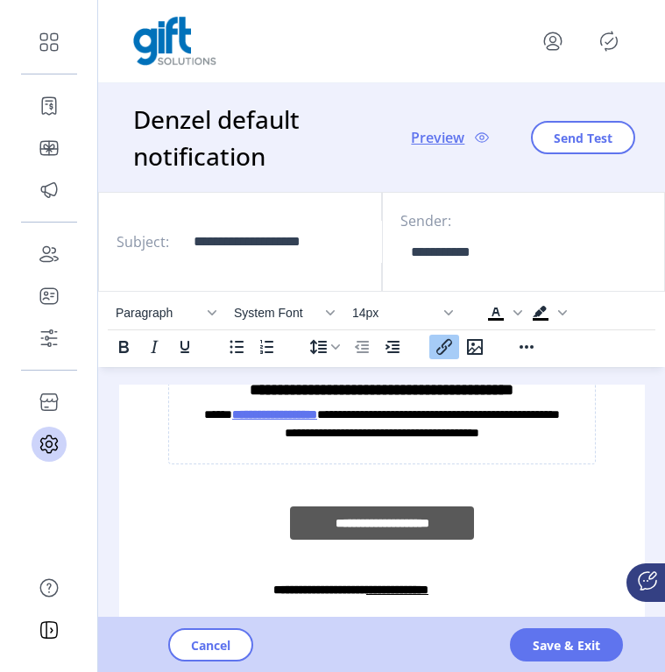
scroll to position [225, 0]
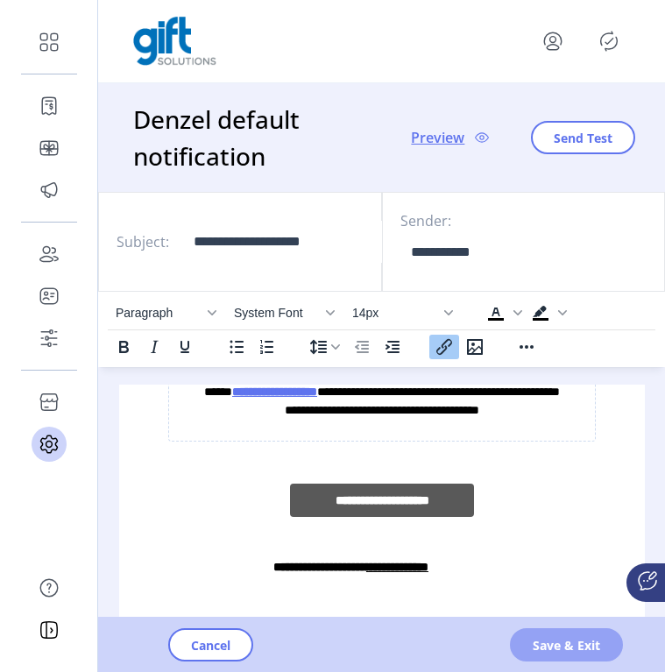
click at [529, 642] on button "Save & Exit" at bounding box center [566, 645] width 113 height 33
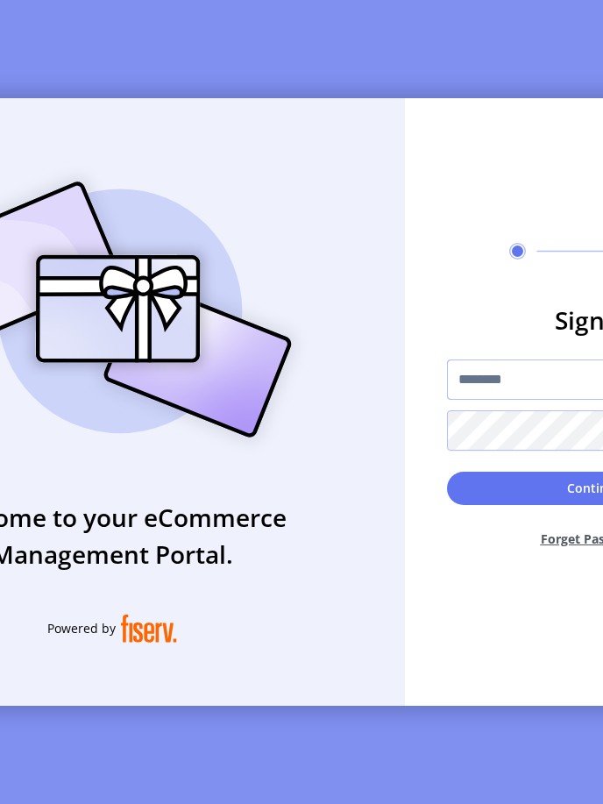
type input "**********"
